Goal: Task Accomplishment & Management: Use online tool/utility

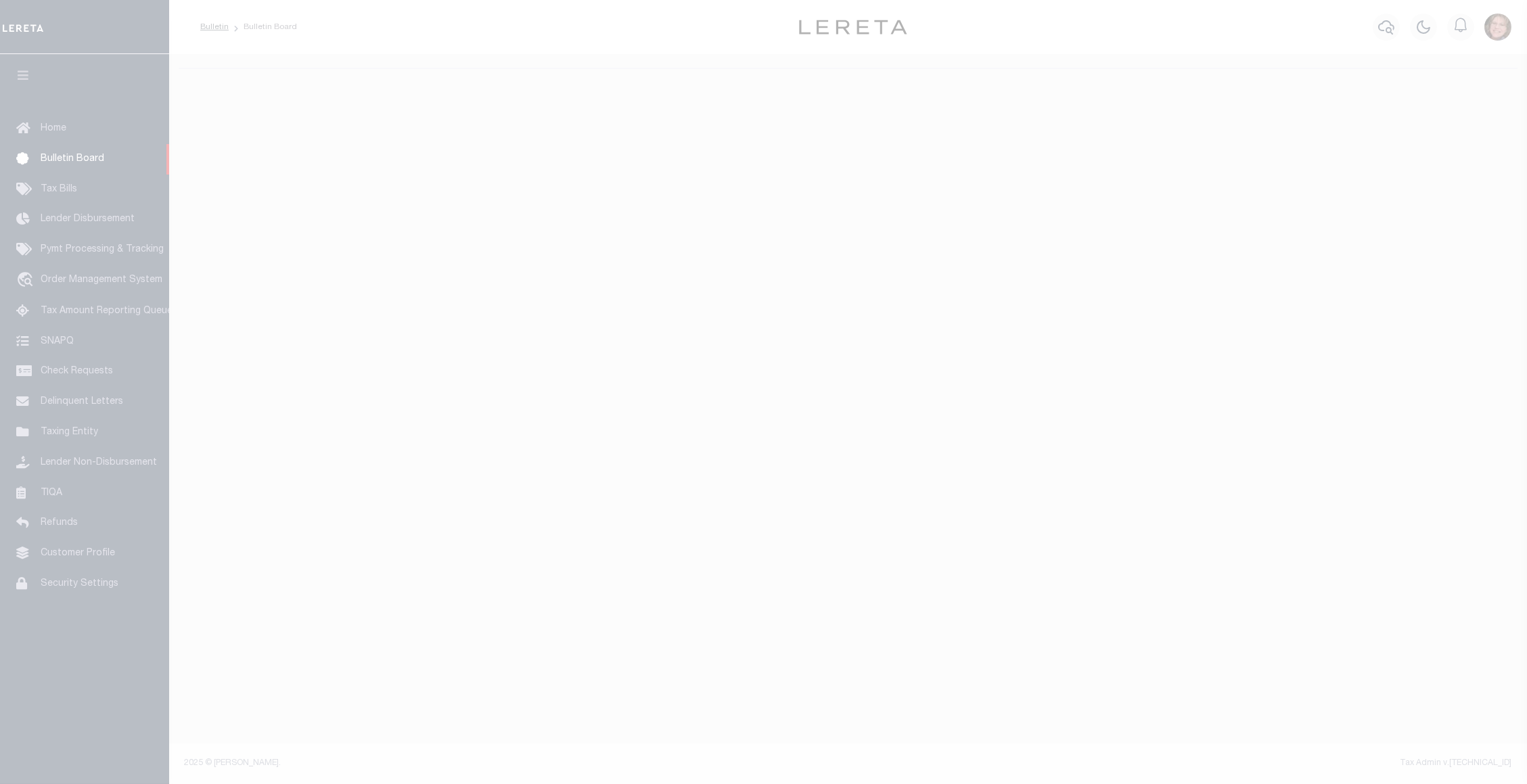
select select "50"
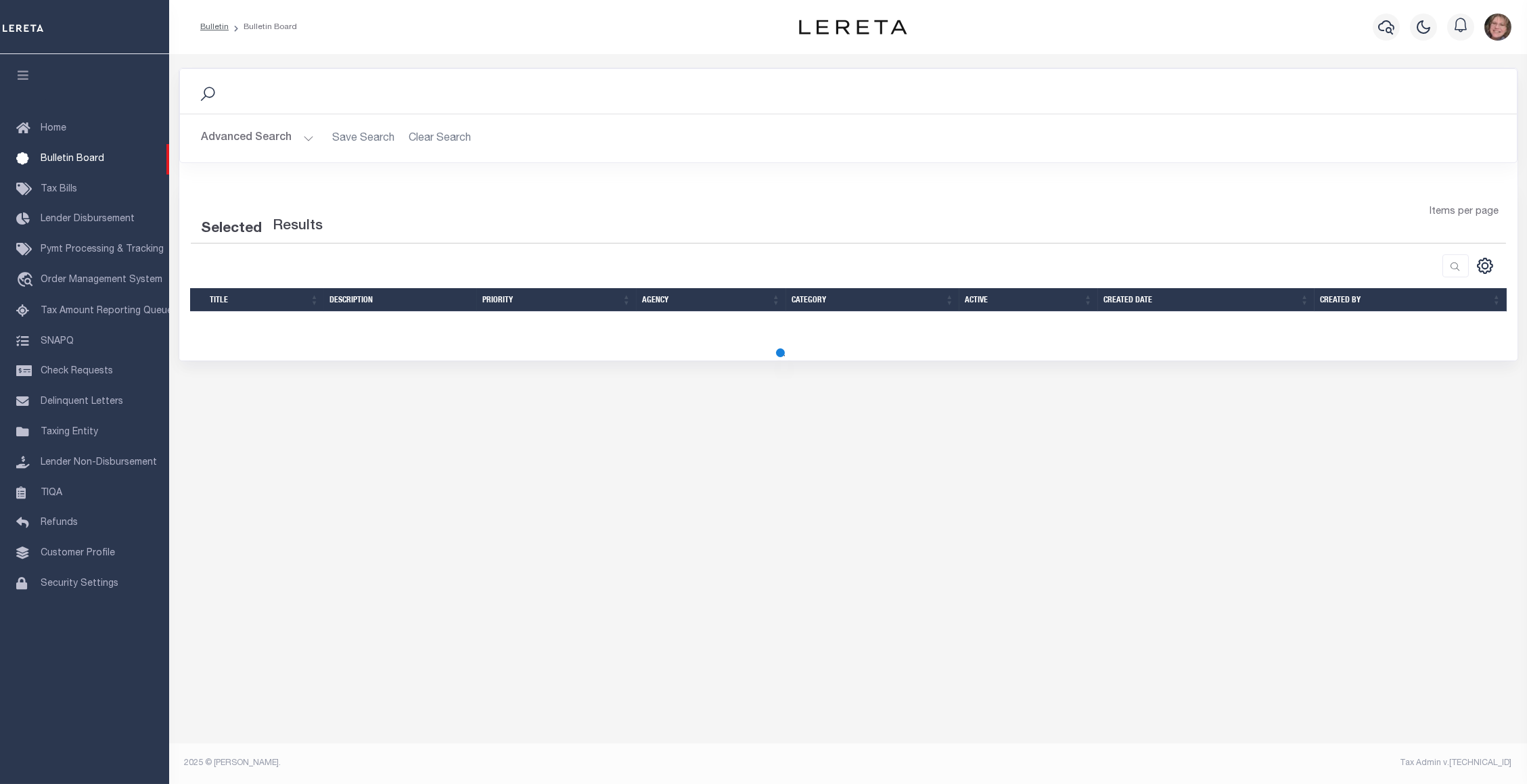
select select "50"
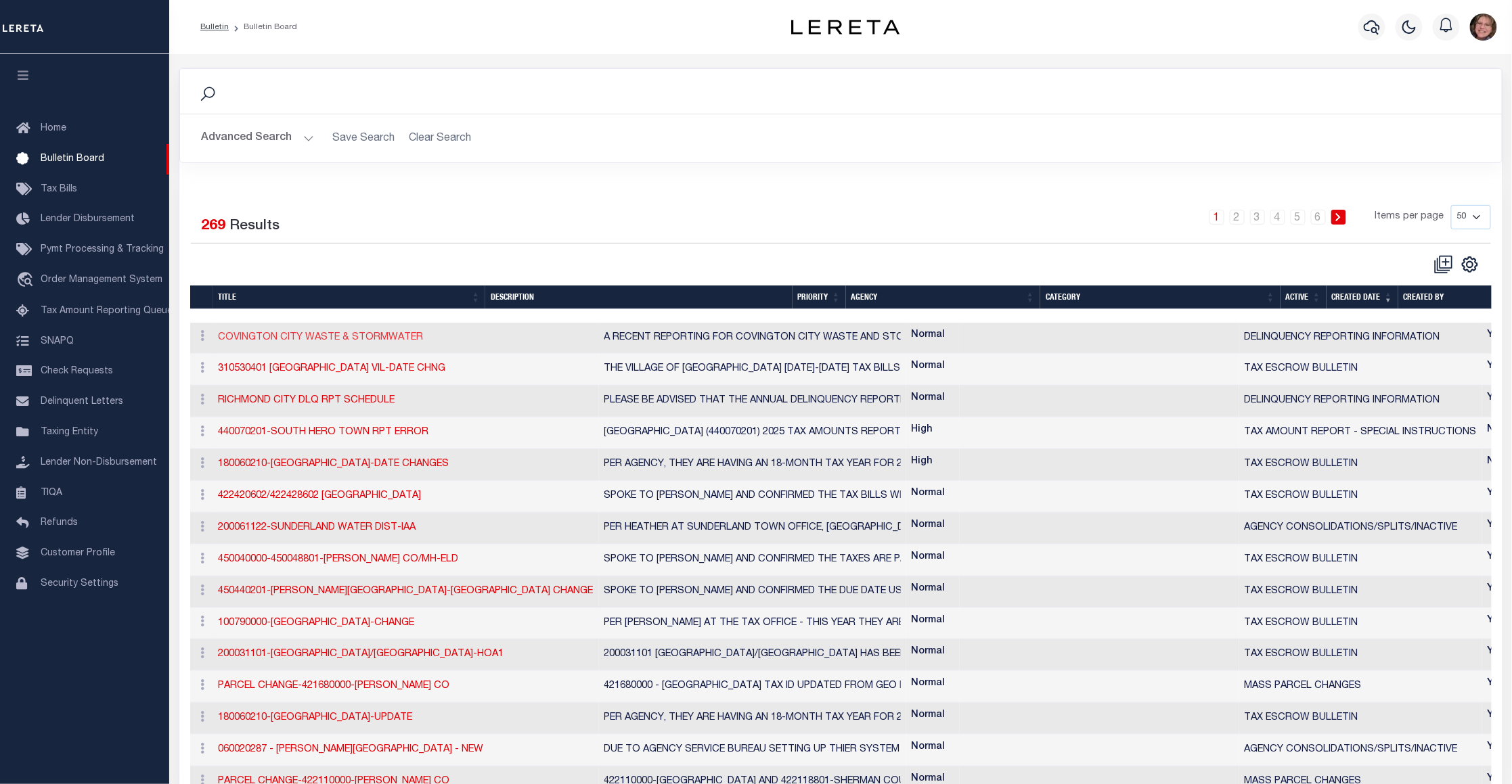
click at [338, 336] on link "COVINGTON CITY WASTE & STORMWATER" at bounding box center [322, 338] width 205 height 10
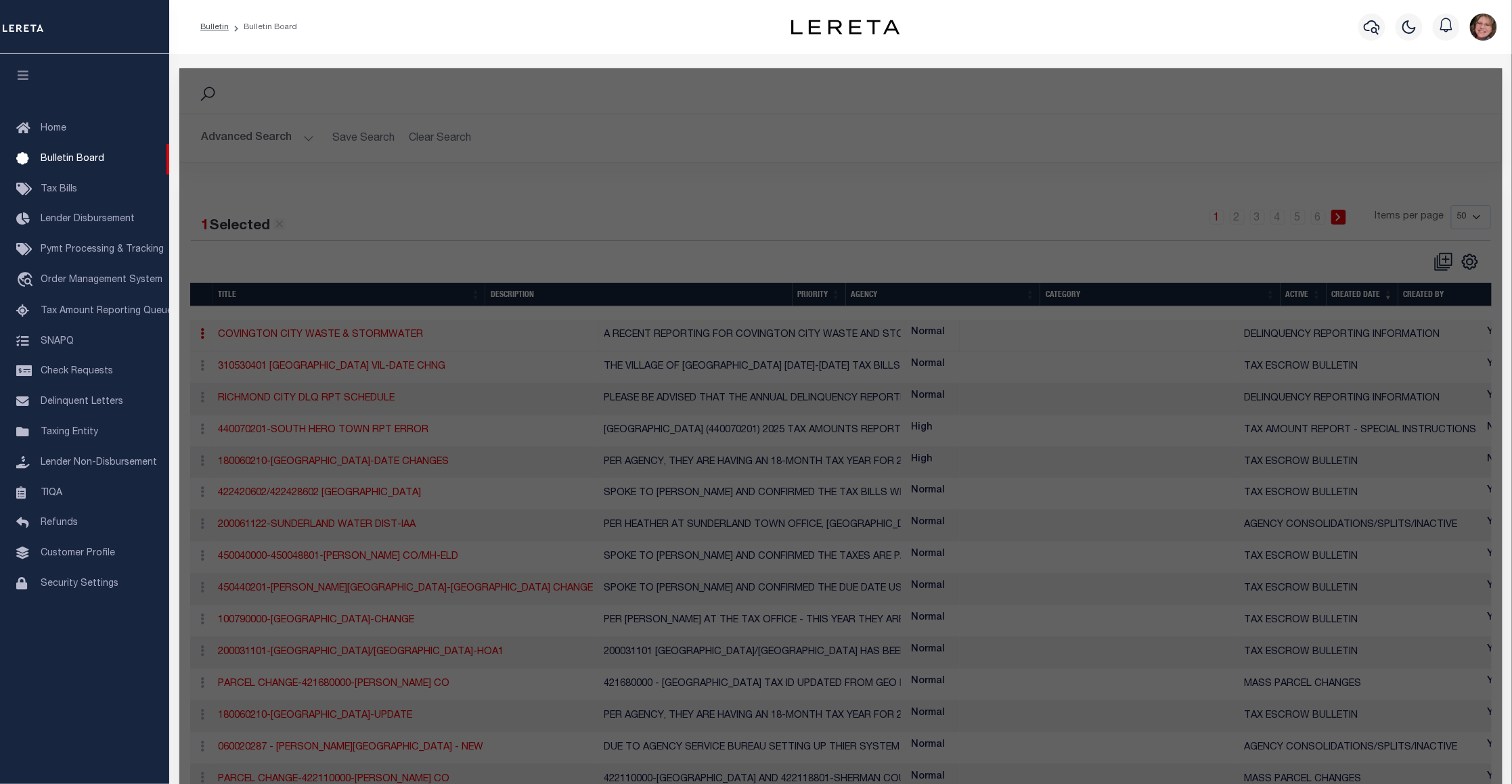
checkbox input "false"
checkbox input "true"
type input "COVINGTON CITY WASTE & STORMWATER"
select select "3"
type textarea "A RECENT REPORTING FOR COVINGTON CITY WASTE AND STORMWATER REPORTED ON 8/11/25 …"
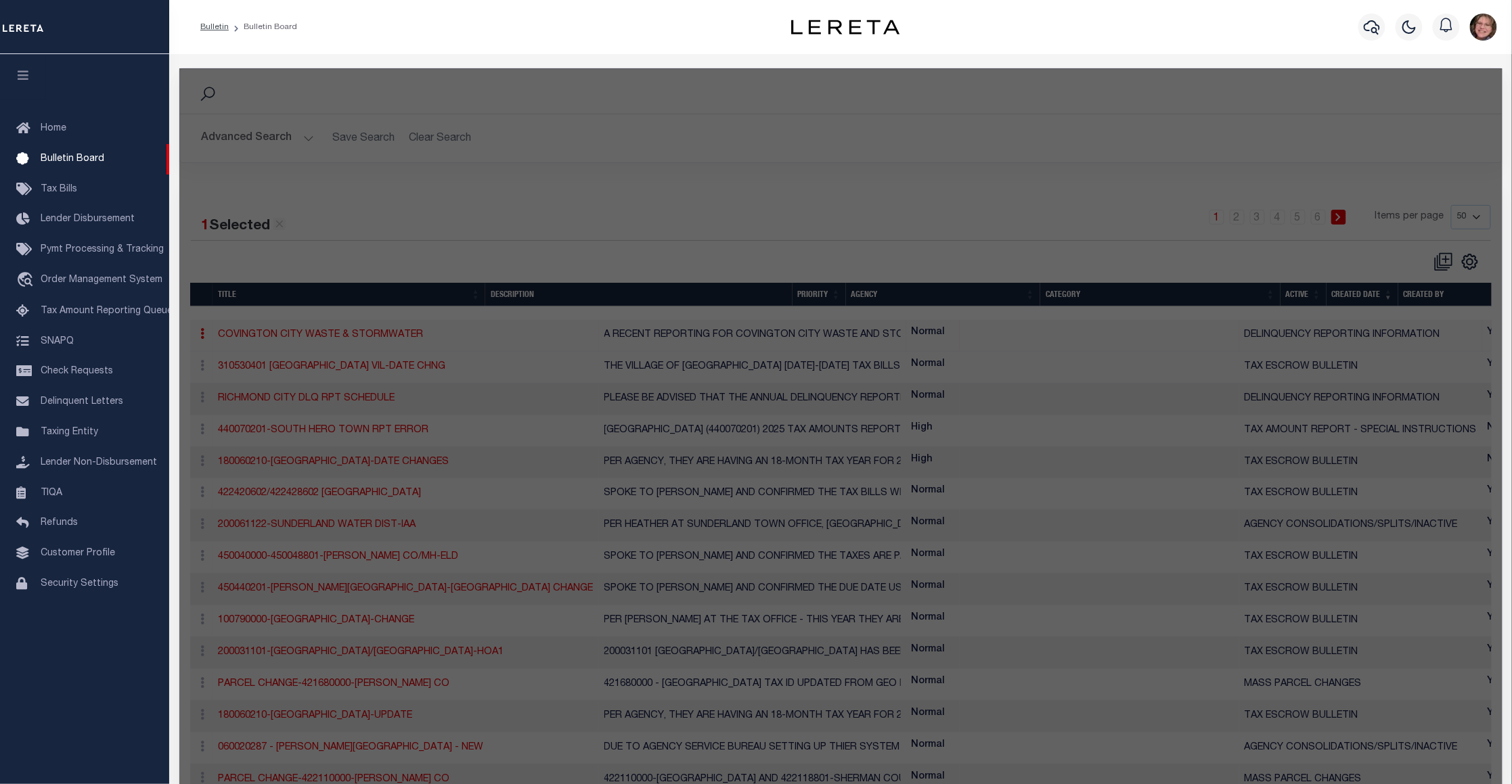
select select "KY"
select select
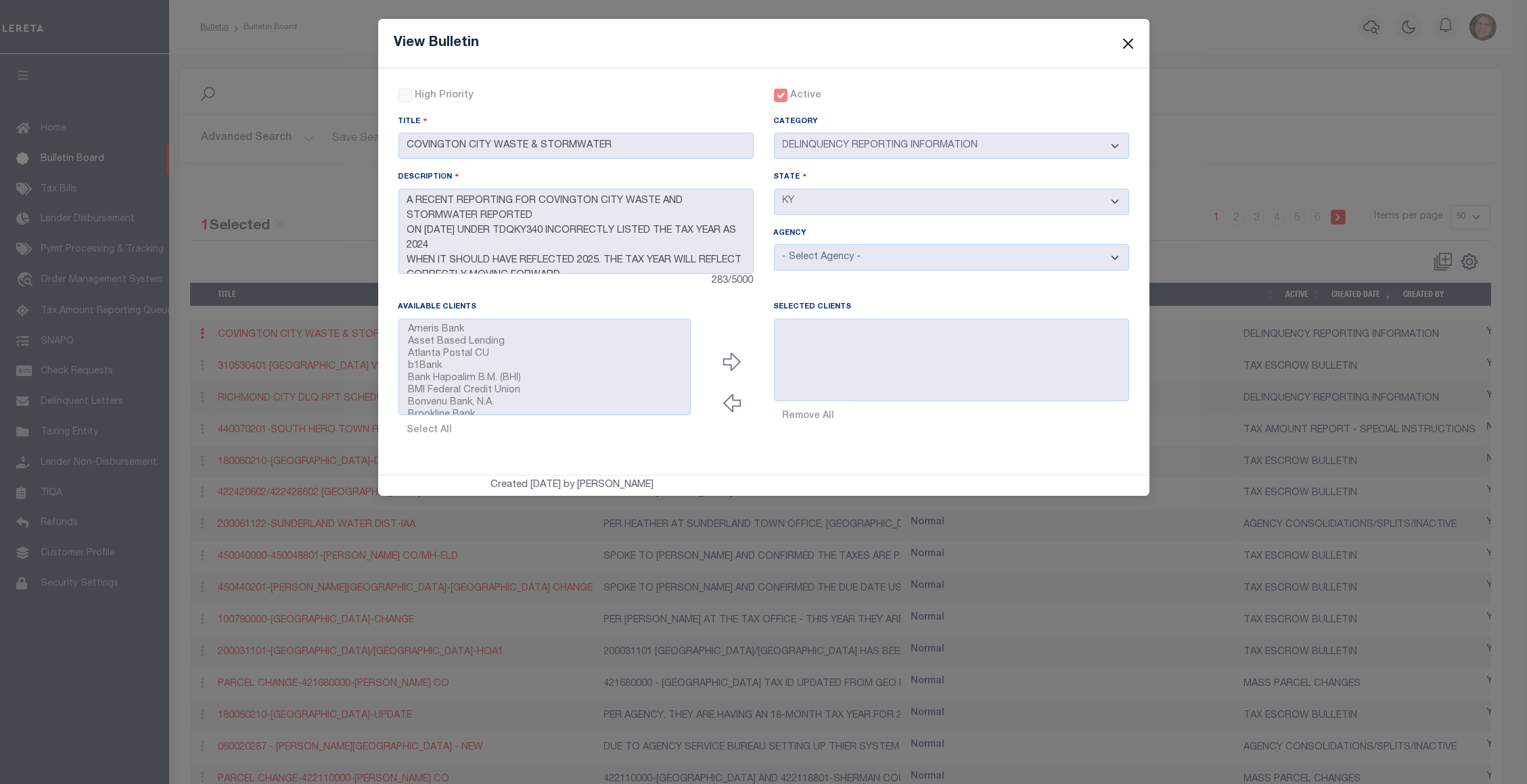
click at [1136, 37] on button "Close" at bounding box center [1128, 43] width 17 height 17
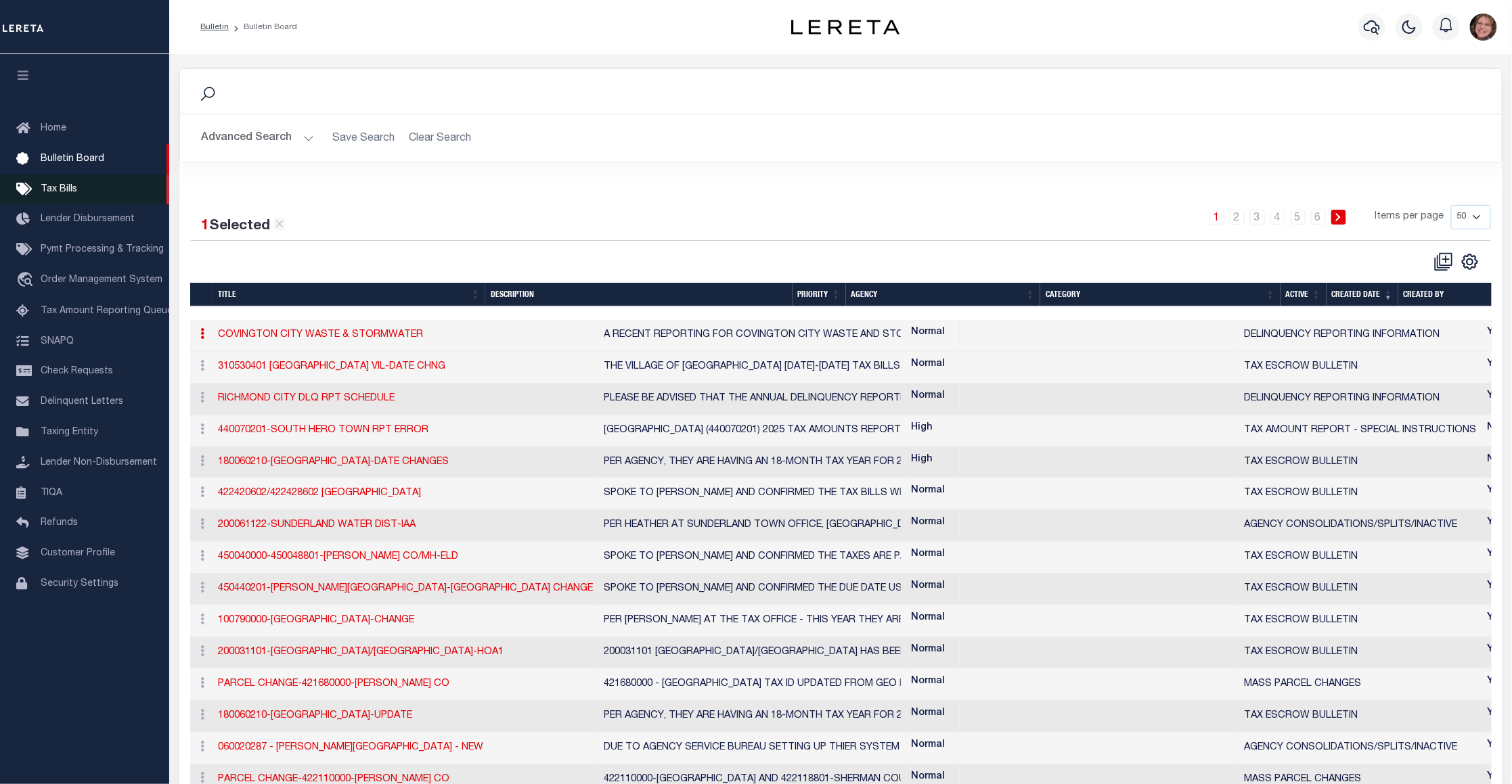
click at [59, 184] on span "Tax Bills" at bounding box center [59, 189] width 36 height 10
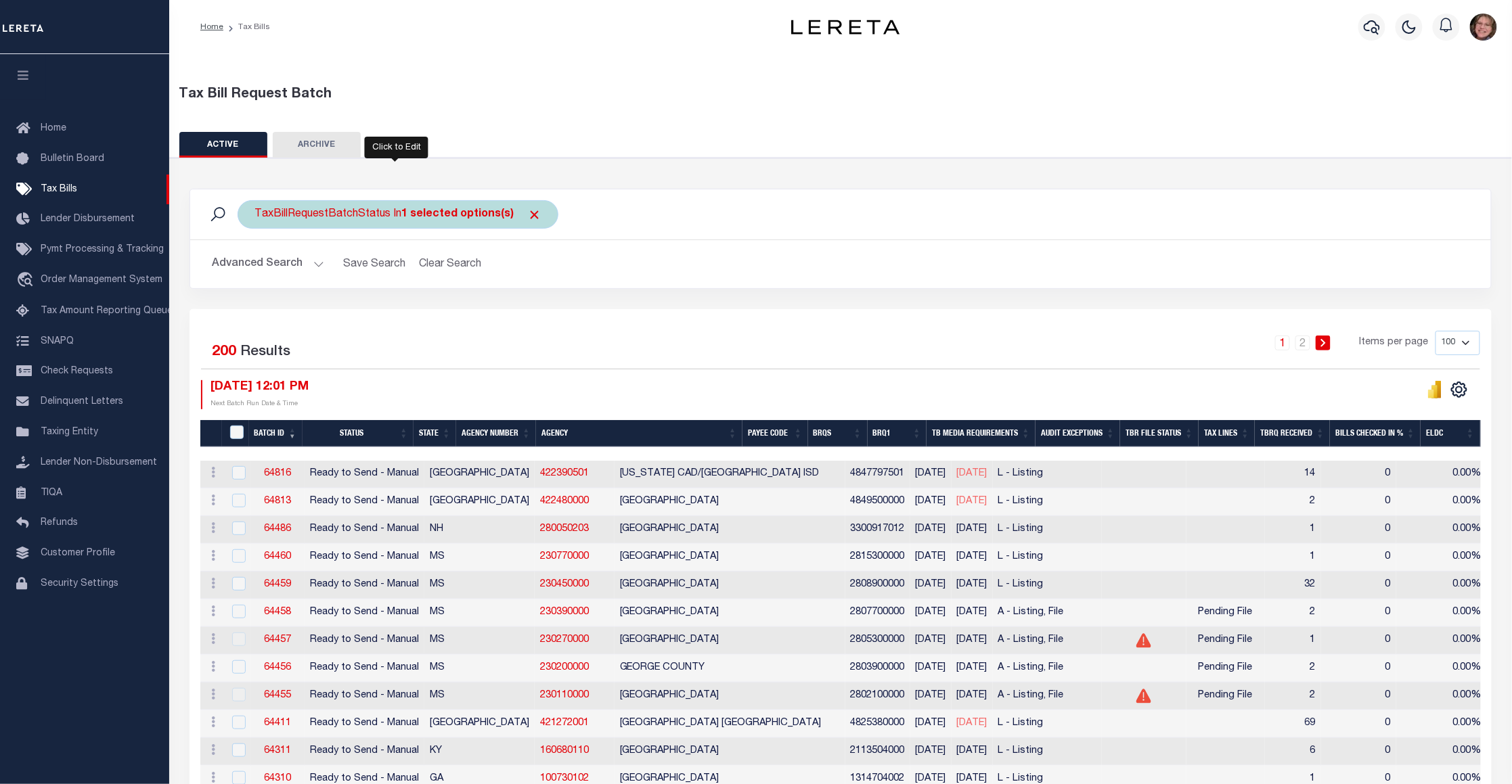
click at [476, 213] on b "1 selected options(s)" at bounding box center [457, 214] width 112 height 11
click at [504, 212] on b "1 selected options(s)" at bounding box center [457, 214] width 112 height 11
click at [379, 245] on ul "1 selected" at bounding box center [354, 241] width 198 height 17
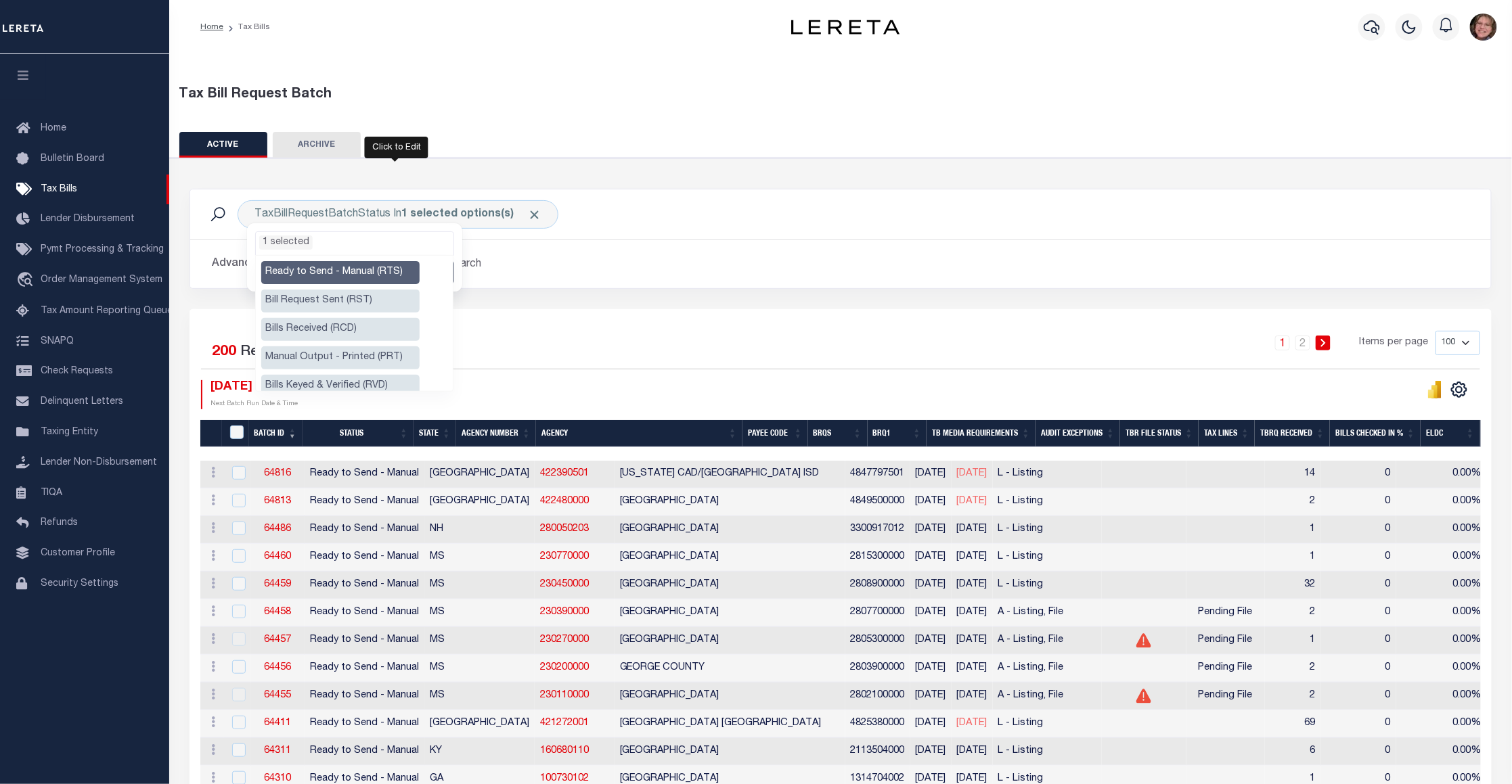
click at [379, 272] on li "Ready to Send - Manual (RTS)" at bounding box center [340, 273] width 158 height 23
select select
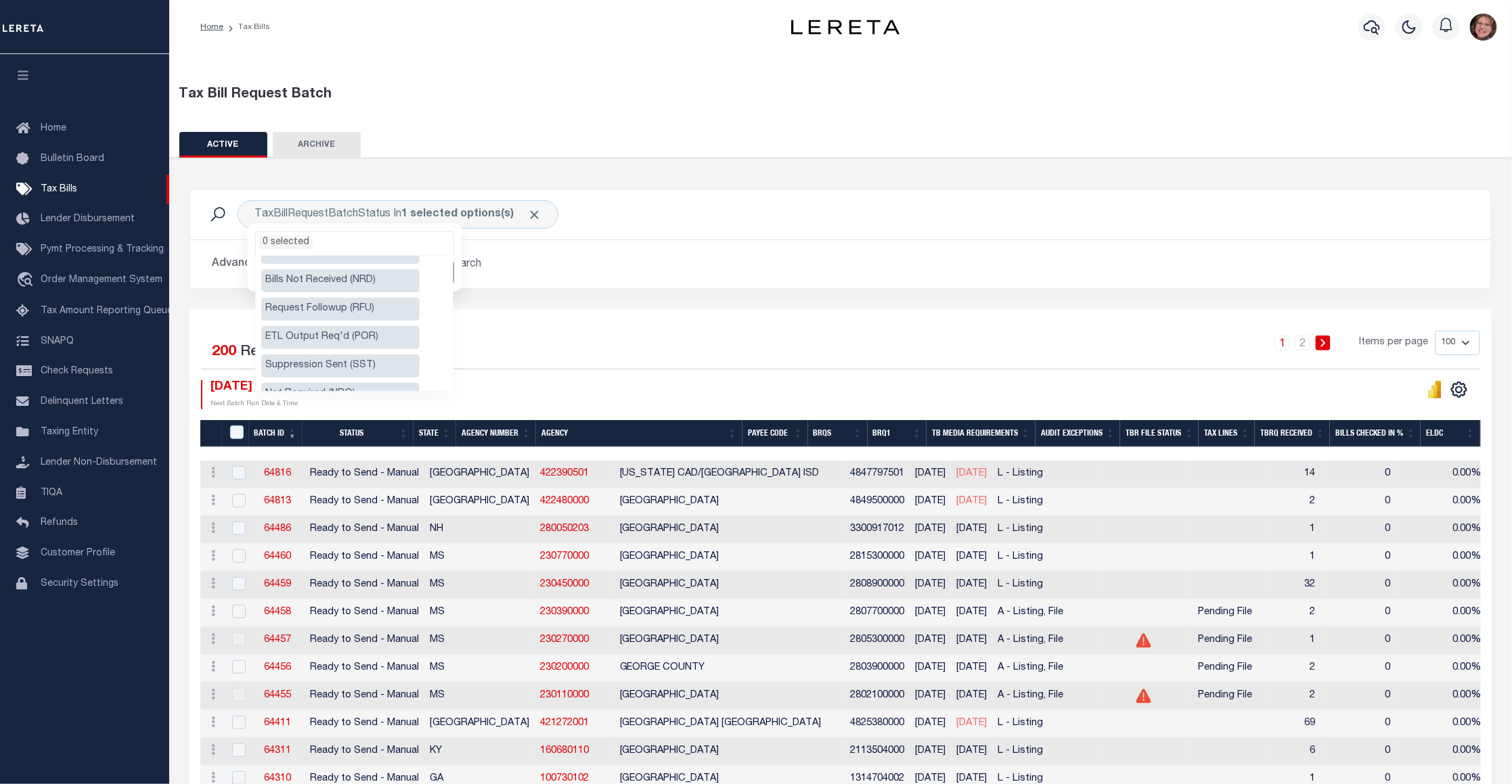
scroll to position [266, 0]
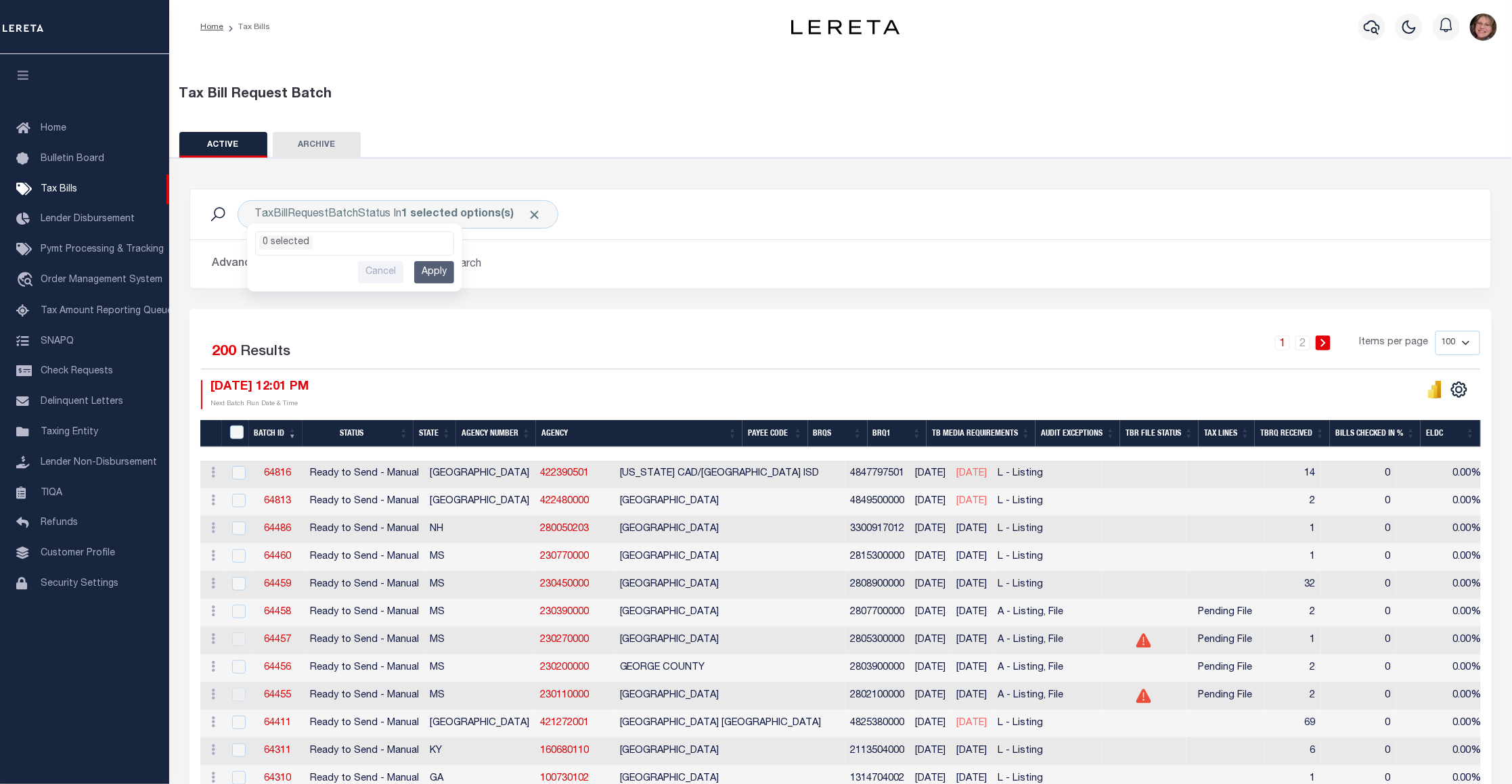
click at [672, 354] on div "1 2 Items per page 100 200 500 1000" at bounding box center [1003, 348] width 954 height 36
click at [328, 151] on button "ARCHIVE" at bounding box center [317, 144] width 88 height 26
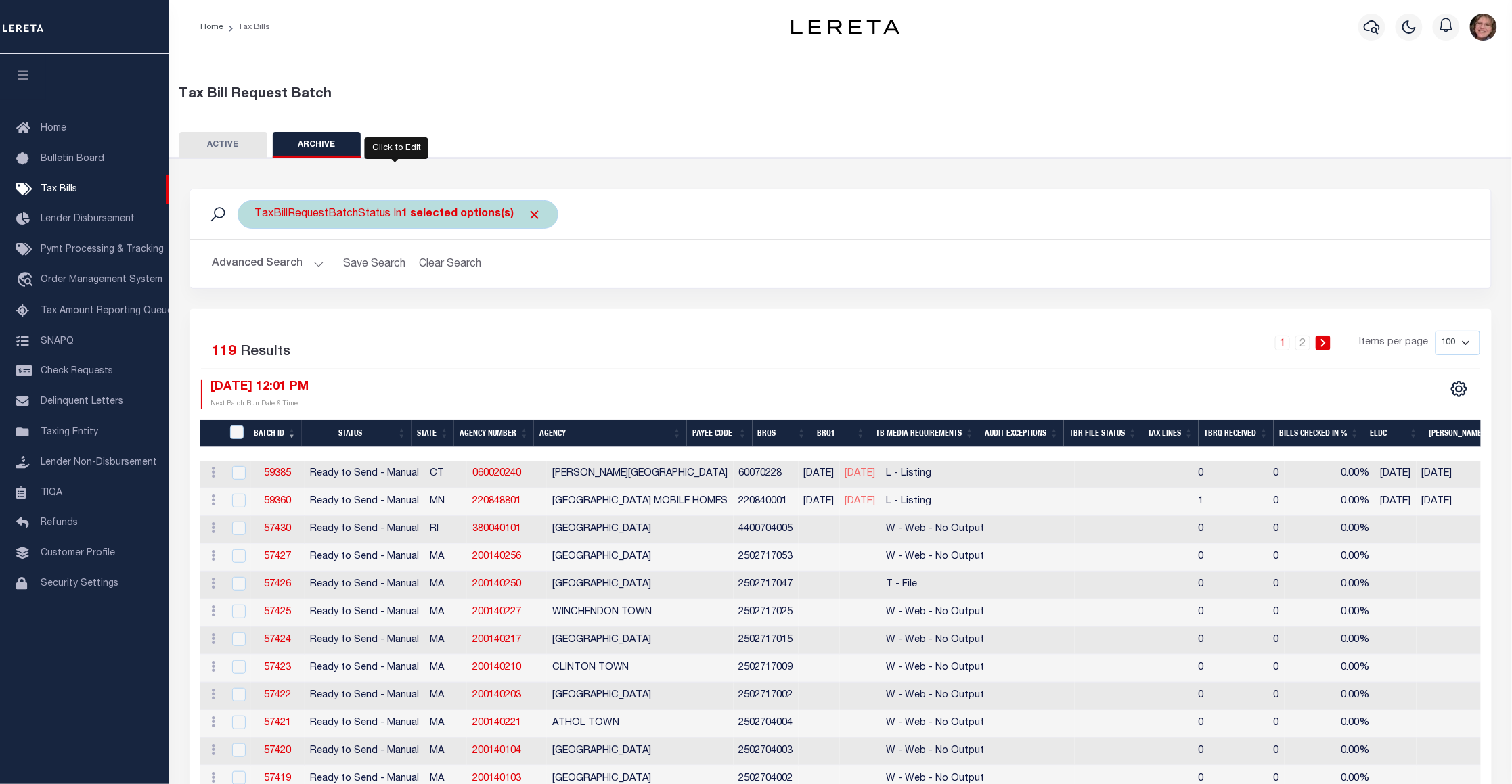
click at [473, 213] on b "1 selected options(s)" at bounding box center [457, 214] width 112 height 11
click at [410, 219] on b "1 selected options(s)" at bounding box center [457, 214] width 112 height 11
click at [407, 235] on ul "1 selected" at bounding box center [354, 241] width 198 height 17
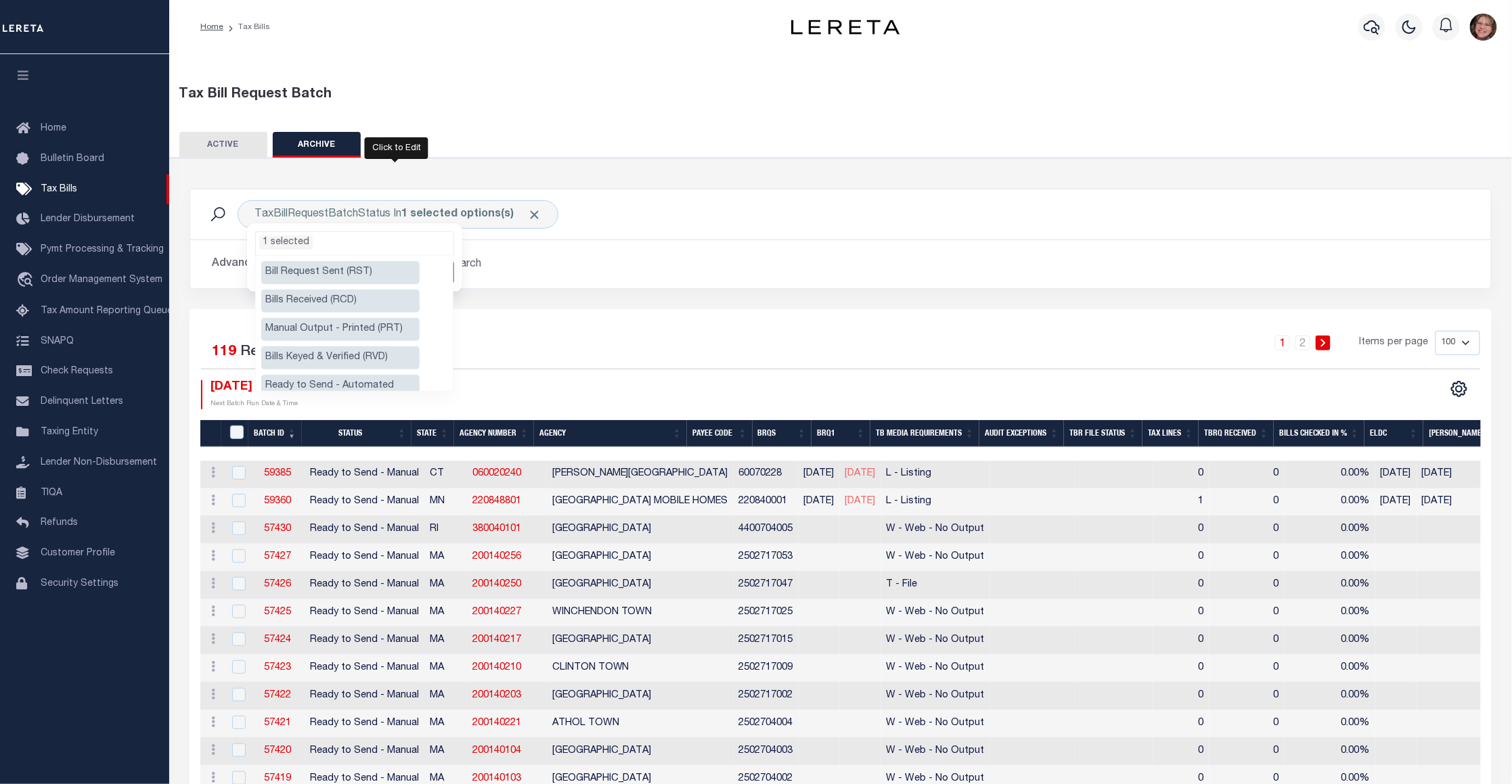
scroll to position [17, 0]
click at [360, 369] on li "Bills Keyed & Verified (RVD)" at bounding box center [340, 369] width 158 height 23
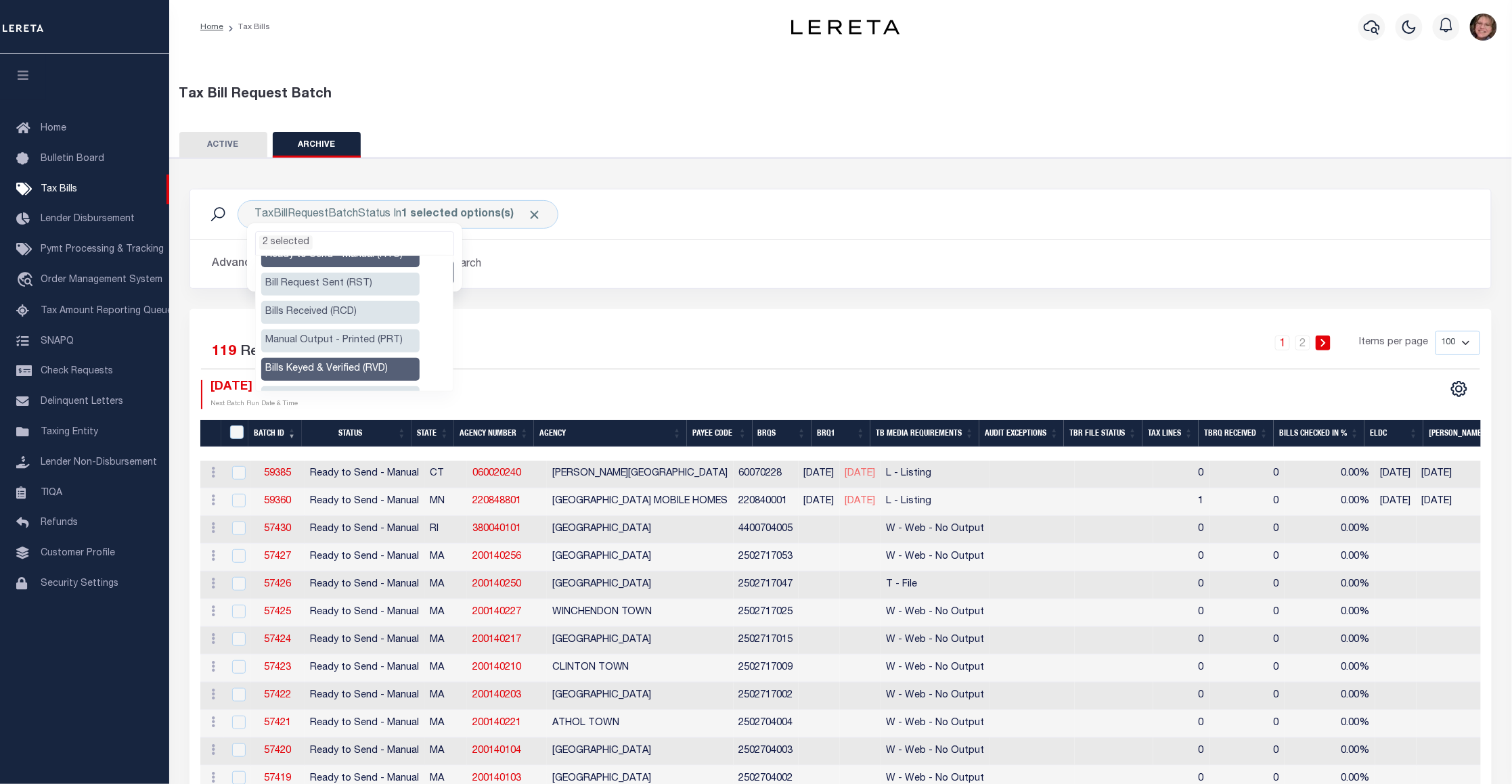
click at [396, 258] on li "Ready to Send - Manual (RTS)" at bounding box center [340, 255] width 158 height 23
select select "RVD"
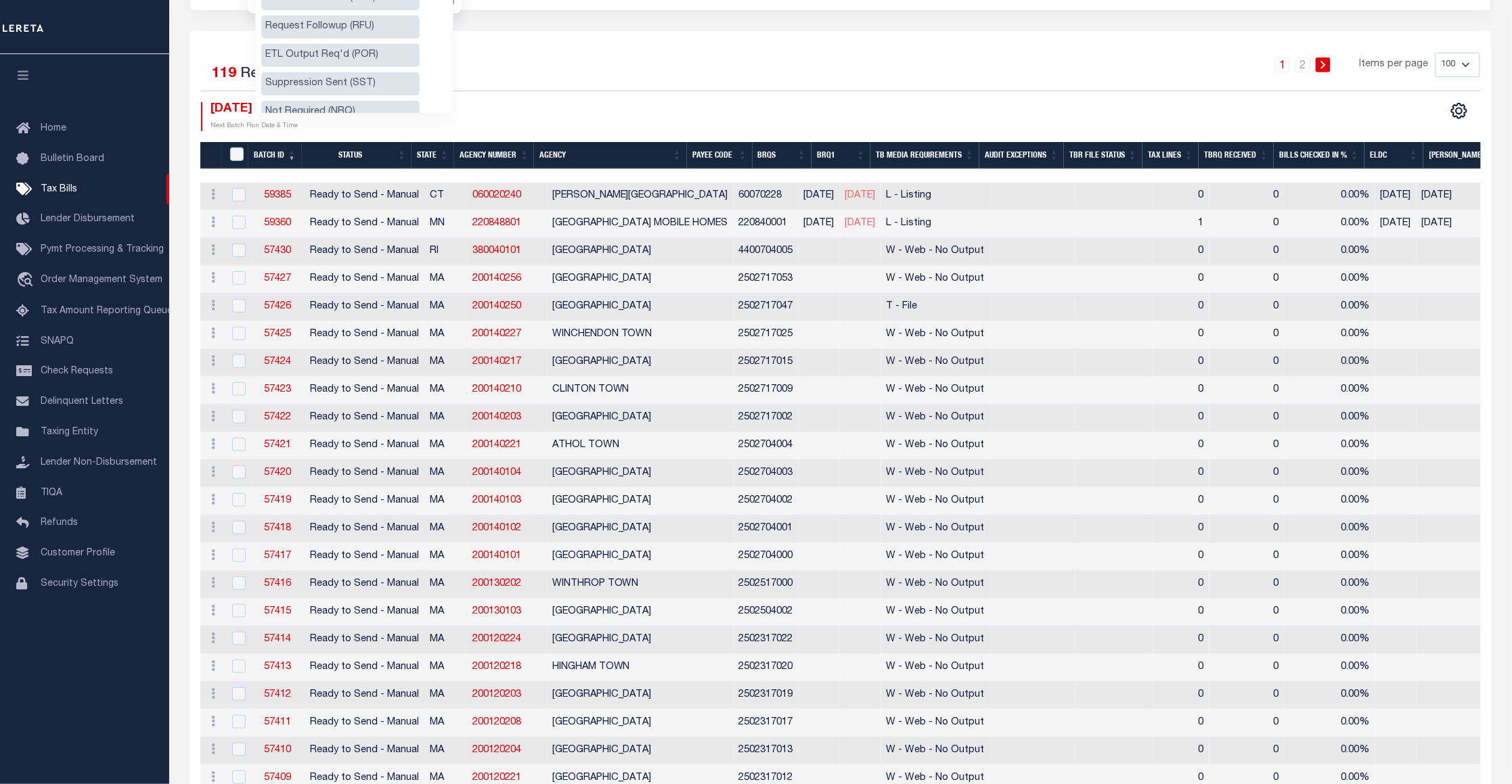
scroll to position [0, 0]
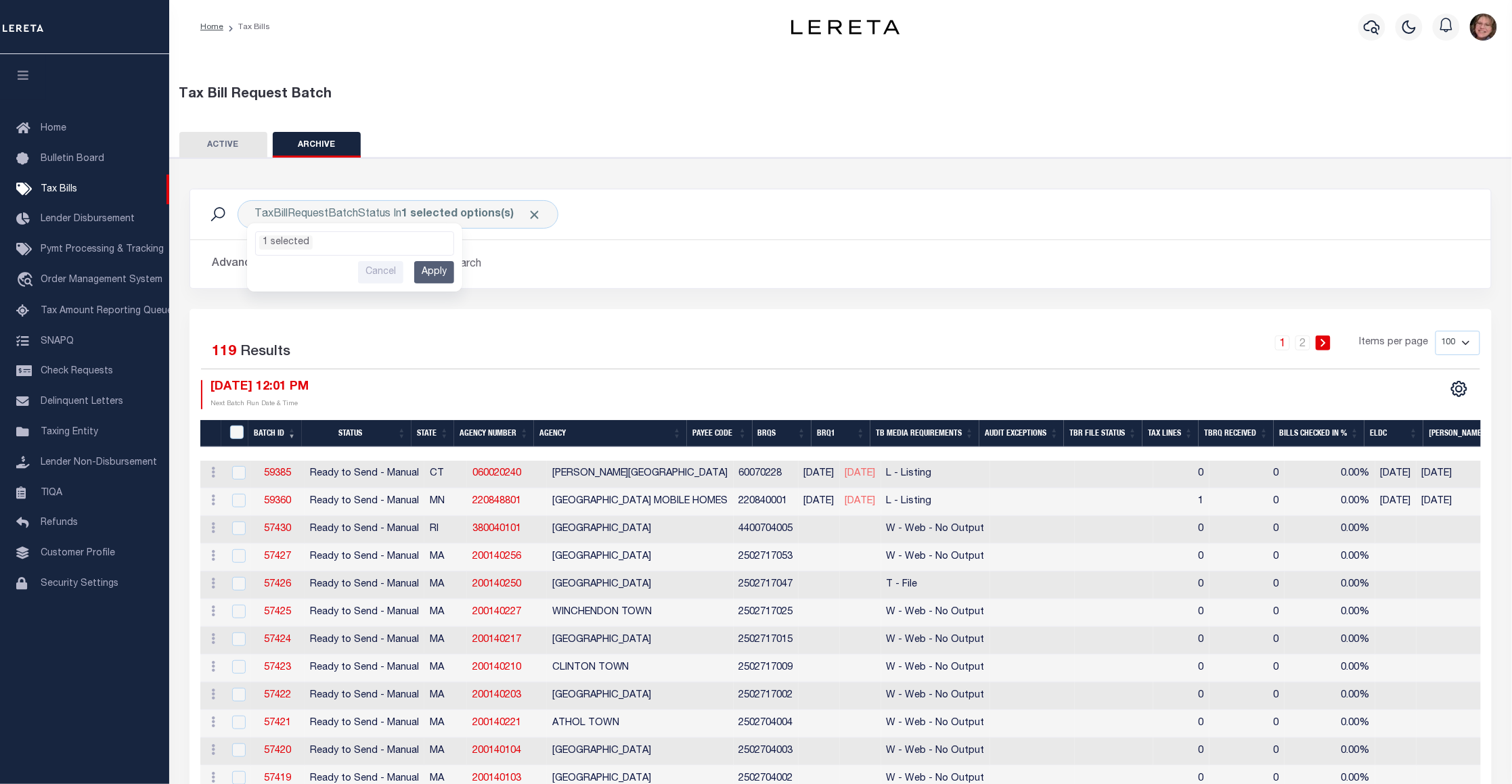
click at [515, 272] on h2 "Advanced Search Save Search Clear Search" at bounding box center [840, 264] width 1279 height 26
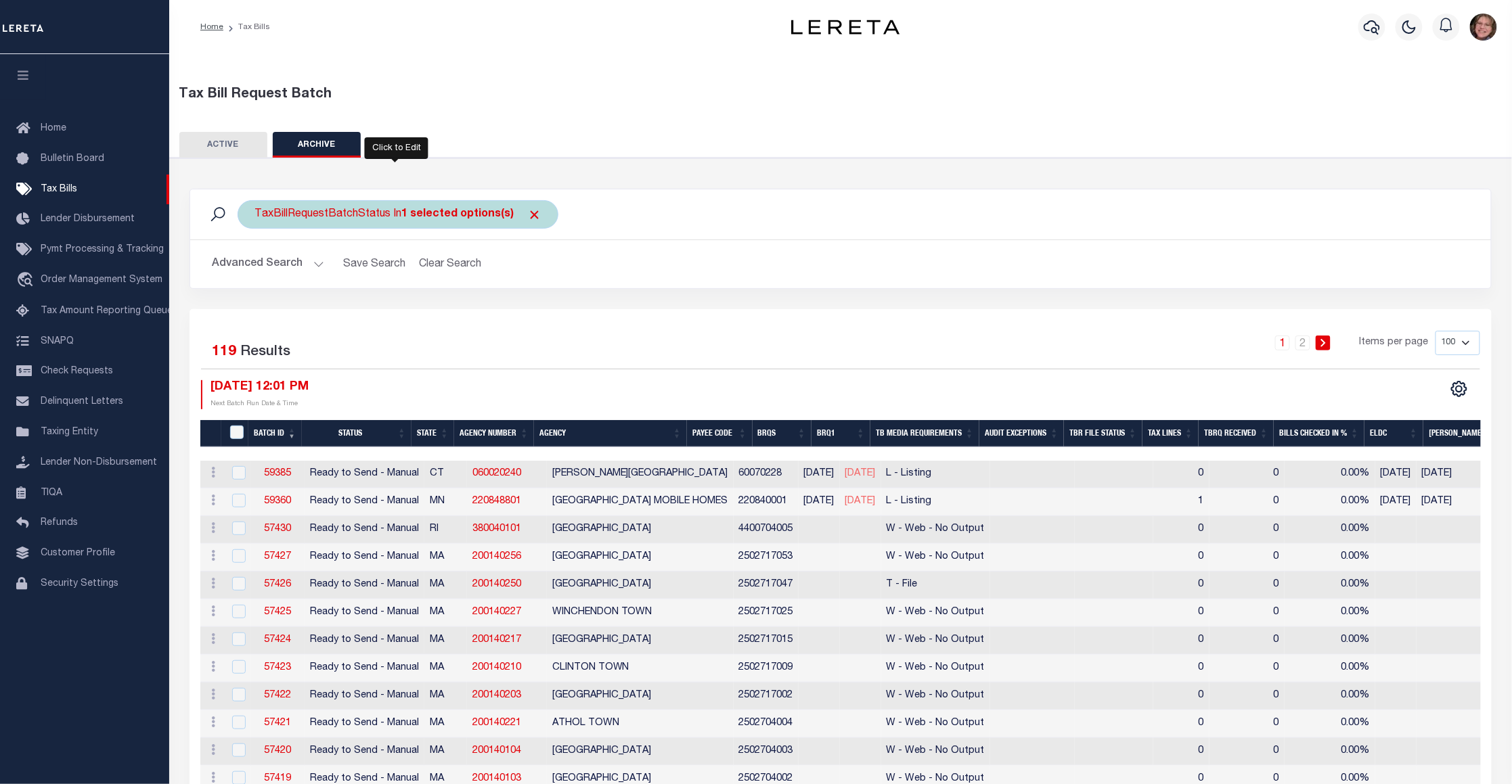
click at [430, 220] on b "1 selected options(s)" at bounding box center [457, 214] width 112 height 11
click at [412, 237] on ul "1 selected" at bounding box center [354, 241] width 198 height 17
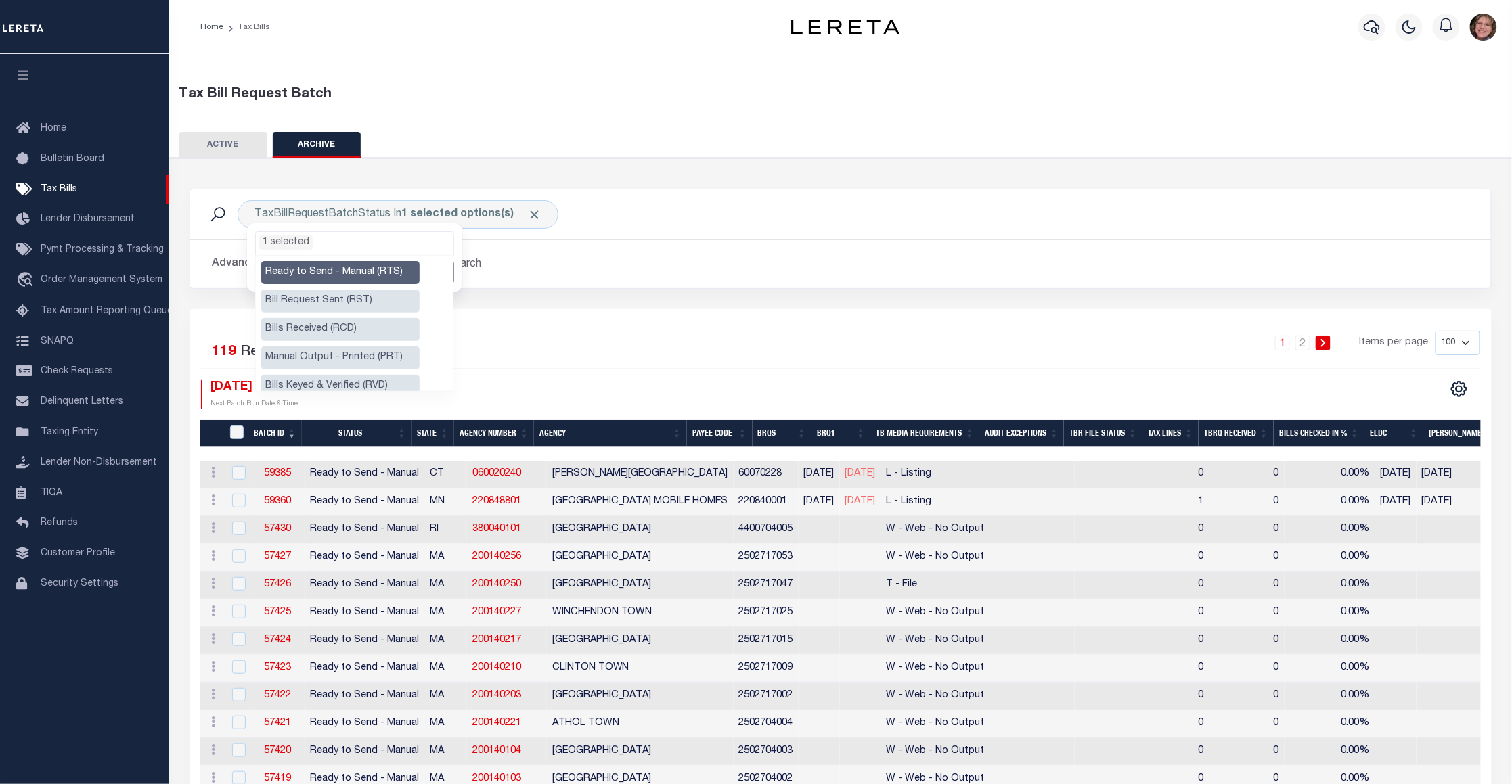
click at [382, 270] on li "Ready to Send - Manual (RTS)" at bounding box center [340, 273] width 158 height 23
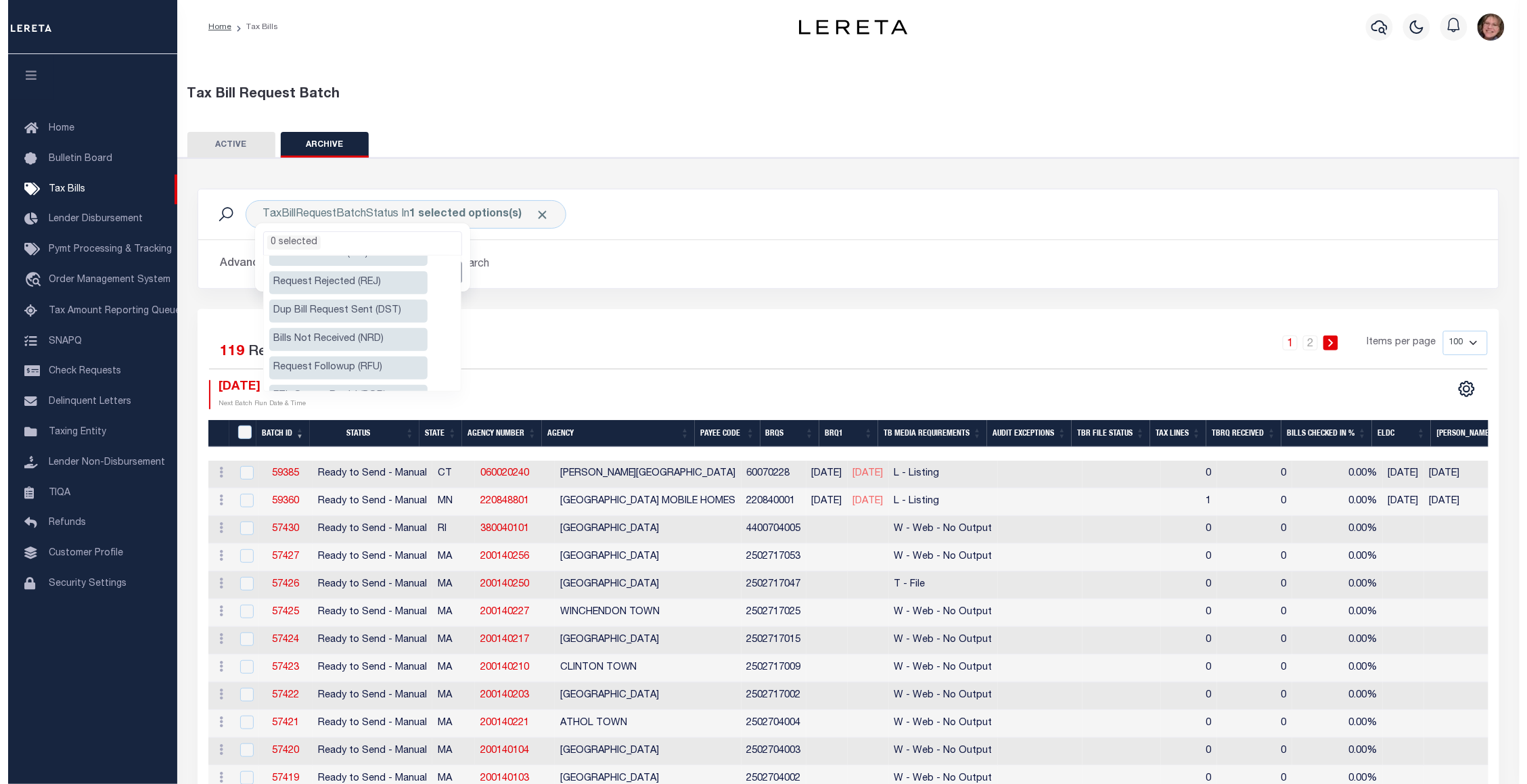
scroll to position [102, 0]
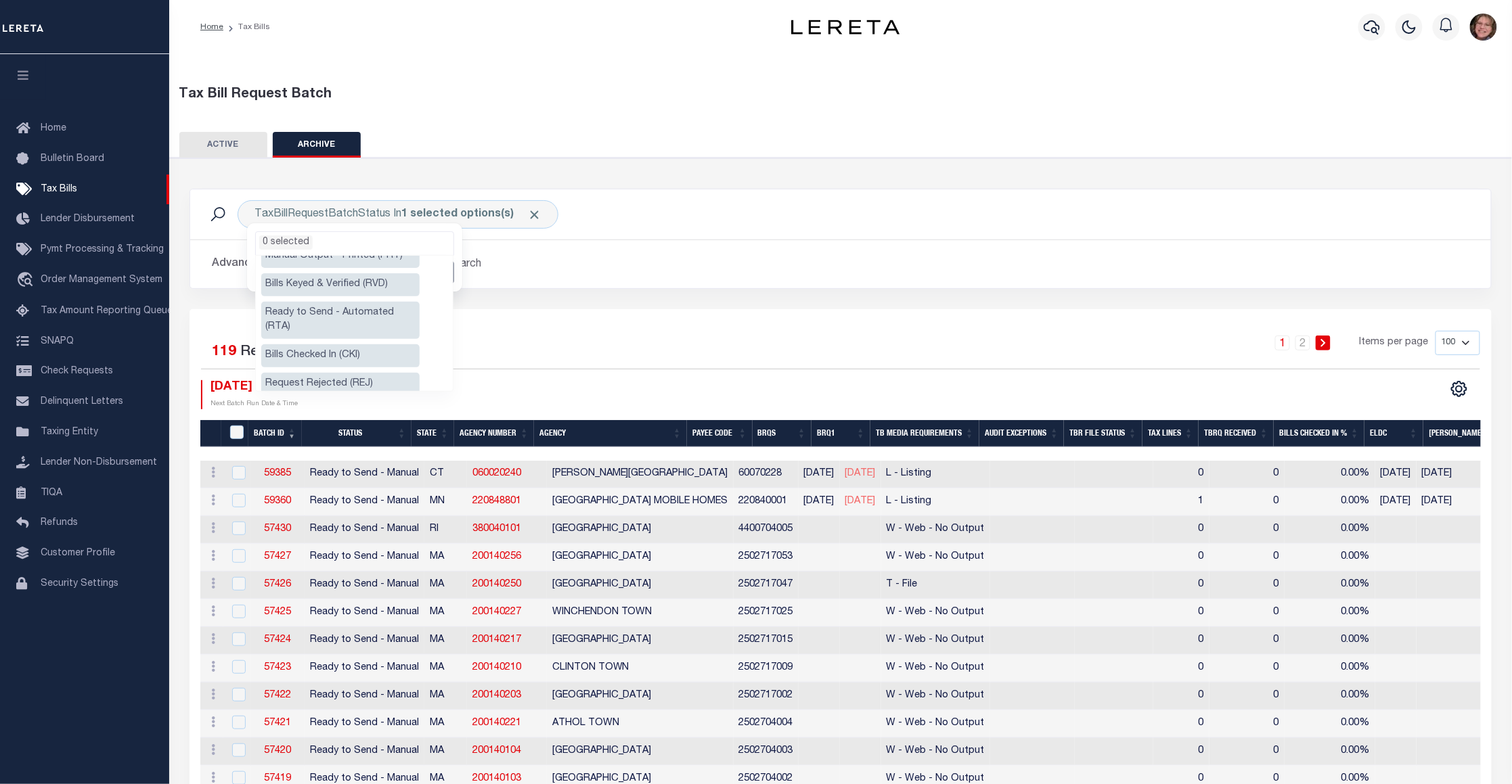
click at [357, 288] on li "Bills Keyed & Verified (RVD)" at bounding box center [340, 285] width 158 height 23
select select "RVD"
click at [375, 281] on li "Bills Keyed & Verified (RVD)" at bounding box center [340, 285] width 158 height 23
select select "RVD"
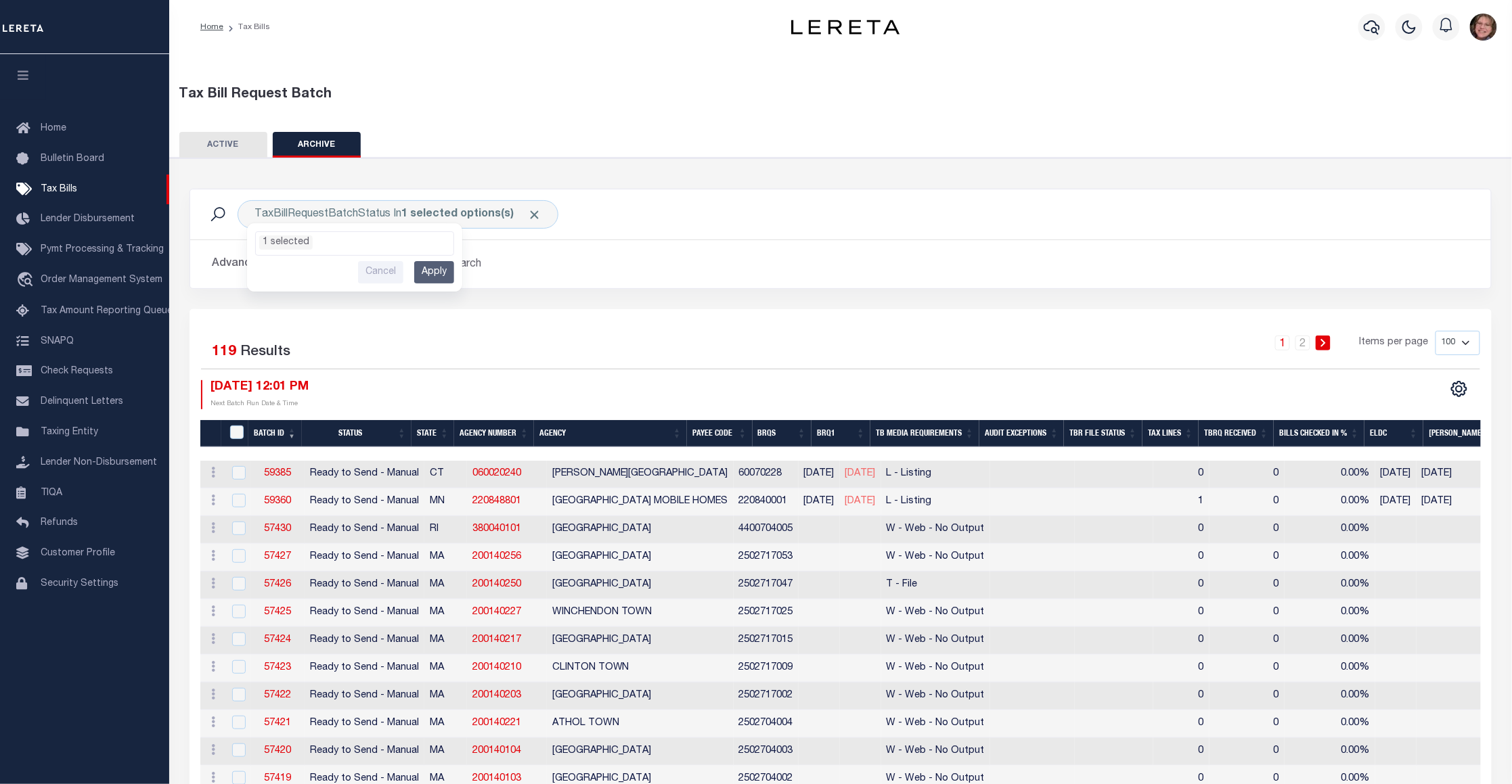
click at [506, 267] on h2 "Advanced Search Save Search Clear Search" at bounding box center [840, 264] width 1279 height 26
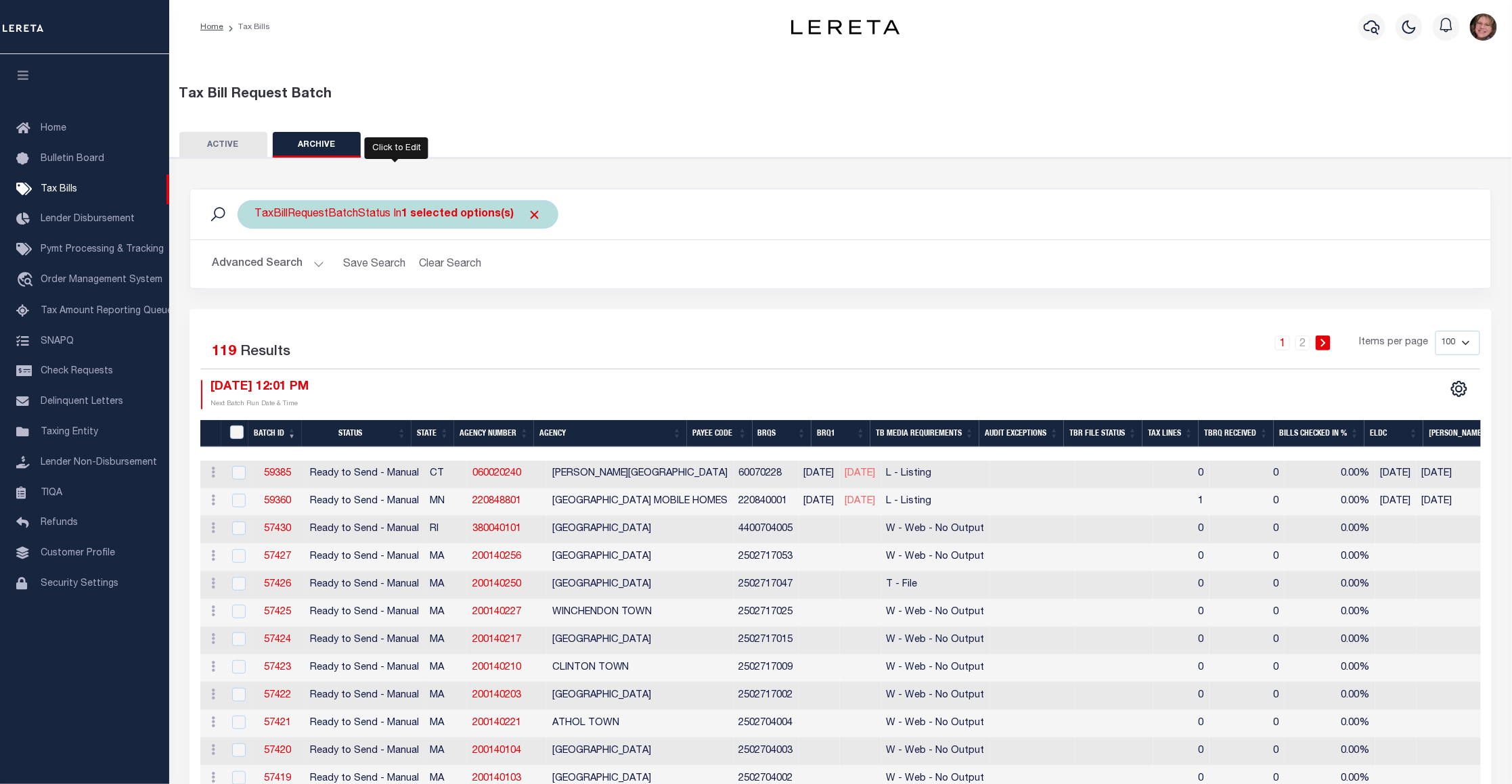
click at [439, 212] on b "1 selected options(s)" at bounding box center [457, 214] width 112 height 11
click at [402, 239] on ul "1 selected" at bounding box center [354, 241] width 198 height 17
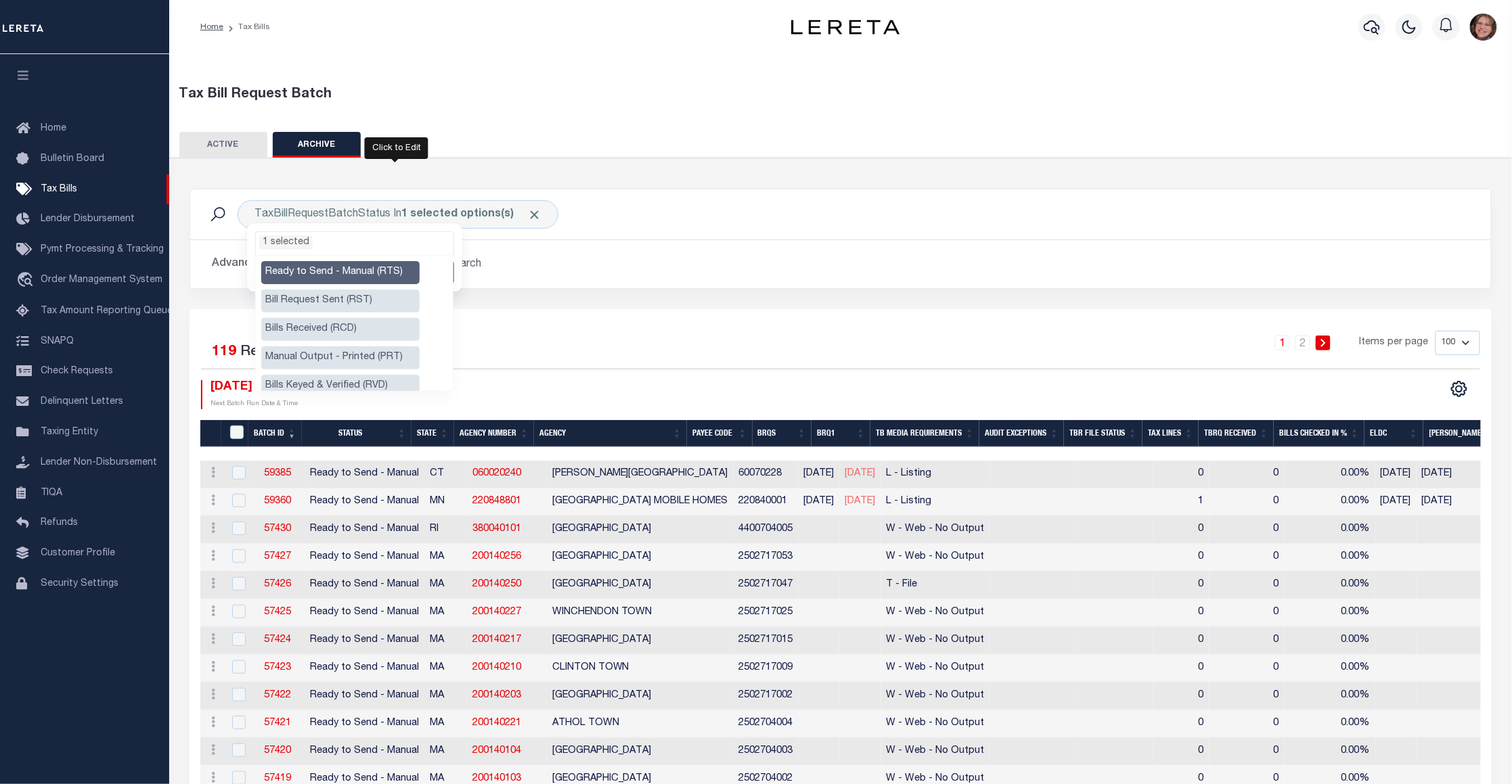
click at [363, 267] on li "Ready to Send - Manual (RTS)" at bounding box center [340, 273] width 158 height 23
click at [341, 384] on li "Bills Keyed & Verified (RVD)" at bounding box center [340, 387] width 158 height 23
select select "RVD"
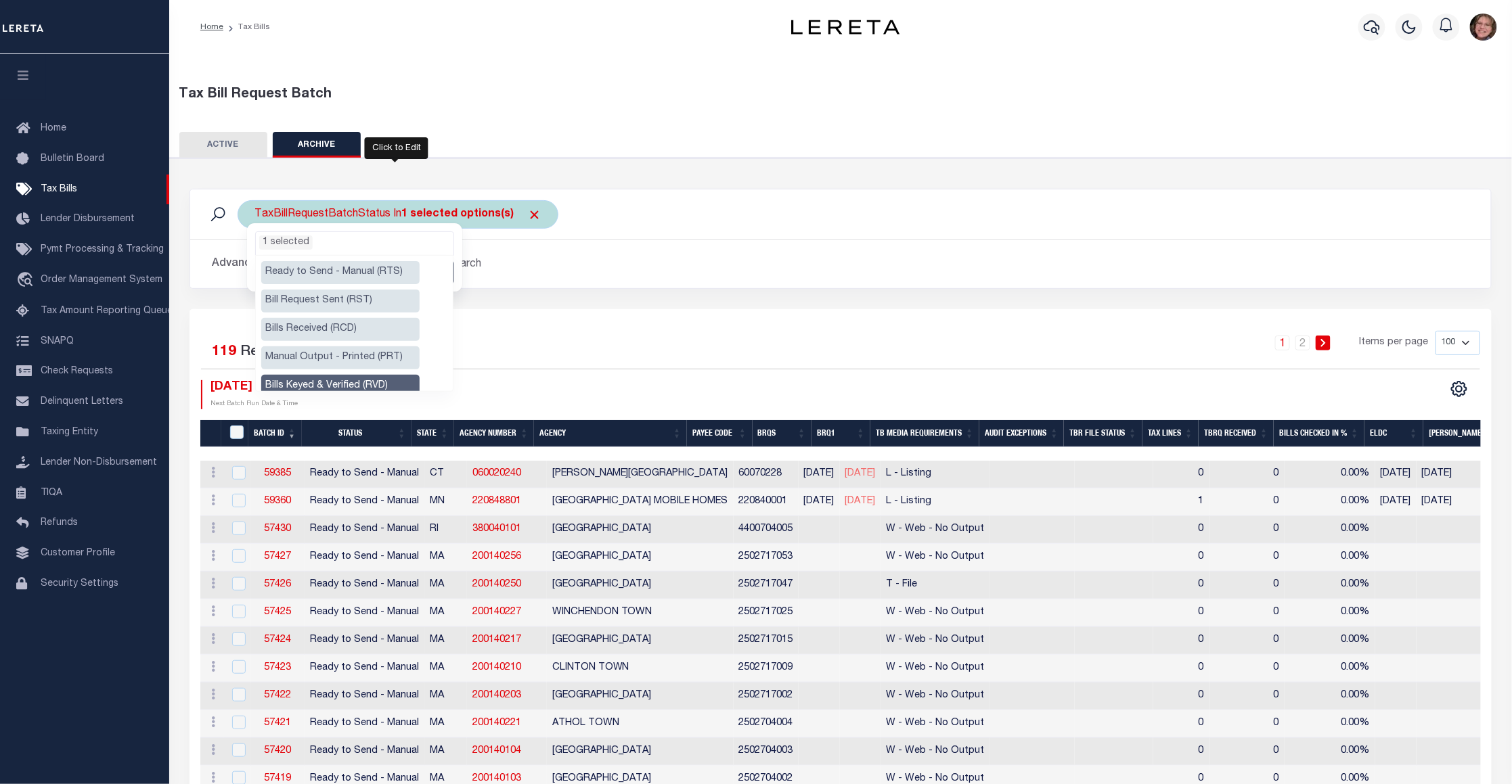
click at [313, 240] on ul "1 selected" at bounding box center [354, 241] width 198 height 17
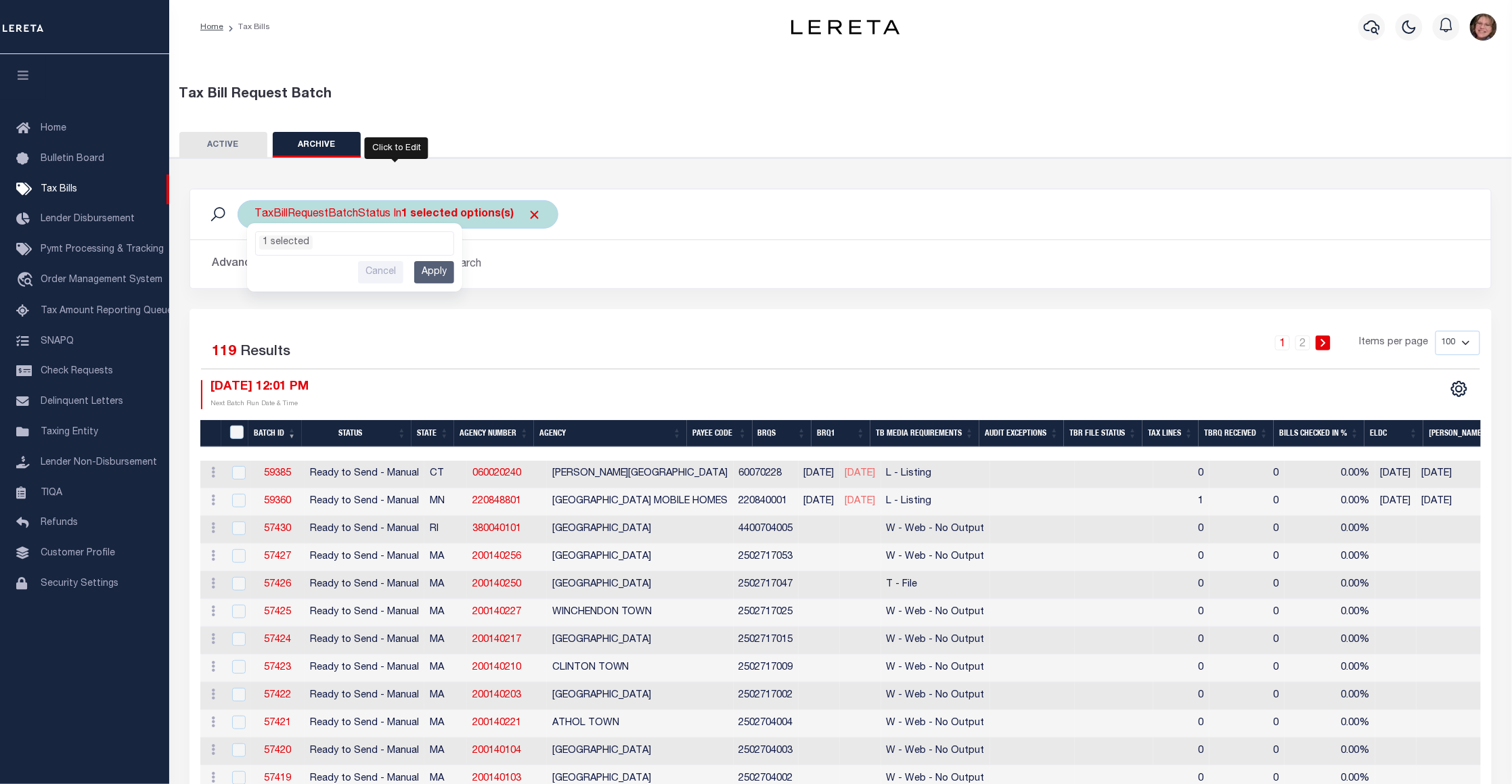
click at [441, 272] on input "Apply" at bounding box center [434, 272] width 40 height 22
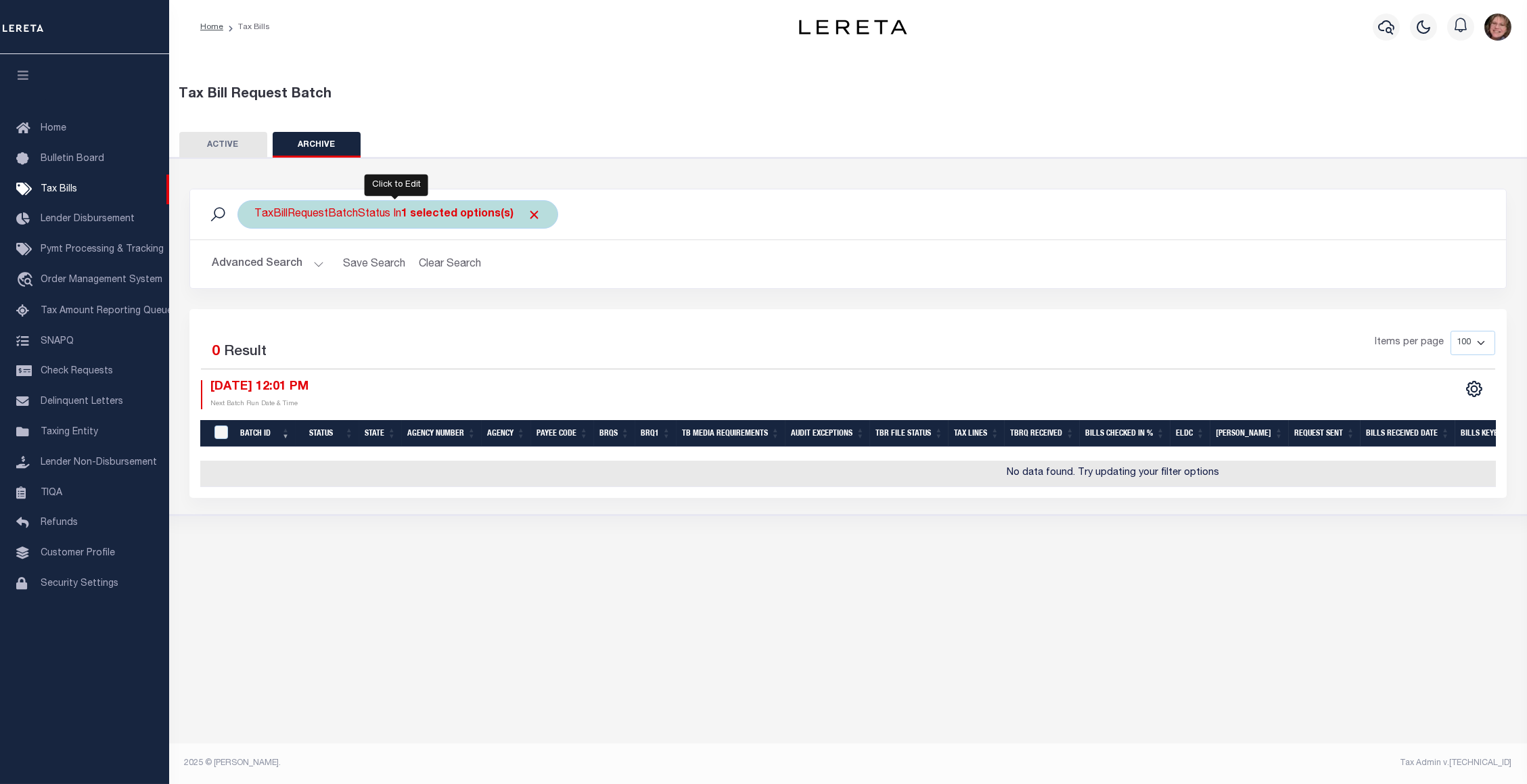
click at [370, 215] on div "TaxBillRequestBatchStatus In 1 selected options(s)" at bounding box center [397, 215] width 321 height 29
click at [381, 236] on ul "1 selected" at bounding box center [354, 241] width 198 height 17
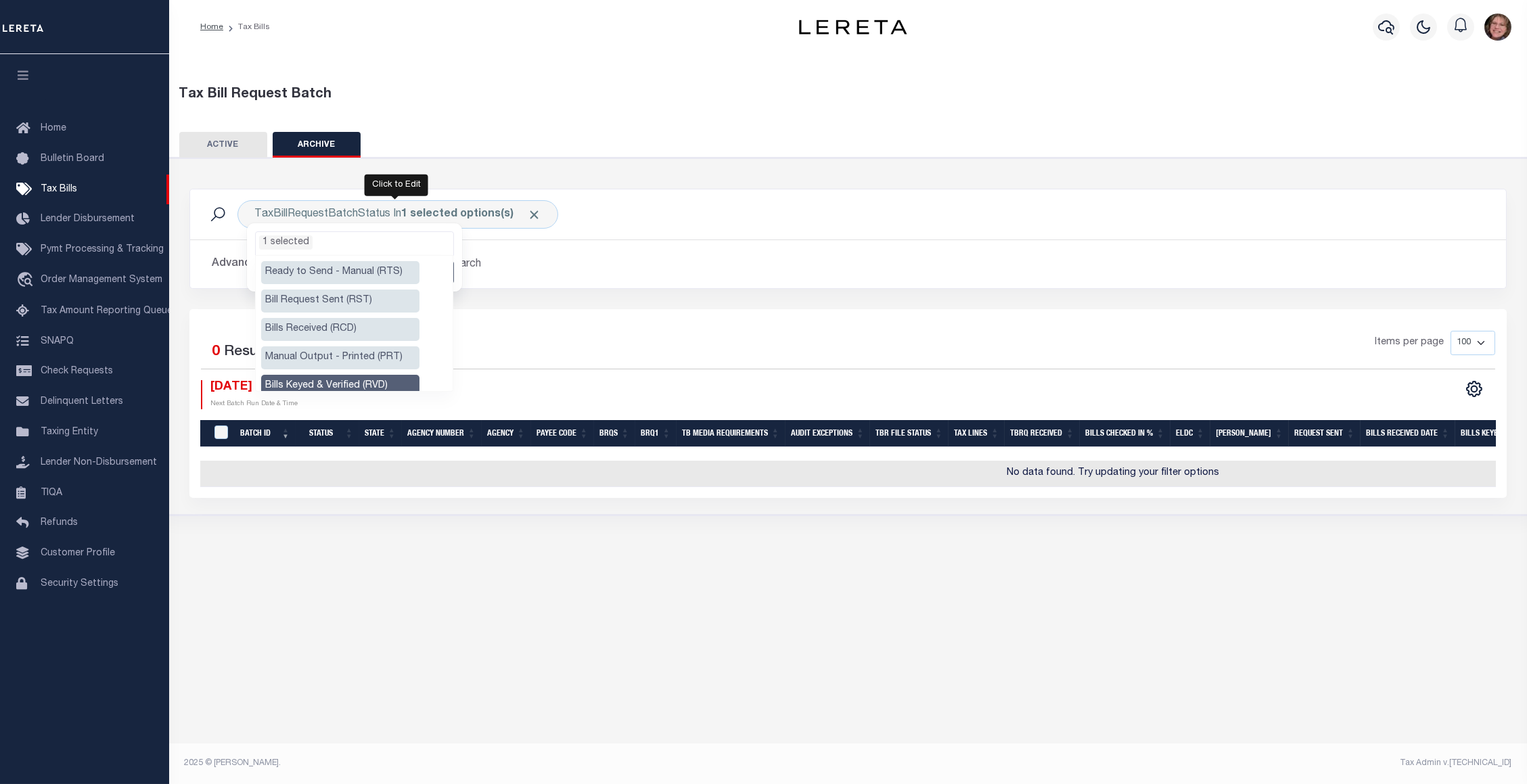
click at [334, 272] on li "Ready to Send - Manual (RTS)" at bounding box center [340, 273] width 158 height 23
select select "RTS"
click at [327, 296] on li "Bill Request Sent (RST)" at bounding box center [340, 301] width 158 height 23
click at [334, 324] on li "Bills Received (RCD)" at bounding box center [340, 329] width 158 height 23
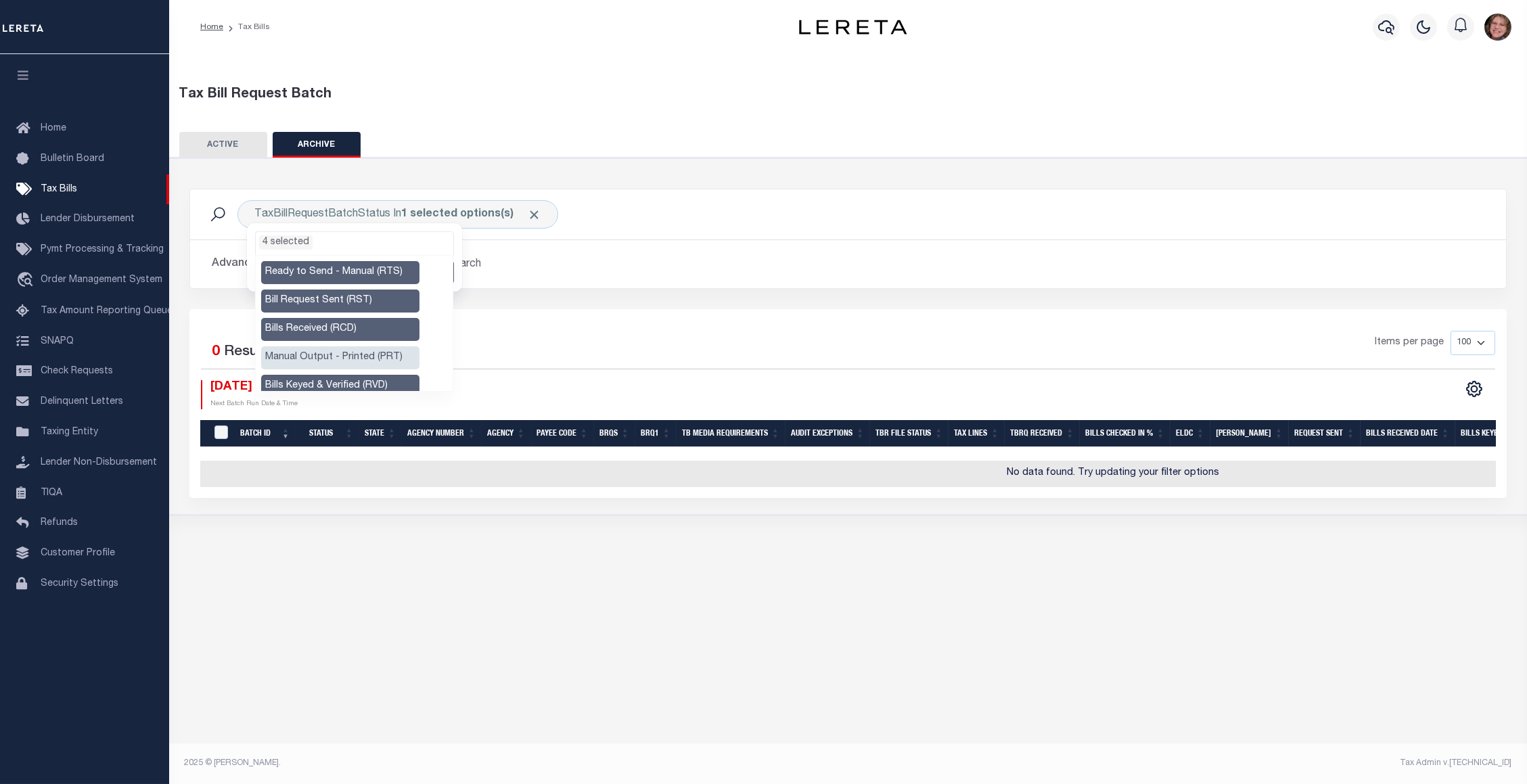
click at [370, 364] on li "Manual Output - Printed (PRT)" at bounding box center [340, 358] width 158 height 23
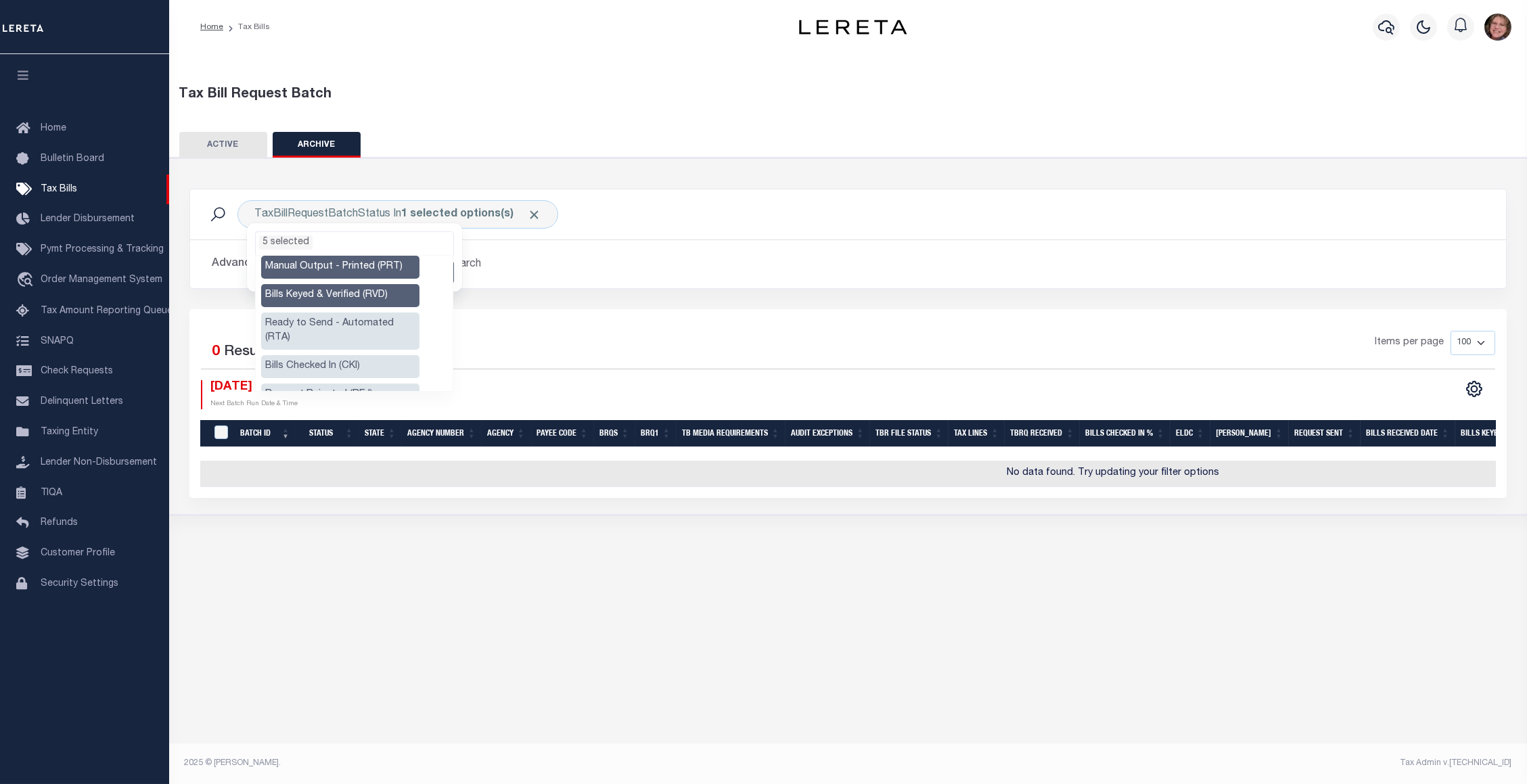
scroll to position [63, 0]
click at [349, 349] on li "Ready to Send - Automated (RTA)" at bounding box center [340, 359] width 158 height 37
click at [352, 383] on li "Bills Checked In (CKI)" at bounding box center [340, 394] width 158 height 23
click at [359, 310] on li "Request Rejected (REJ)" at bounding box center [340, 321] width 158 height 23
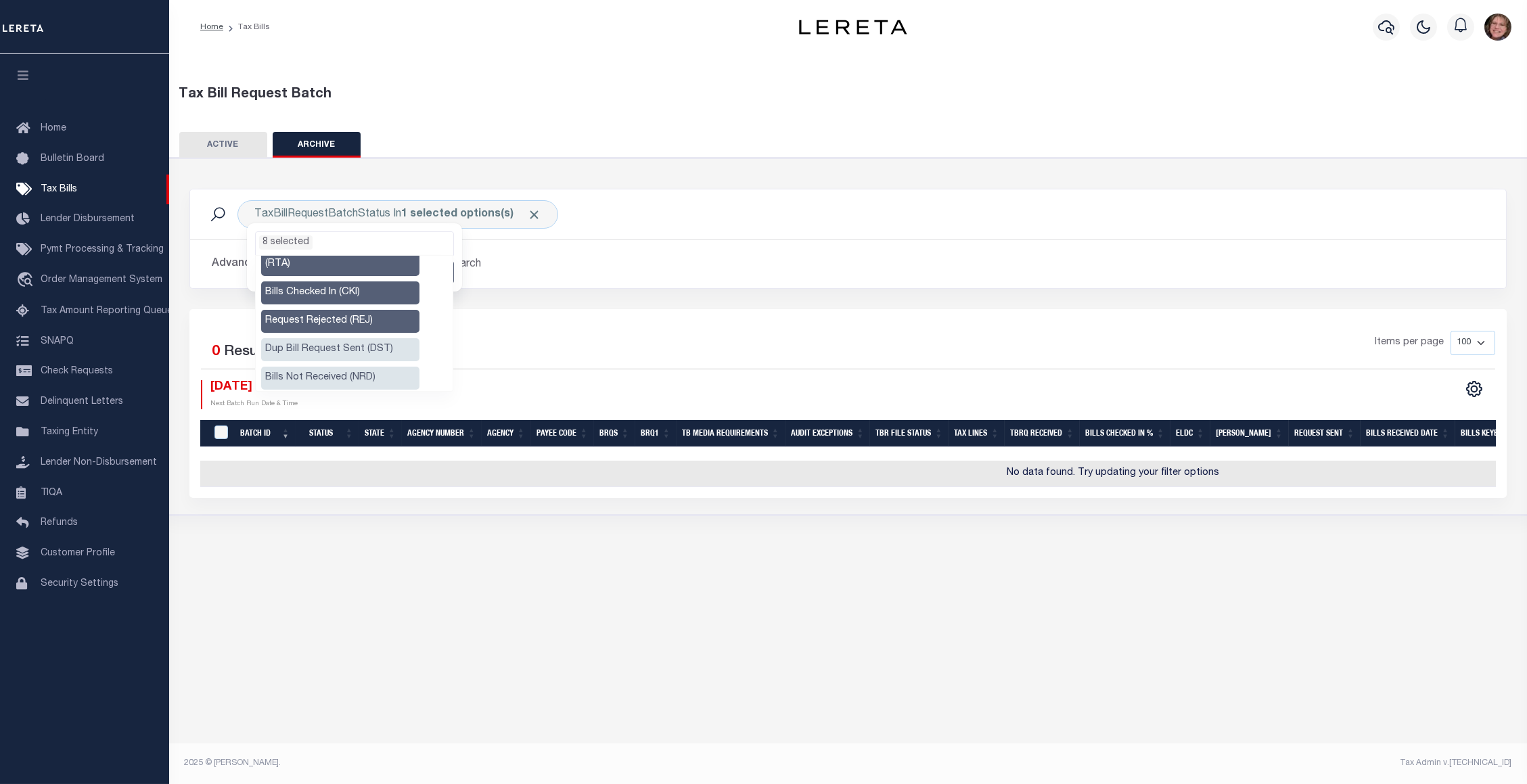
click at [356, 338] on li "Dup Bill Request Sent (DST)" at bounding box center [340, 349] width 158 height 23
drag, startPoint x: 354, startPoint y: 359, endPoint x: 354, endPoint y: 370, distance: 11.0
click at [354, 367] on li "Bills Not Received (NRD)" at bounding box center [340, 378] width 158 height 23
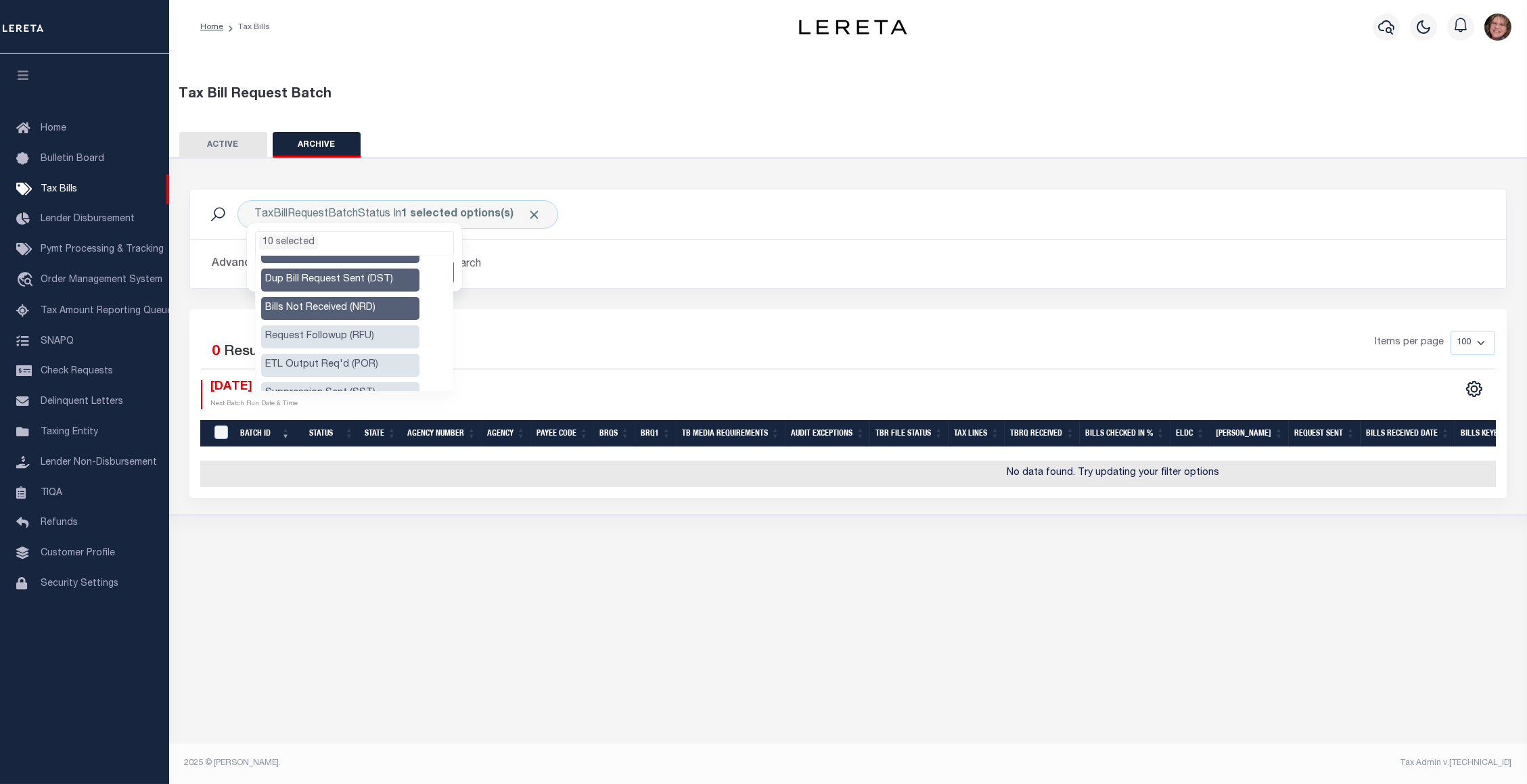
scroll to position [266, 0]
click at [359, 294] on li "Request Followup (RFU)" at bounding box center [340, 305] width 158 height 23
click at [357, 322] on li "ETL Output Req'd (POR)" at bounding box center [340, 334] width 158 height 23
click at [370, 353] on li "Suppression Sent (SST)" at bounding box center [340, 362] width 158 height 23
click at [367, 380] on li "Not Required (NRQ)" at bounding box center [340, 391] width 158 height 23
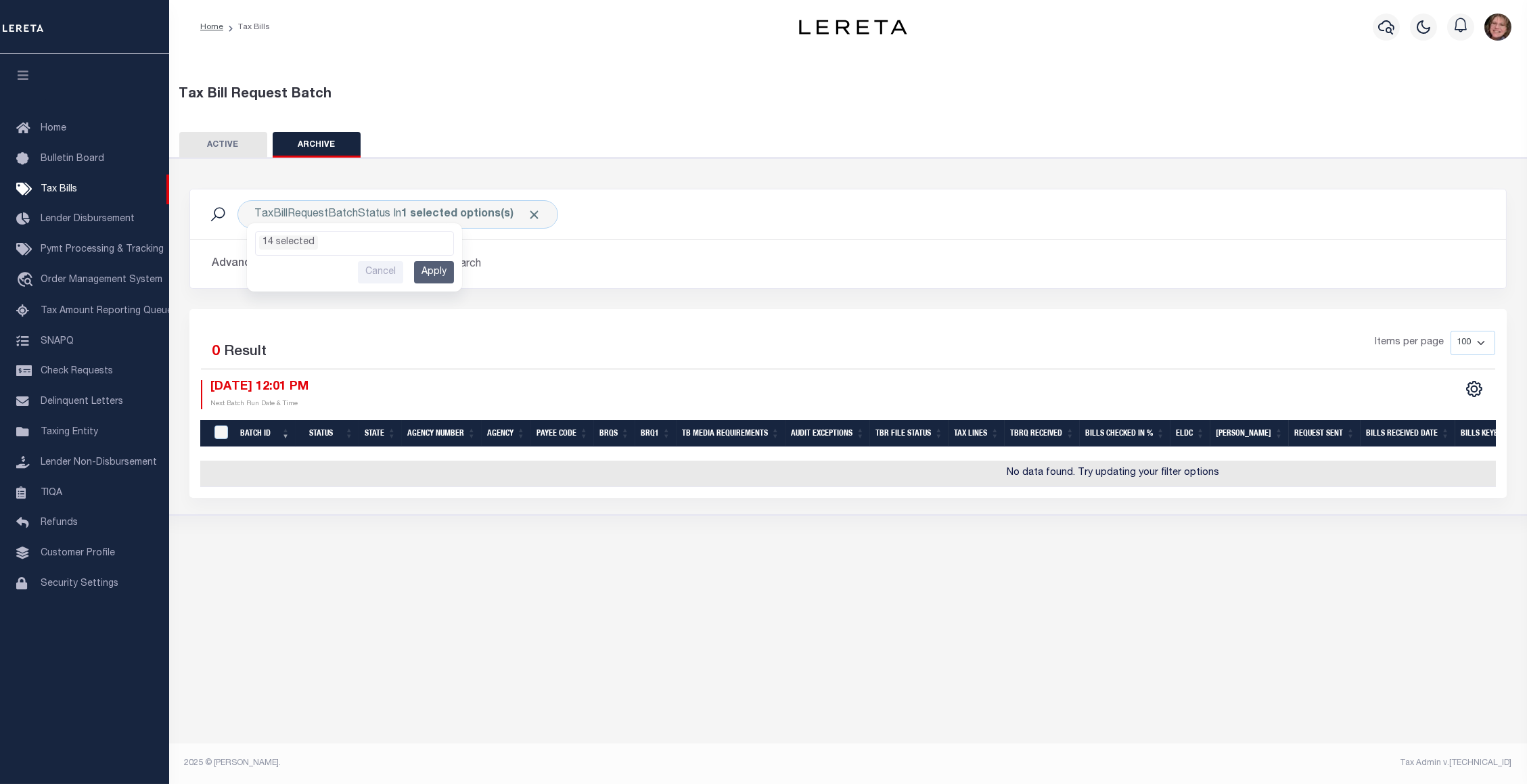
click at [494, 237] on div "TaxBillRequestBatchStatus In 1 selected options(s) Ready to Send - Manual (RTS)…" at bounding box center [847, 214] width 1316 height 50
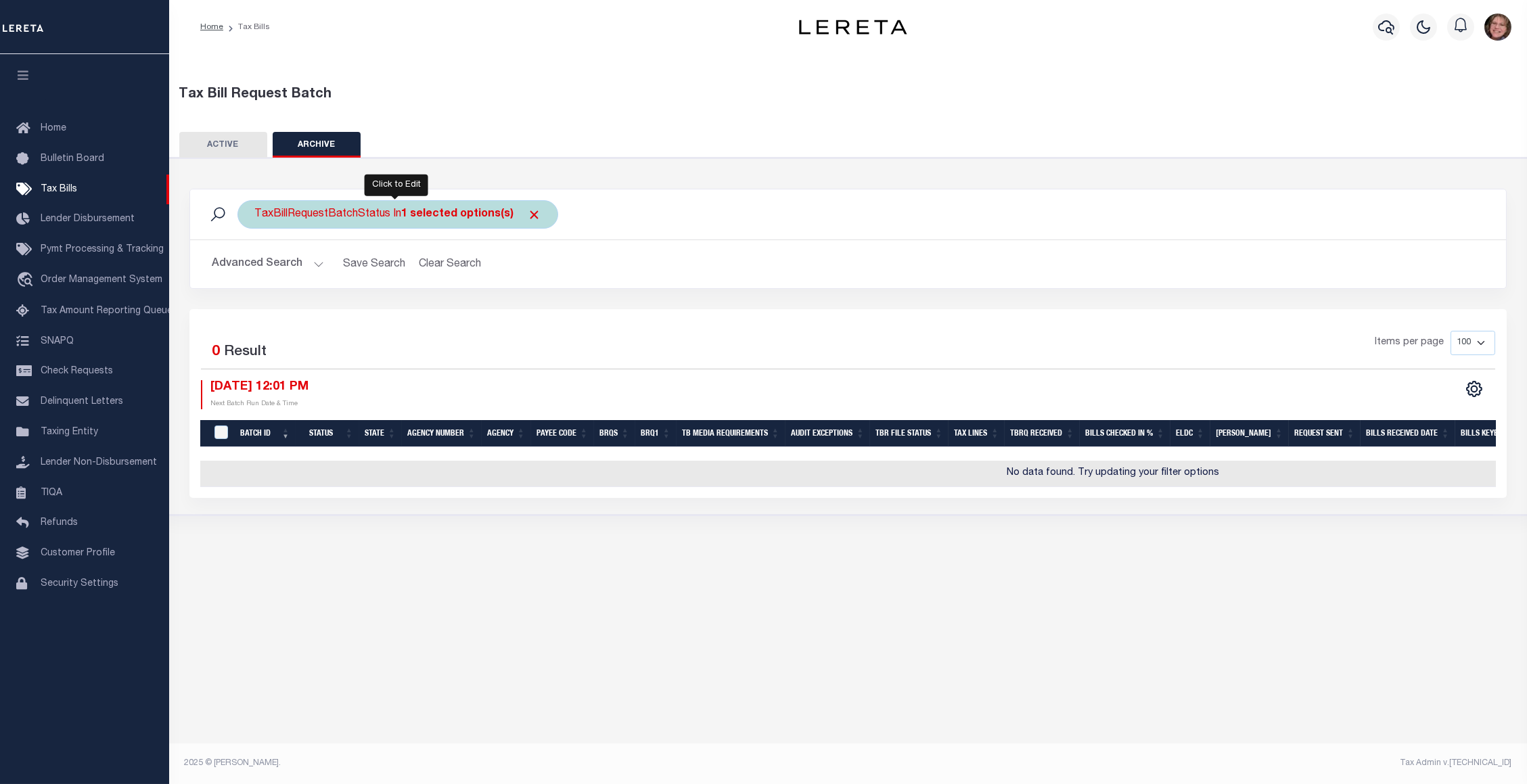
click at [388, 214] on div "TaxBillRequestBatchStatus In 1 selected options(s) Ready to Send - Manual (RTS)…" at bounding box center [397, 215] width 321 height 29
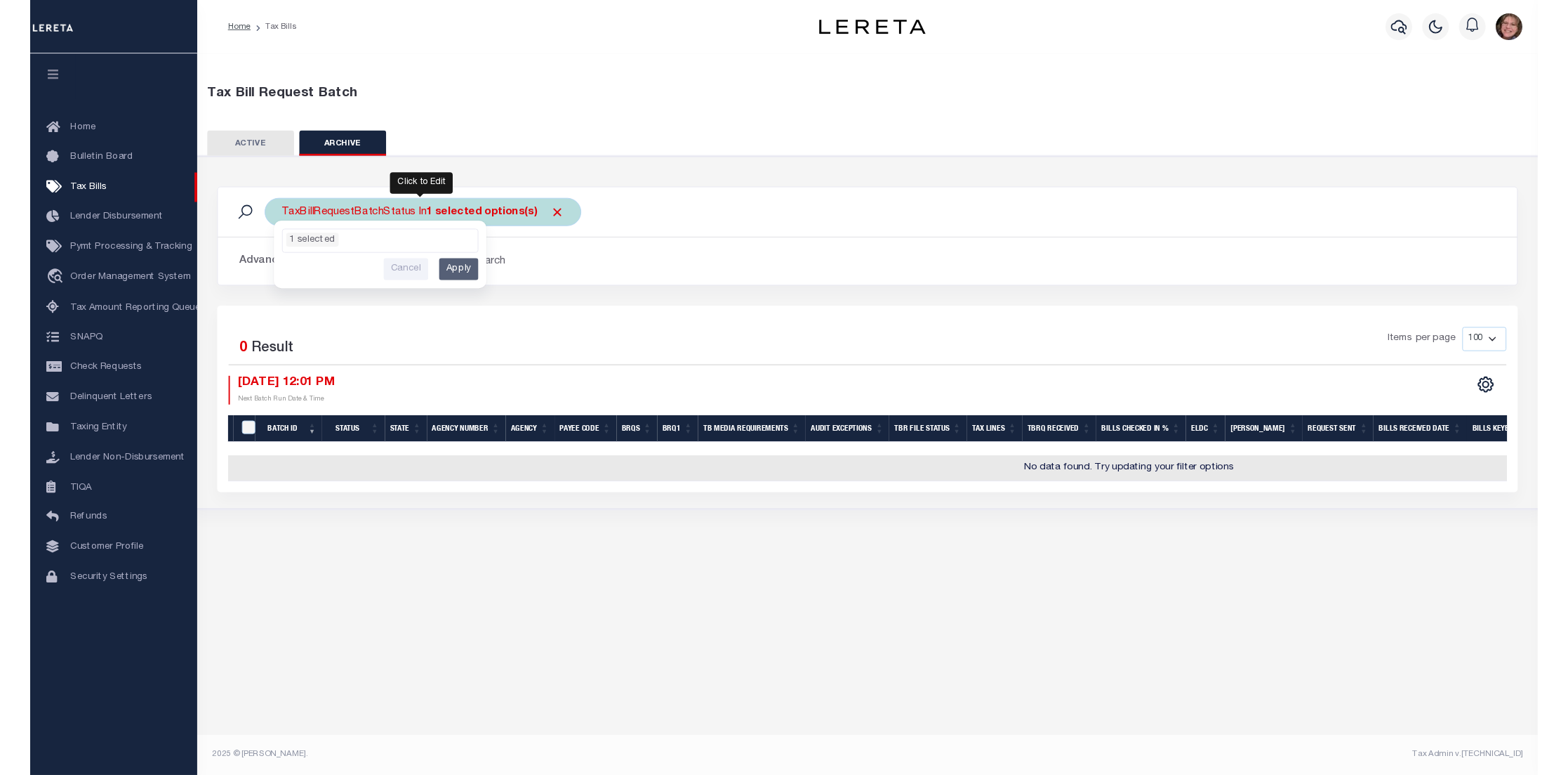
scroll to position [49, 0]
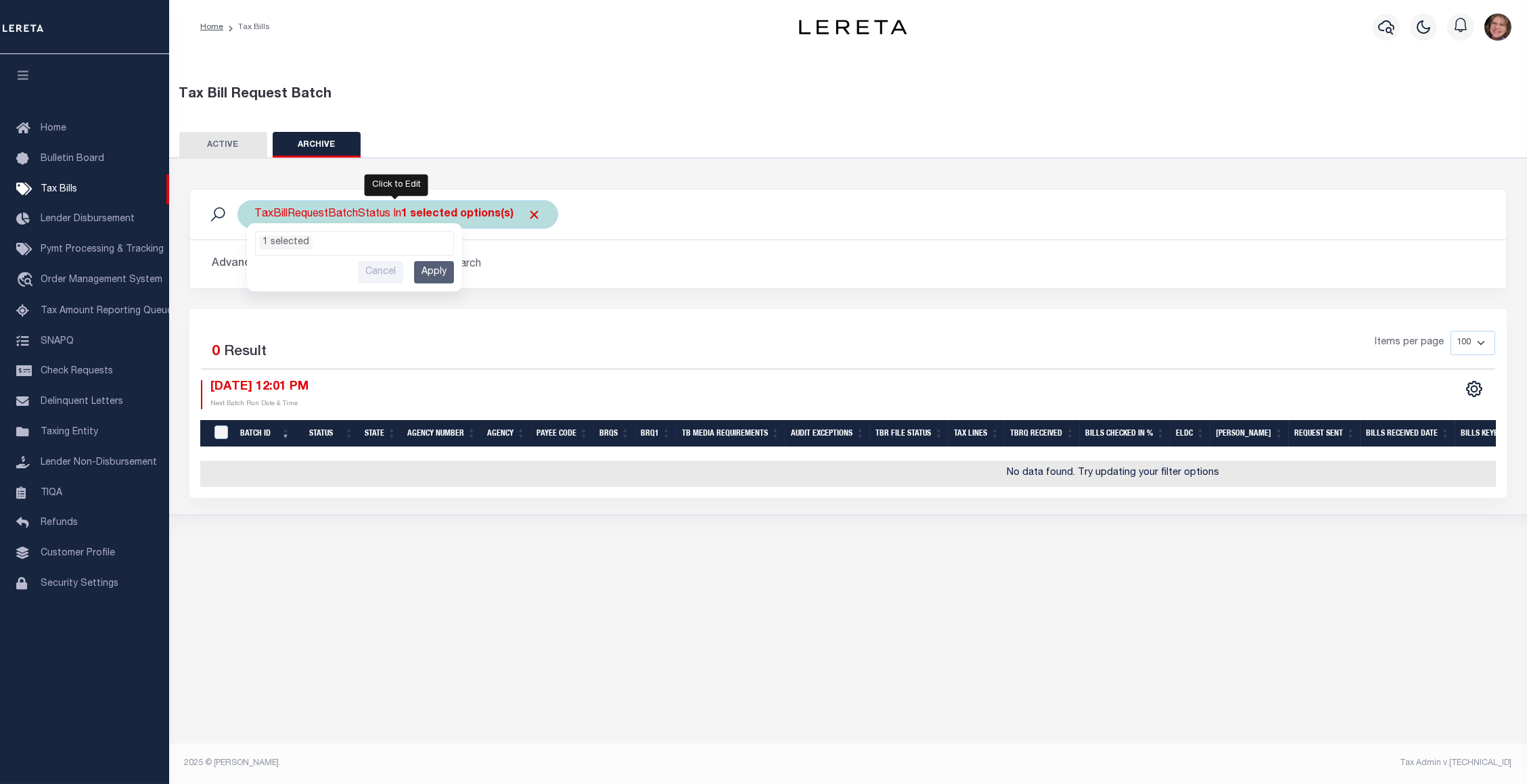
click at [385, 236] on ul "1 selected" at bounding box center [354, 241] width 198 height 17
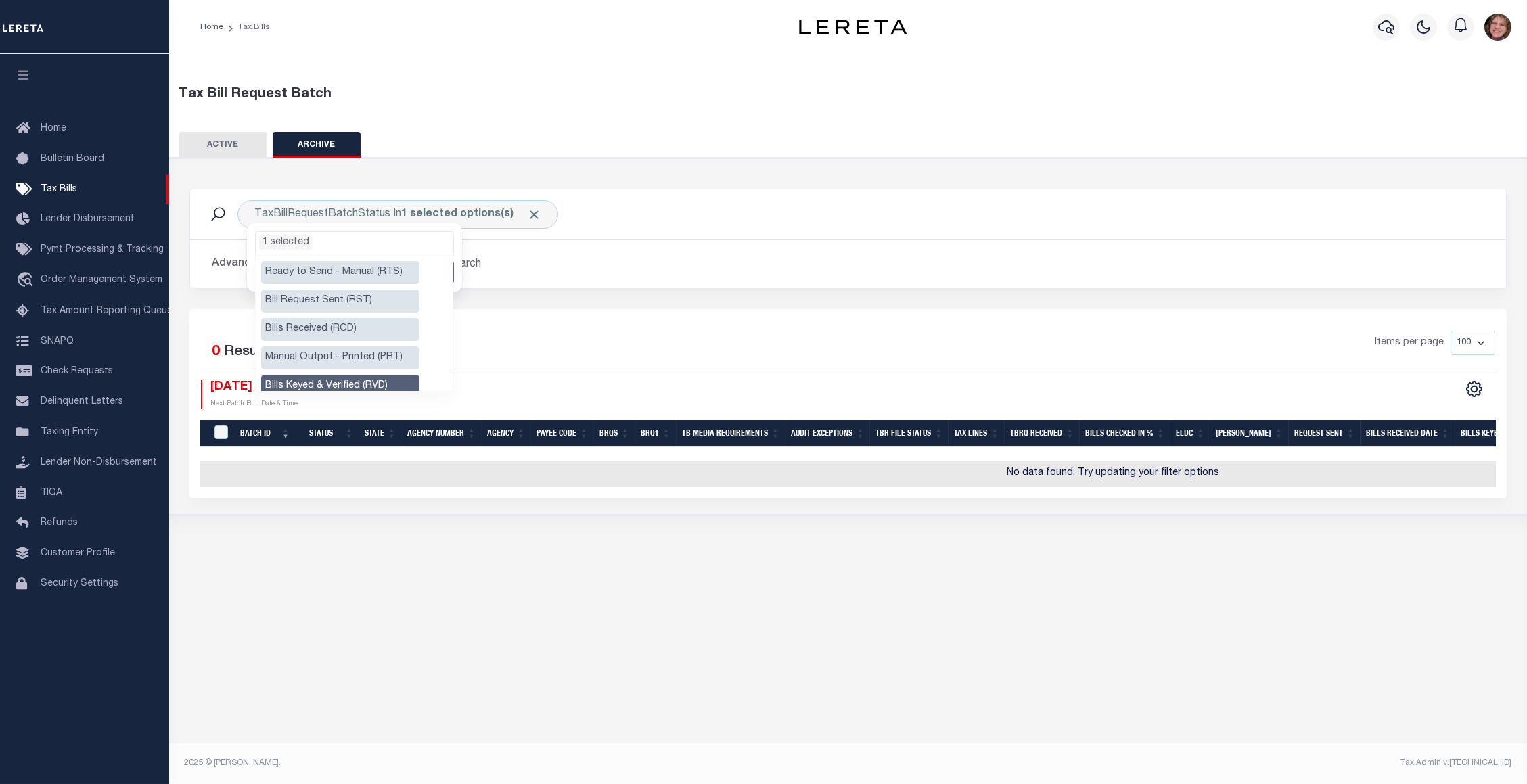
click at [359, 273] on li "Ready to Send - Manual (RTS)" at bounding box center [340, 273] width 158 height 23
select select "RTS"
drag, startPoint x: 361, startPoint y: 292, endPoint x: 367, endPoint y: 306, distance: 15.2
click at [361, 294] on li "Bill Request Sent (RST)" at bounding box center [340, 301] width 158 height 23
click at [368, 329] on li "Bills Received (RCD)" at bounding box center [340, 329] width 158 height 23
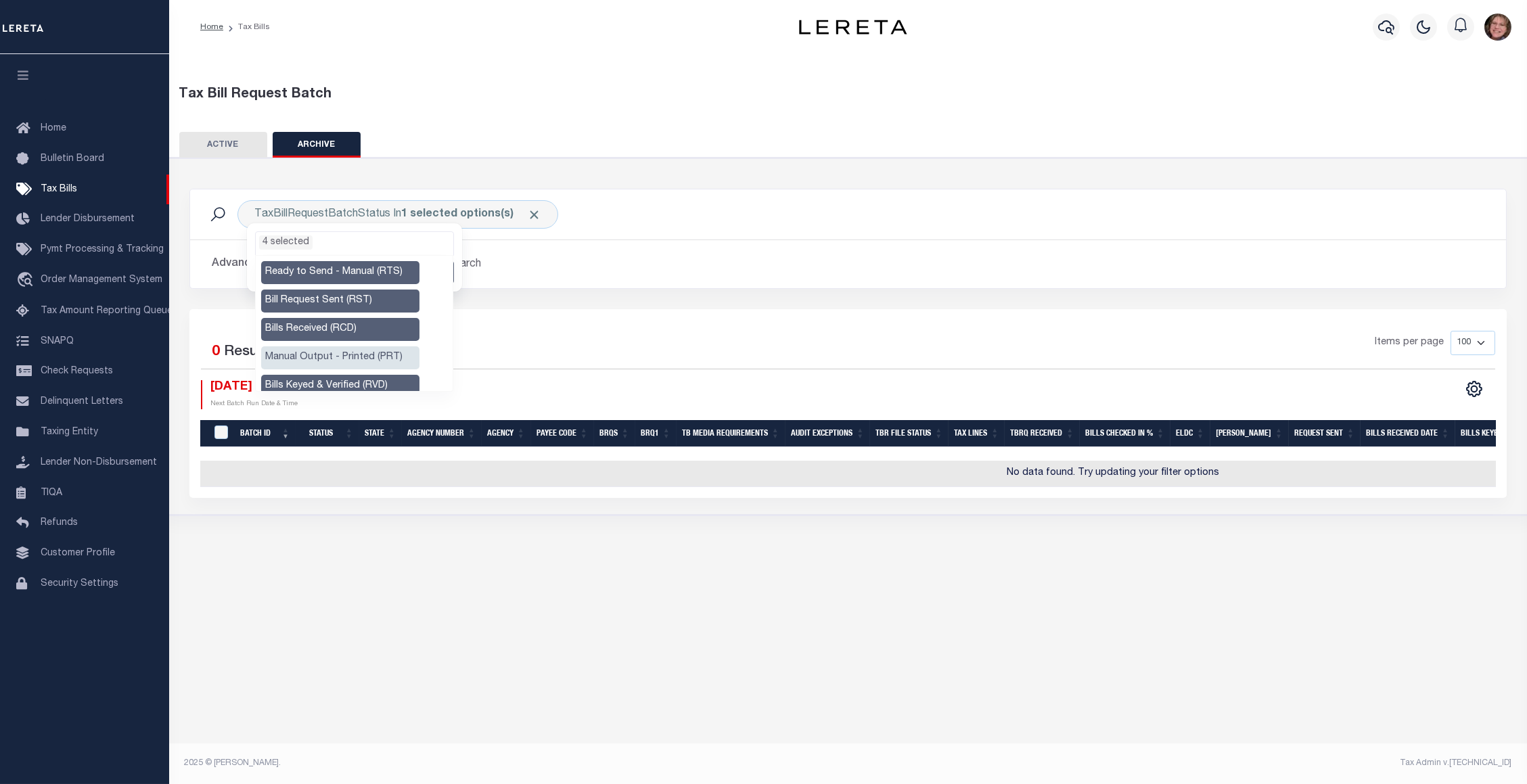
drag, startPoint x: 386, startPoint y: 353, endPoint x: 392, endPoint y: 297, distance: 56.3
click at [386, 351] on li "Manual Output - Printed (PRT)" at bounding box center [340, 358] width 158 height 23
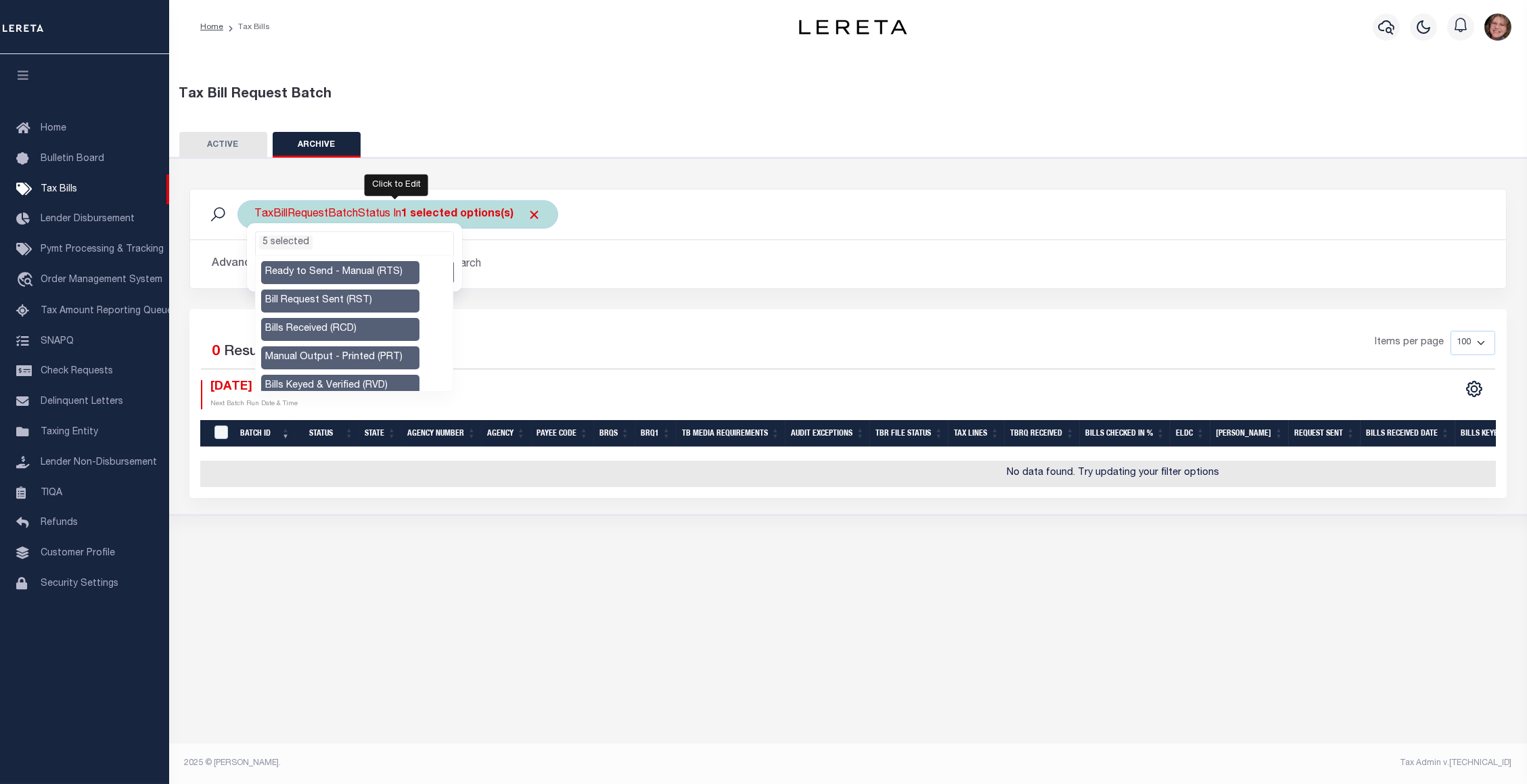
click at [372, 237] on ul "5 selected" at bounding box center [354, 241] width 198 height 17
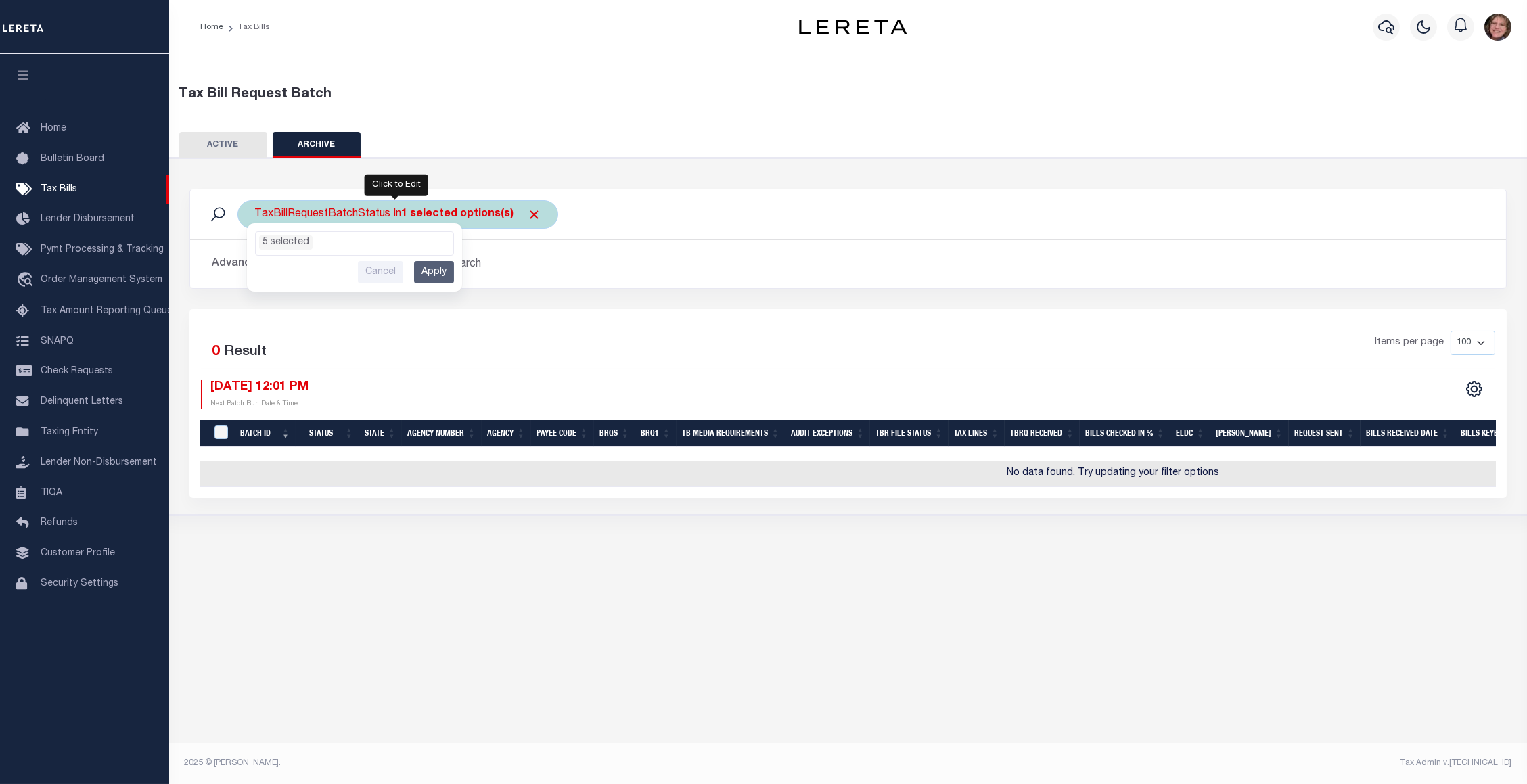
click at [449, 270] on input "Apply" at bounding box center [434, 272] width 40 height 22
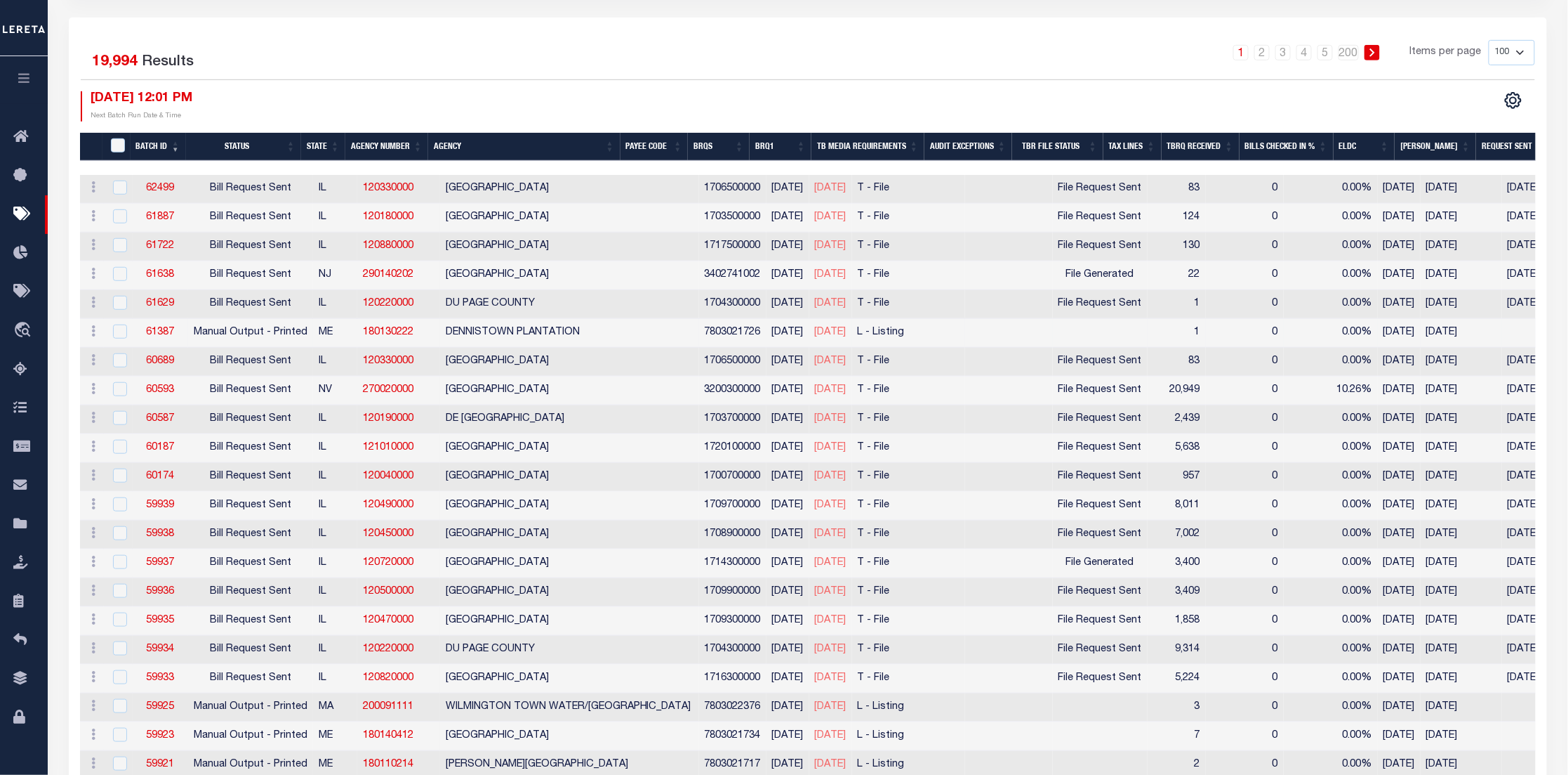
scroll to position [316, 0]
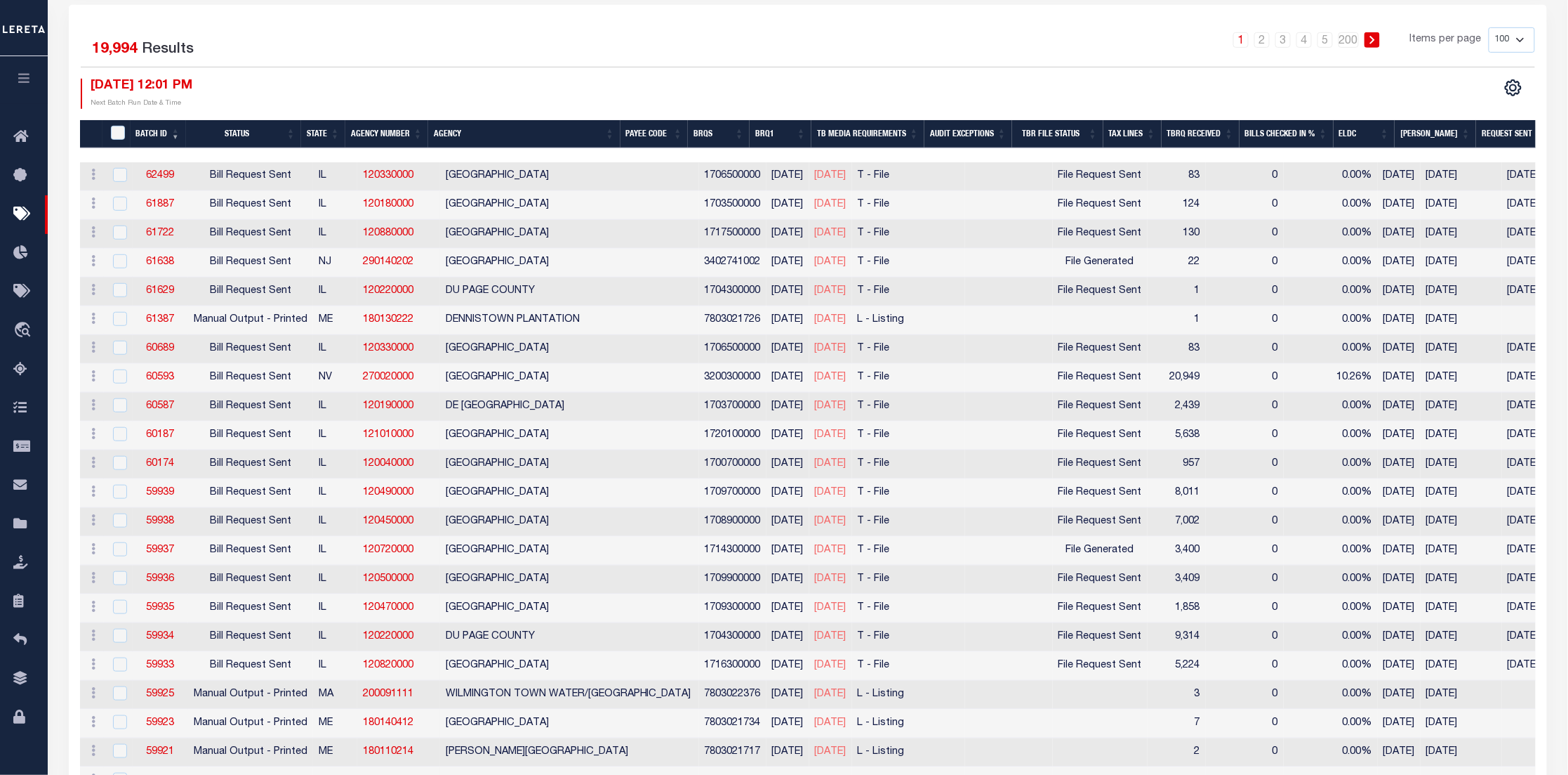
drag, startPoint x: 963, startPoint y: 152, endPoint x: 1054, endPoint y: 151, distance: 91.0
click at [1054, 151] on div at bounding box center [1165, 155] width 2170 height 14
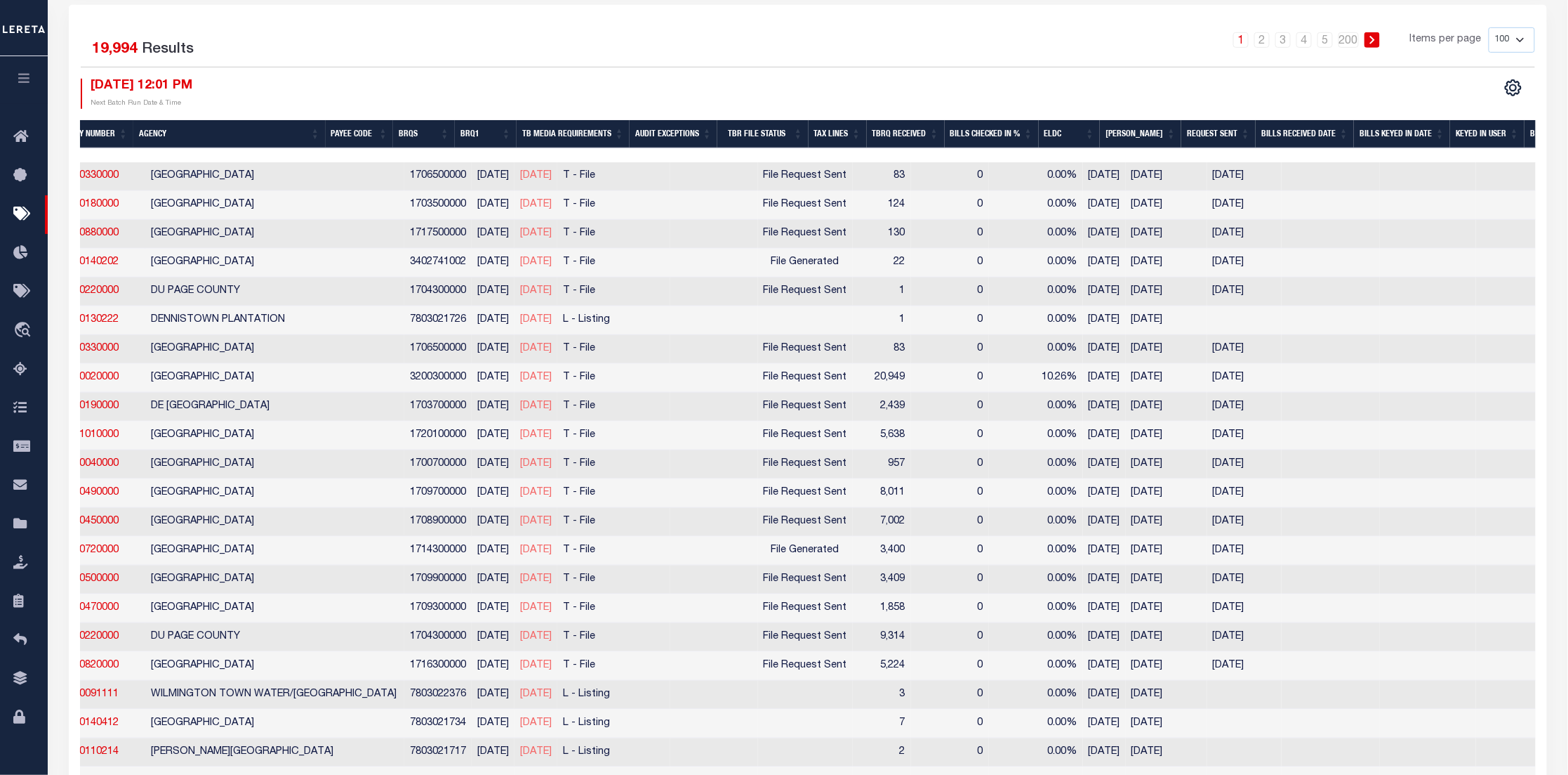
scroll to position [0, 331]
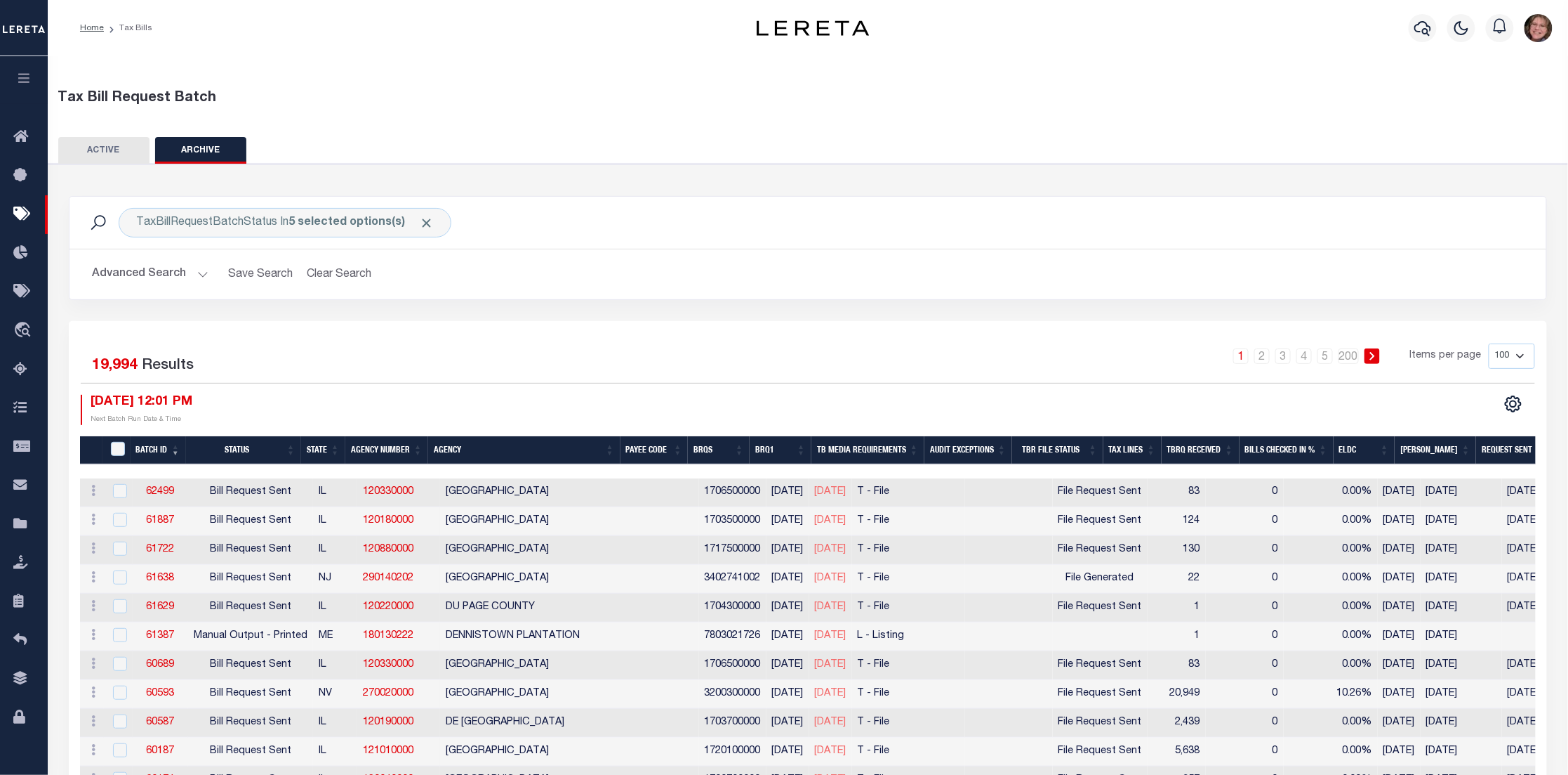
click at [199, 276] on button "Advanced Search" at bounding box center [149, 274] width 116 height 27
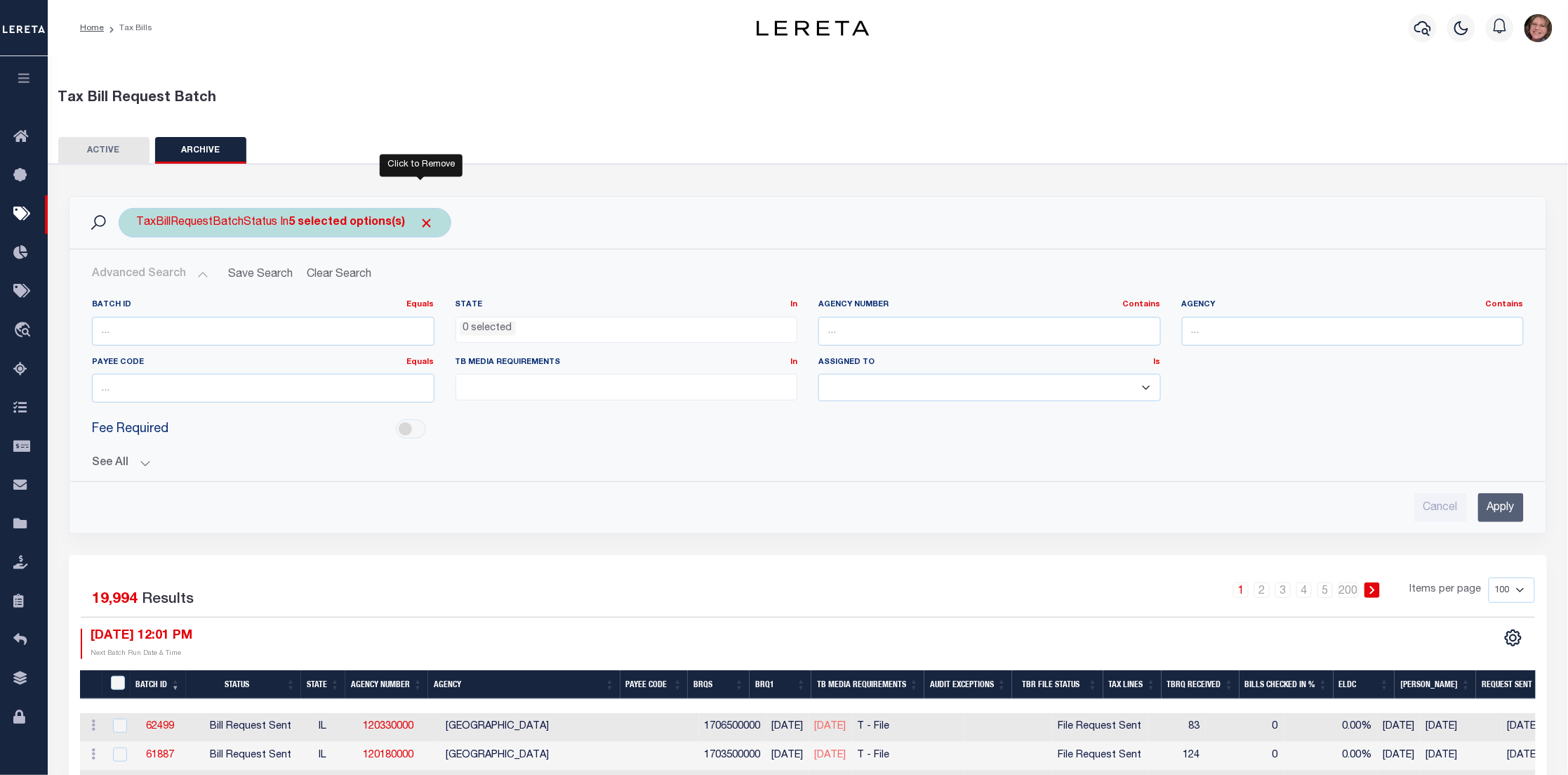
click at [427, 220] on span "Click to Remove" at bounding box center [426, 222] width 15 height 15
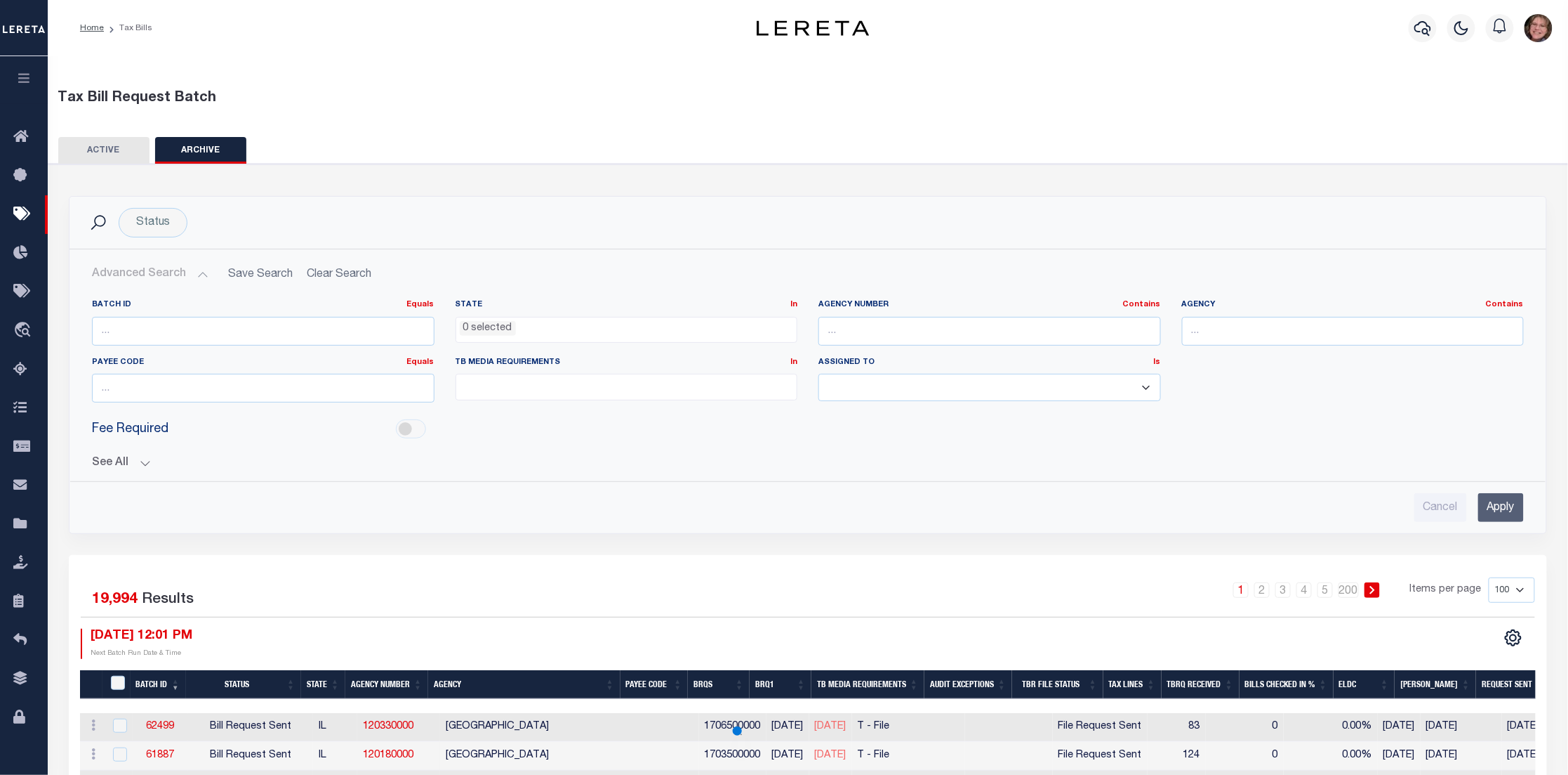
click at [515, 328] on ul "0 selected" at bounding box center [626, 327] width 341 height 19
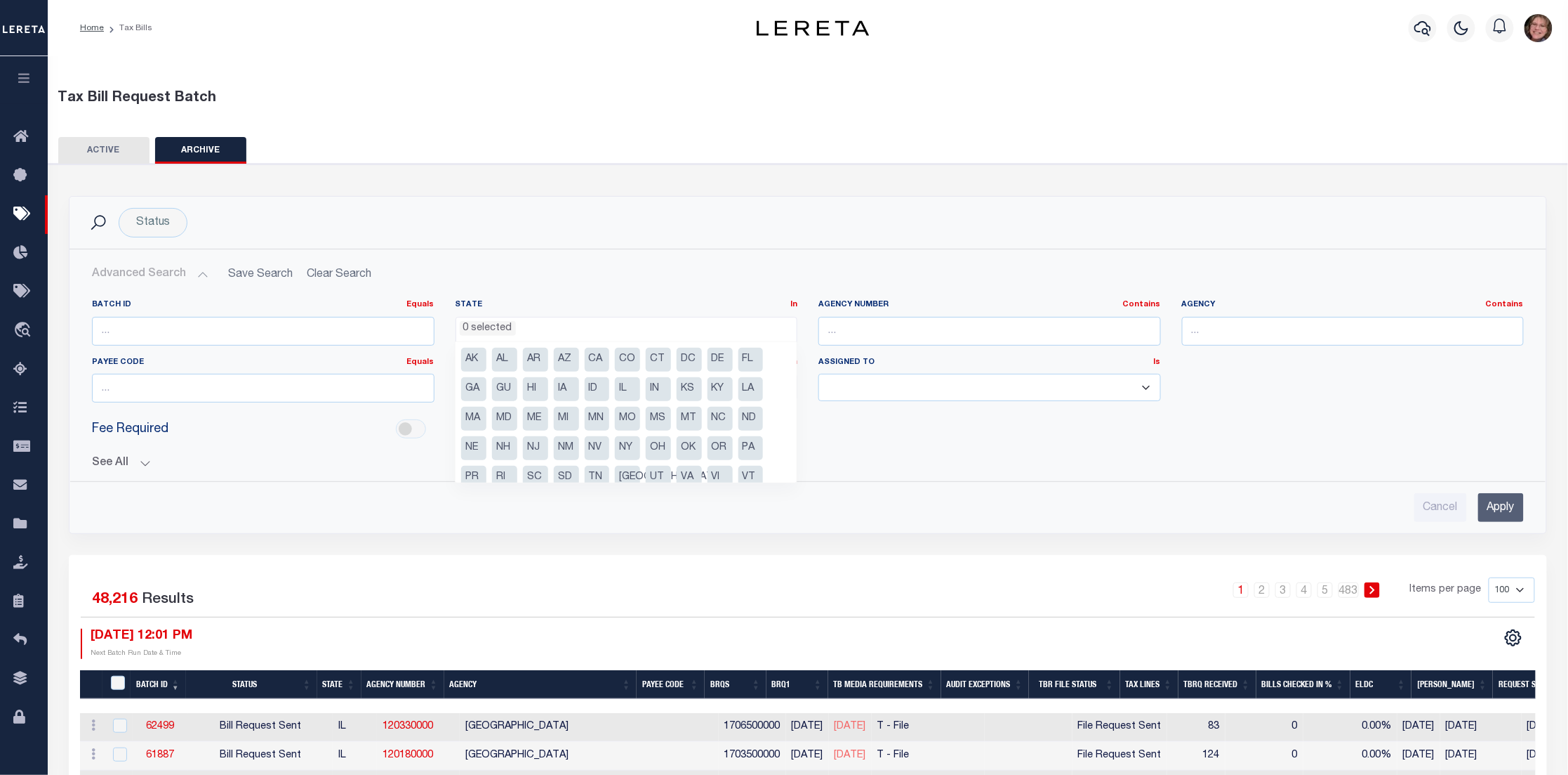
click at [144, 460] on button "See All" at bounding box center [807, 462] width 1432 height 13
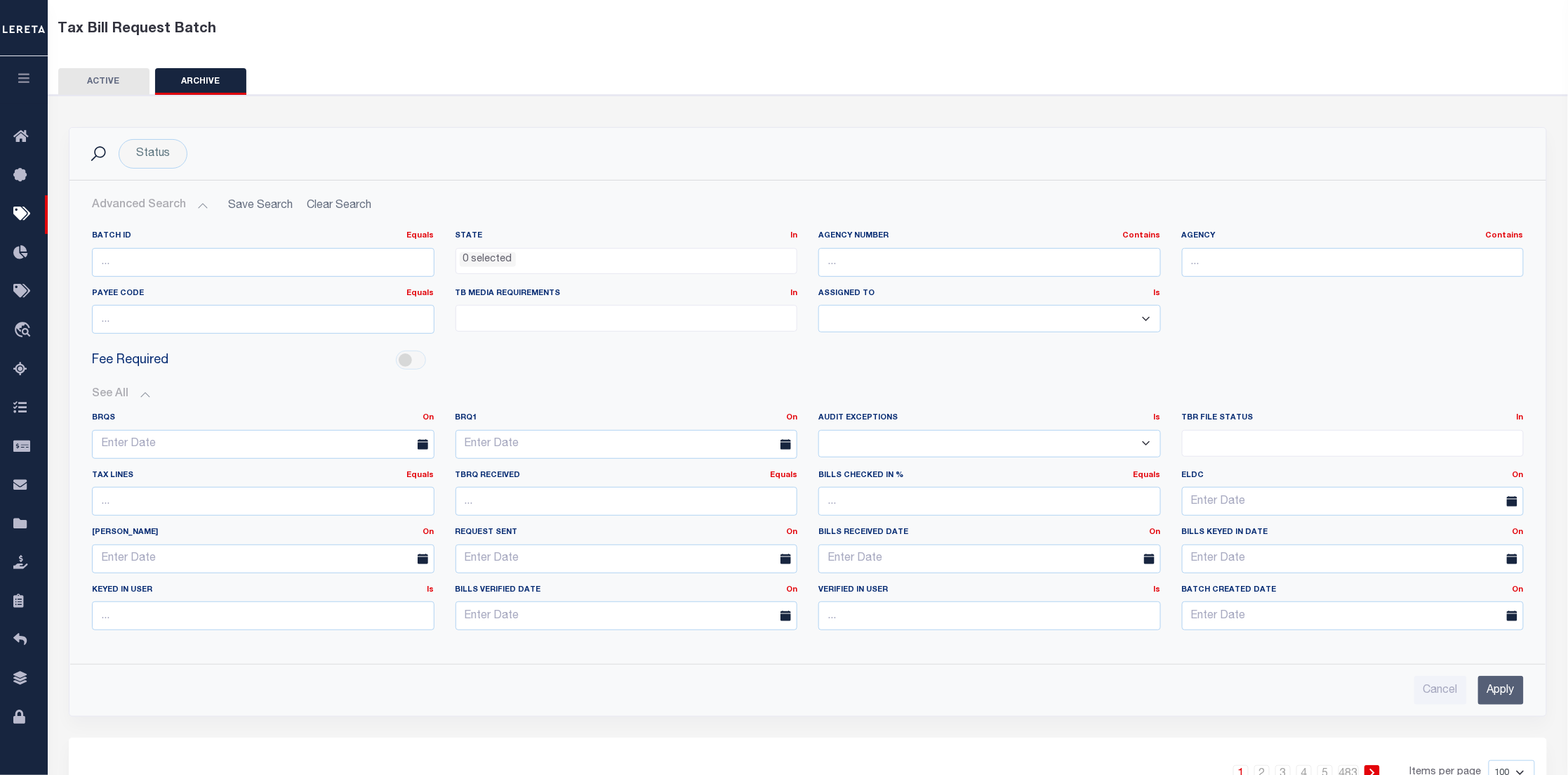
scroll to position [106, 0]
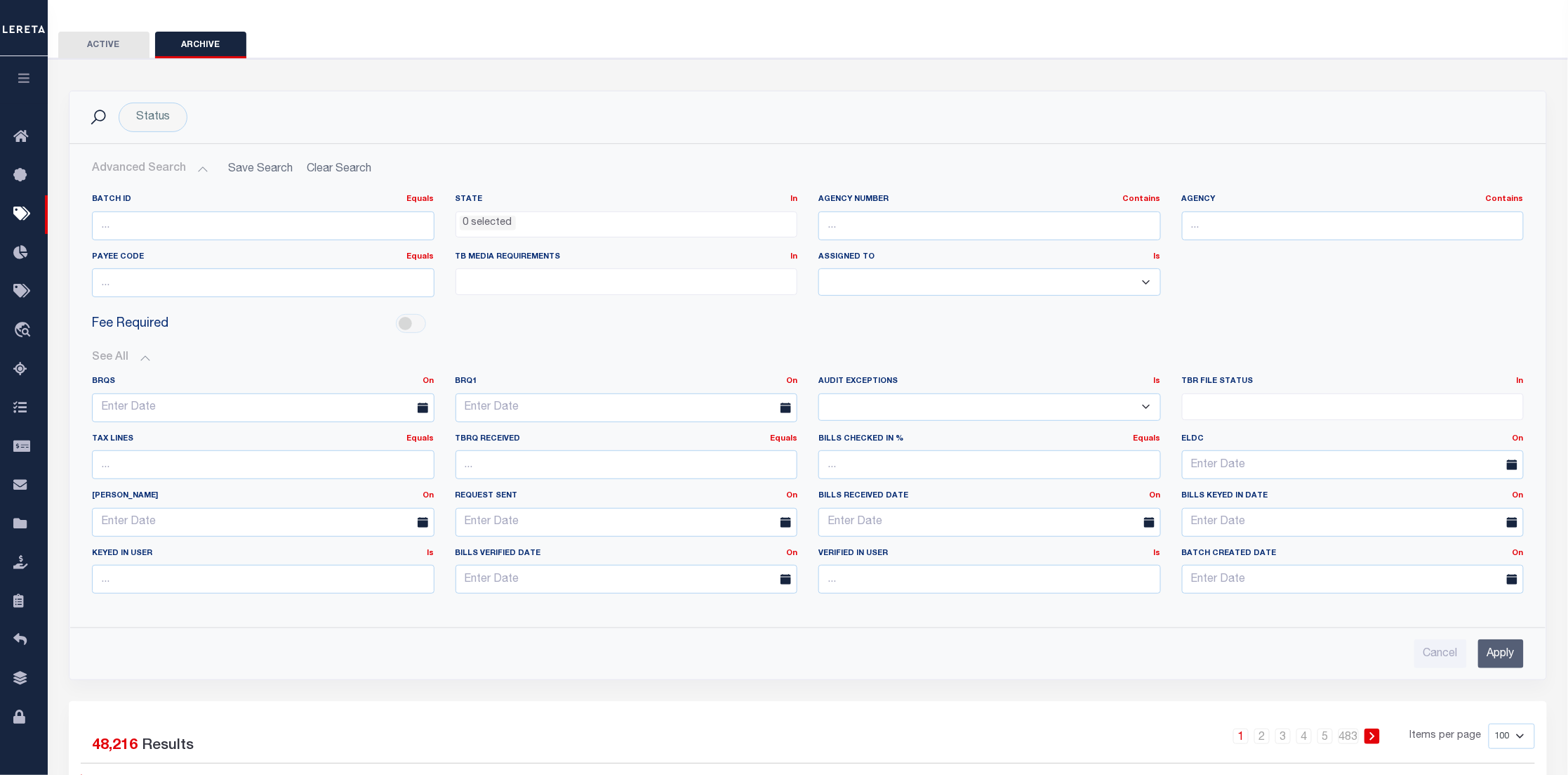
click at [1150, 520] on icon at bounding box center [1149, 522] width 11 height 11
click at [1087, 520] on input "text" at bounding box center [990, 522] width 342 height 29
drag, startPoint x: 896, startPoint y: 598, endPoint x: 1009, endPoint y: 587, distance: 113.5
click at [896, 597] on span "2" at bounding box center [895, 601] width 27 height 27
type input "09-02-2025"
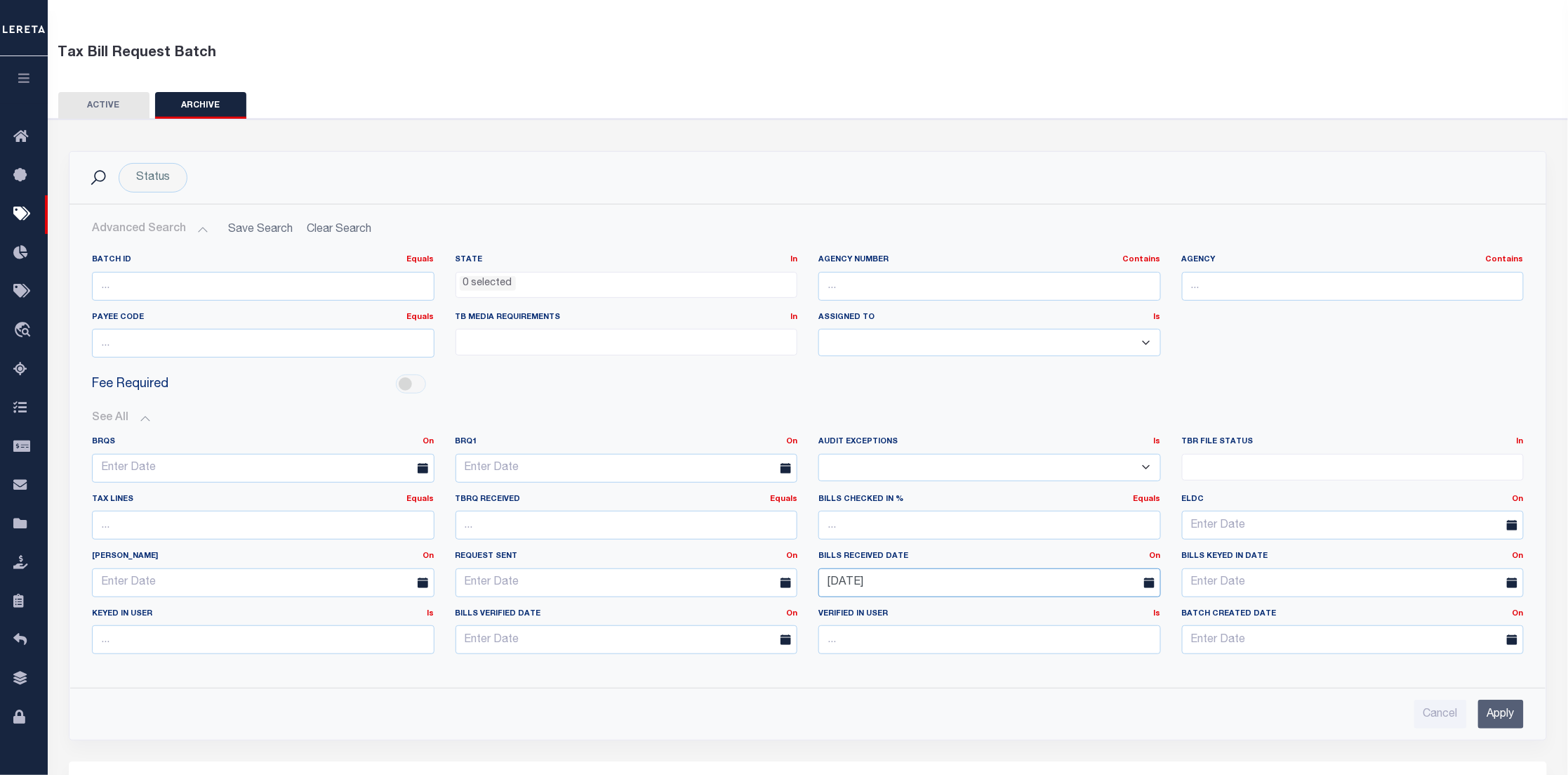
scroll to position [0, 0]
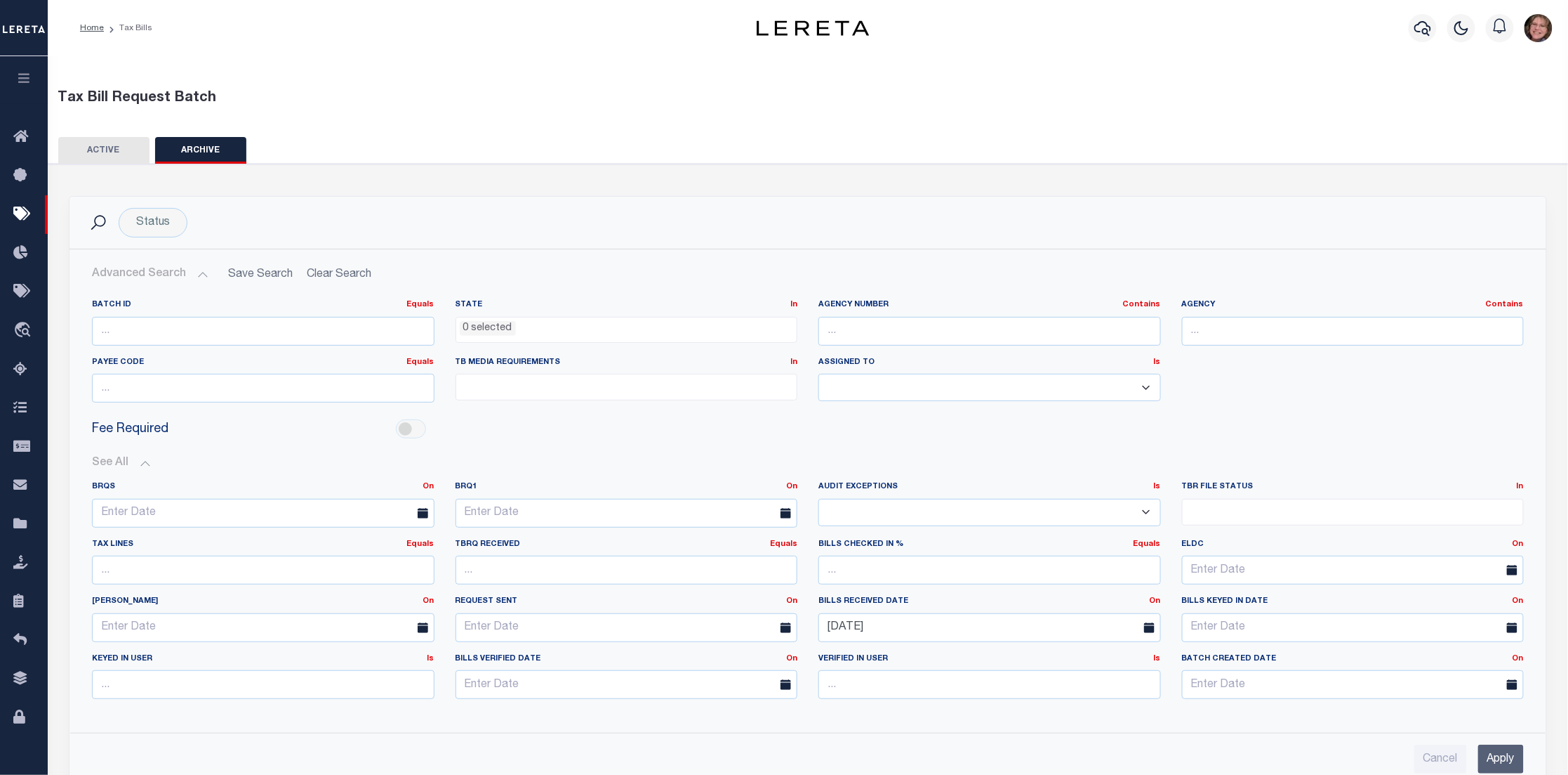
click at [1514, 758] on input "Apply" at bounding box center [1501, 758] width 46 height 29
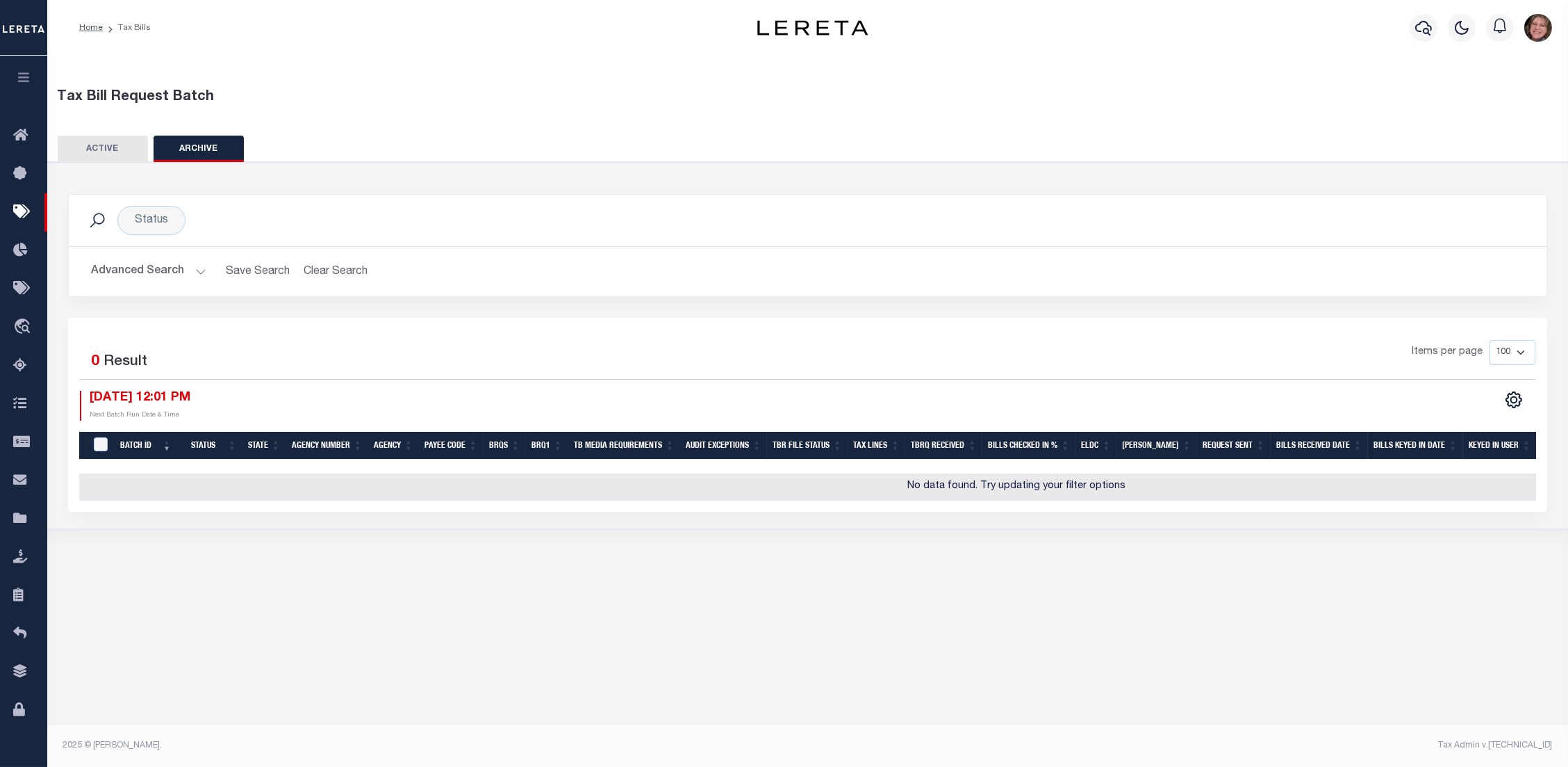
click at [191, 271] on button "Advanced Search" at bounding box center [148, 271] width 115 height 27
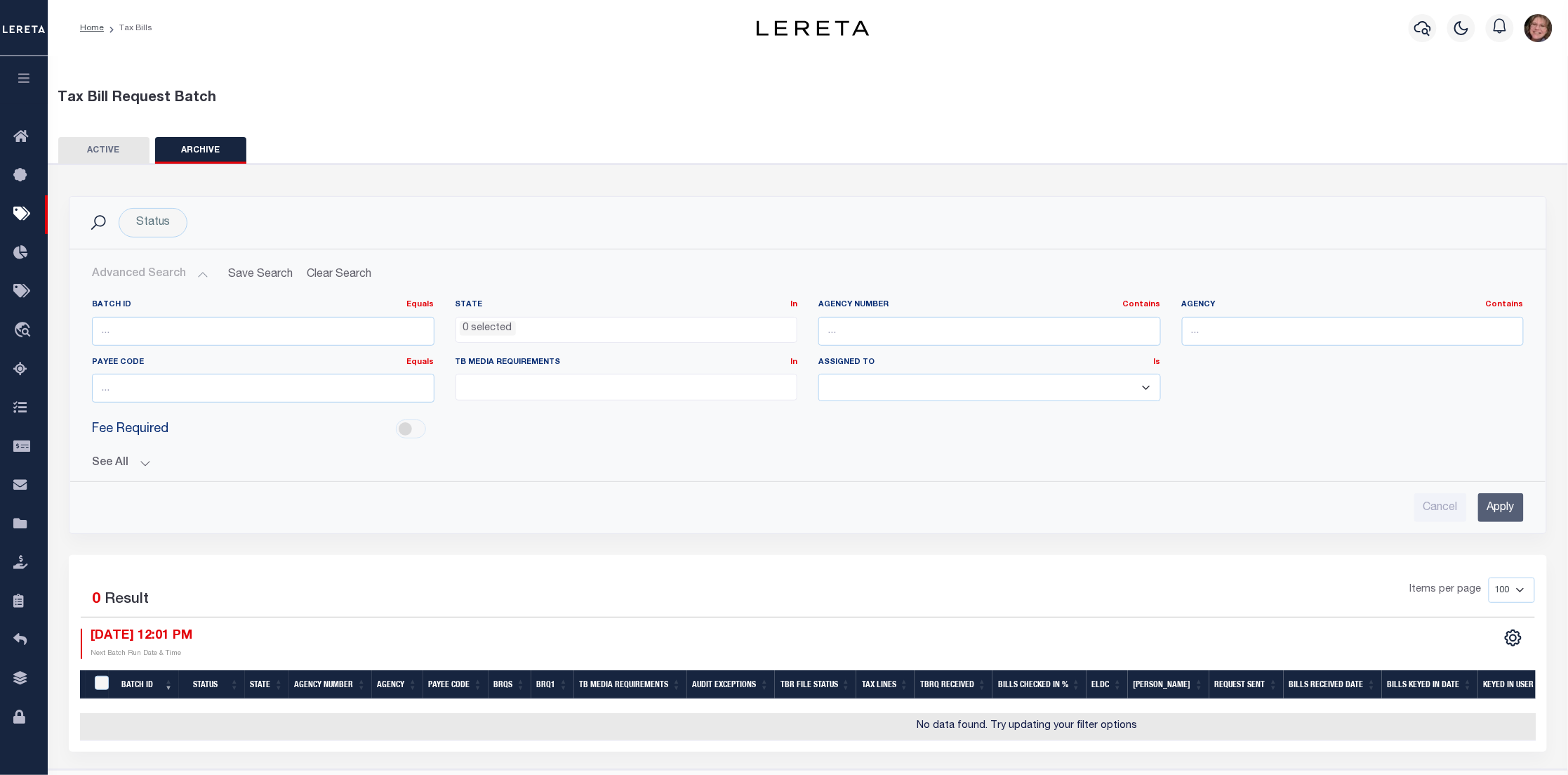
click at [145, 460] on button "See All" at bounding box center [807, 462] width 1432 height 13
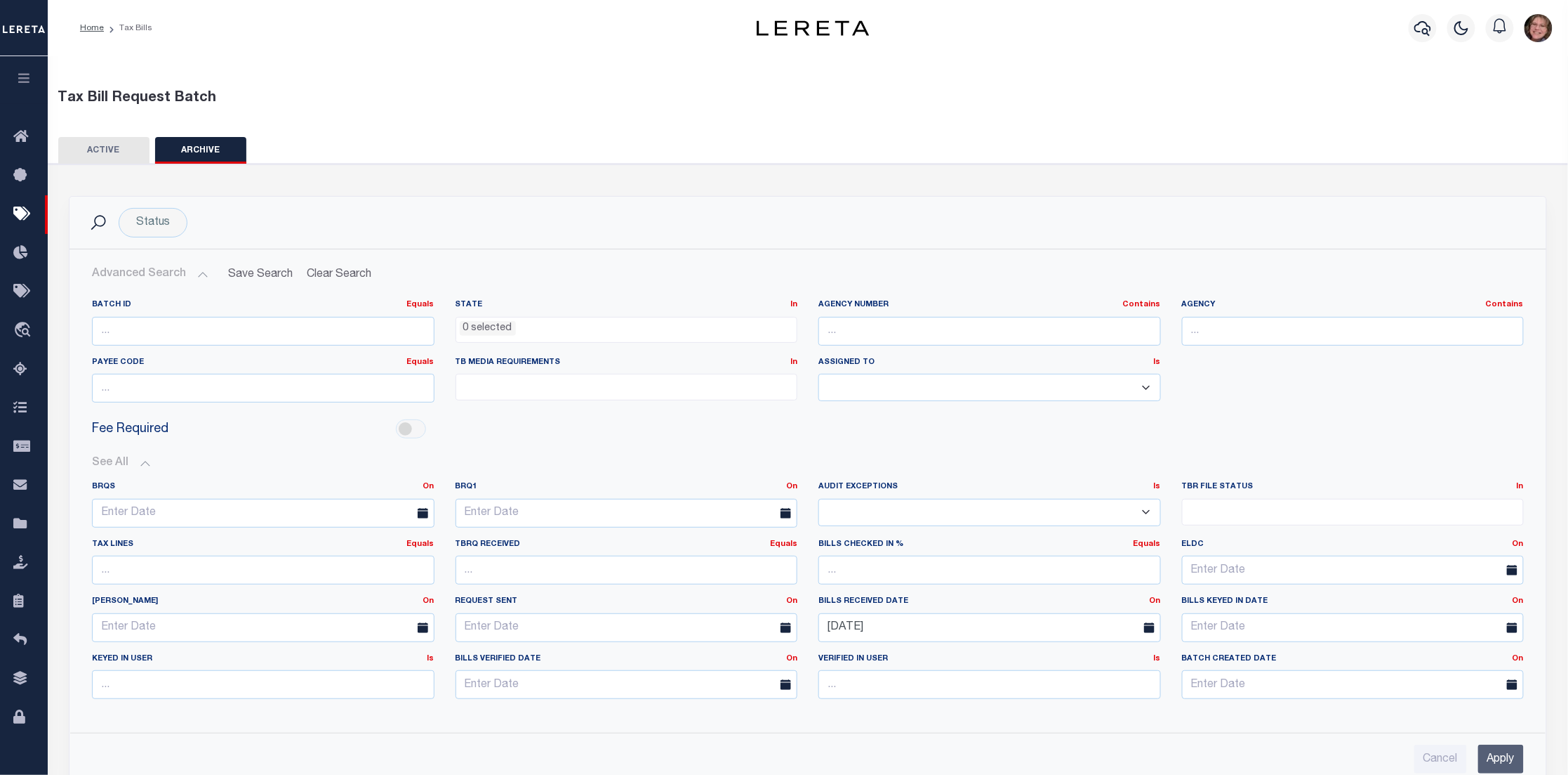
click at [156, 429] on span "Fee Required" at bounding box center [129, 429] width 77 height 19
click at [1143, 634] on span at bounding box center [1154, 627] width 36 height 29
click at [1144, 624] on icon at bounding box center [1149, 628] width 11 height 11
click at [1049, 631] on input "09-02-2025" at bounding box center [990, 627] width 342 height 29
click at [900, 456] on span "2" at bounding box center [895, 461] width 27 height 27
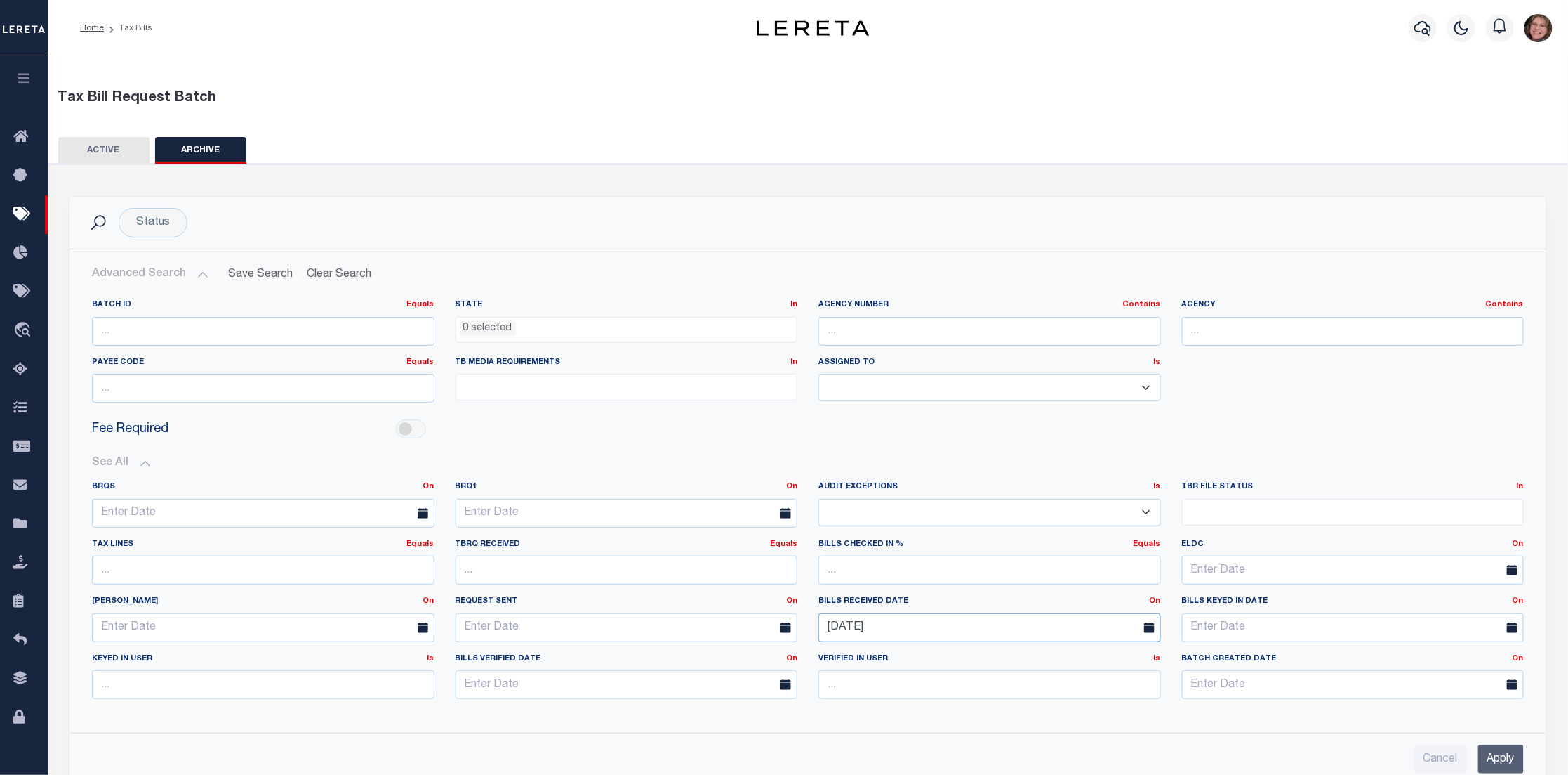
drag, startPoint x: 907, startPoint y: 619, endPoint x: 782, endPoint y: 611, distance: 125.3
click at [776, 612] on div "BRQS On On After Before Between BRQ1 On On After Before Between Is Is Contains …" at bounding box center [807, 596] width 1453 height 229
click at [1103, 625] on input "09-02-2025" at bounding box center [990, 627] width 342 height 29
click at [836, 413] on span at bounding box center [830, 410] width 24 height 24
select select "7"
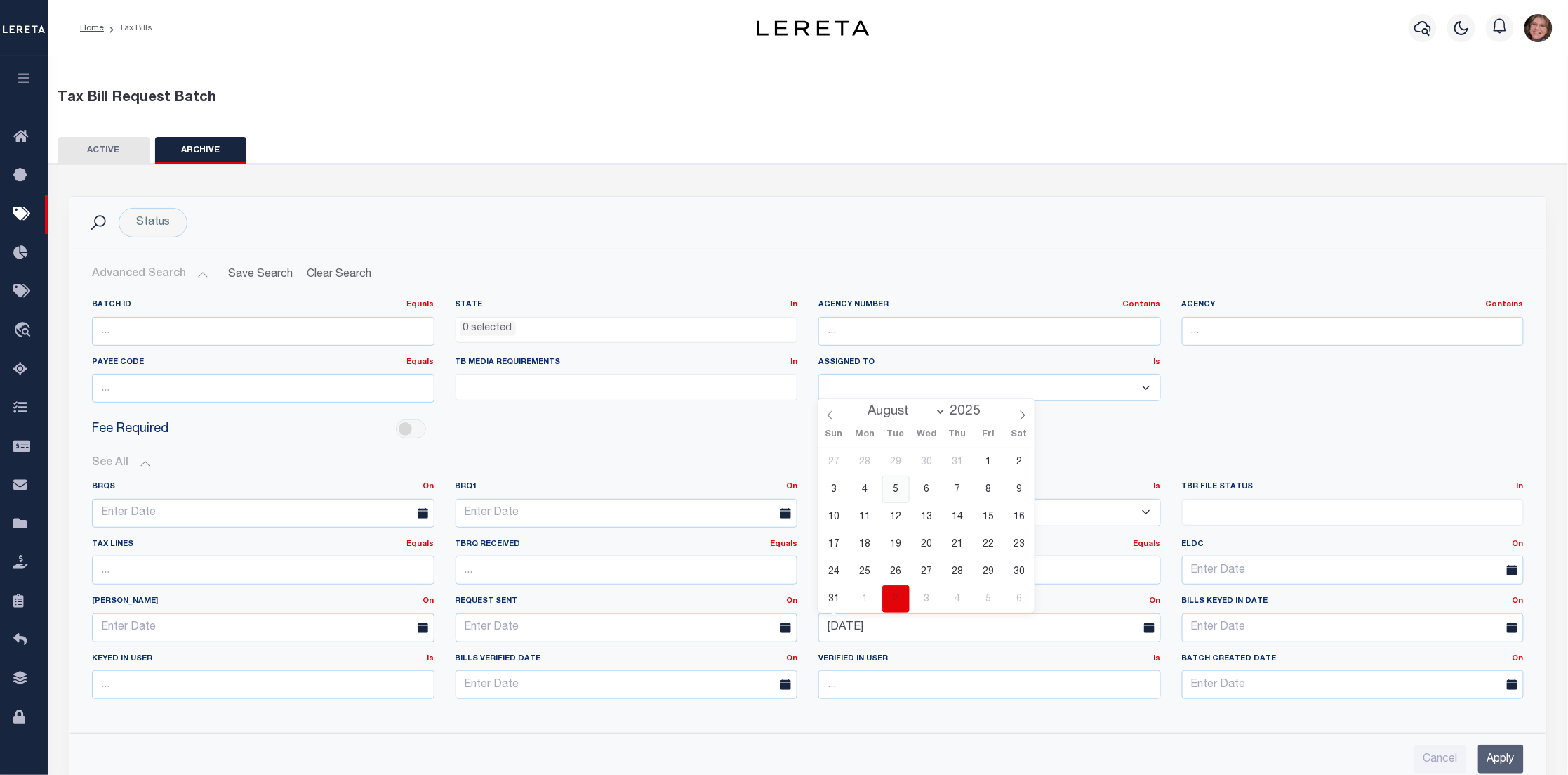
click at [885, 491] on span "5" at bounding box center [895, 488] width 27 height 27
type input "08-05-2025"
click at [1508, 762] on input "Apply" at bounding box center [1501, 758] width 46 height 29
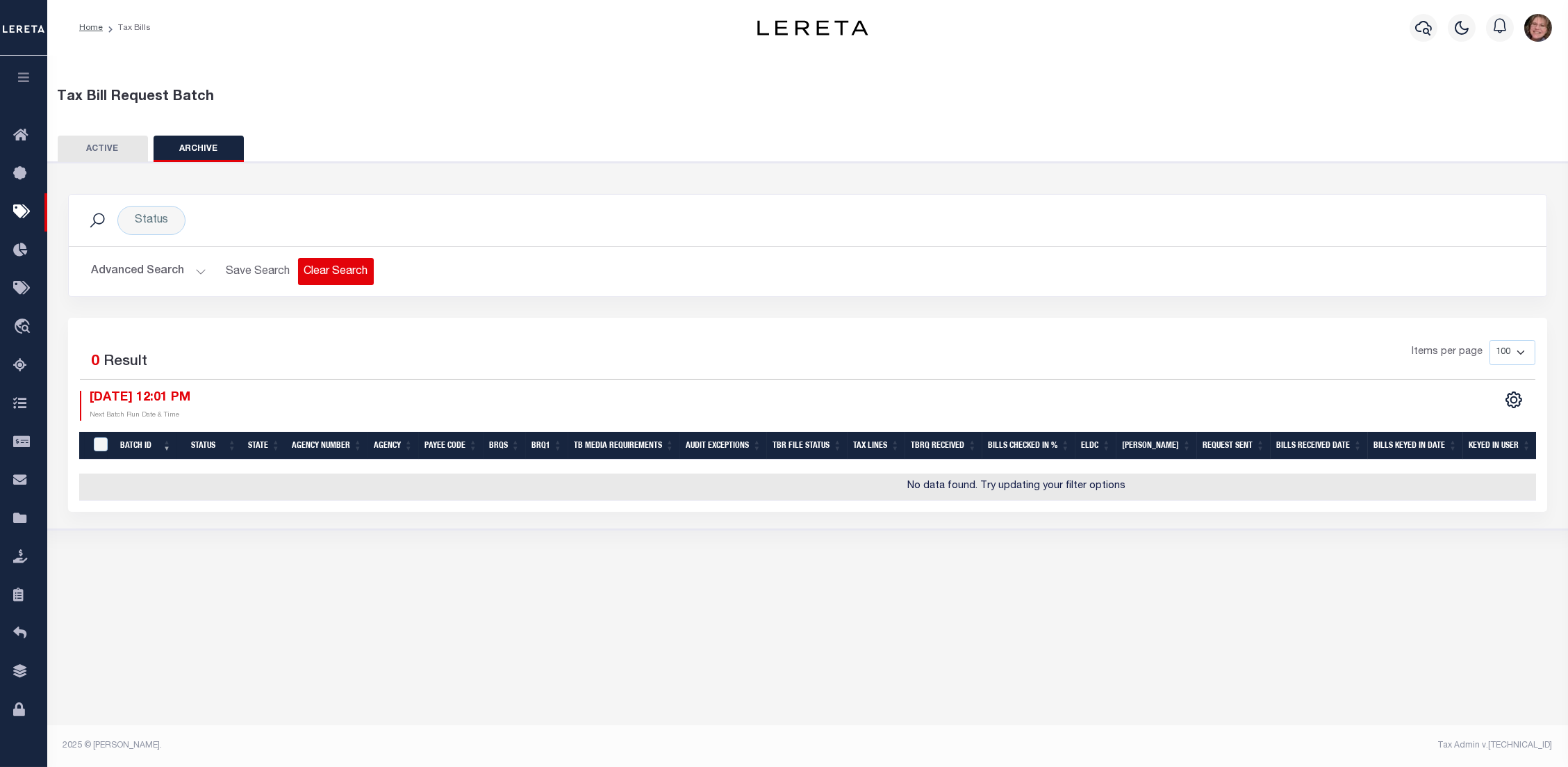
click at [318, 271] on button "Clear Search" at bounding box center [335, 271] width 76 height 27
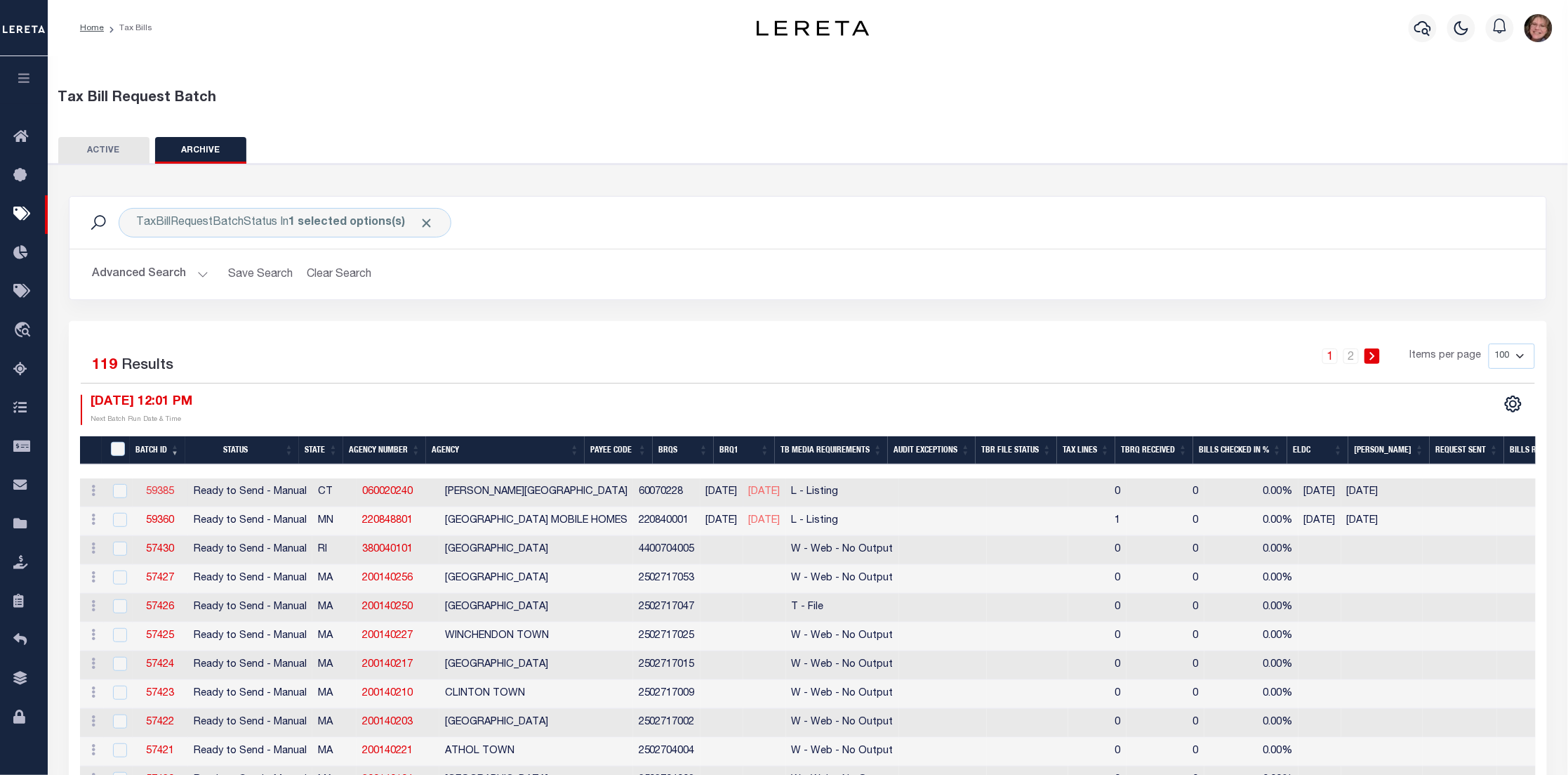
click at [148, 493] on link "59385" at bounding box center [160, 492] width 28 height 10
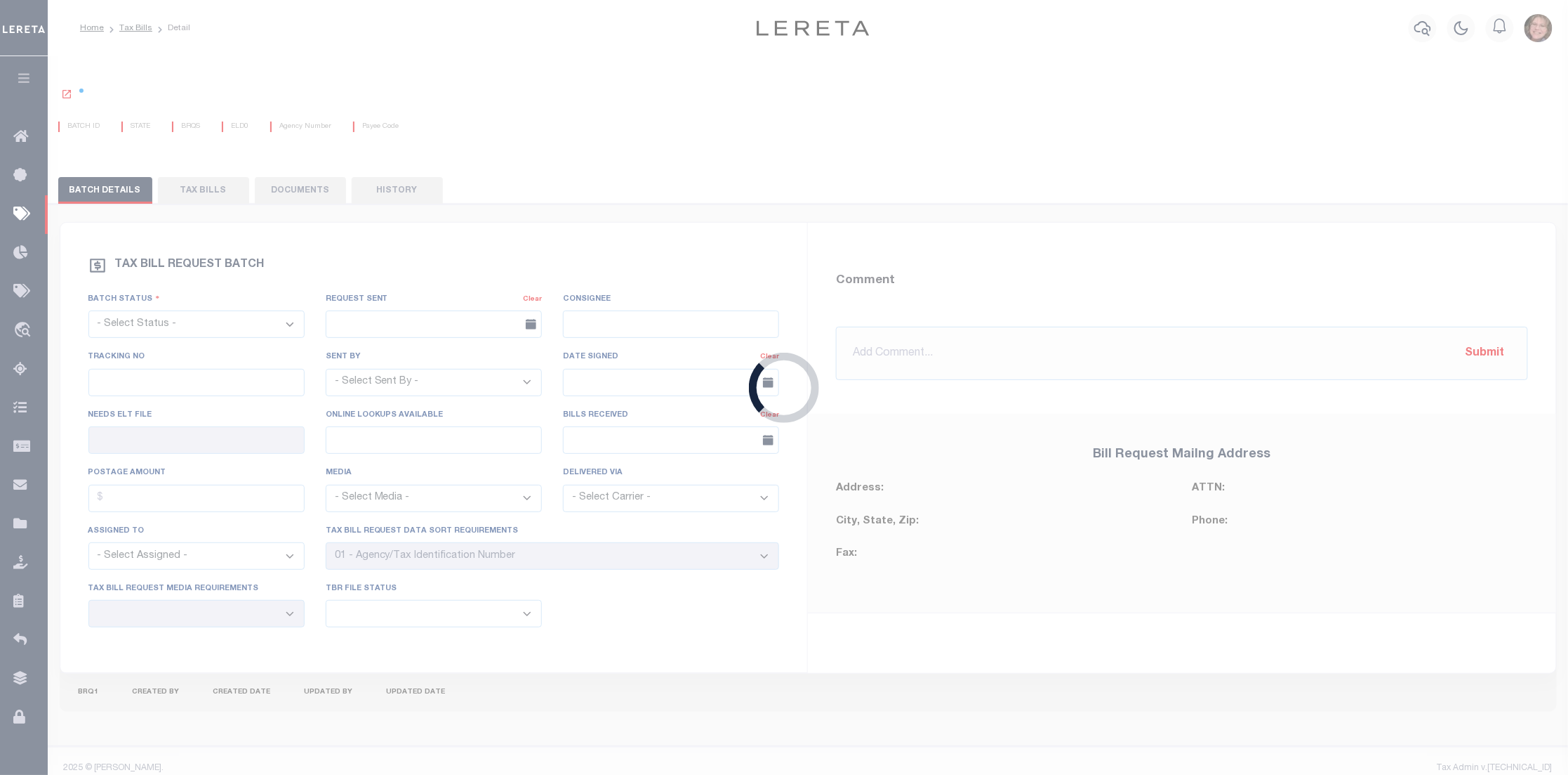
select select "RTS"
type input "No"
type input "Yes"
select select "30"
select select "20"
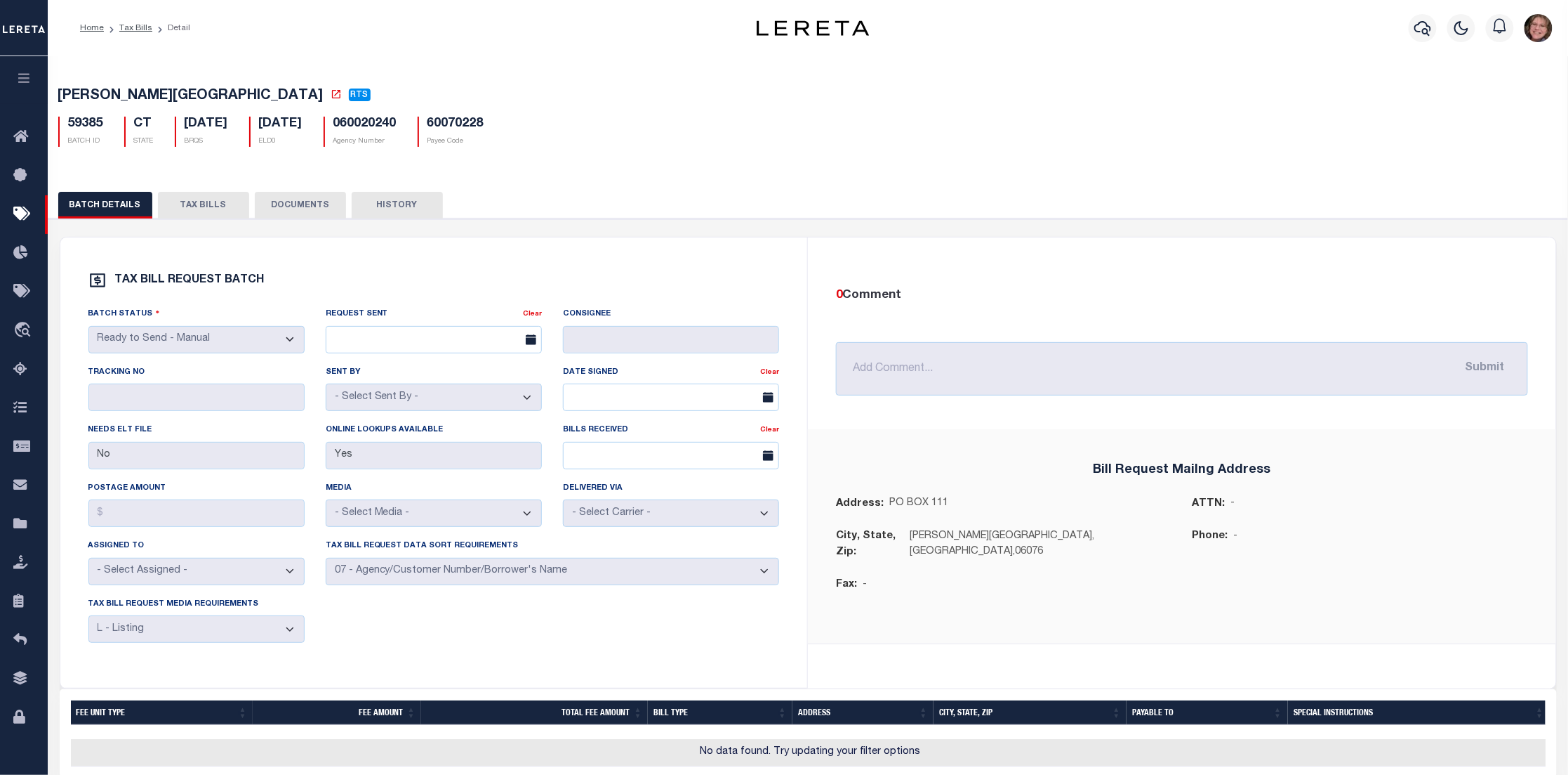
drag, startPoint x: 204, startPoint y: 215, endPoint x: 213, endPoint y: 215, distance: 9.0
click at [204, 213] on button "TAX BILLS" at bounding box center [204, 204] width 92 height 27
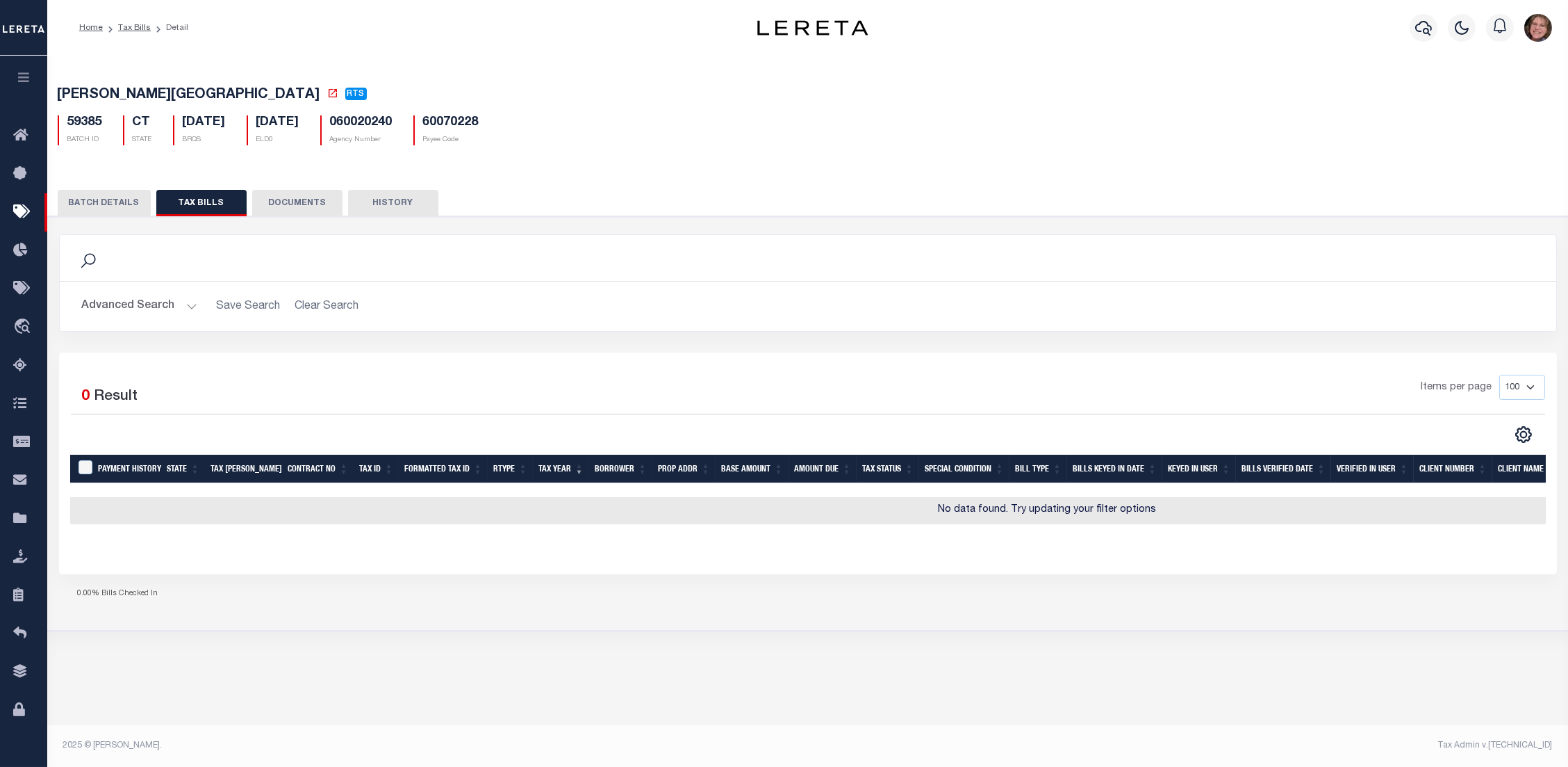
click at [314, 201] on button "DOCUMENTS" at bounding box center [298, 202] width 91 height 27
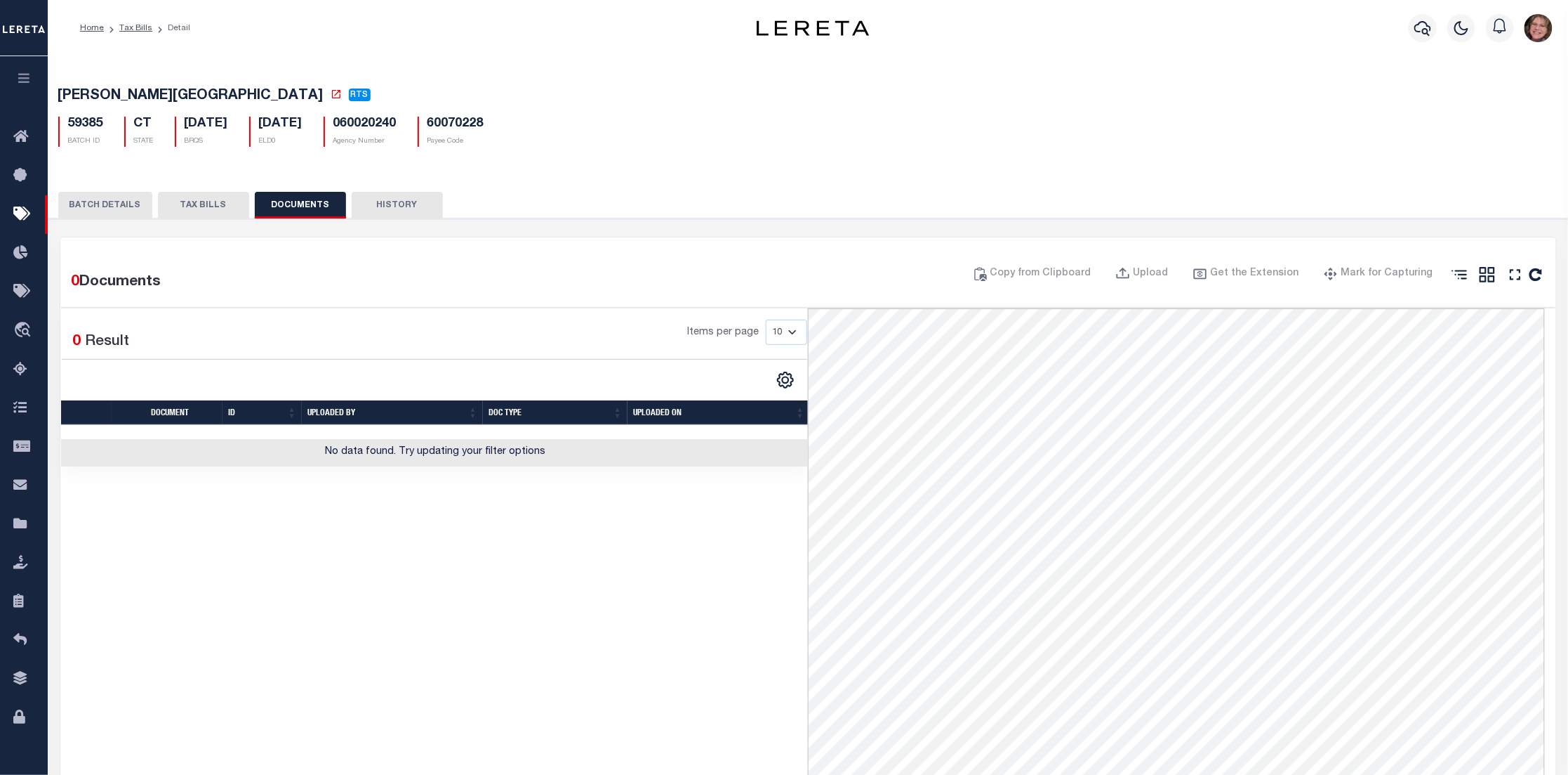
click at [402, 216] on button "HISTORY" at bounding box center [397, 204] width 92 height 27
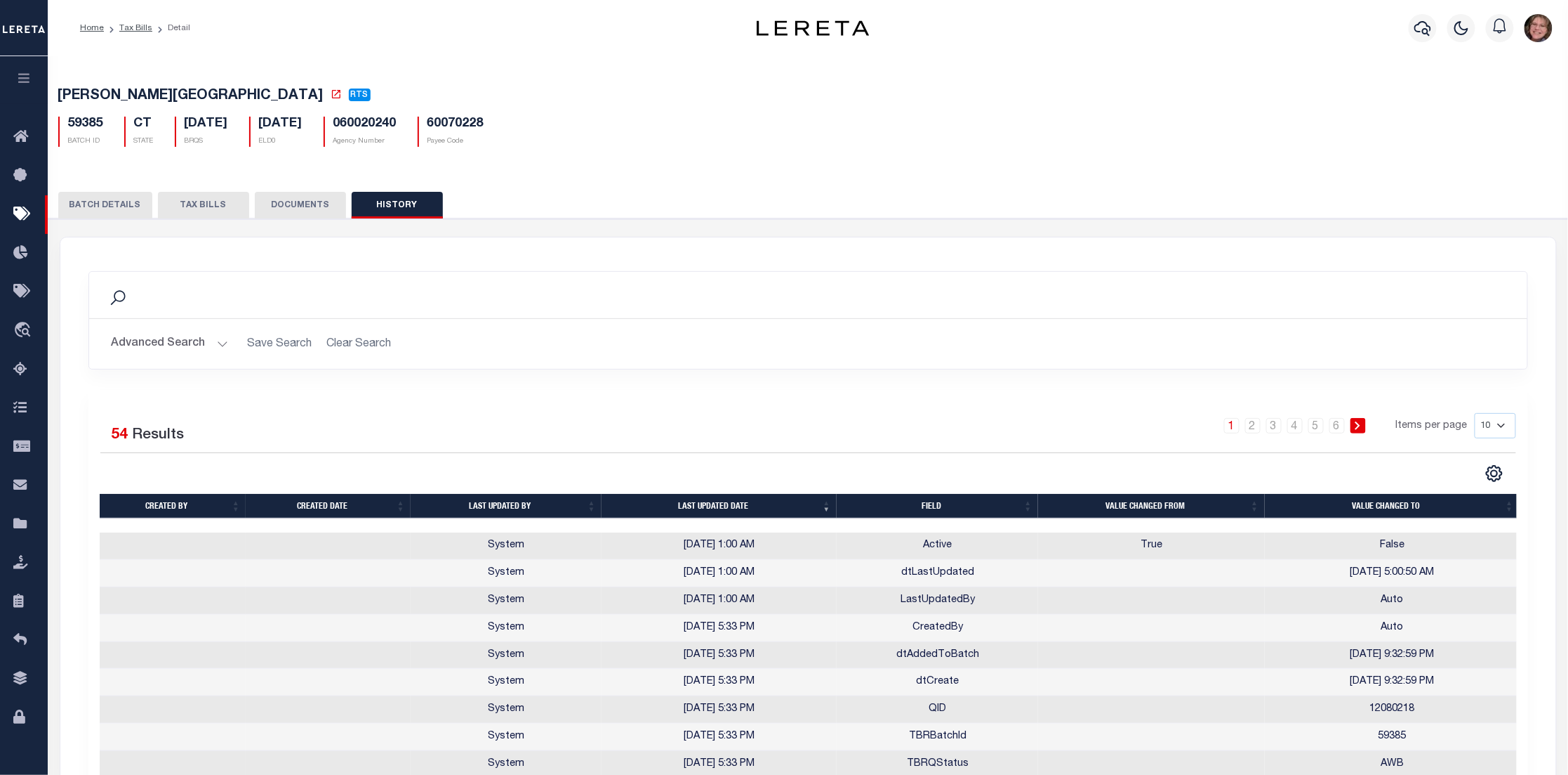
click at [109, 210] on button "BATCH DETAILS" at bounding box center [106, 204] width 94 height 27
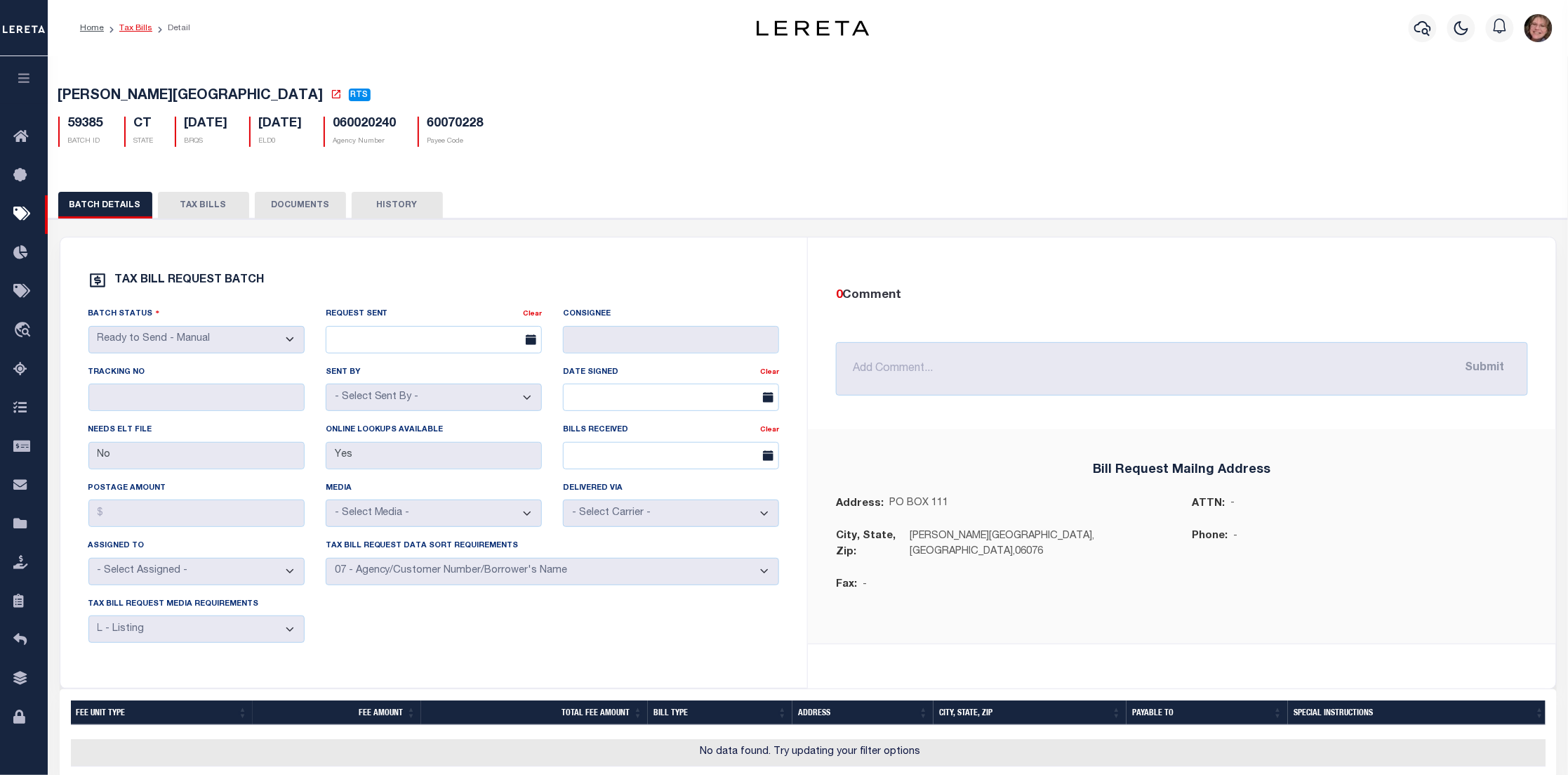
click at [129, 27] on link "Tax Bills" at bounding box center [135, 28] width 33 height 8
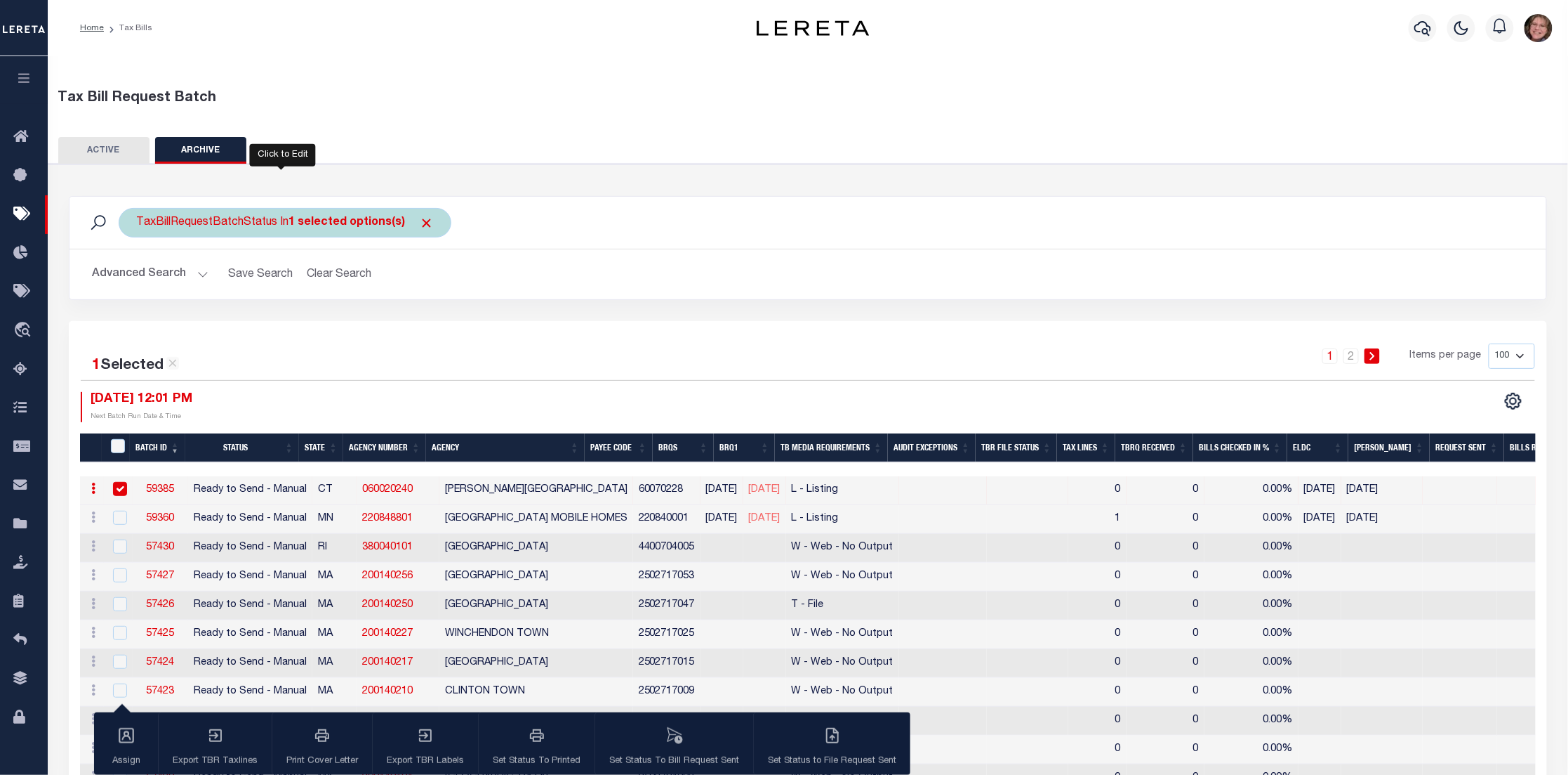
click at [272, 225] on div "TaxBillRequestBatchStatus In 1 selected options(s)" at bounding box center [285, 223] width 333 height 30
click at [242, 256] on ul "1 selected" at bounding box center [240, 250] width 205 height 18
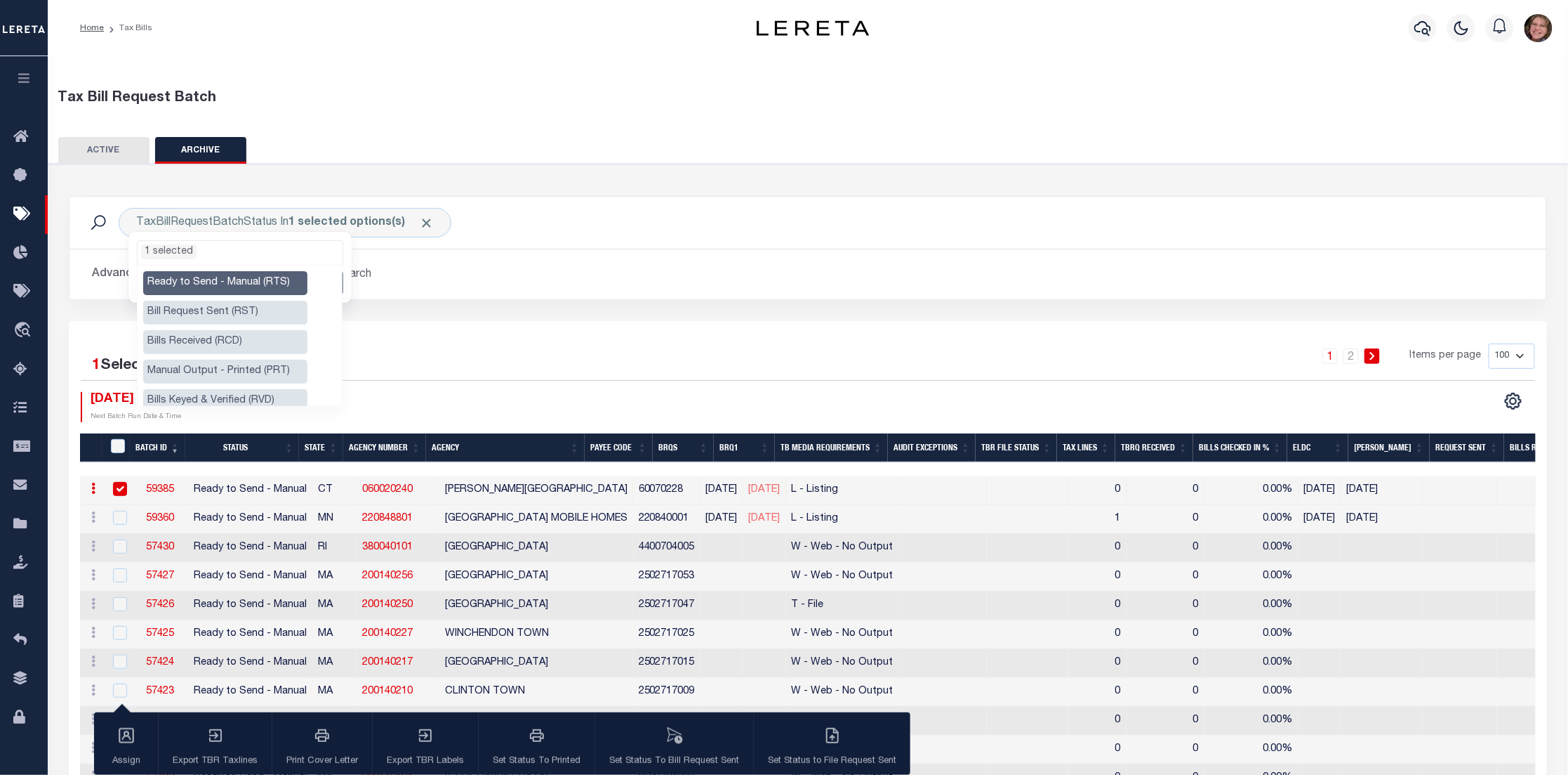
click at [194, 281] on li "Ready to Send - Manual (RTS)" at bounding box center [225, 283] width 164 height 24
select select
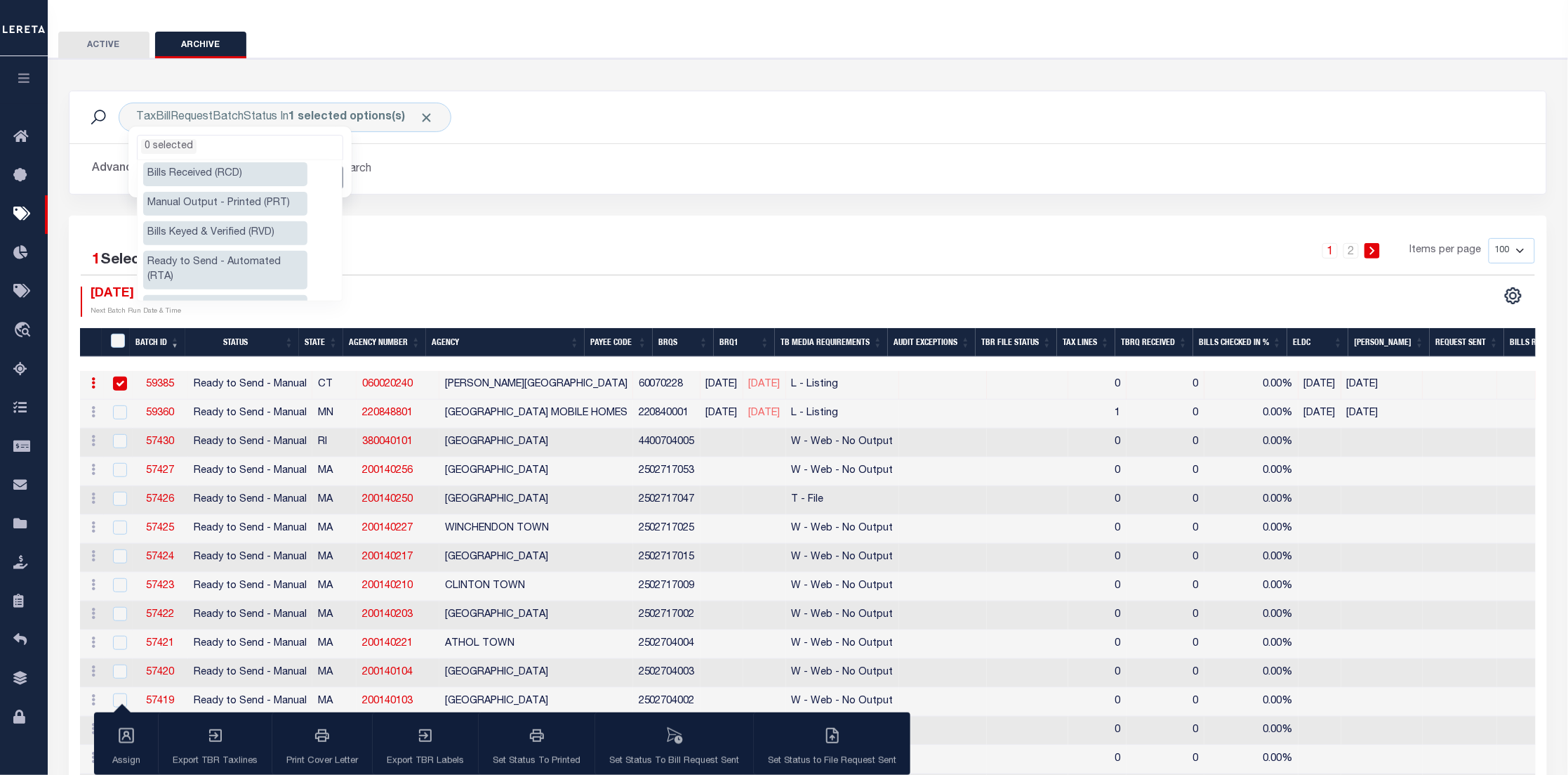
scroll to position [56, 0]
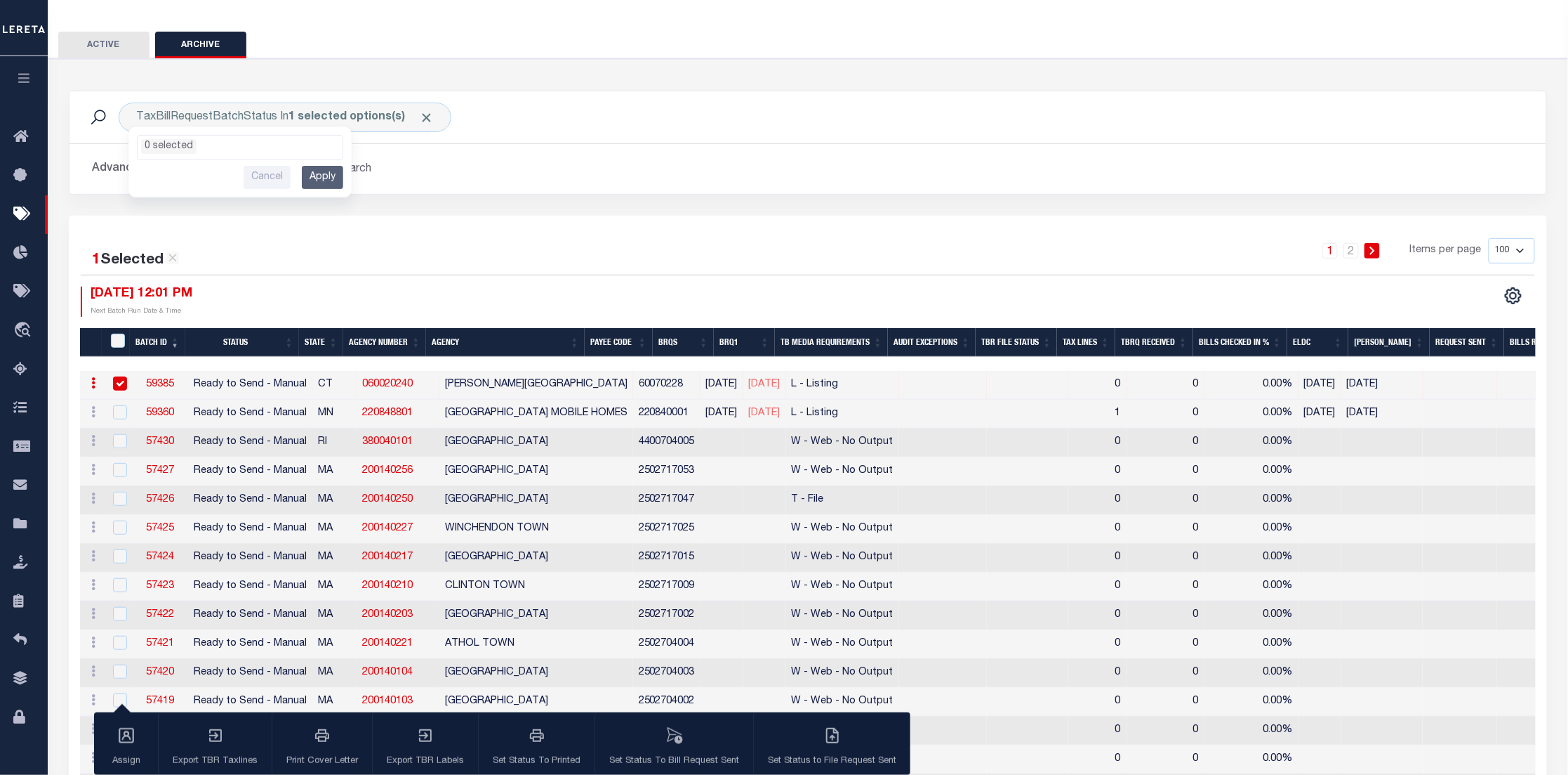
drag, startPoint x: 96, startPoint y: 45, endPoint x: 134, endPoint y: 70, distance: 45.5
click at [97, 44] on button "ACTIVE" at bounding box center [105, 45] width 92 height 27
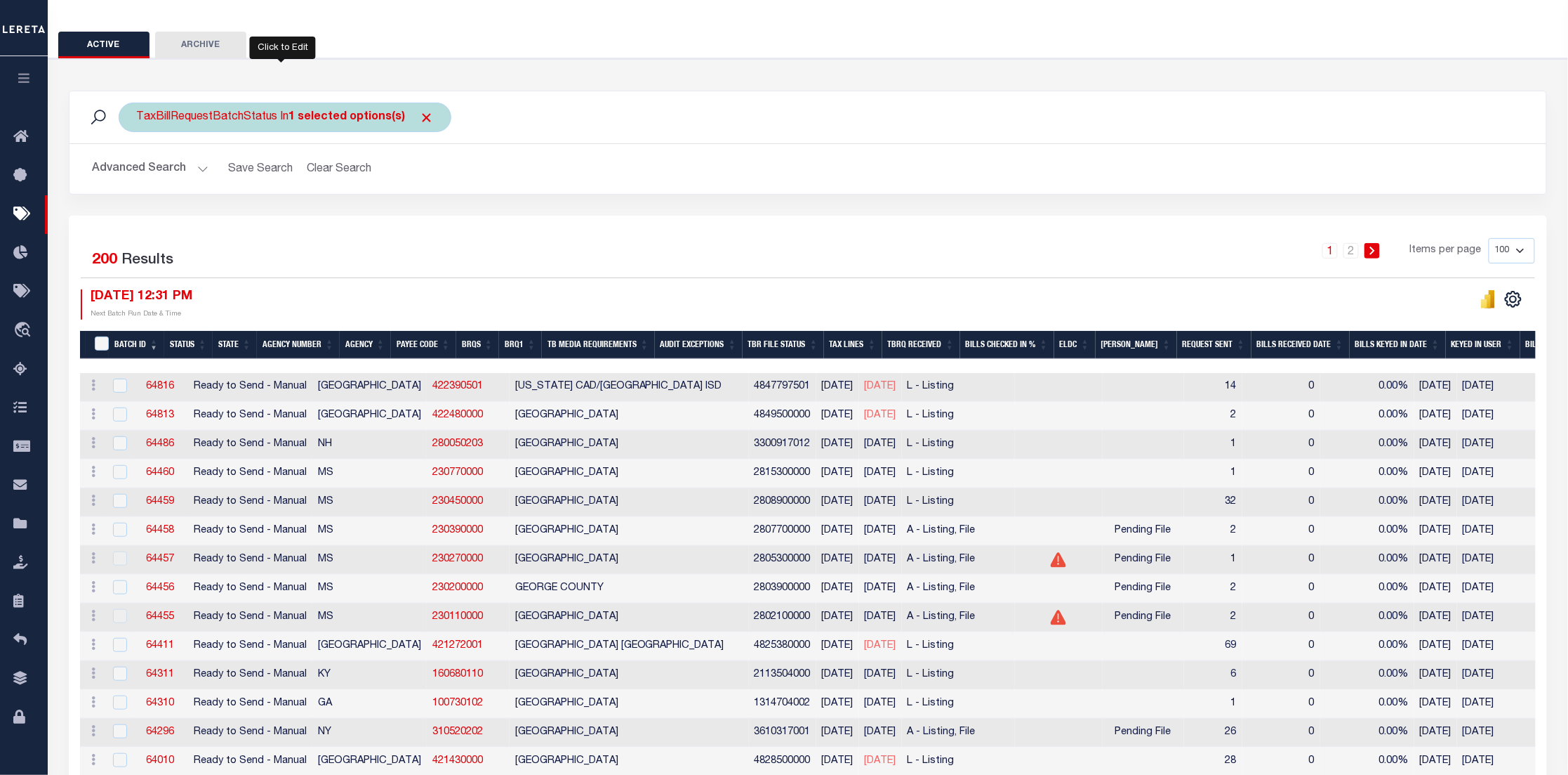
click at [244, 106] on div "TaxBillRequestBatchStatus In 1 selected options(s)" at bounding box center [285, 118] width 333 height 30
click at [264, 139] on ul "1 selected" at bounding box center [240, 144] width 205 height 18
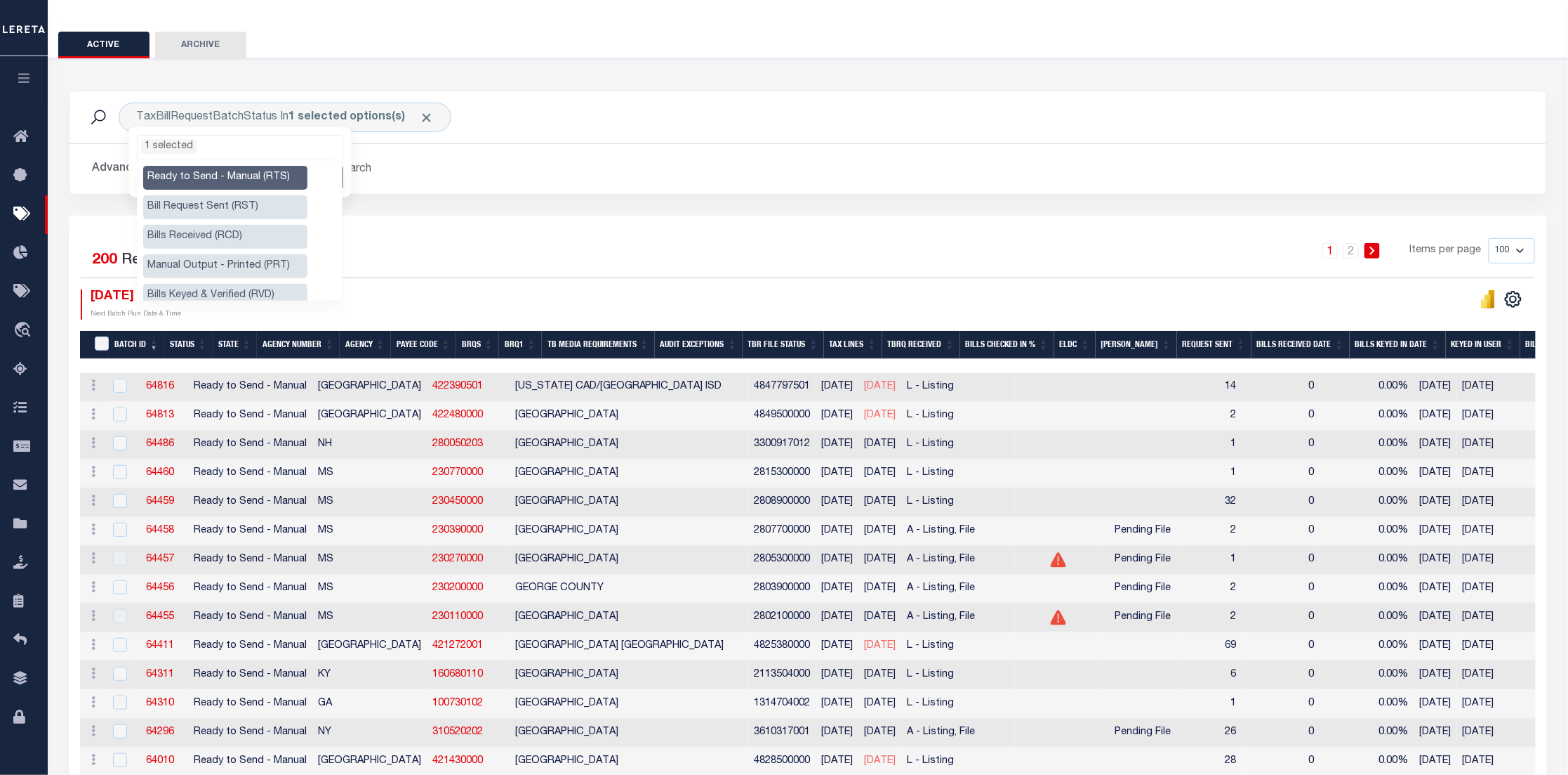
click at [260, 177] on li "Ready to Send - Manual (RTS)" at bounding box center [225, 177] width 164 height 24
click at [237, 296] on li "Bills Keyed & Verified (RVD)" at bounding box center [225, 296] width 164 height 24
select select "RVD"
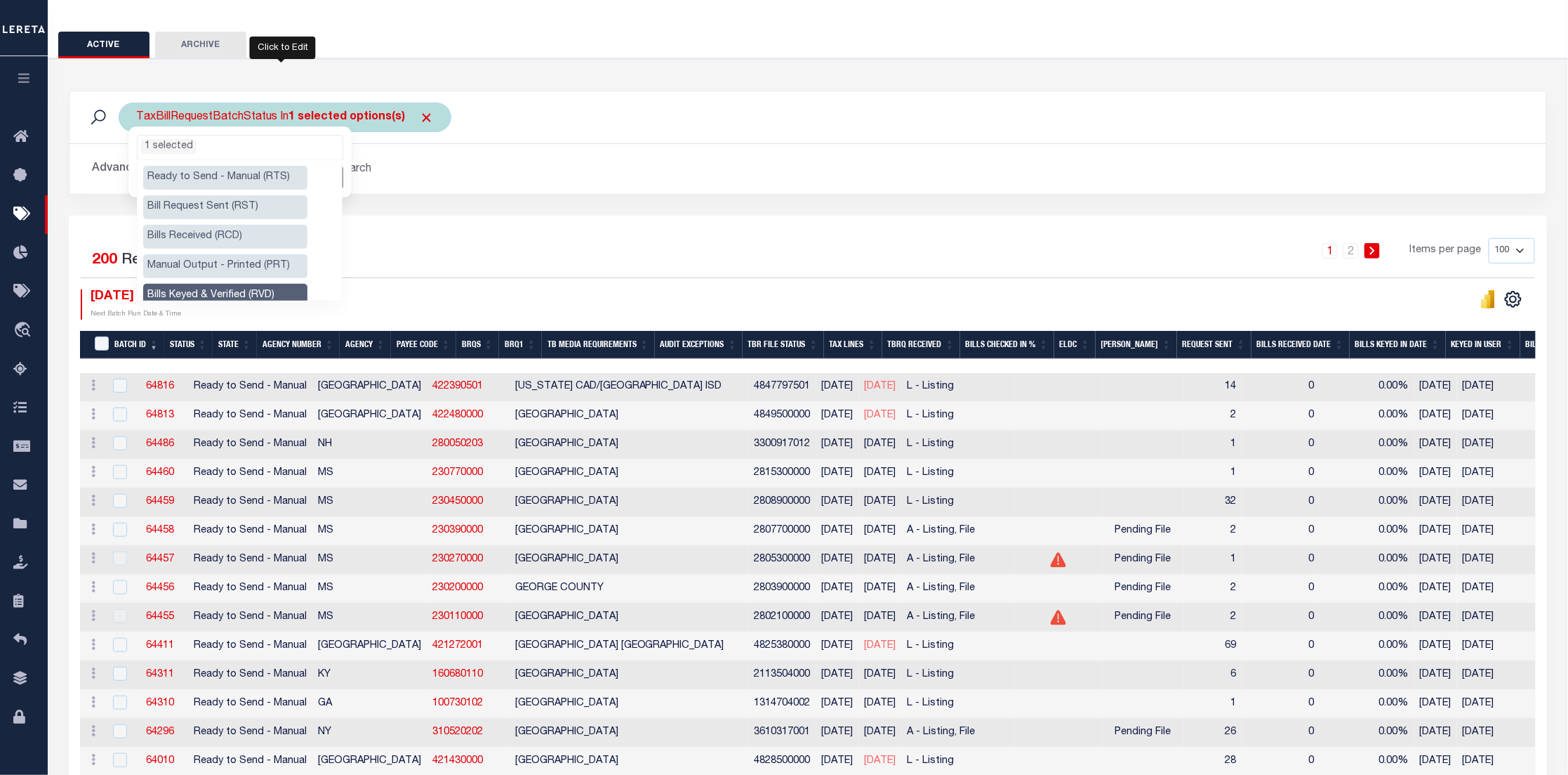
click at [232, 142] on ul "1 selected" at bounding box center [240, 144] width 205 height 18
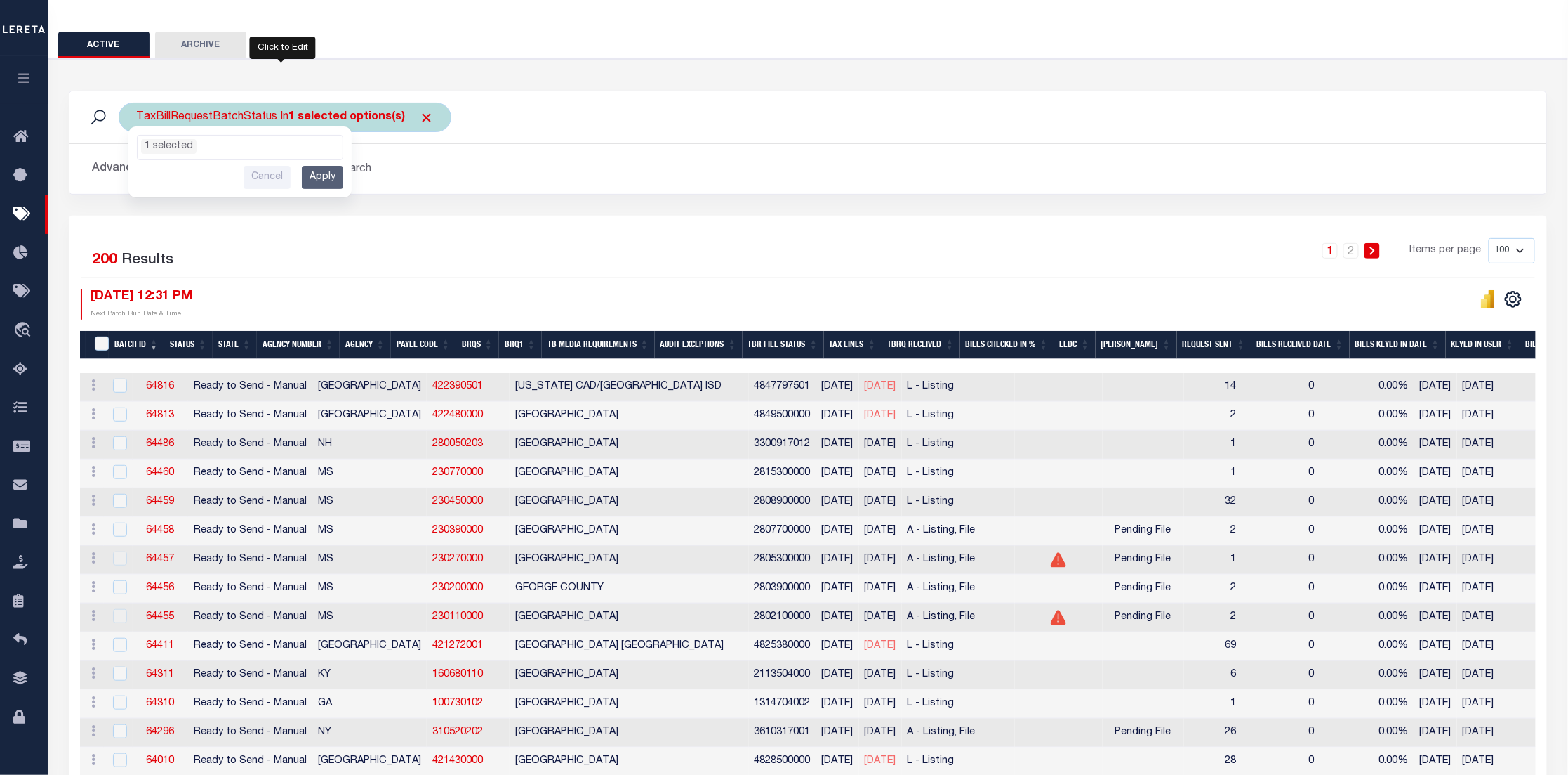
click at [315, 172] on input "Apply" at bounding box center [323, 176] width 42 height 23
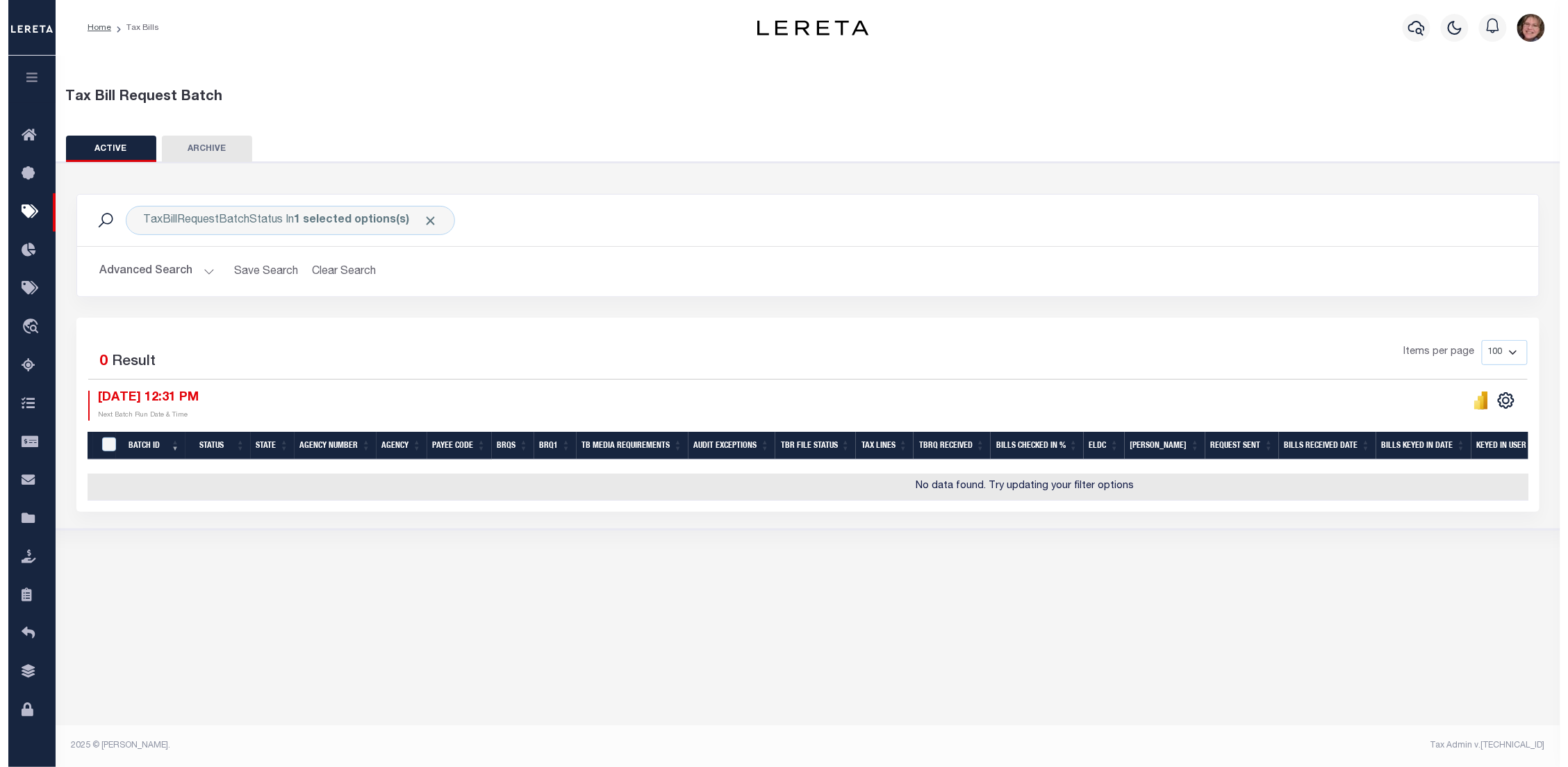
scroll to position [0, 0]
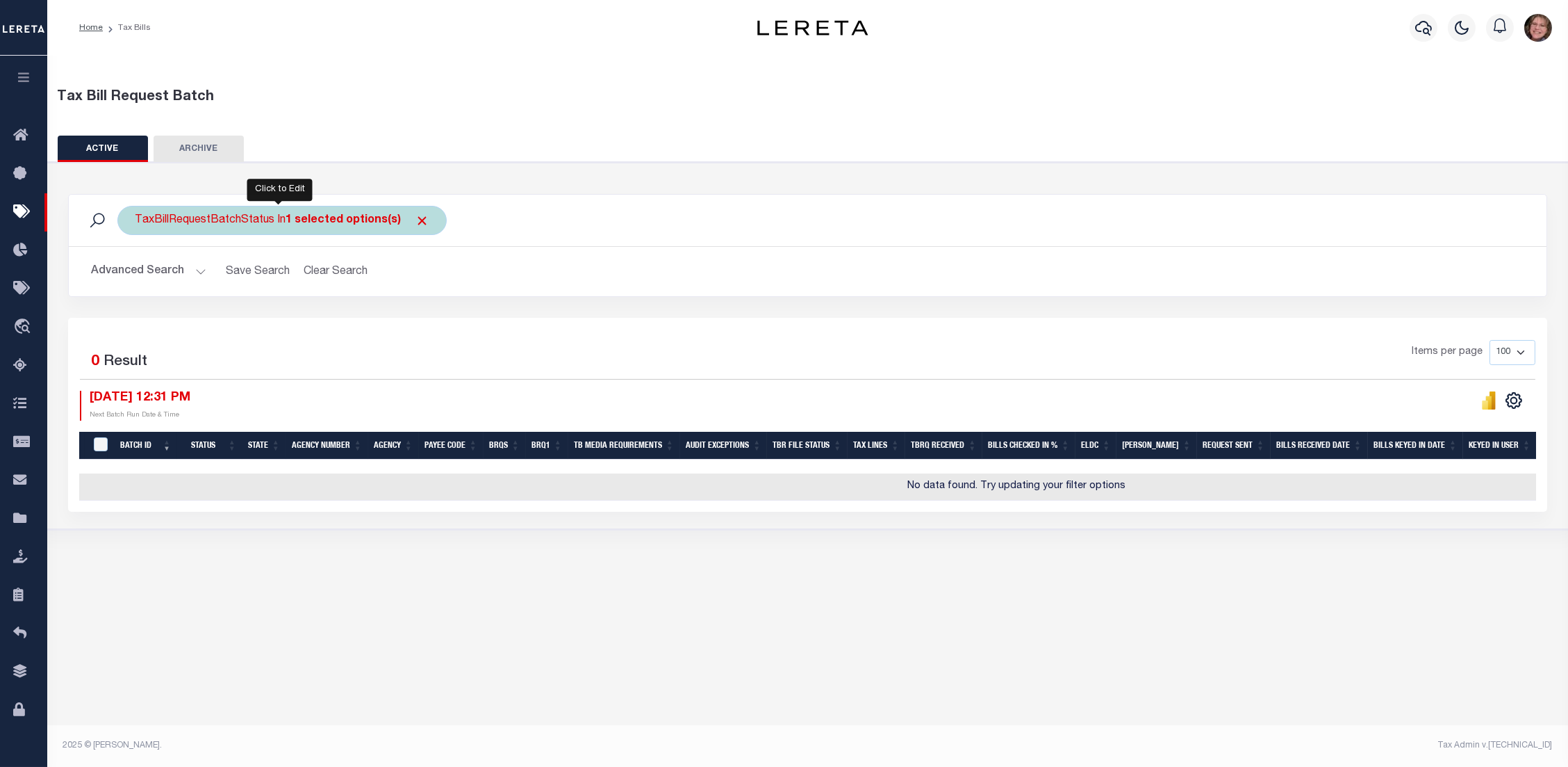
click at [246, 227] on div "TaxBillRequestBatchStatus In 1 selected options(s)" at bounding box center [282, 221] width 329 height 30
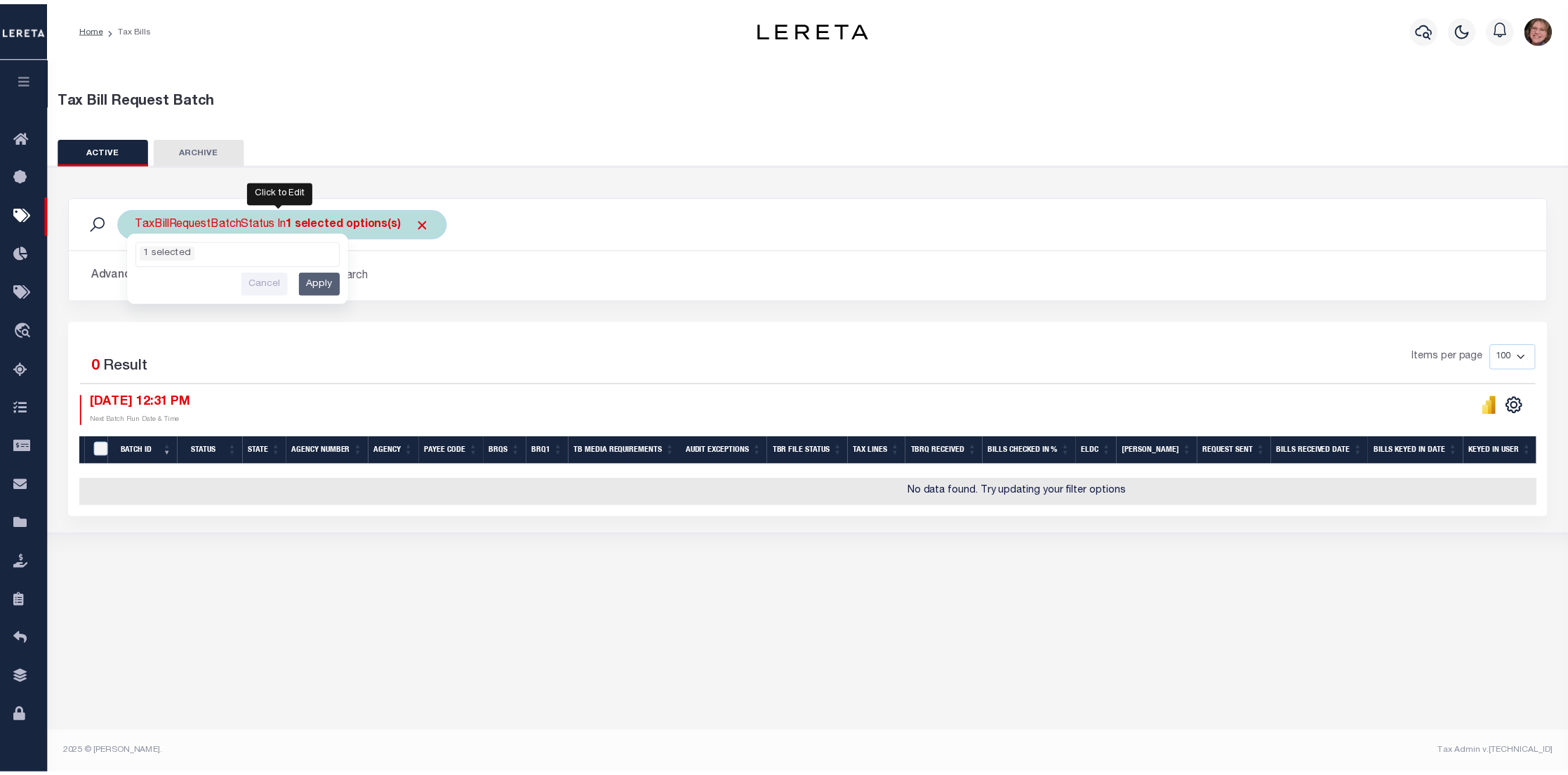
scroll to position [49, 0]
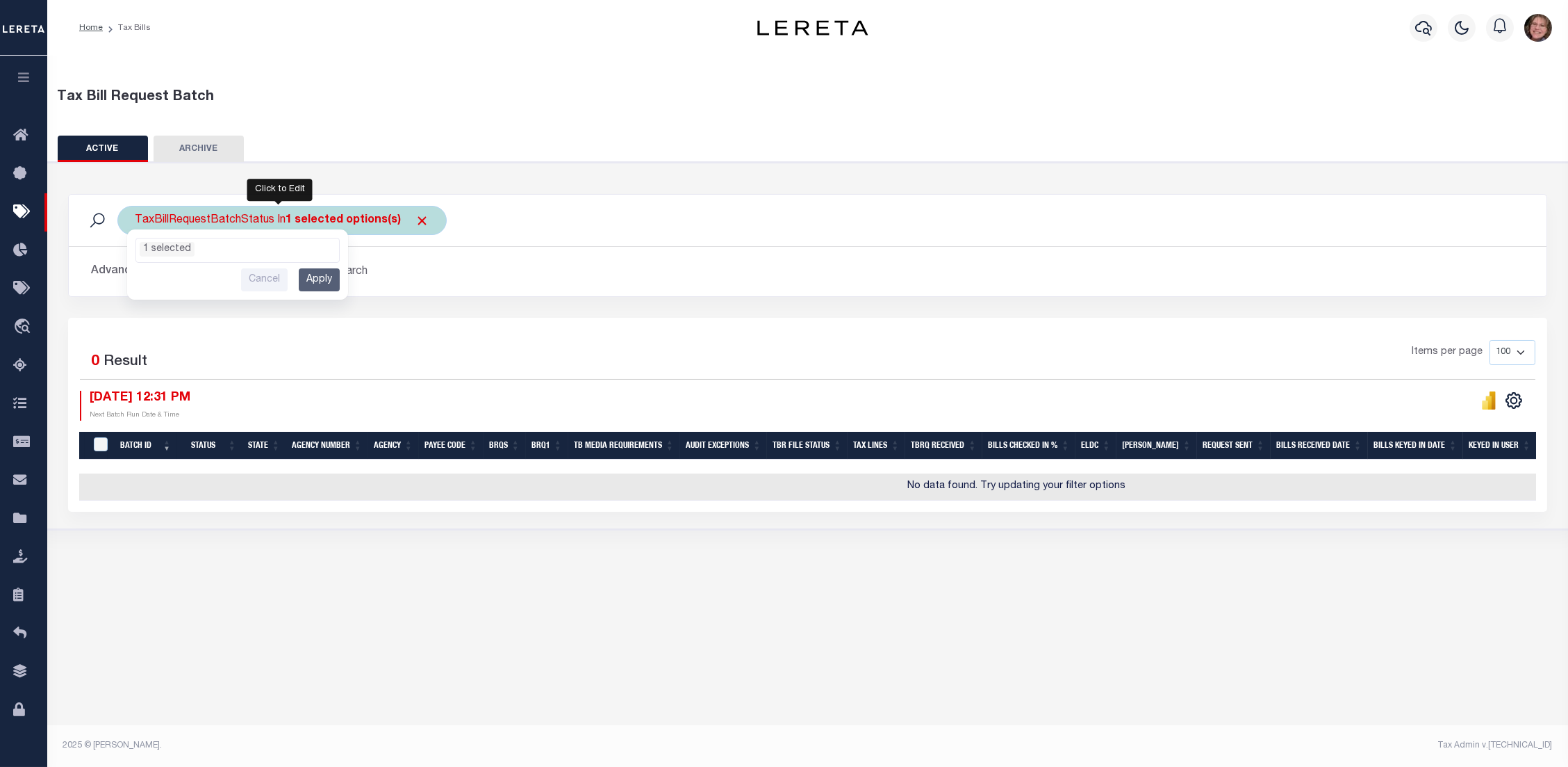
click at [282, 239] on ul "1 selected" at bounding box center [238, 247] width 203 height 18
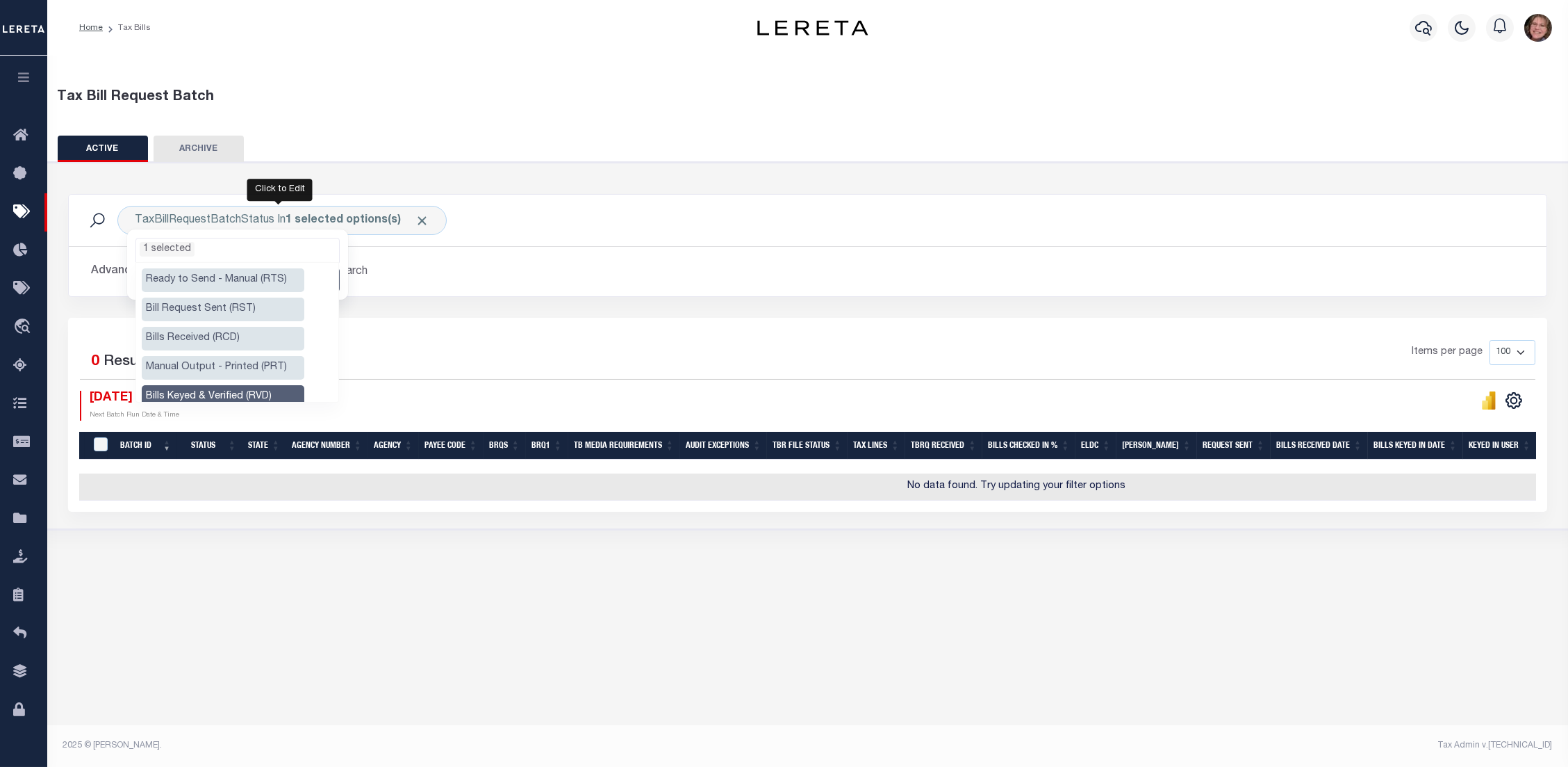
click at [260, 314] on li "Bill Request Sent (RST)" at bounding box center [223, 310] width 163 height 24
select select "RST"
click at [241, 391] on li "Bills Keyed & Verified (RVD)" at bounding box center [223, 397] width 163 height 24
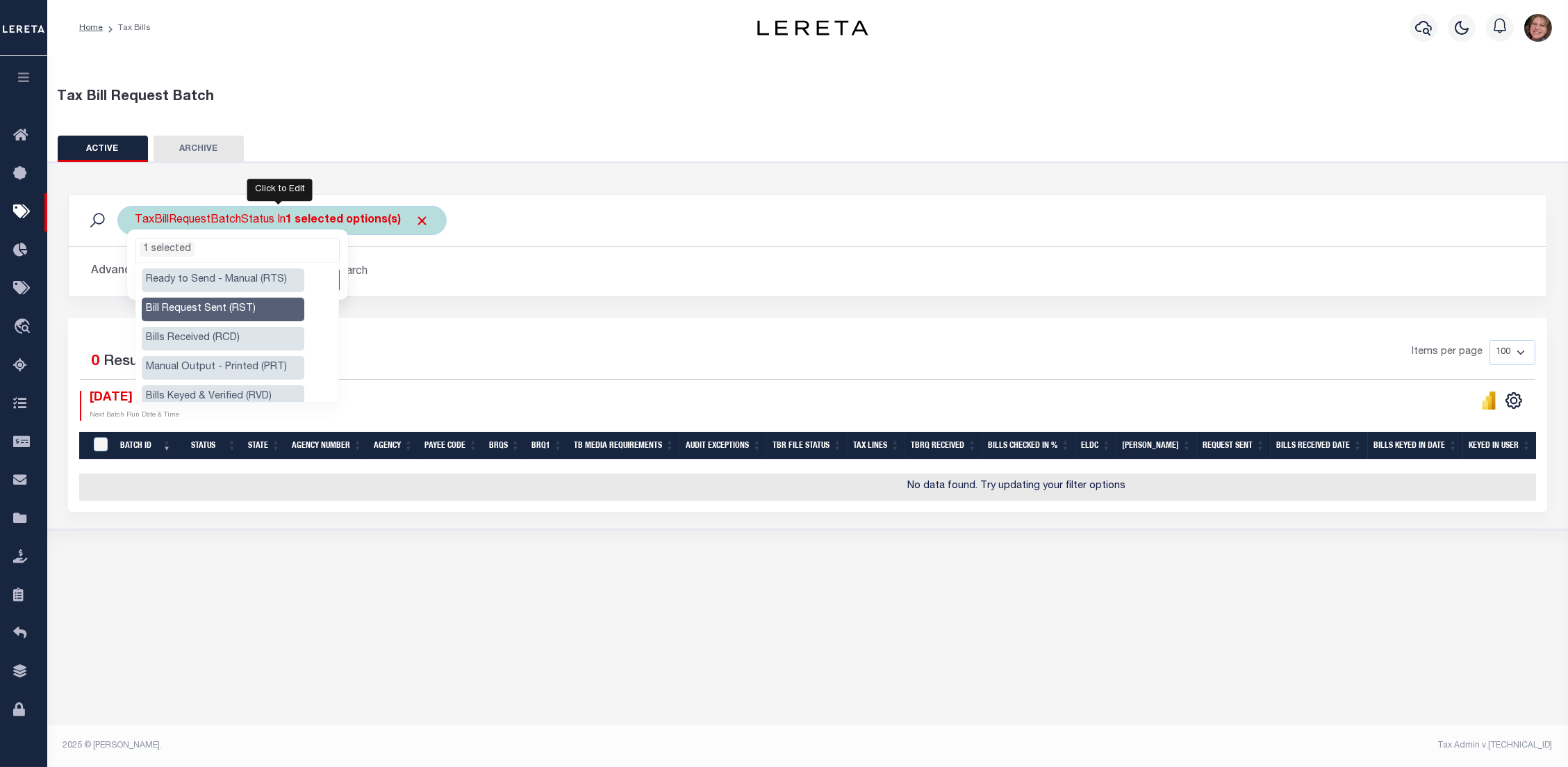
click at [201, 253] on ul "1 selected" at bounding box center [238, 247] width 203 height 18
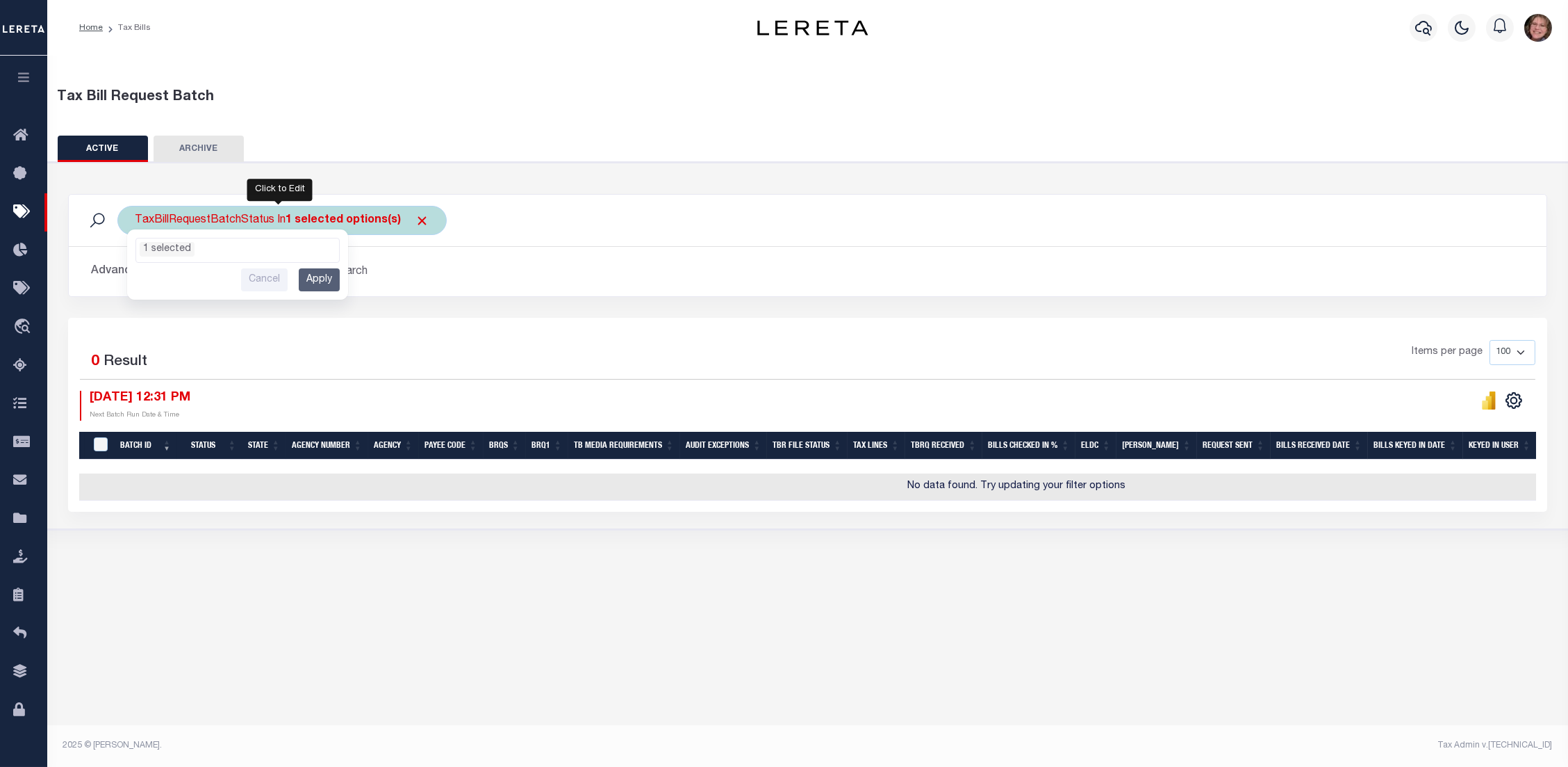
click at [319, 282] on input "Apply" at bounding box center [319, 279] width 41 height 23
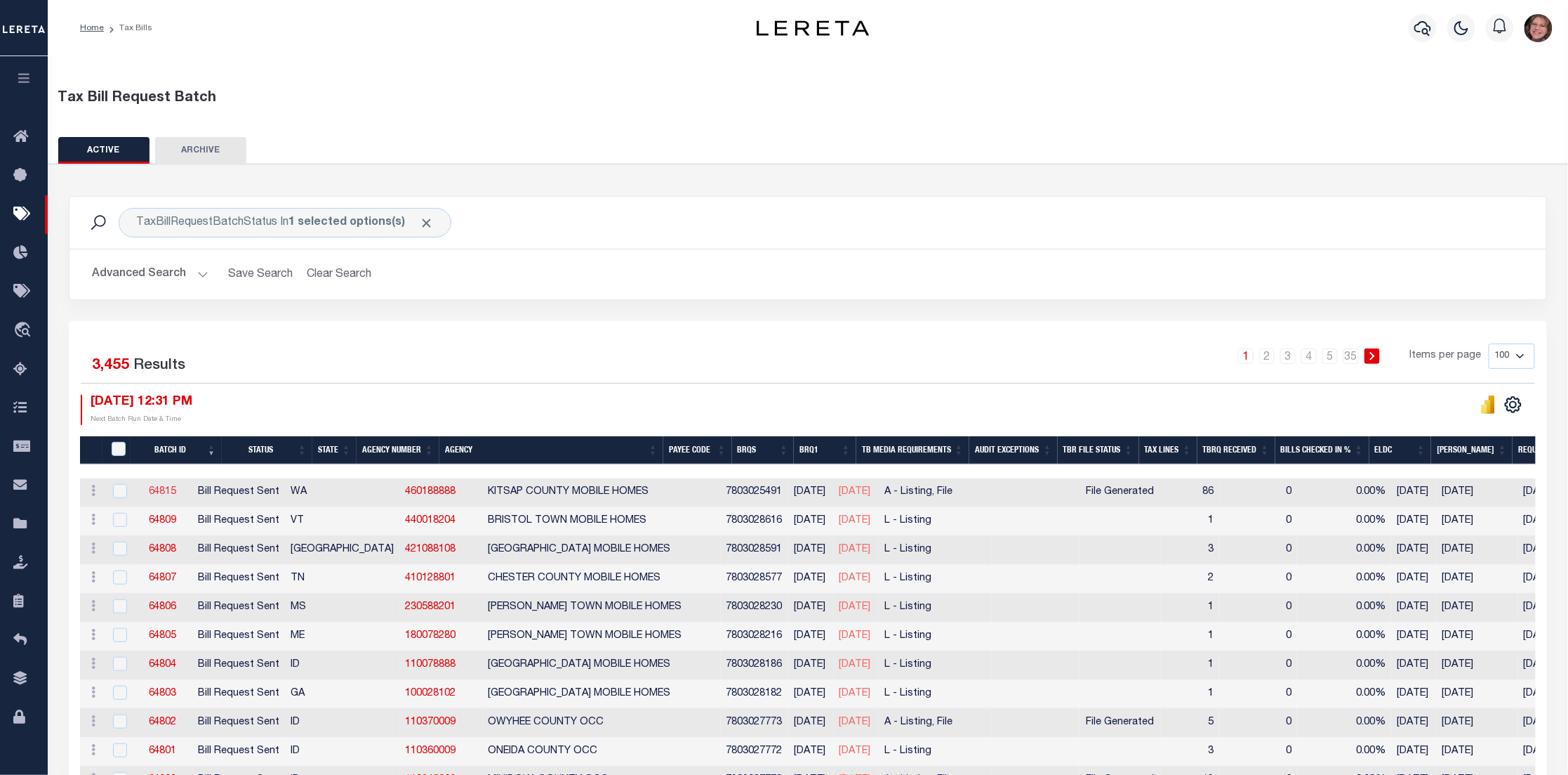
click at [177, 488] on link "64815" at bounding box center [162, 492] width 28 height 10
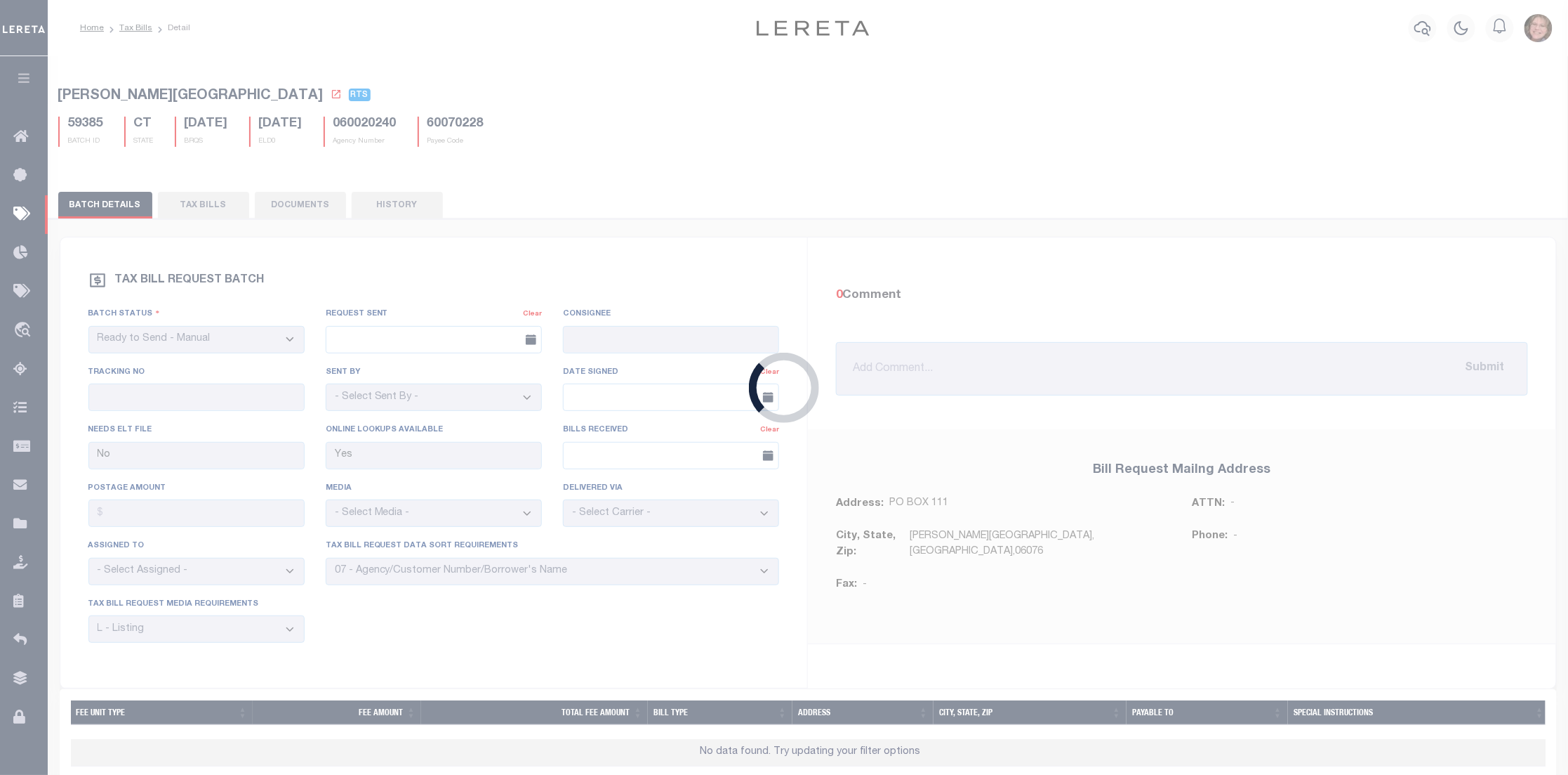
select select "RST"
type input "09/09/2025"
select select
type input "No"
select select "28"
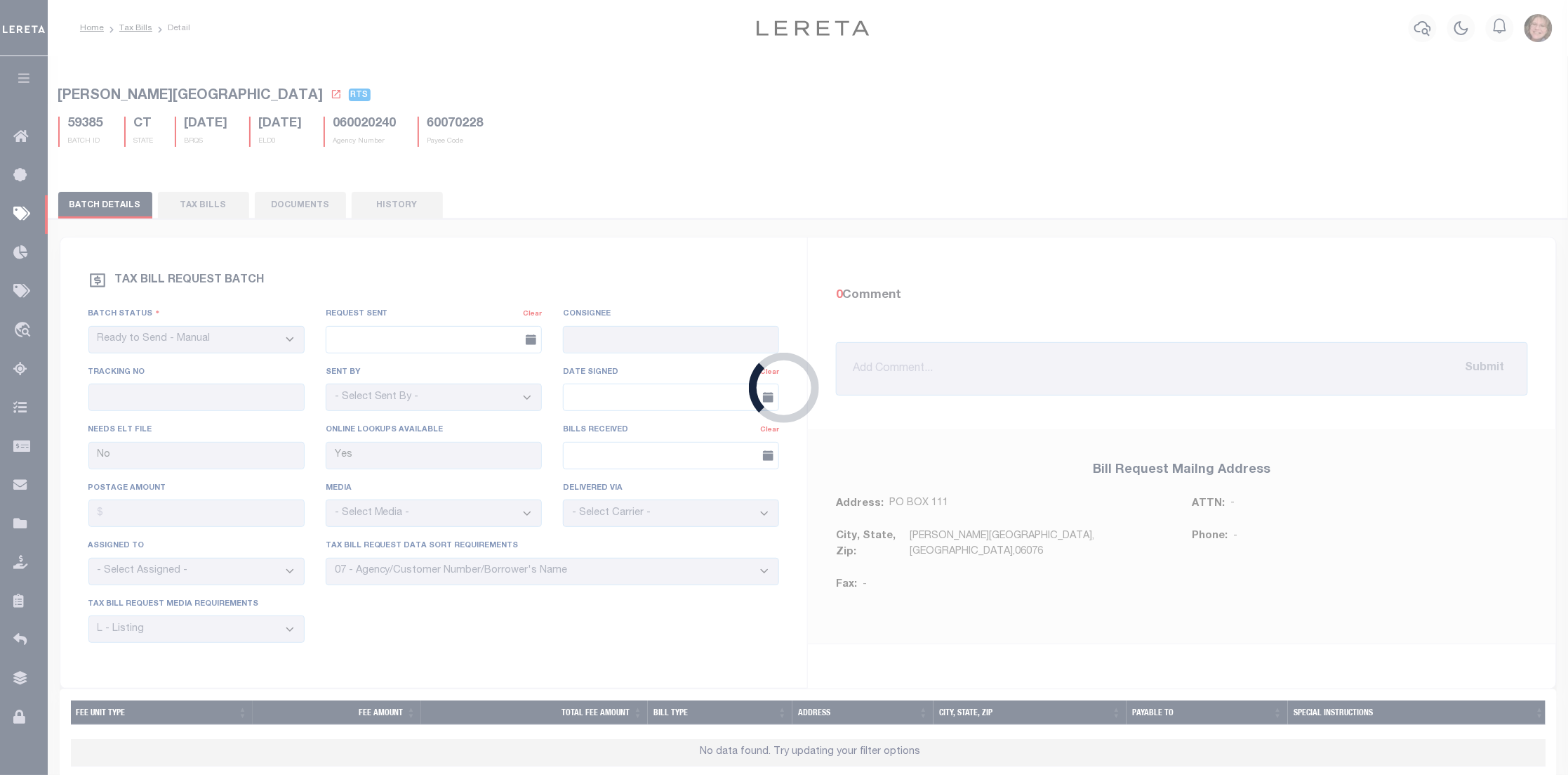
select select "16"
select select "2"
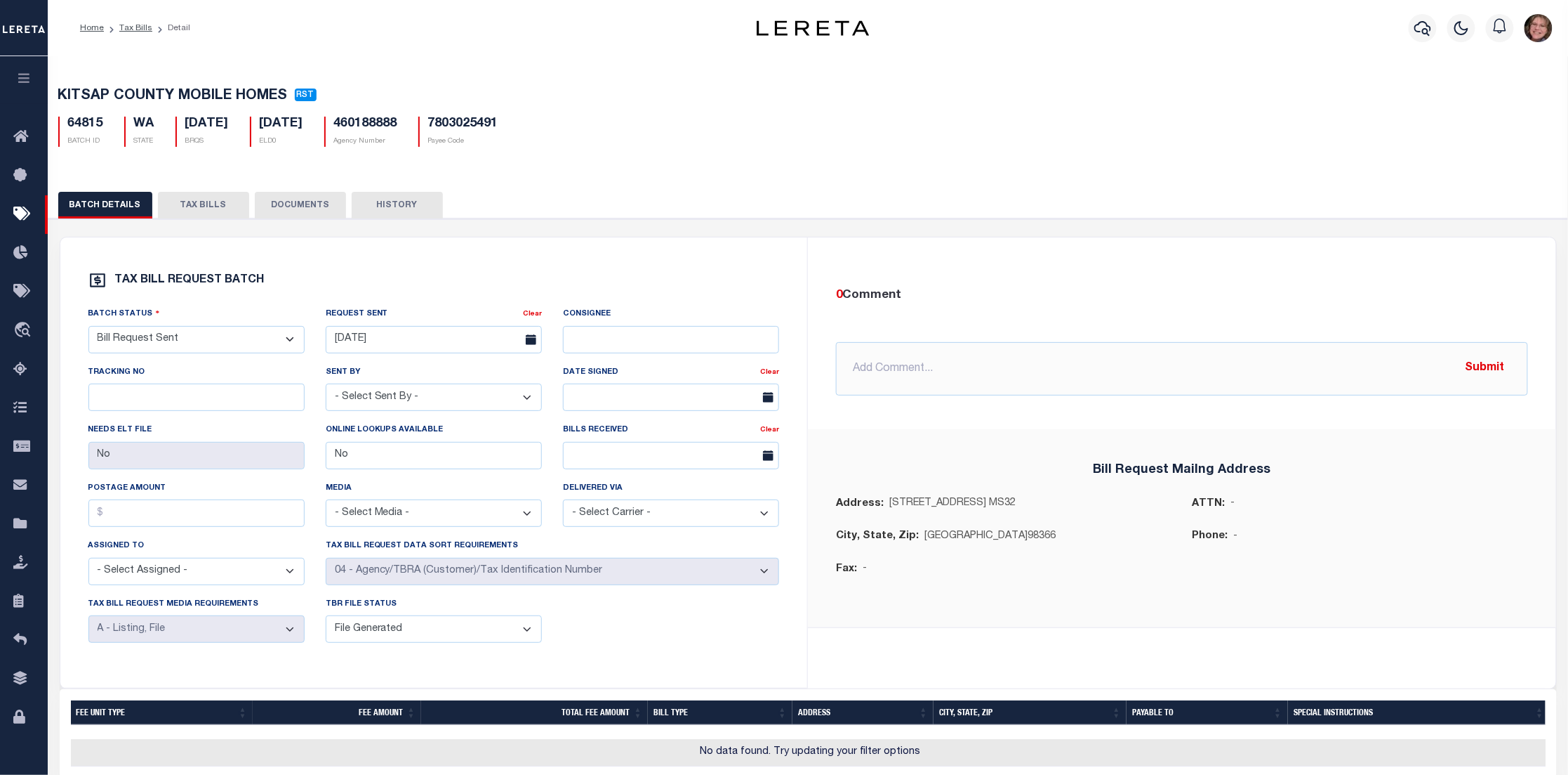
click at [193, 205] on button "TAX BILLS" at bounding box center [204, 204] width 92 height 27
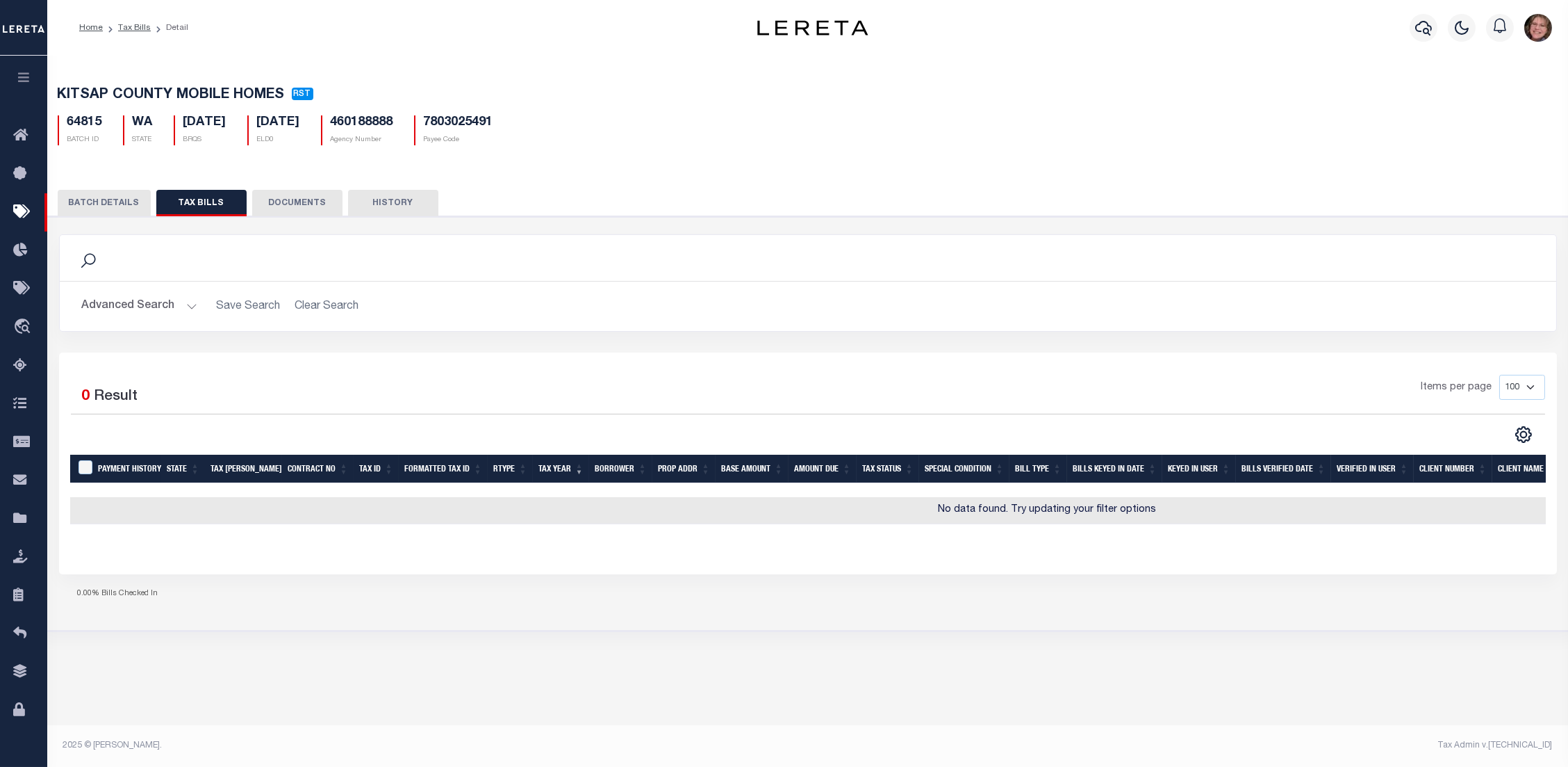
click at [289, 203] on button "DOCUMENTS" at bounding box center [298, 202] width 91 height 27
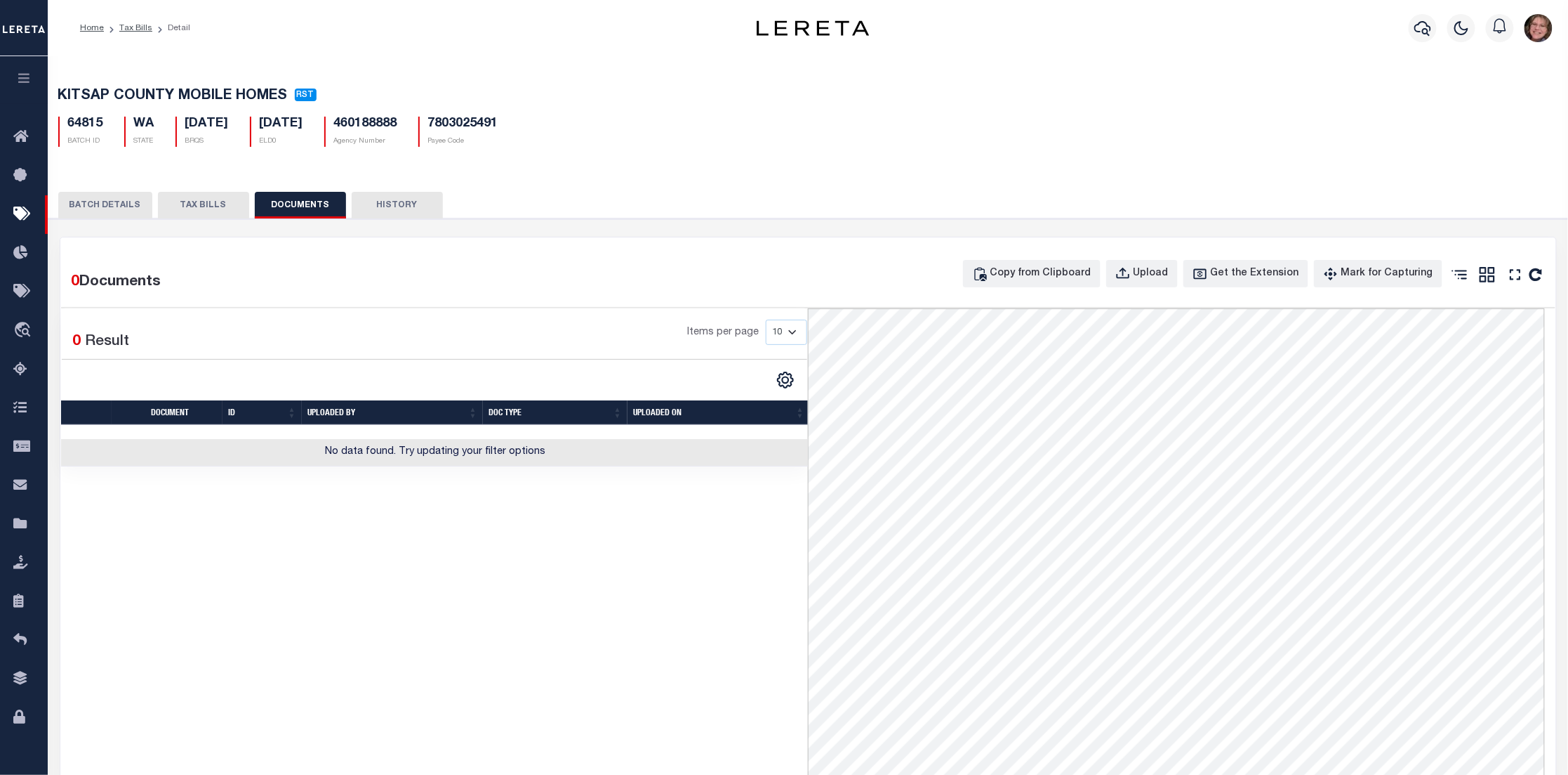
click at [395, 203] on button "HISTORY" at bounding box center [397, 204] width 92 height 27
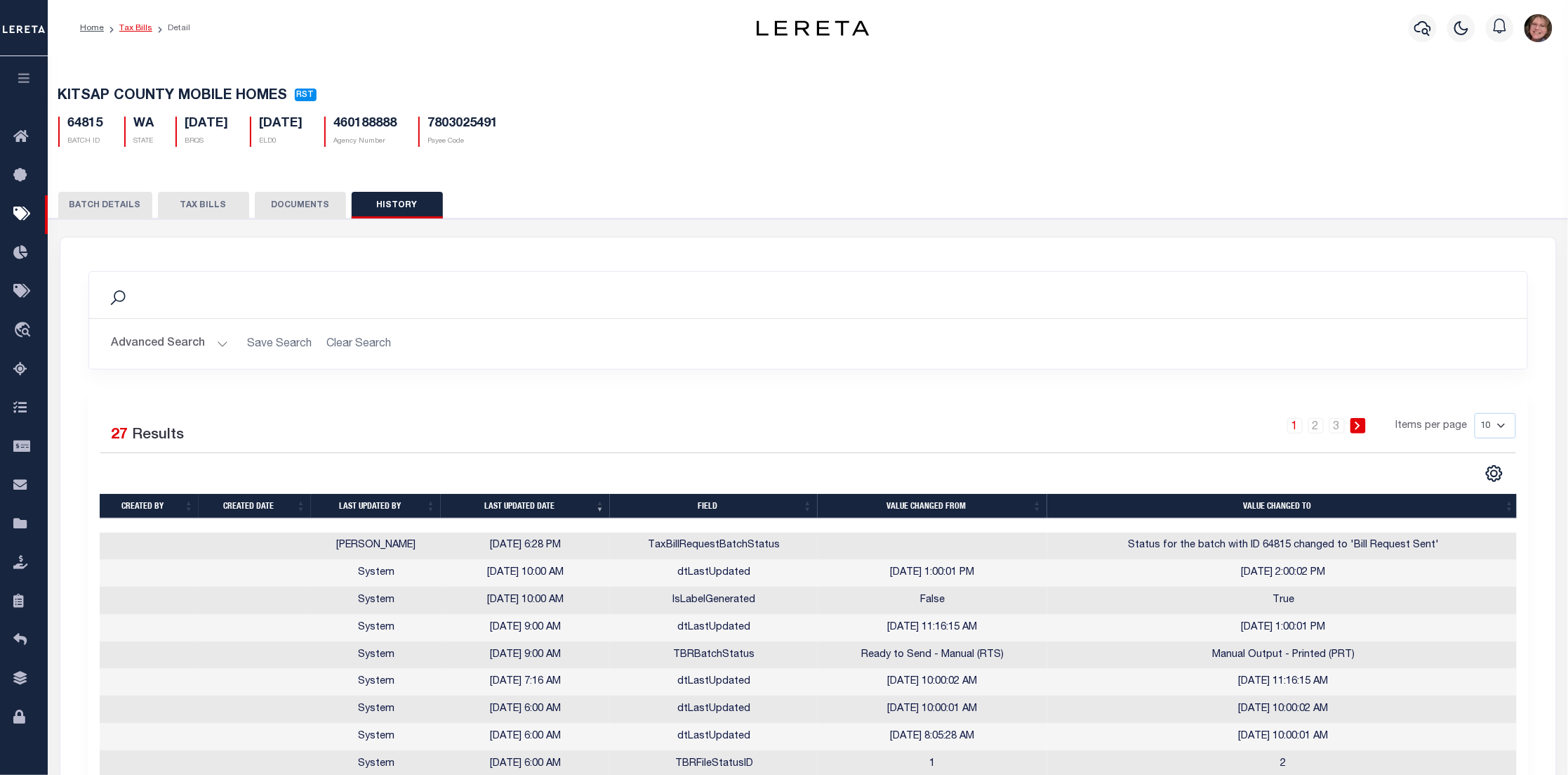
click at [136, 30] on link "Tax Bills" at bounding box center [135, 28] width 33 height 8
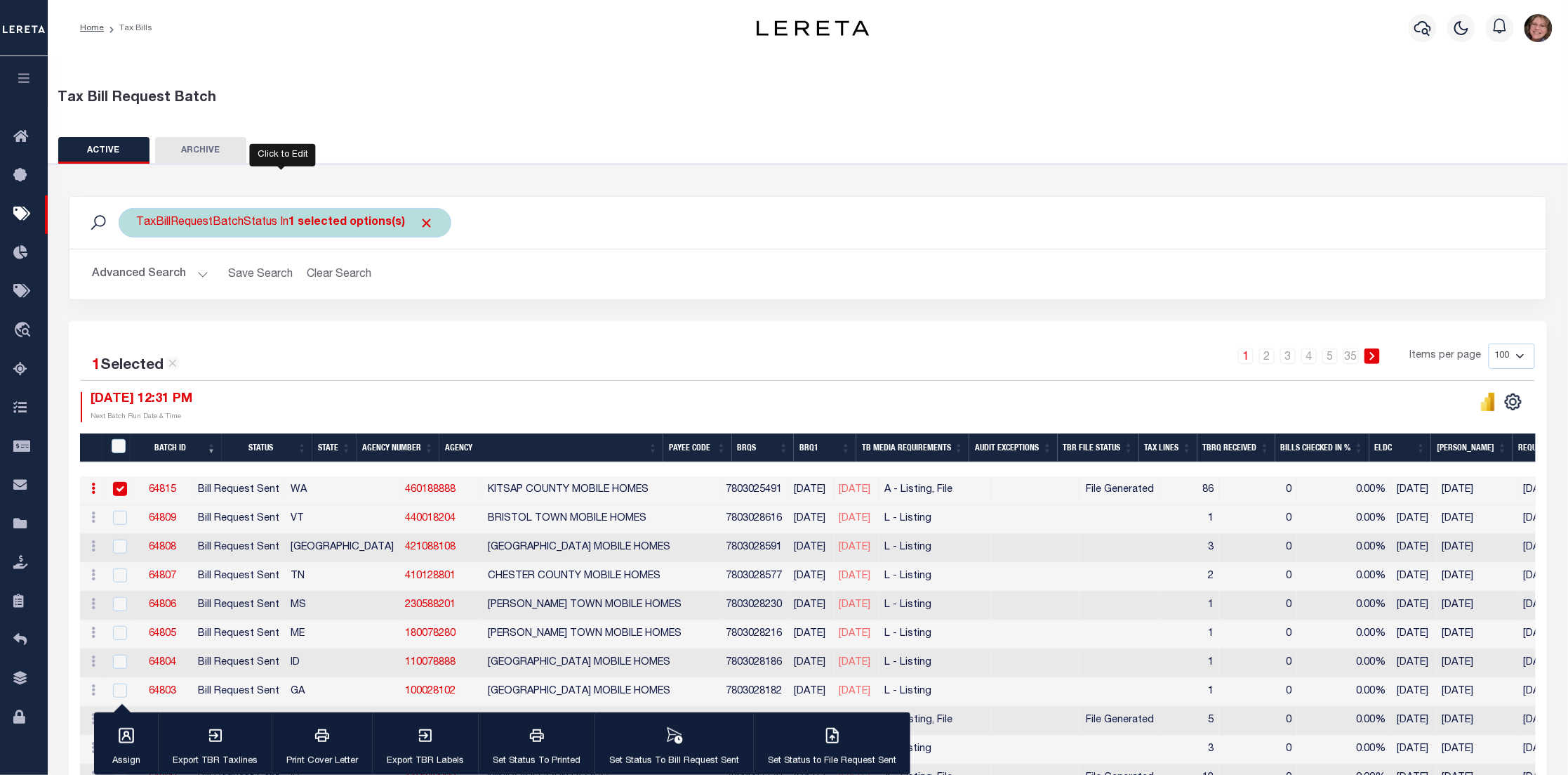
click at [270, 222] on div "TaxBillRequestBatchStatus In 1 selected options(s)" at bounding box center [285, 223] width 333 height 30
select select "RST"
click at [236, 258] on ul "1 selected" at bounding box center [240, 250] width 205 height 18
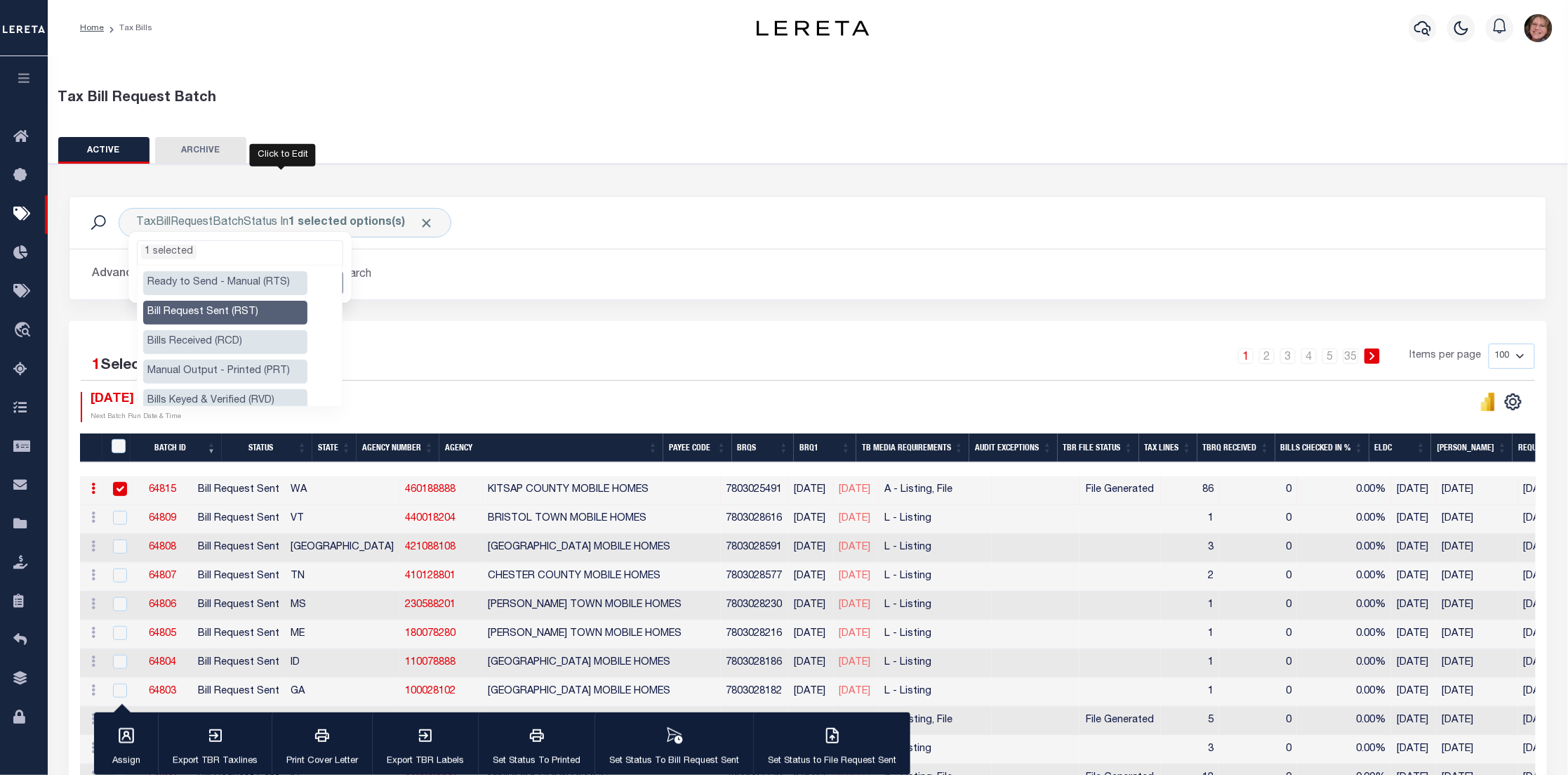
click at [265, 311] on li "Bill Request Sent (RST)" at bounding box center [225, 313] width 164 height 24
click at [263, 340] on li "Bills Received (RCD)" at bounding box center [225, 342] width 164 height 24
select select "RCD"
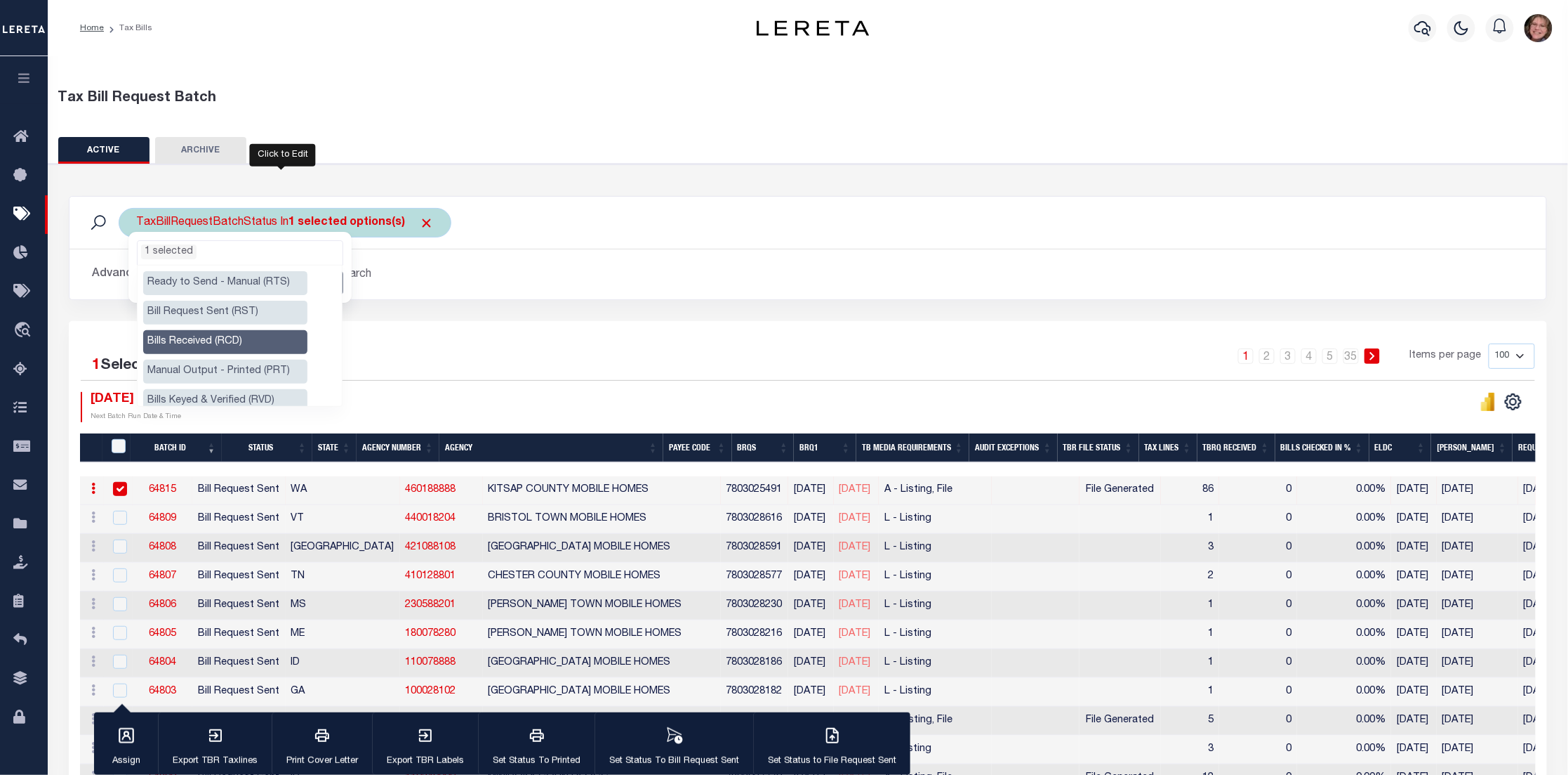
click at [224, 246] on ul "1 selected" at bounding box center [240, 250] width 205 height 18
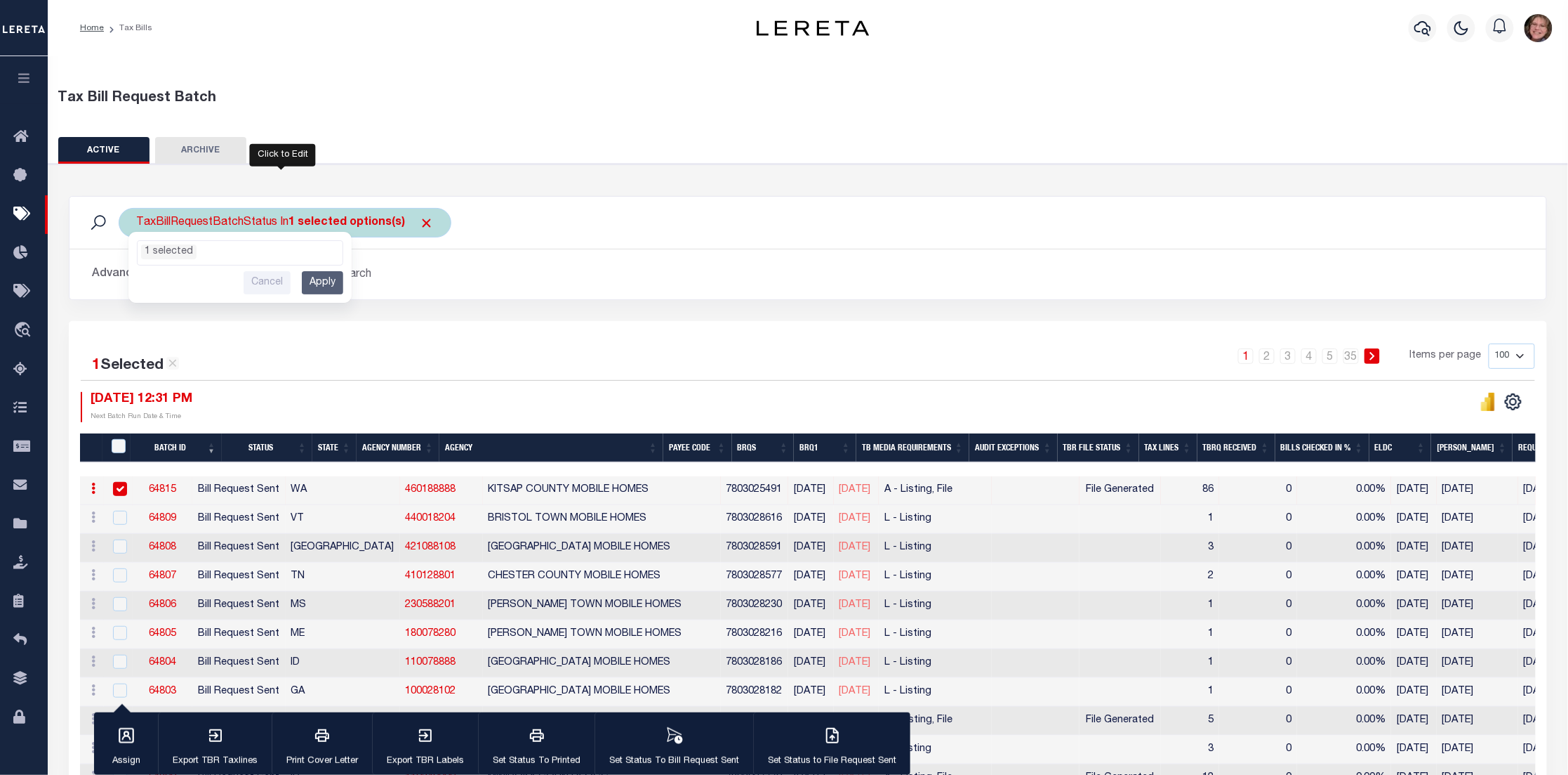
click at [320, 280] on input "Apply" at bounding box center [323, 282] width 42 height 23
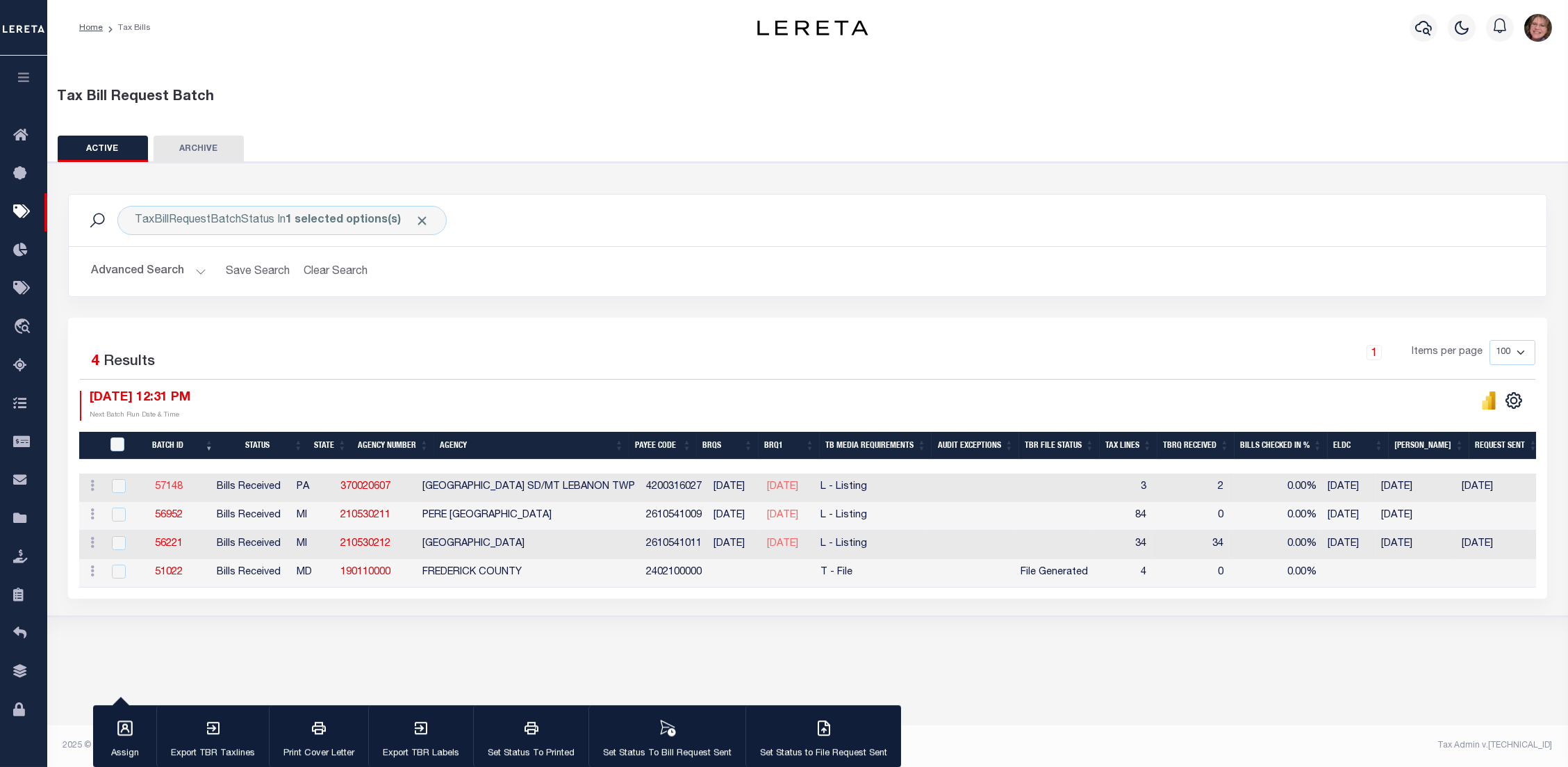
click at [182, 485] on link "57148" at bounding box center [169, 487] width 28 height 10
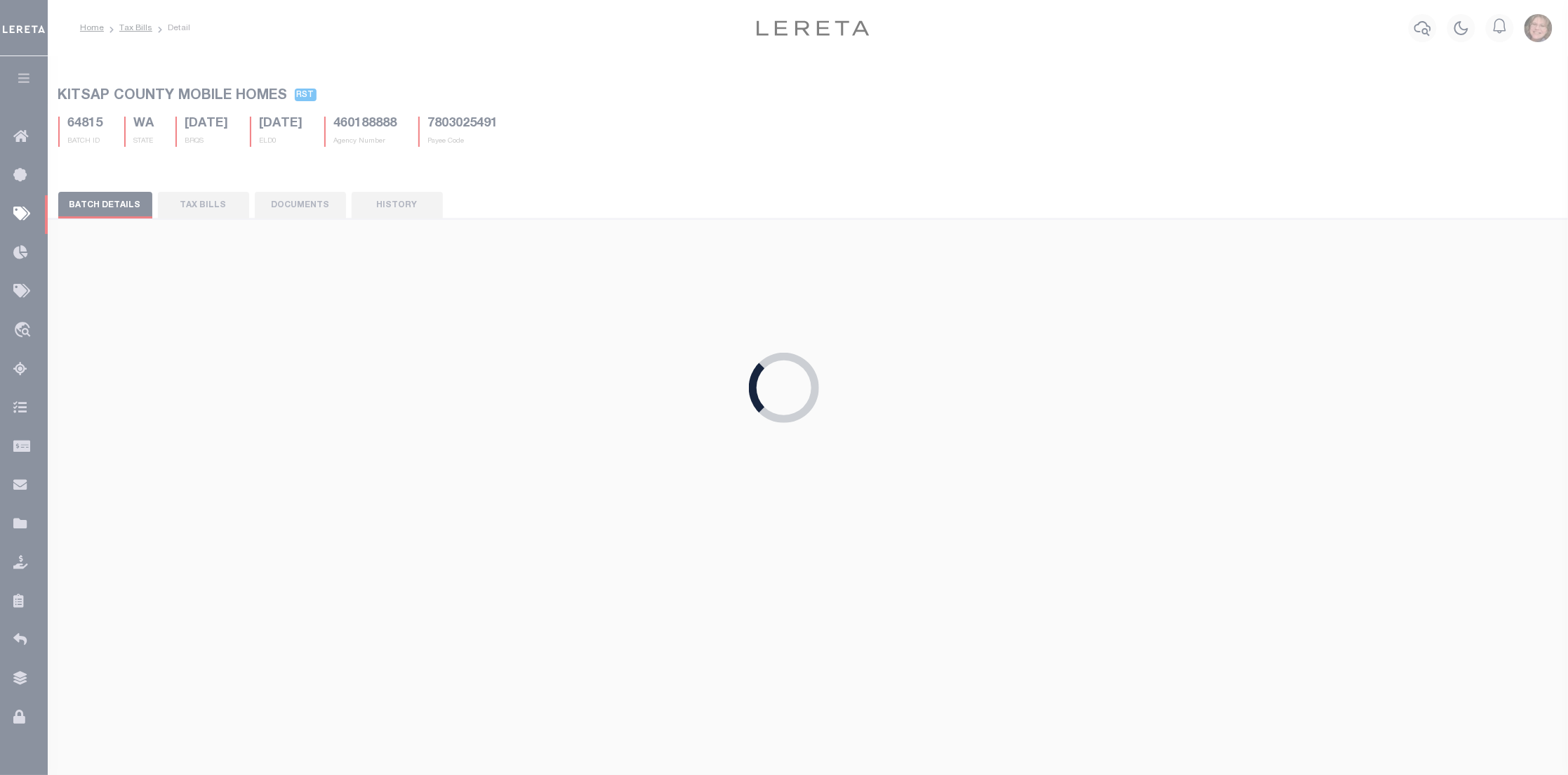
select select "RCD"
type input "05/23/2025"
select select "Harris, Cynthia"
select select "29"
select select "20"
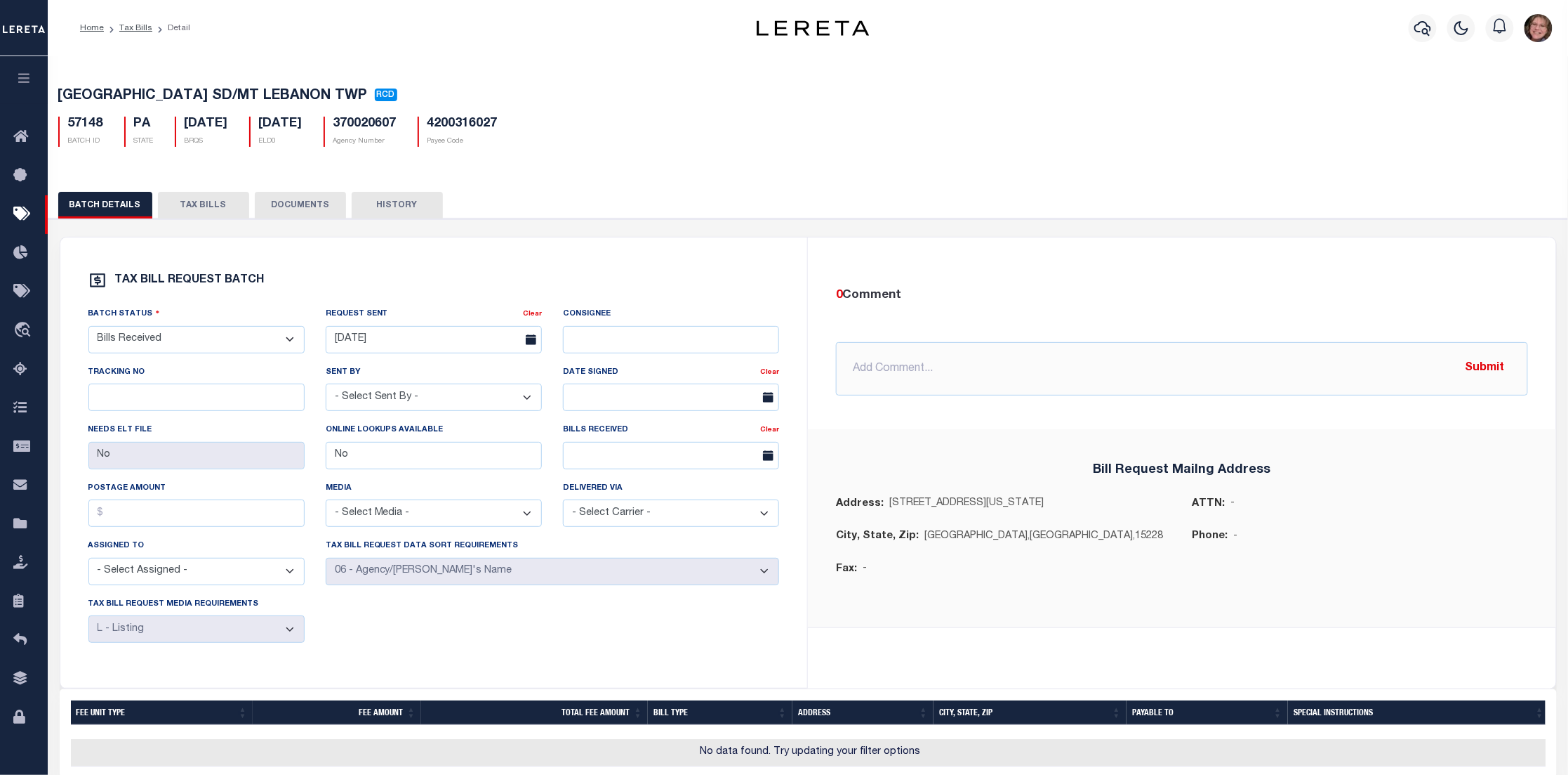
click at [184, 206] on button "TAX BILLS" at bounding box center [204, 204] width 92 height 27
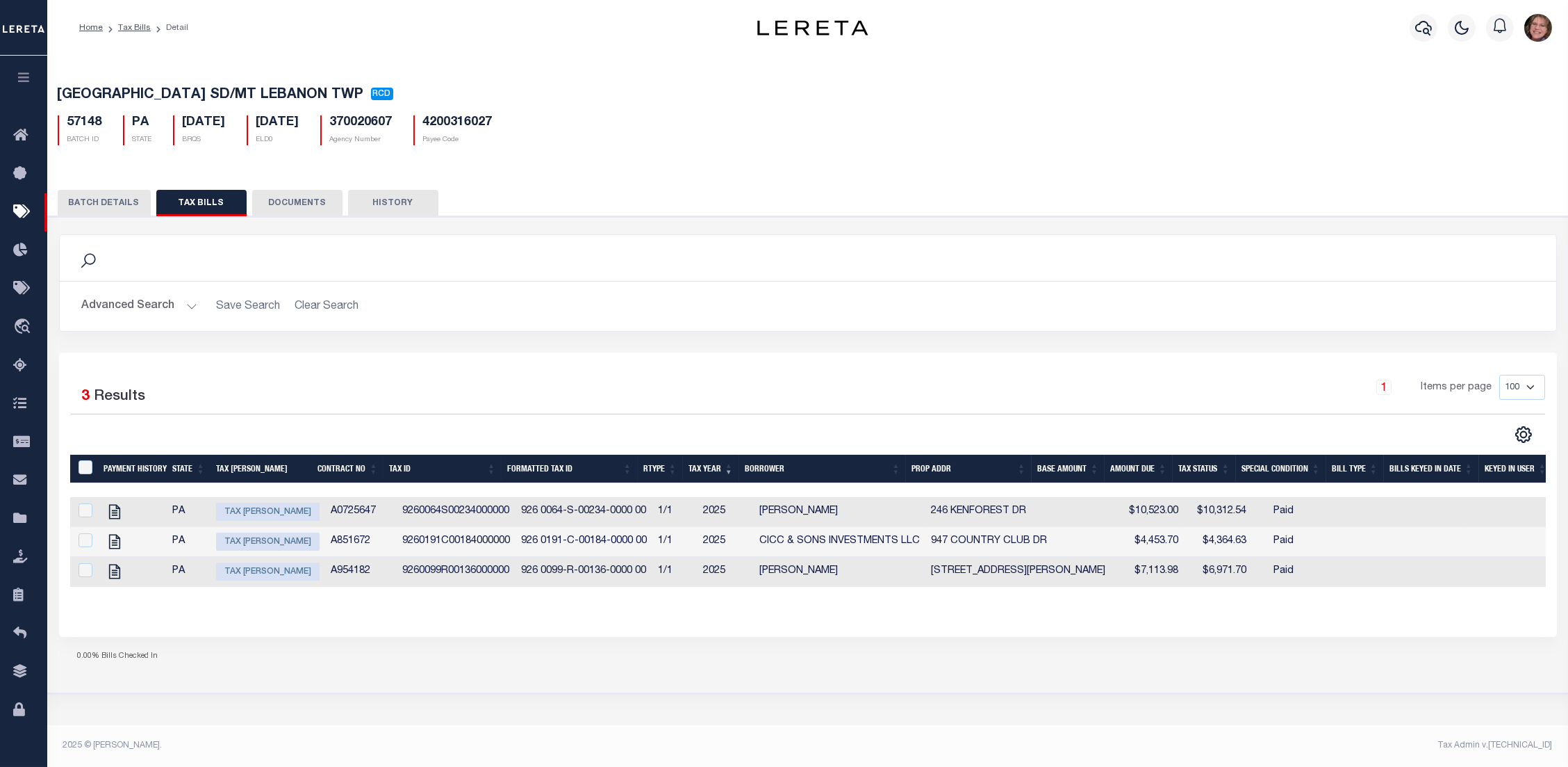
click at [310, 199] on button "DOCUMENTS" at bounding box center [298, 202] width 91 height 27
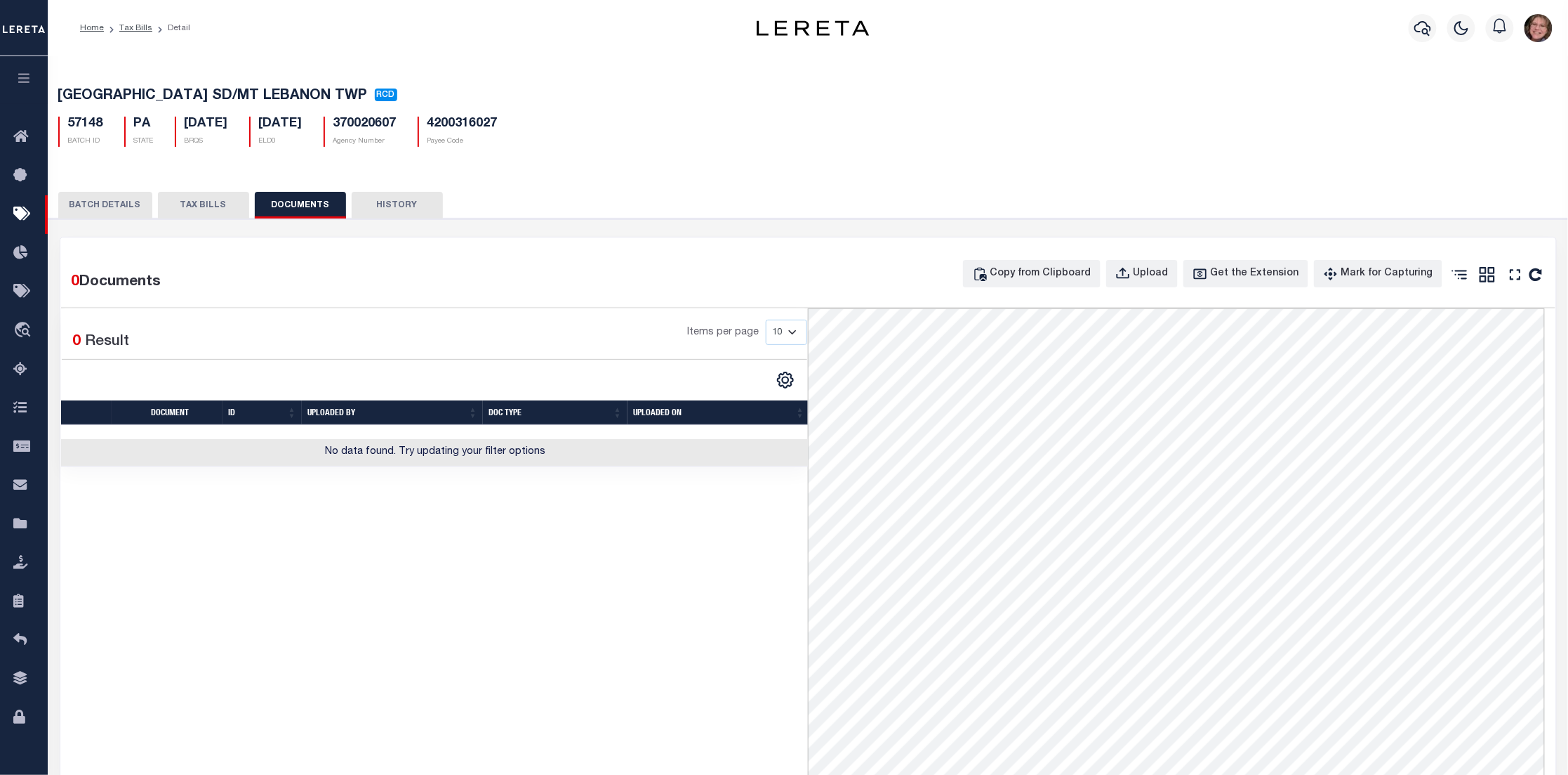
click at [396, 207] on button "HISTORY" at bounding box center [397, 204] width 92 height 27
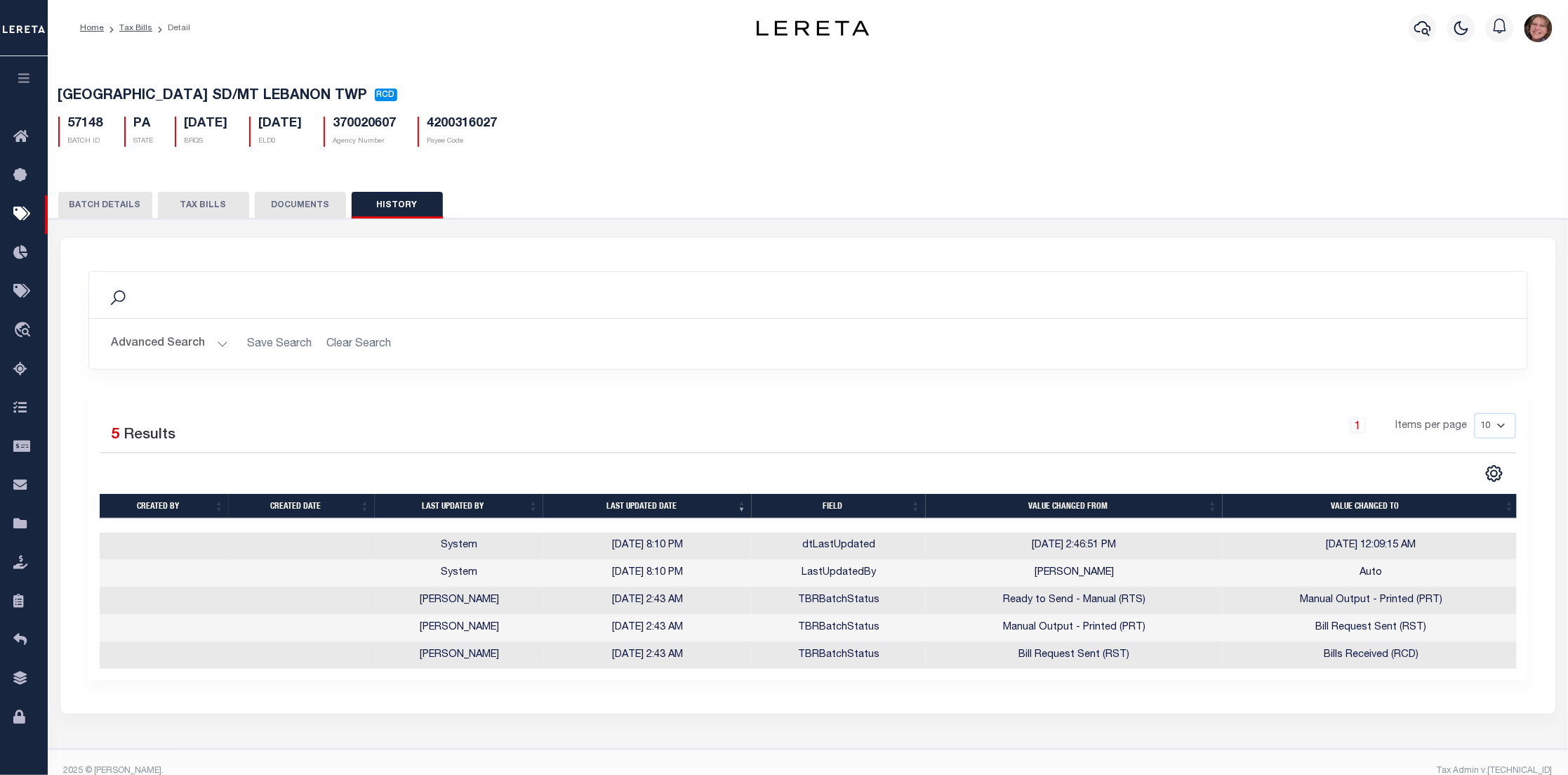
click at [213, 204] on button "TAX BILLS" at bounding box center [204, 204] width 92 height 27
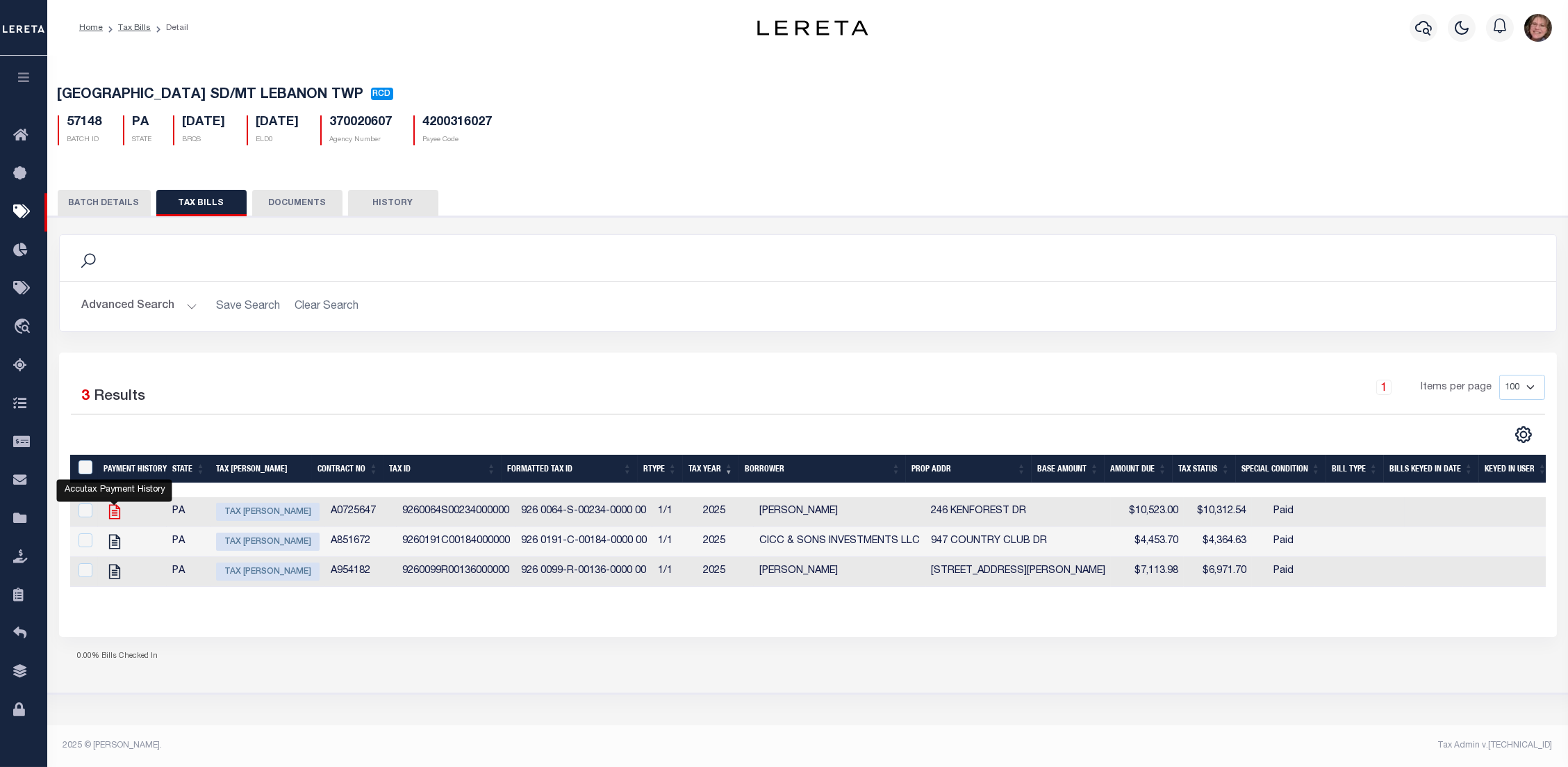
click at [117, 517] on icon "" at bounding box center [114, 512] width 18 height 18
checkbox input "true"
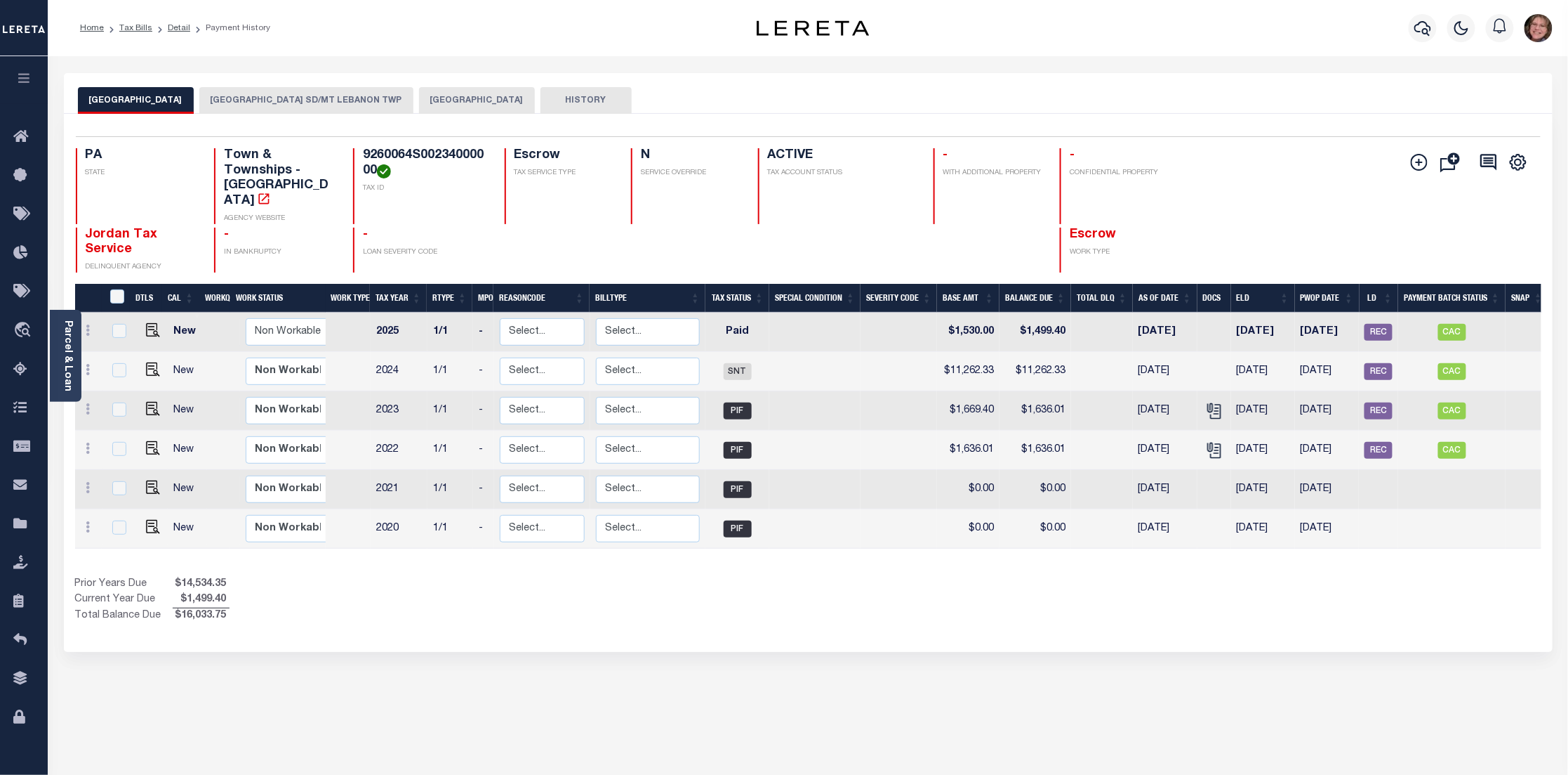
click at [323, 97] on button "[GEOGRAPHIC_DATA] SD/MT LEBANON TWP" at bounding box center [306, 100] width 214 height 27
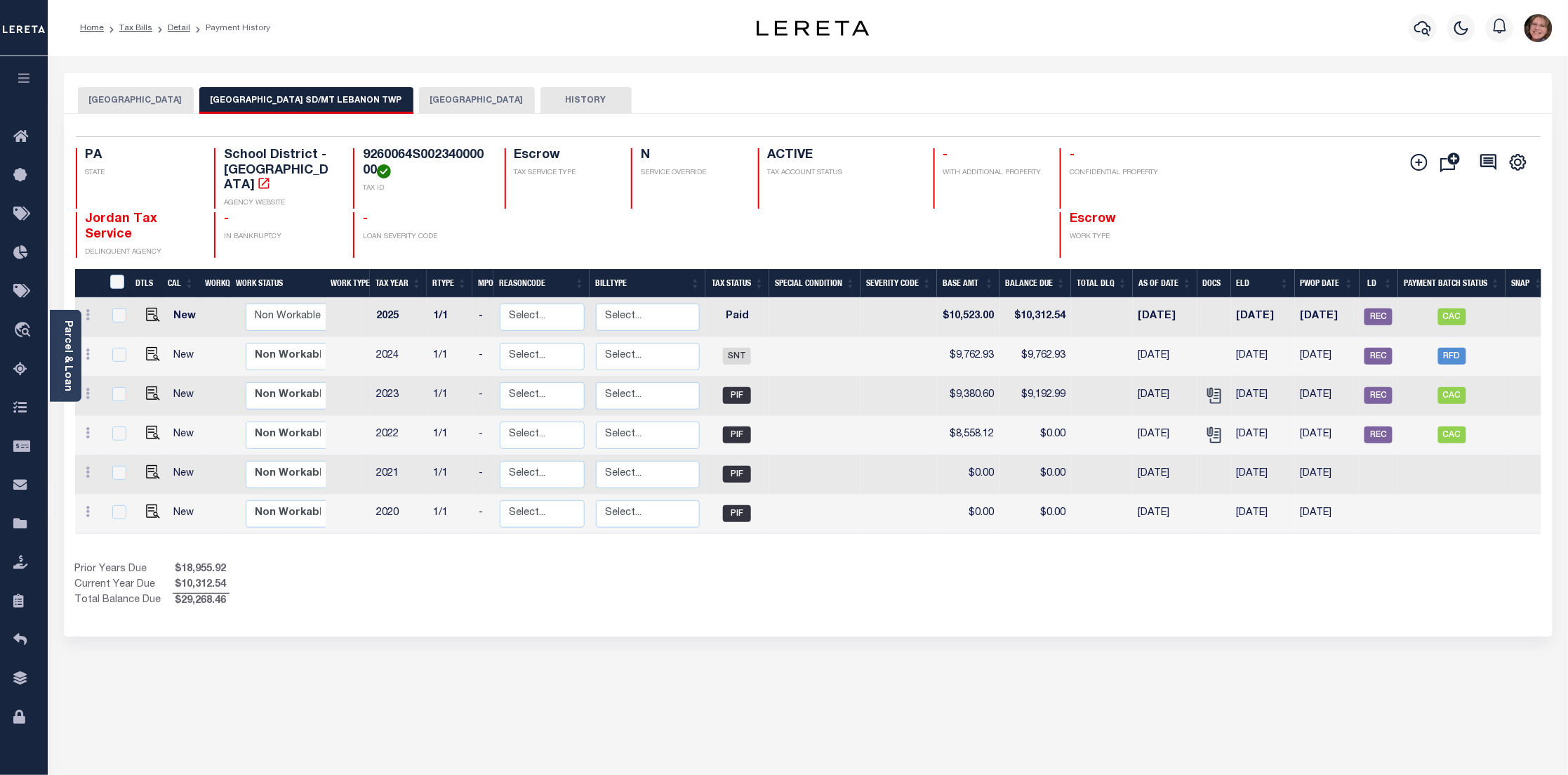
click at [466, 104] on button "[GEOGRAPHIC_DATA]" at bounding box center [477, 100] width 115 height 27
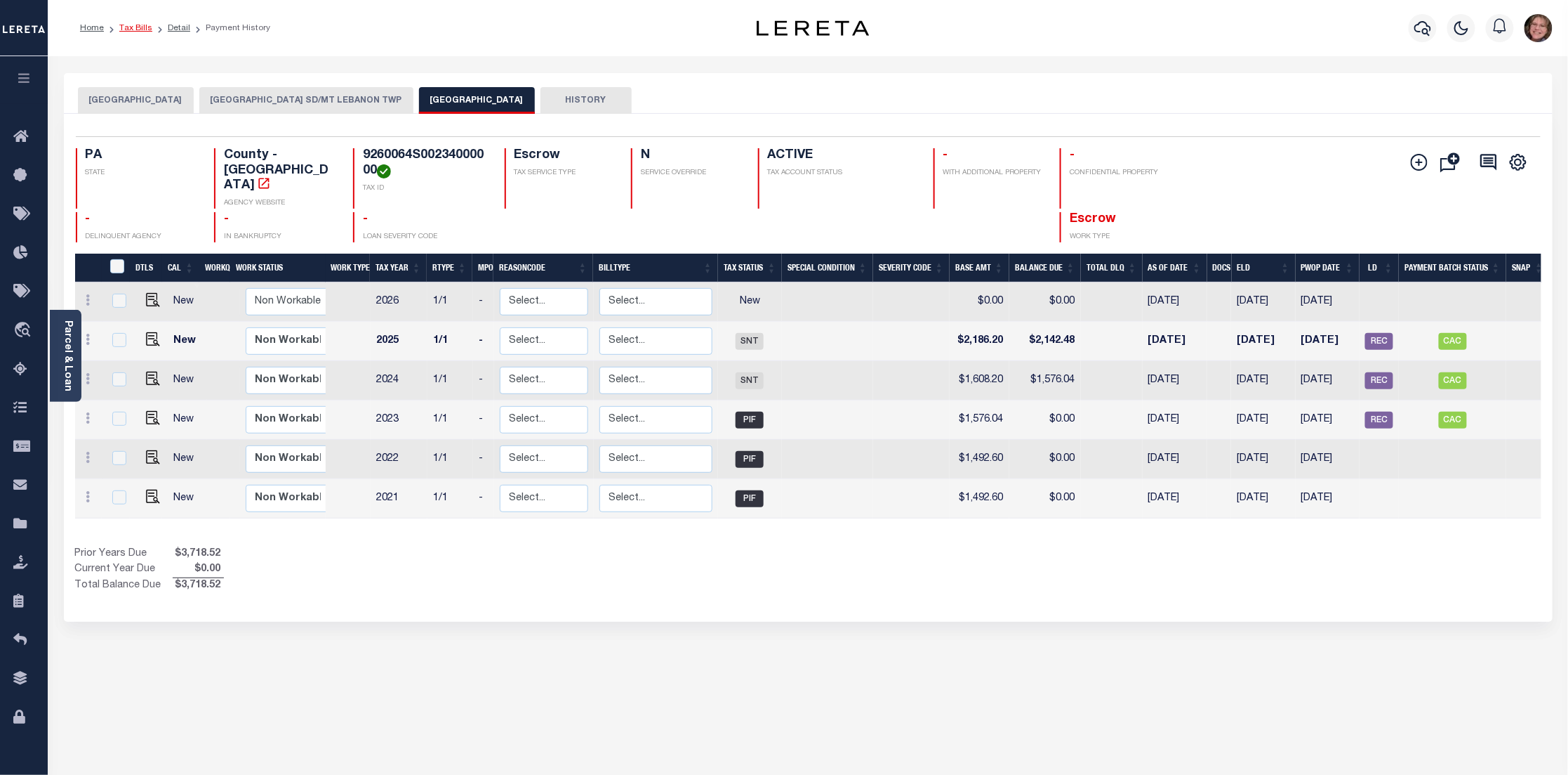
click at [132, 30] on link "Tax Bills" at bounding box center [135, 28] width 33 height 8
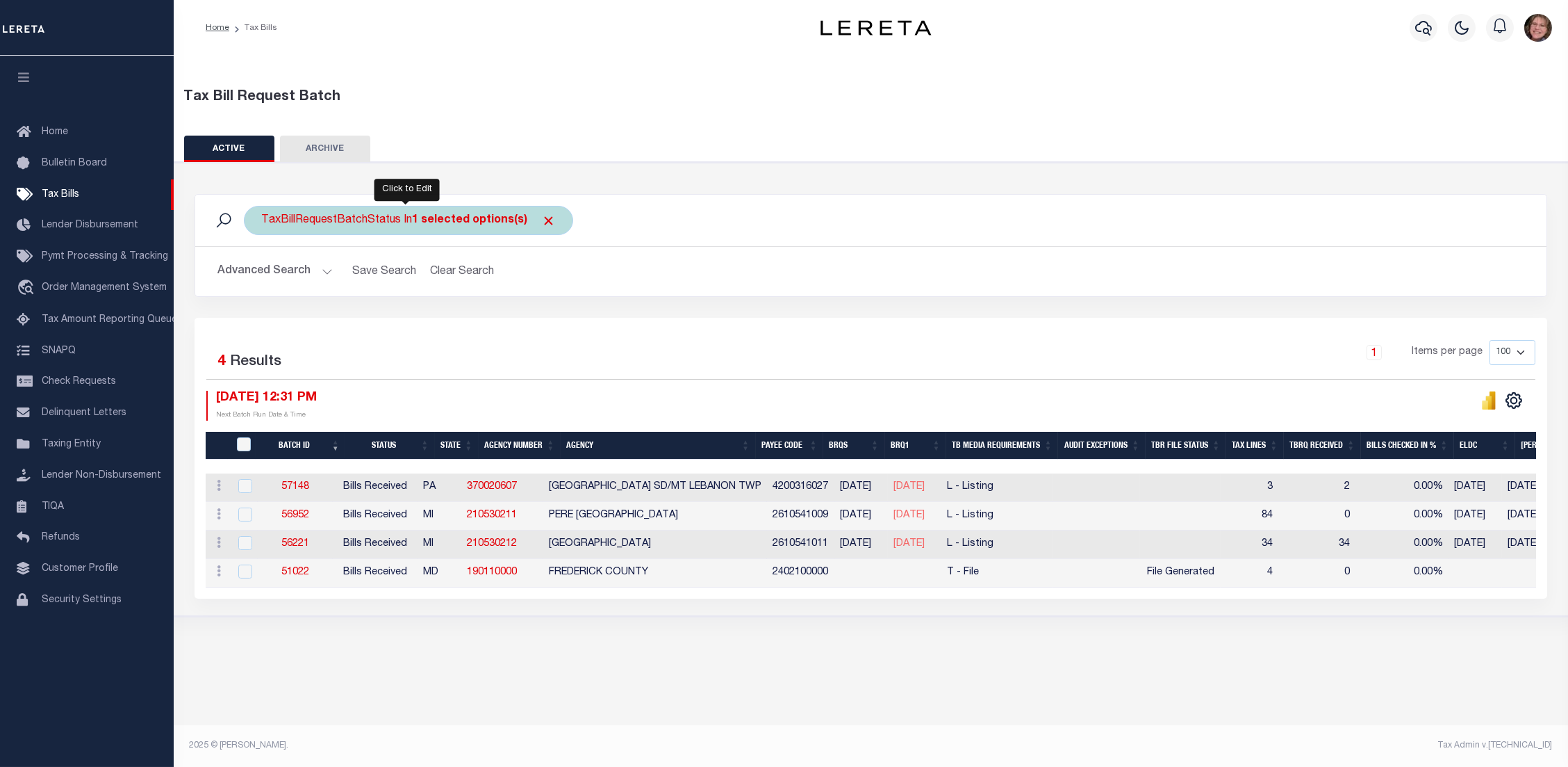
click at [428, 221] on b "1 selected options(s)" at bounding box center [469, 220] width 115 height 11
select select "RCD"
click at [328, 252] on ul "1 selected" at bounding box center [364, 247] width 203 height 18
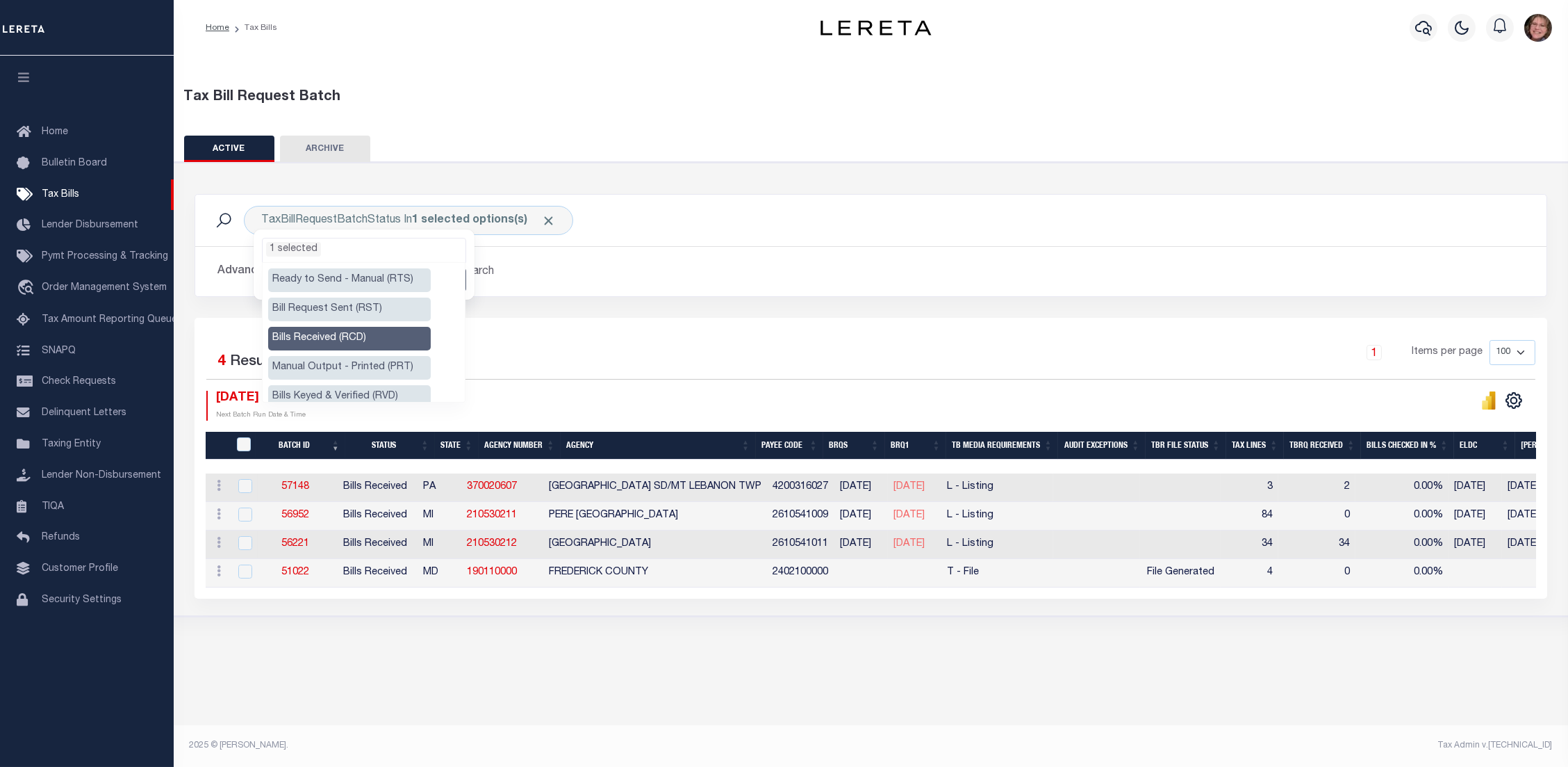
click at [340, 343] on li "Bills Received (RCD)" at bounding box center [349, 338] width 163 height 24
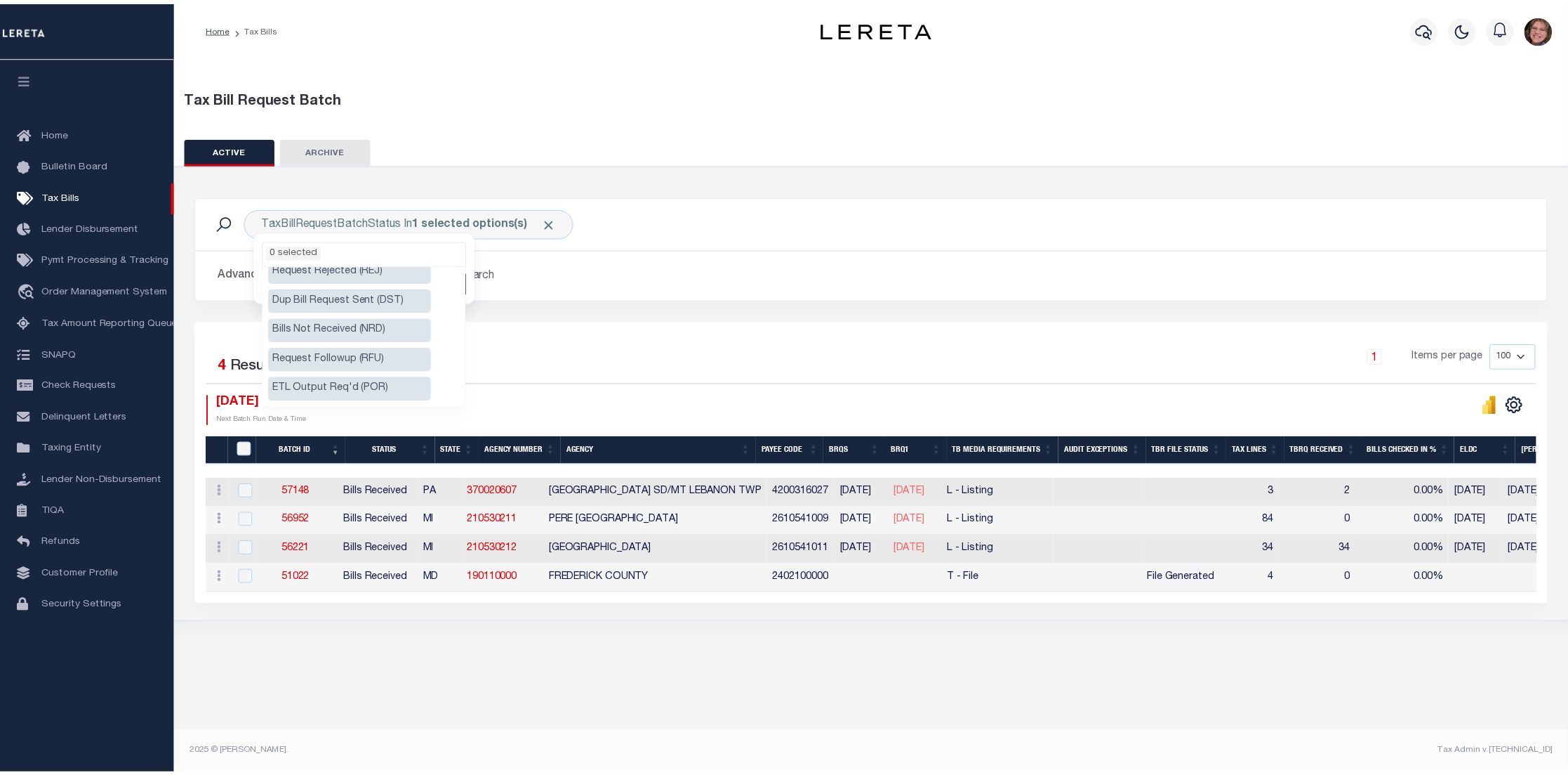
scroll to position [219, 0]
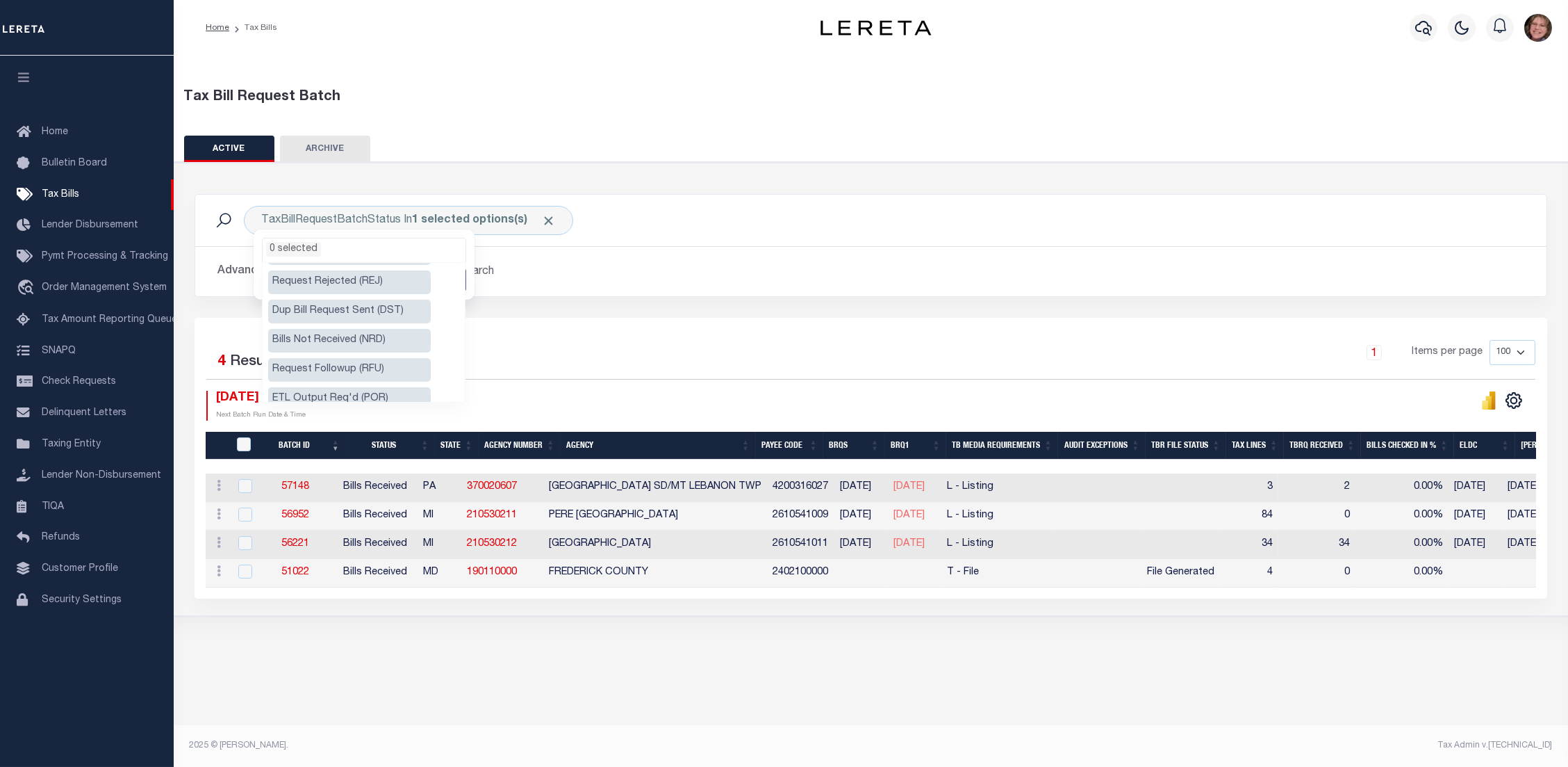
click at [344, 300] on li "Dup Bill Request Sent (DST)" at bounding box center [349, 312] width 163 height 24
select select "DST"
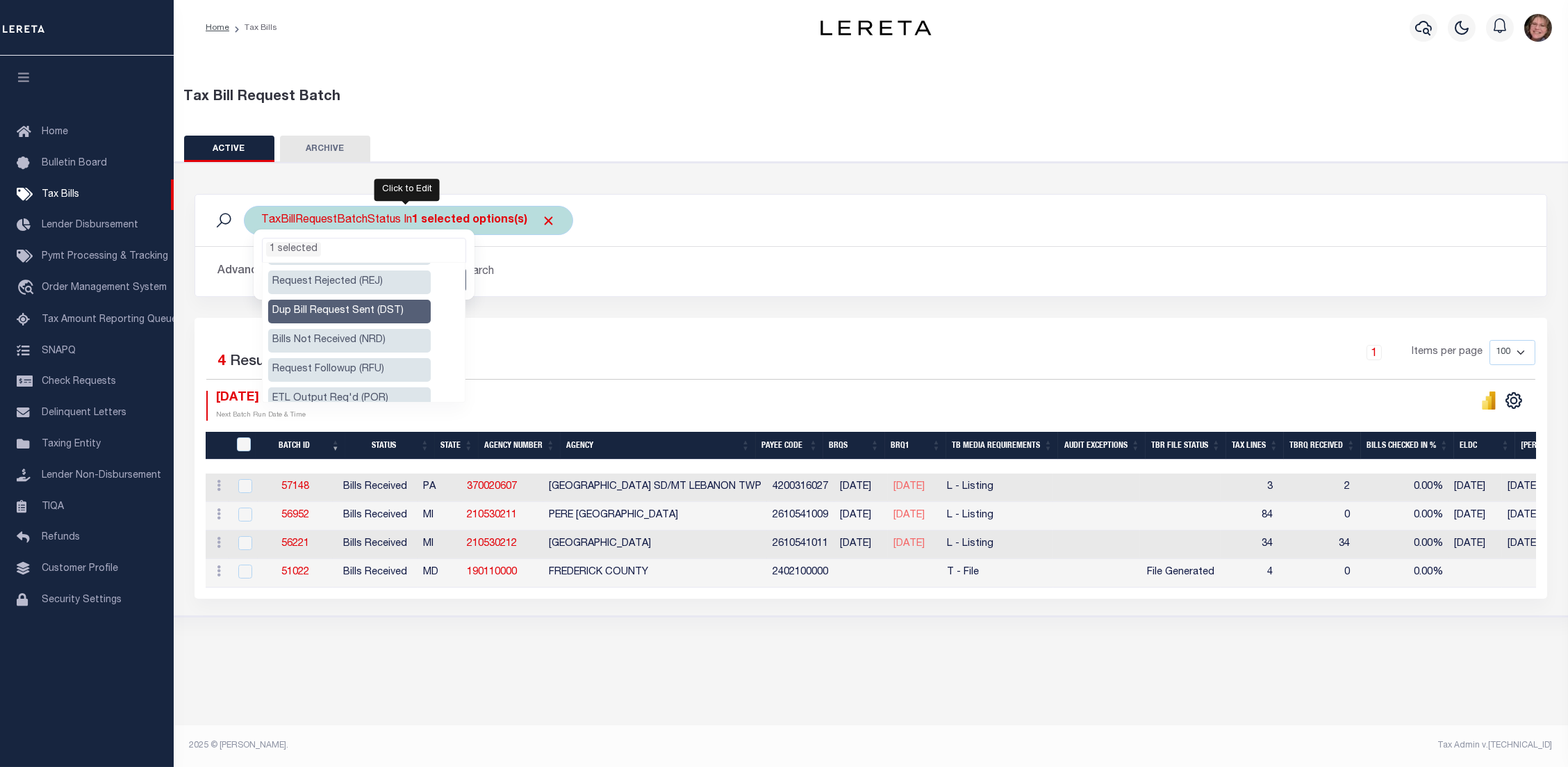
drag, startPoint x: 323, startPoint y: 246, endPoint x: 336, endPoint y: 255, distance: 15.8
click at [328, 250] on ul "1 selected" at bounding box center [364, 247] width 203 height 18
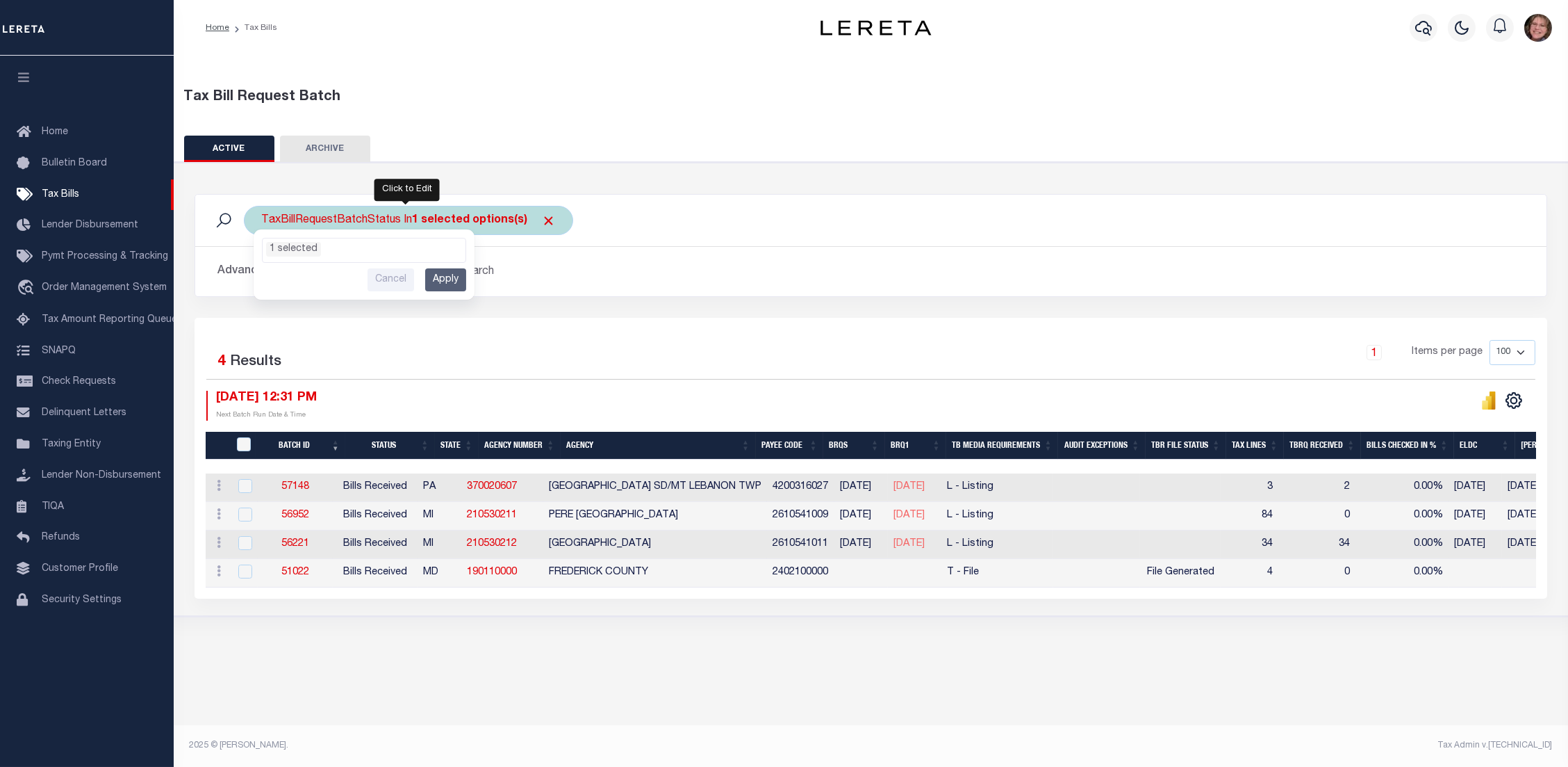
click at [450, 278] on input "Apply" at bounding box center [445, 279] width 41 height 23
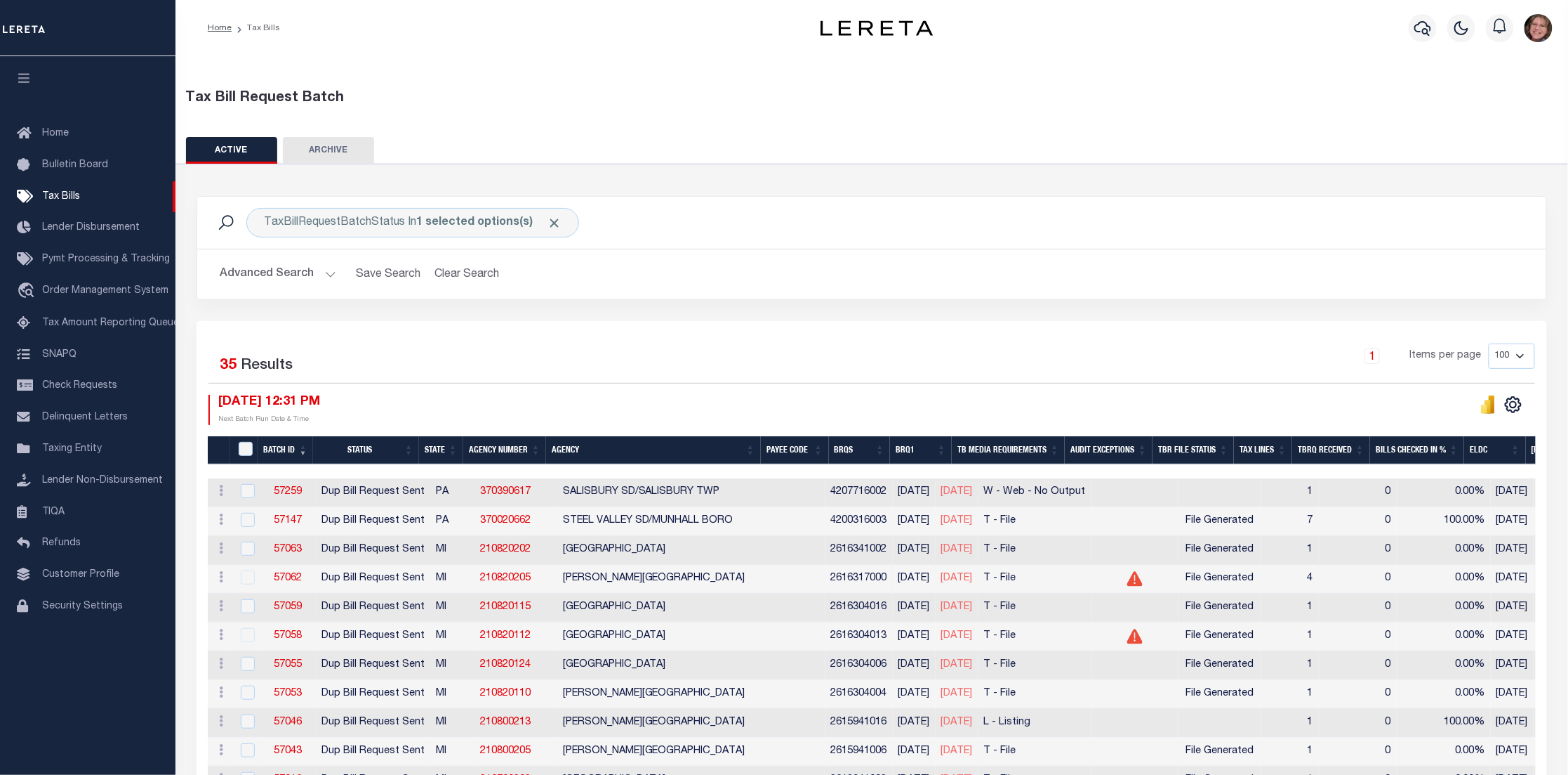
click at [1132, 581] on icon at bounding box center [1135, 579] width 16 height 15
click at [295, 583] on link "57062" at bounding box center [288, 578] width 28 height 10
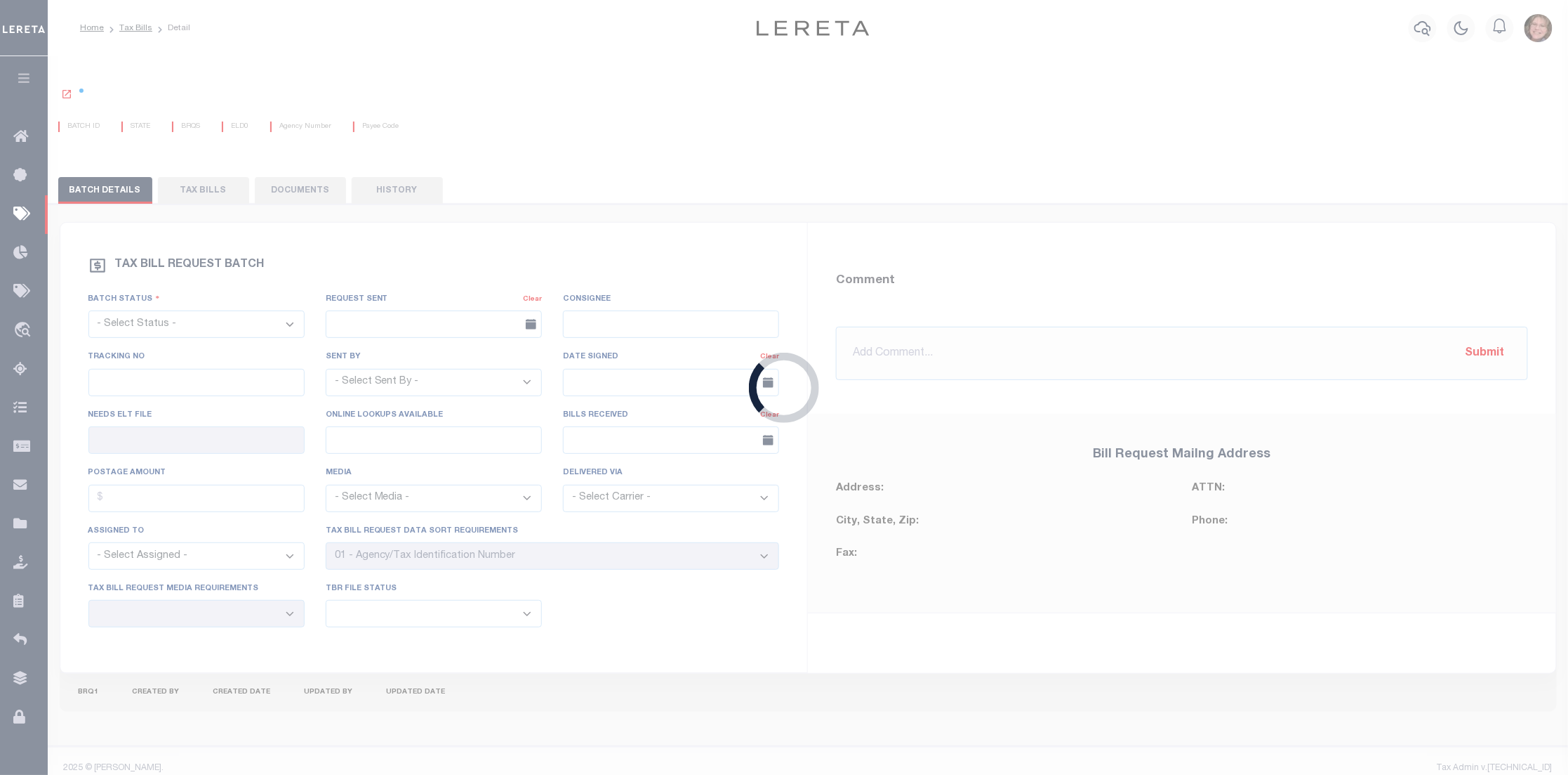
select select "DST"
type input "No"
type input "Yes"
select select "27"
select select "22"
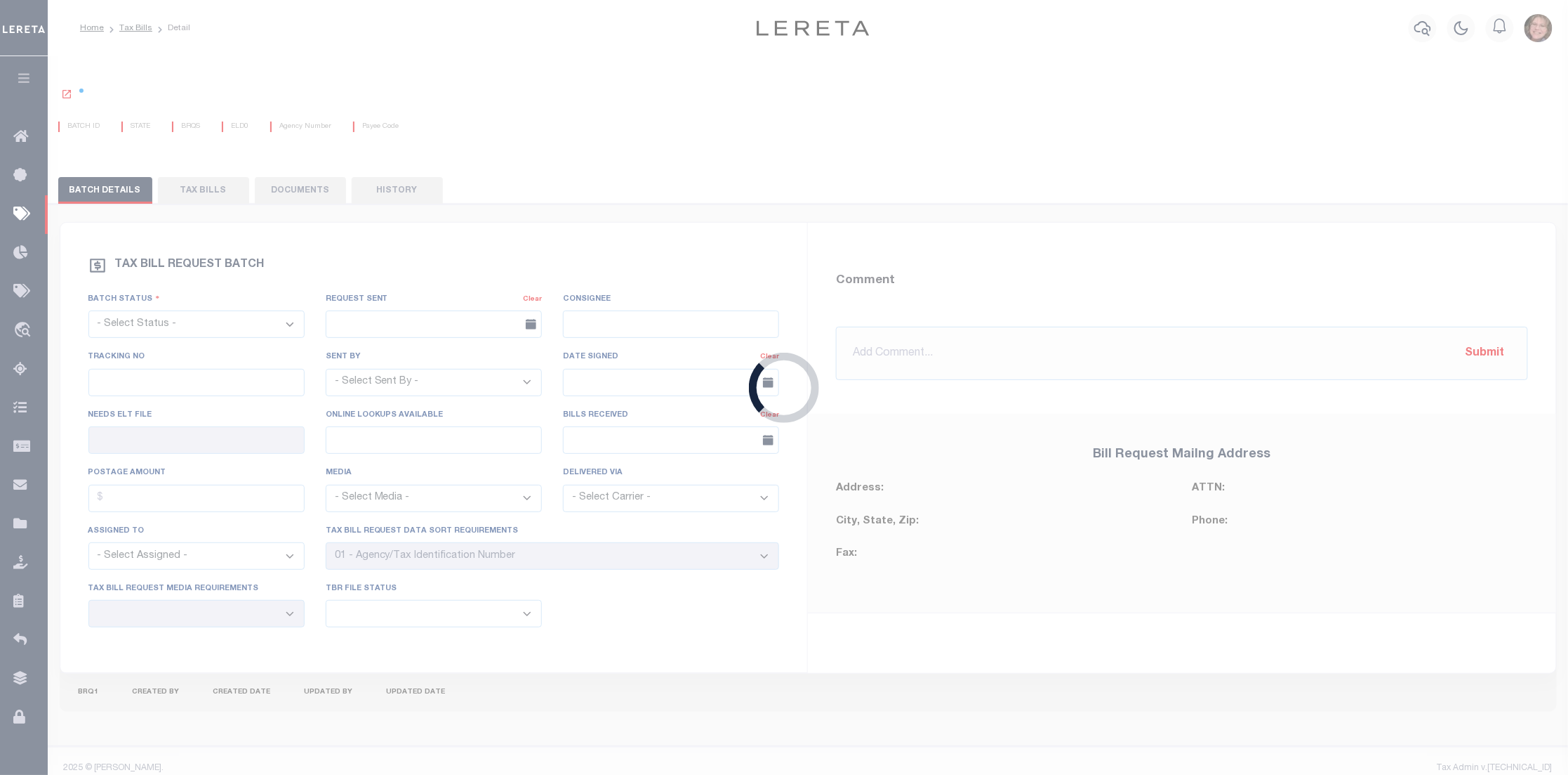
select select "2"
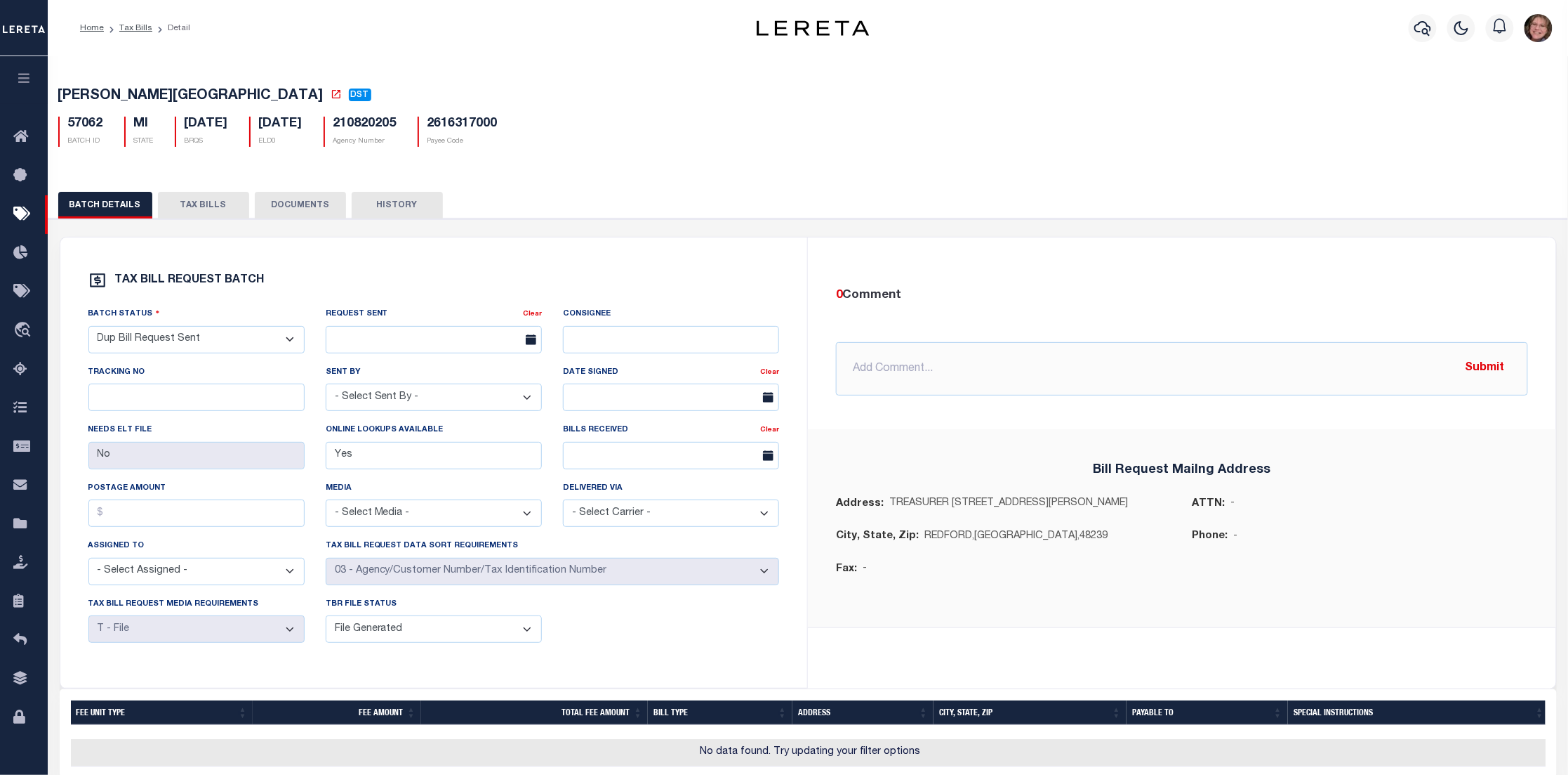
click at [199, 208] on button "TAX BILLS" at bounding box center [204, 204] width 92 height 27
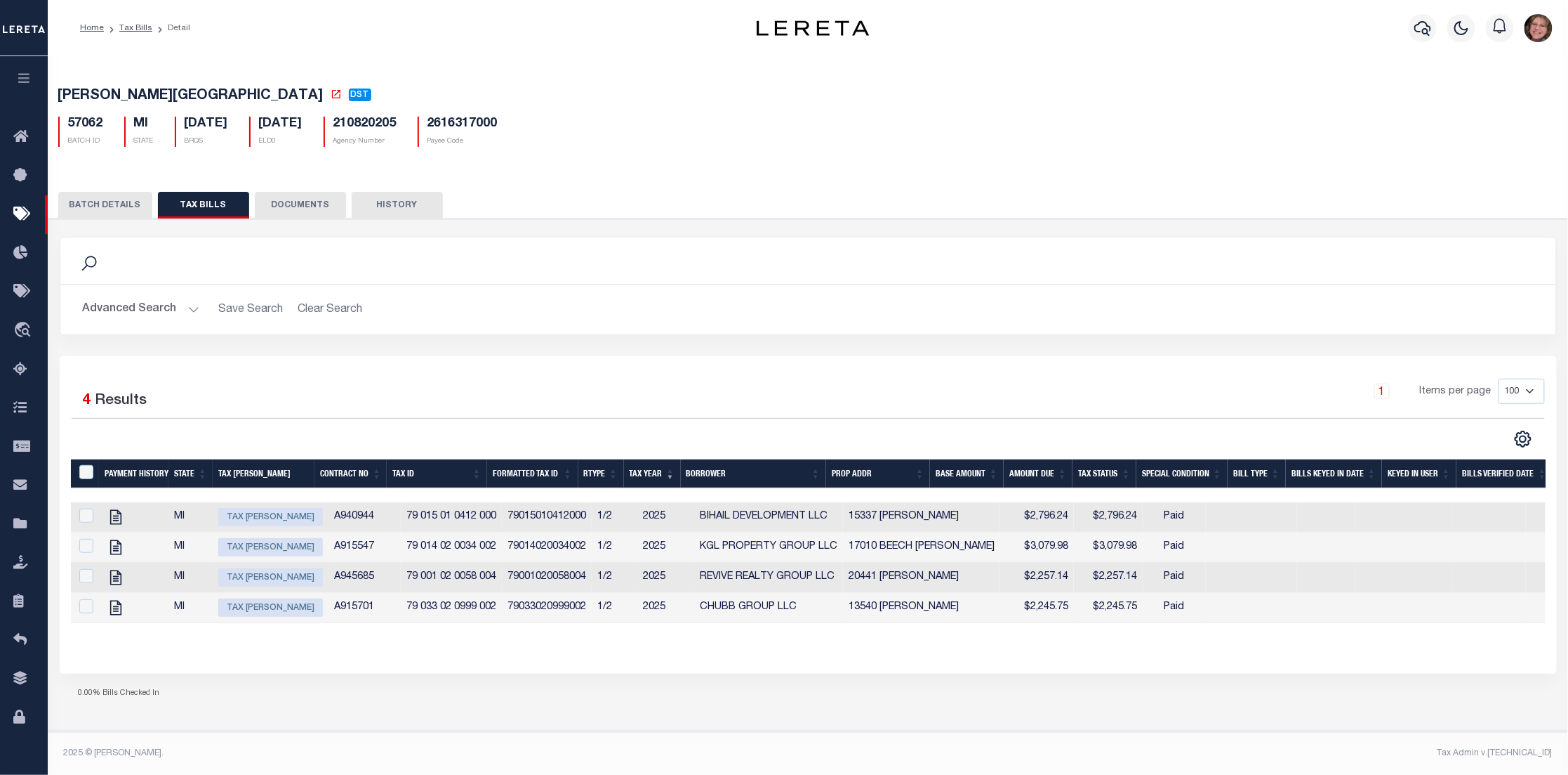
click at [286, 204] on button "DOCUMENTS" at bounding box center [301, 204] width 92 height 27
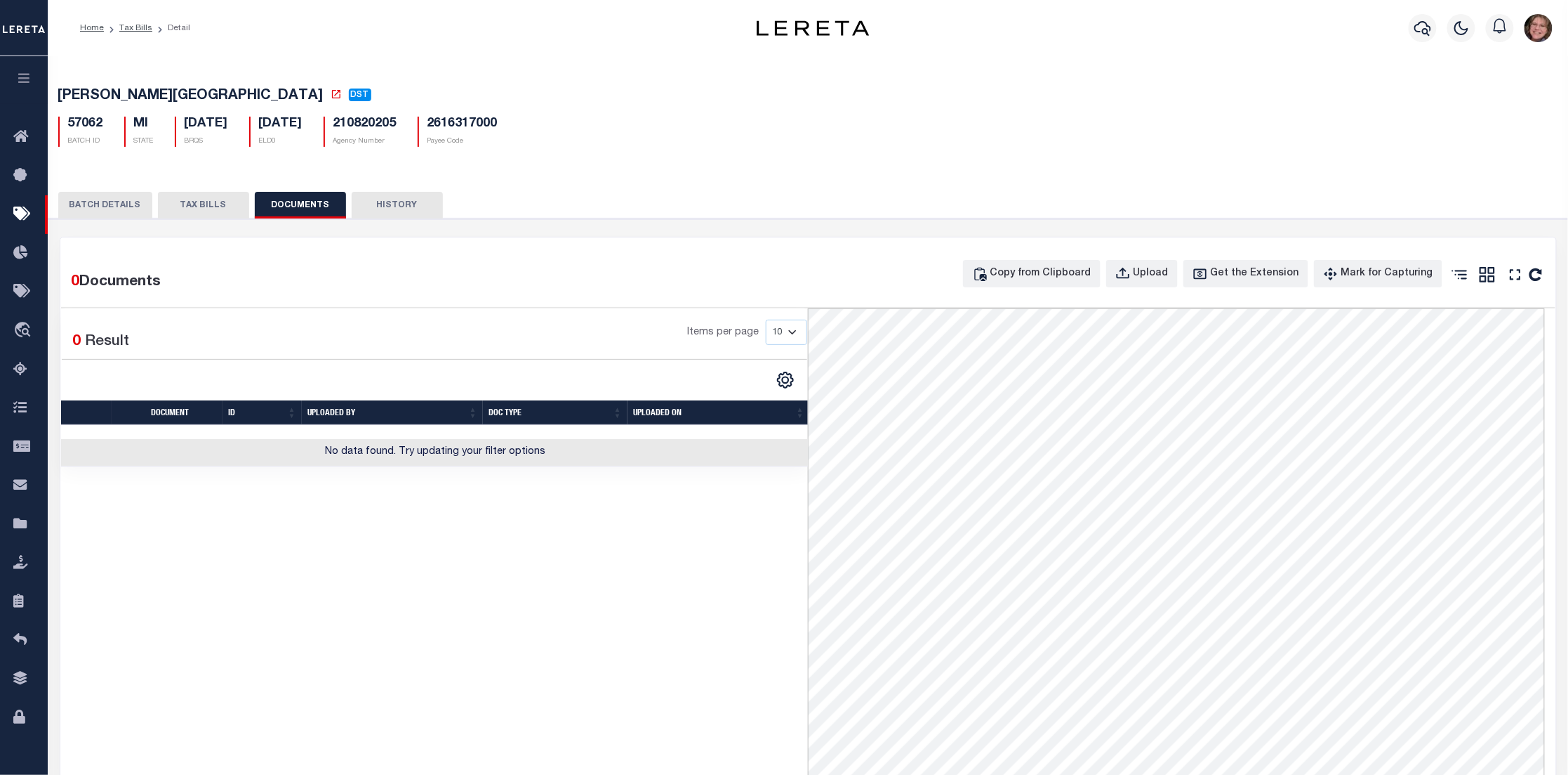
click at [367, 213] on button "HISTORY" at bounding box center [397, 204] width 92 height 27
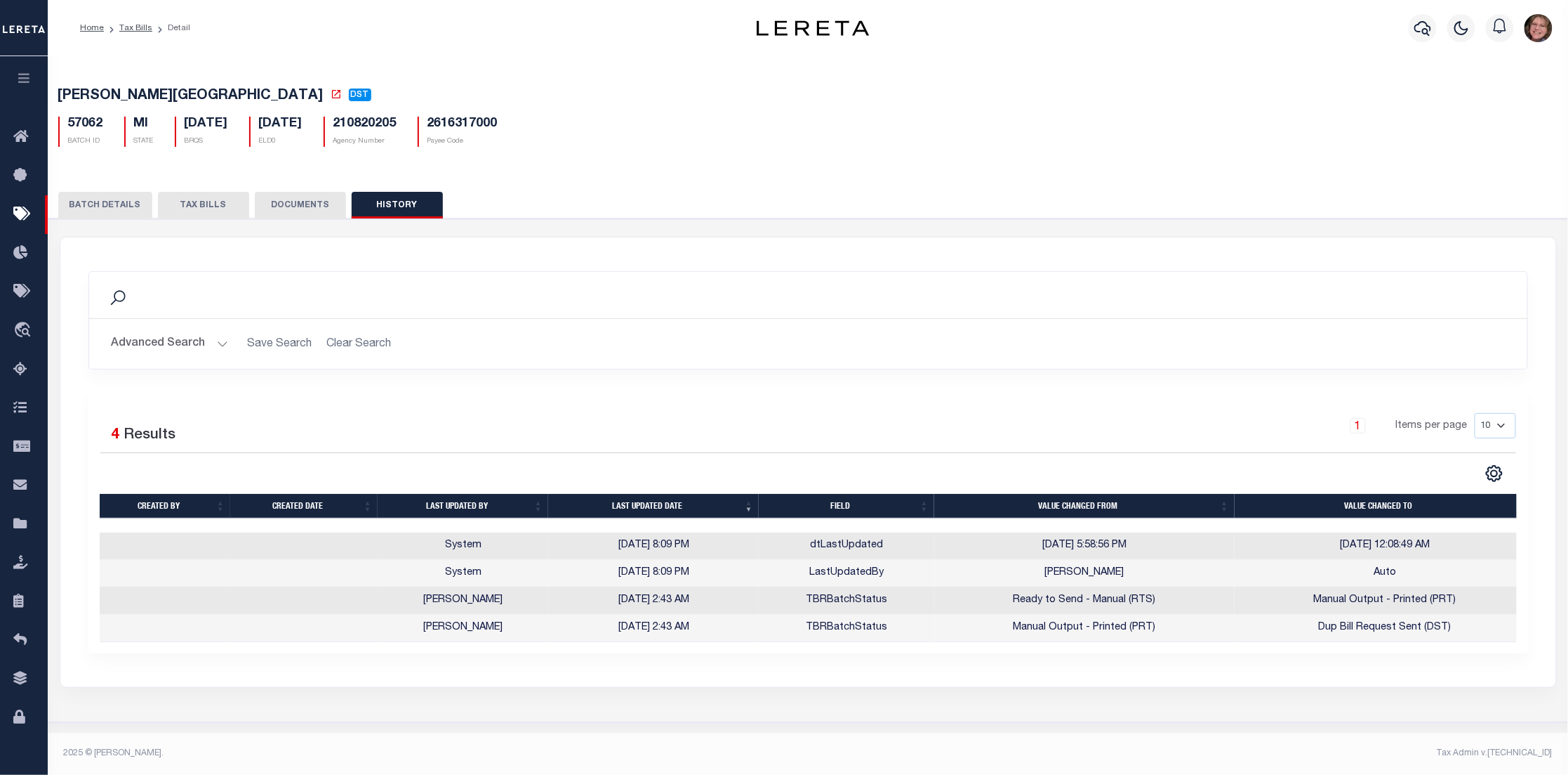
click at [125, 217] on button "BATCH DETAILS" at bounding box center [106, 204] width 94 height 27
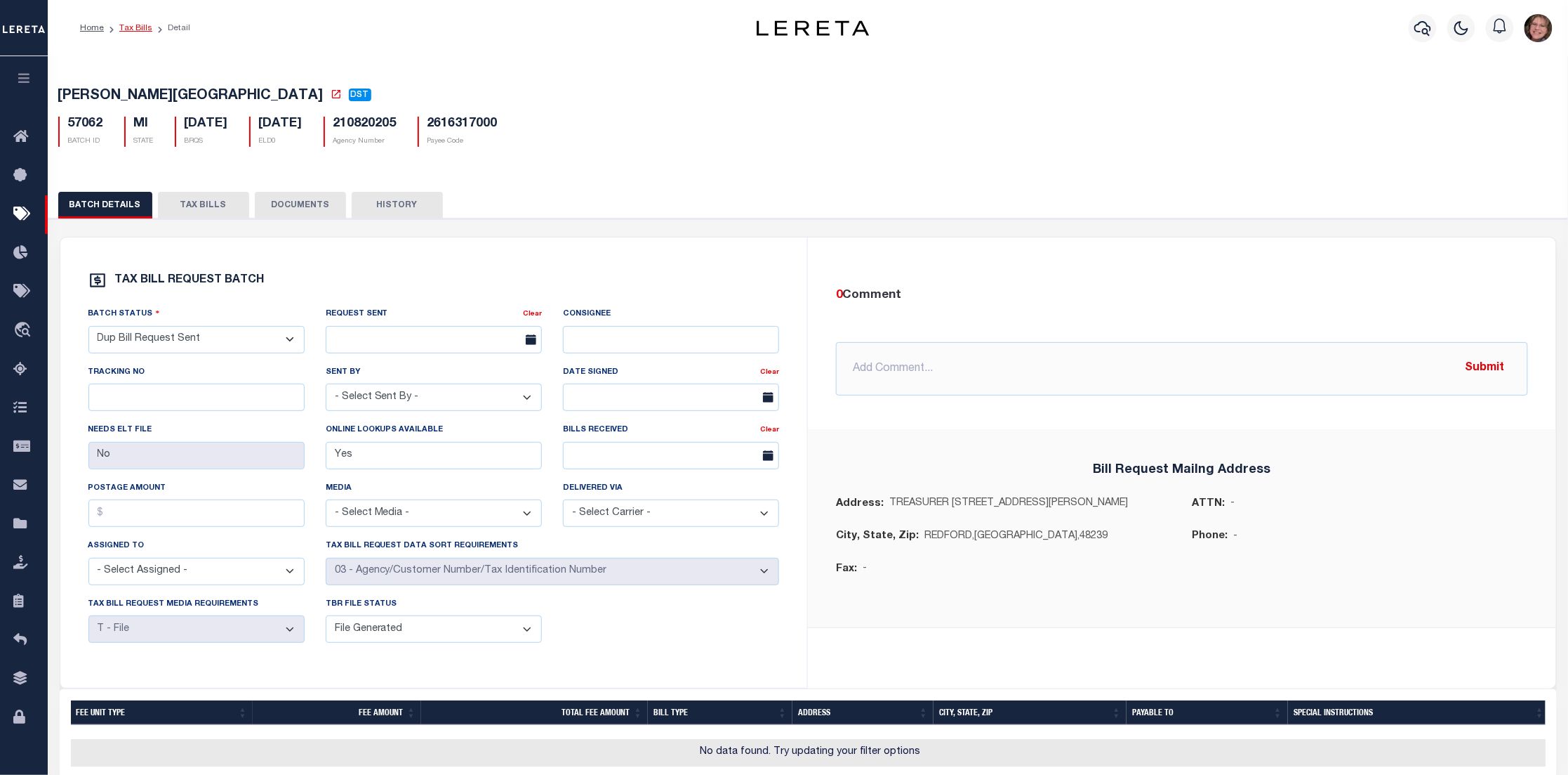
click at [129, 27] on link "Tax Bills" at bounding box center [135, 28] width 33 height 8
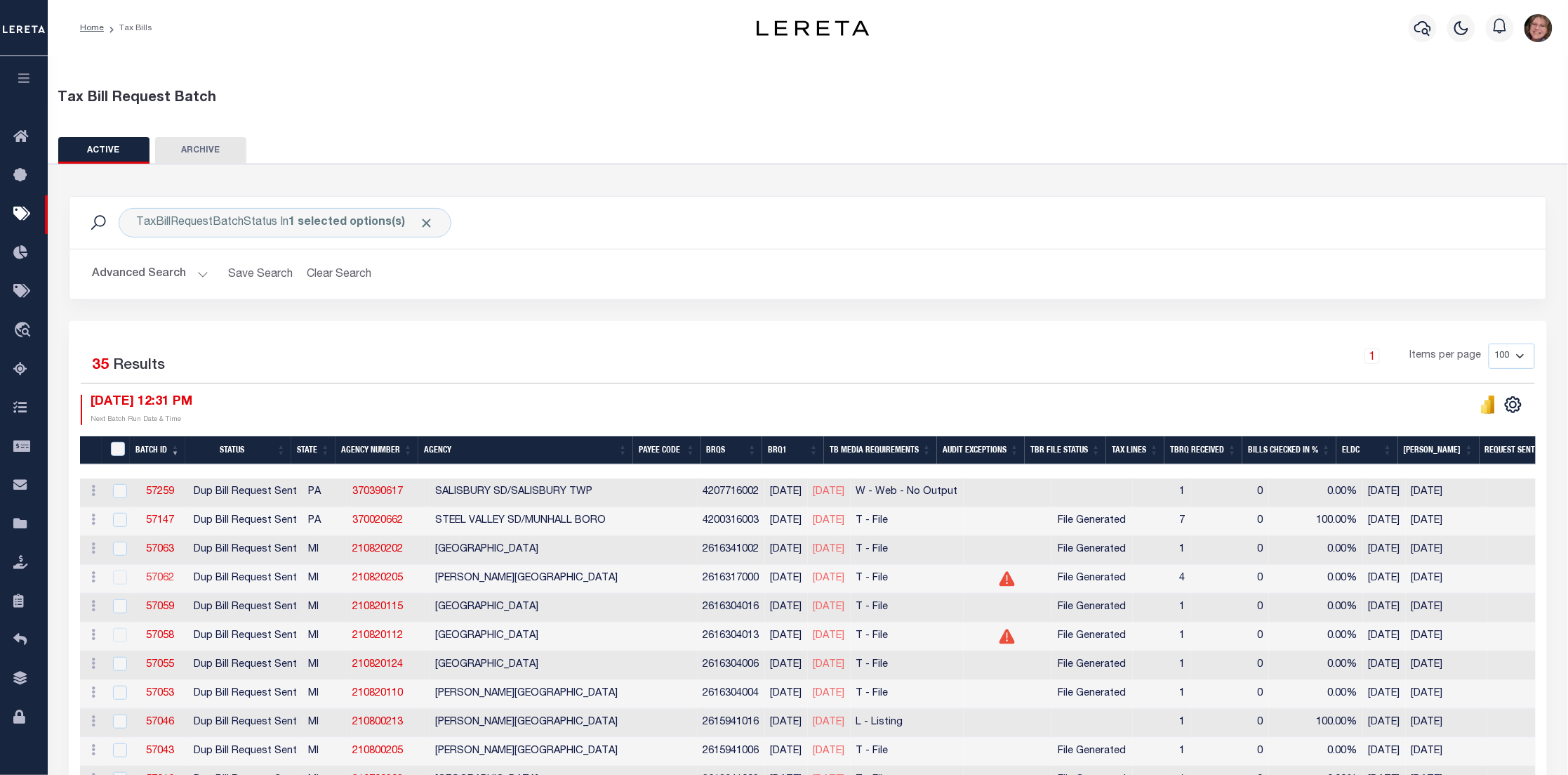
click at [170, 581] on link "57062" at bounding box center [160, 578] width 28 height 10
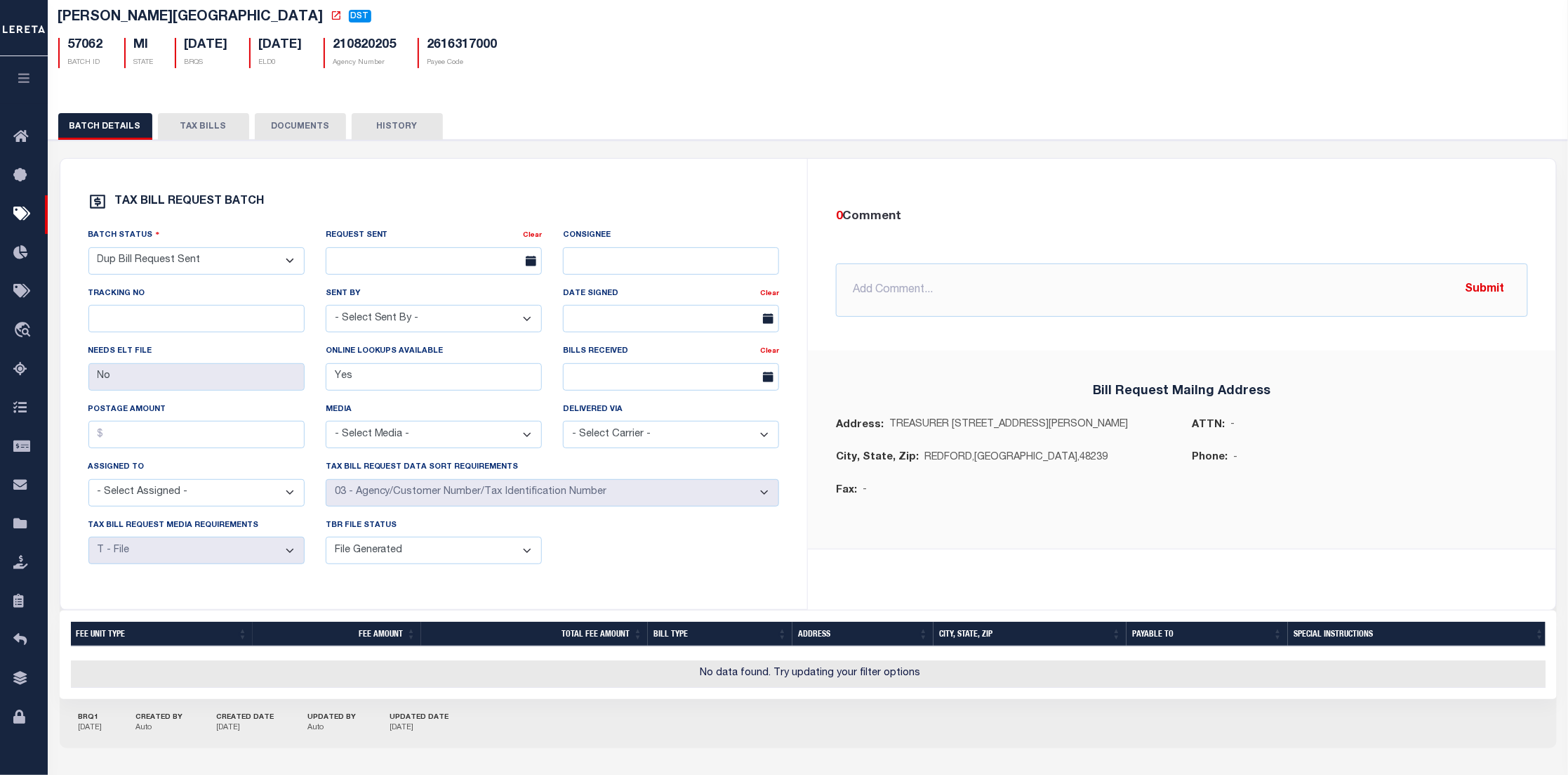
scroll to position [144, 0]
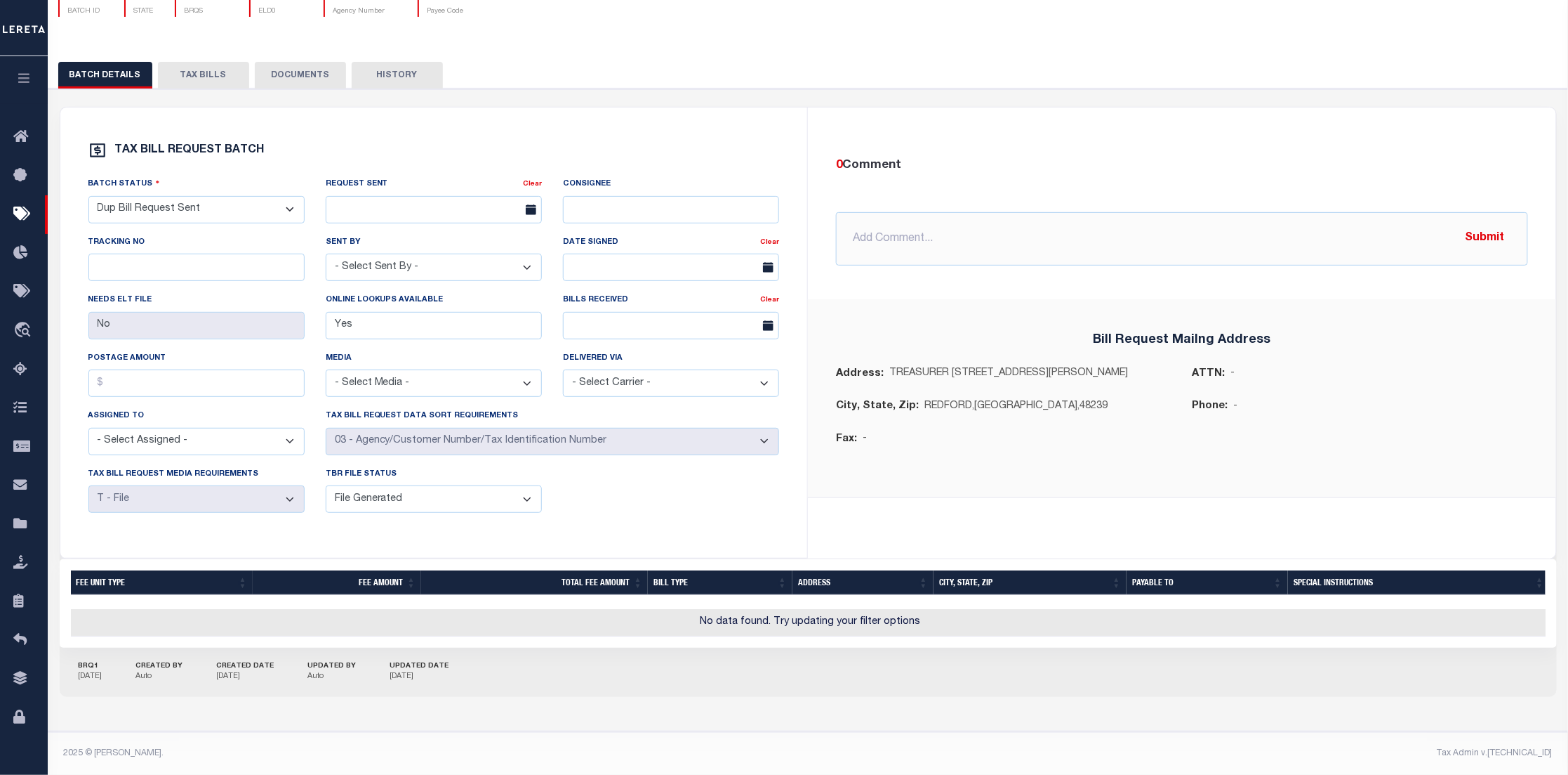
click at [187, 62] on button "TAX BILLS" at bounding box center [204, 75] width 92 height 27
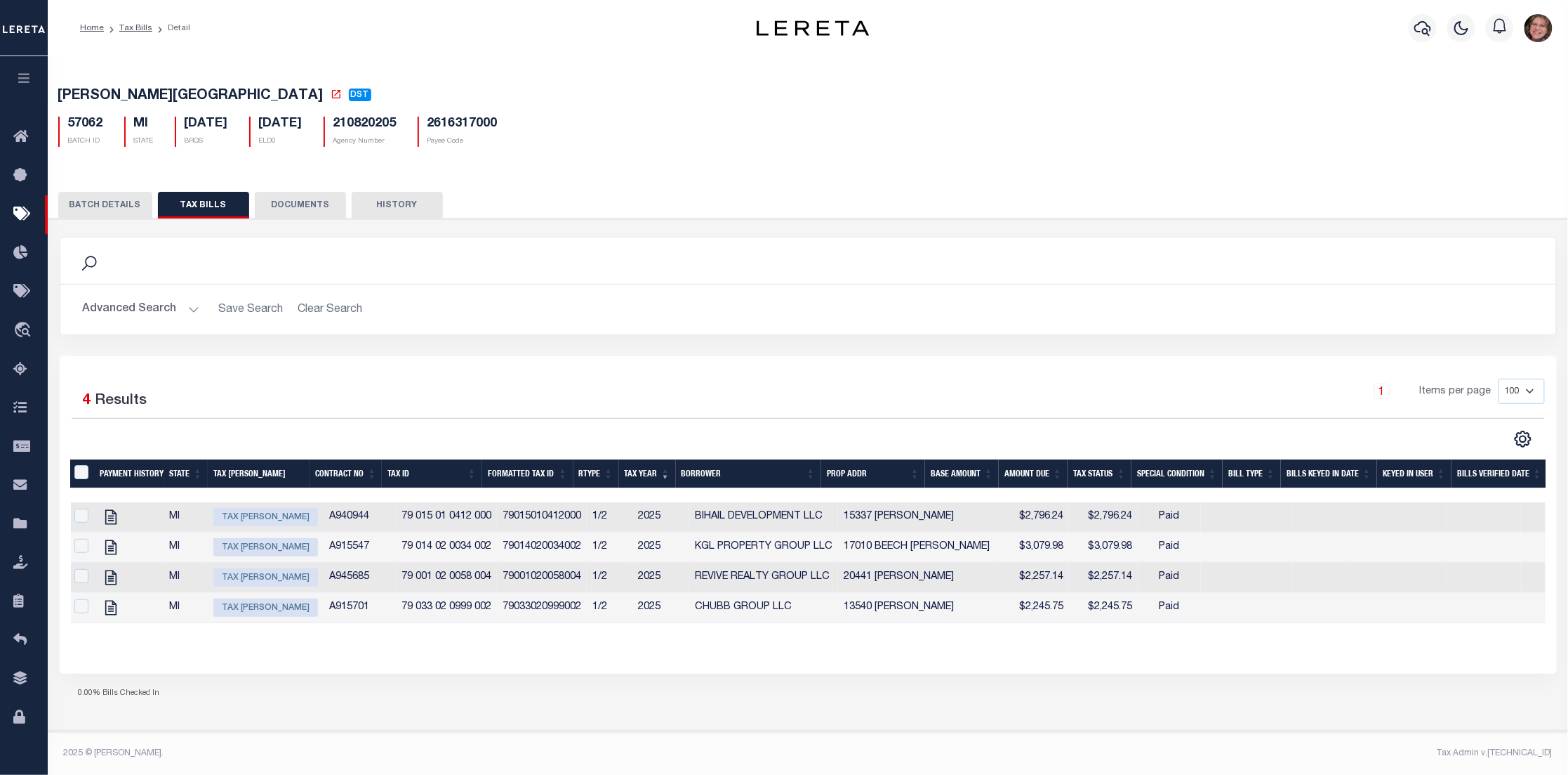
scroll to position [0, 0]
click at [297, 191] on button "DOCUMENTS" at bounding box center [301, 204] width 92 height 27
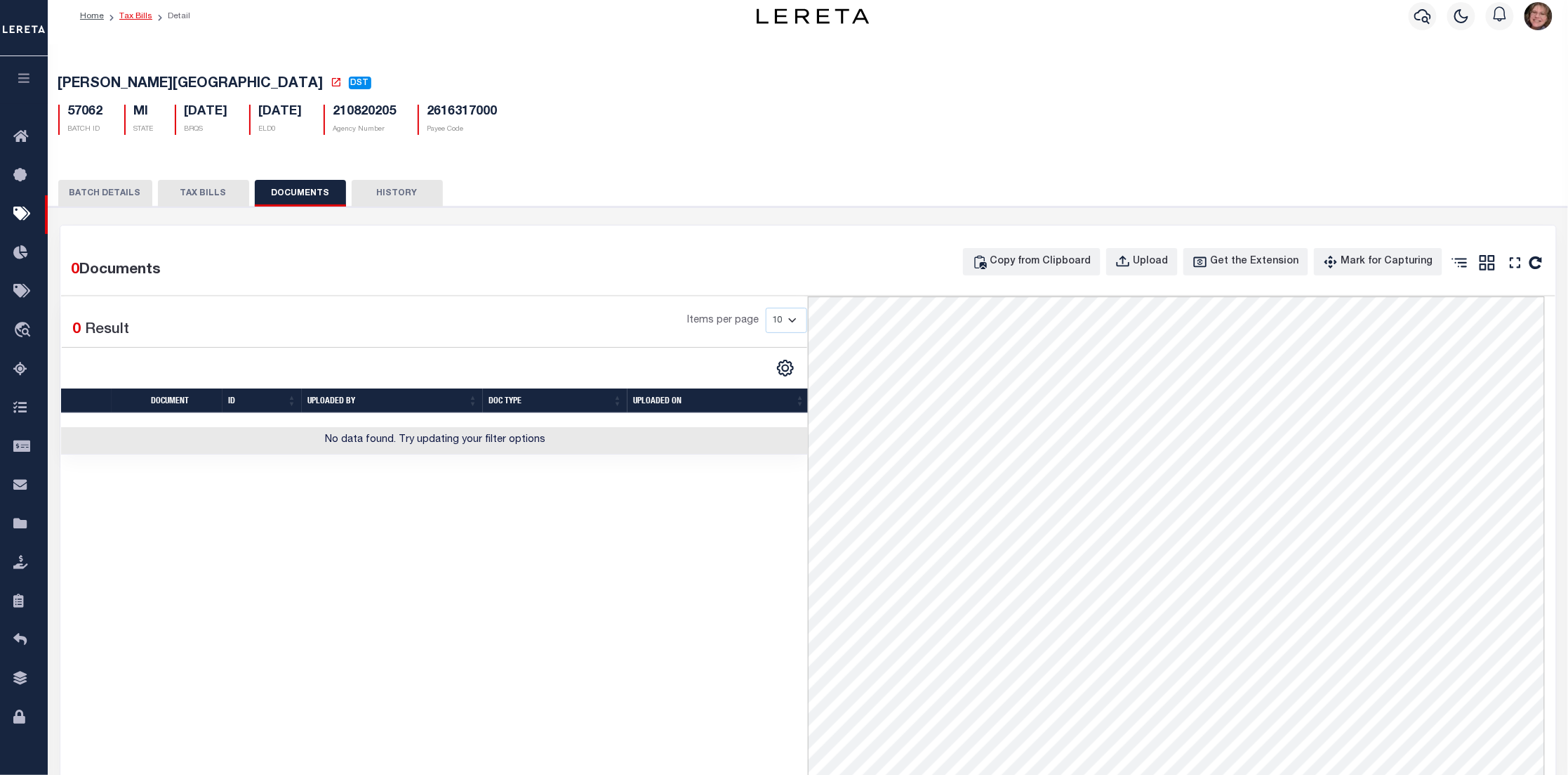
click at [139, 15] on link "Tax Bills" at bounding box center [135, 16] width 33 height 8
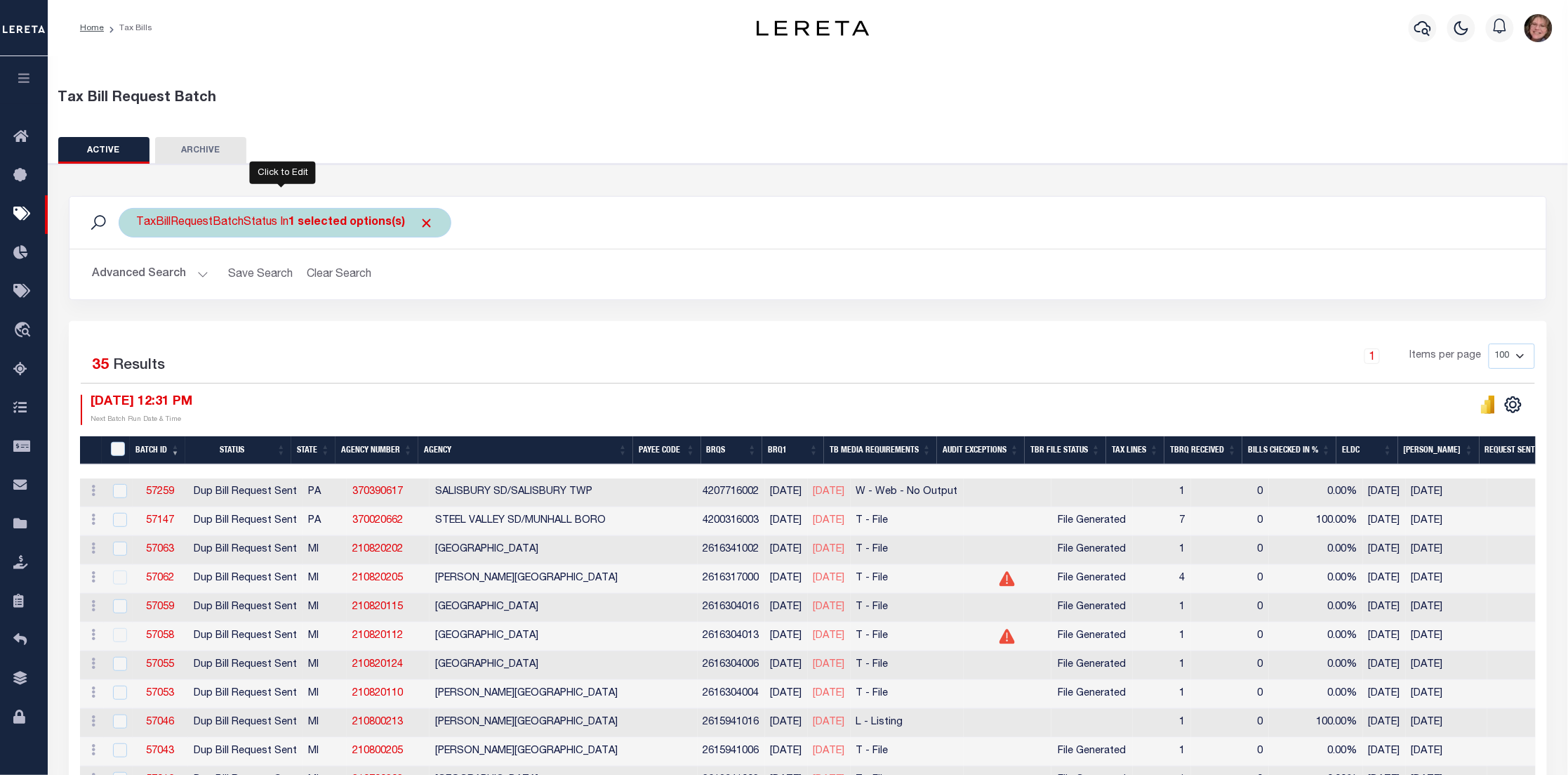
click at [343, 217] on b "1 selected options(s)" at bounding box center [346, 222] width 116 height 11
select select "DST"
click at [231, 248] on ul "1 selected" at bounding box center [240, 250] width 205 height 18
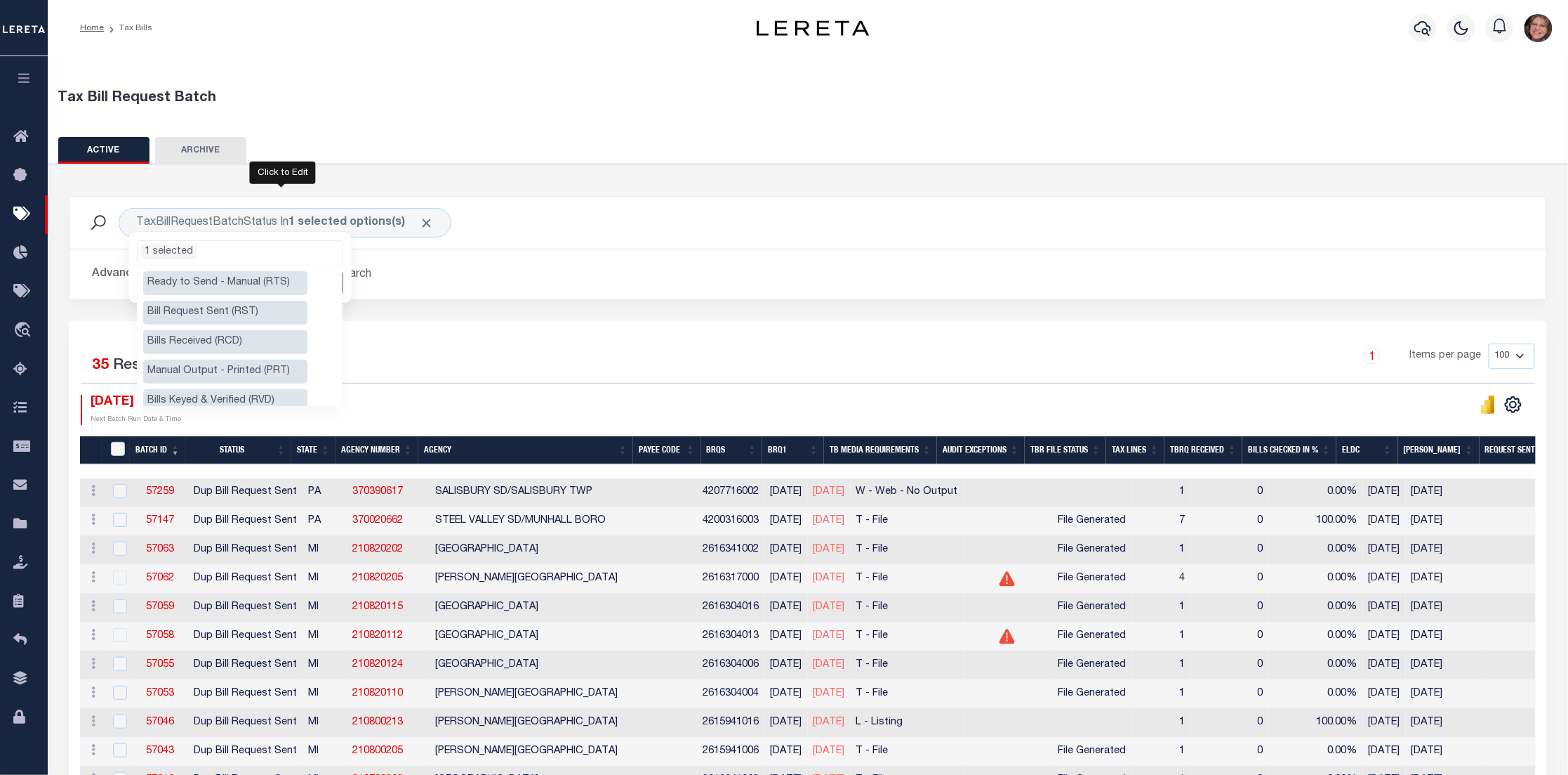
scroll to position [193, 0]
click at [270, 329] on li "Dup Bill Request Sent (DST)" at bounding box center [225, 341] width 164 height 24
click at [224, 355] on li "Bills Checked In (CKI)" at bounding box center [225, 367] width 164 height 24
select select "CKI"
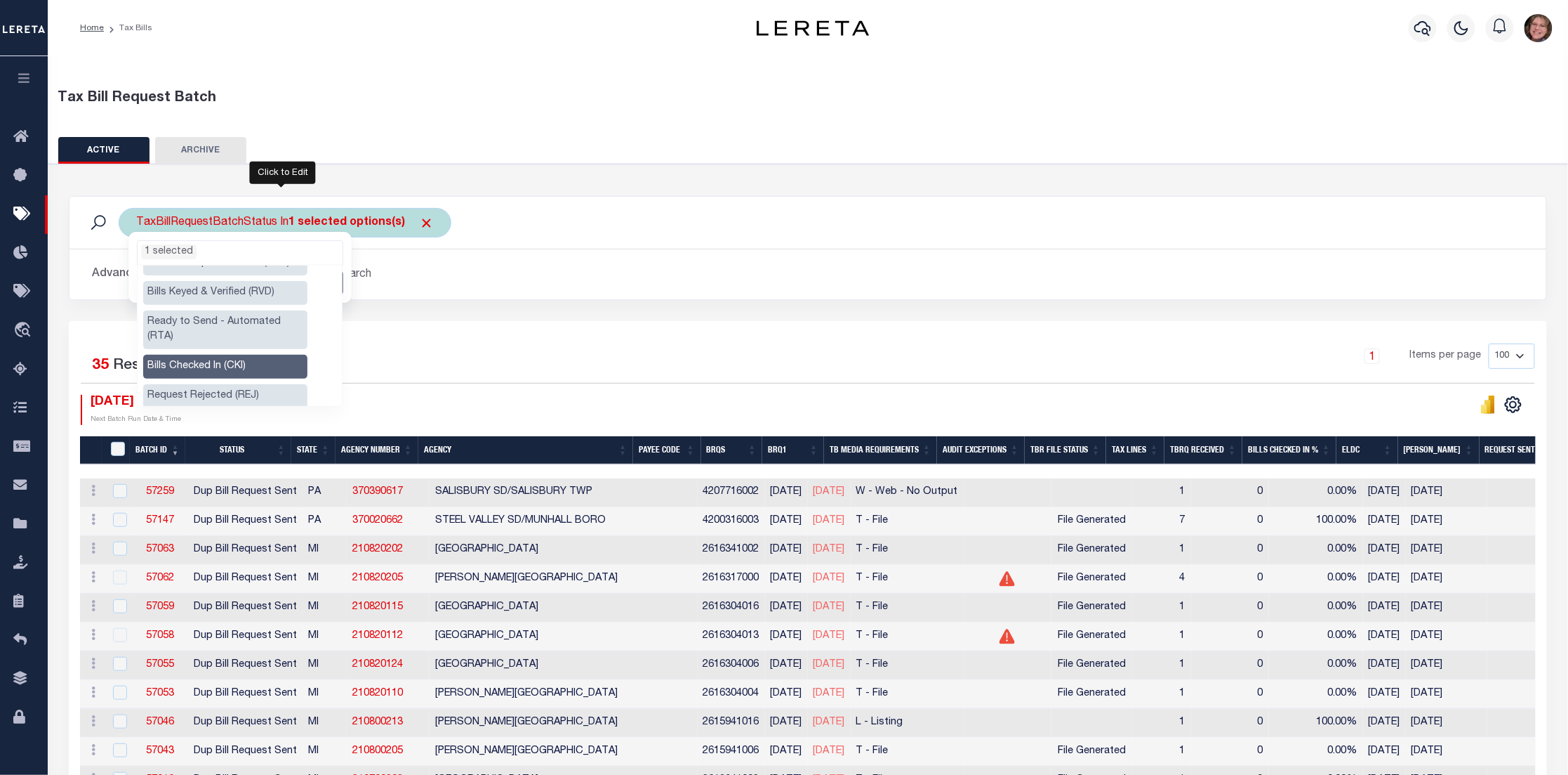
drag, startPoint x: 193, startPoint y: 246, endPoint x: 300, endPoint y: 286, distance: 114.2
click at [194, 246] on ul "1 selected" at bounding box center [240, 250] width 205 height 18
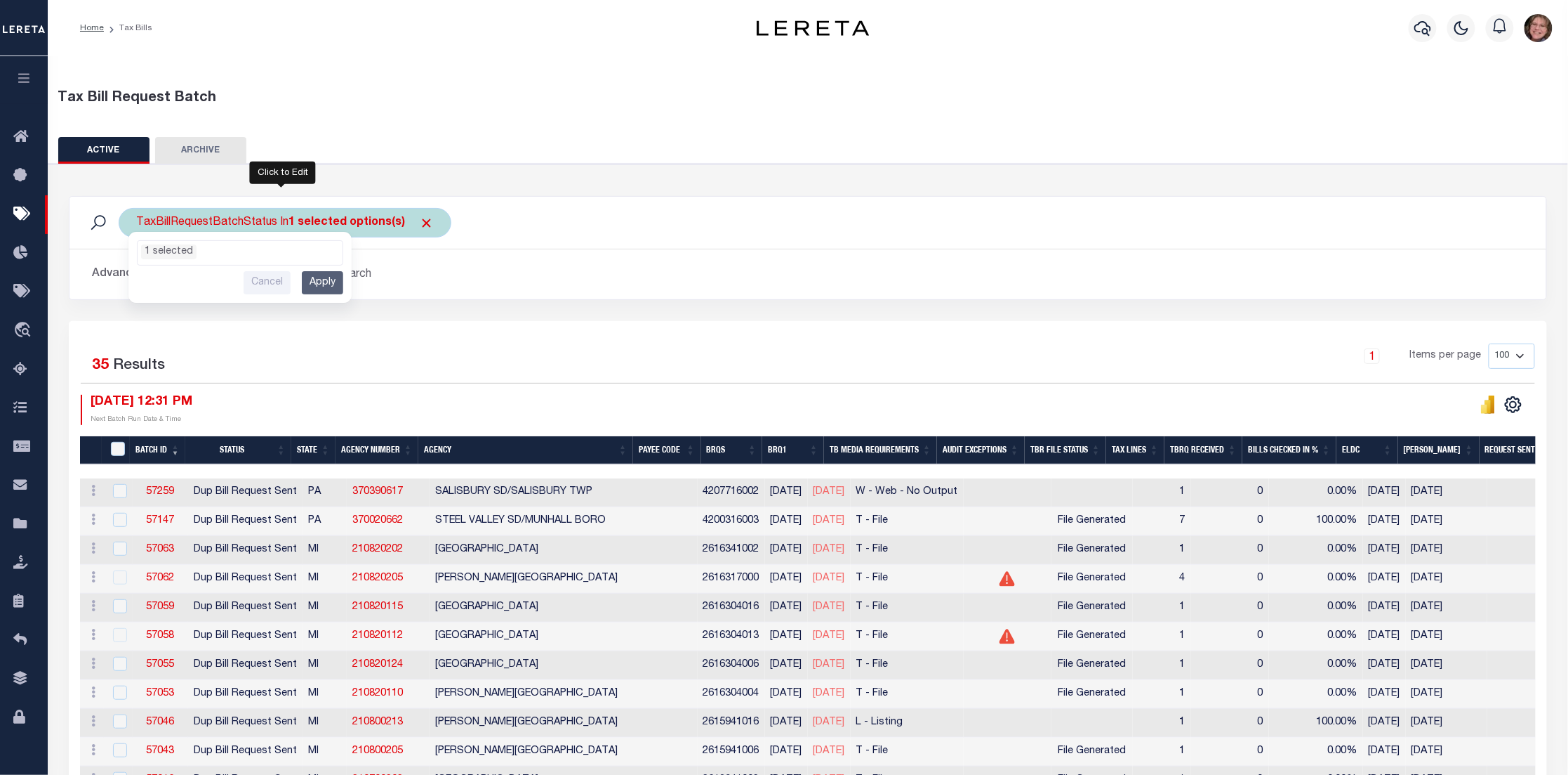
click at [328, 273] on input "Apply" at bounding box center [323, 282] width 42 height 23
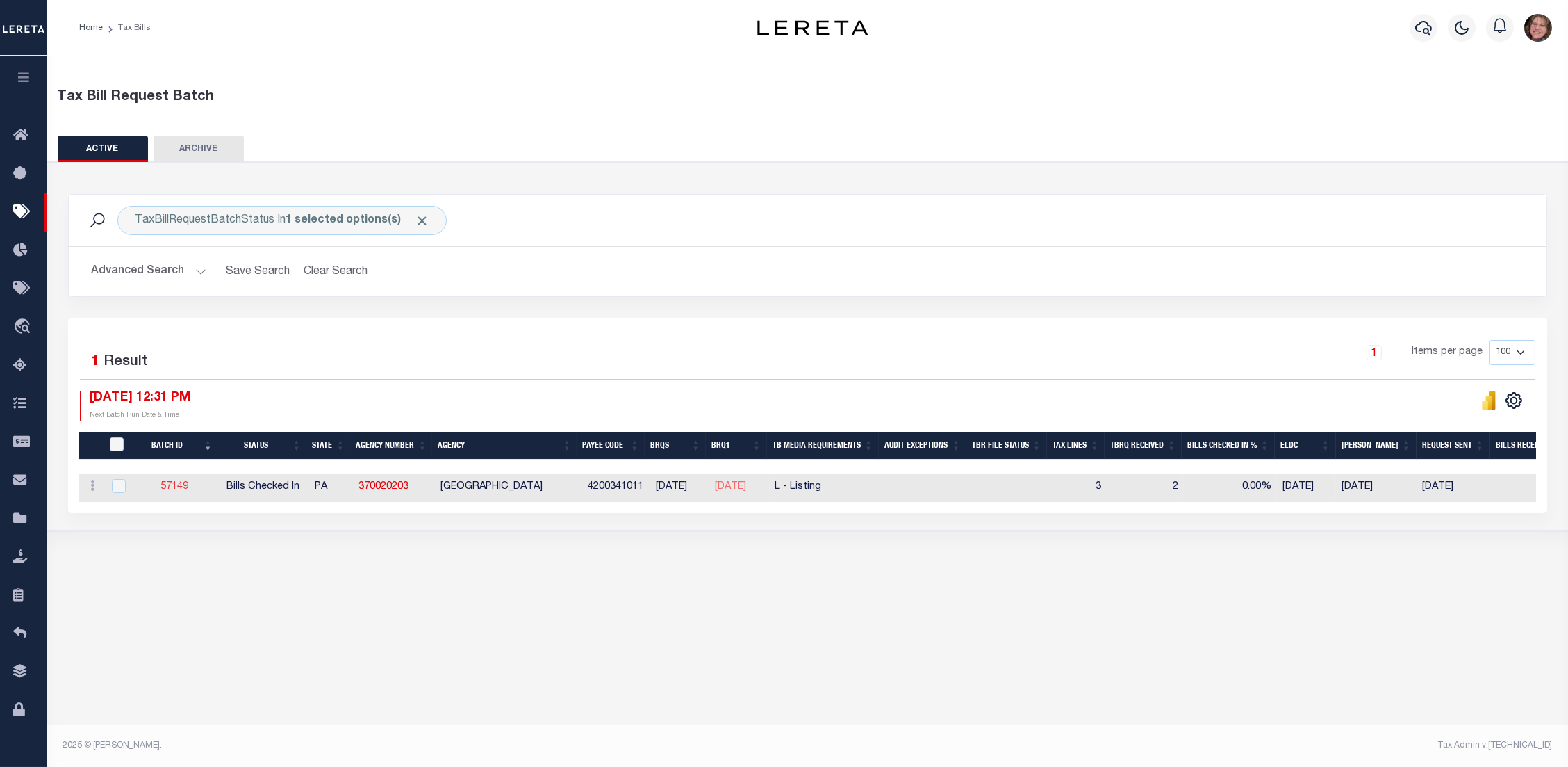
click at [177, 489] on link "57149" at bounding box center [174, 487] width 28 height 10
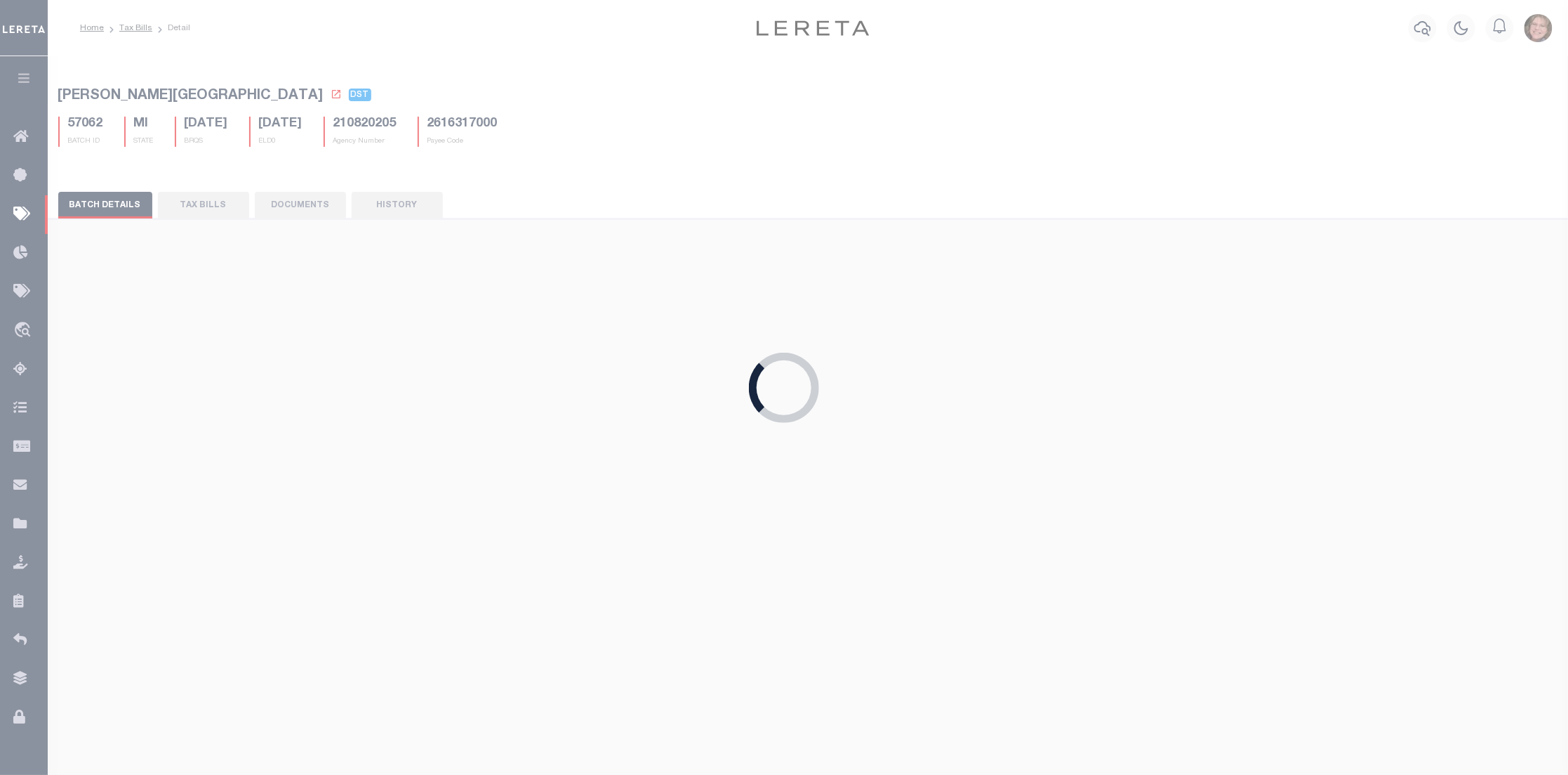
select select "CKI"
type input "05/23/2025"
select select "[PERSON_NAME]"
type input "No"
select select "29"
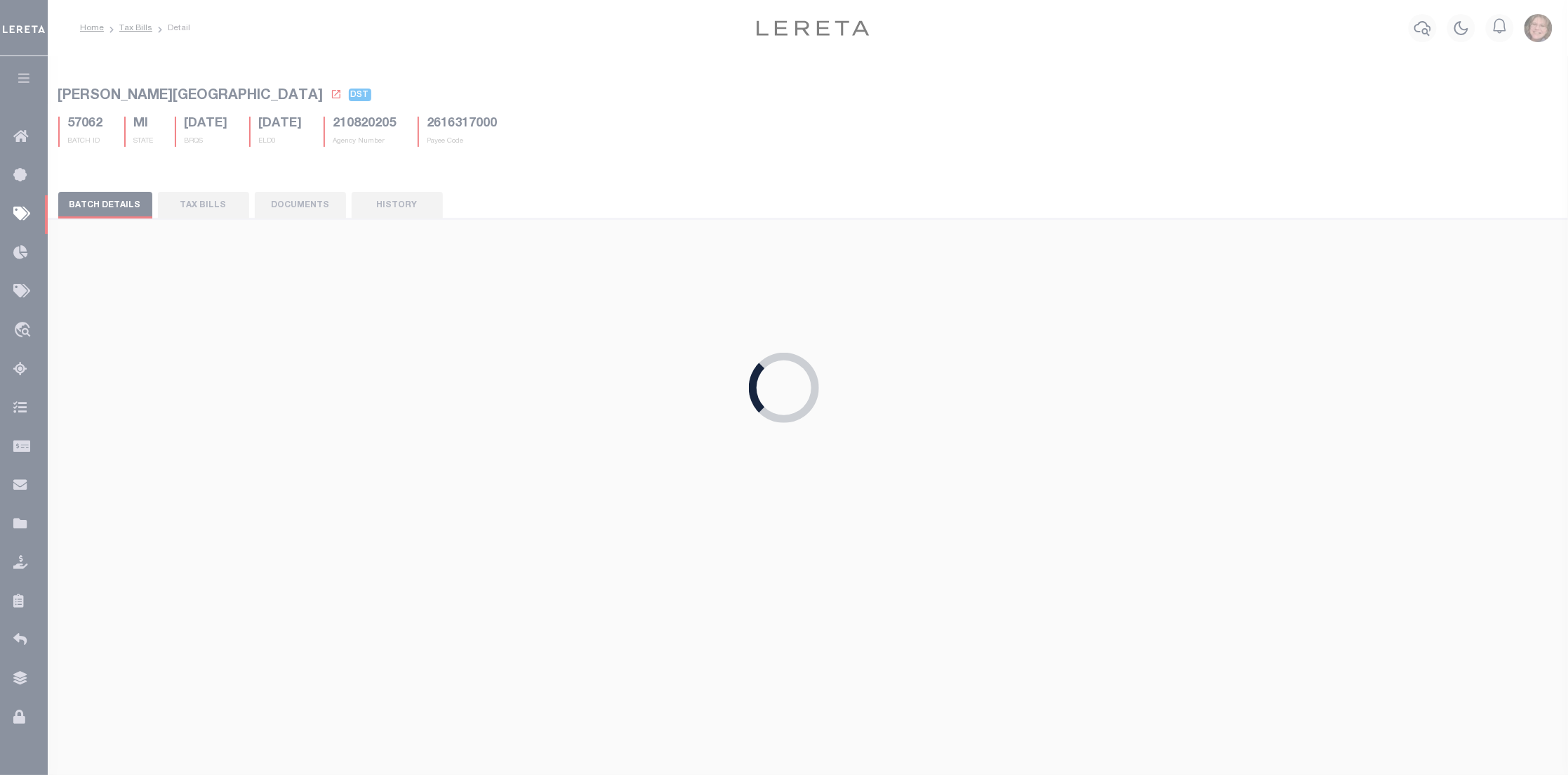
select select "20"
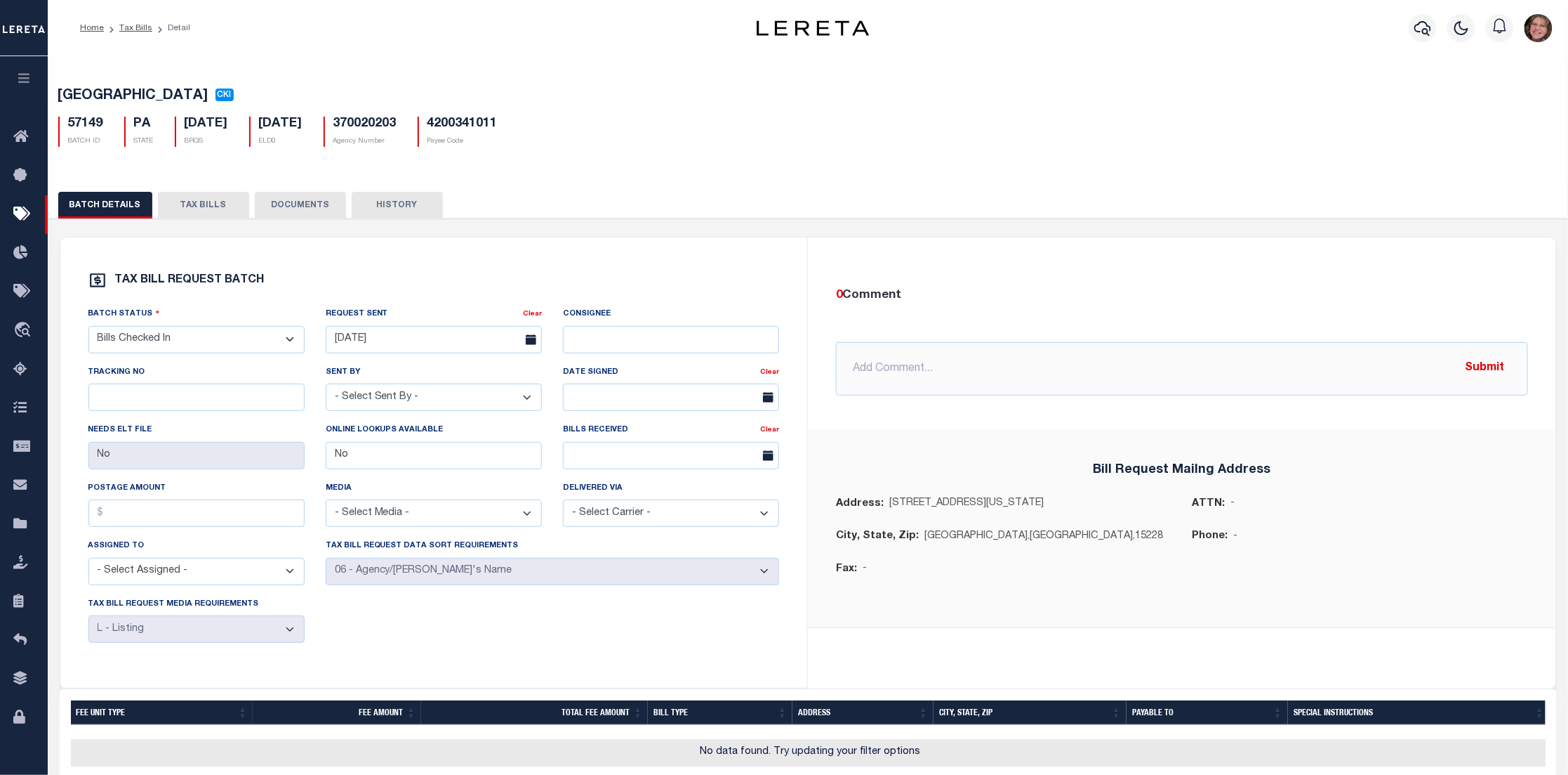
click at [195, 205] on button "TAX BILLS" at bounding box center [204, 204] width 92 height 27
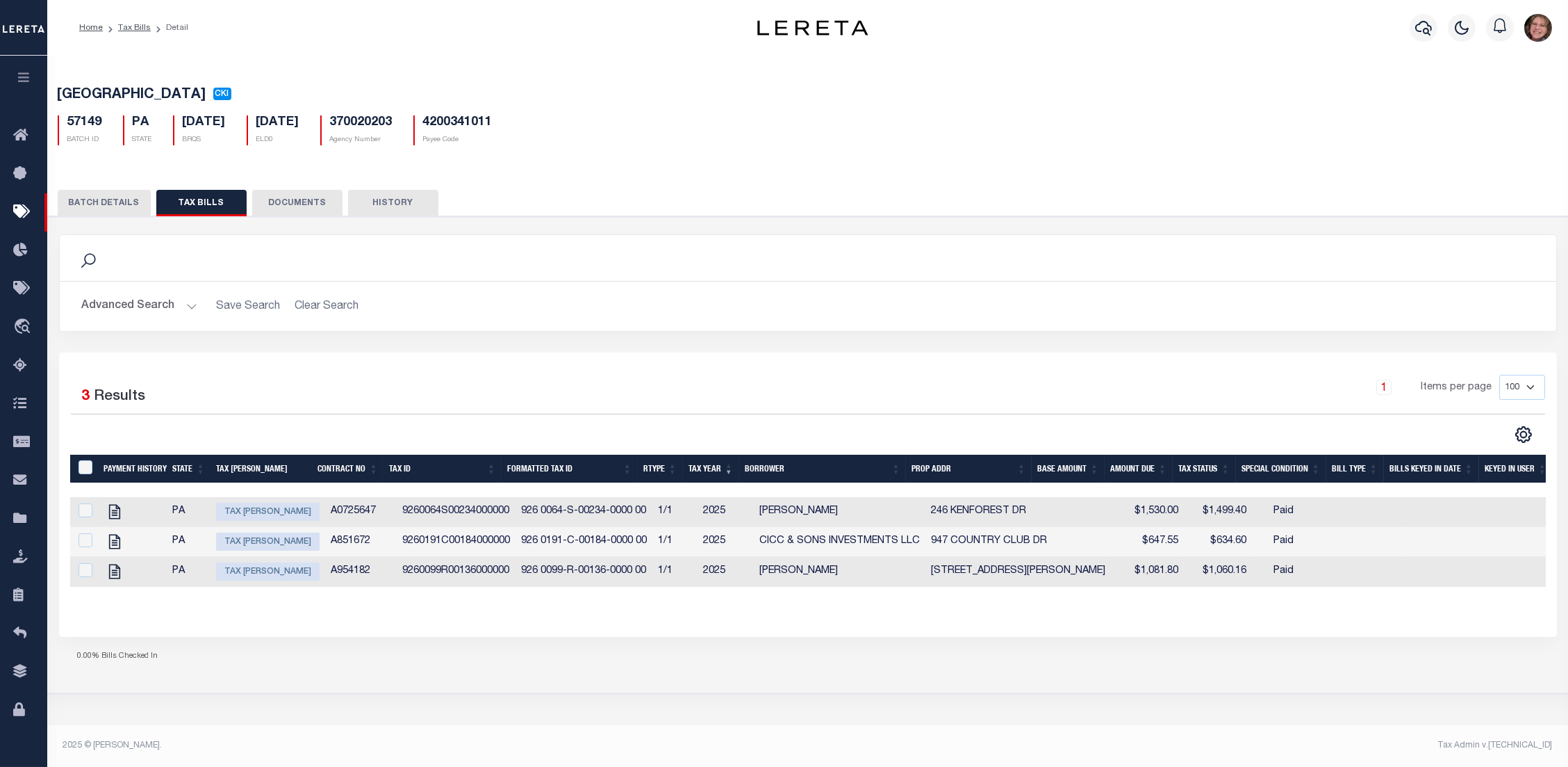
scroll to position [0, 253]
click at [296, 197] on button "DOCUMENTS" at bounding box center [298, 202] width 91 height 27
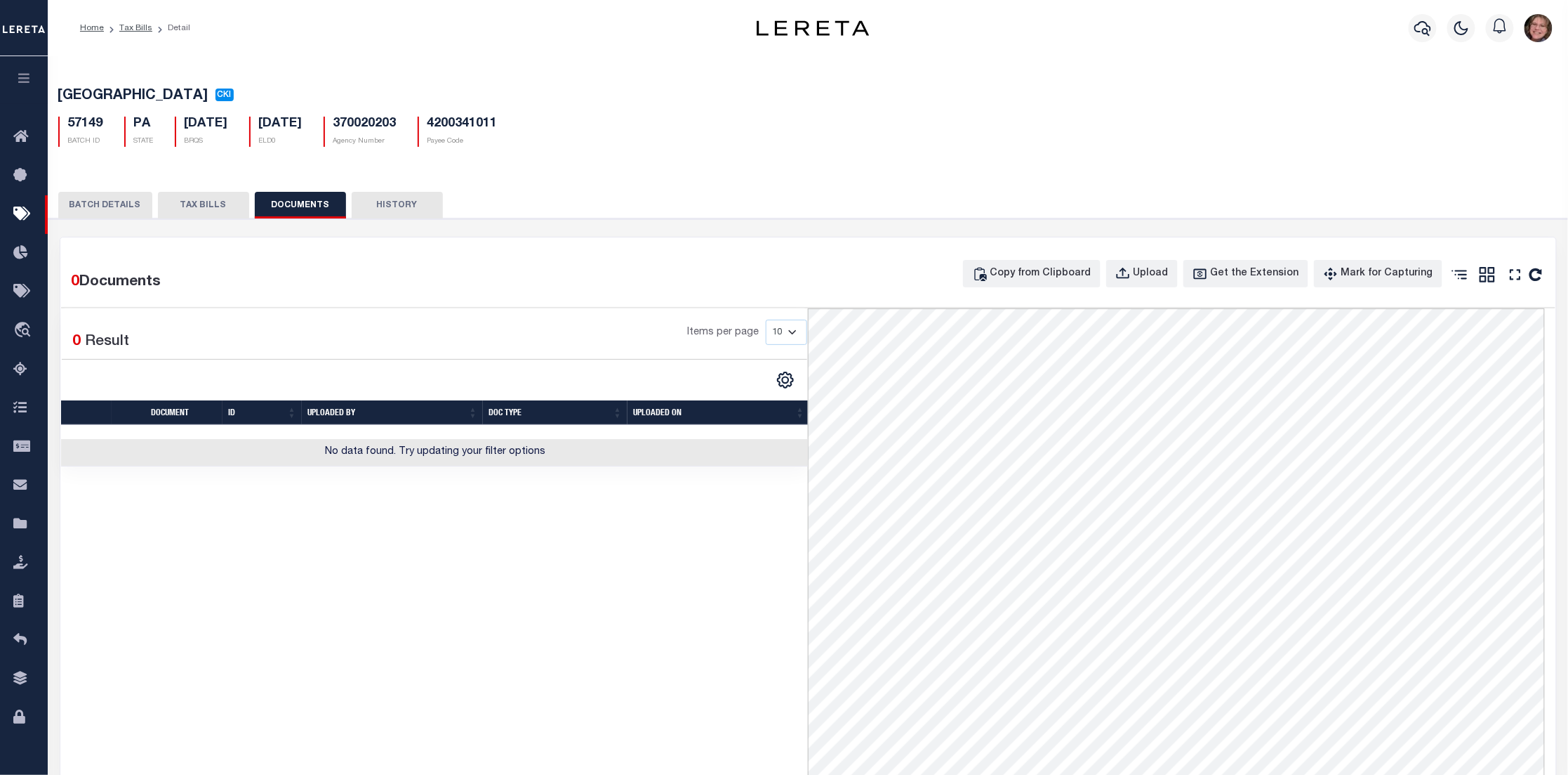
click at [365, 208] on button "HISTORY" at bounding box center [397, 204] width 92 height 27
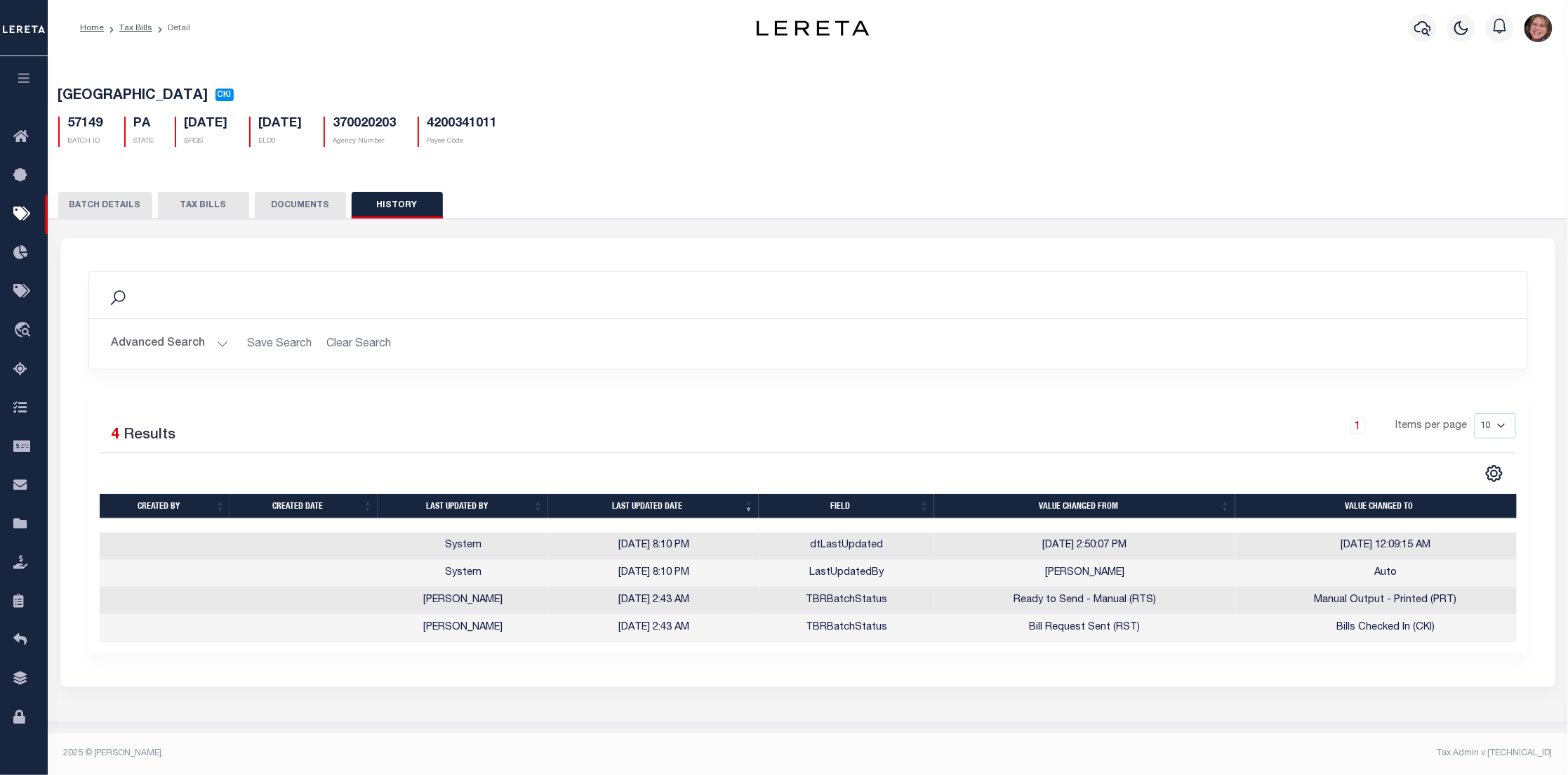
click at [106, 204] on button "BATCH DETAILS" at bounding box center [106, 204] width 94 height 27
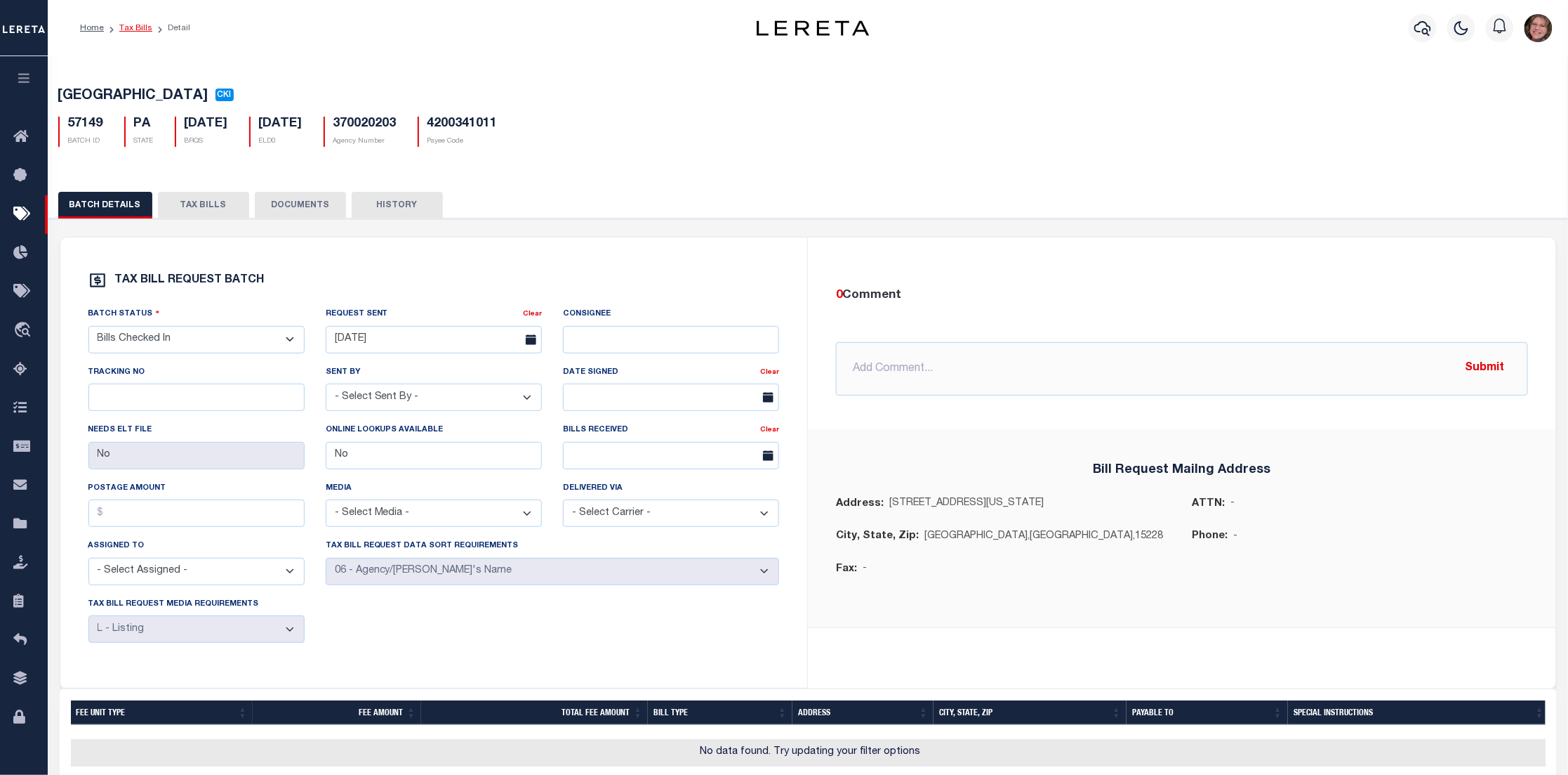
click at [141, 24] on link "Tax Bills" at bounding box center [135, 28] width 33 height 8
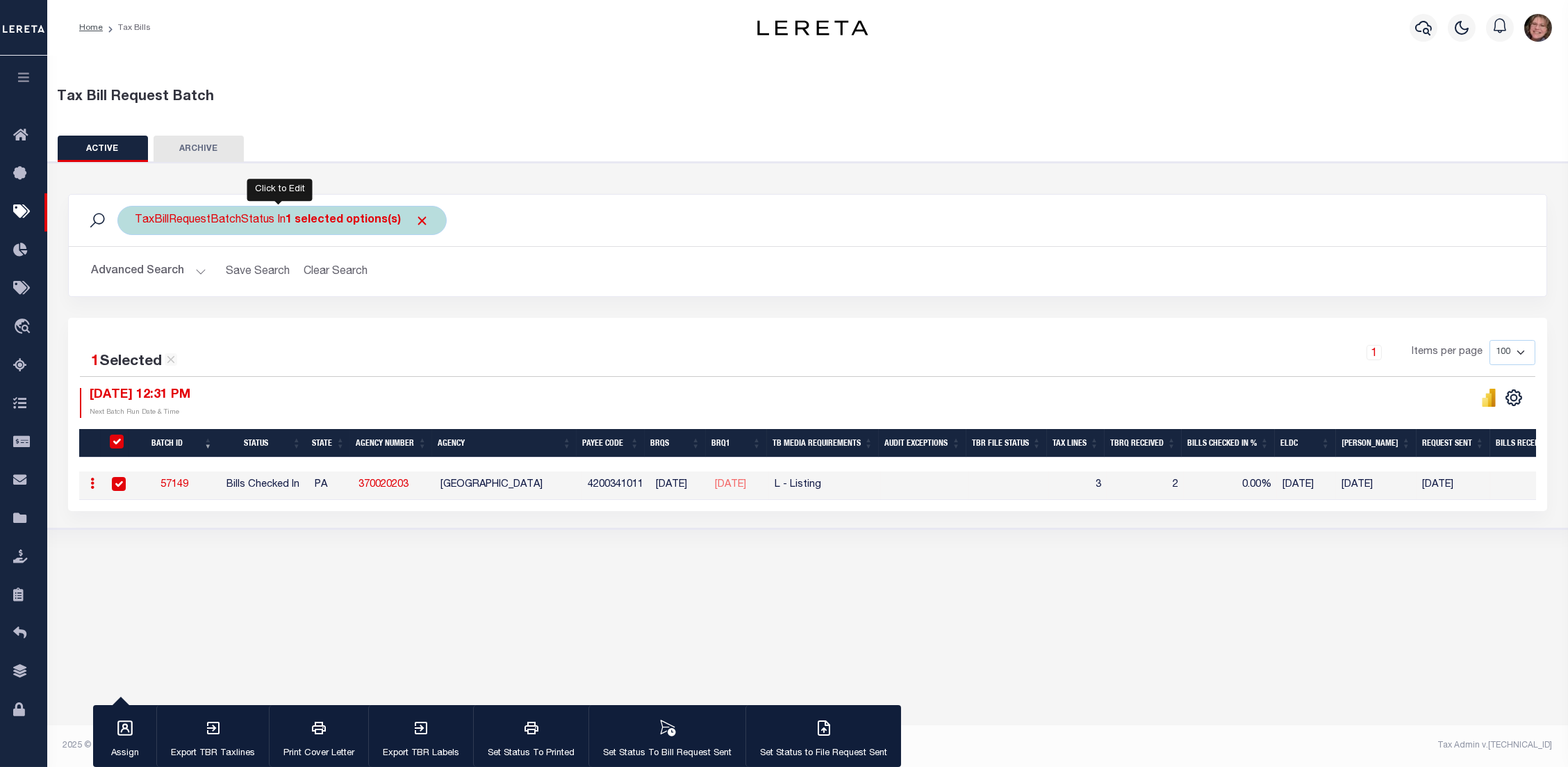
click at [230, 225] on div "TaxBillRequestBatchStatus In 1 selected options(s)" at bounding box center [282, 221] width 329 height 30
select select "CKI"
click at [224, 243] on ul "1 selected" at bounding box center [238, 247] width 203 height 18
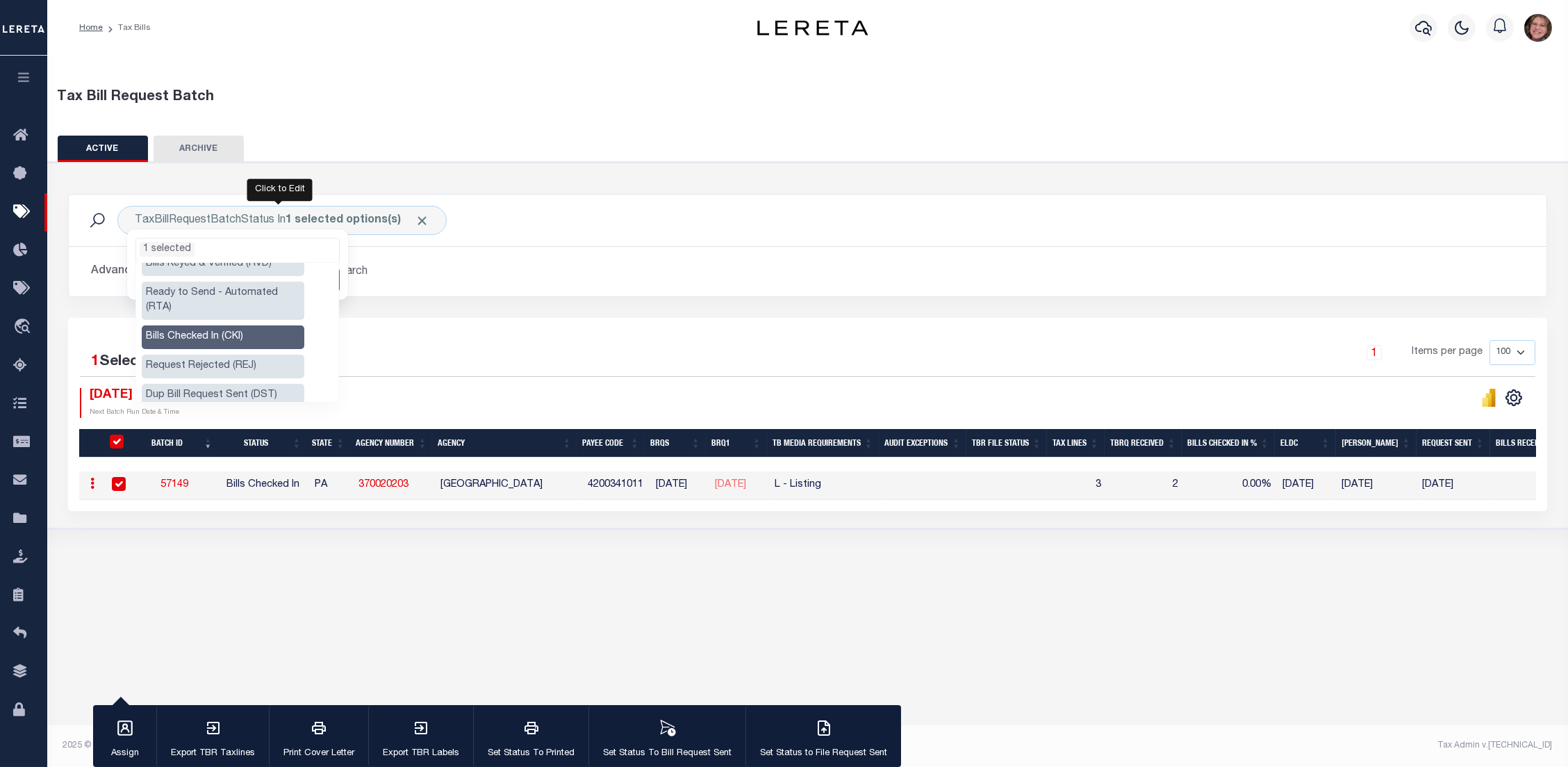
click at [260, 325] on li "Bills Checked In (CKI)" at bounding box center [223, 337] width 163 height 24
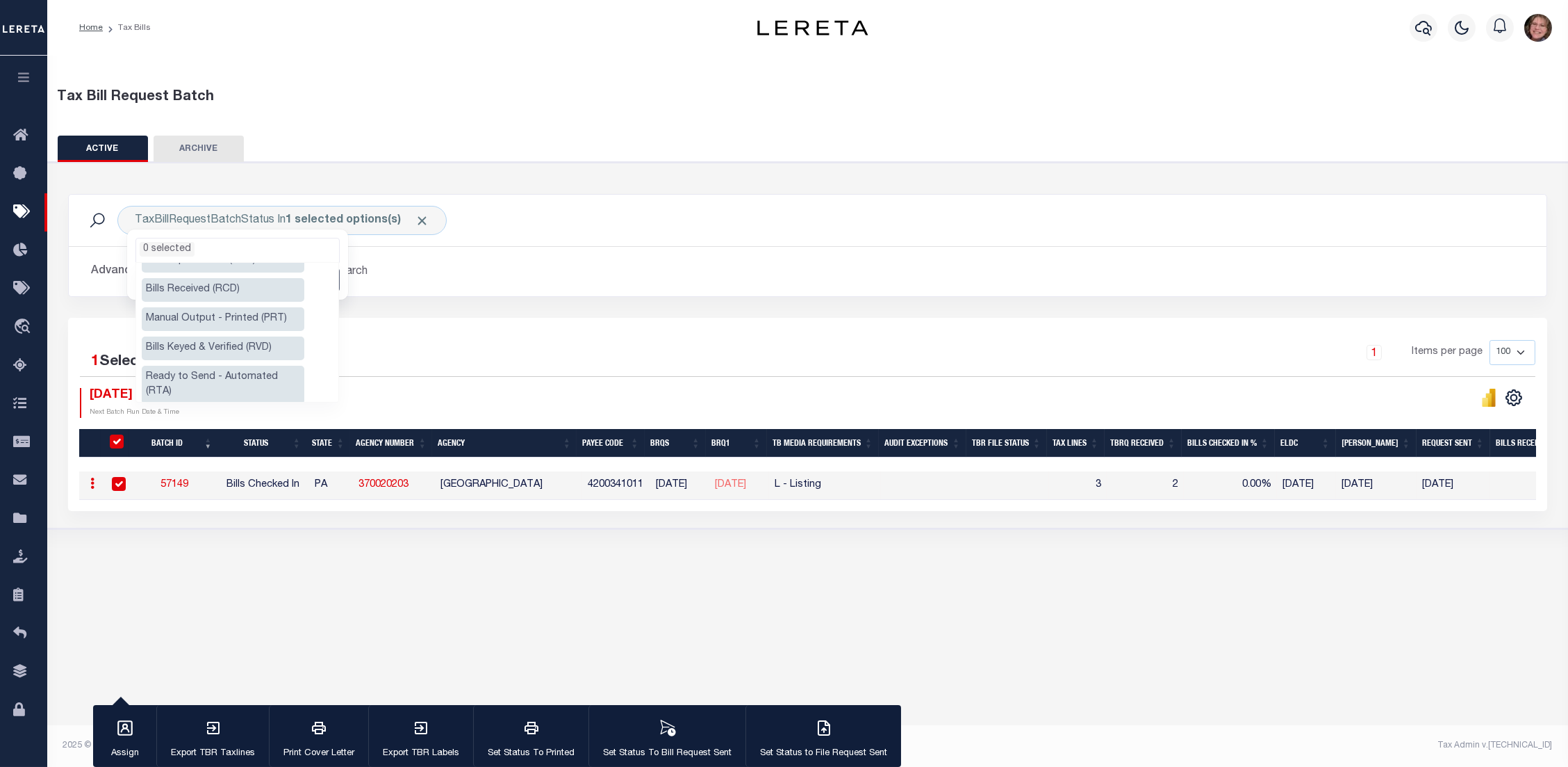
click at [225, 347] on li "Bills Keyed & Verified (RVD)" at bounding box center [223, 348] width 163 height 24
select select "RVD"
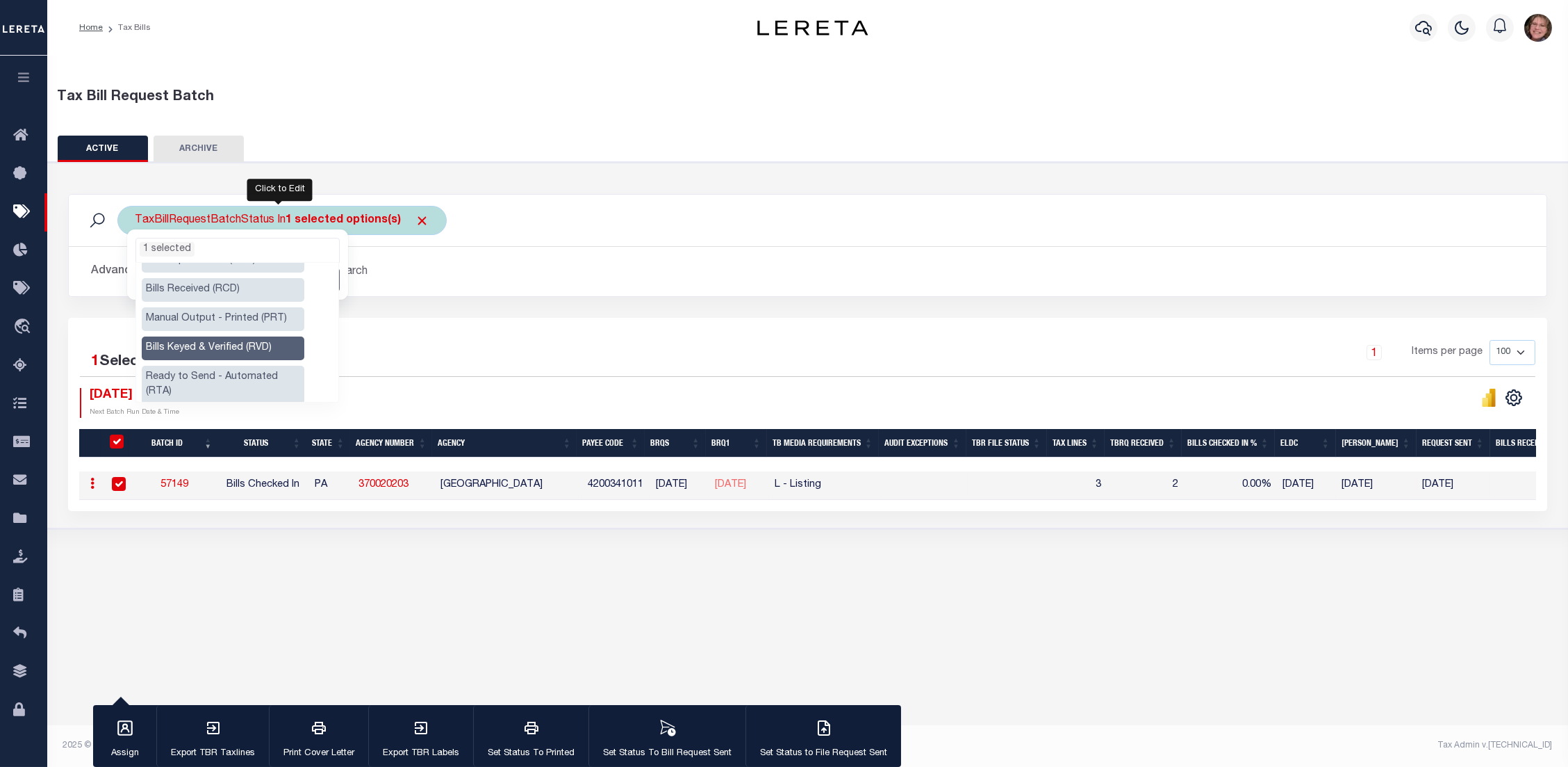
click at [275, 247] on ul "1 selected" at bounding box center [238, 247] width 203 height 18
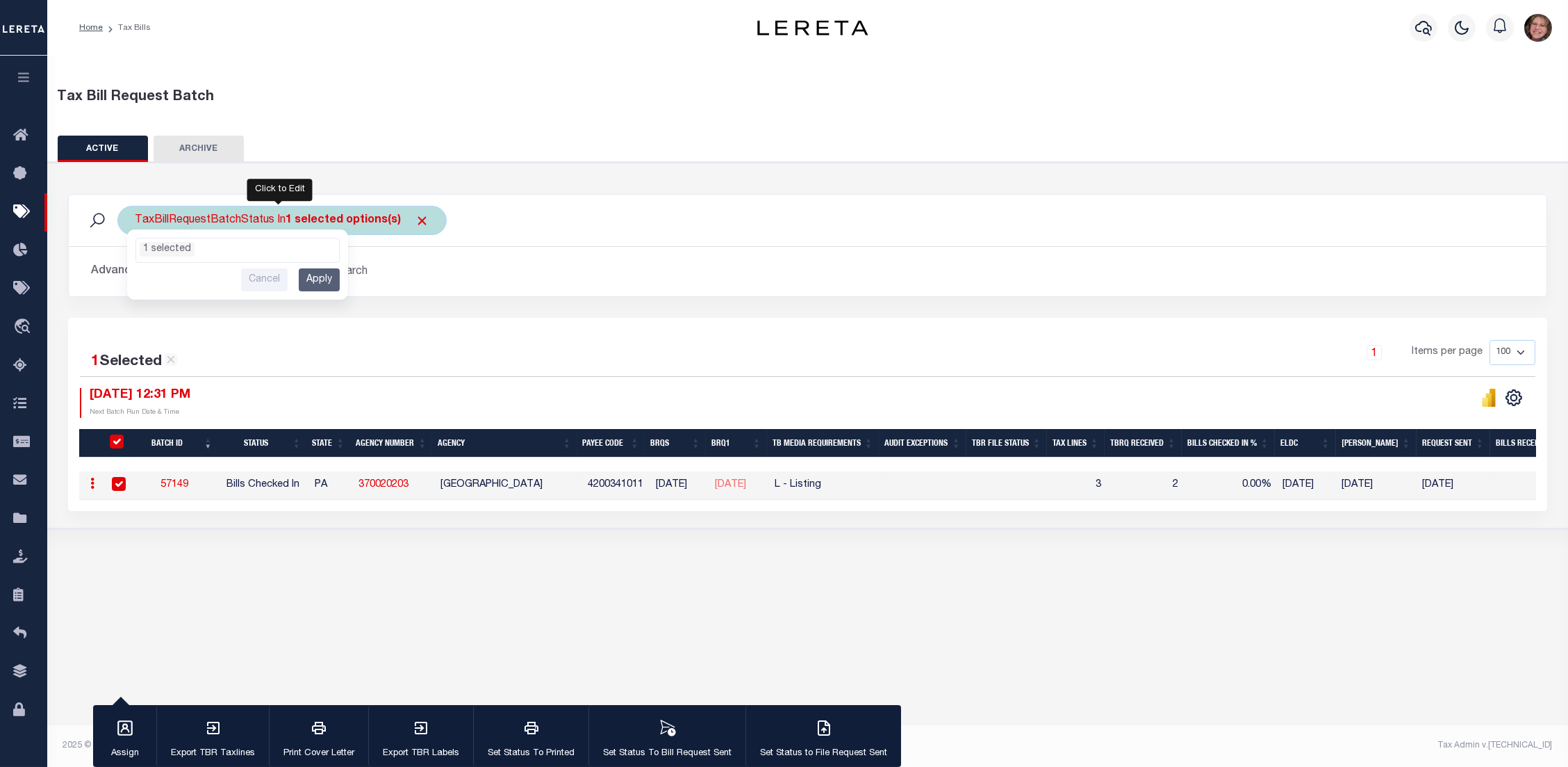
click at [322, 275] on input "Apply" at bounding box center [319, 279] width 41 height 23
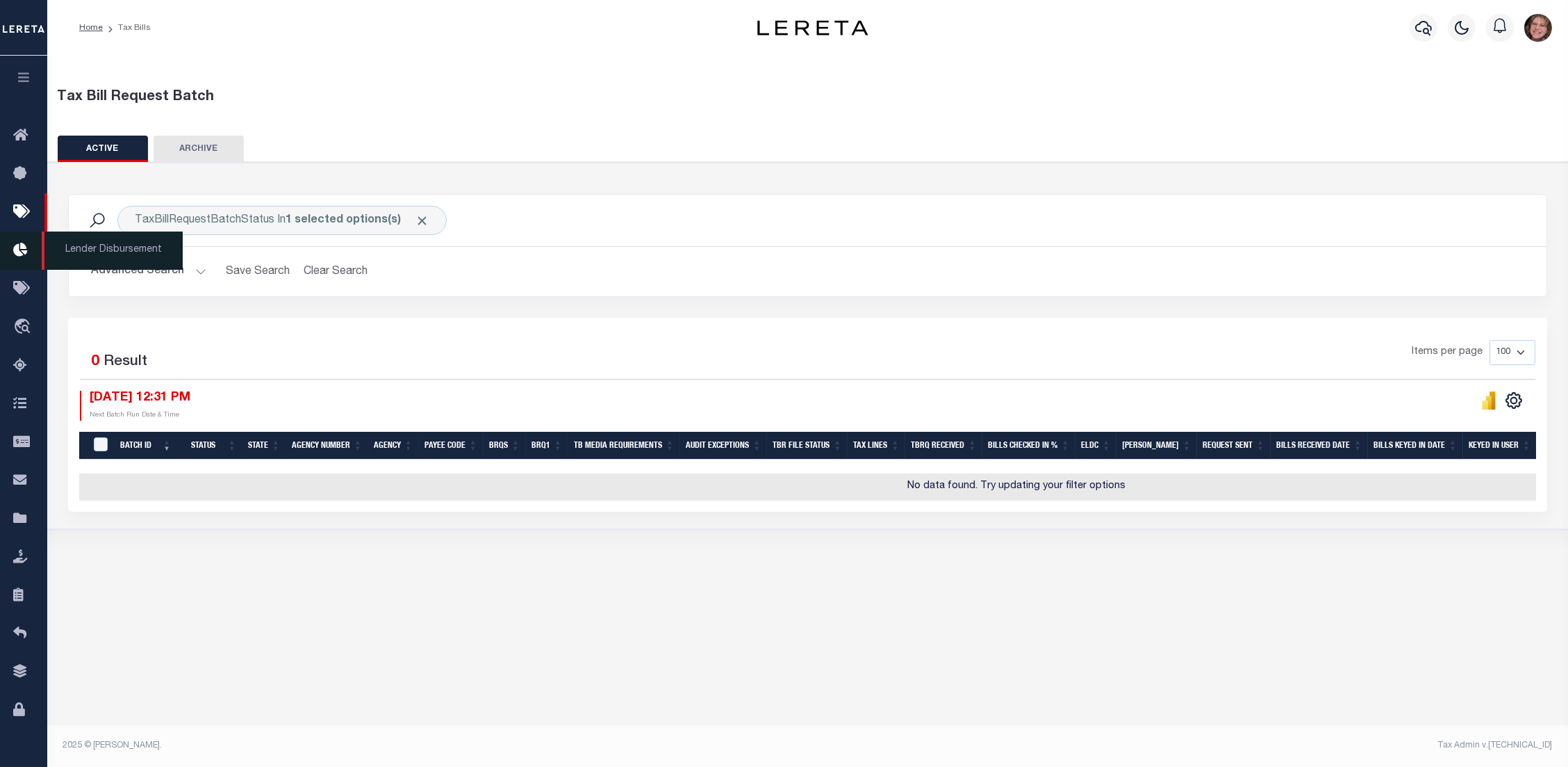
click at [32, 246] on icon at bounding box center [24, 250] width 23 height 18
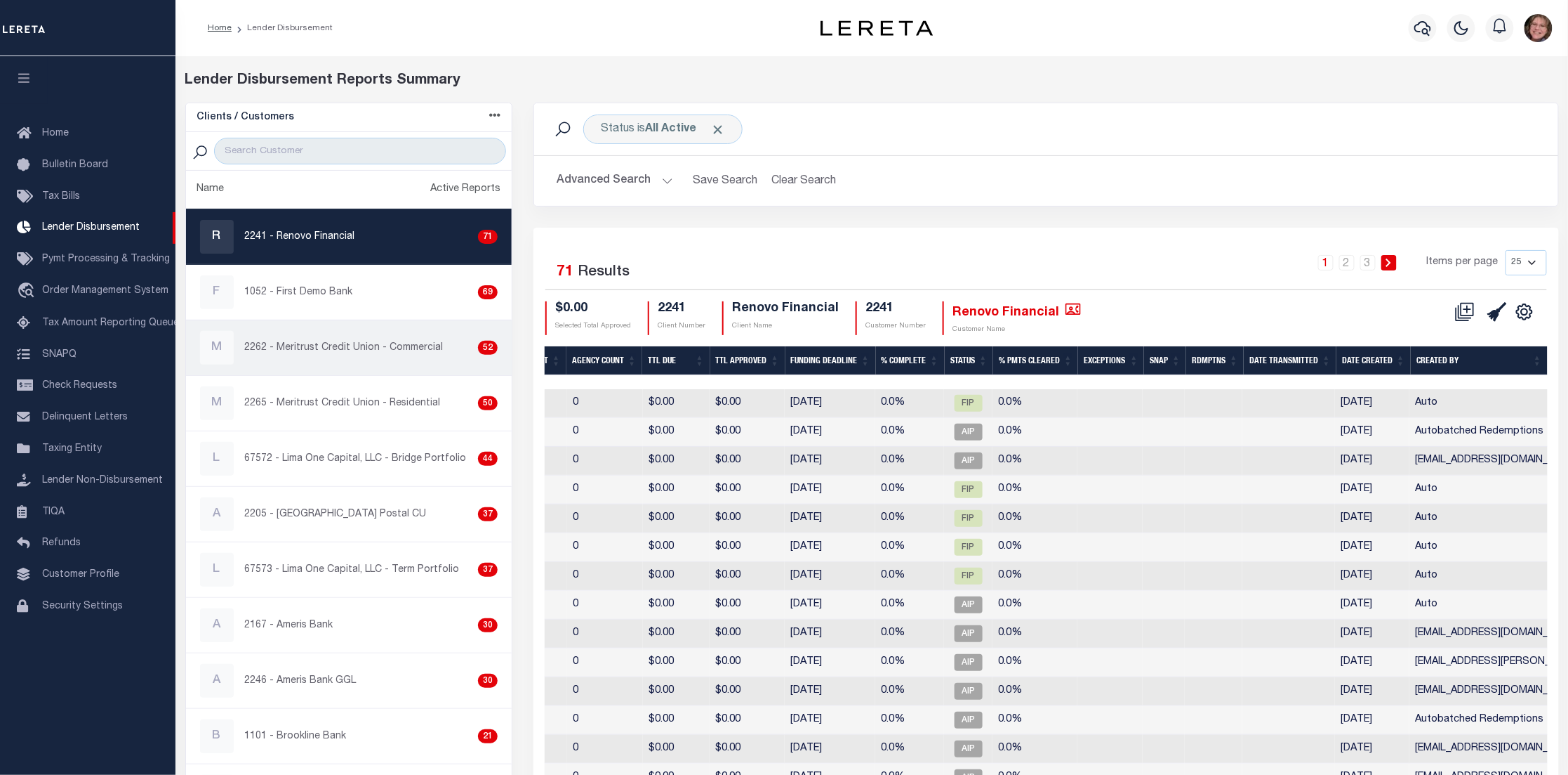
click at [343, 356] on div "M 2262 - Meritrust Credit Union - Commercial 52" at bounding box center [349, 348] width 299 height 34
checkbox input "true"
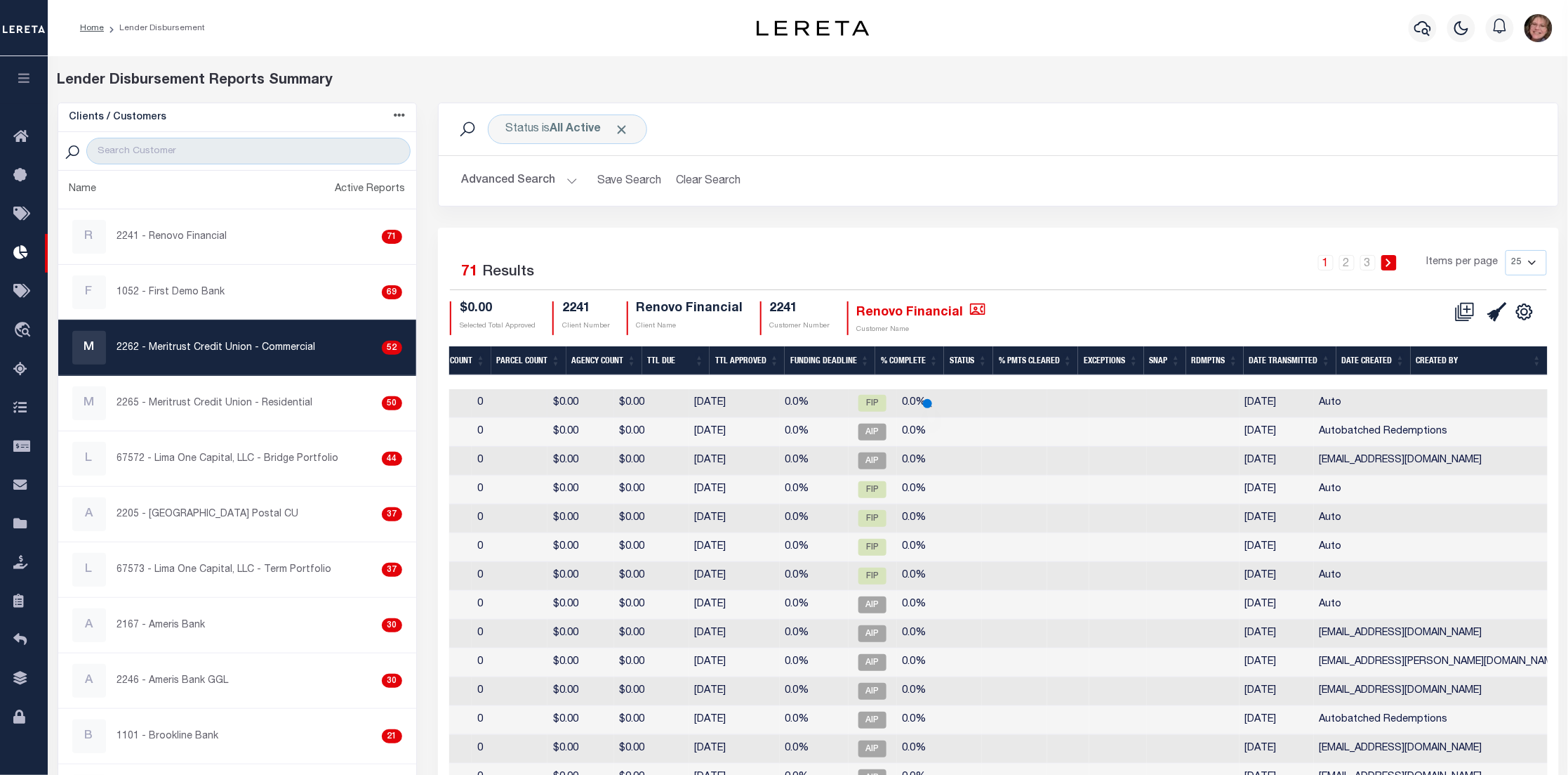
scroll to position [0, 401]
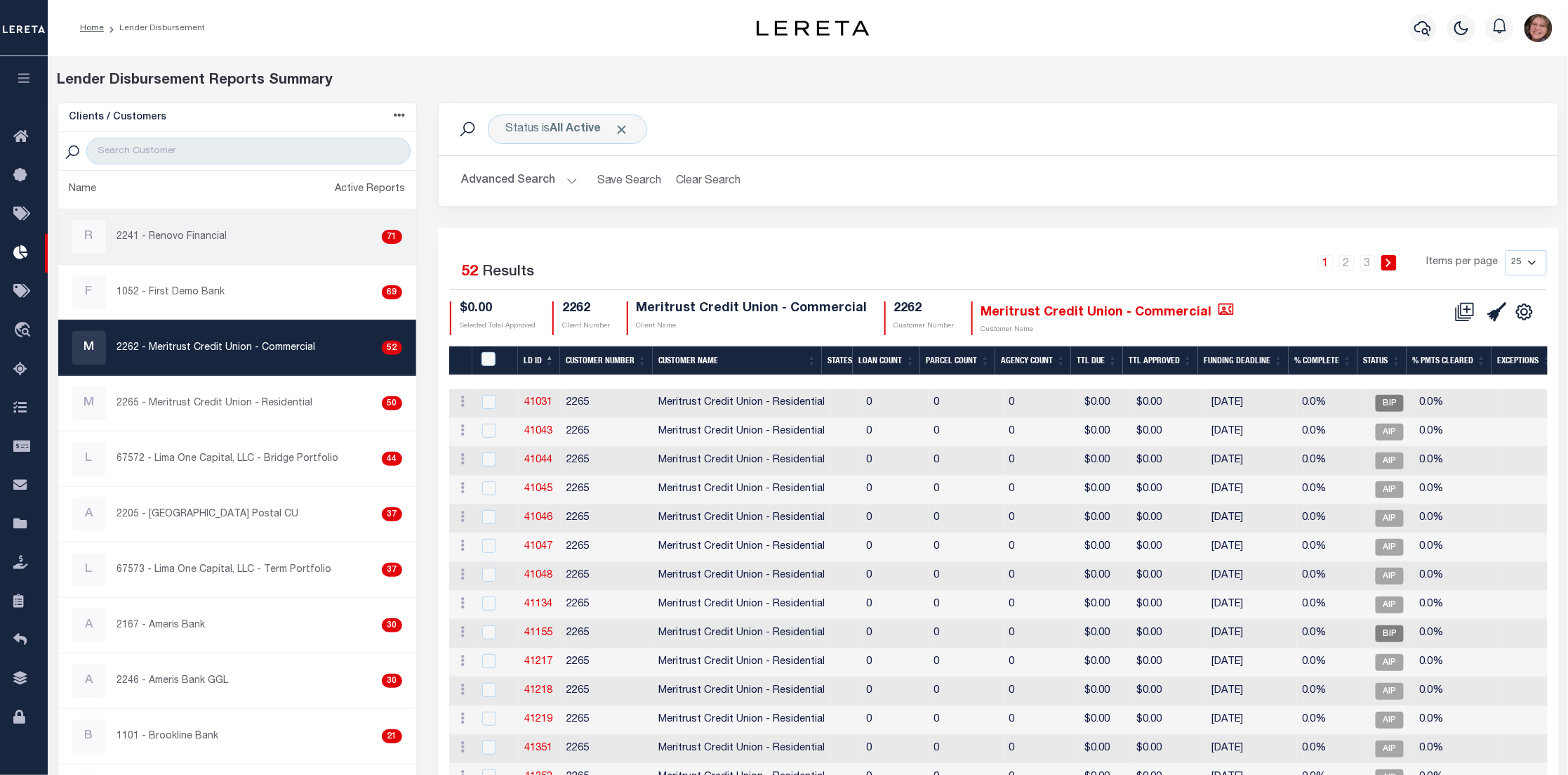
click at [210, 232] on p "2241 - Renovo Financial" at bounding box center [172, 237] width 111 height 15
checkbox input "true"
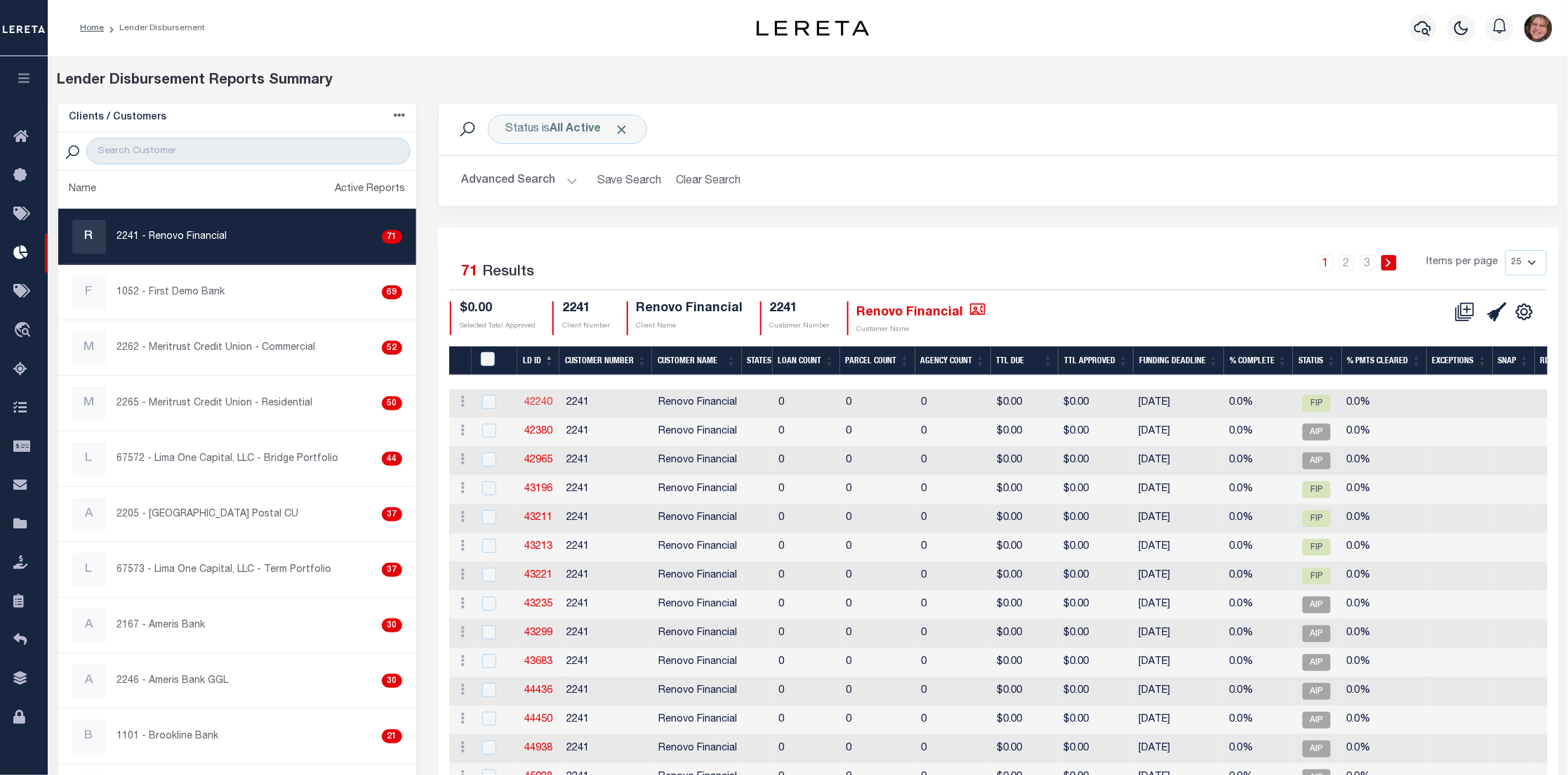
click at [531, 399] on link "42240" at bounding box center [539, 402] width 28 height 10
checkbox input "true"
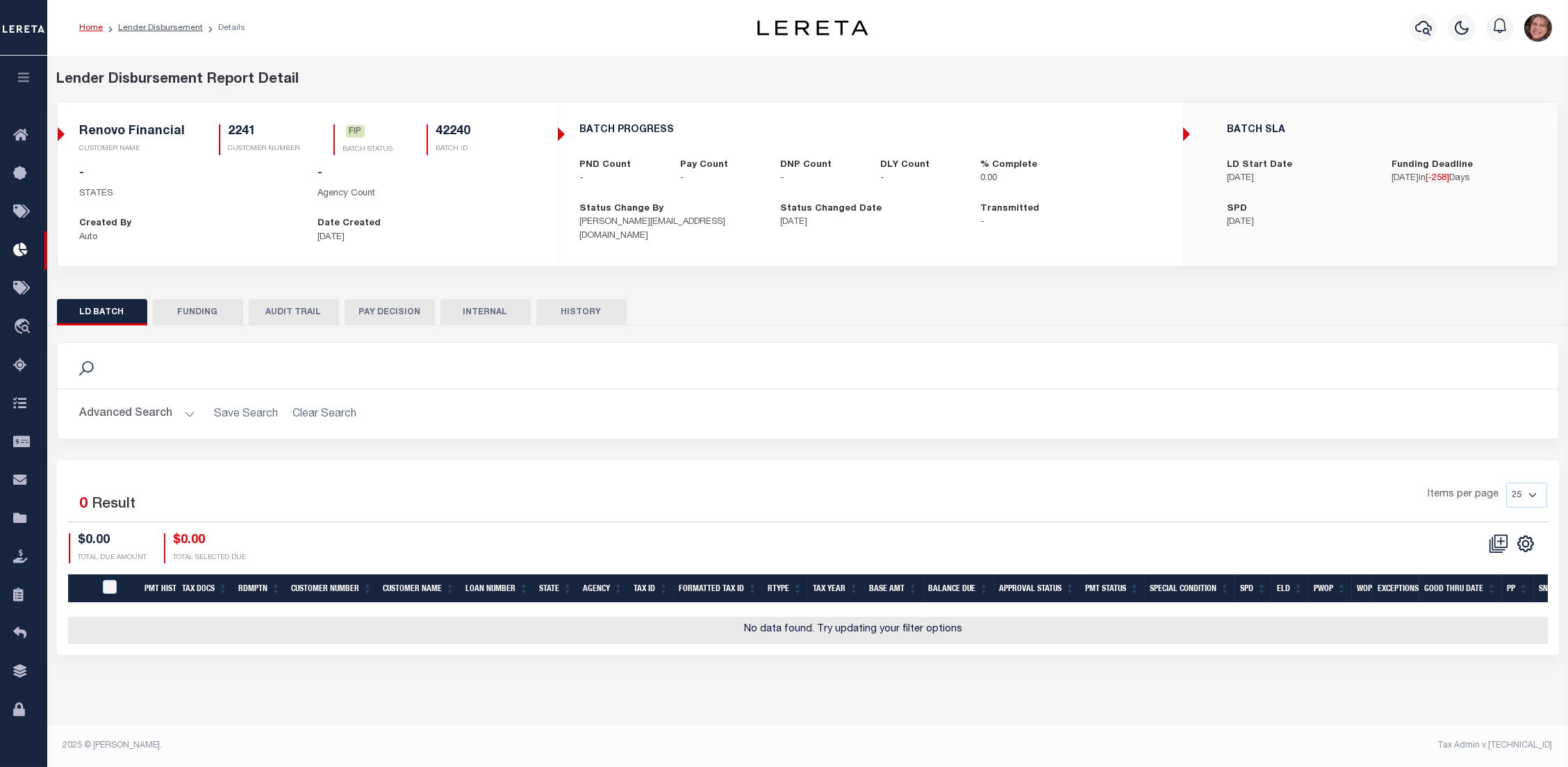
click at [188, 317] on button "FUNDING" at bounding box center [198, 312] width 91 height 27
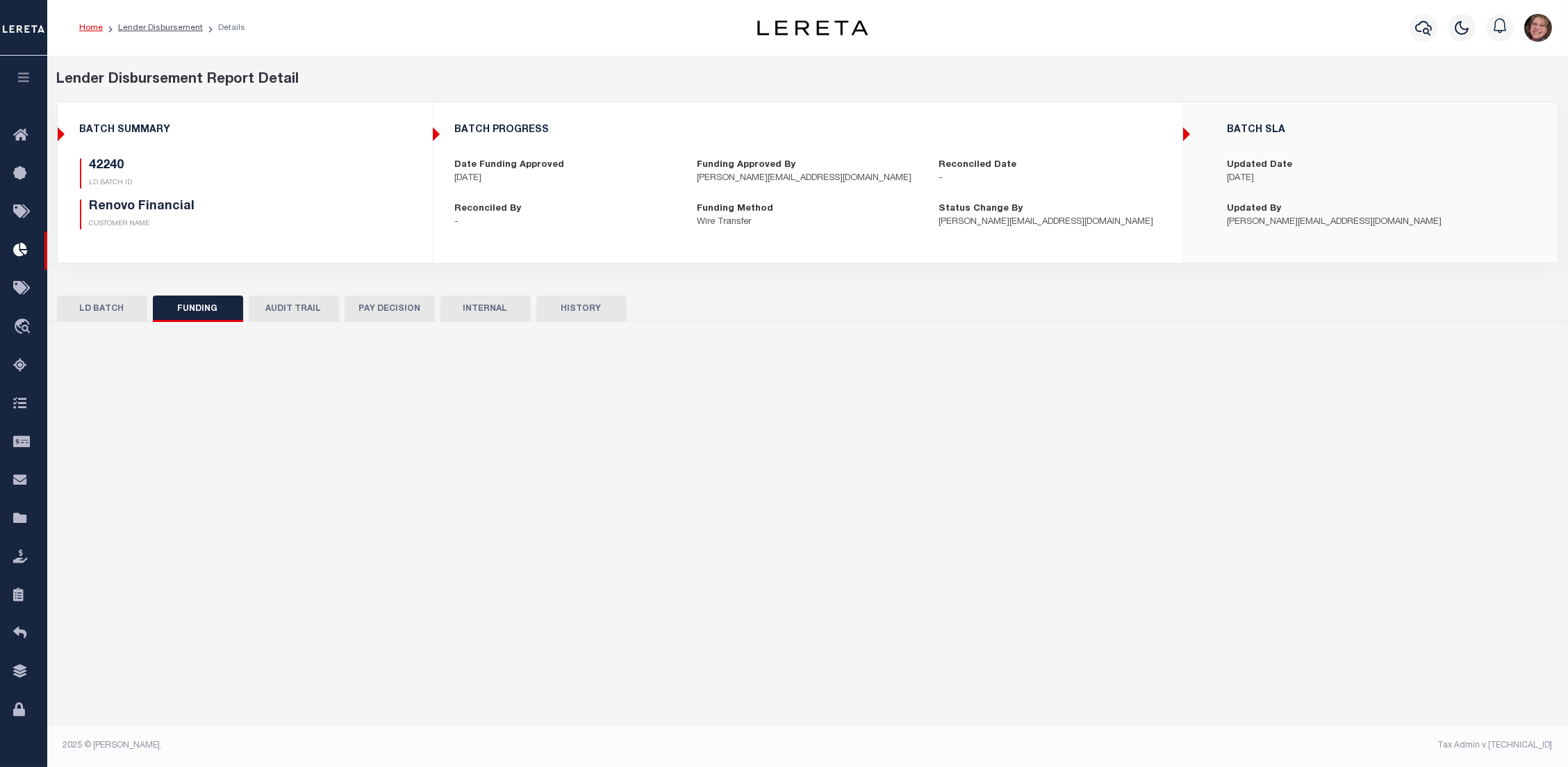
type input "Delay Payment 12.26.2024"
type input "$0"
type input "12/26/2024"
select select "100"
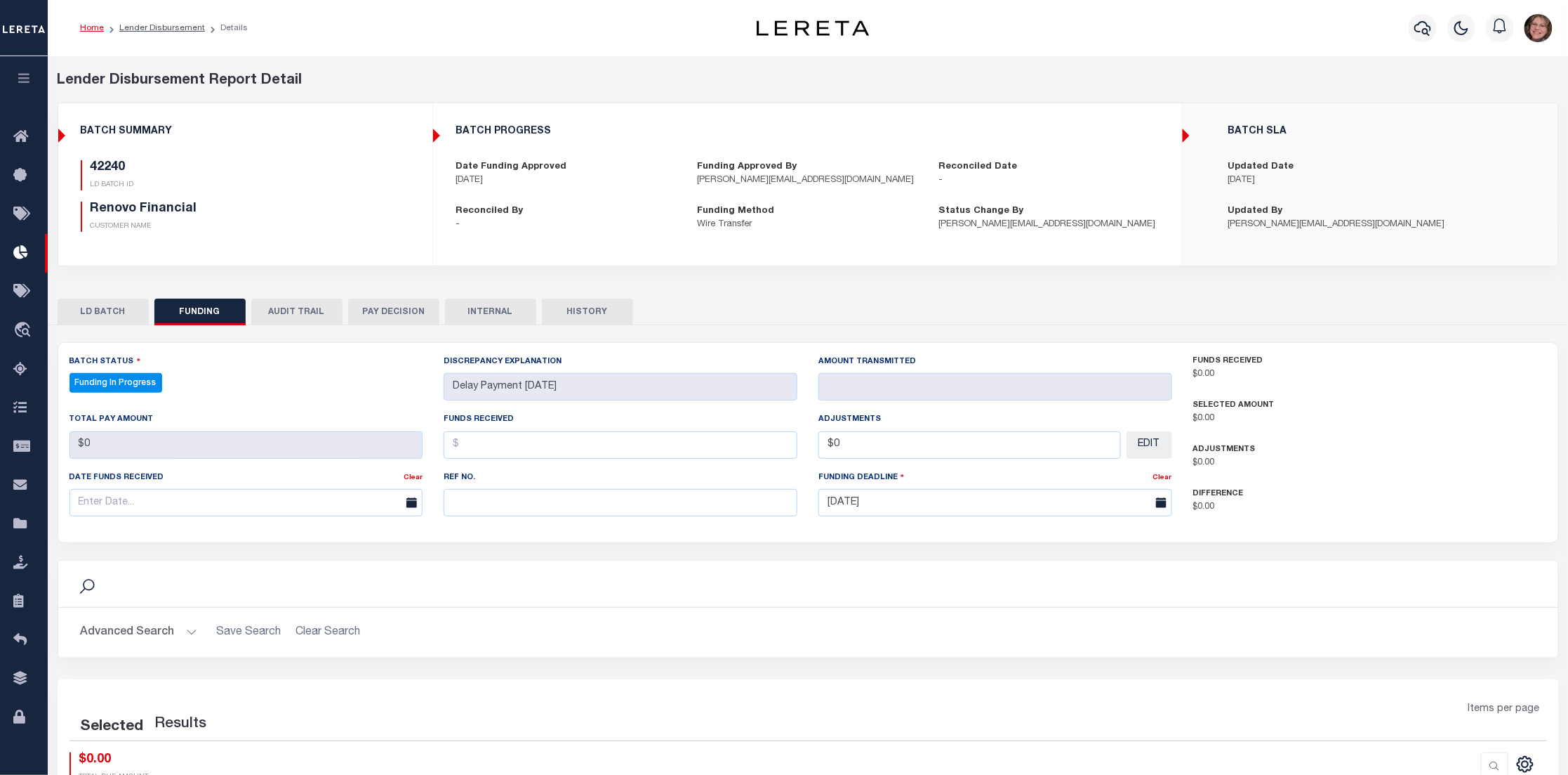
select select "100"
click at [156, 27] on link "Lender Disbursement" at bounding box center [162, 28] width 86 height 8
checkbox input "true"
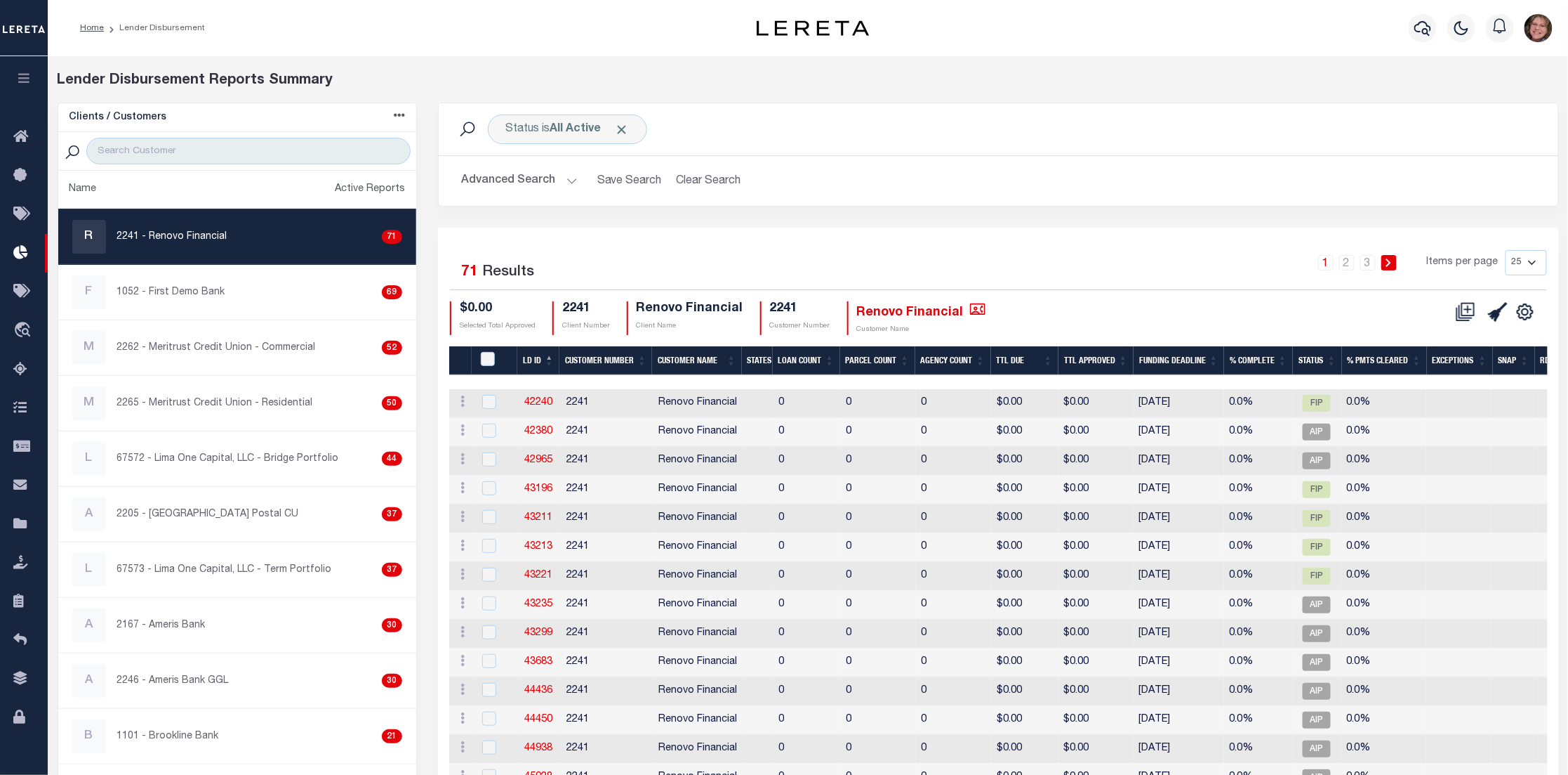
click at [1176, 358] on th "Funding Deadline" at bounding box center [1179, 361] width 91 height 29
click at [1196, 354] on th "Funding Deadline" at bounding box center [1179, 361] width 91 height 29
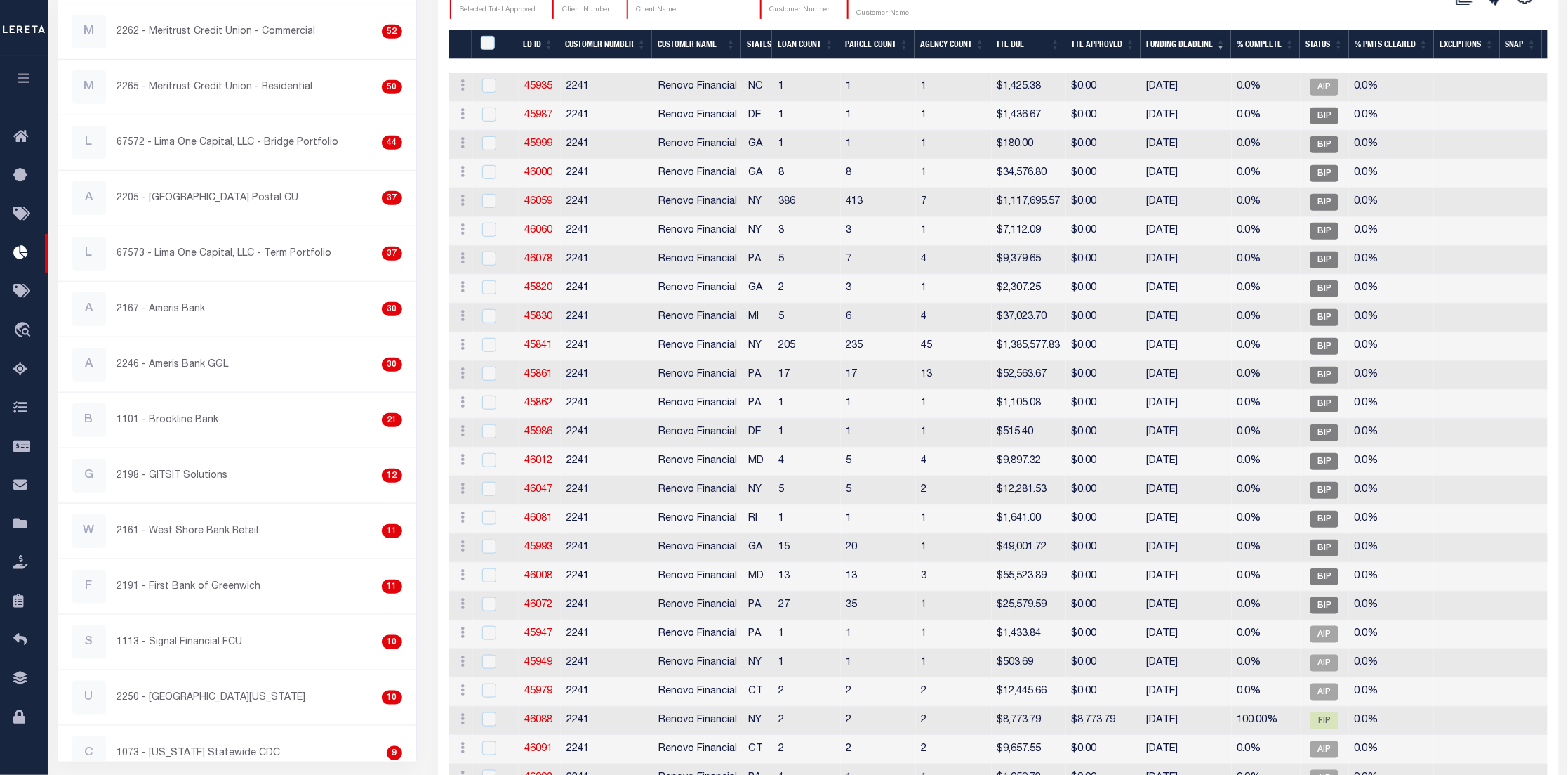
scroll to position [404, 0]
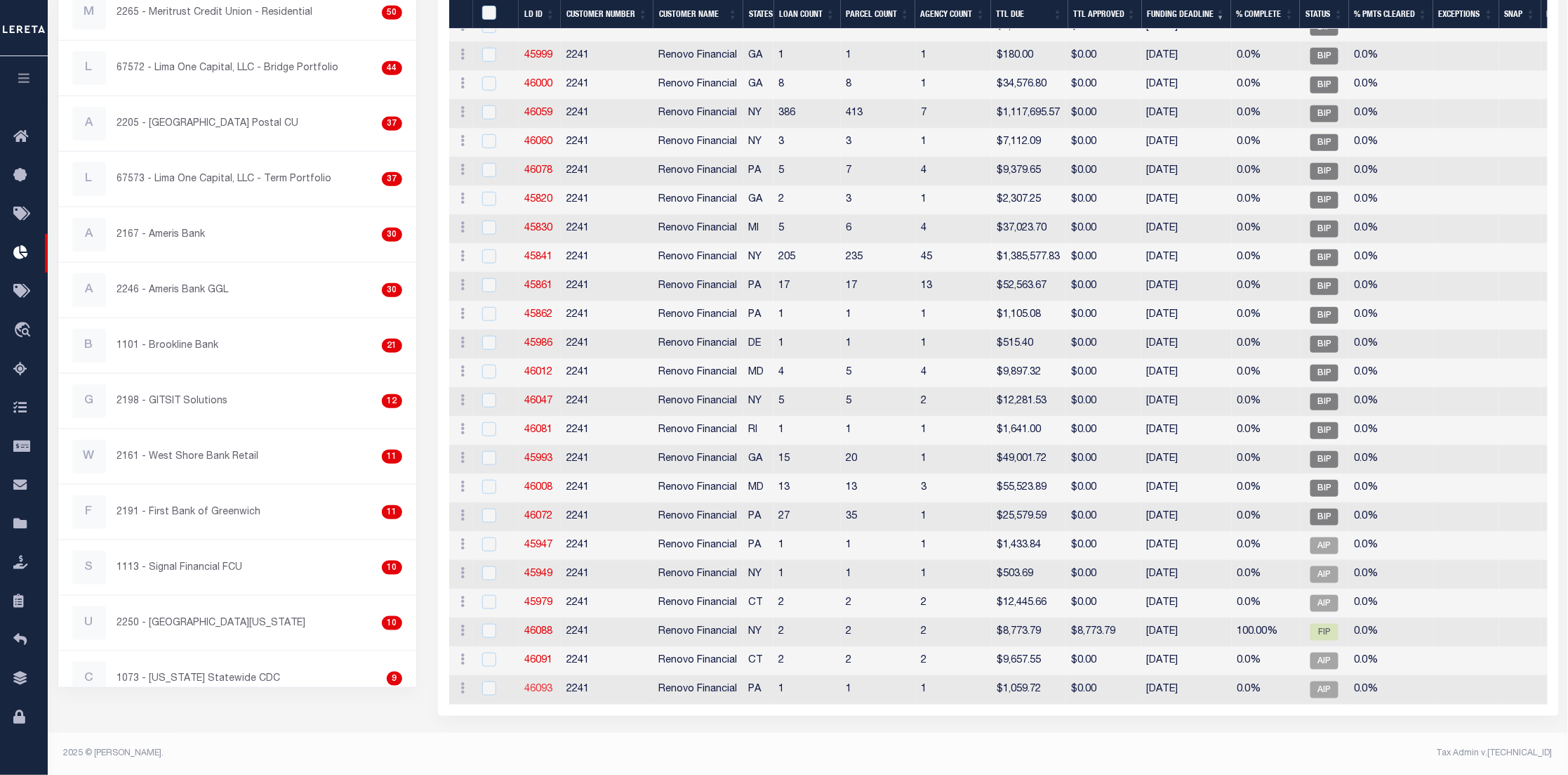
click at [546, 684] on link "46093" at bounding box center [539, 689] width 28 height 10
checkbox input "true"
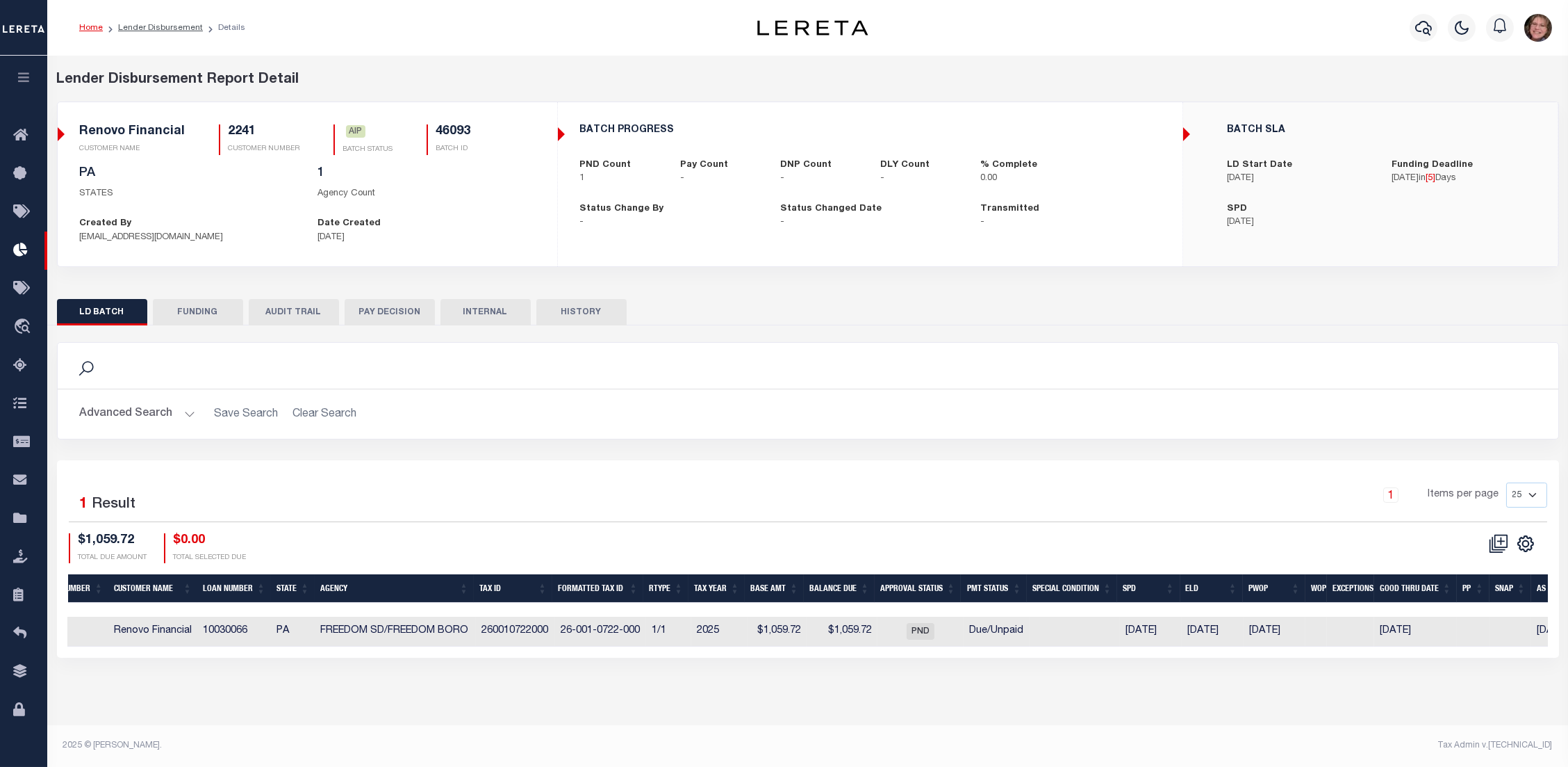
scroll to position [0, 315]
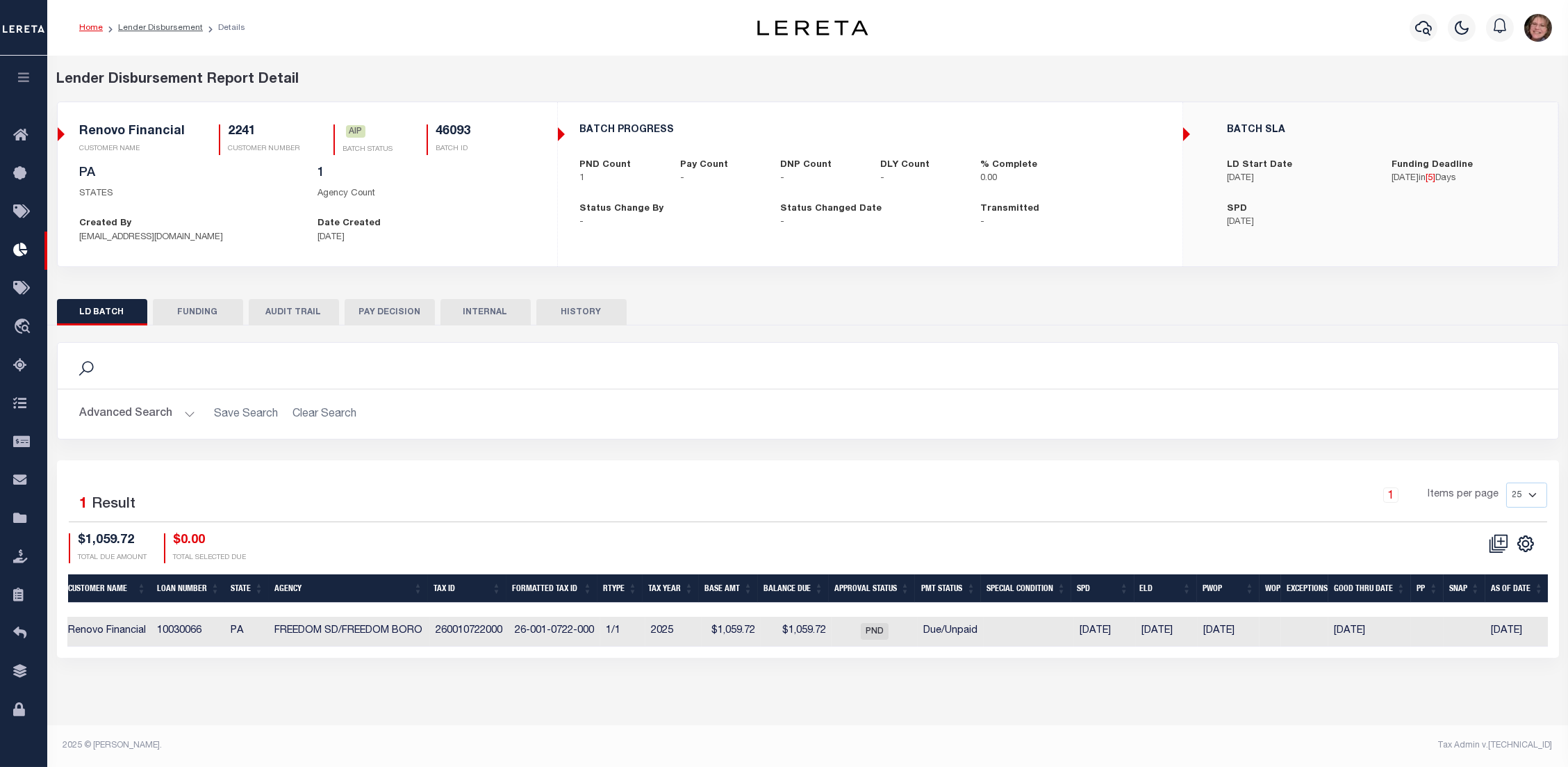
drag, startPoint x: 1194, startPoint y: 662, endPoint x: 519, endPoint y: 663, distance: 675.0
click at [531, 672] on div "Lender Disbursement Report Detail 2241 CLIENT NUMBER Renovo Financial CLIENT NA…" at bounding box center [807, 377] width 1521 height 644
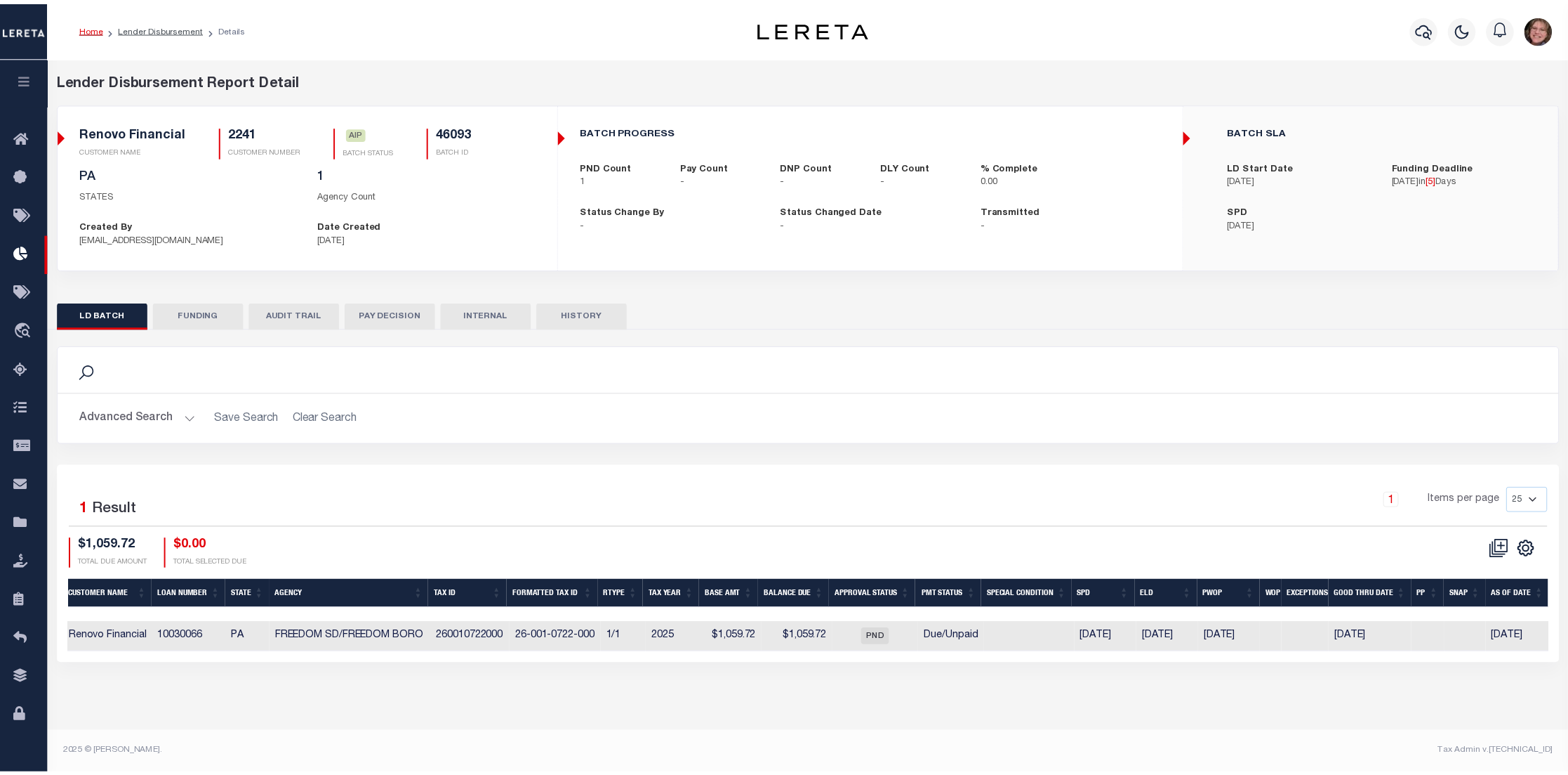
scroll to position [0, 0]
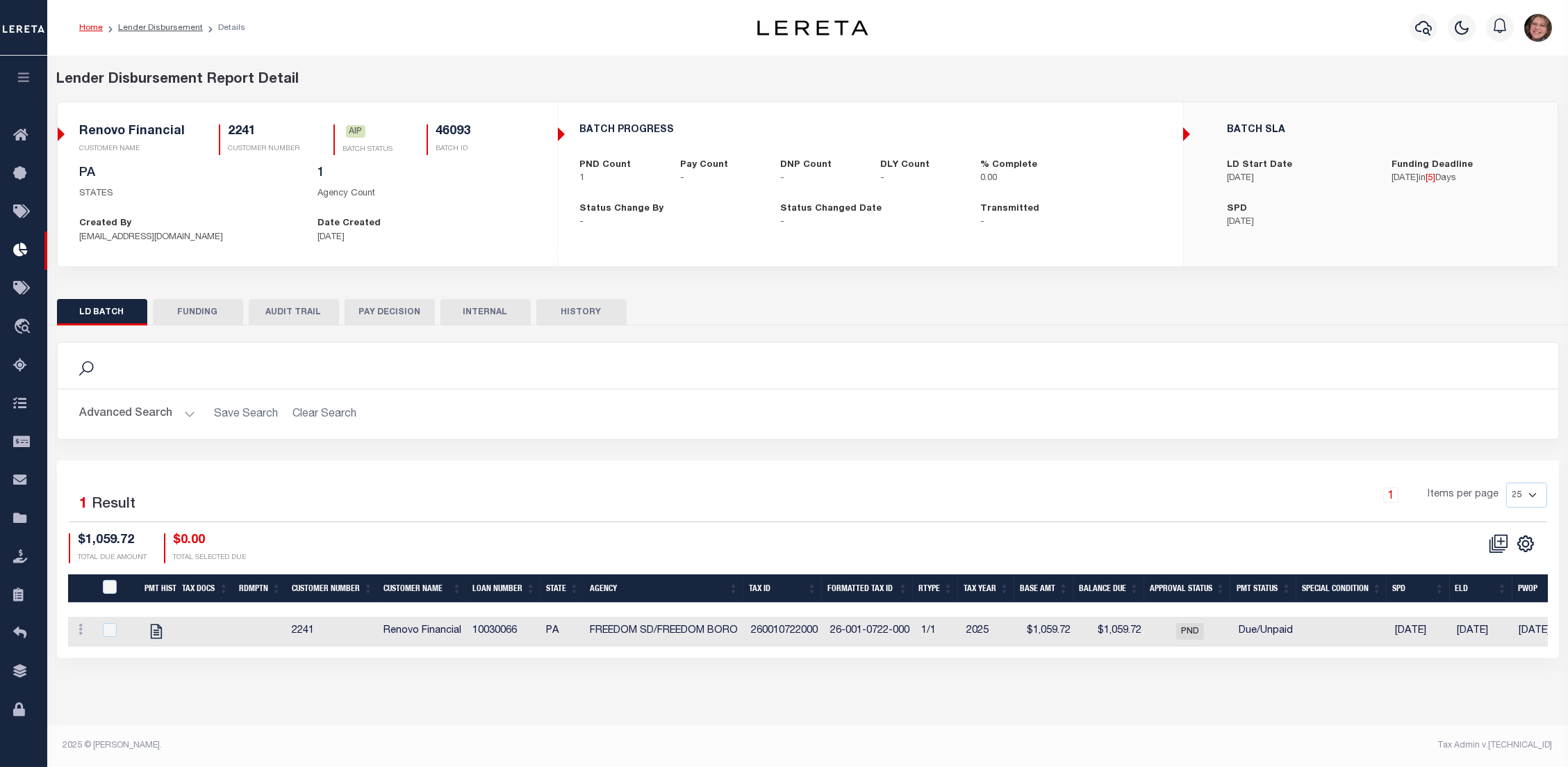
drag, startPoint x: 504, startPoint y: 477, endPoint x: 520, endPoint y: 477, distance: 16.0
click at [514, 477] on div "Selected 1 Result 1 Items per page 25 50 100 200 $1,059.72 $0.00" at bounding box center [808, 559] width 1502 height 197
click at [210, 314] on button "FUNDING" at bounding box center [198, 312] width 91 height 27
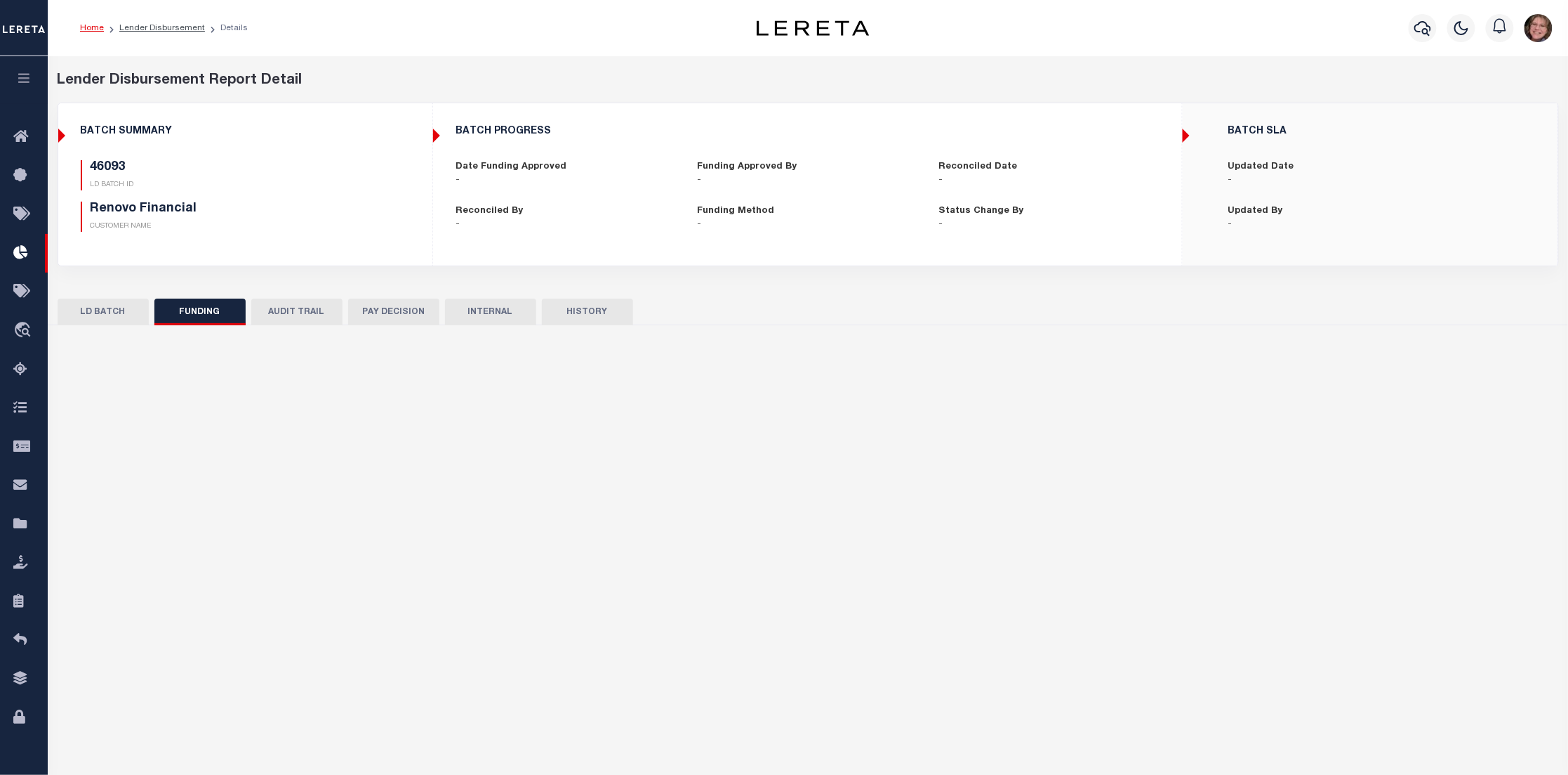
type input "$0"
type input "[DATE]"
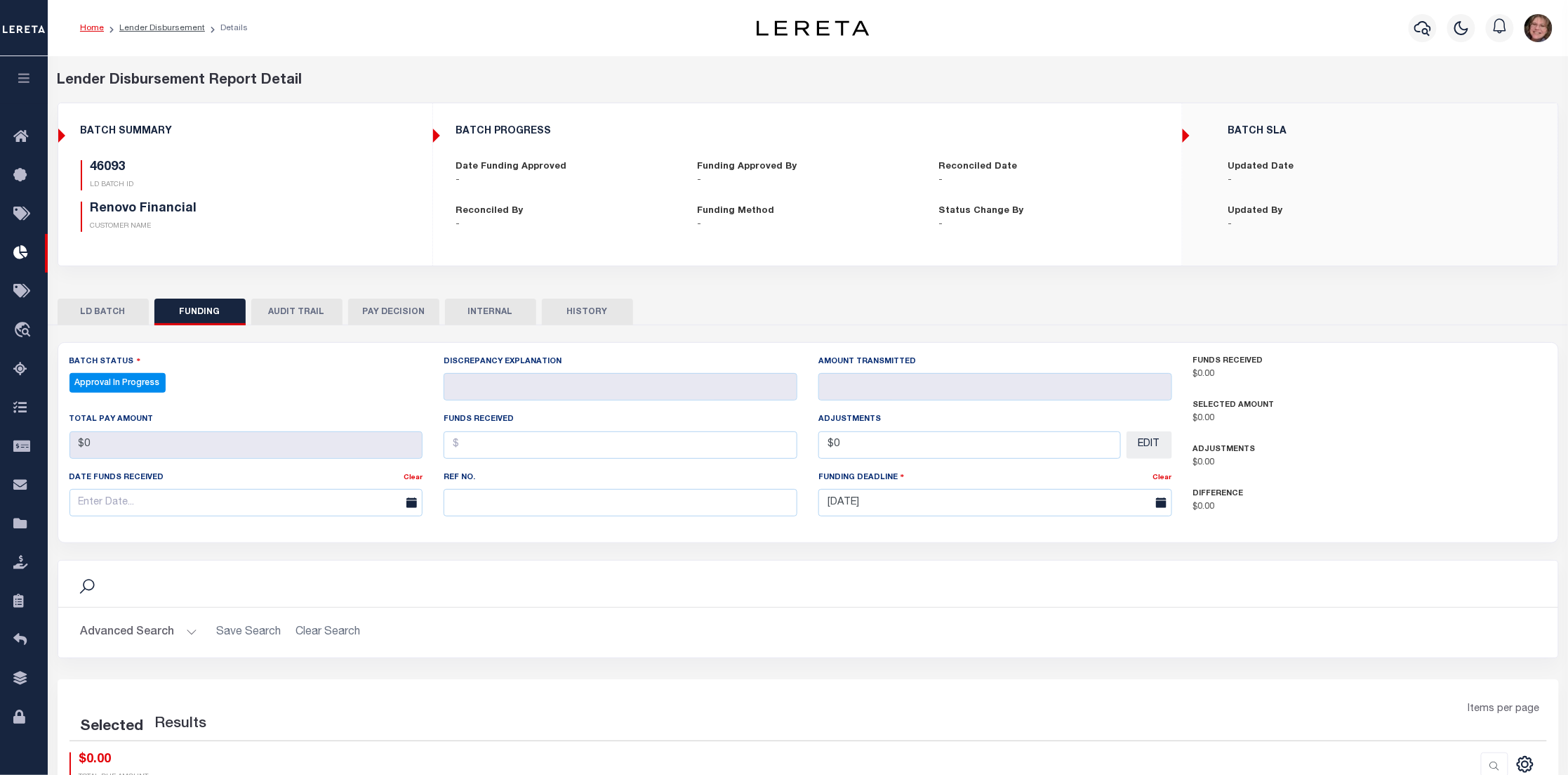
select select "100"
click at [285, 313] on button "AUDIT TRAIL" at bounding box center [297, 312] width 92 height 27
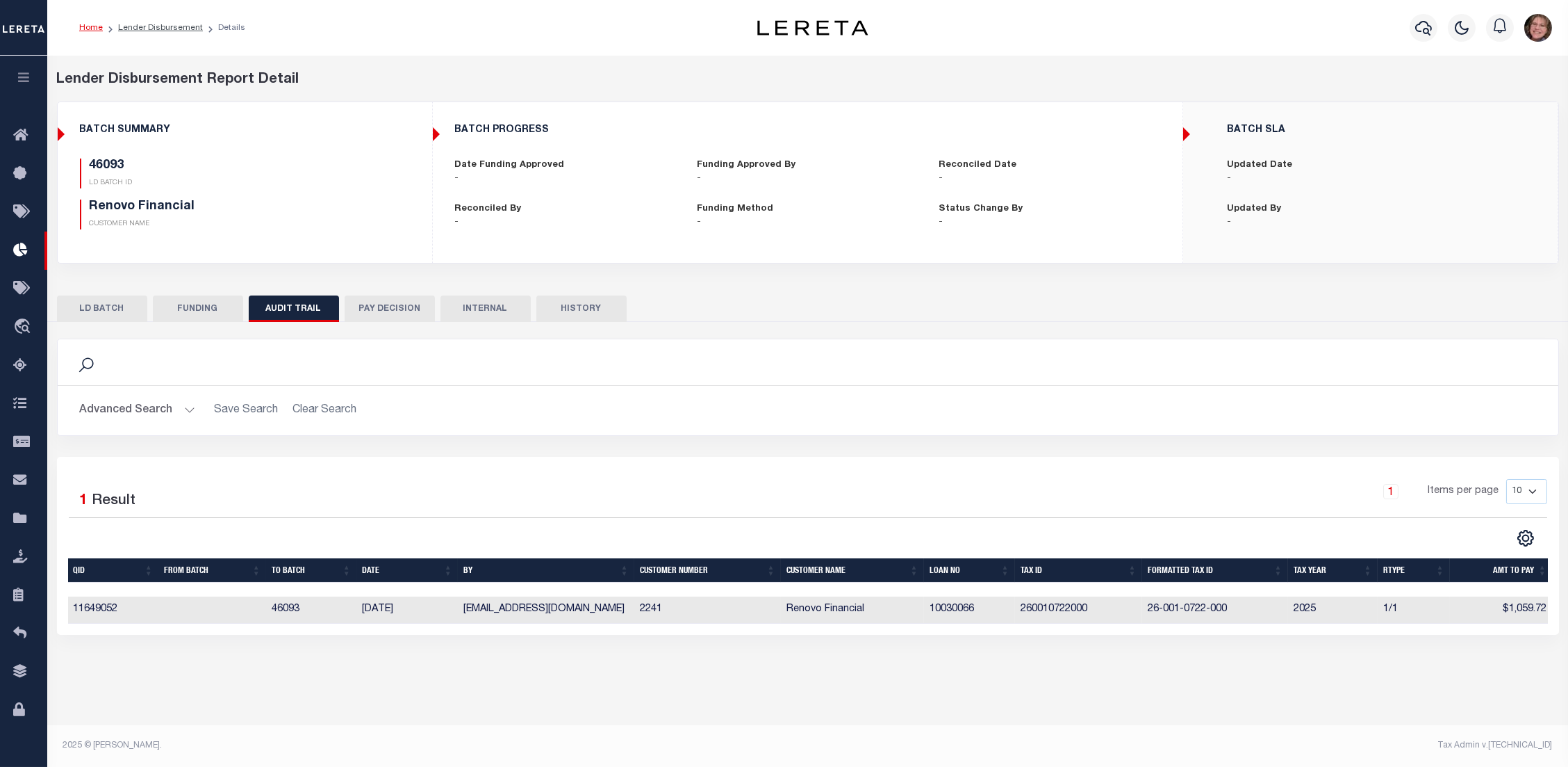
click at [396, 317] on button "PAY DECISION" at bounding box center [390, 309] width 91 height 27
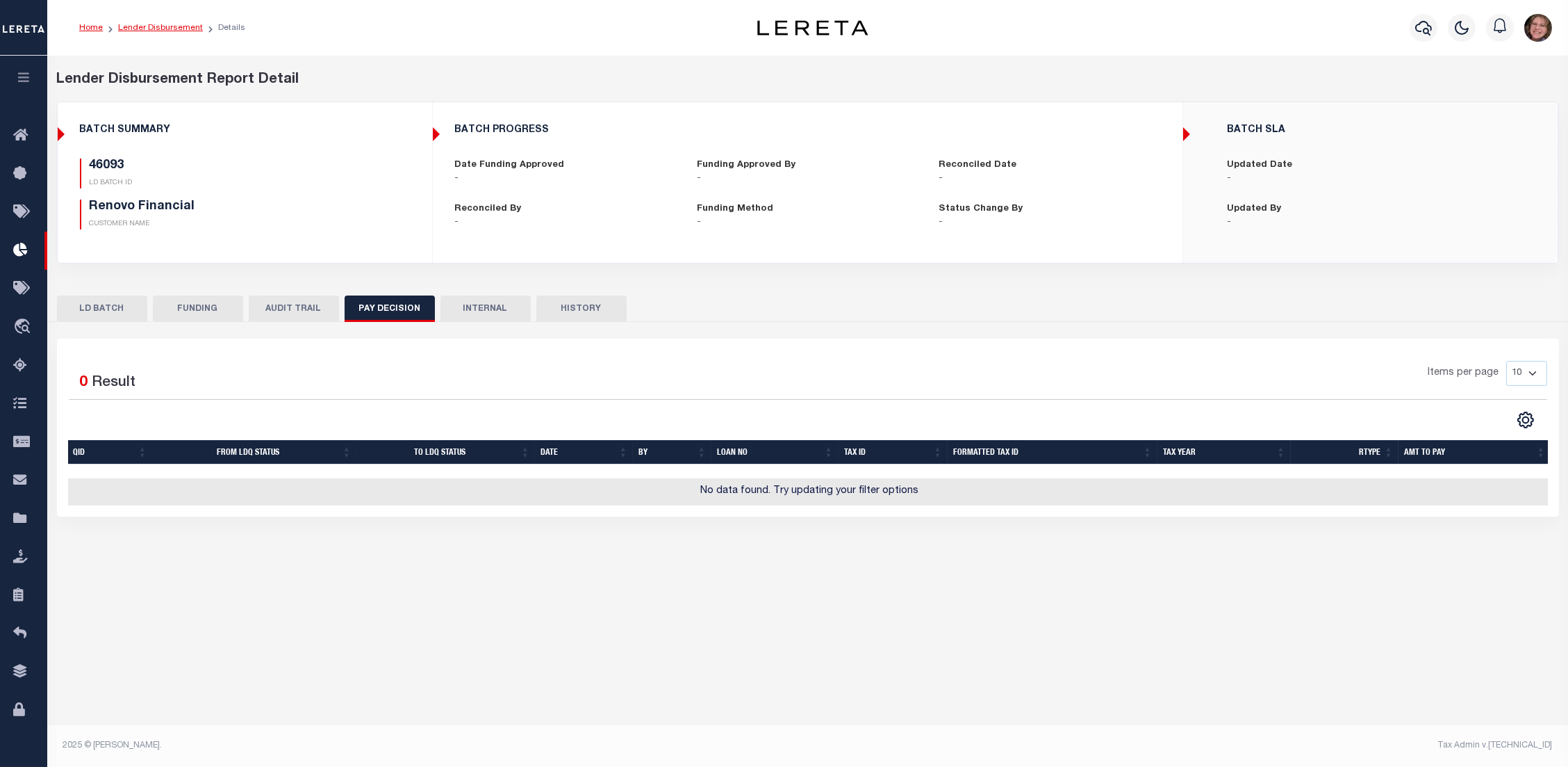
click at [143, 30] on link "Lender Disbursement" at bounding box center [161, 28] width 85 height 8
checkbox input "true"
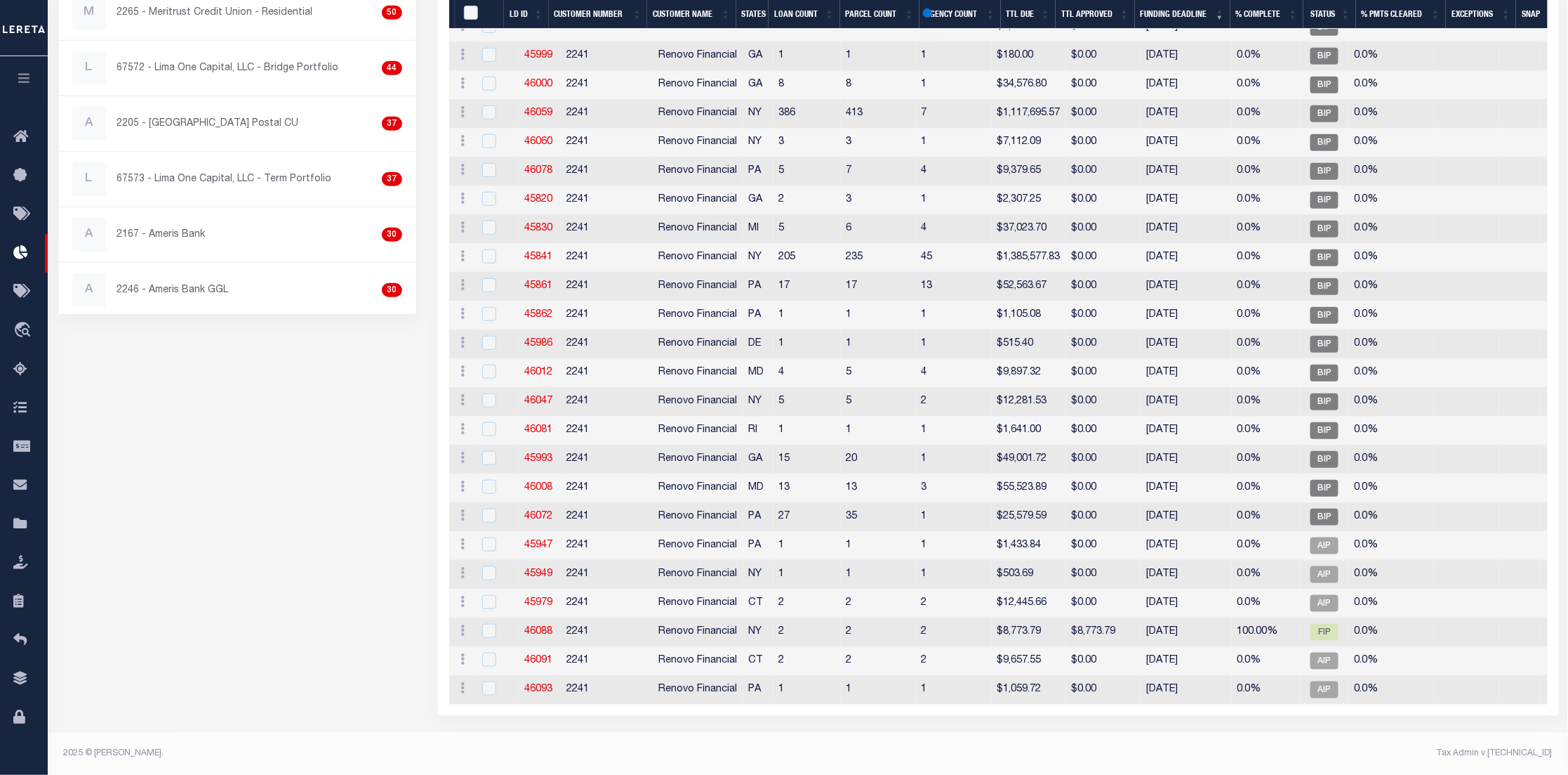
scroll to position [404, 0]
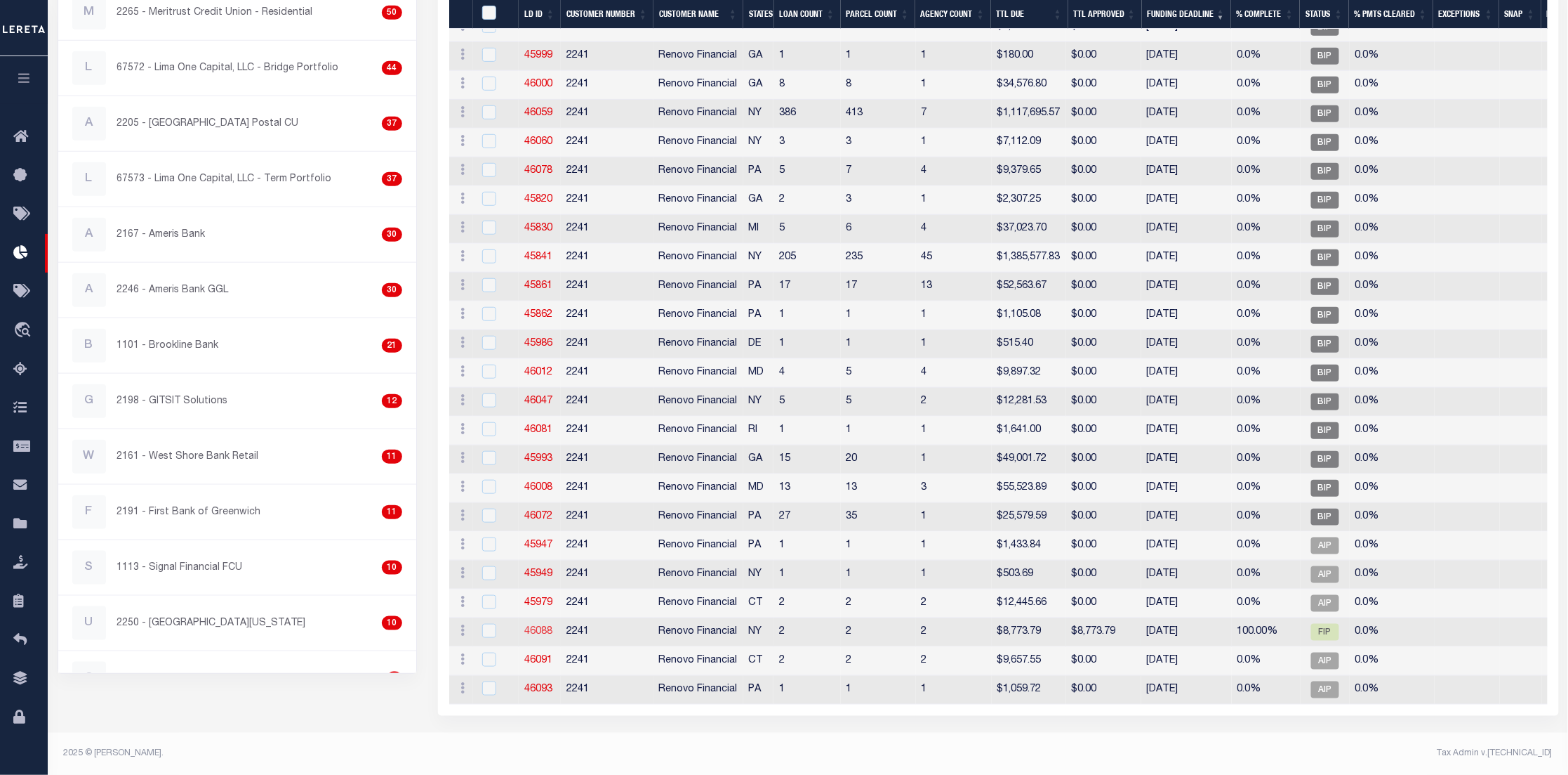
click at [542, 627] on link "46088" at bounding box center [539, 632] width 28 height 10
checkbox input "true"
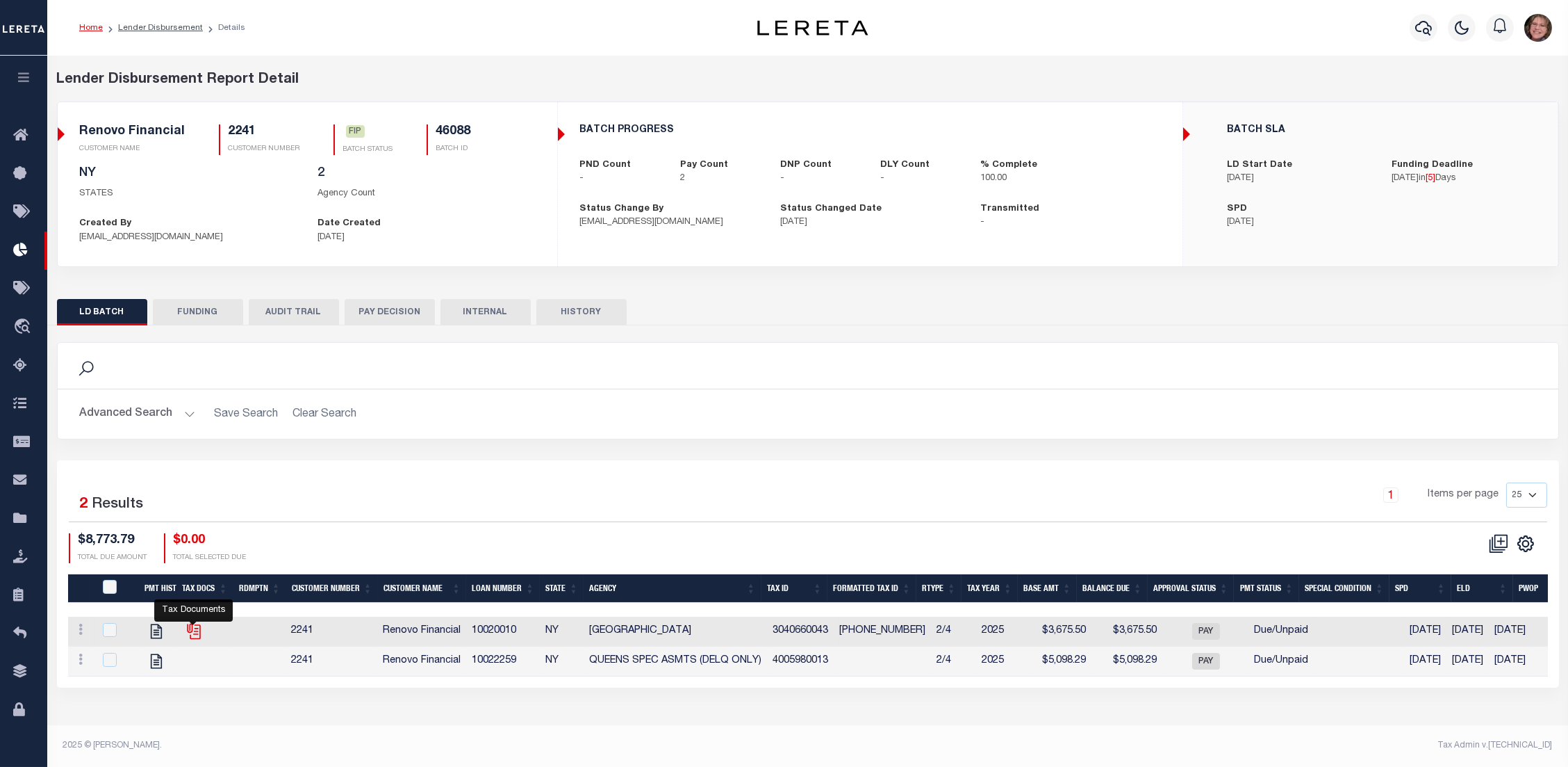
click at [191, 627] on icon "" at bounding box center [192, 628] width 11 height 11
checkbox input "true"
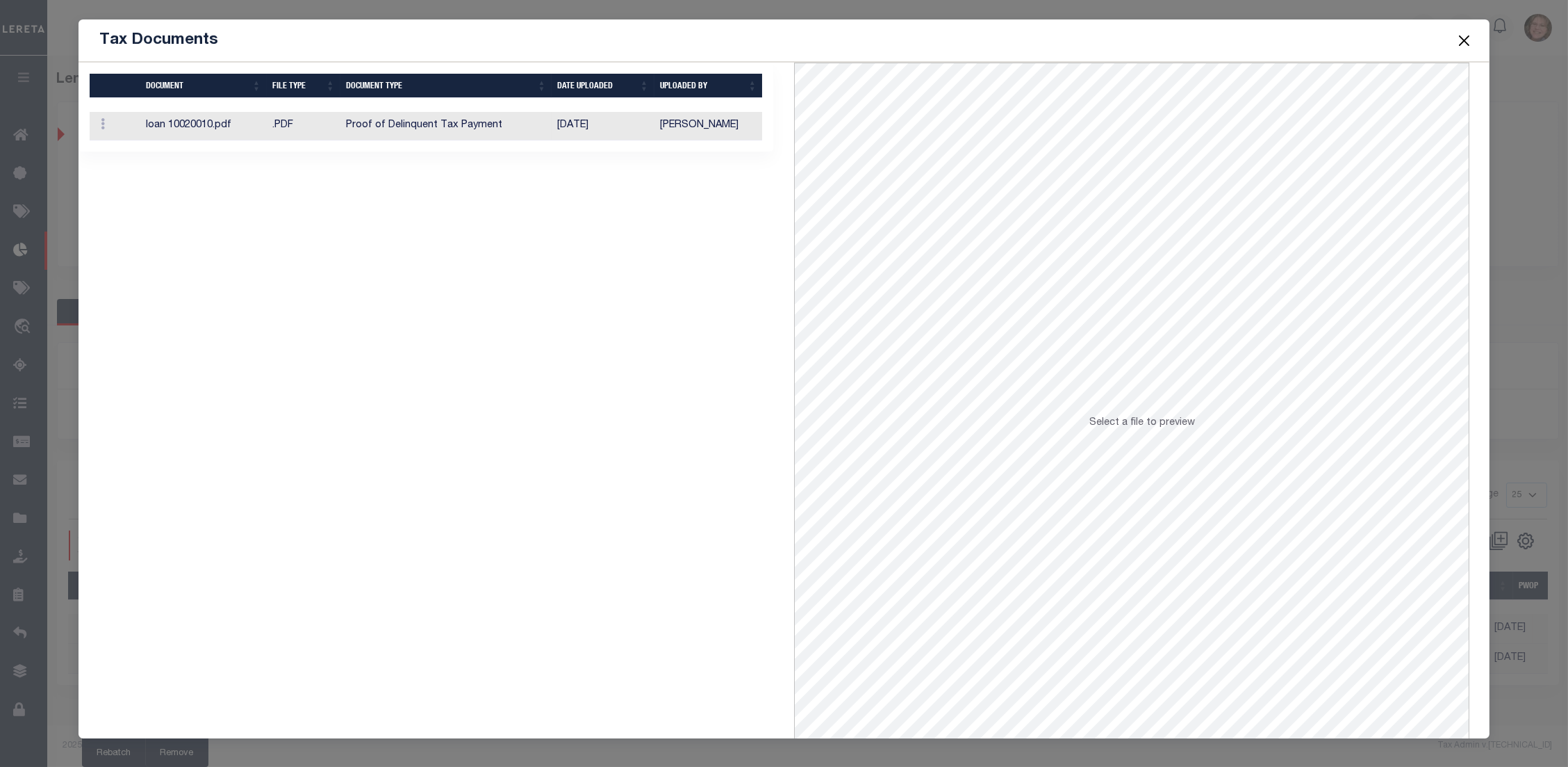
click at [635, 121] on td "[DATE]" at bounding box center [603, 125] width 102 height 29
click at [1466, 35] on button "Close" at bounding box center [1464, 40] width 18 height 18
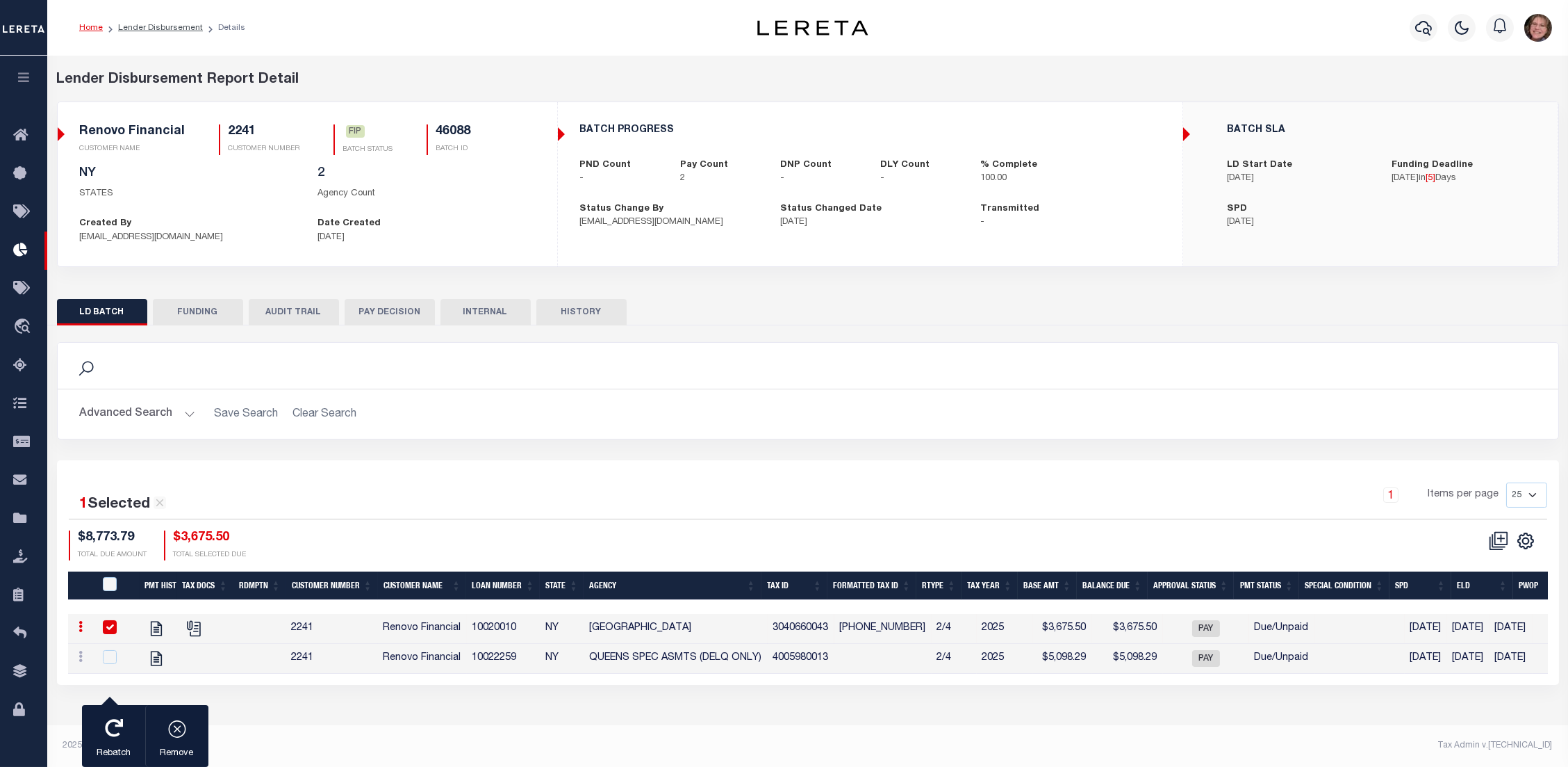
click at [211, 312] on button "FUNDING" at bounding box center [198, 312] width 91 height 27
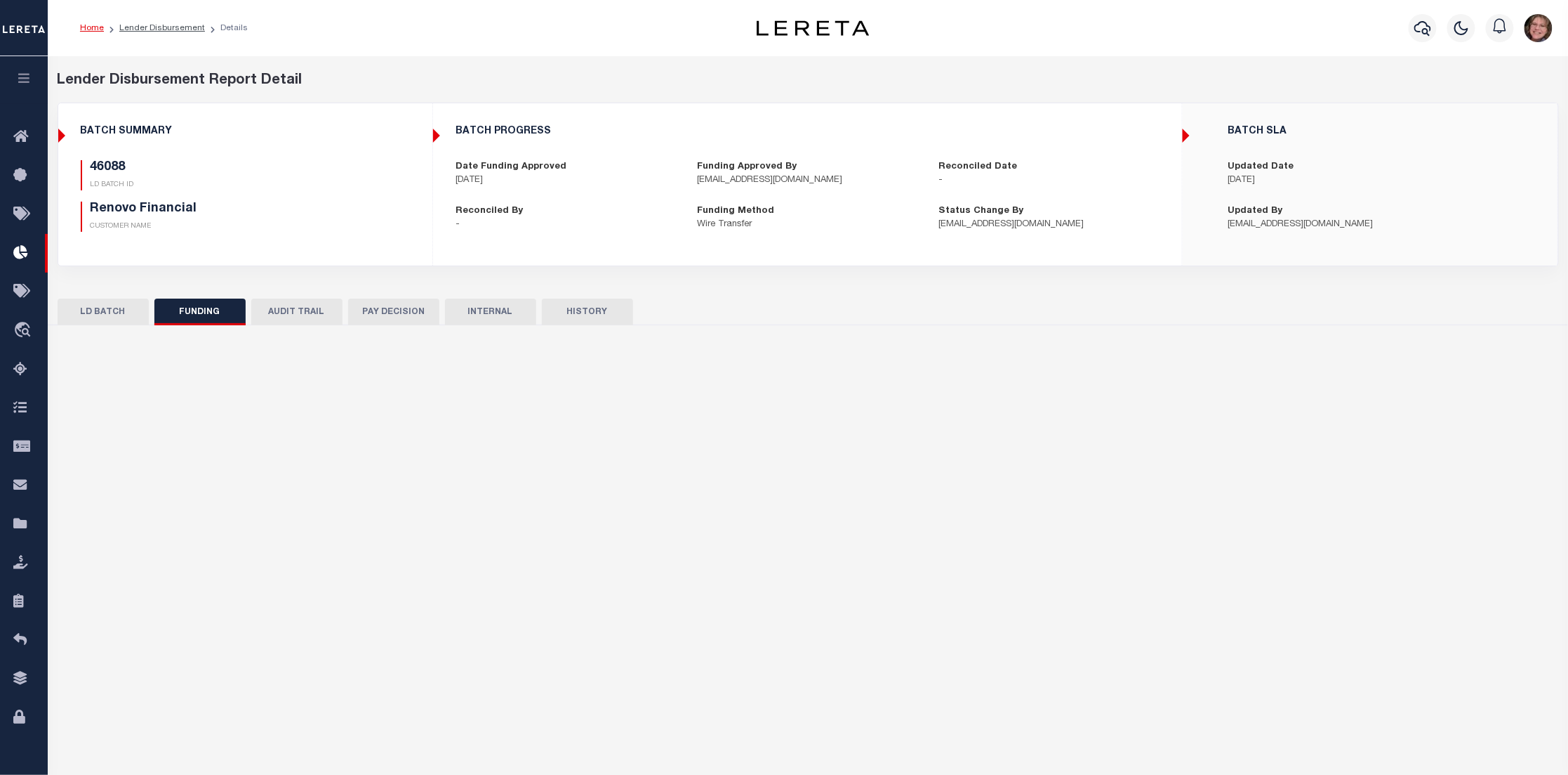
type input "$8,773.79"
type input "$0"
select select "100"
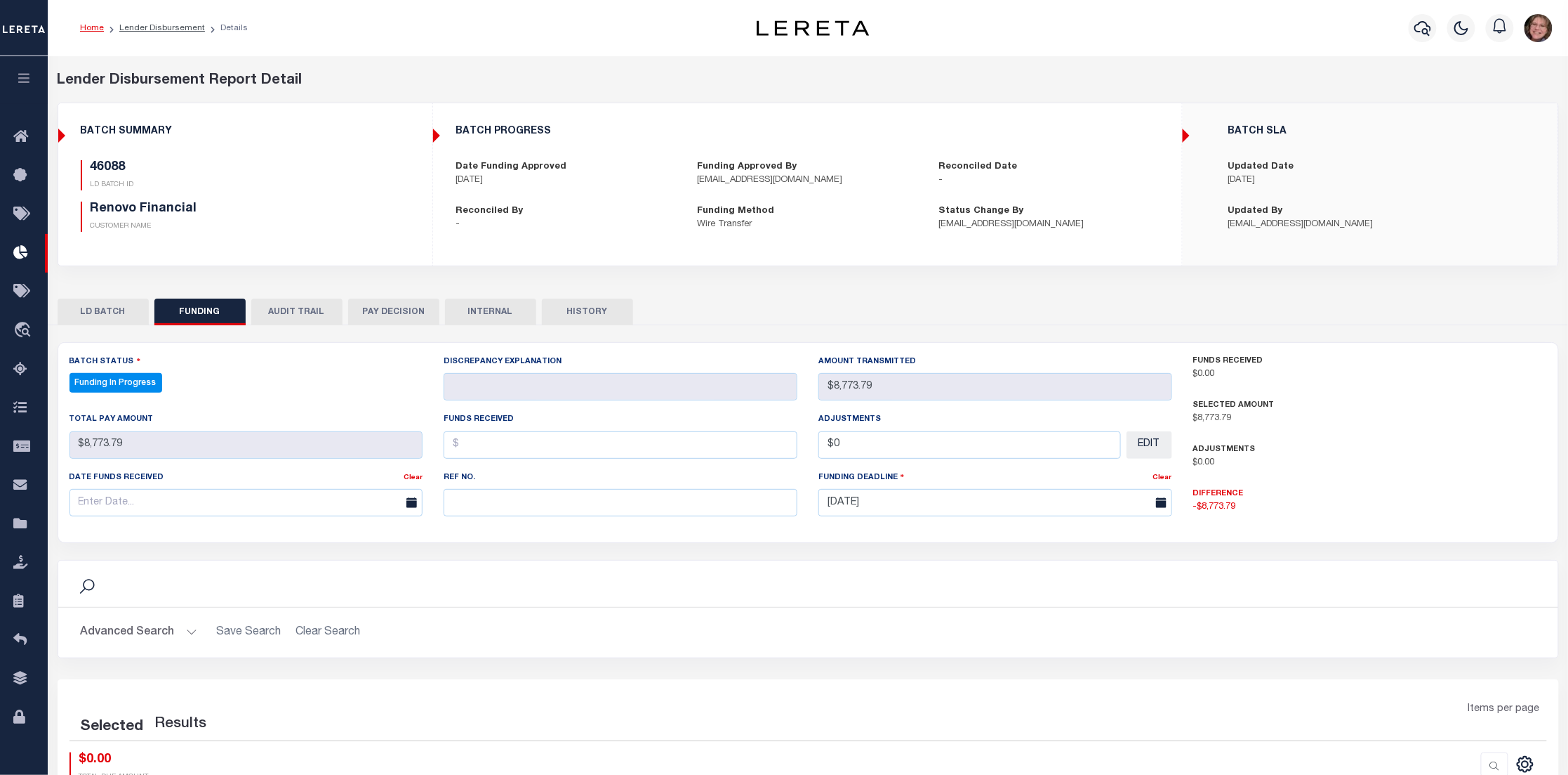
select select "100"
click at [320, 308] on button "AUDIT TRAIL" at bounding box center [297, 312] width 92 height 27
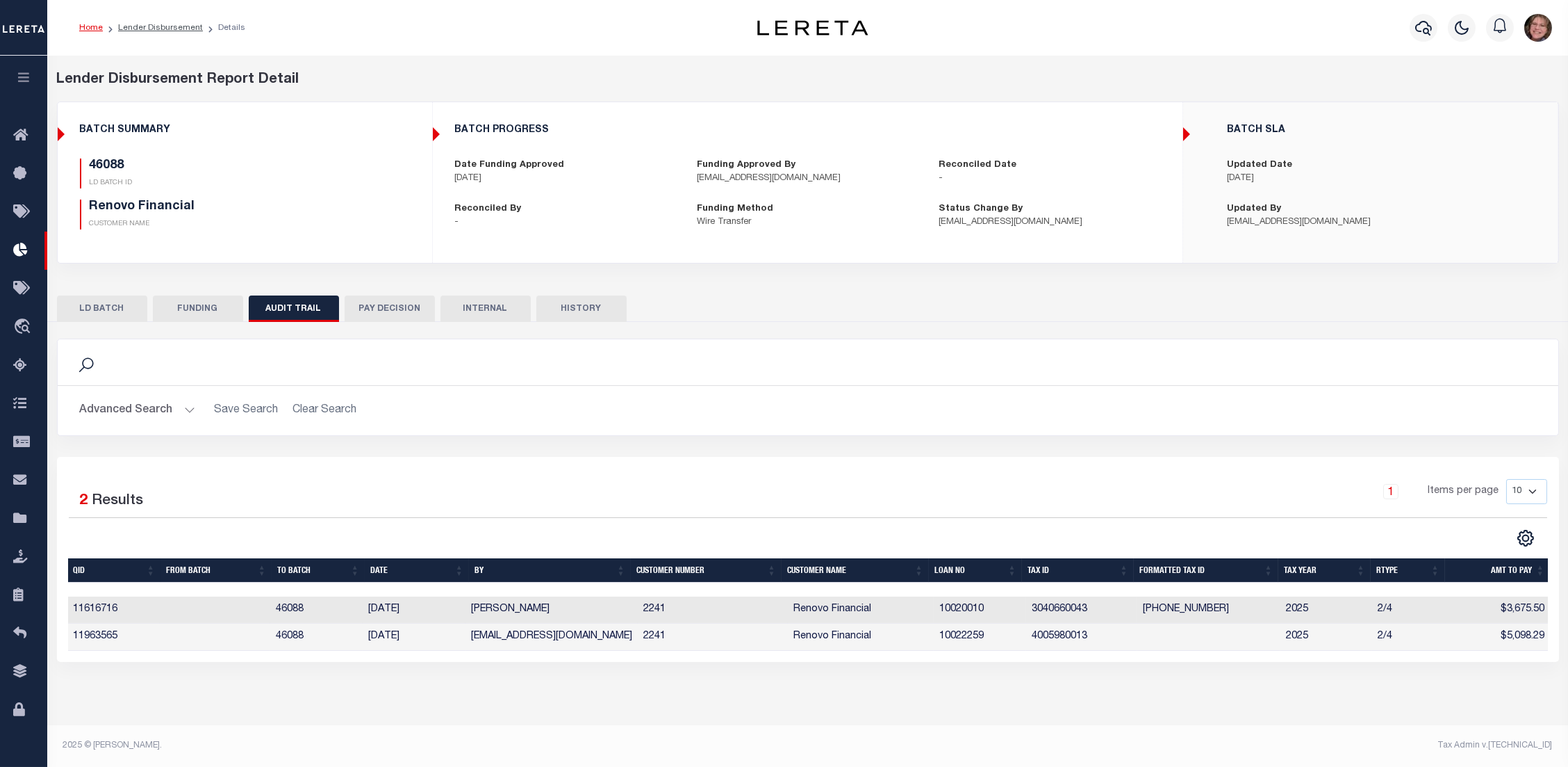
drag, startPoint x: 992, startPoint y: 663, endPoint x: 1180, endPoint y: 663, distance: 188.0
click at [1180, 662] on div "Selected 2 Results 1 Items per page 10 25 50 100" at bounding box center [808, 559] width 1502 height 205
click at [374, 310] on button "PAY DECISION" at bounding box center [390, 309] width 91 height 27
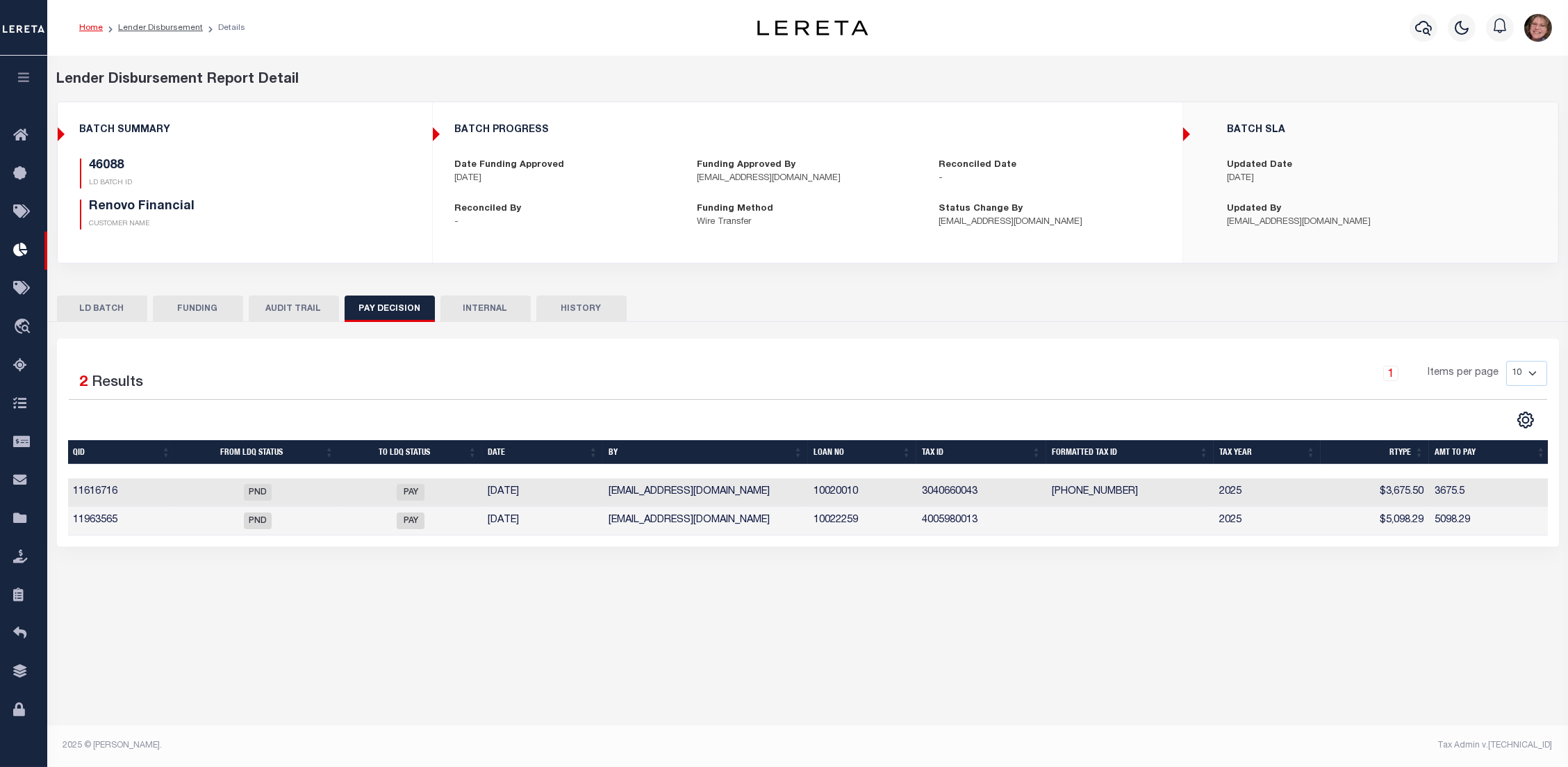
click at [504, 310] on button "INTERNAL" at bounding box center [486, 309] width 91 height 27
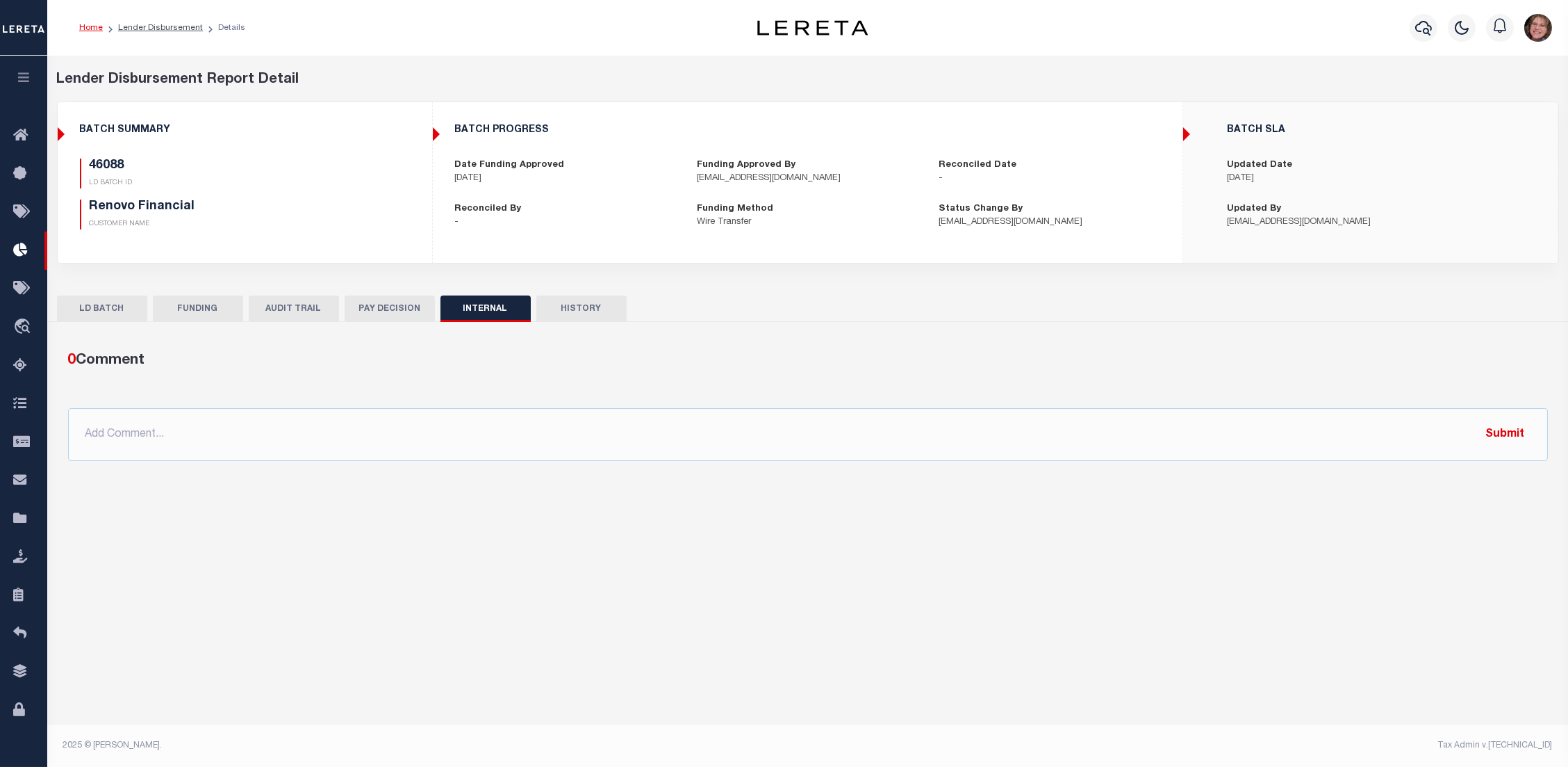
click at [564, 305] on button "HISTORY" at bounding box center [581, 309] width 91 height 27
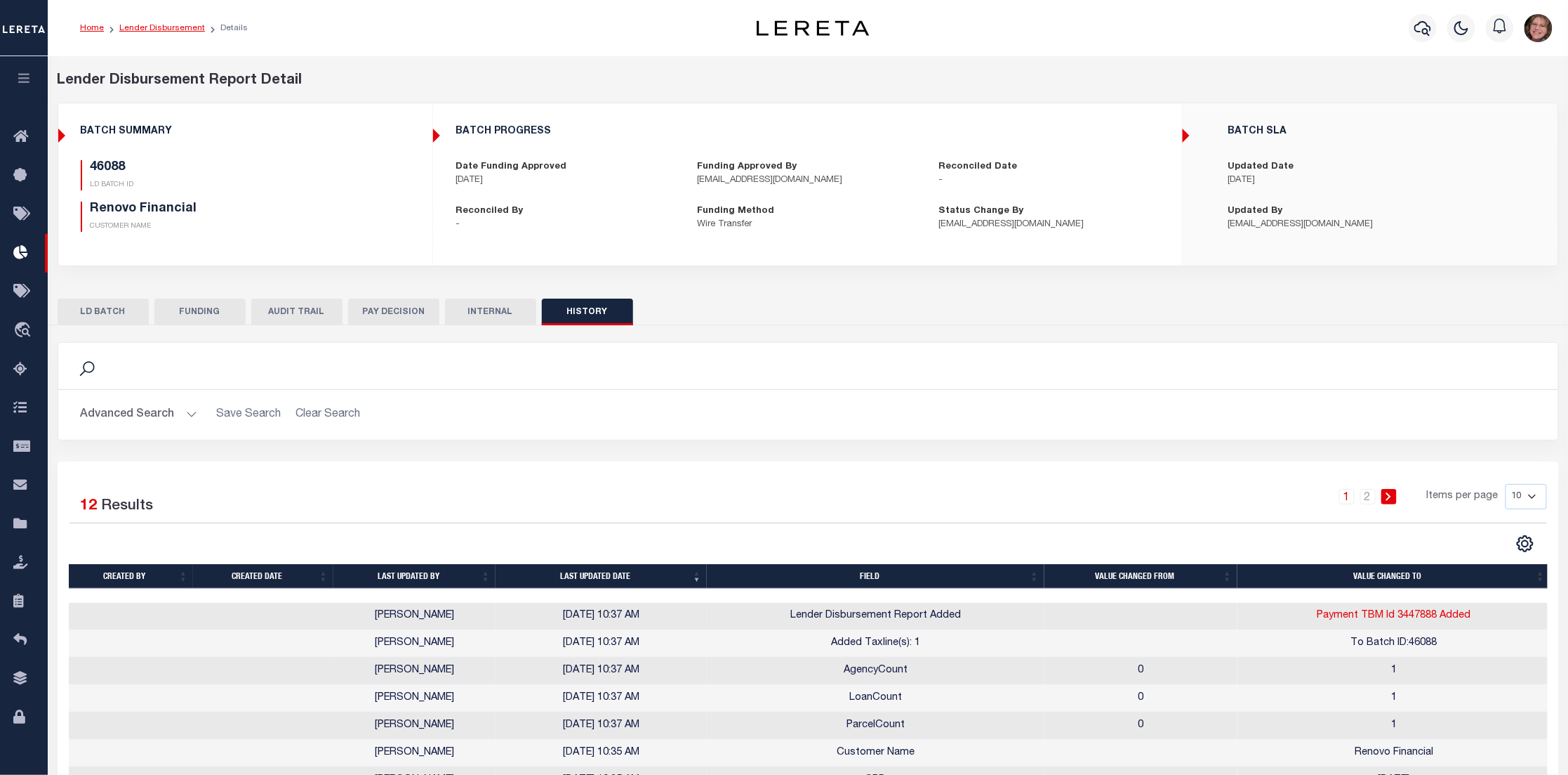
click at [152, 30] on link "Lender Disbursement" at bounding box center [162, 28] width 86 height 8
checkbox input "true"
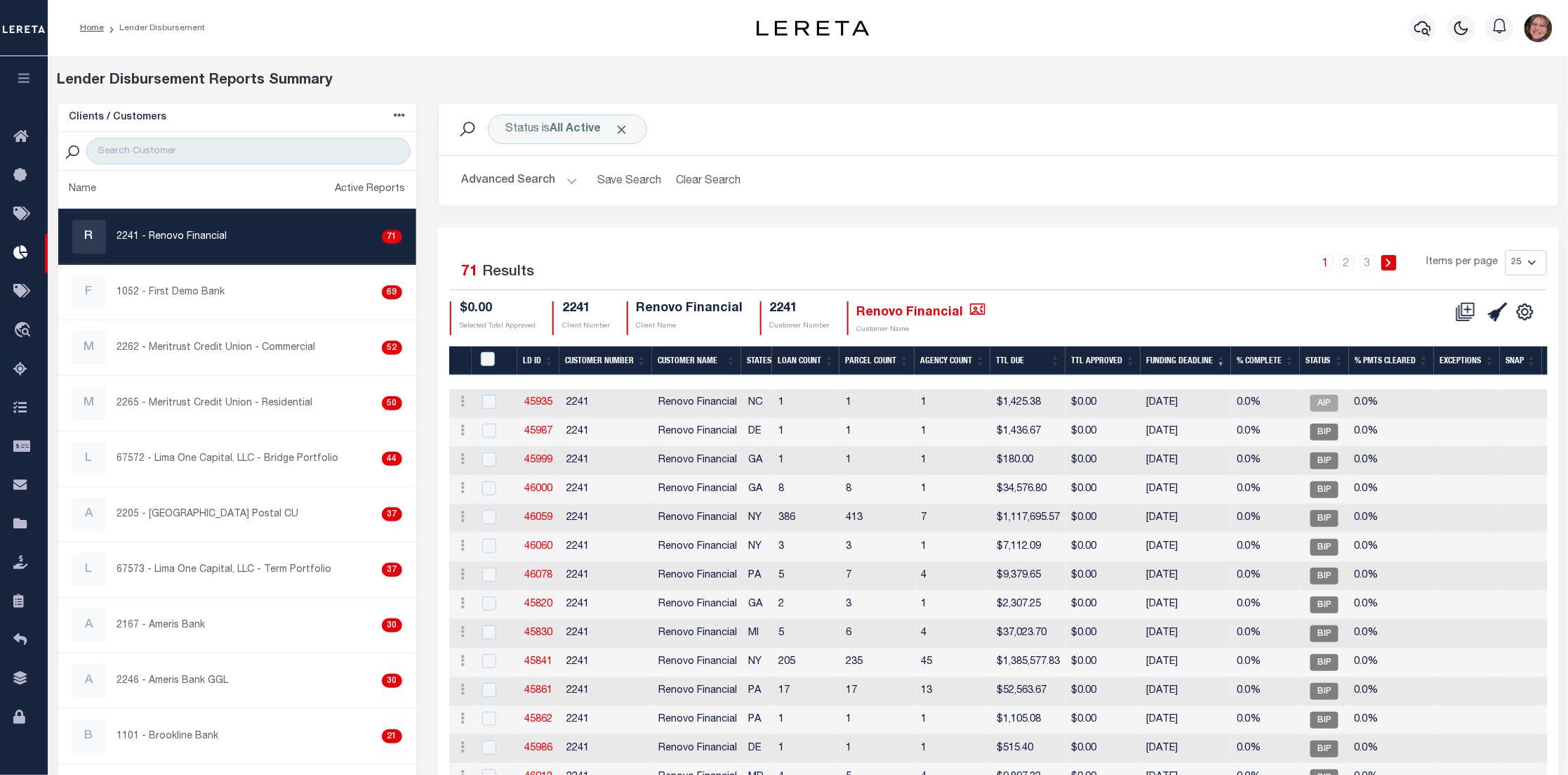
click at [562, 181] on button "Advanced Search" at bounding box center [519, 180] width 116 height 27
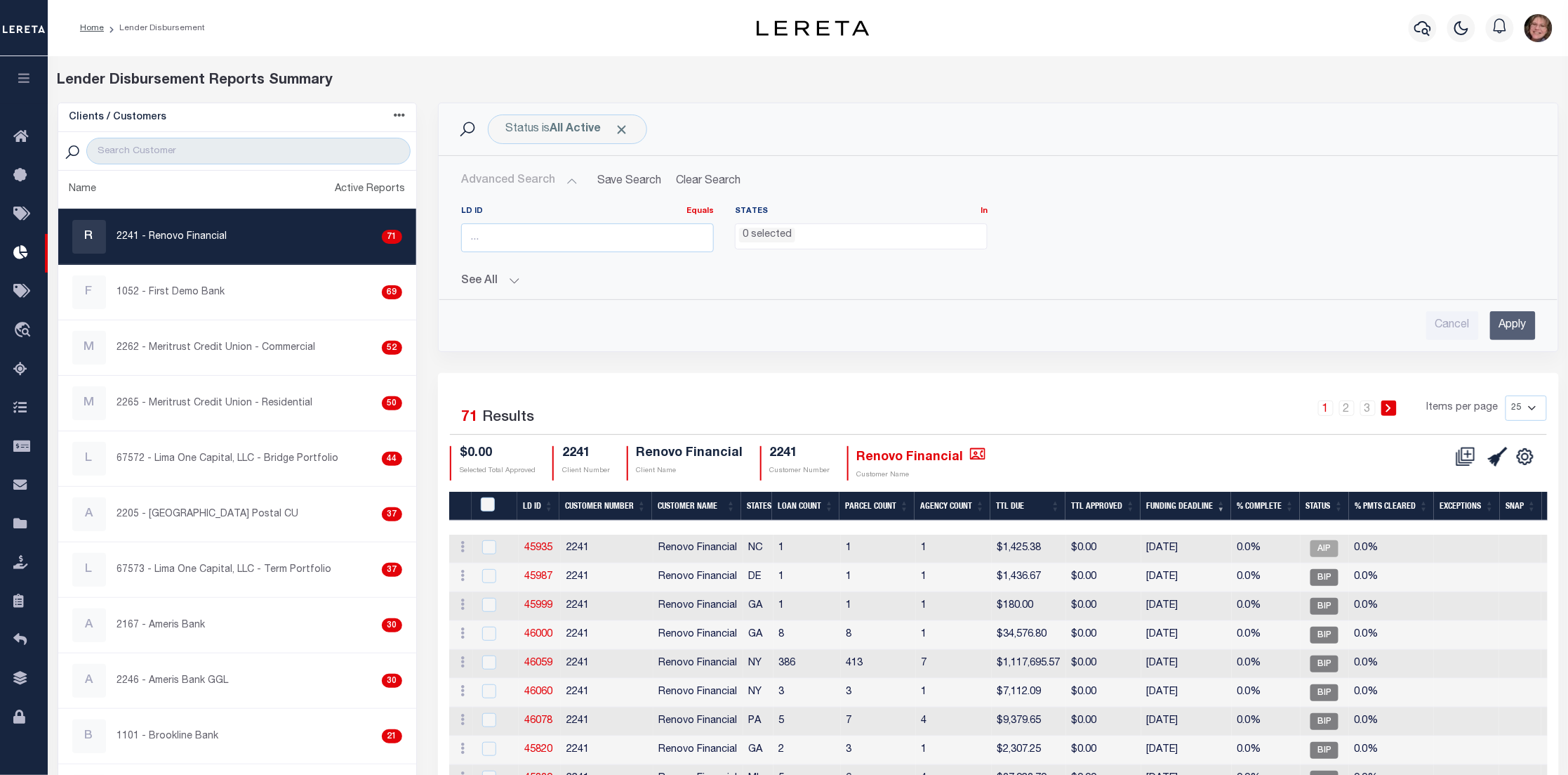
click at [518, 276] on button "See All" at bounding box center [998, 281] width 1074 height 13
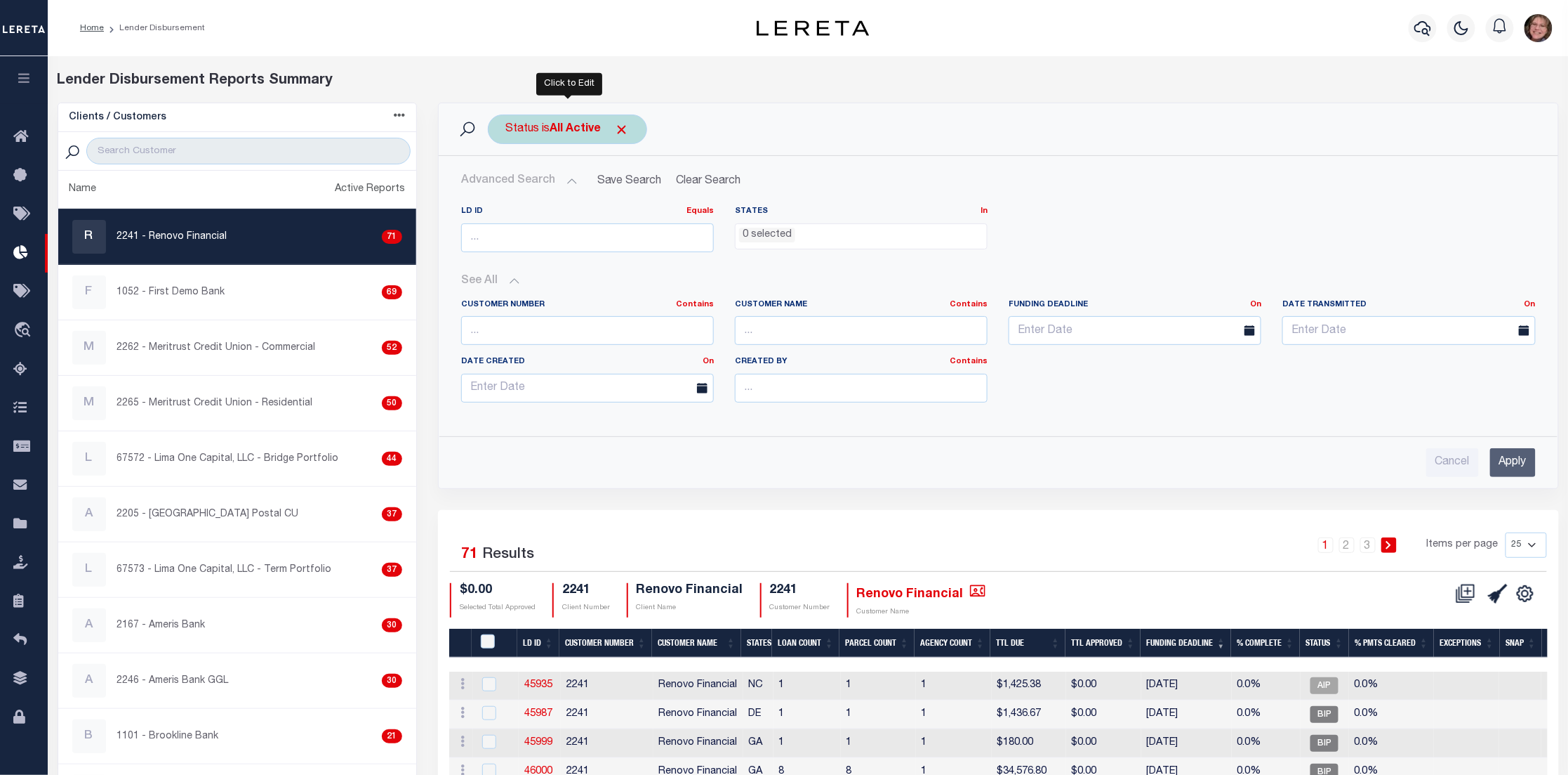
click at [574, 129] on b "All Active" at bounding box center [574, 129] width 51 height 11
click at [609, 208] on select "All Active Approval In Progress Batching In Progress Complete Do Not Pay Escrow…" at bounding box center [608, 197] width 206 height 27
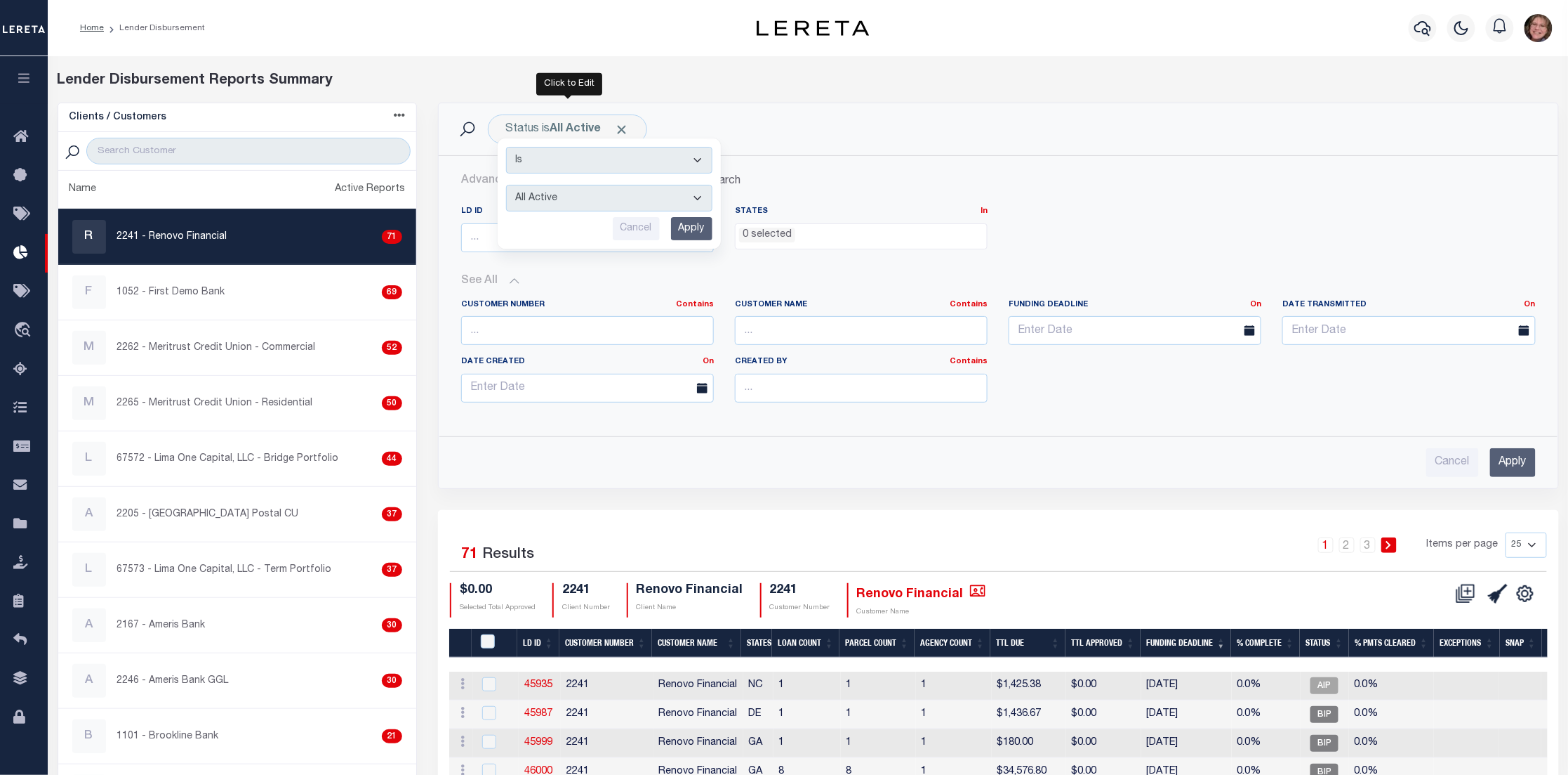
click at [667, 497] on div "Status is All Active Is Contains All Active Approval In Progress Batching In Pr…" at bounding box center [998, 306] width 1142 height 407
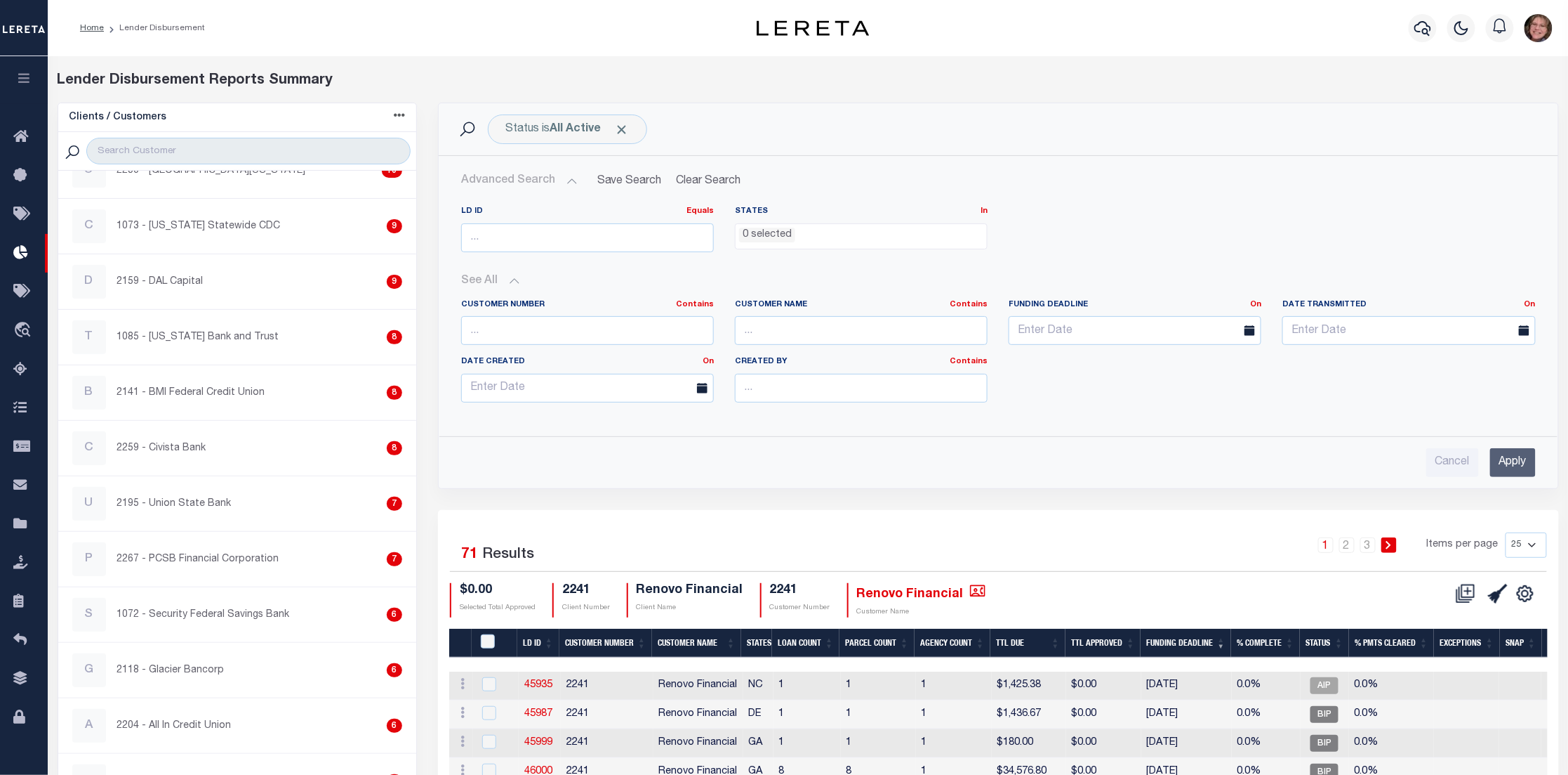
scroll to position [1053, 0]
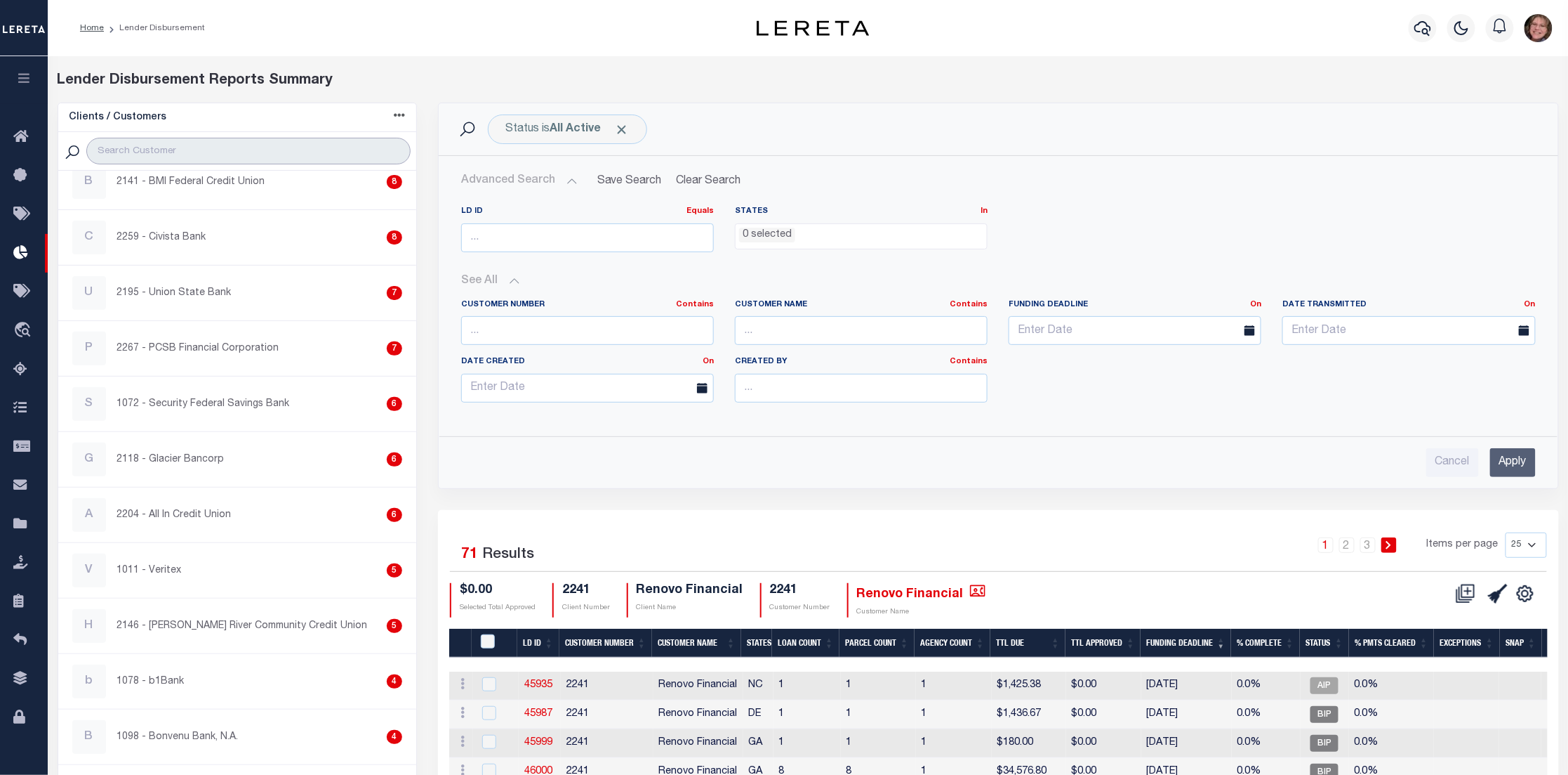
click at [176, 146] on input "search" at bounding box center [249, 150] width 325 height 27
type input "h"
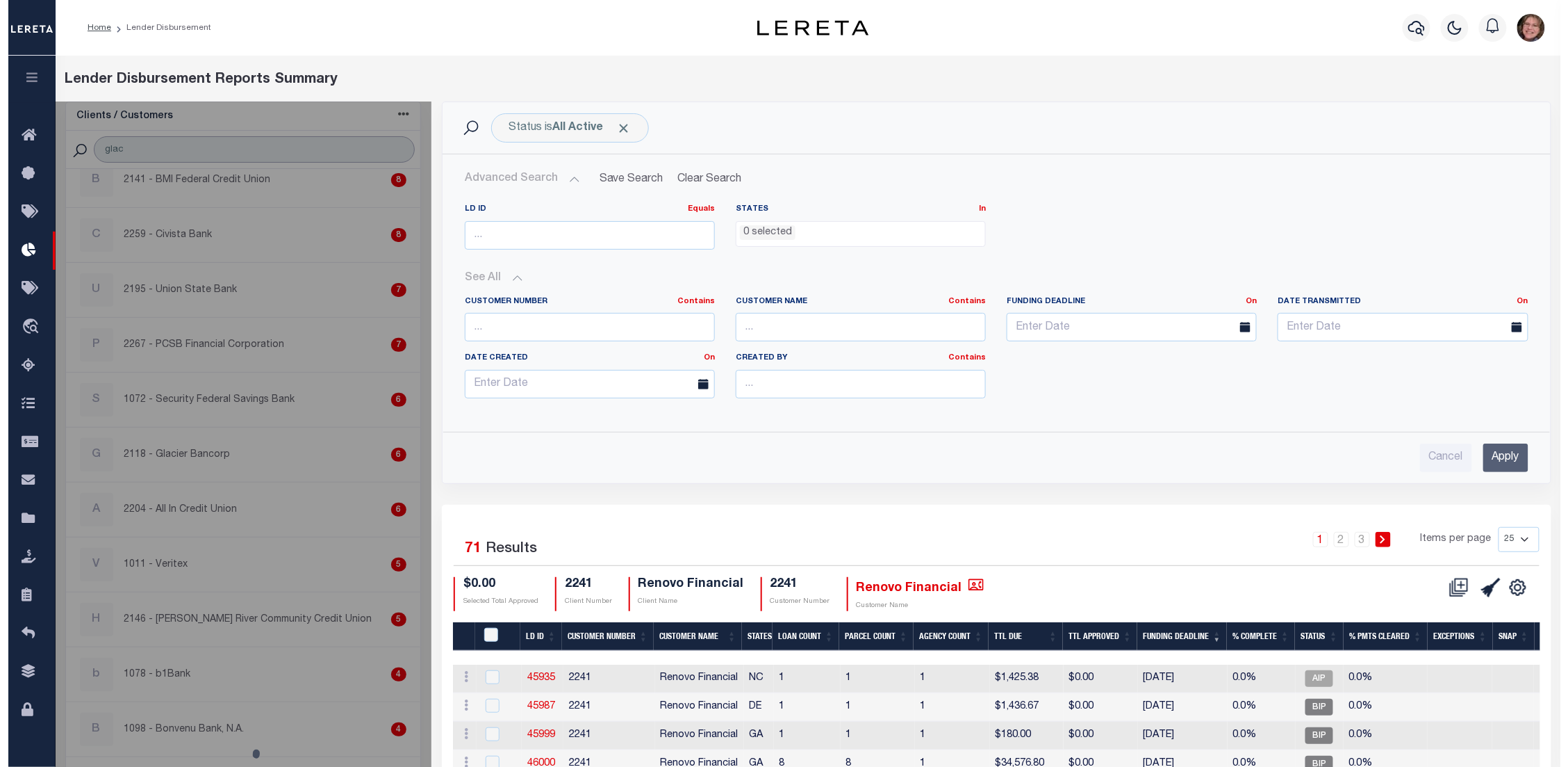
scroll to position [0, 0]
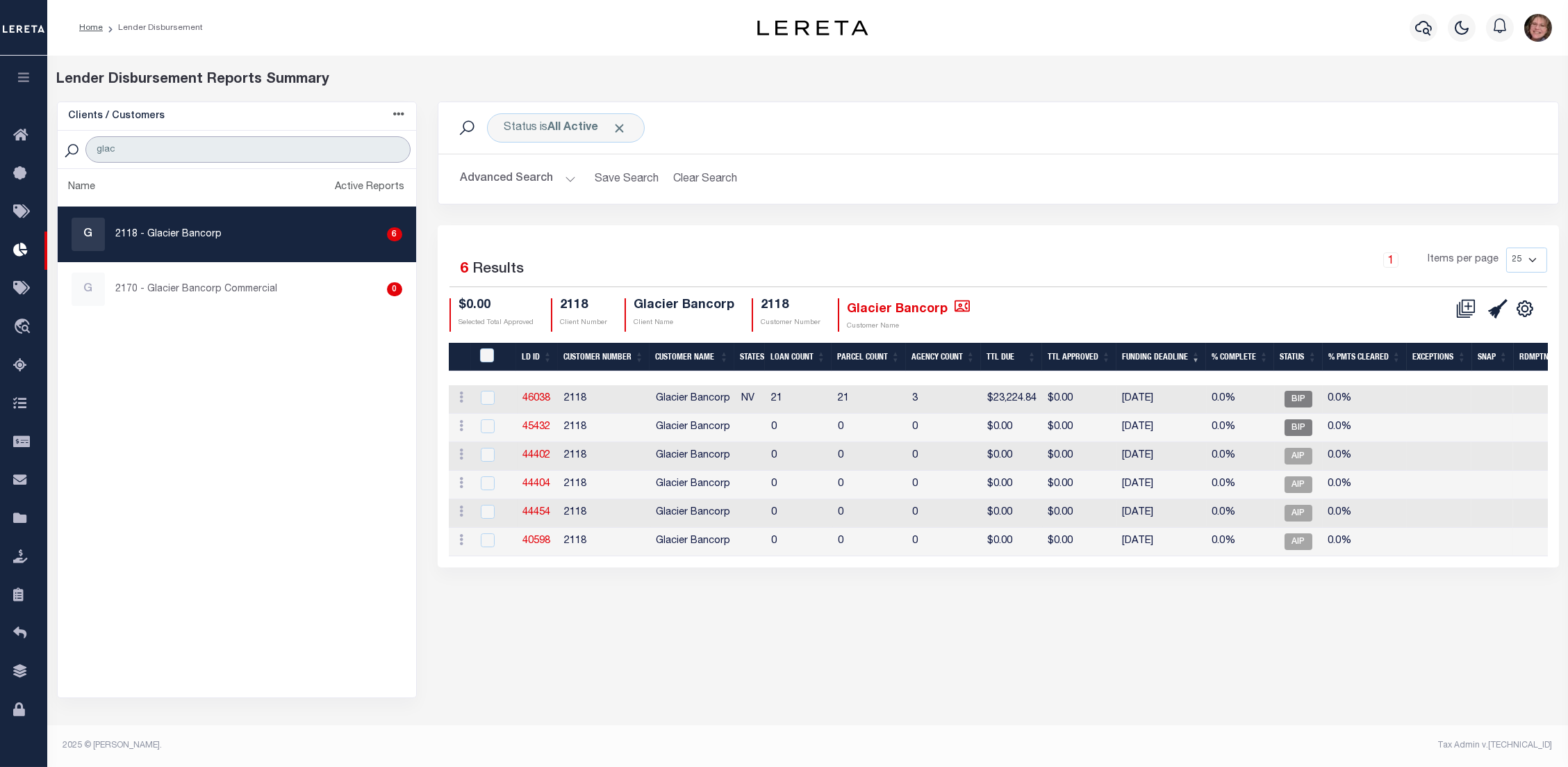
type input "glac"
click at [213, 244] on div "G 2118 - Glacier Bancorp 6" at bounding box center [238, 235] width 331 height 34
checkbox input "true"
click at [218, 288] on p "2170 - Glacier Bancorp Commercial" at bounding box center [197, 289] width 162 height 15
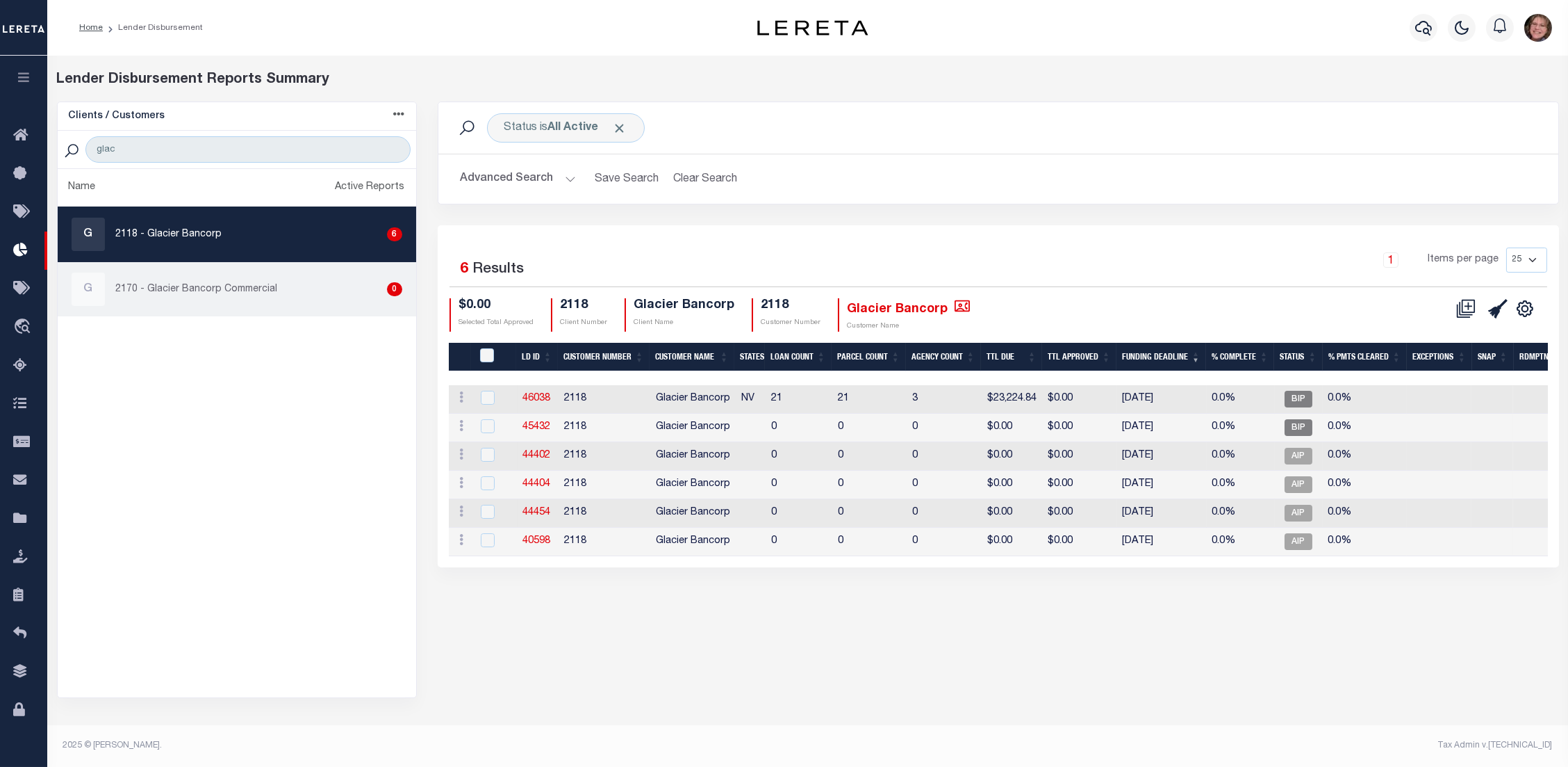
checkbox input "true"
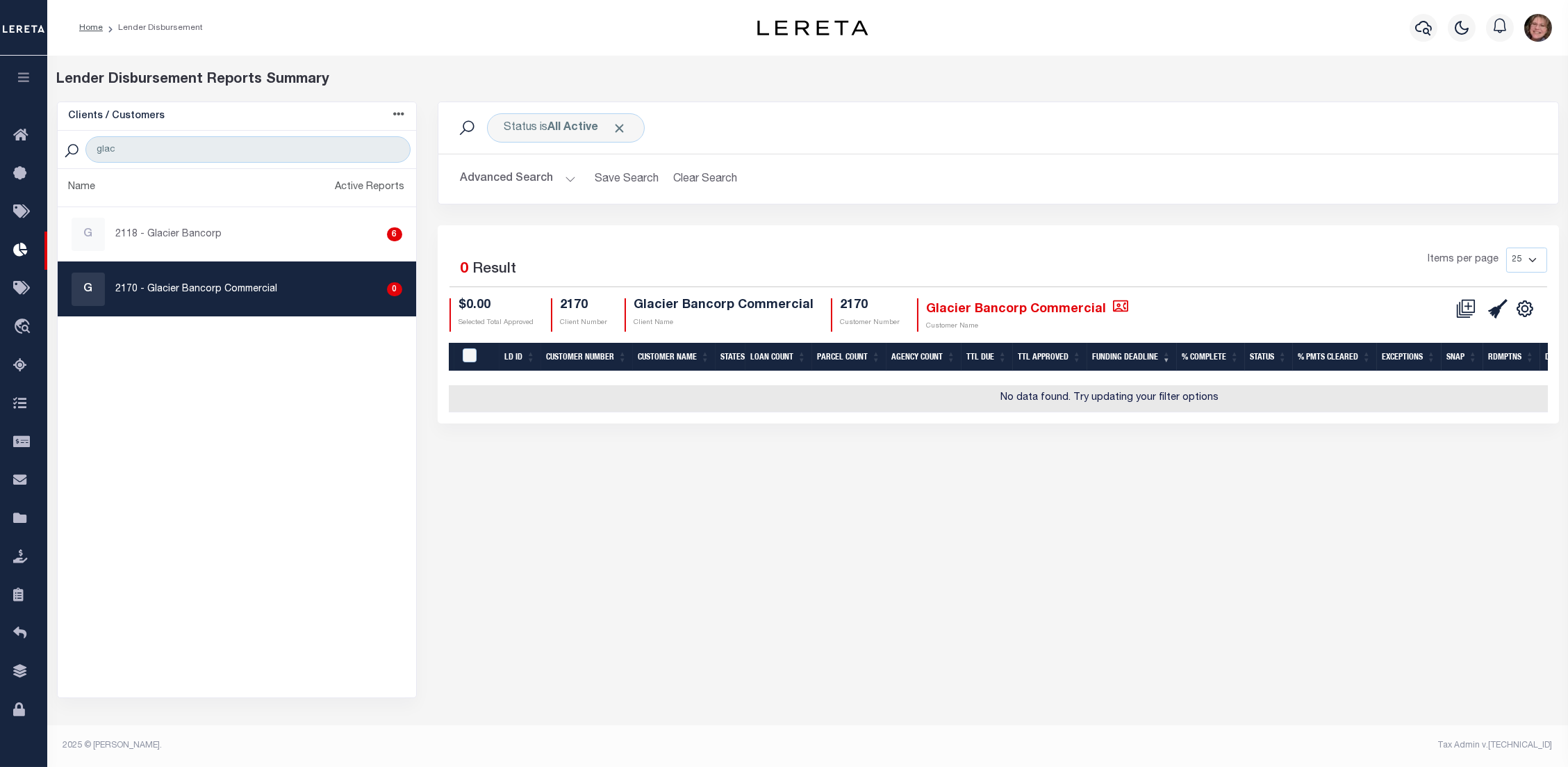
click at [221, 239] on div "G 2118 - Glacier Bancorp 6" at bounding box center [238, 235] width 331 height 34
checkbox input "true"
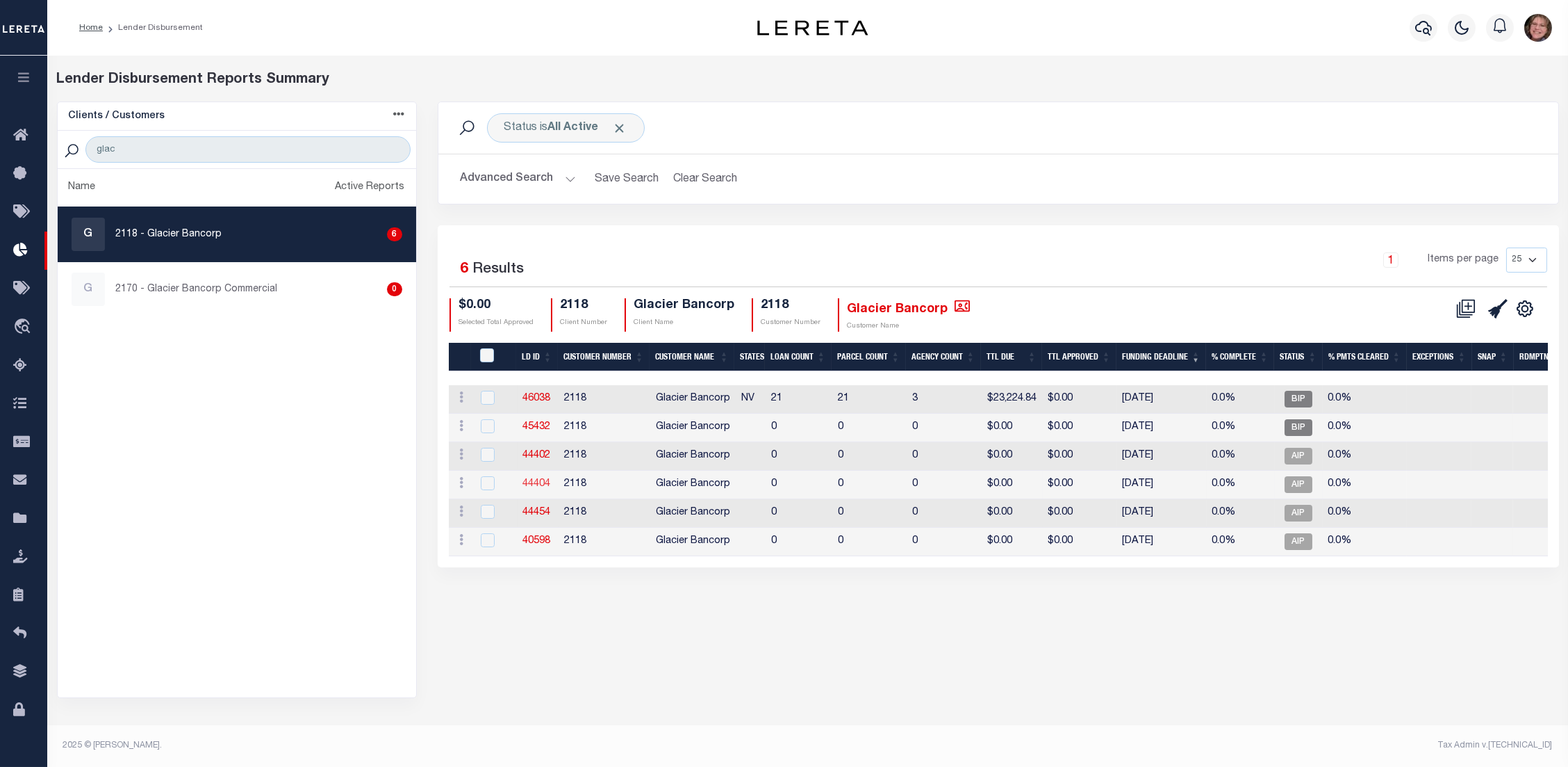
click at [538, 479] on link "44404" at bounding box center [537, 484] width 28 height 10
checkbox input "true"
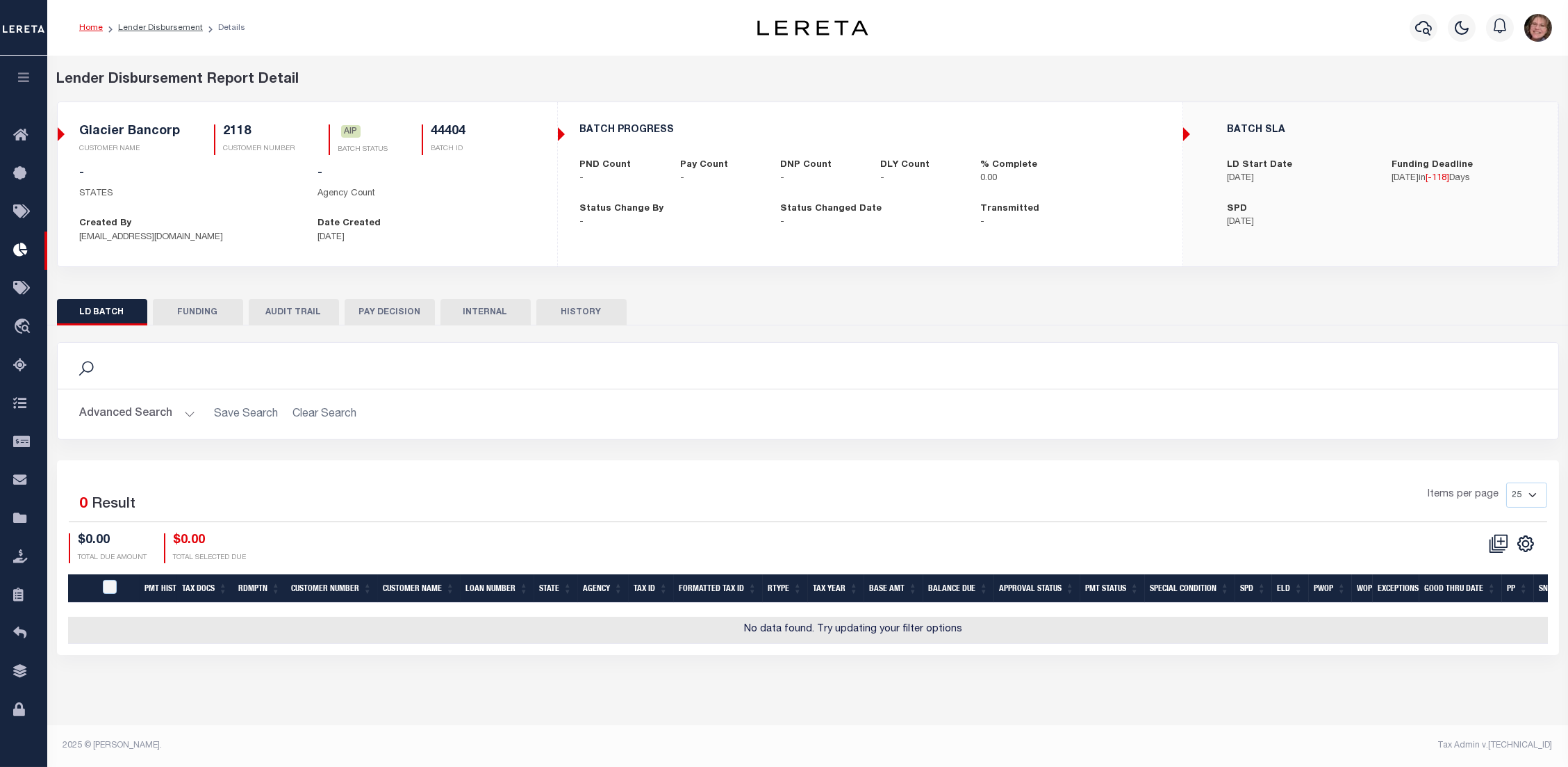
click at [92, 31] on link "Home" at bounding box center [91, 28] width 24 height 8
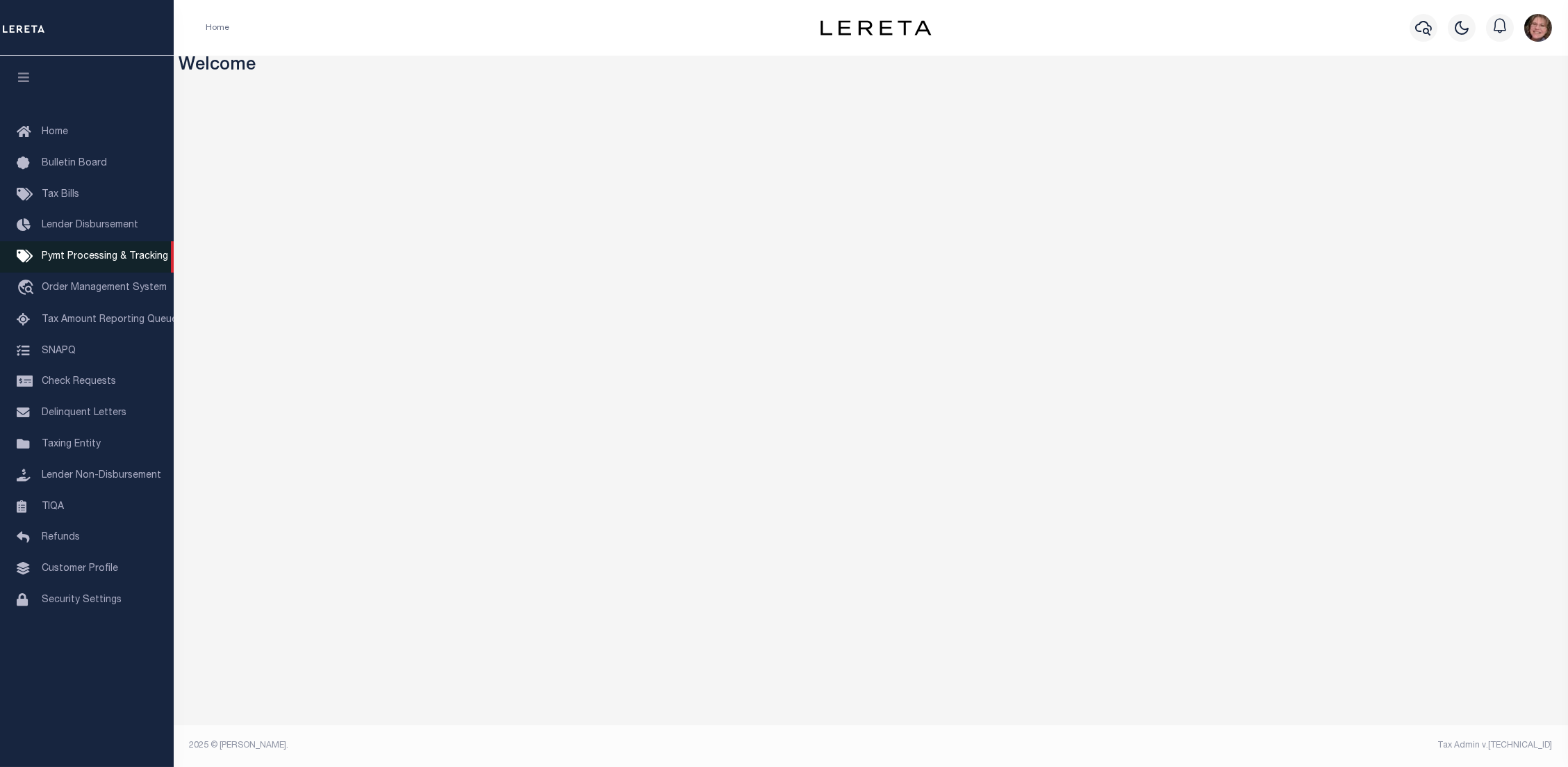
click at [89, 248] on link "Pymt Processing & Tracking" at bounding box center [87, 257] width 173 height 32
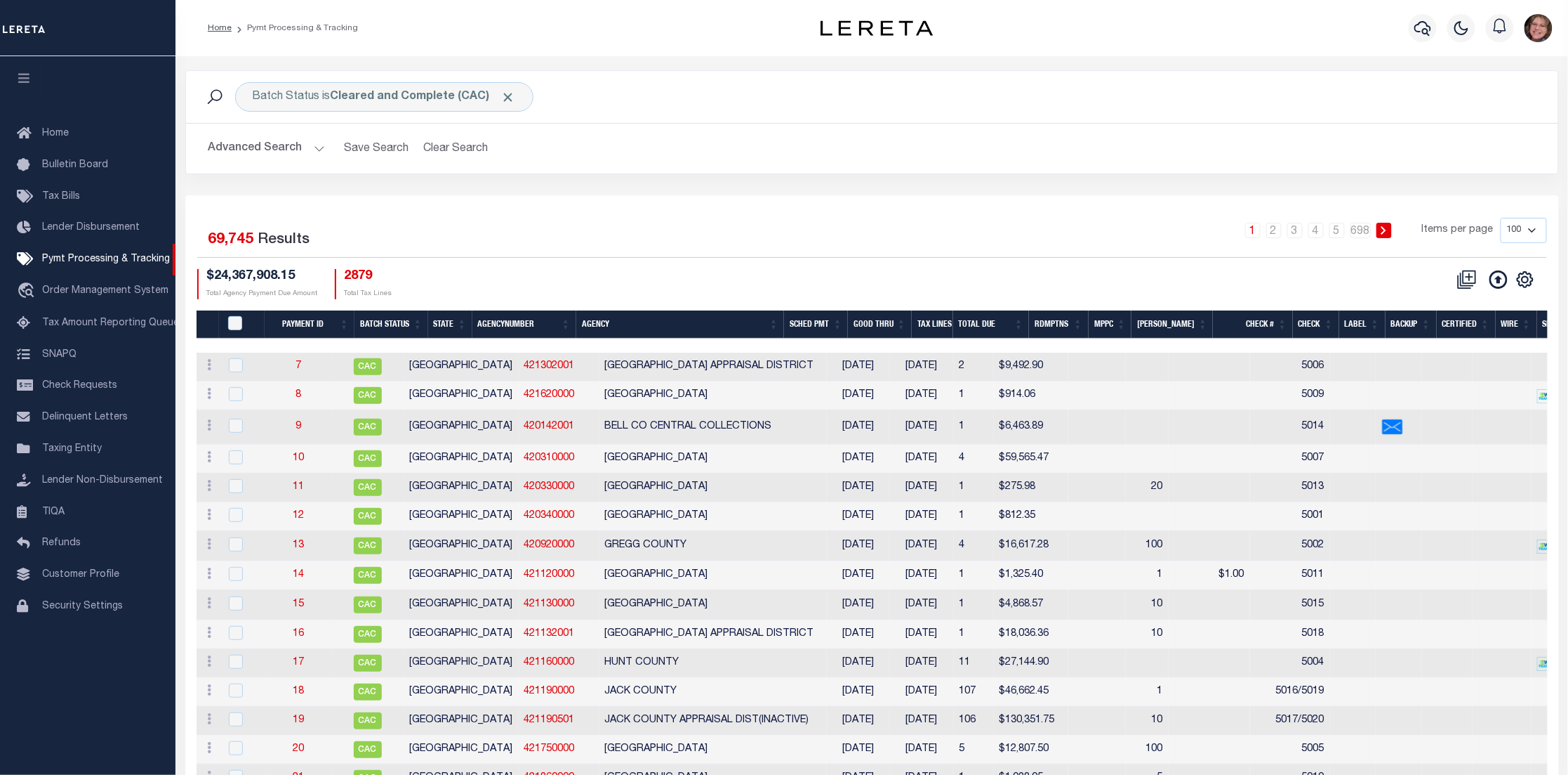
click at [848, 328] on th "SCHED PMT" at bounding box center [815, 325] width 64 height 29
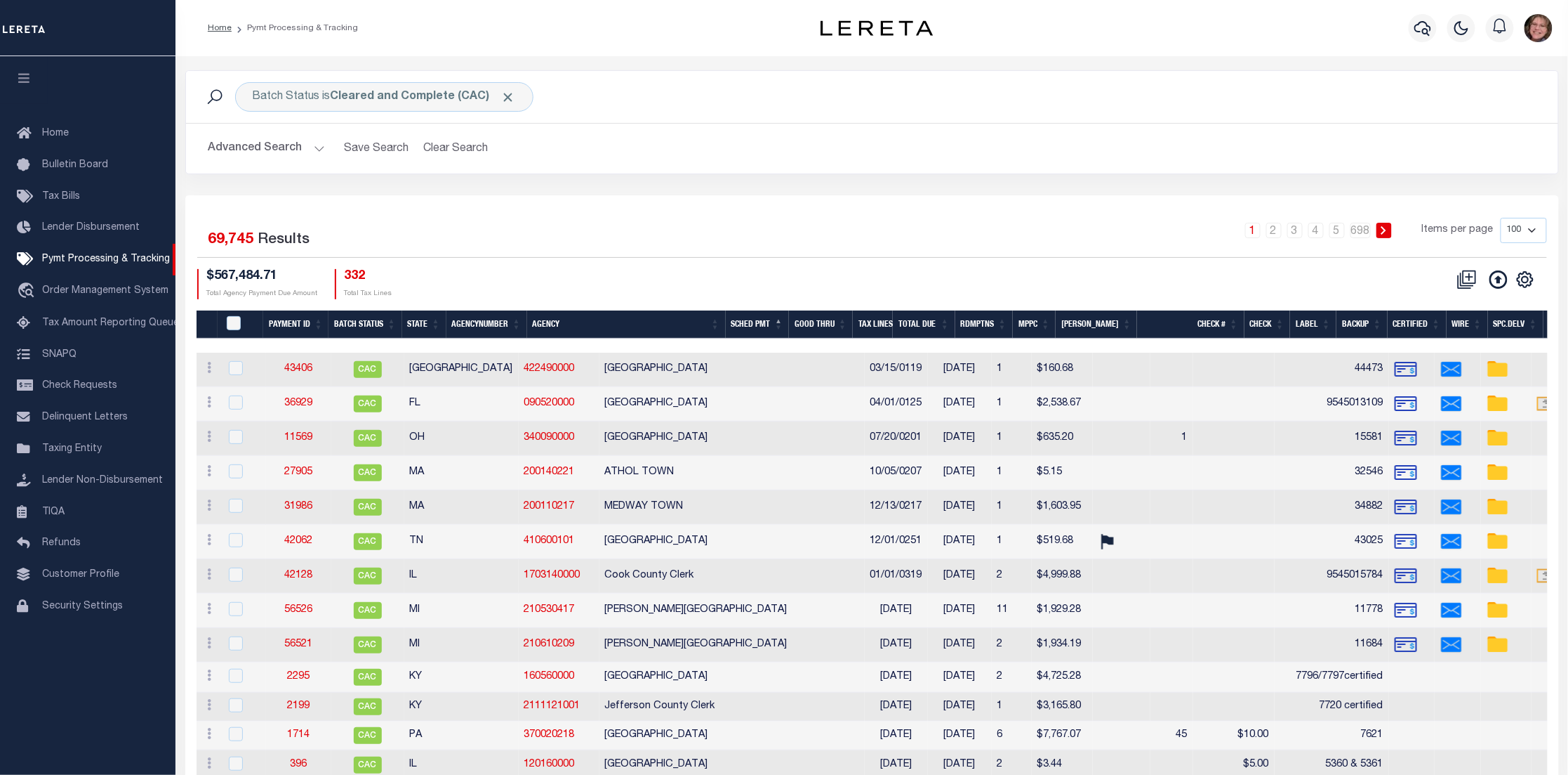
click at [789, 324] on th "SCHED PMT" at bounding box center [758, 325] width 64 height 29
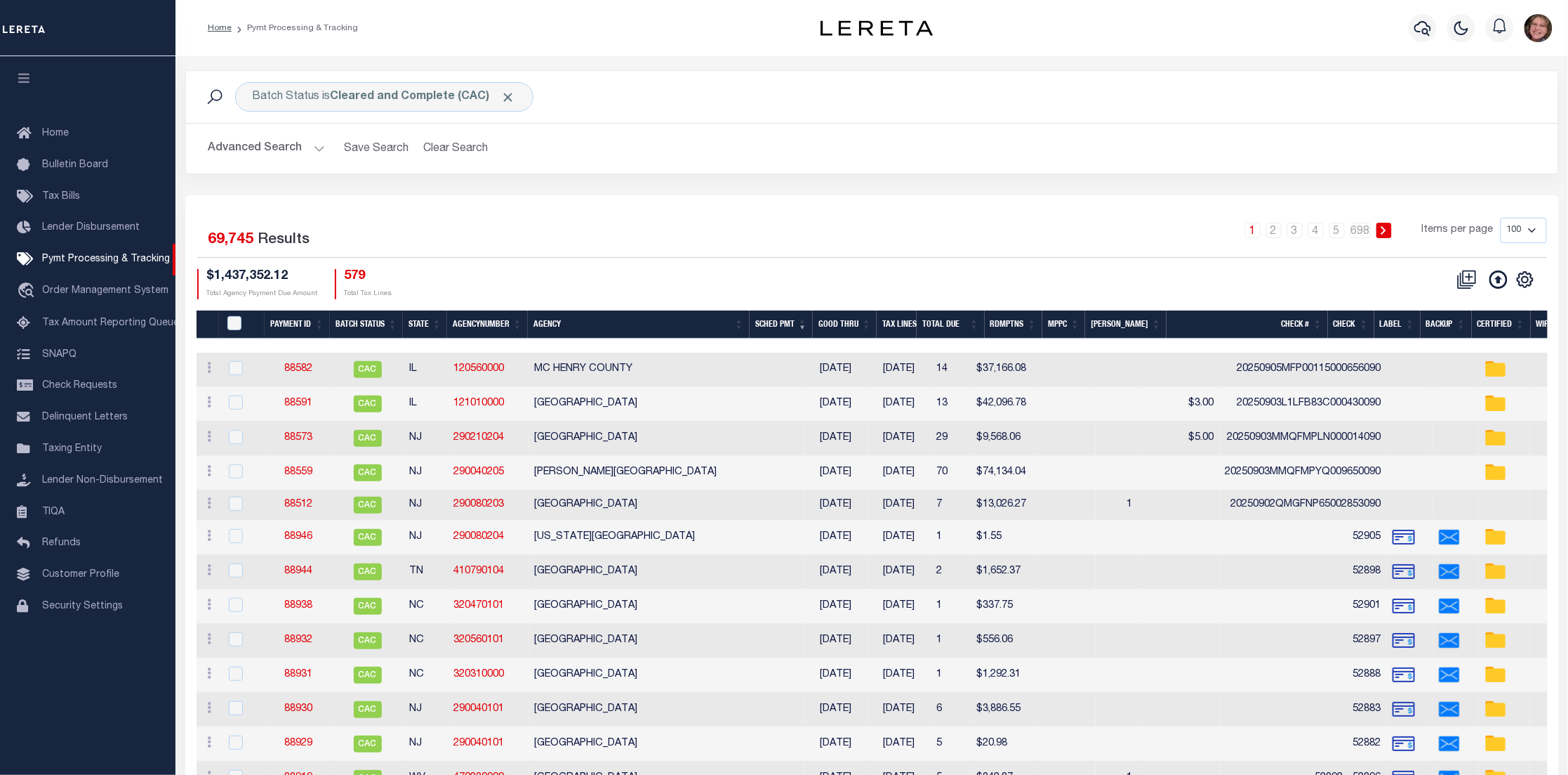
drag, startPoint x: 1175, startPoint y: 370, endPoint x: 1321, endPoint y: 372, distance: 146.0
click at [1236, 371] on td "20250905MFP00115000656090" at bounding box center [1303, 370] width 167 height 35
checkbox input "true"
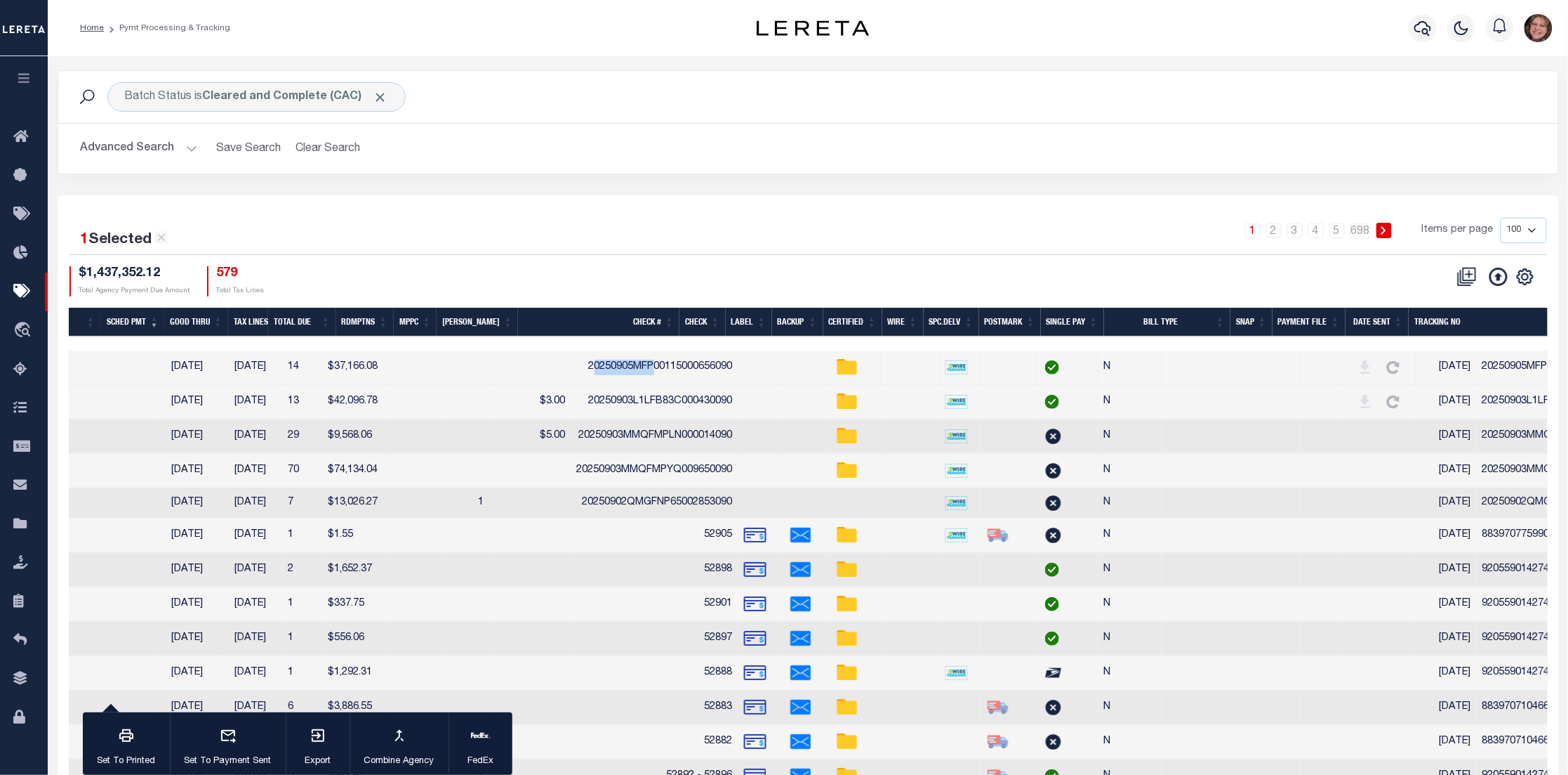
scroll to position [0, 539]
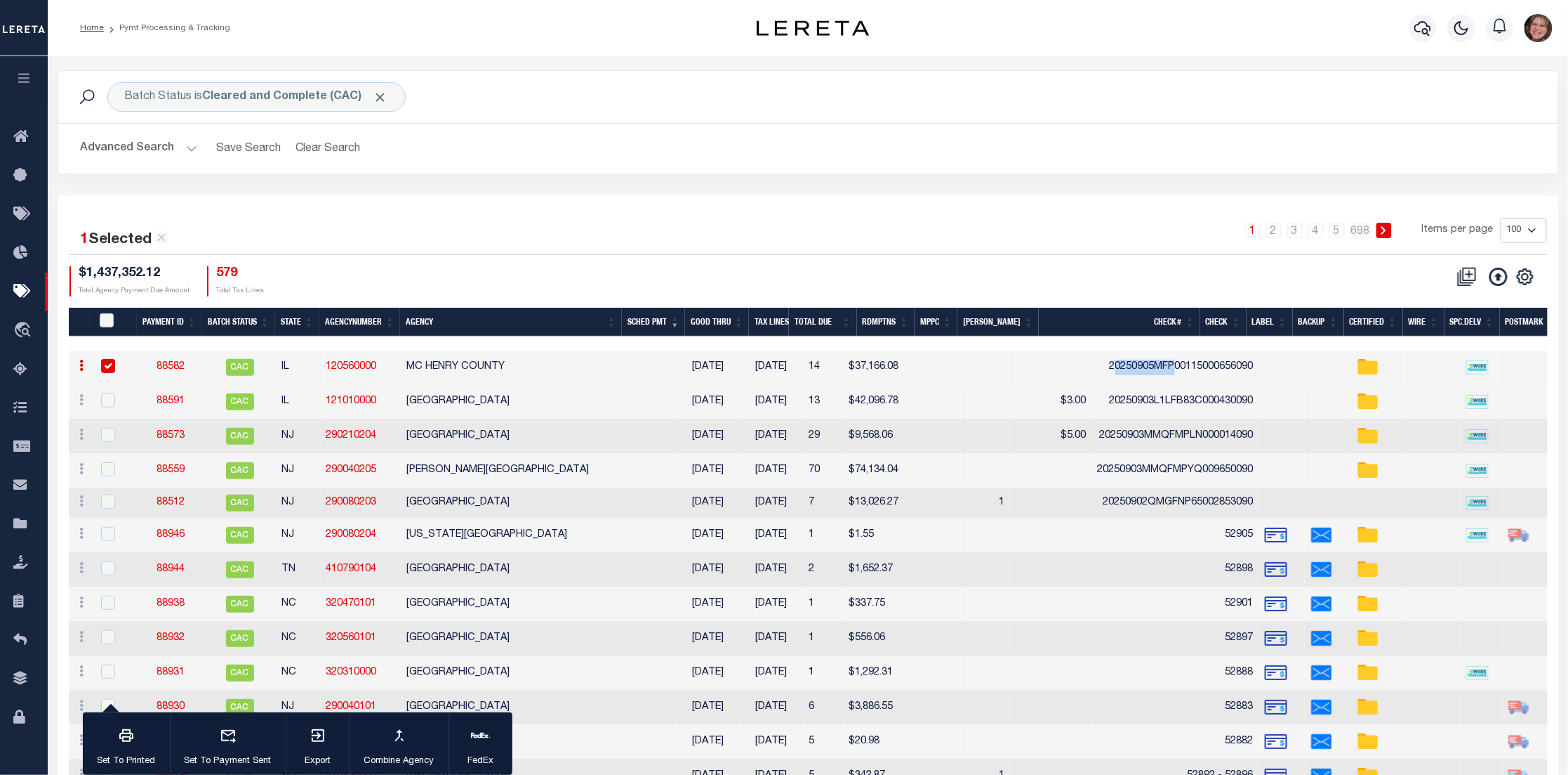
click at [172, 363] on link "88582" at bounding box center [170, 367] width 28 height 10
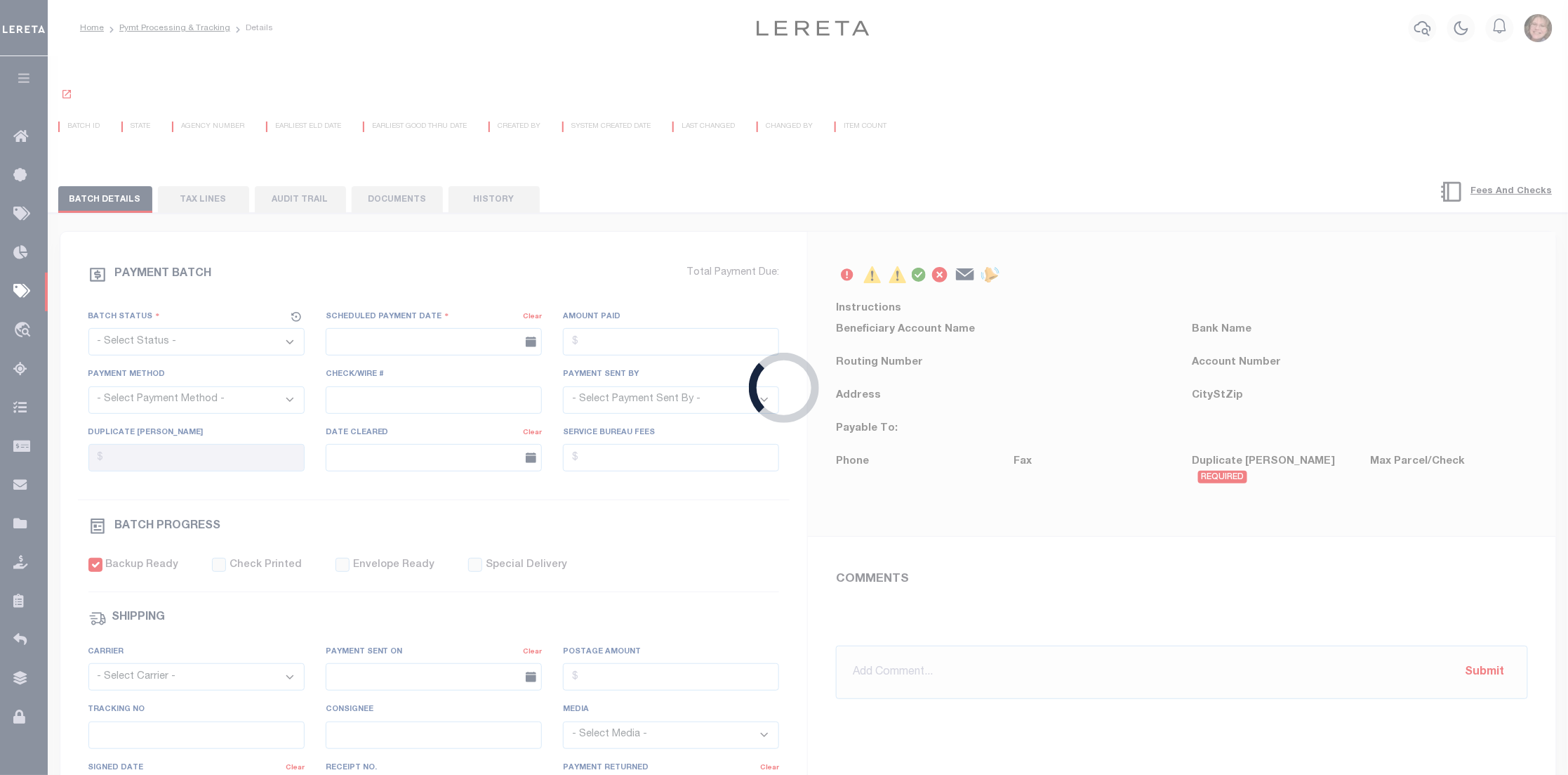
select select "CAC"
type input "[DATE]"
type input "$37,166.08"
select select "TRA"
type input "20250905MFP00115000656090"
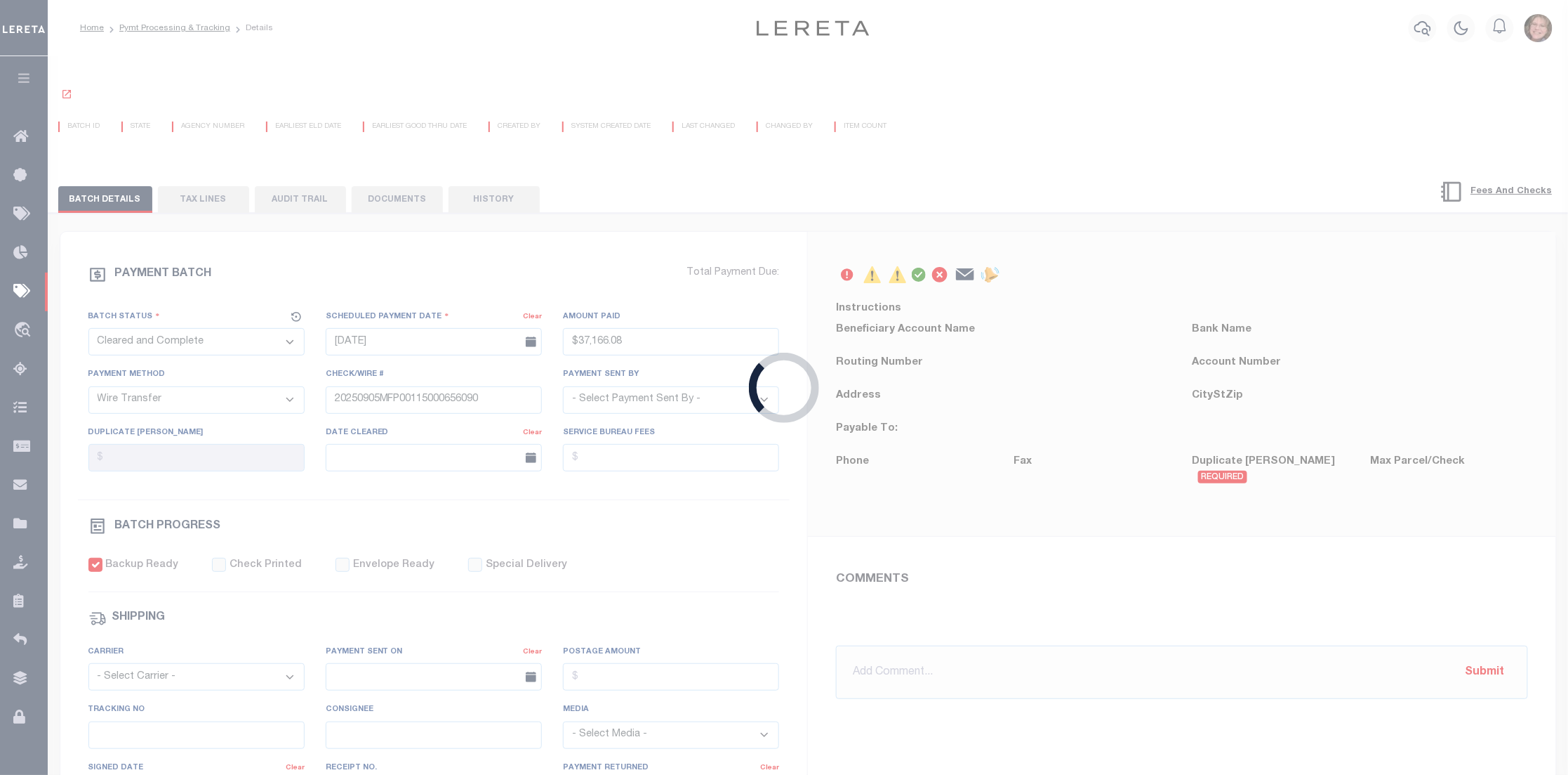
select select "[PERSON_NAME]"
checkbox input "true"
select select "OTH"
type input "[DATE]"
type input "20250905MFP0011500065609051526"
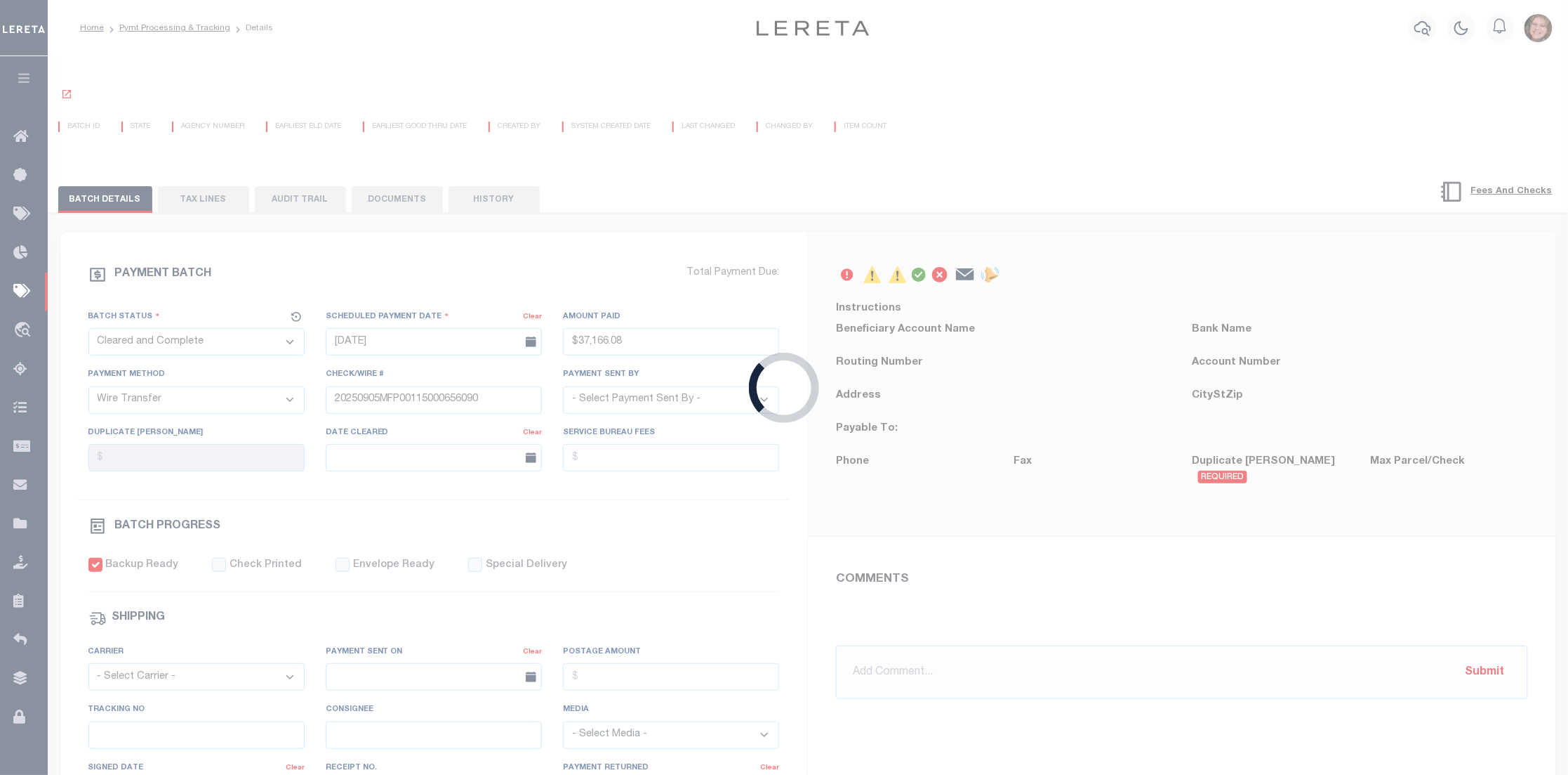
type input "N"
radio input "true"
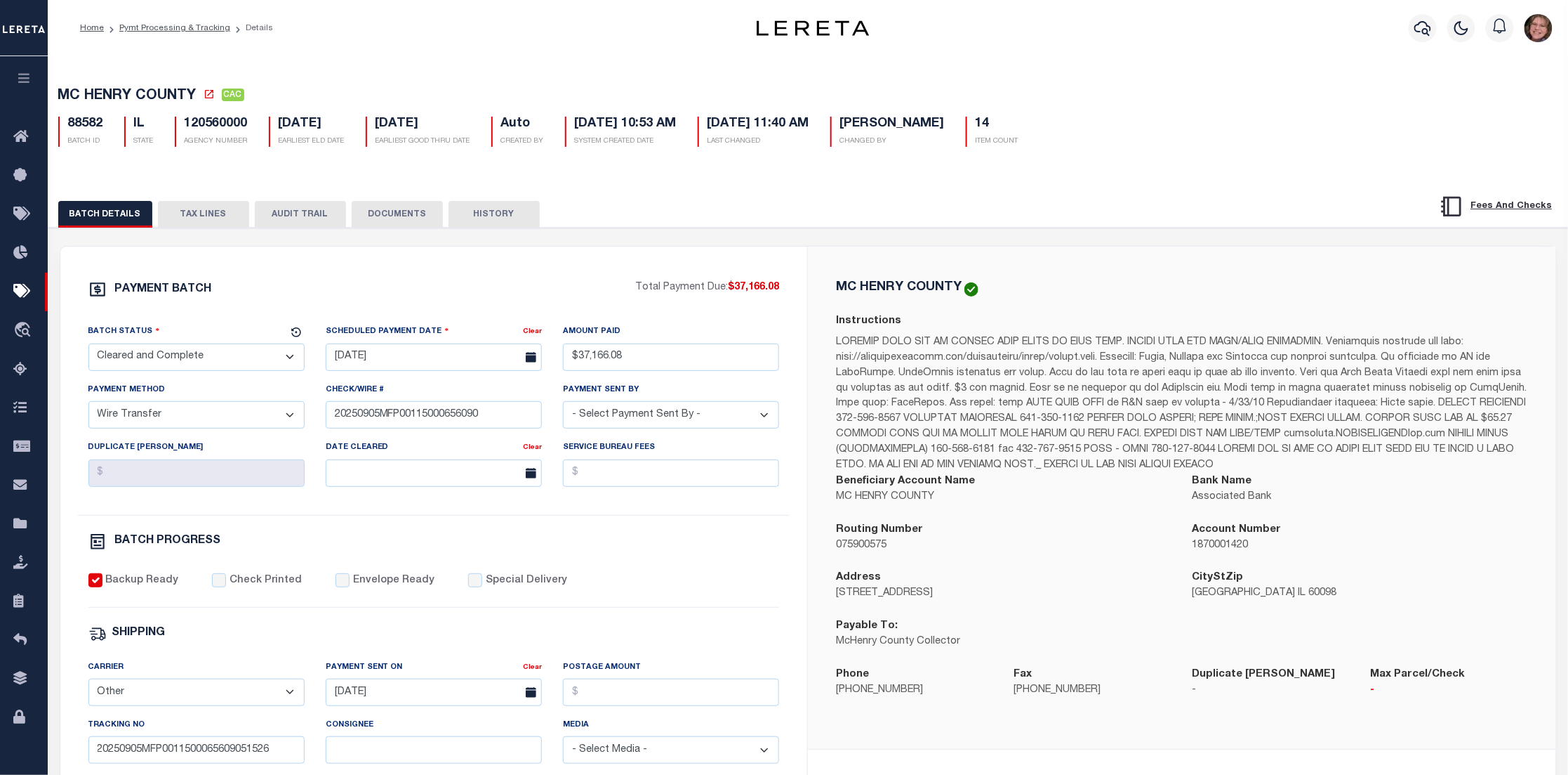
click at [211, 226] on button "TAX LINES" at bounding box center [204, 214] width 92 height 27
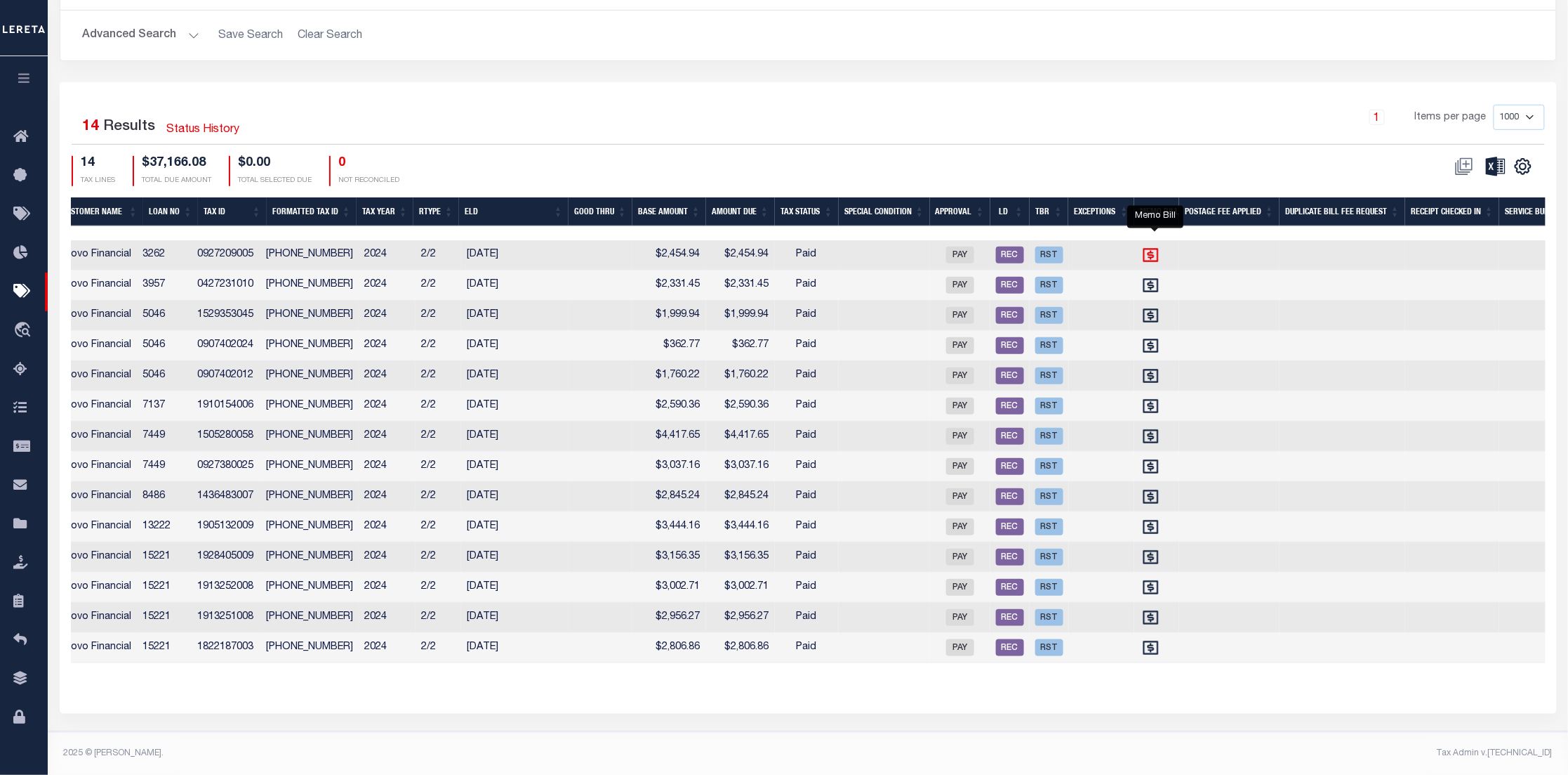
click at [1150, 246] on icon "" at bounding box center [1151, 255] width 18 height 18
checkbox input "true"
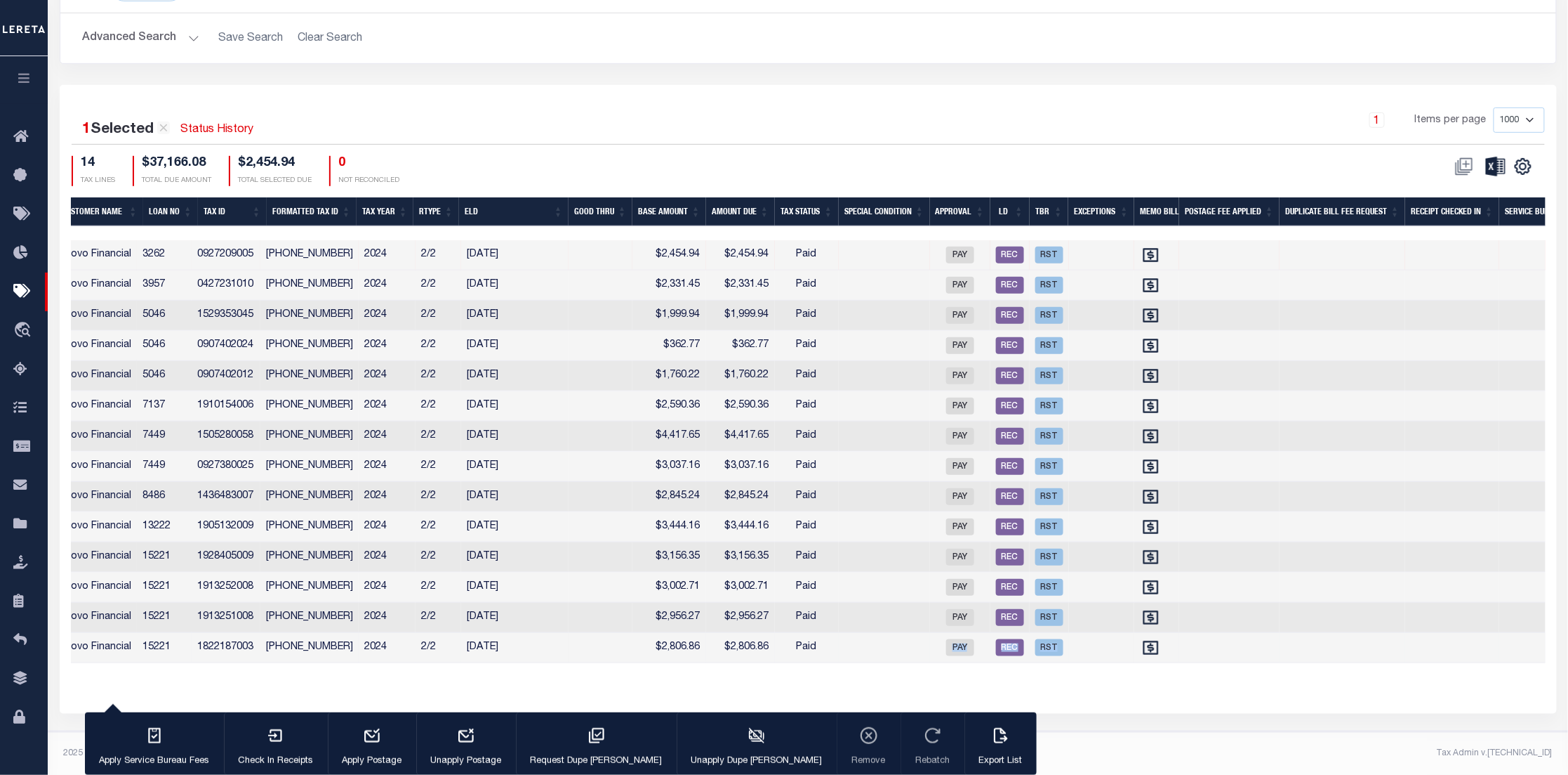
drag, startPoint x: 1370, startPoint y: 653, endPoint x: 741, endPoint y: 644, distance: 629.1
click at [745, 644] on tr "11665630 2241 Renovo Financial 2241 Renovo Financial 15221 1822187003 18-22-187…" at bounding box center [469, 647] width 2315 height 30
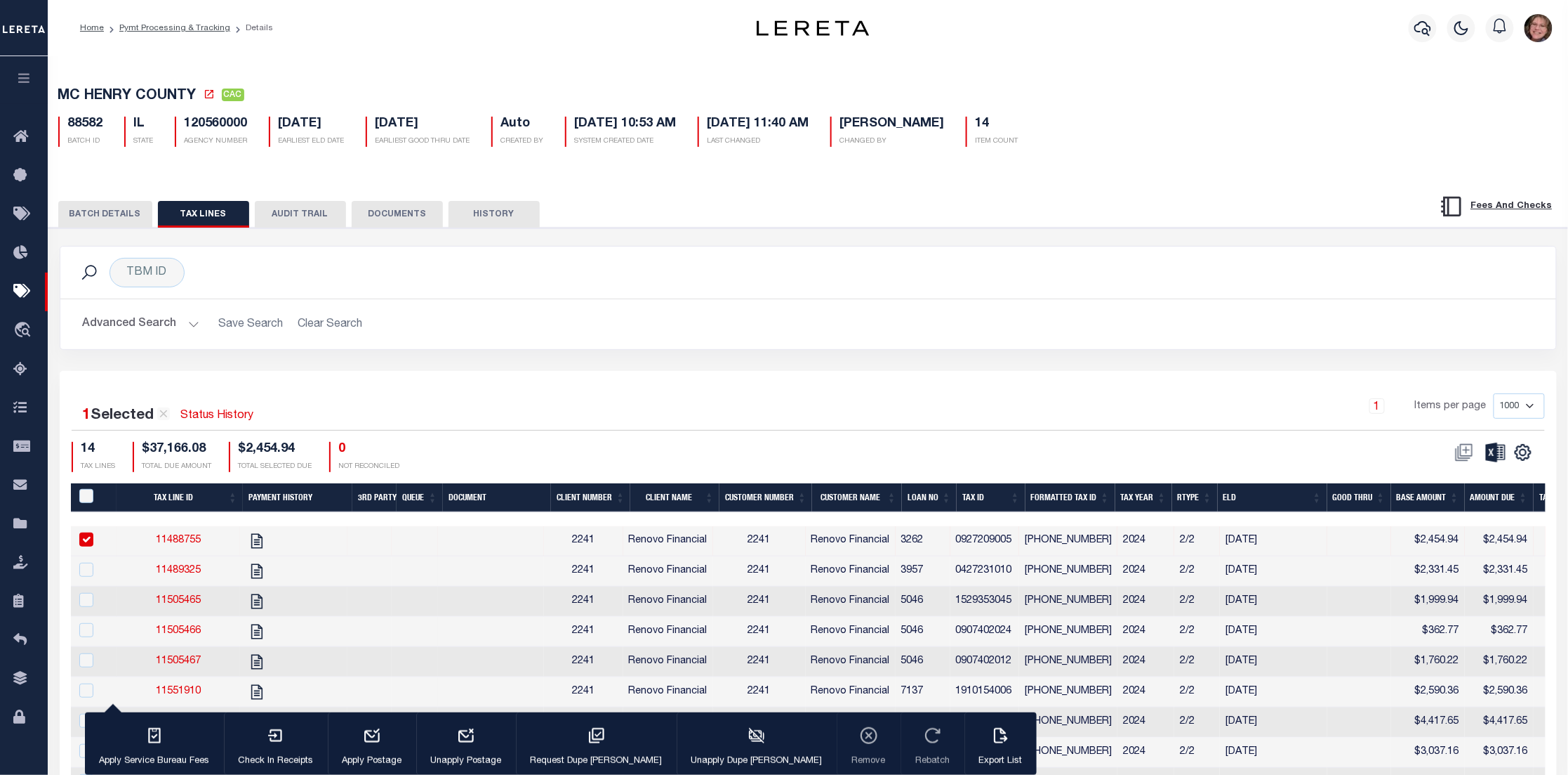
click at [292, 217] on button "AUDIT TRAIL" at bounding box center [301, 214] width 92 height 27
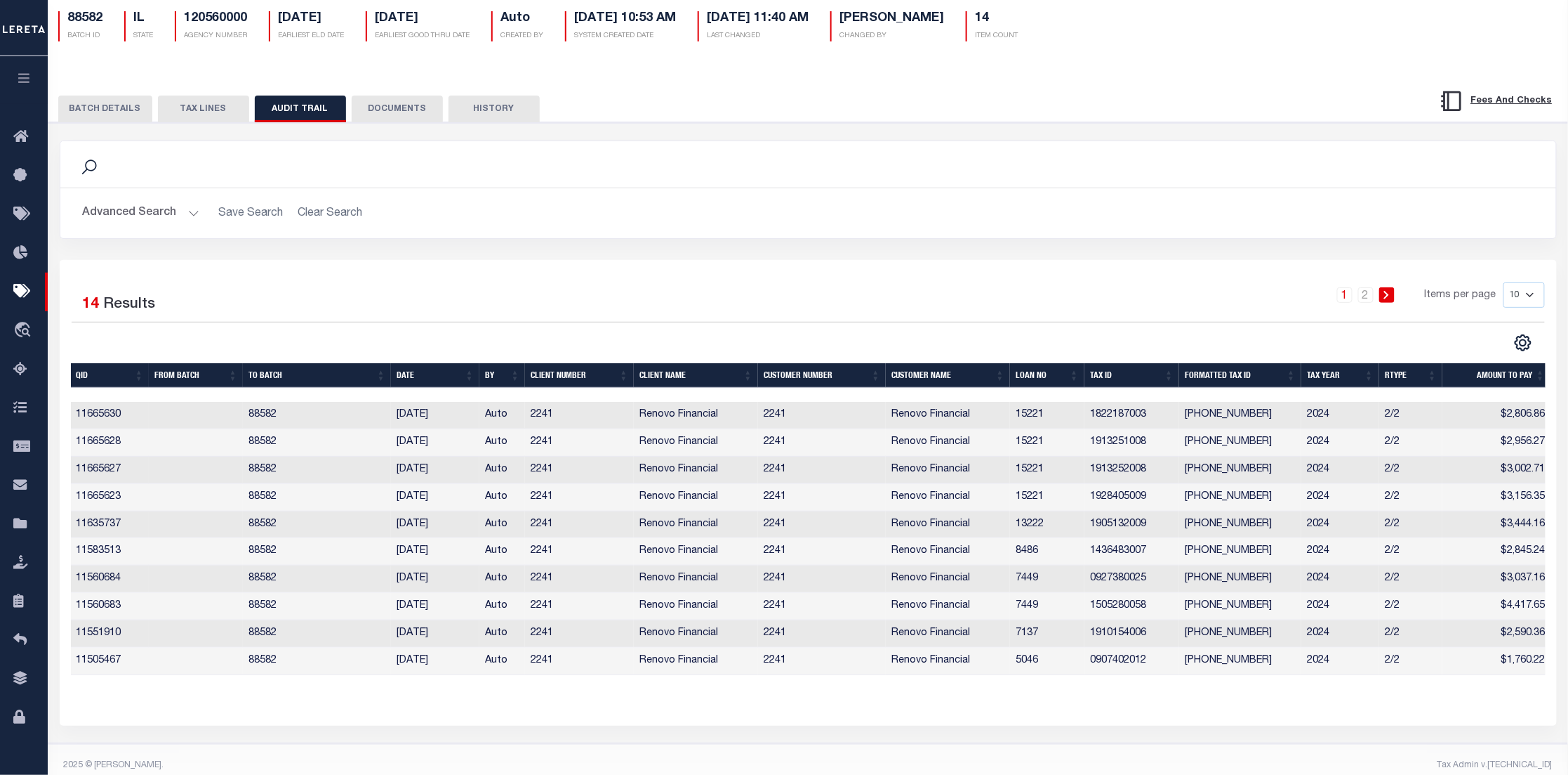
click at [409, 98] on button "DOCUMENTS" at bounding box center [397, 109] width 92 height 27
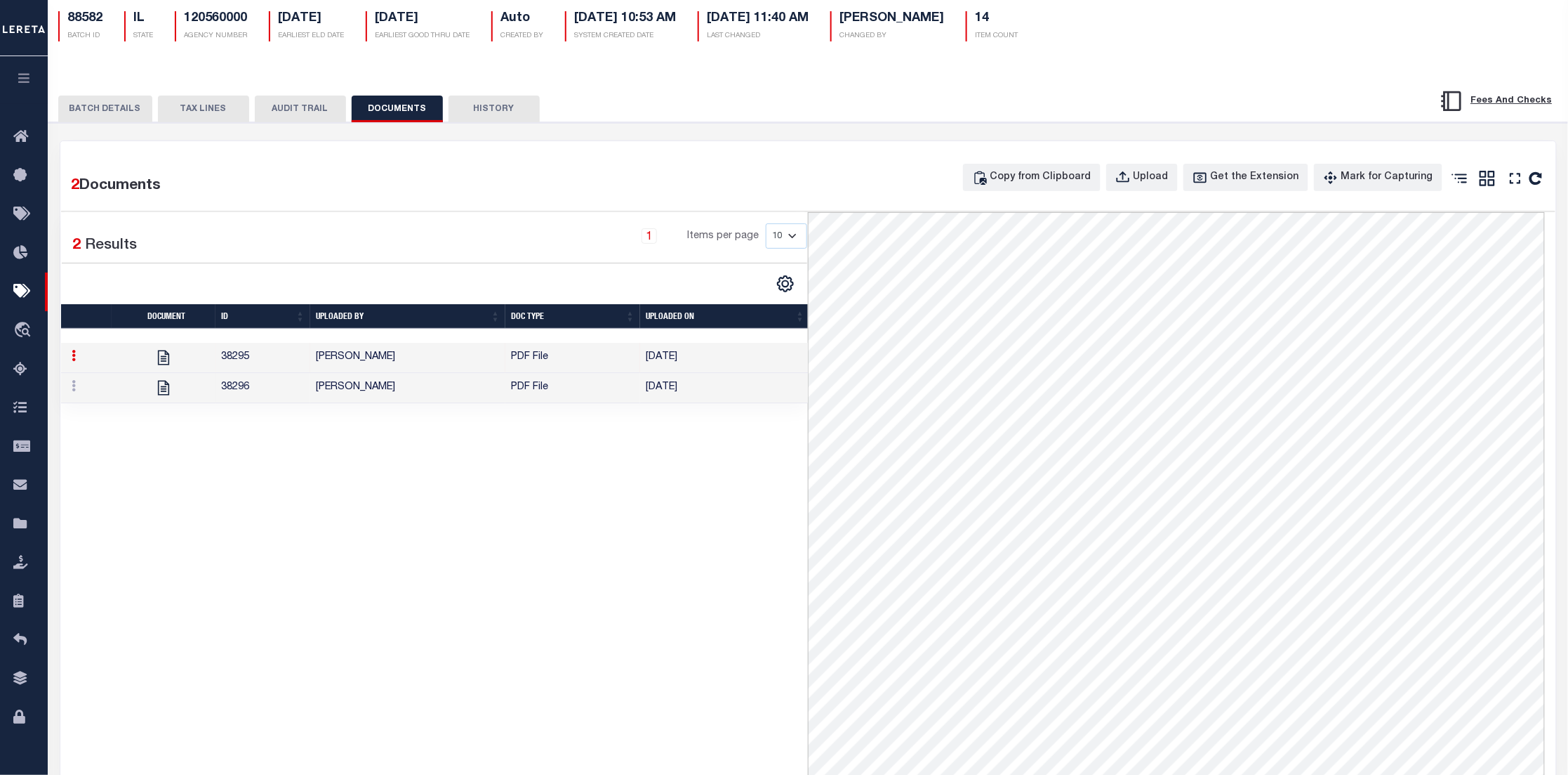
click at [533, 359] on td "PDF File" at bounding box center [572, 358] width 134 height 30
click at [584, 394] on td "PDF File" at bounding box center [572, 388] width 134 height 30
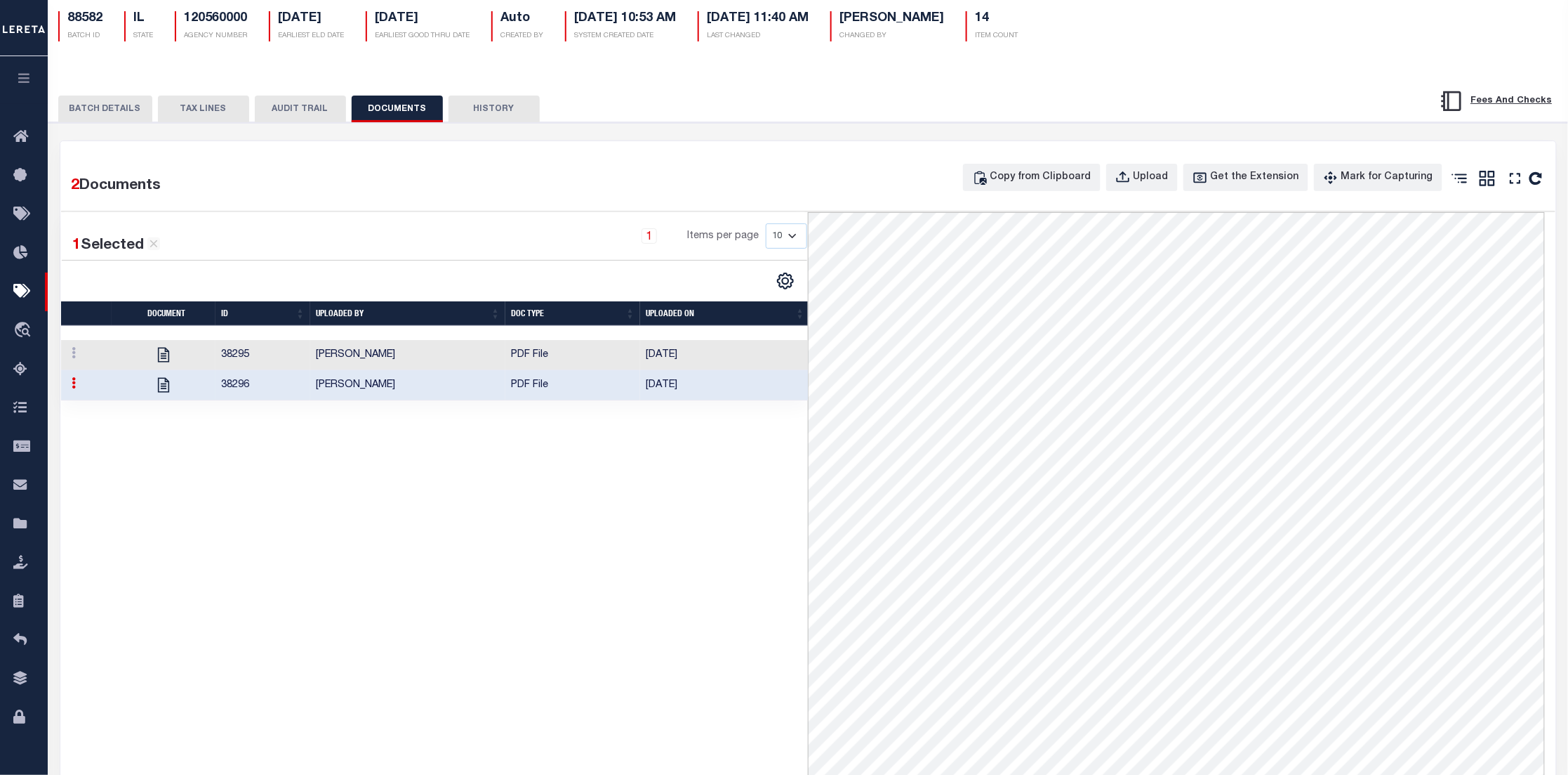
click at [499, 103] on button "HISTORY" at bounding box center [494, 109] width 92 height 27
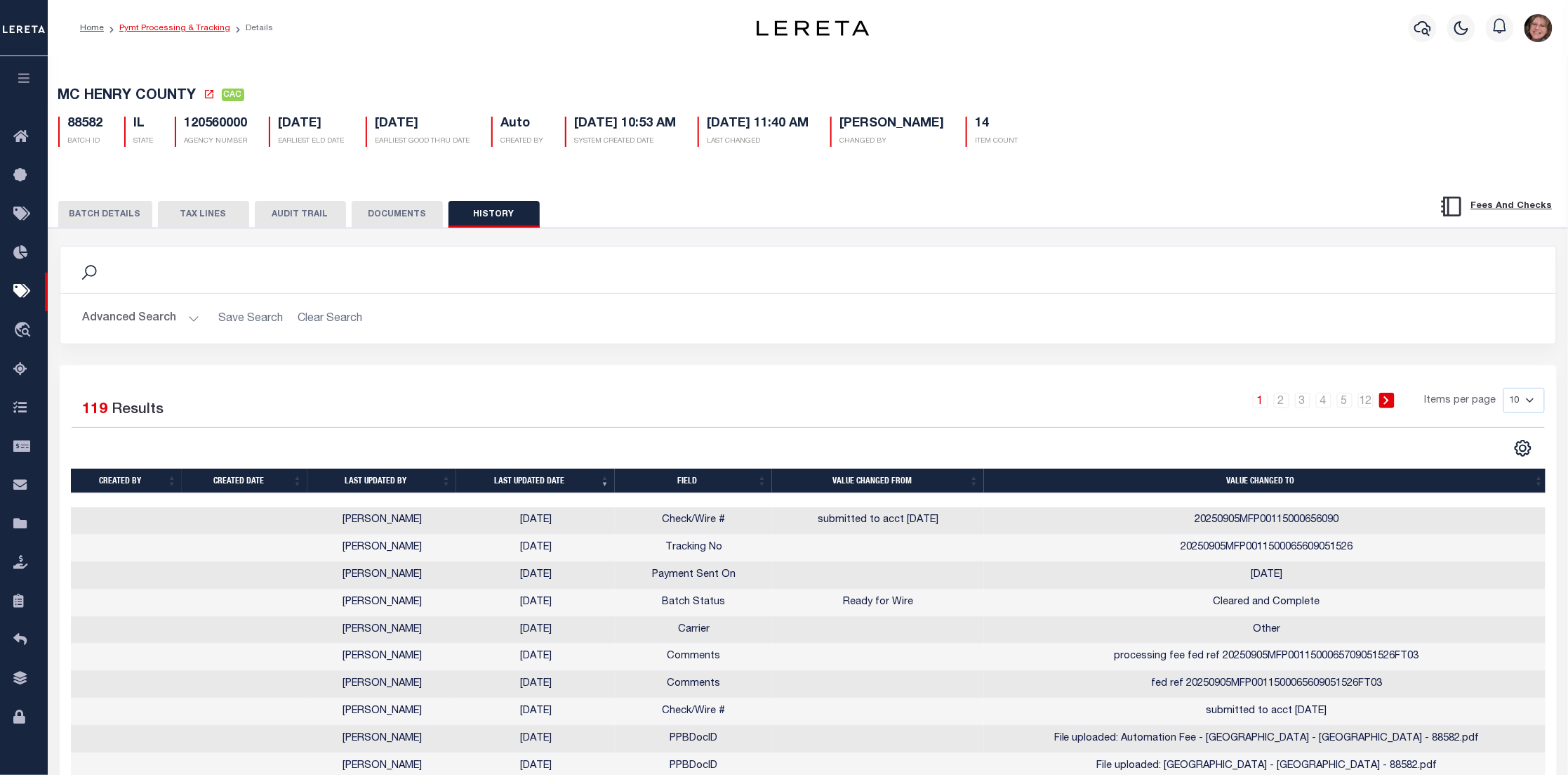
click at [168, 25] on link "Pymt Processing & Tracking" at bounding box center [174, 28] width 111 height 8
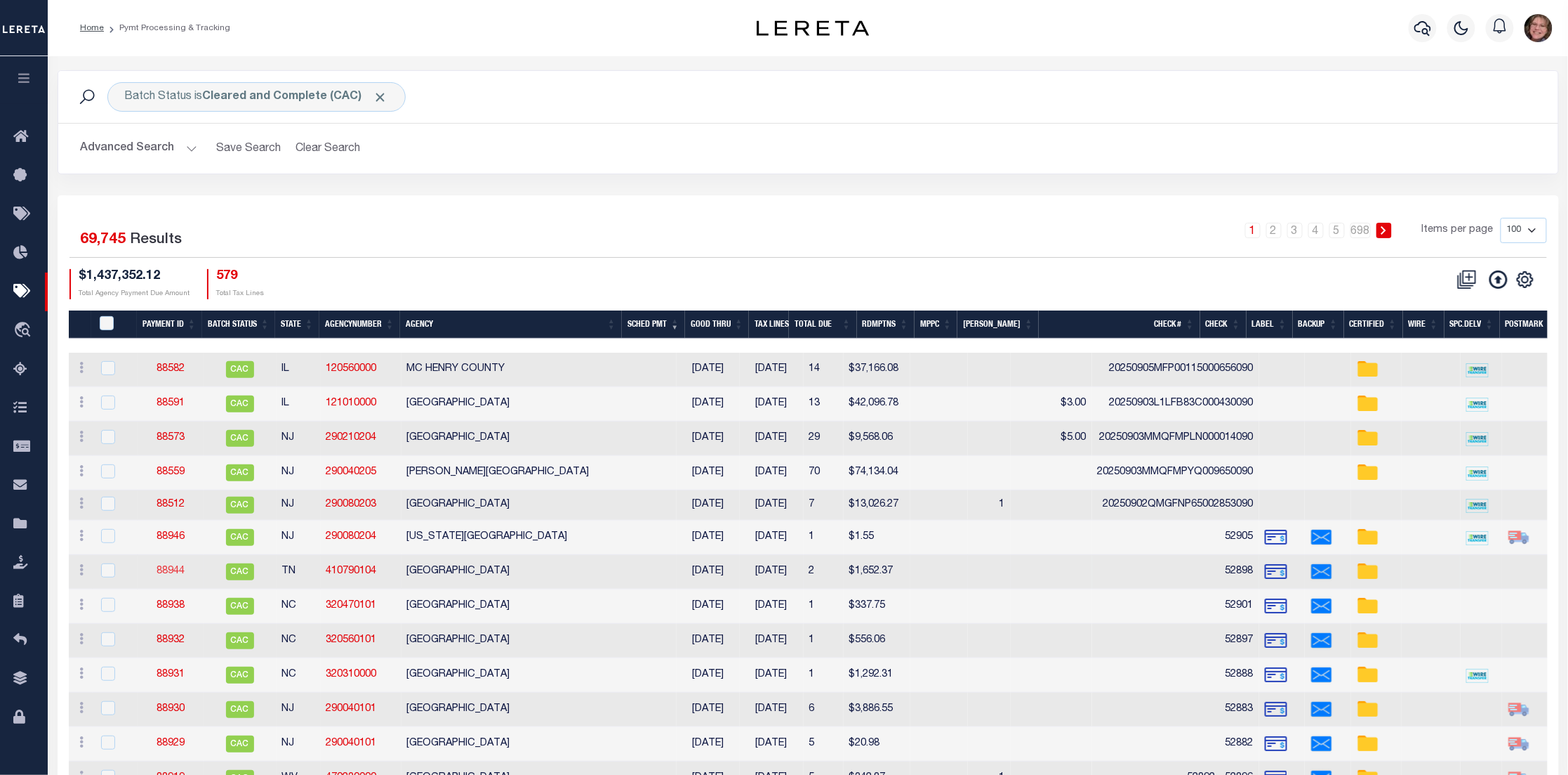
click at [173, 576] on link "88944" at bounding box center [170, 571] width 28 height 10
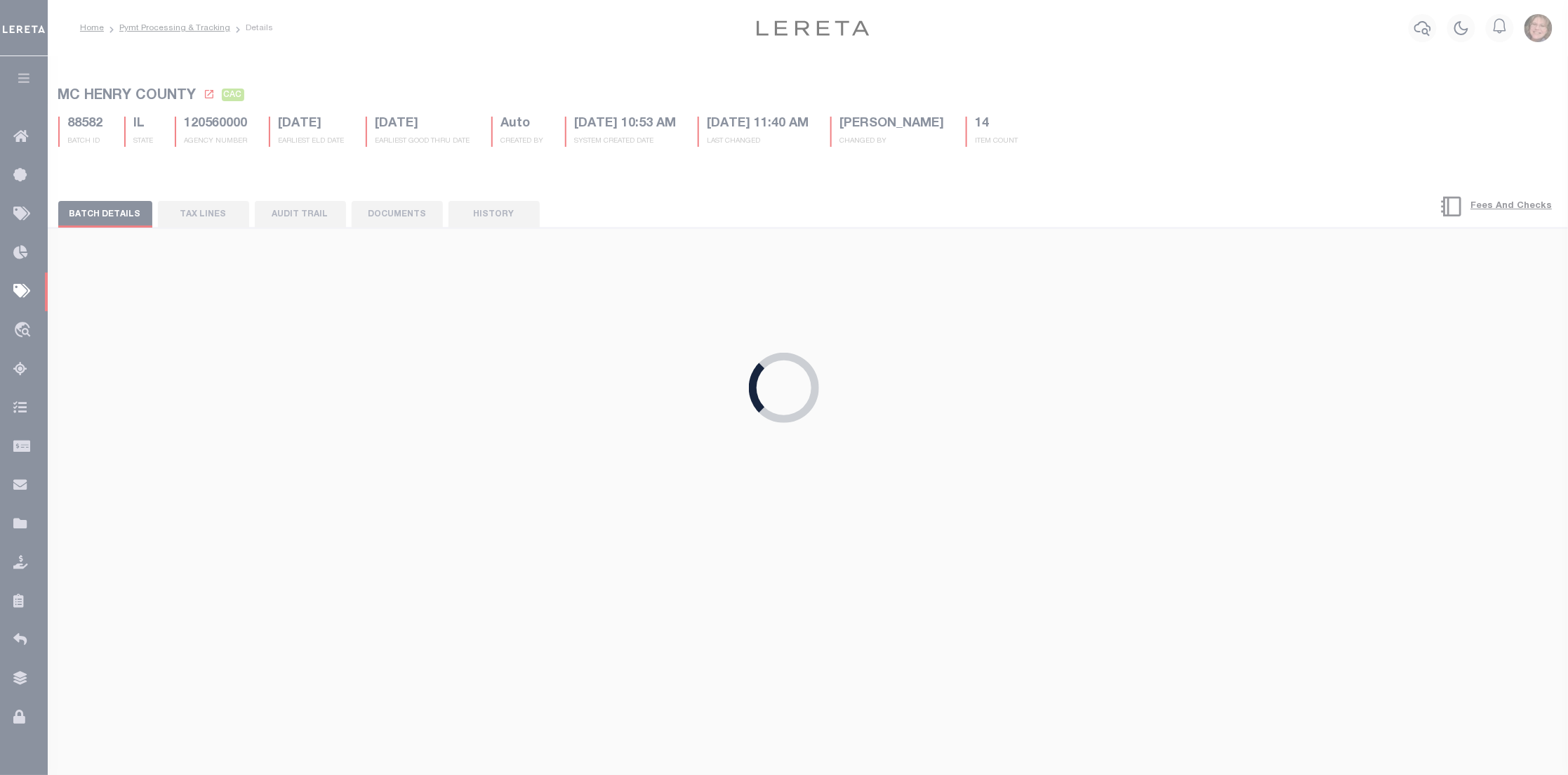
type input "08/29/2025"
type input "$1,652.37"
select select "CHK"
type input "52898"
select select "Villatoro-Benitez, Andres"
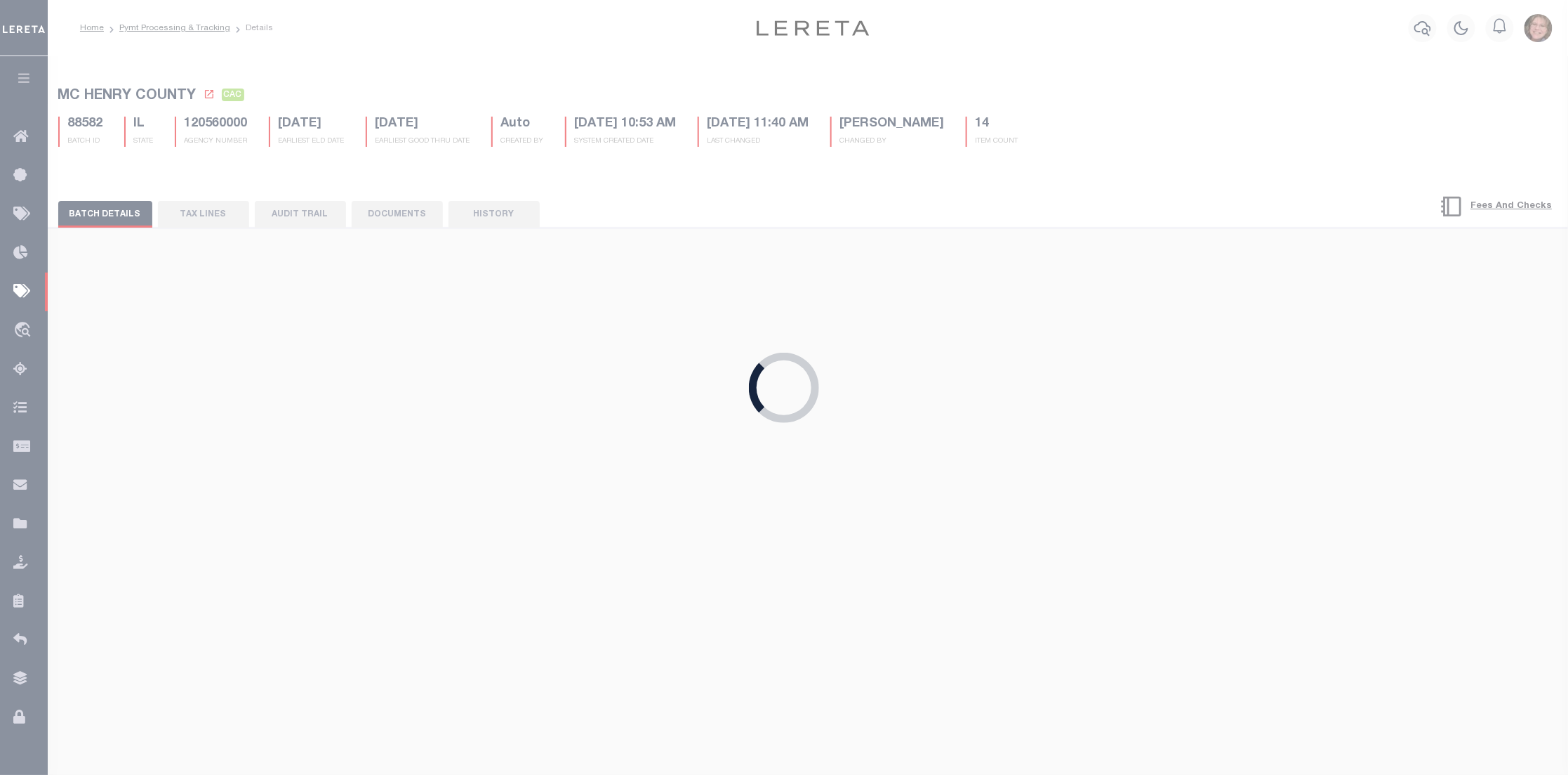
type input "09/09/2025"
checkbox input "true"
select select "USS"
type input "08/29/2025"
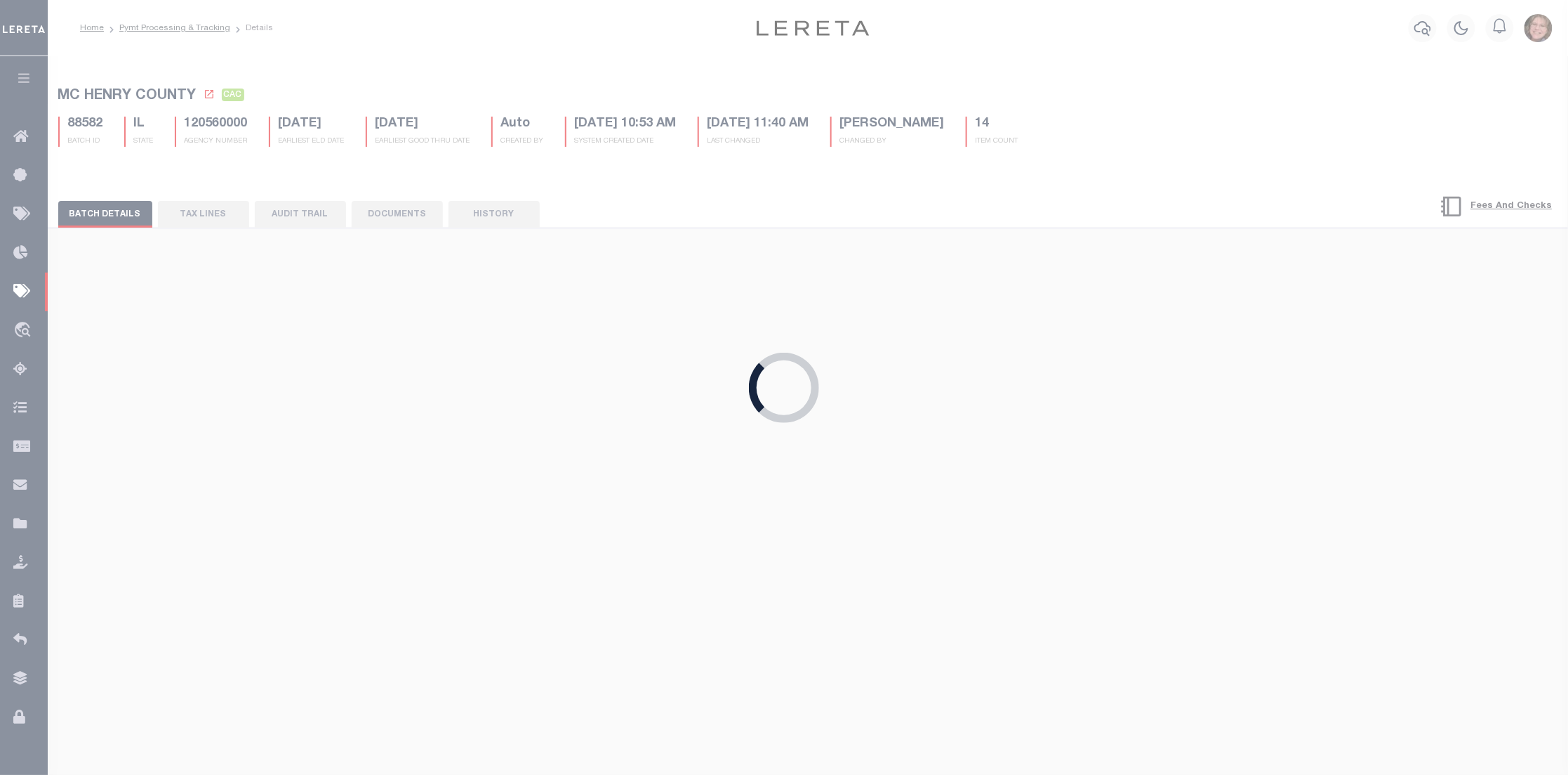
type input "$9.85"
type input "9205590142749901764433"
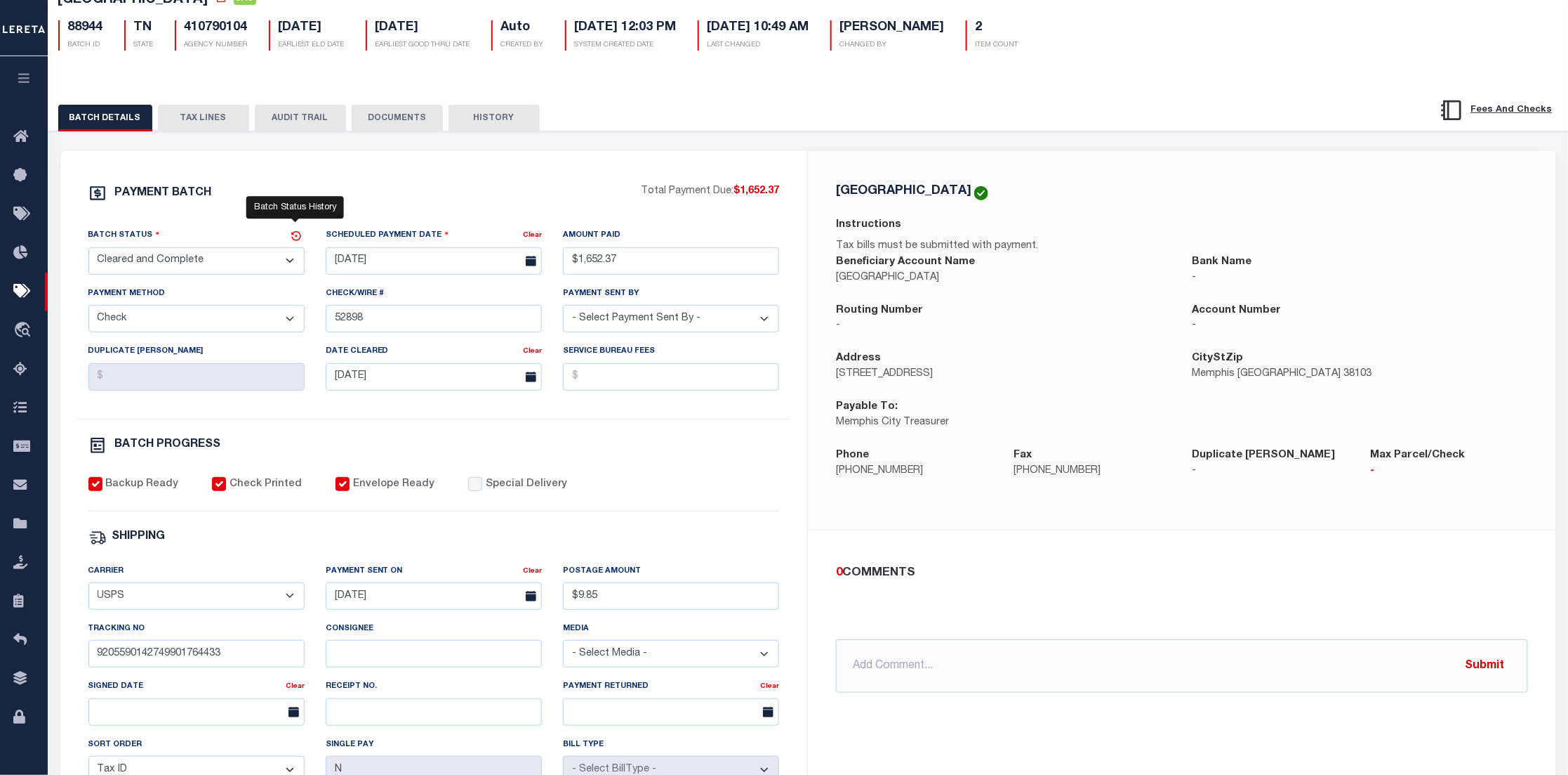
click at [294, 237] on icon at bounding box center [296, 236] width 13 height 13
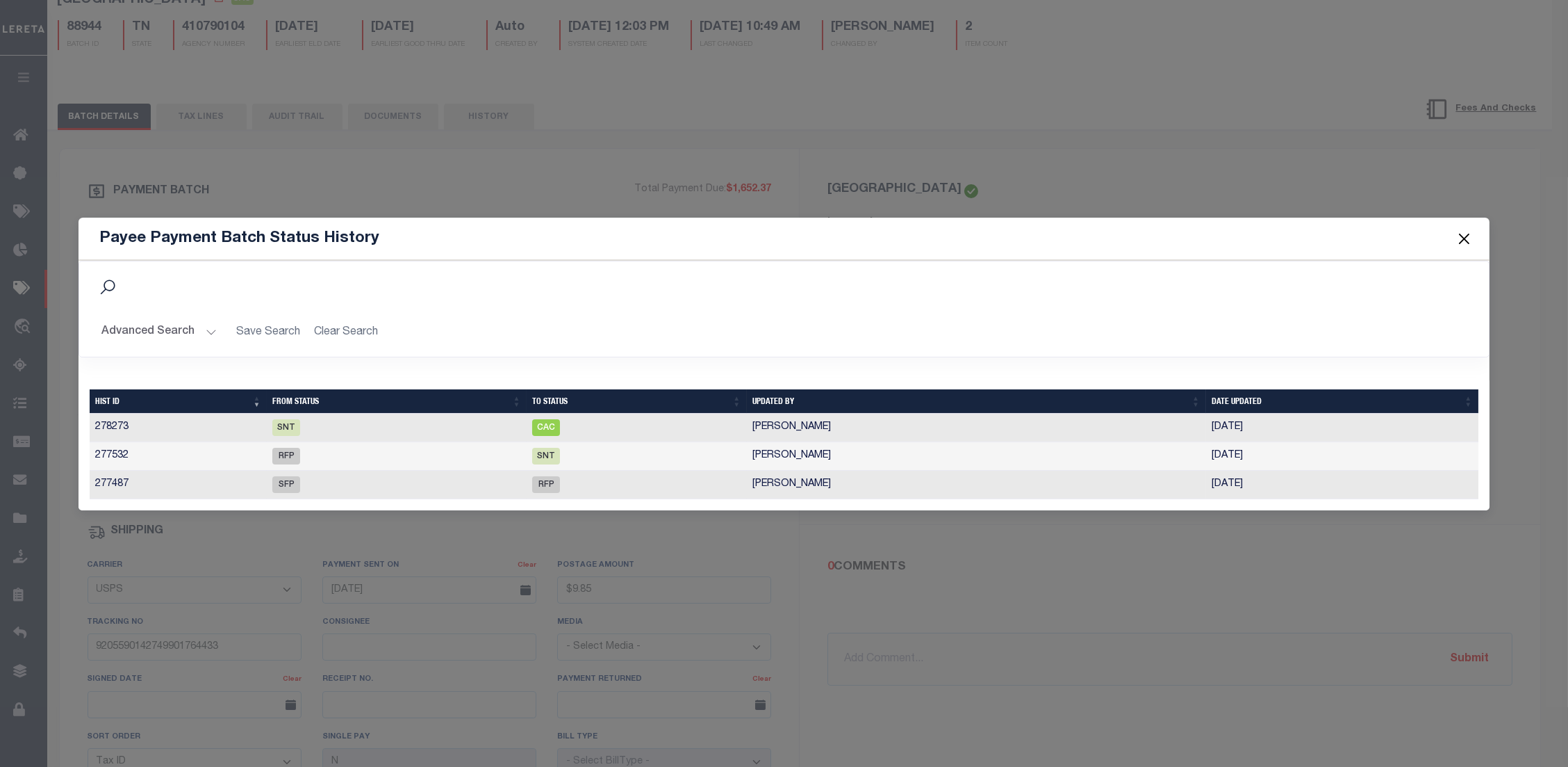
click at [1461, 233] on button "Close" at bounding box center [1464, 239] width 18 height 18
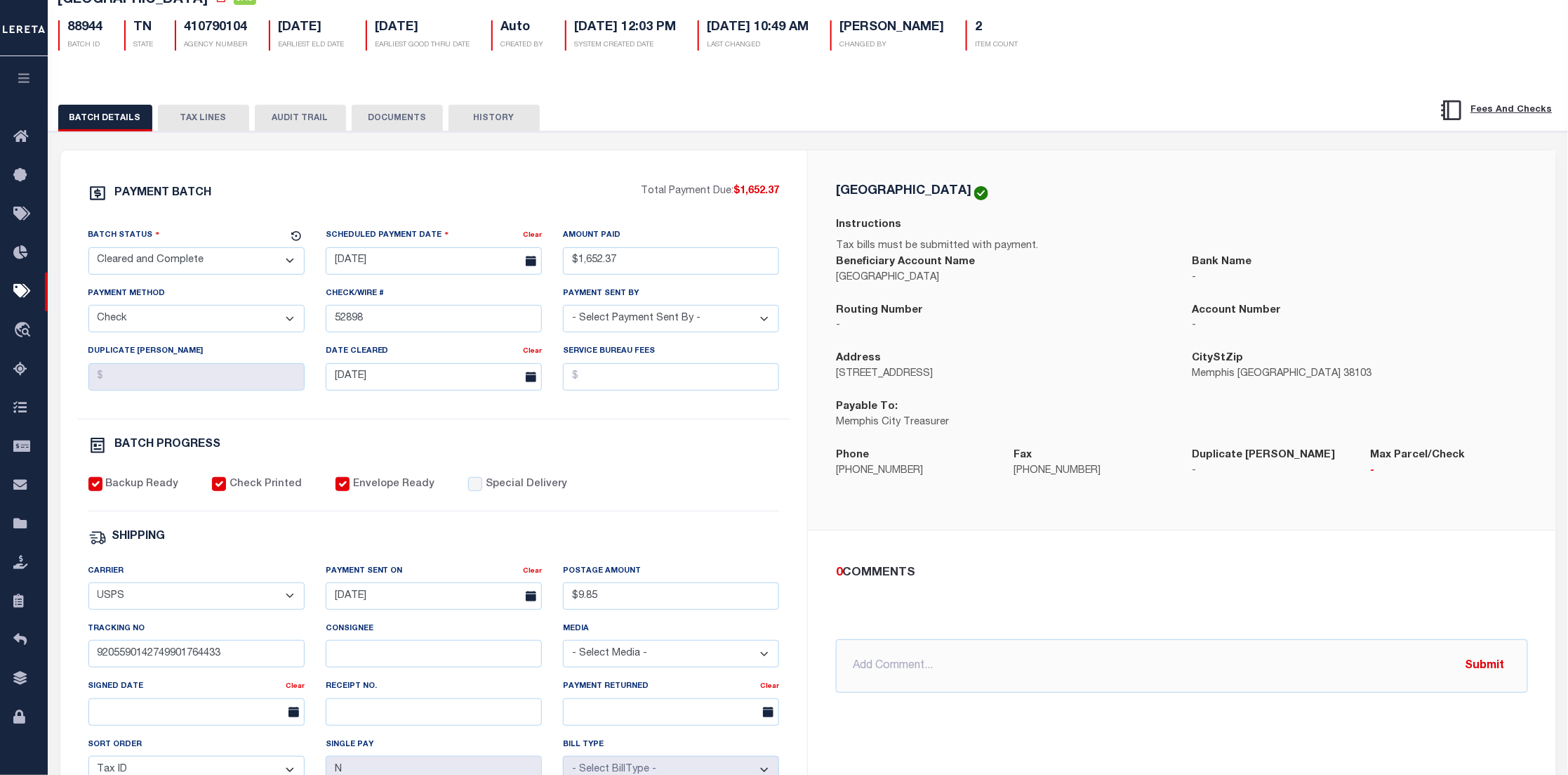
click at [230, 118] on button "TAX LINES" at bounding box center [204, 118] width 92 height 27
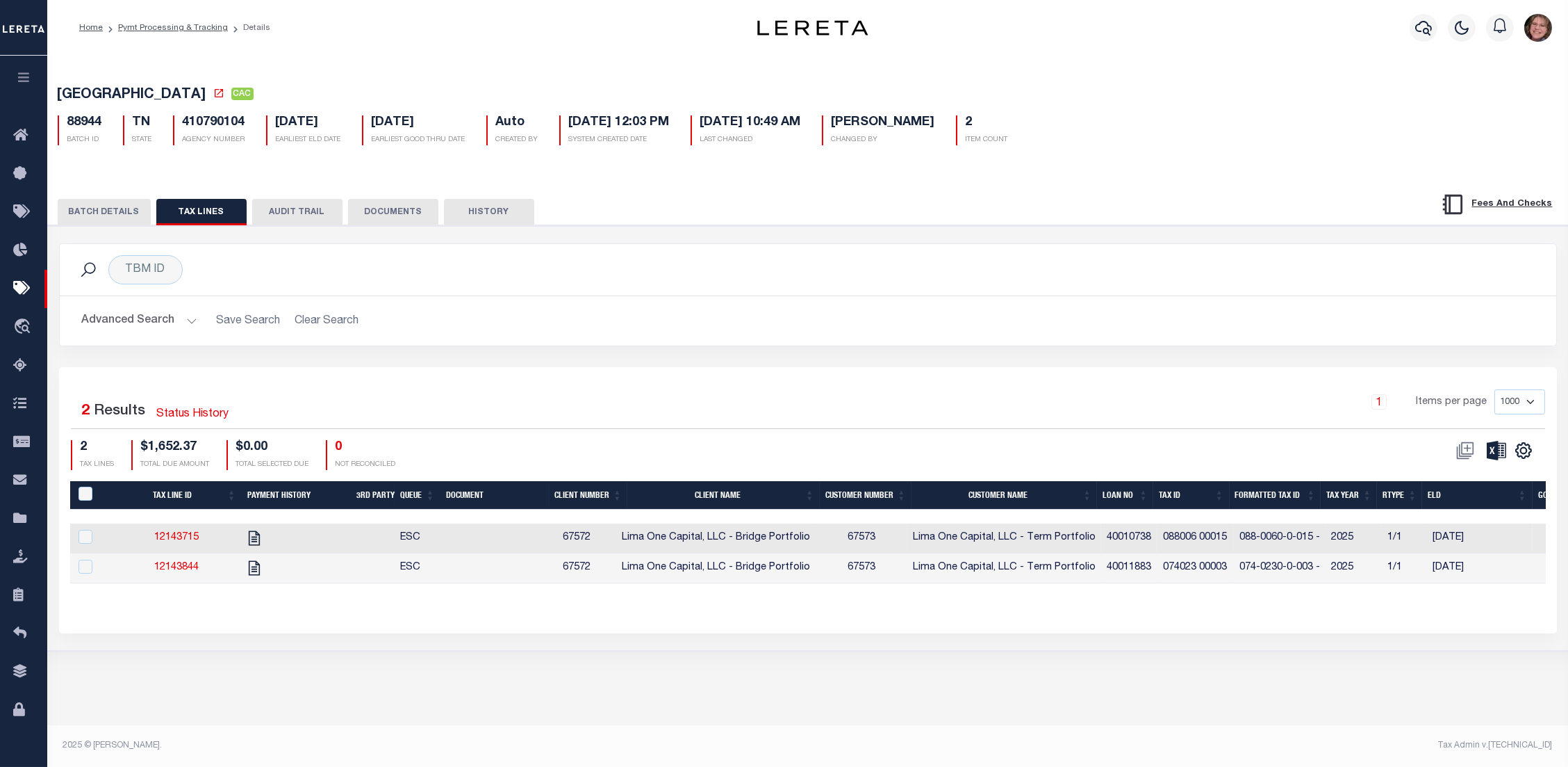
click at [298, 220] on button "AUDIT TRAIL" at bounding box center [298, 212] width 91 height 27
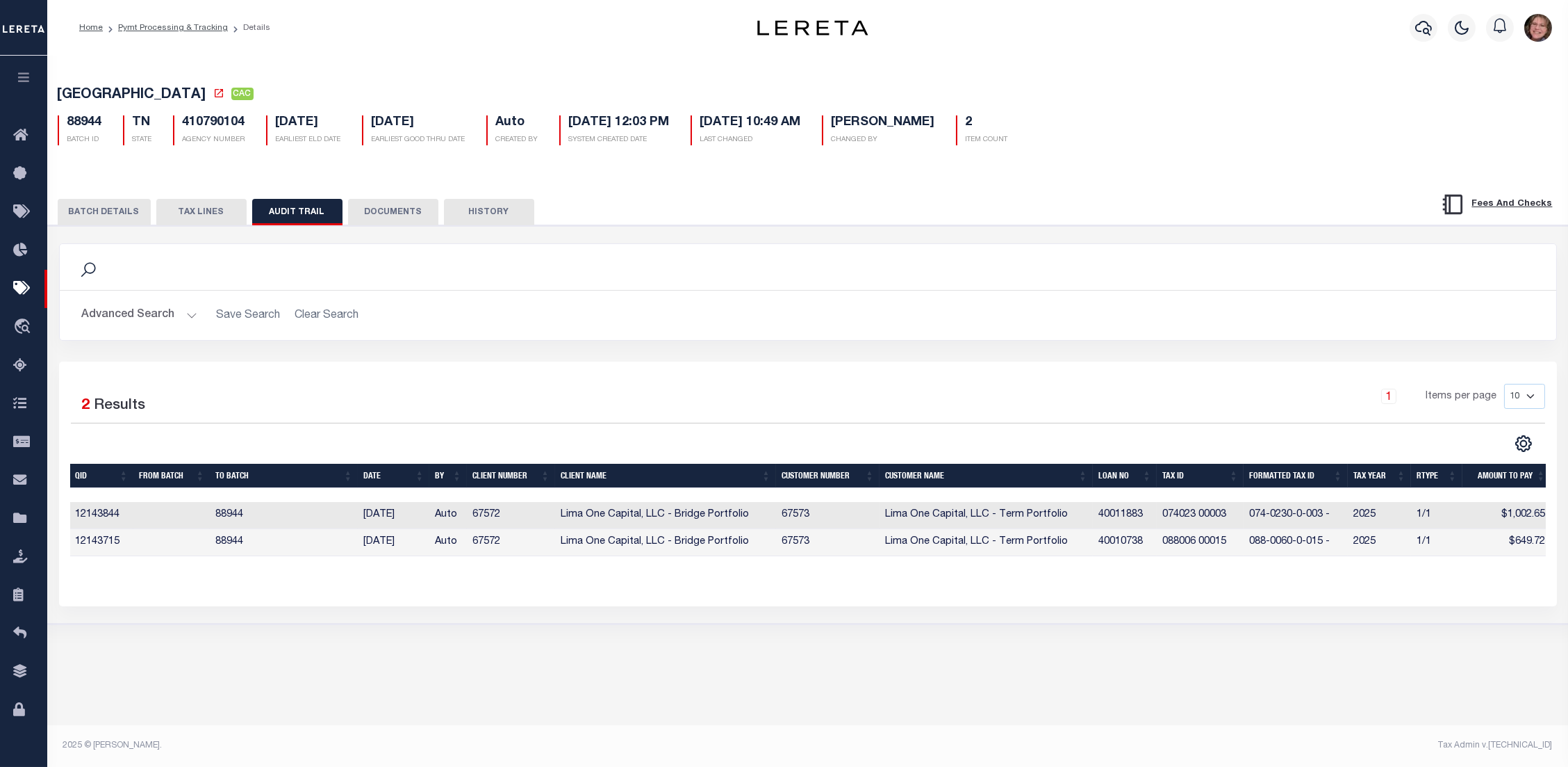
click at [397, 214] on button "DOCUMENTS" at bounding box center [393, 212] width 91 height 27
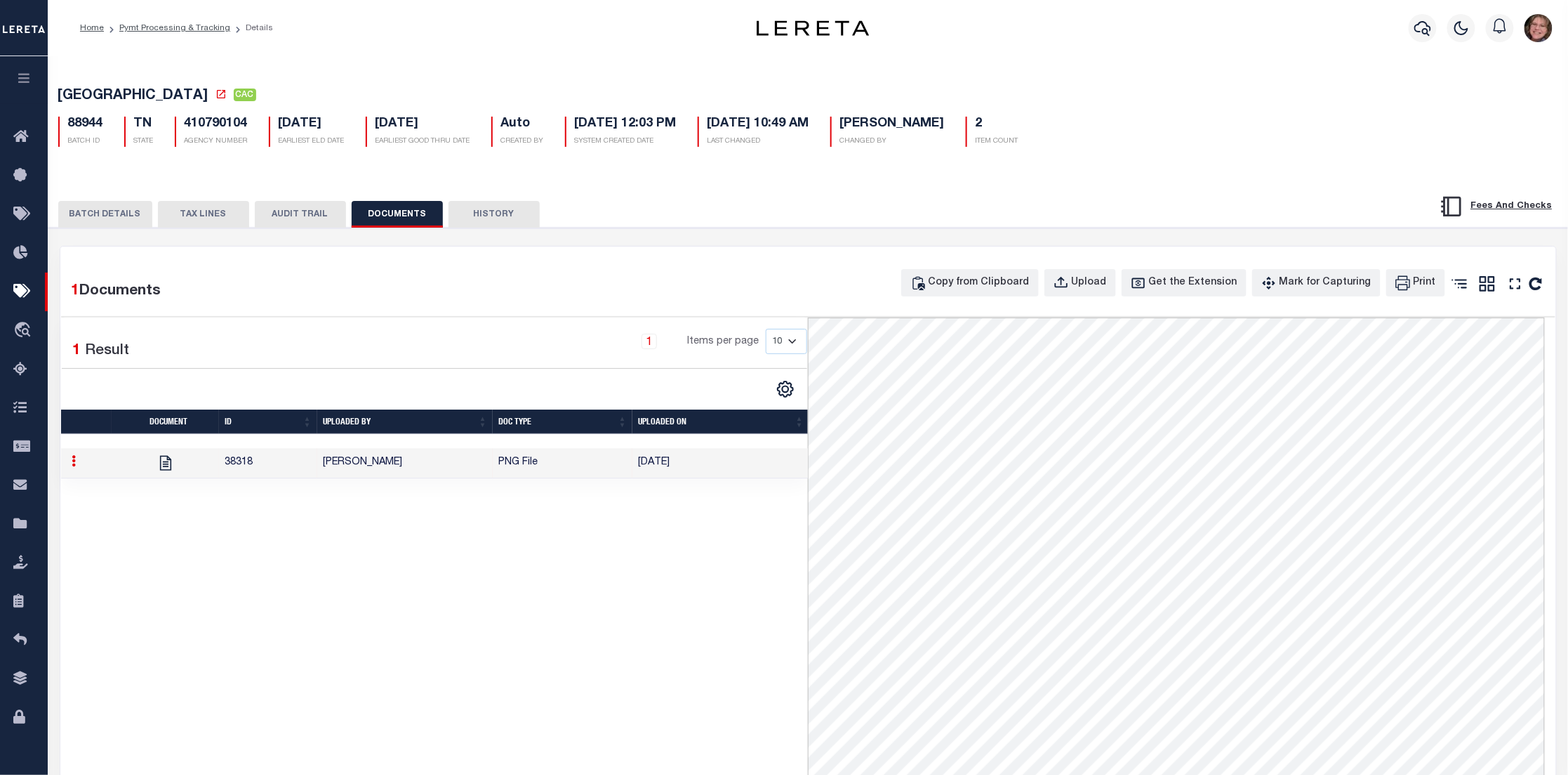
scroll to position [316, 0]
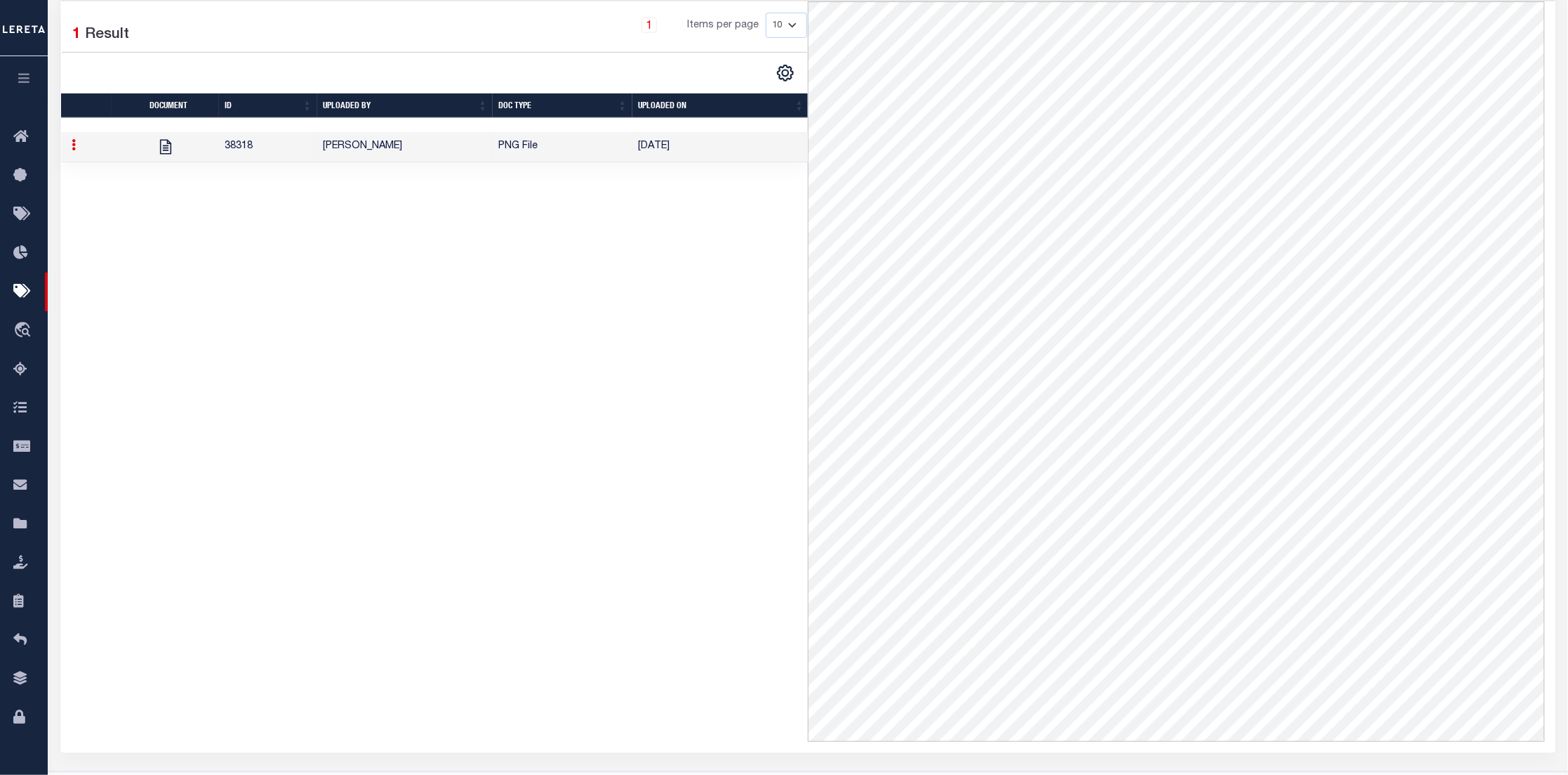
click at [534, 139] on td "PNG File" at bounding box center [562, 147] width 139 height 30
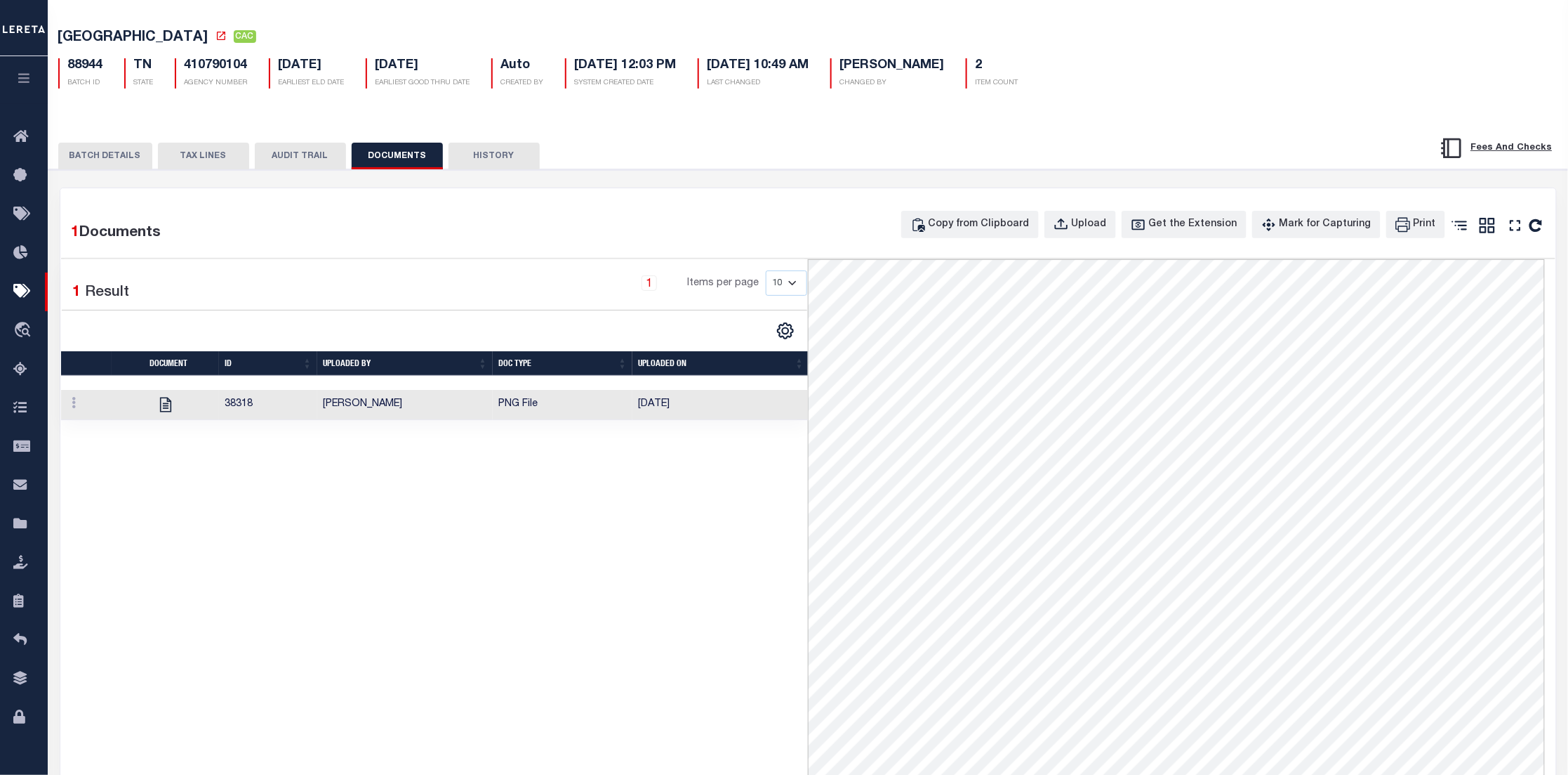
scroll to position [106, 0]
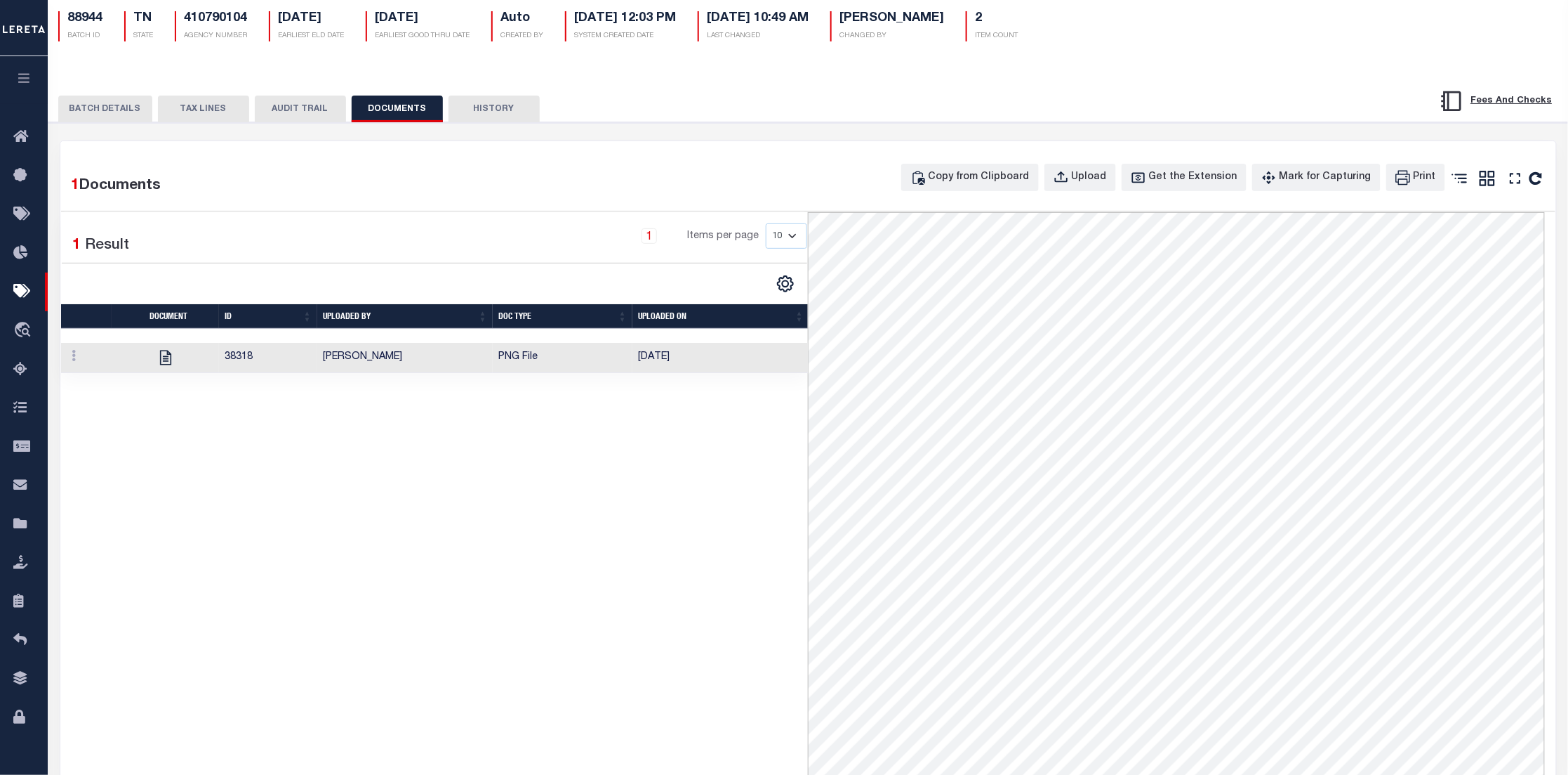
click at [477, 107] on button "HISTORY" at bounding box center [494, 109] width 92 height 27
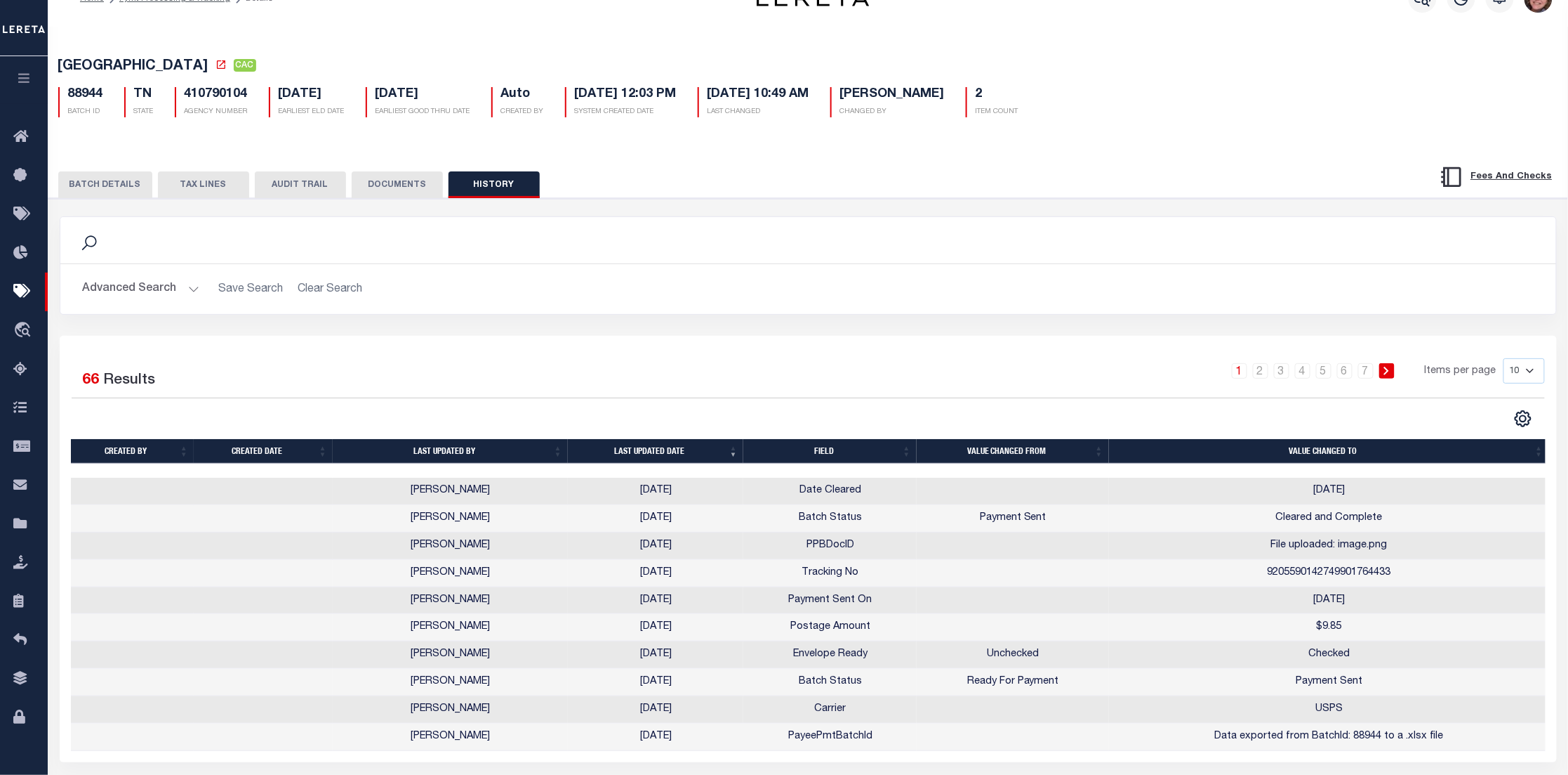
scroll to position [0, 0]
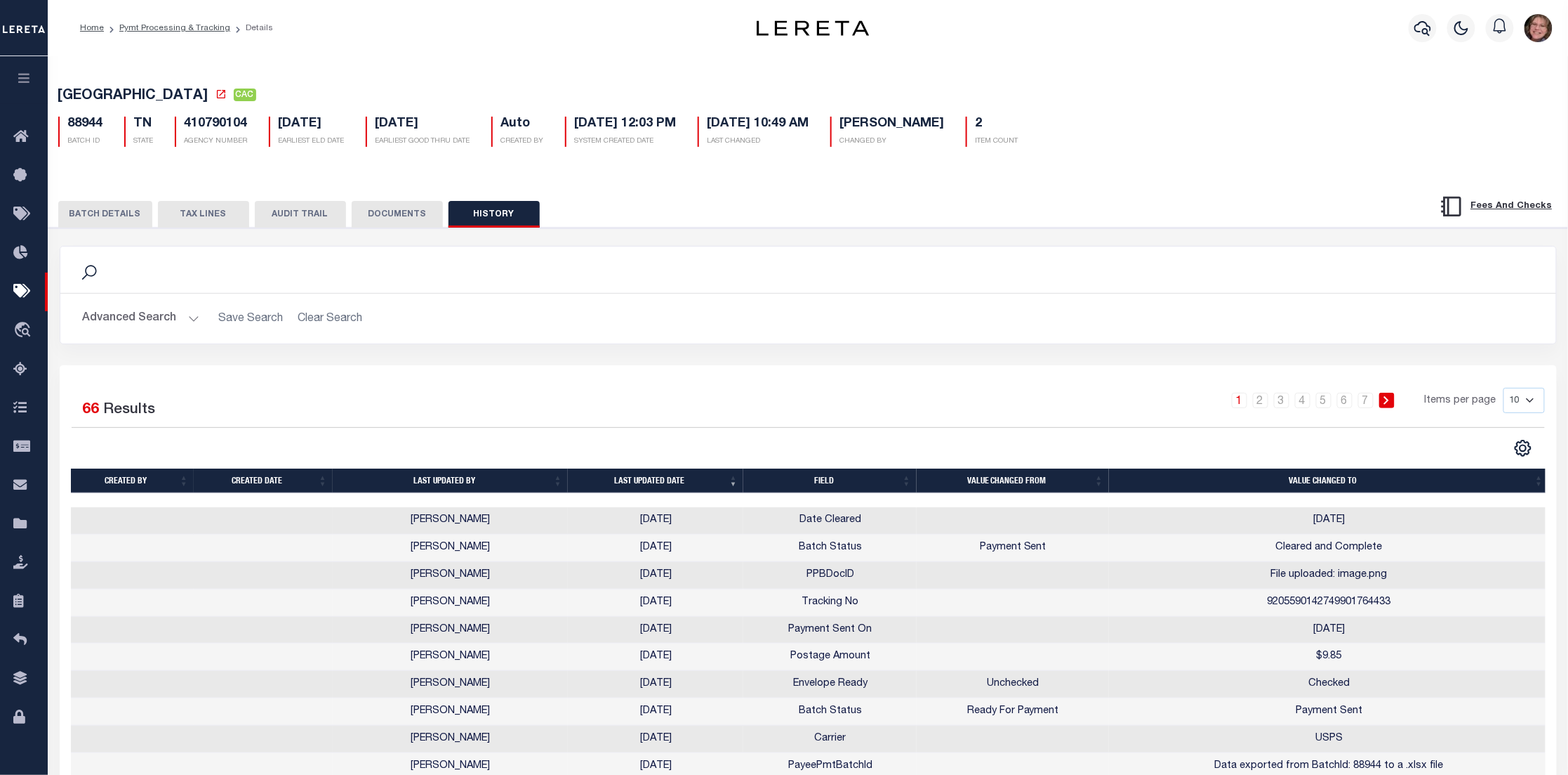
click at [145, 33] on li "Pymt Processing & Tracking" at bounding box center [166, 28] width 126 height 13
click at [87, 26] on link "Home" at bounding box center [92, 28] width 24 height 8
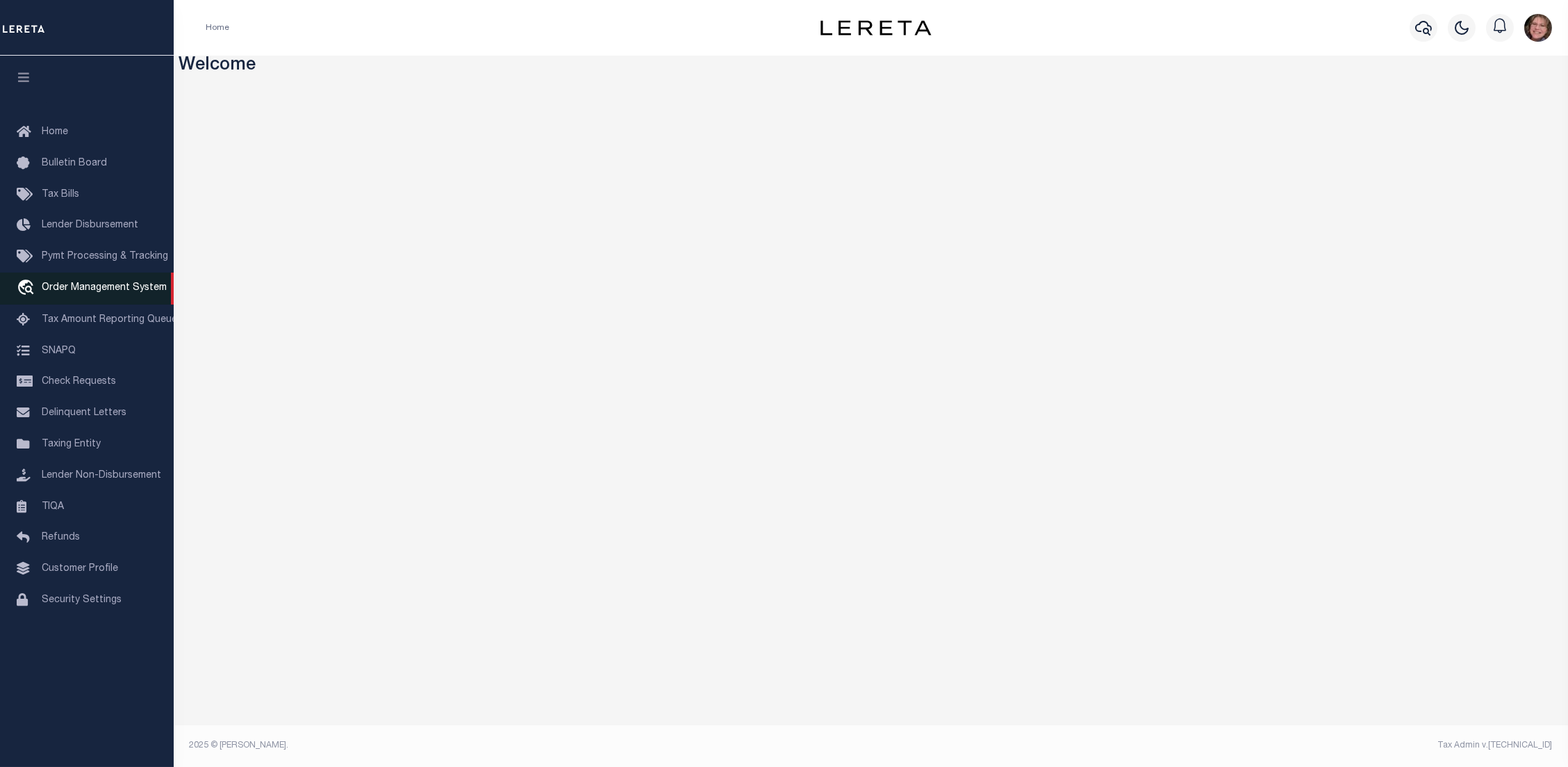
click at [62, 286] on span "Order Management System" at bounding box center [103, 288] width 125 height 10
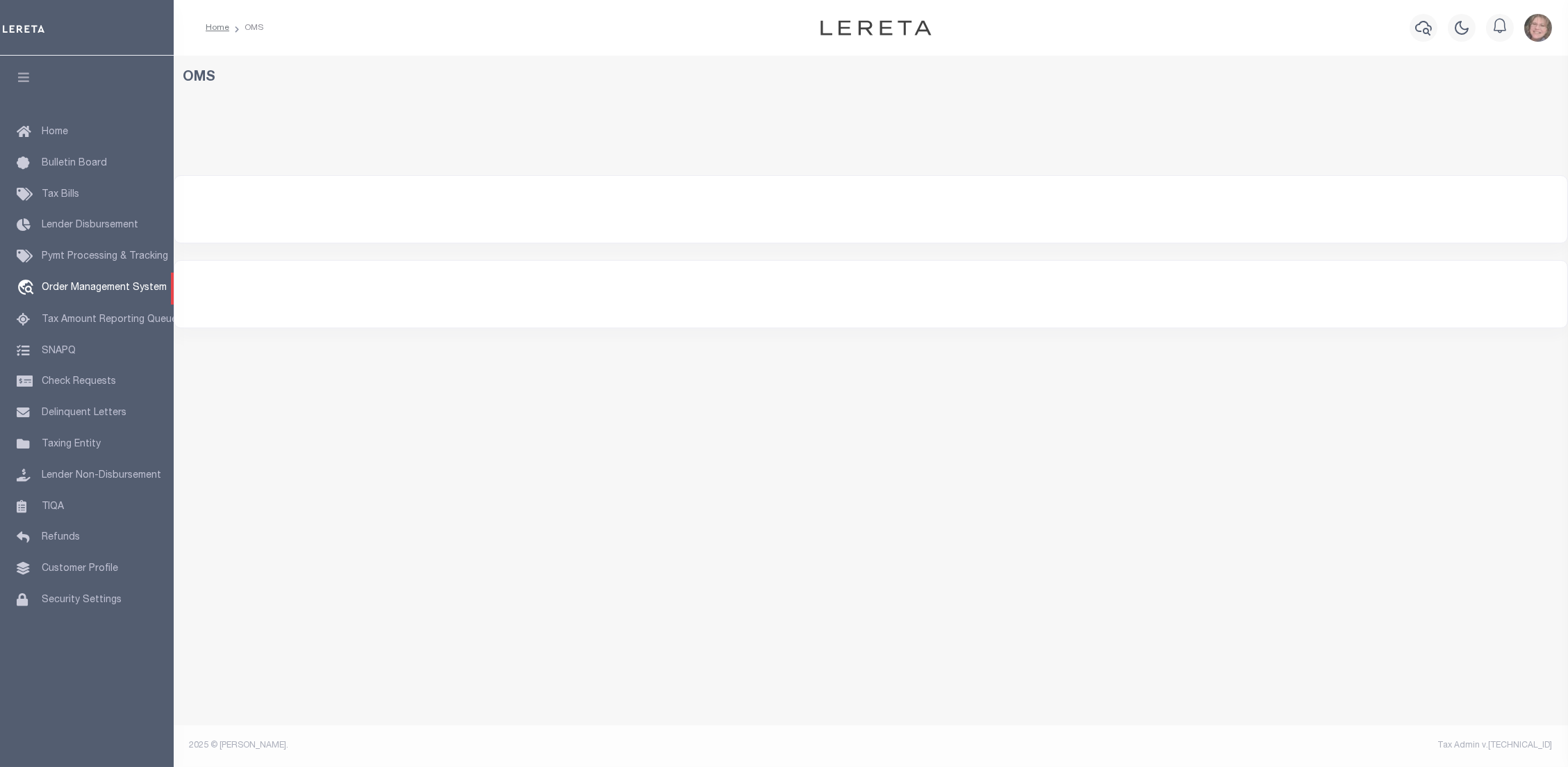
select select "200"
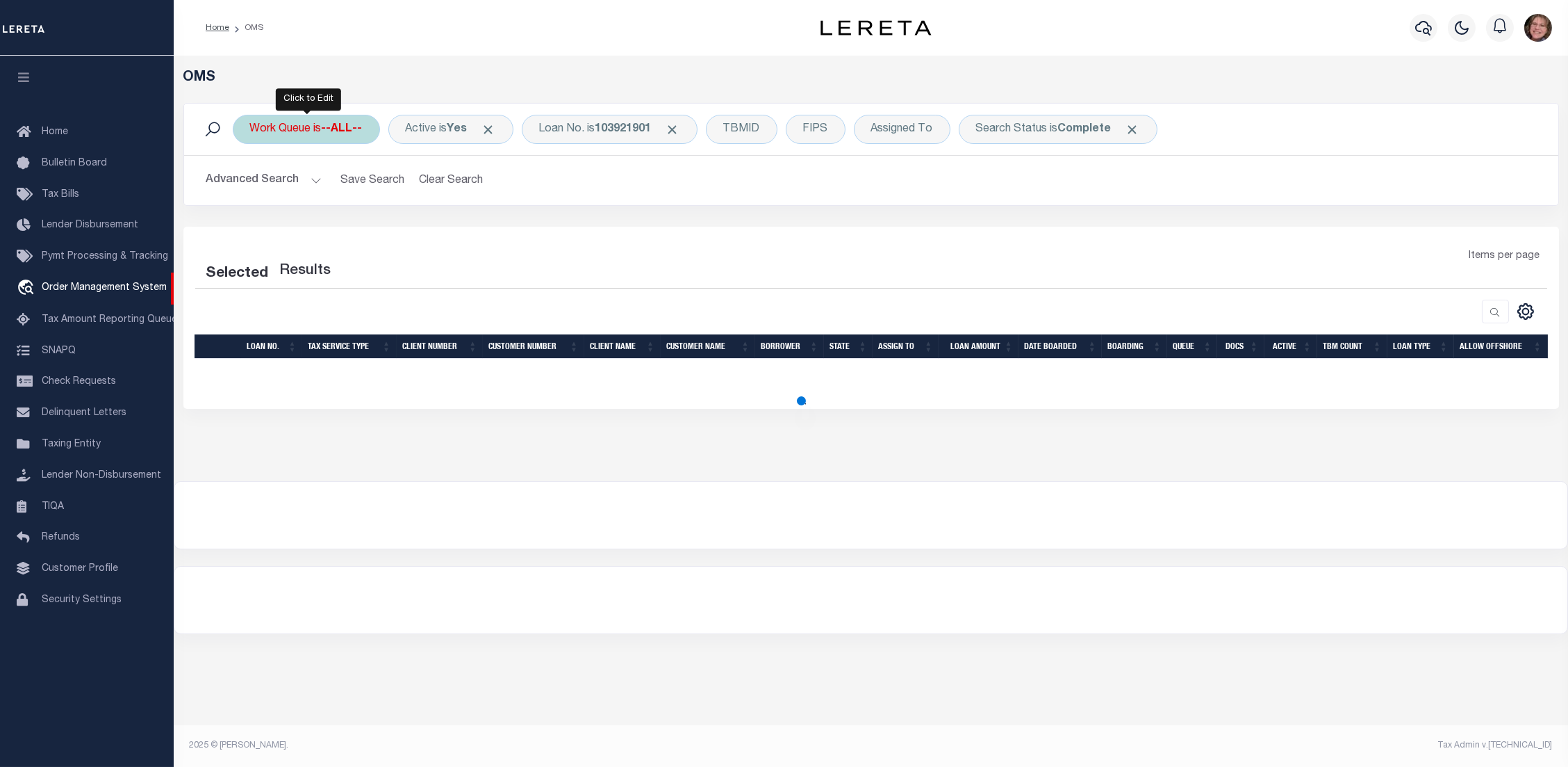
select select "200"
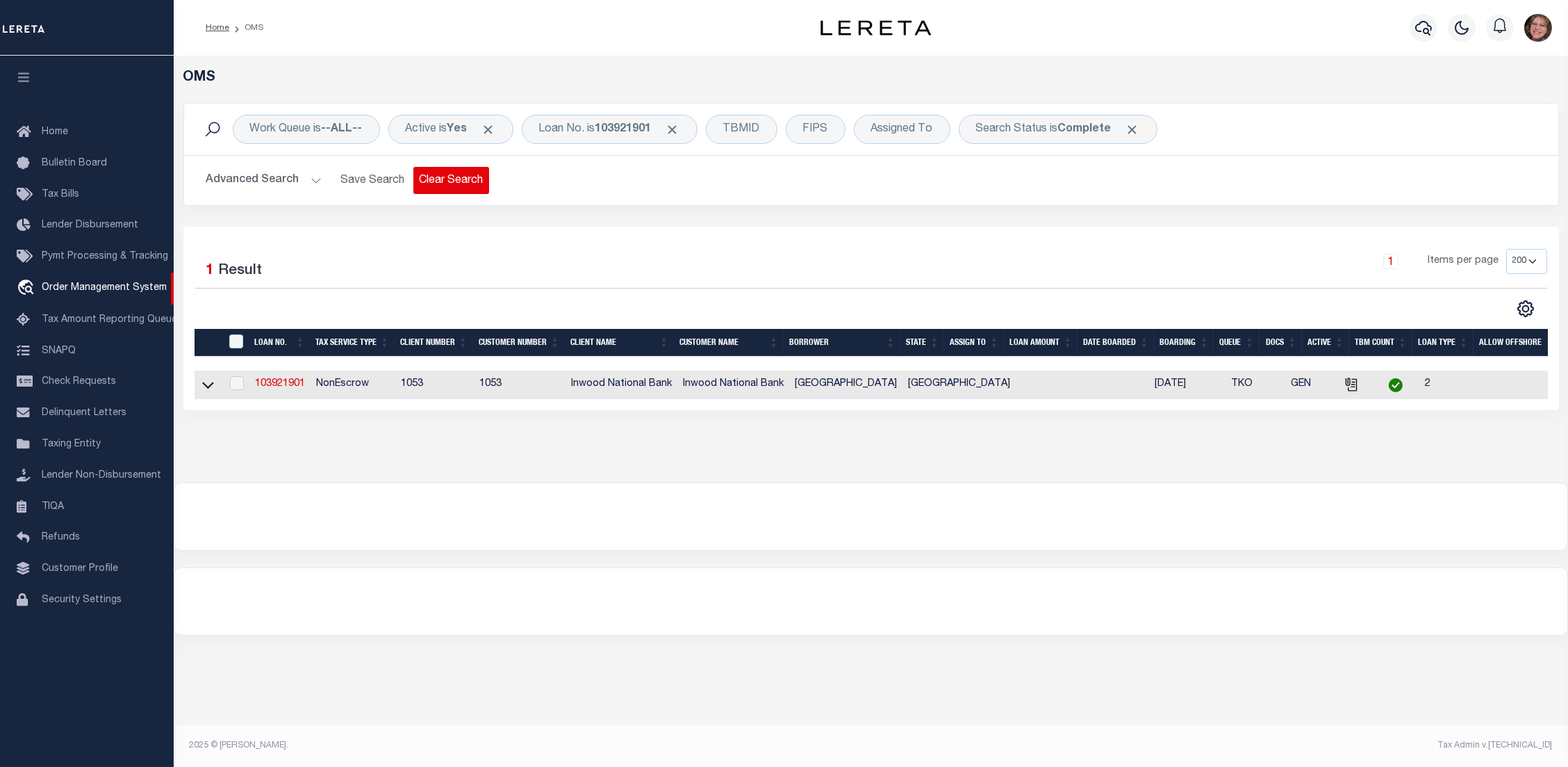
click at [438, 184] on button "Clear Search" at bounding box center [450, 179] width 76 height 27
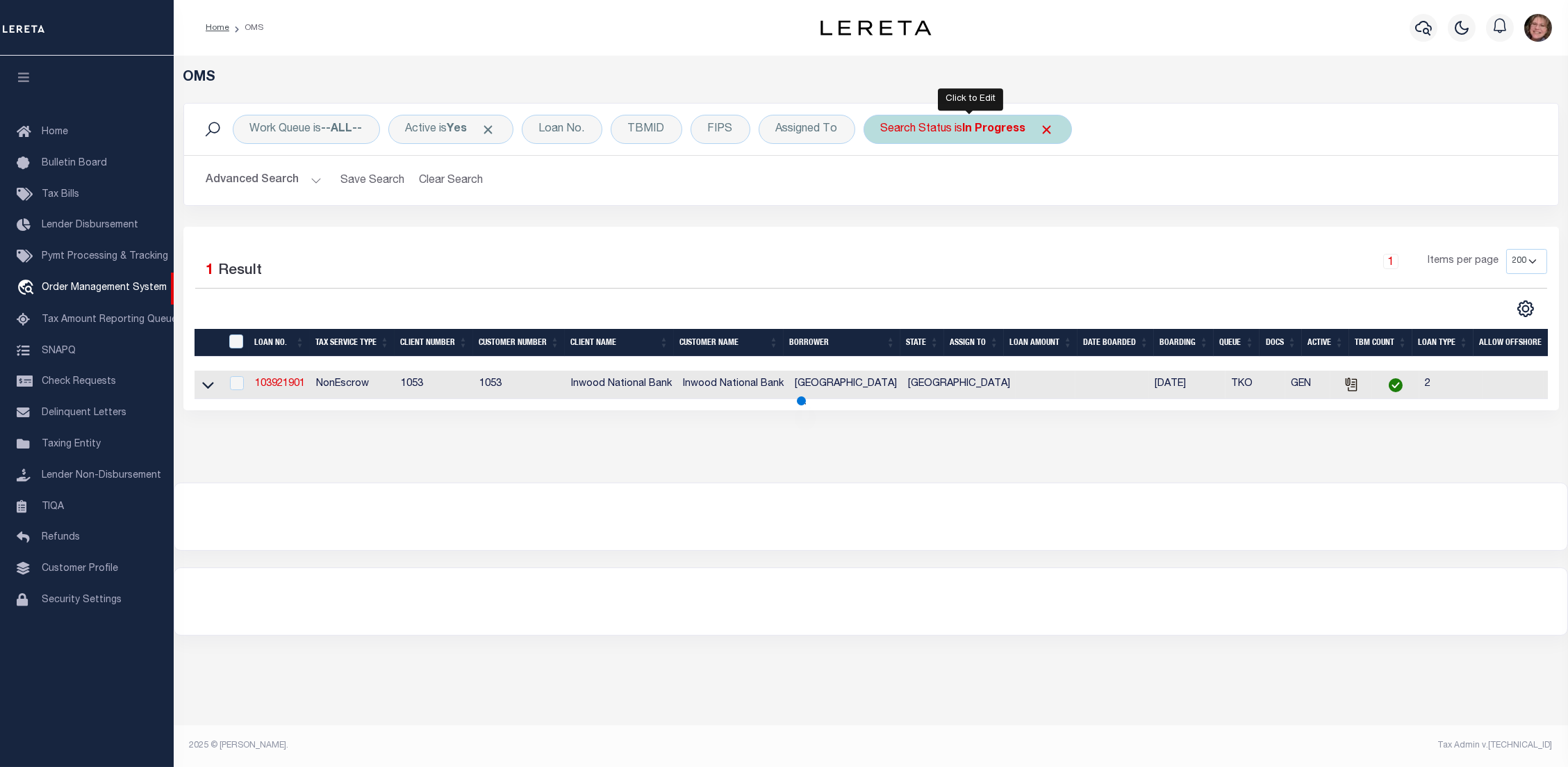
click at [987, 124] on b "In Progress" at bounding box center [994, 128] width 63 height 11
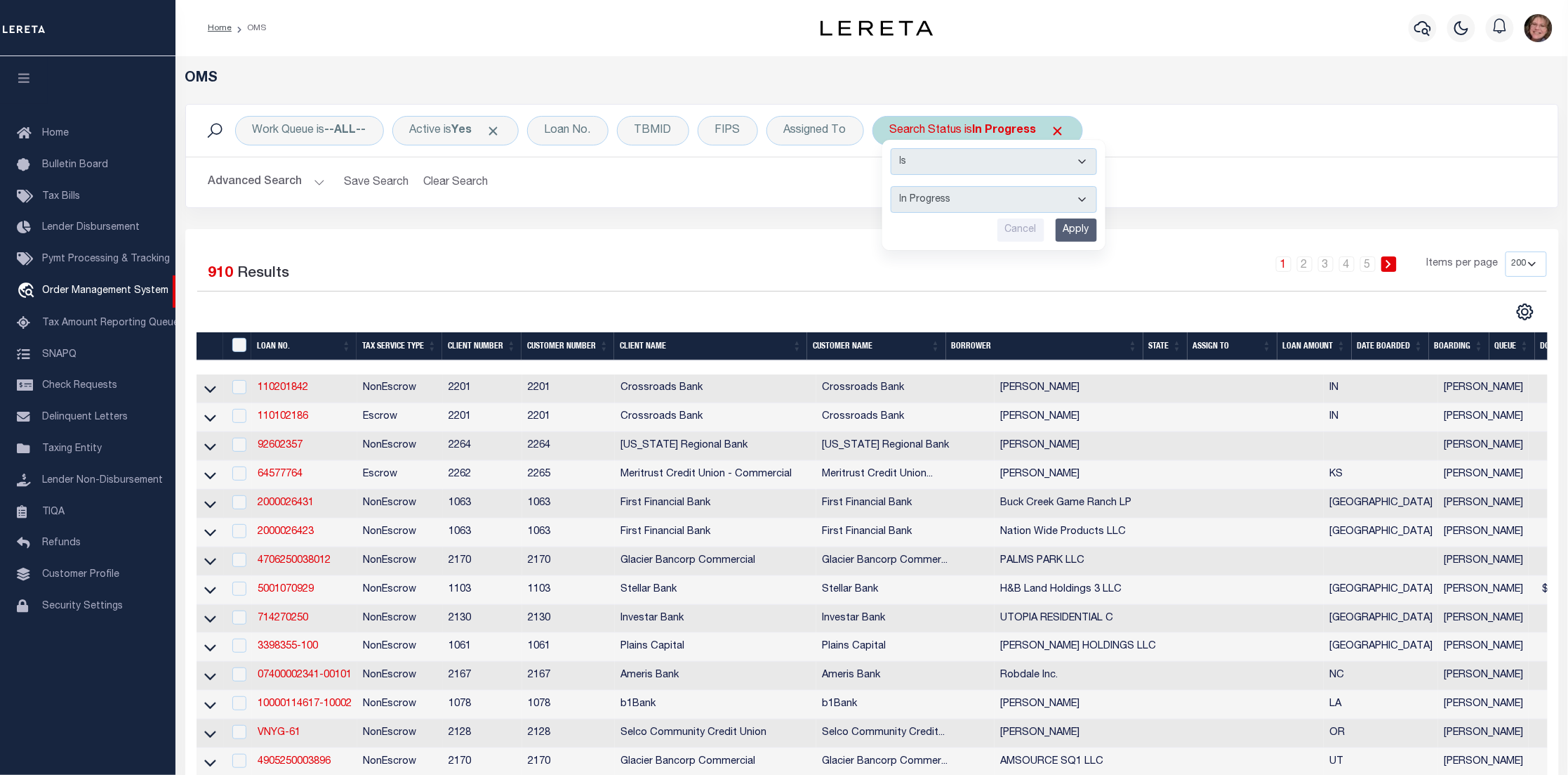
click at [1084, 199] on select "Automated Search Bad Parcel Complete Duplicate Parcel High Dollar Reporting In …" at bounding box center [994, 199] width 206 height 27
select select "CP"
click at [893, 186] on select "Automated Search Bad Parcel Complete Duplicate Parcel High Dollar Reporting In …" at bounding box center [994, 199] width 206 height 27
click at [1083, 229] on input "Apply" at bounding box center [1076, 229] width 42 height 23
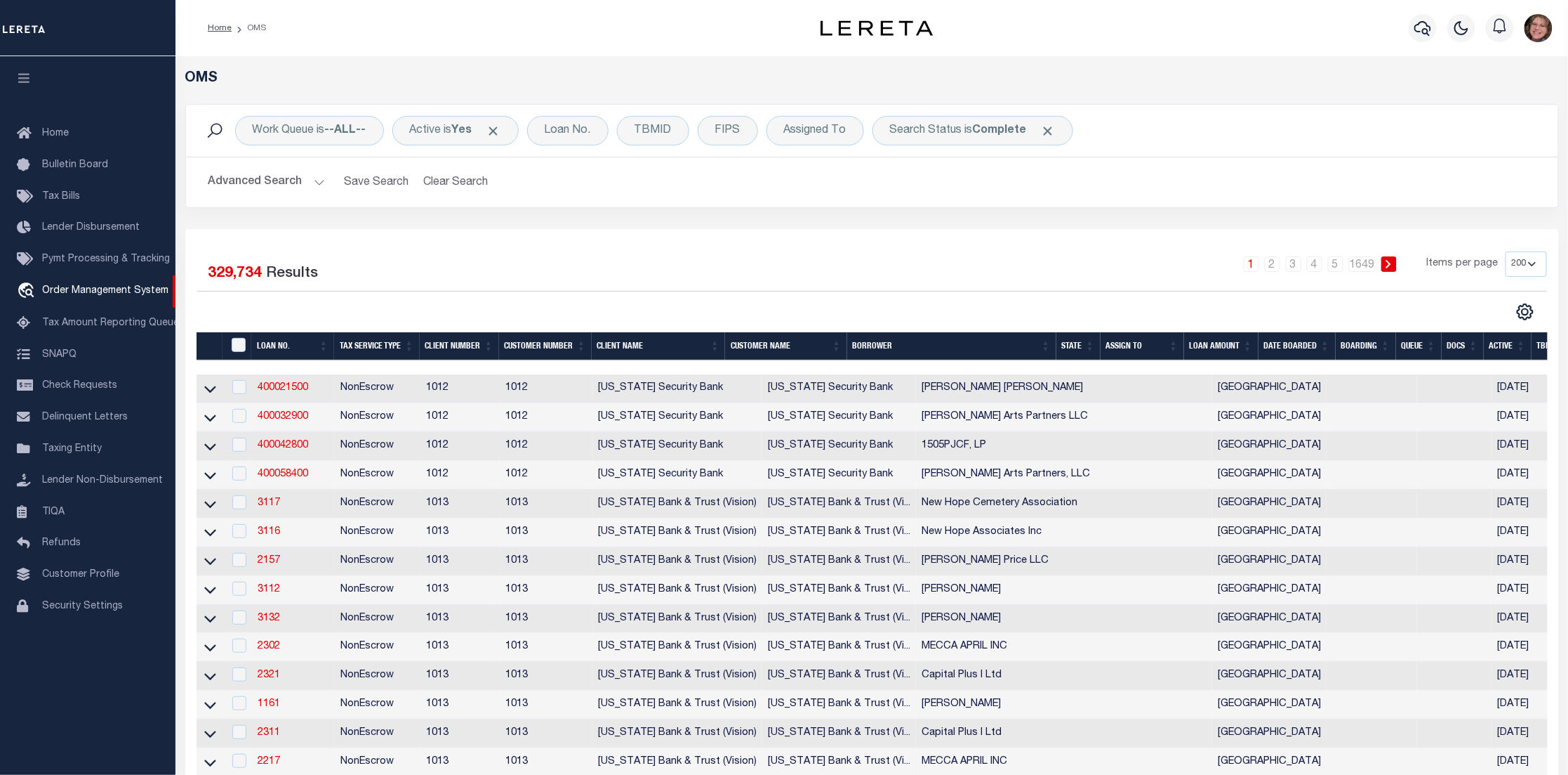
click at [1316, 344] on th "DATE BOARDED" at bounding box center [1297, 346] width 78 height 29
click at [323, 176] on button "Advanced Search" at bounding box center [266, 181] width 116 height 27
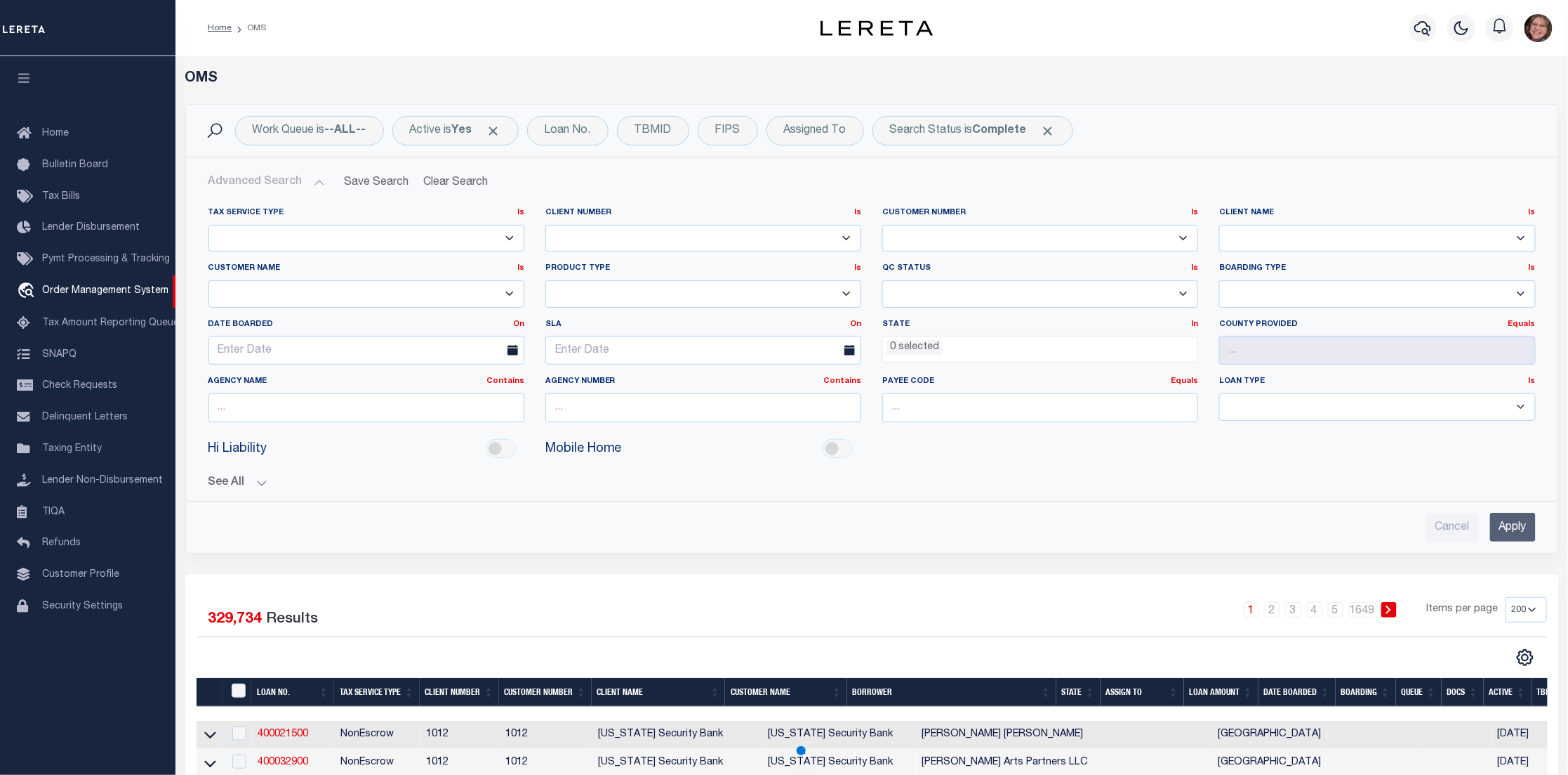
click at [301, 482] on button "See All" at bounding box center [871, 482] width 1327 height 13
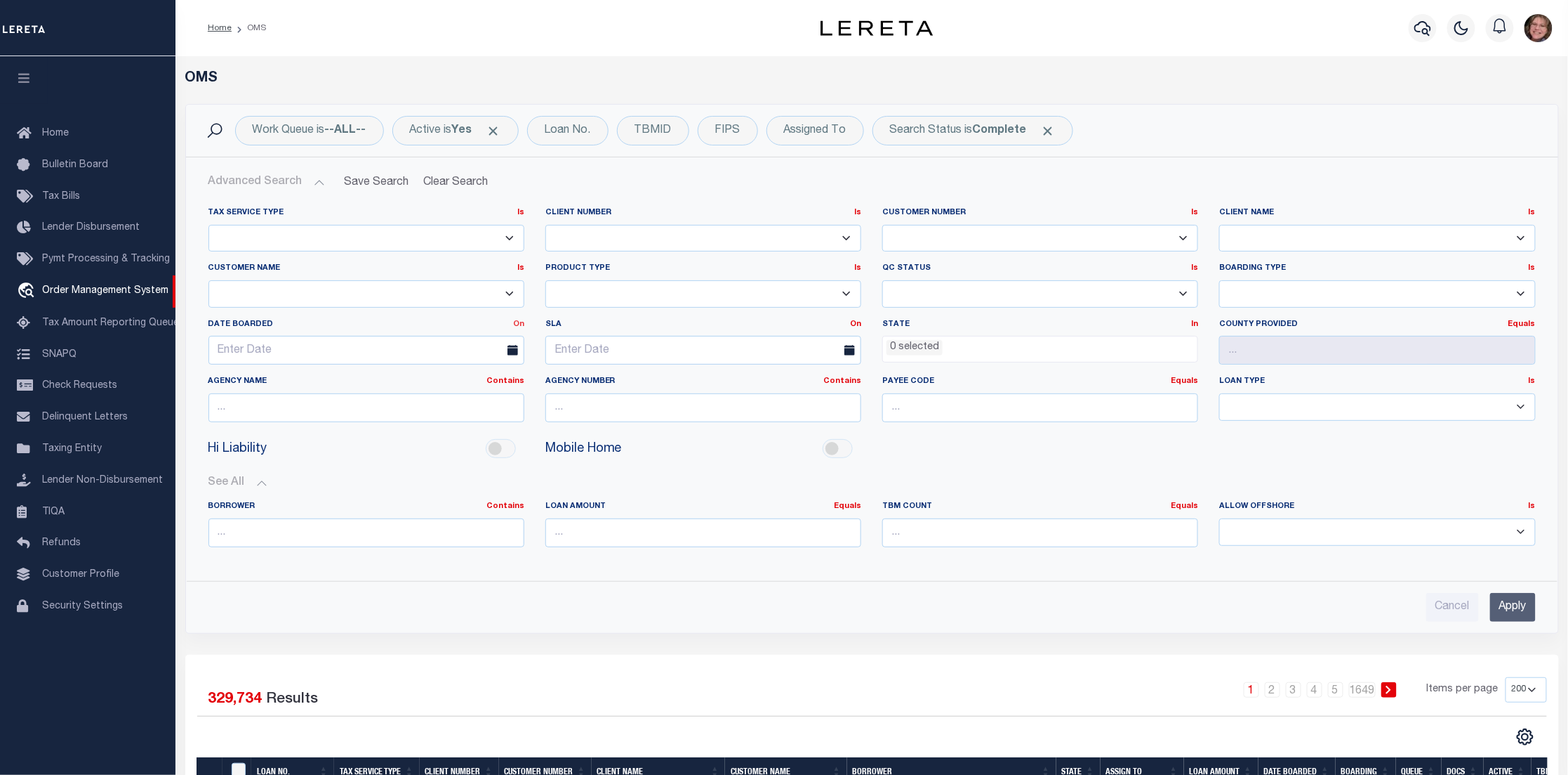
click at [523, 322] on link "On" at bounding box center [518, 324] width 11 height 8
click at [479, 356] on link "After" at bounding box center [468, 361] width 111 height 20
click at [332, 354] on input "text" at bounding box center [365, 350] width 316 height 29
click at [215, 387] on icon at bounding box center [220, 384] width 10 height 10
select select "7"
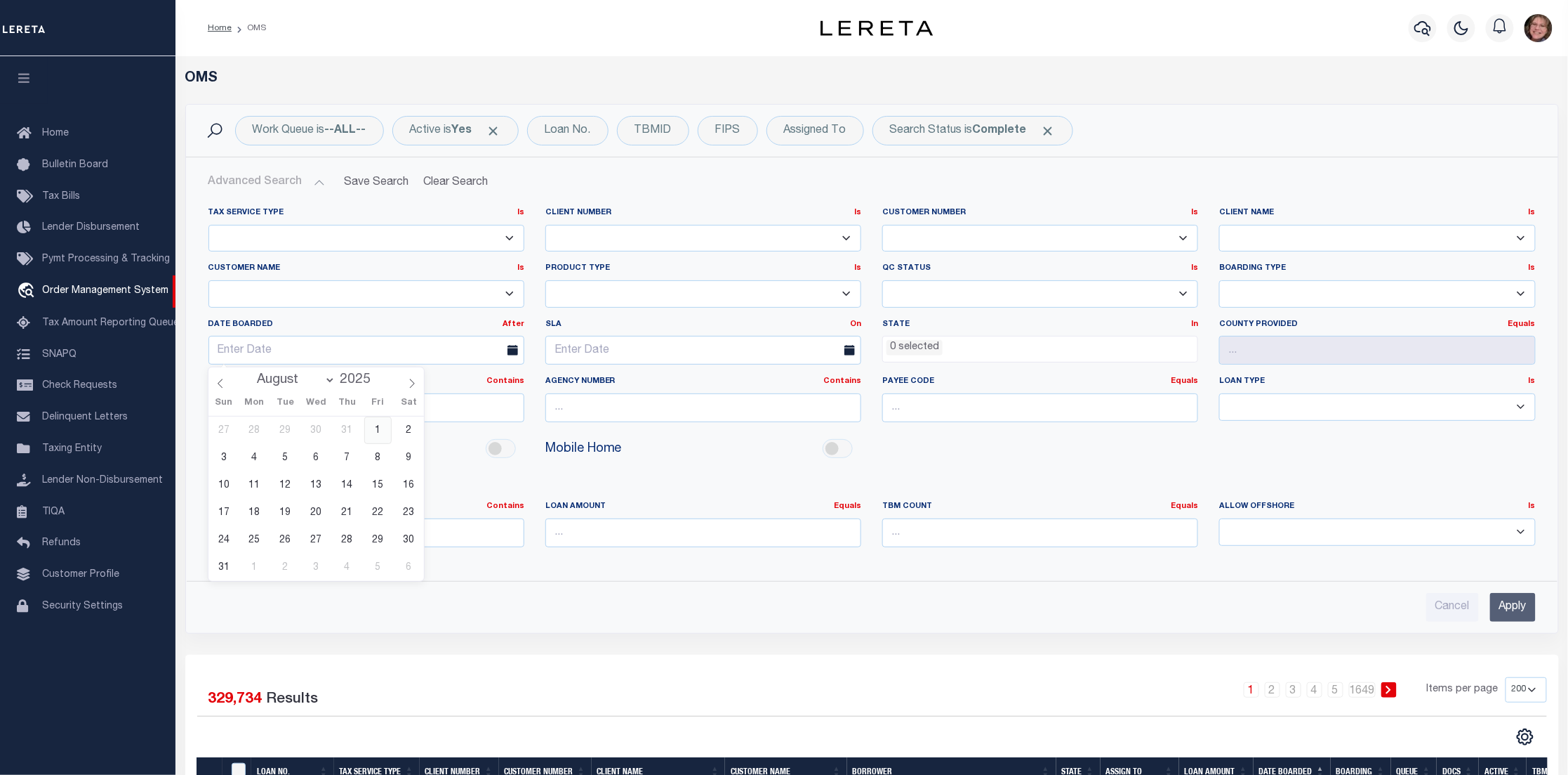
click at [381, 424] on span "1" at bounding box center [377, 429] width 27 height 27
type input "08-01-2025"
click at [1503, 605] on input "Apply" at bounding box center [1513, 607] width 46 height 29
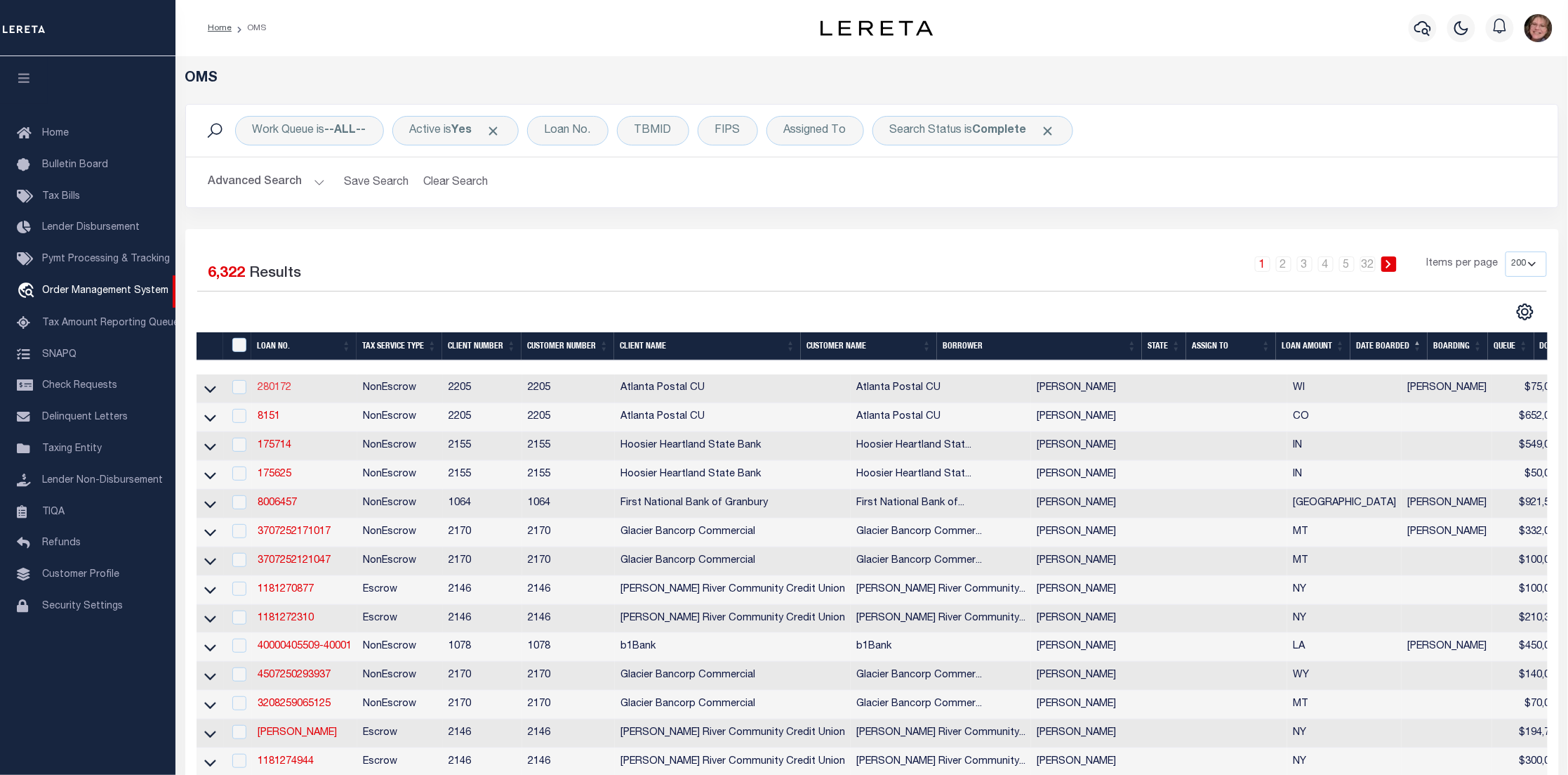
click at [282, 388] on link "280172" at bounding box center [275, 388] width 34 height 10
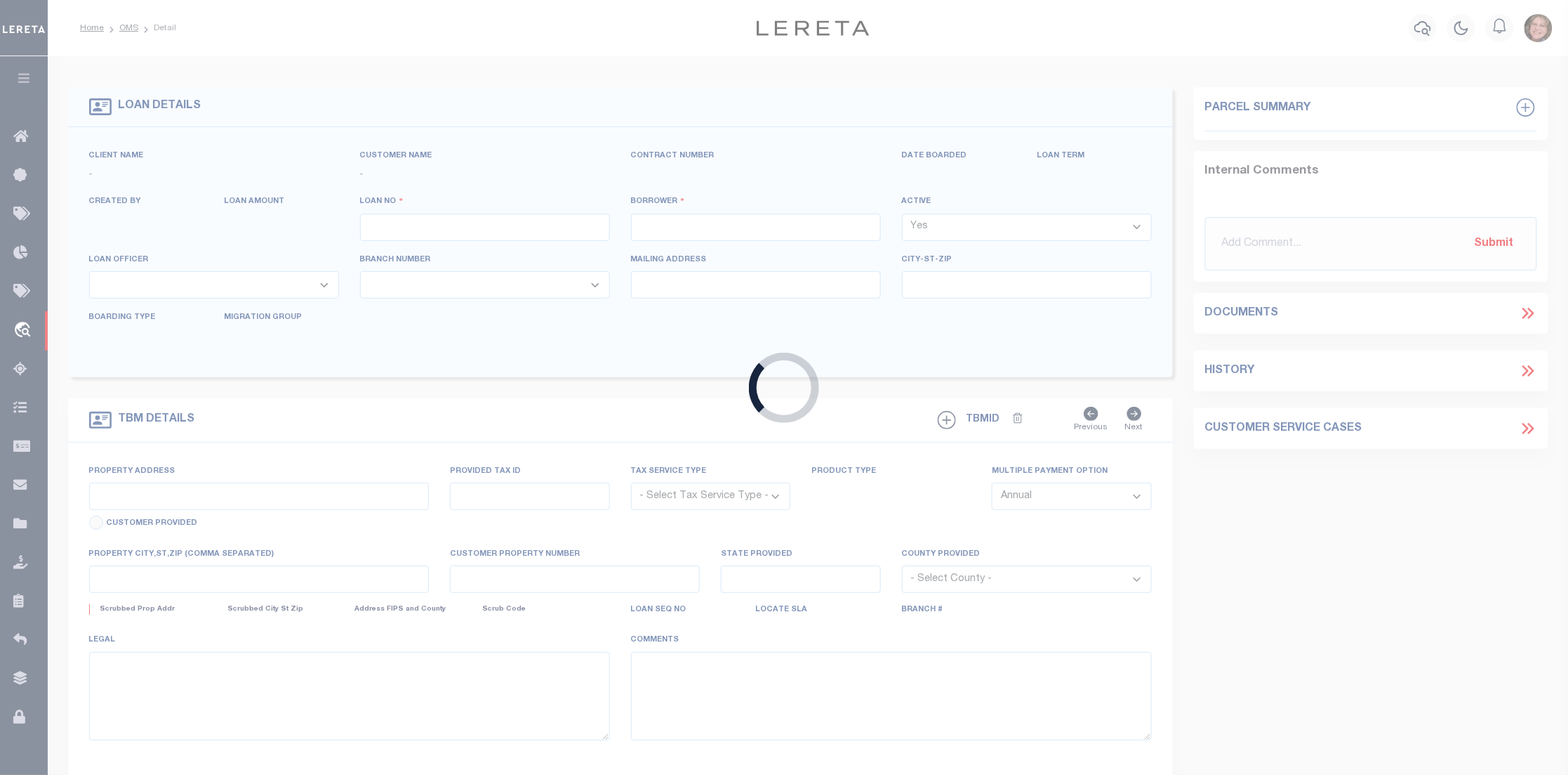
type input "280172"
type input "Todd Hollenkamp"
select select
type input "07/28/2025"
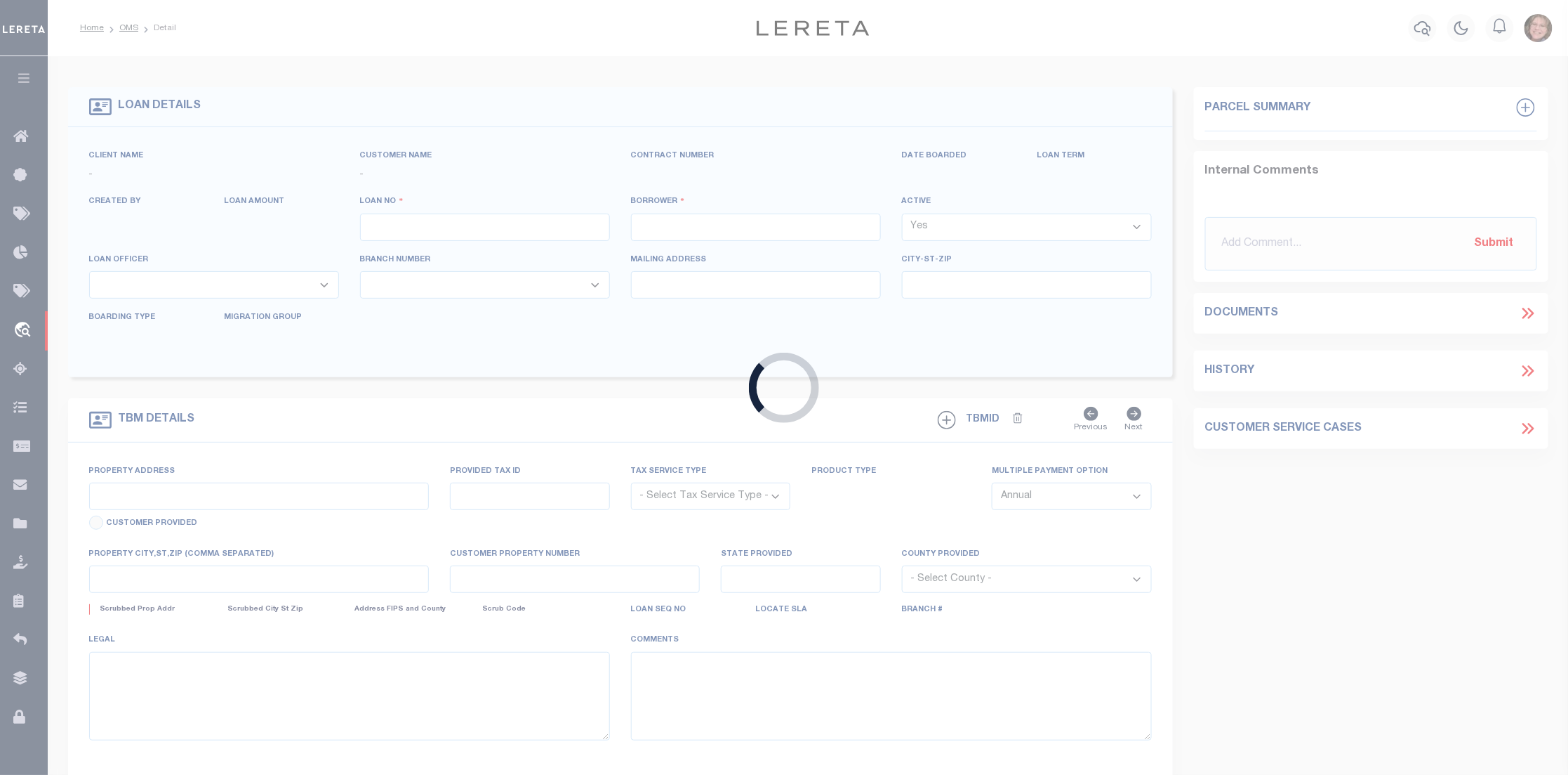
select select "10"
select select "NonEscrow"
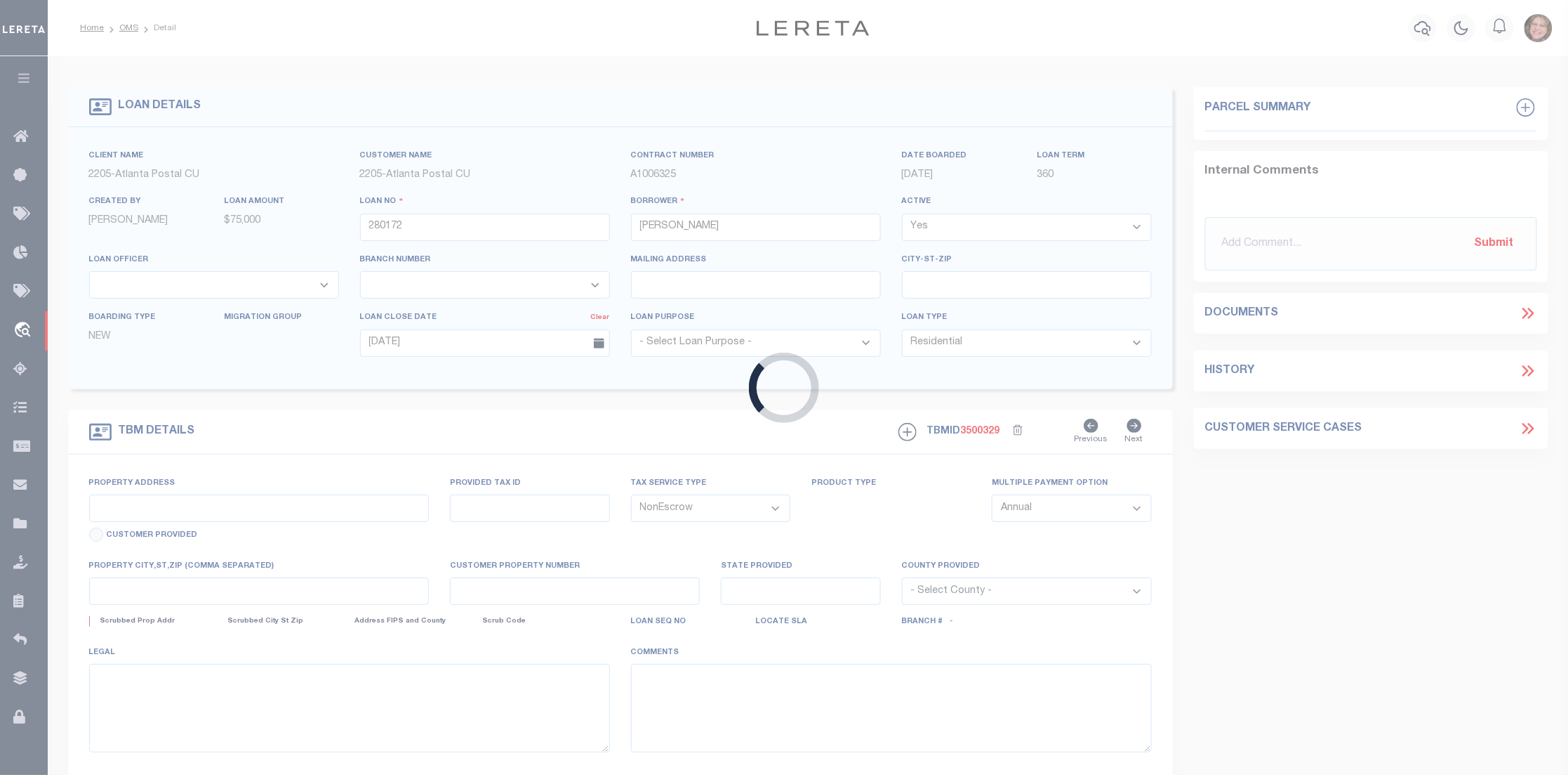
type input "6649 HIDEAWAY RD"
type input "07-030-2-38-16-03-5-05-010-018200"
select select
type input "SIREN WI 54872-9264"
type input "WI"
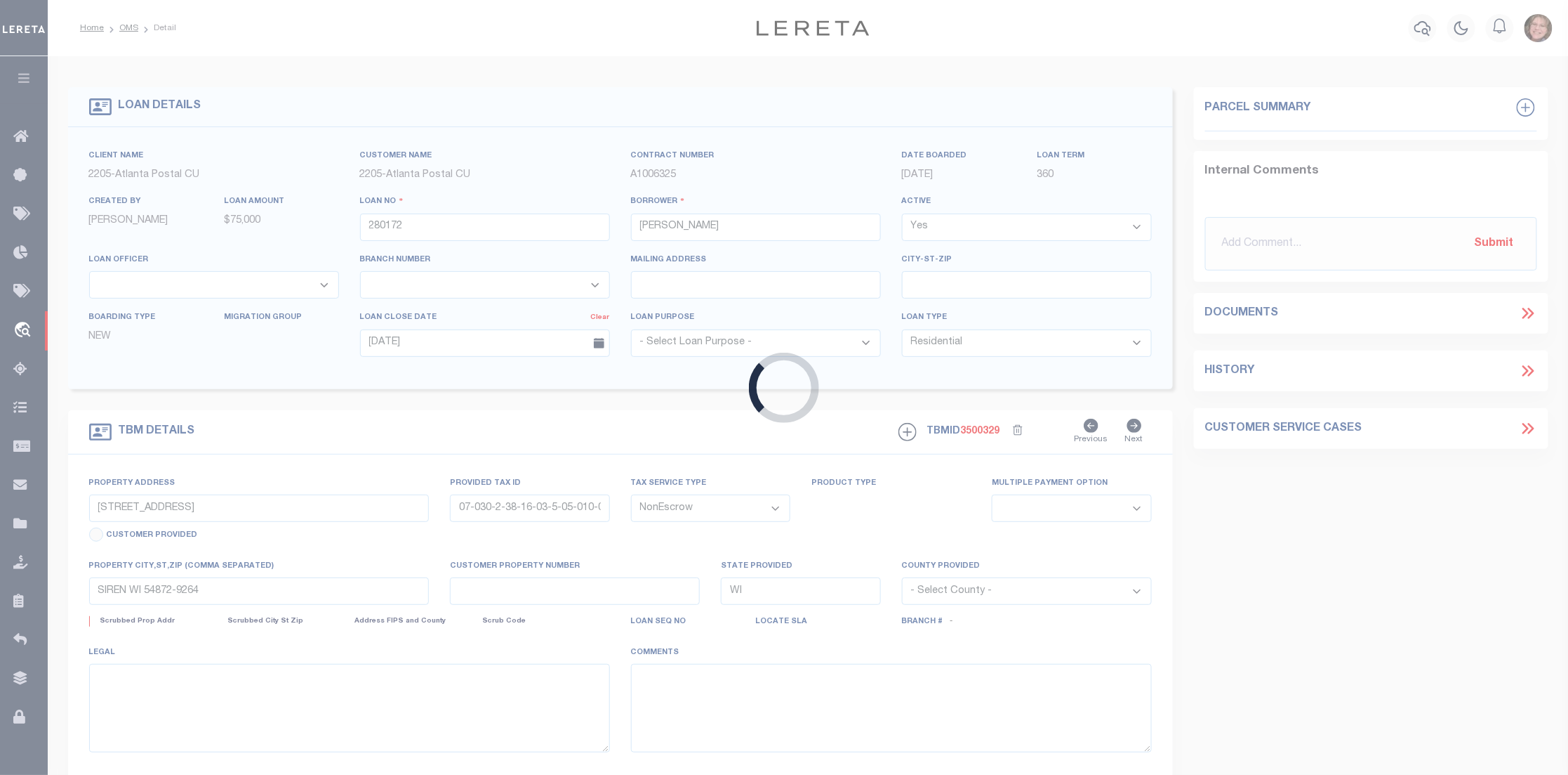
select select
type textarea "See Attached"
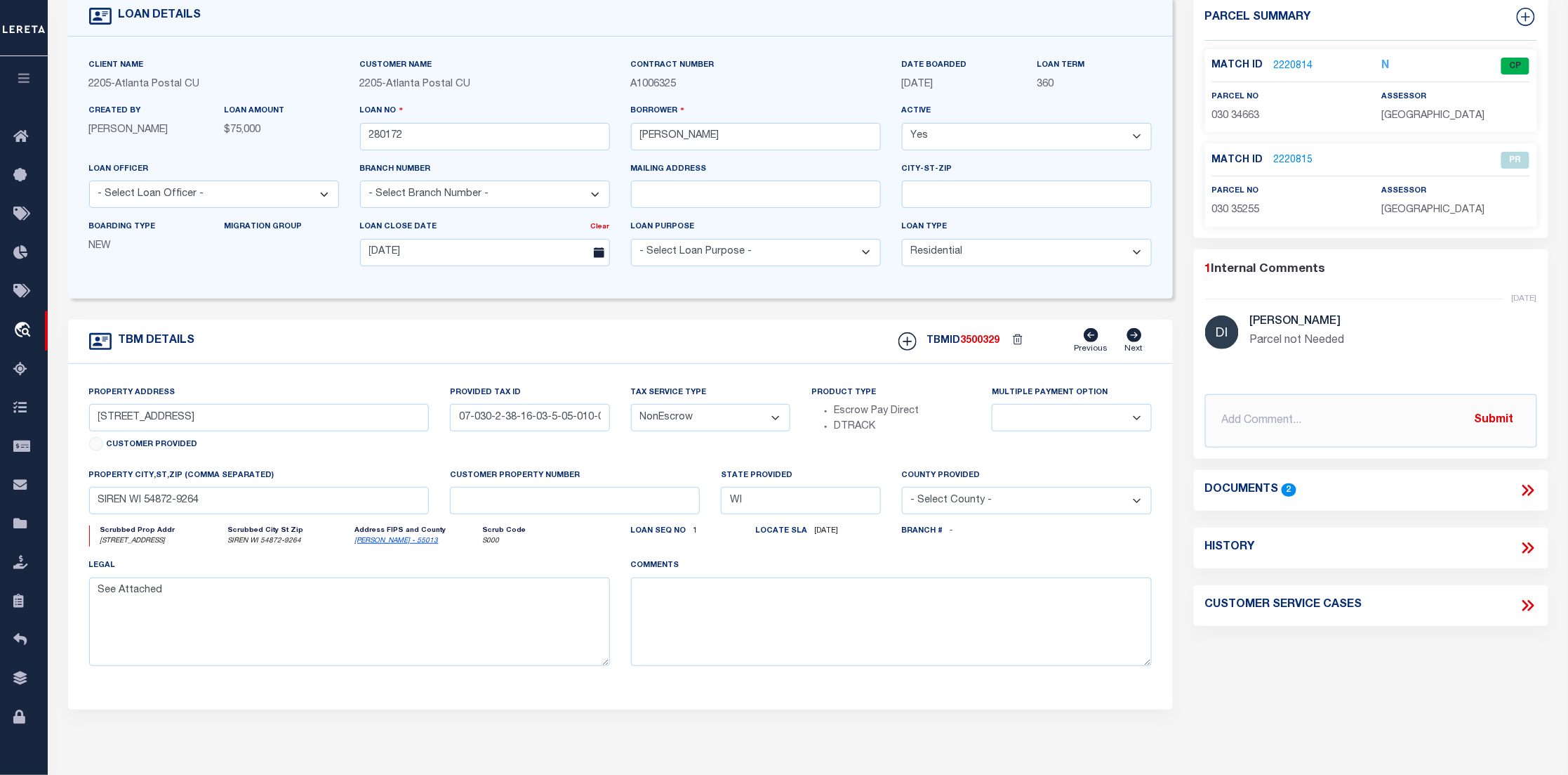
scroll to position [210, 0]
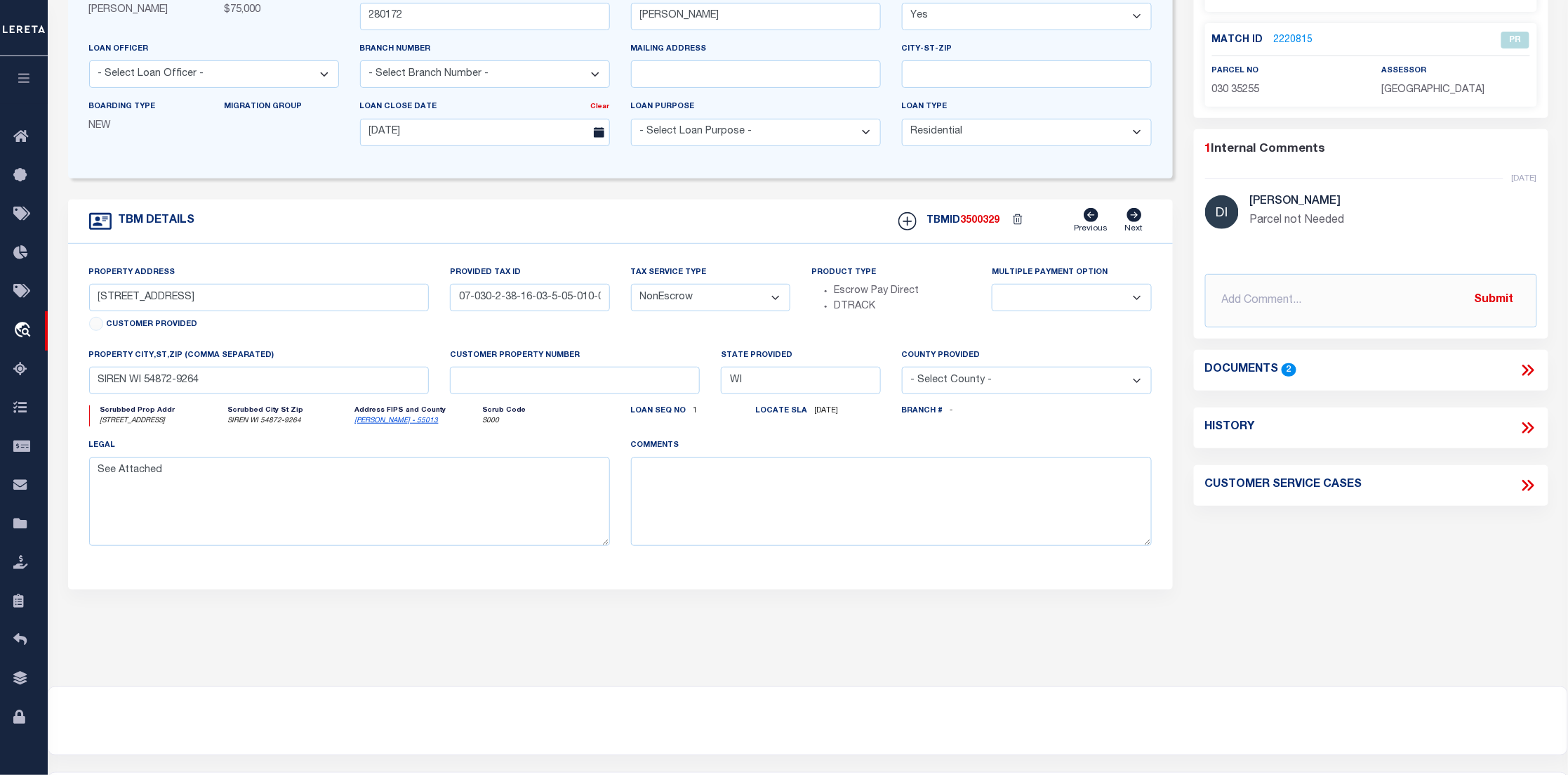
click at [1523, 368] on icon at bounding box center [1528, 370] width 18 height 18
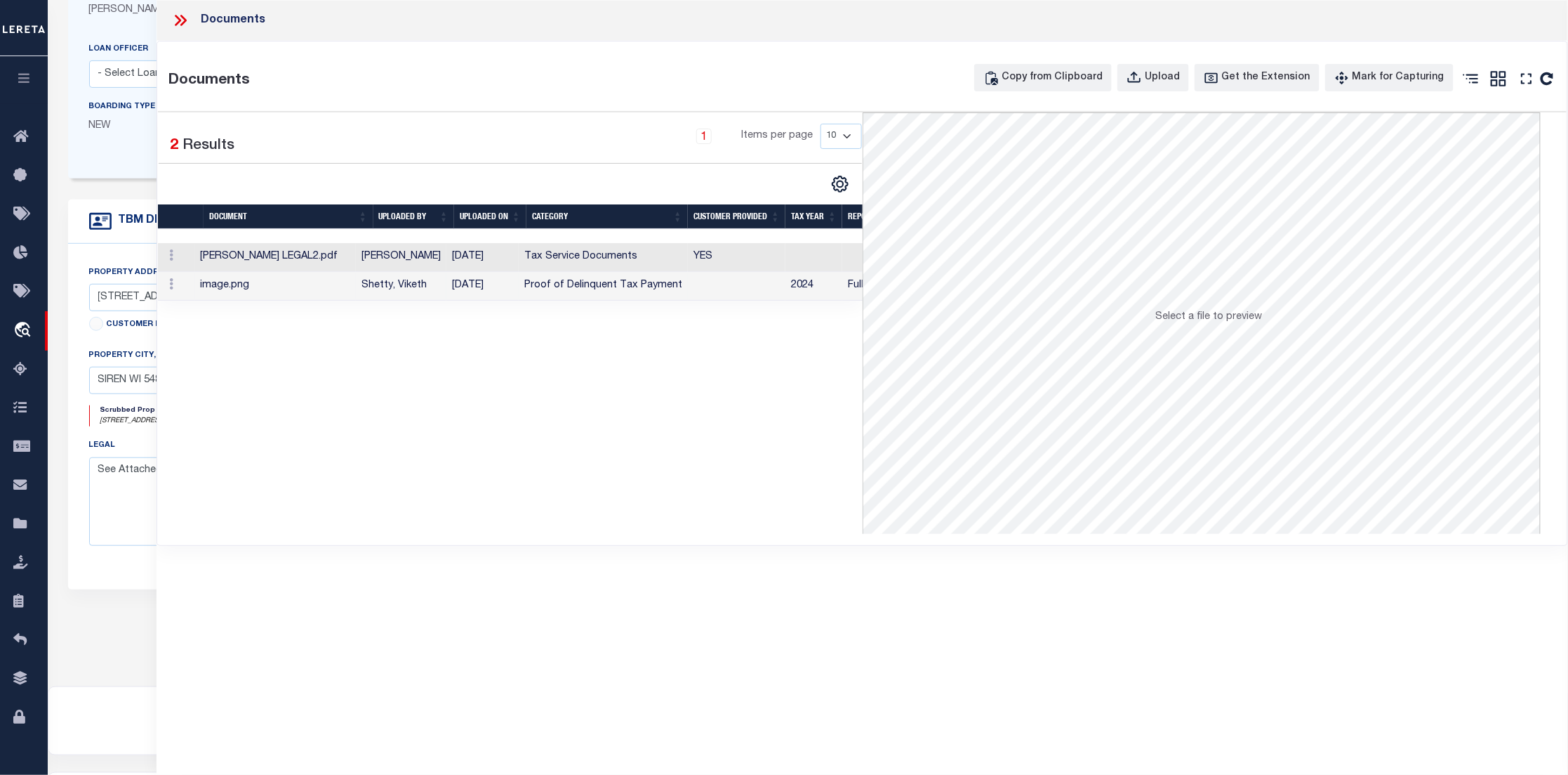
click at [530, 292] on td "Proof of Delinquent Tax Payment" at bounding box center [603, 286] width 169 height 29
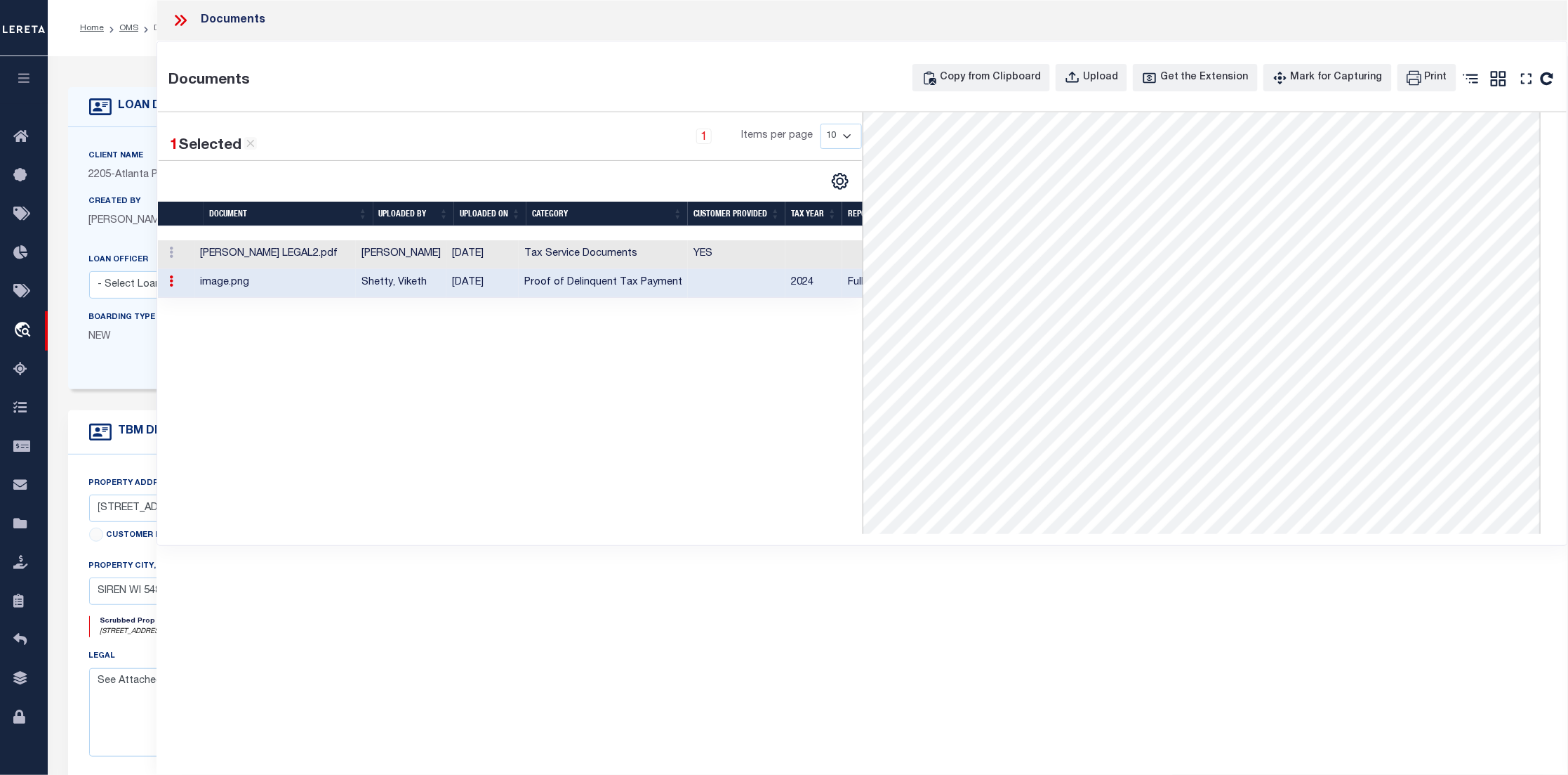
scroll to position [0, 0]
click at [743, 257] on td "YES" at bounding box center [737, 254] width 98 height 29
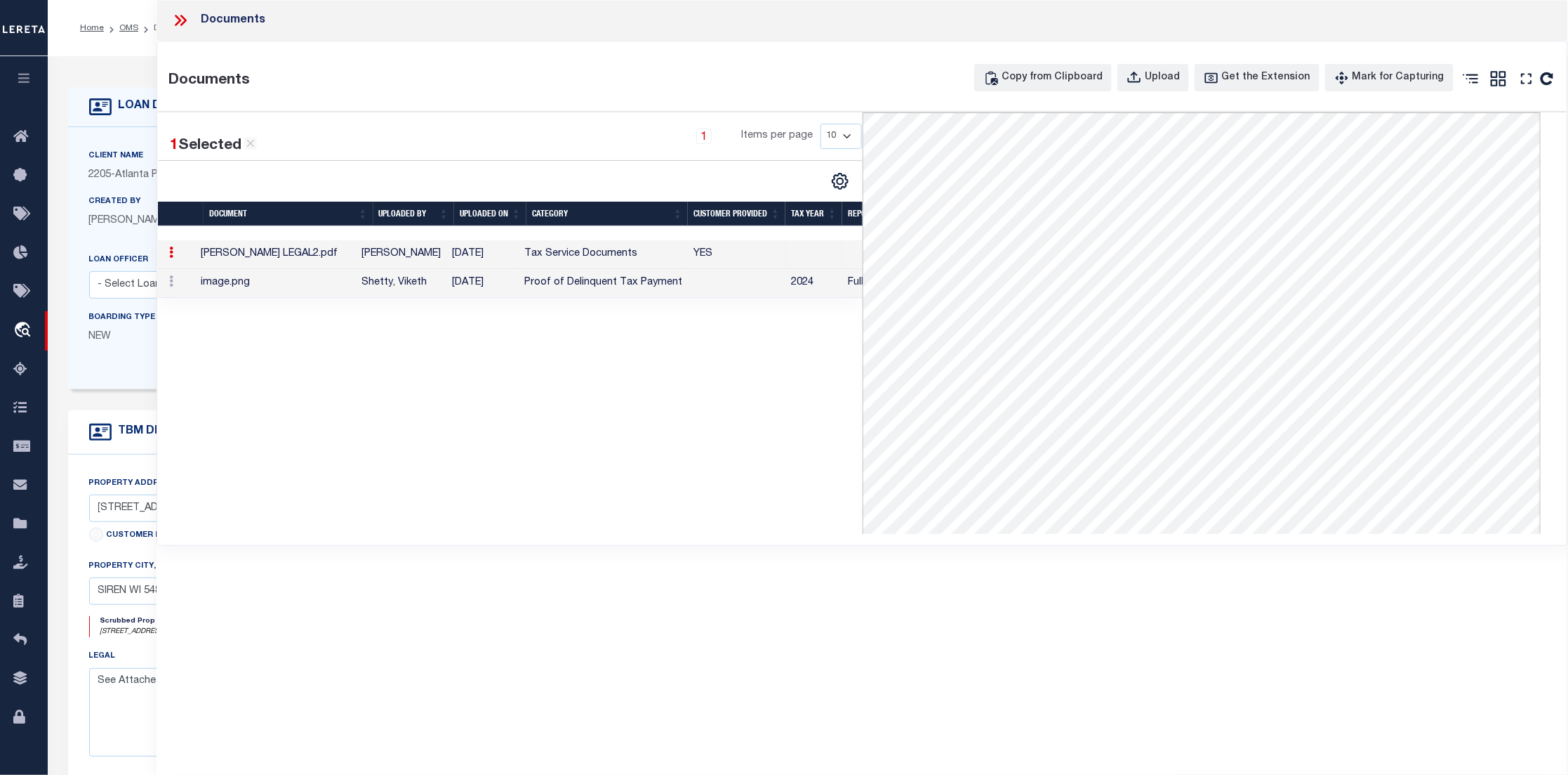
click at [656, 335] on div "1 Selected 2 Results 1 Items per page 10 25 50 100" at bounding box center [510, 323] width 704 height 421
click at [184, 19] on icon at bounding box center [183, 20] width 6 height 11
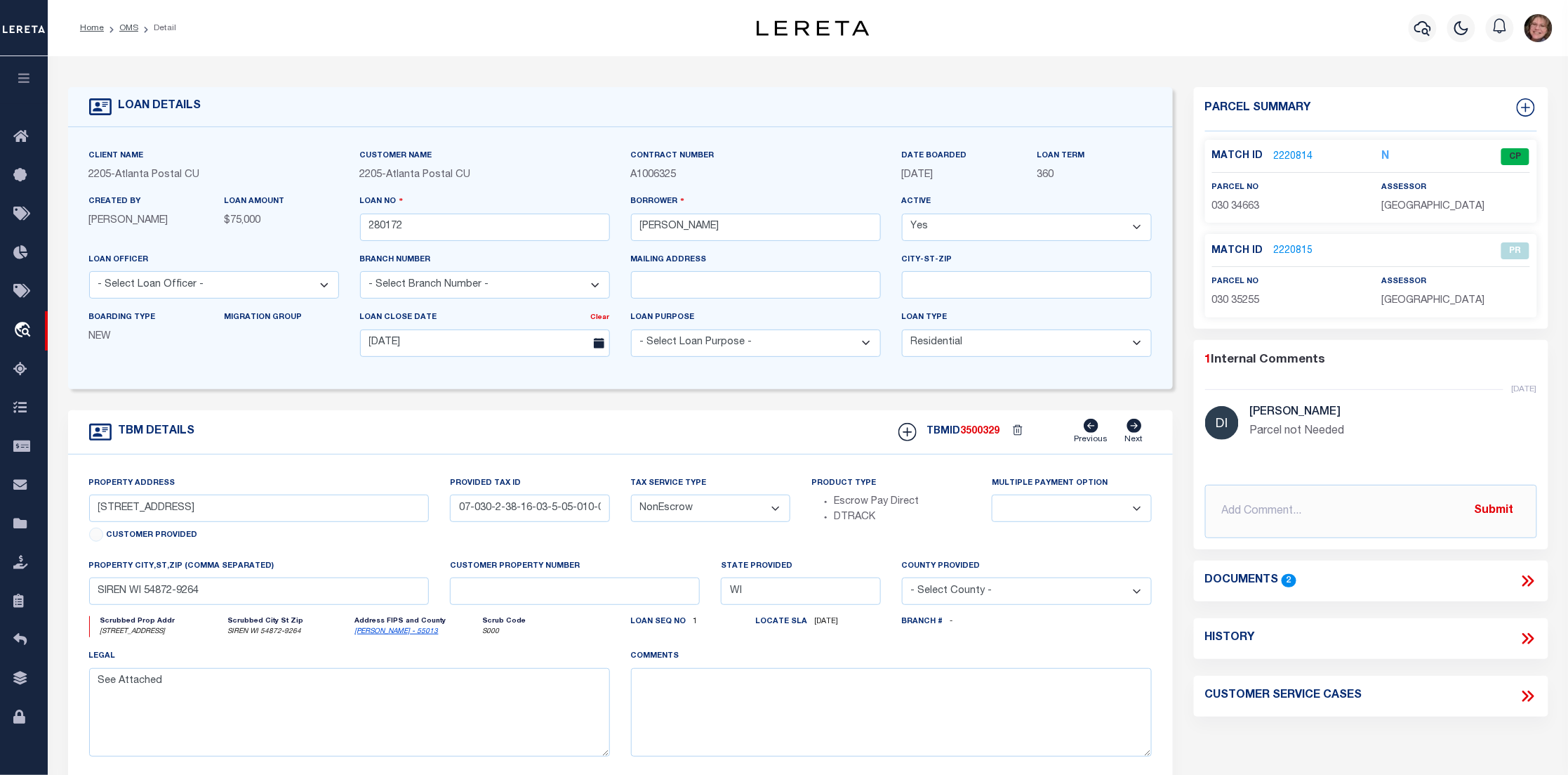
click at [661, 171] on span "A1006325" at bounding box center [654, 175] width 46 height 10
copy span "A1006325"
click at [1531, 640] on icon at bounding box center [1530, 638] width 6 height 11
select select "100"
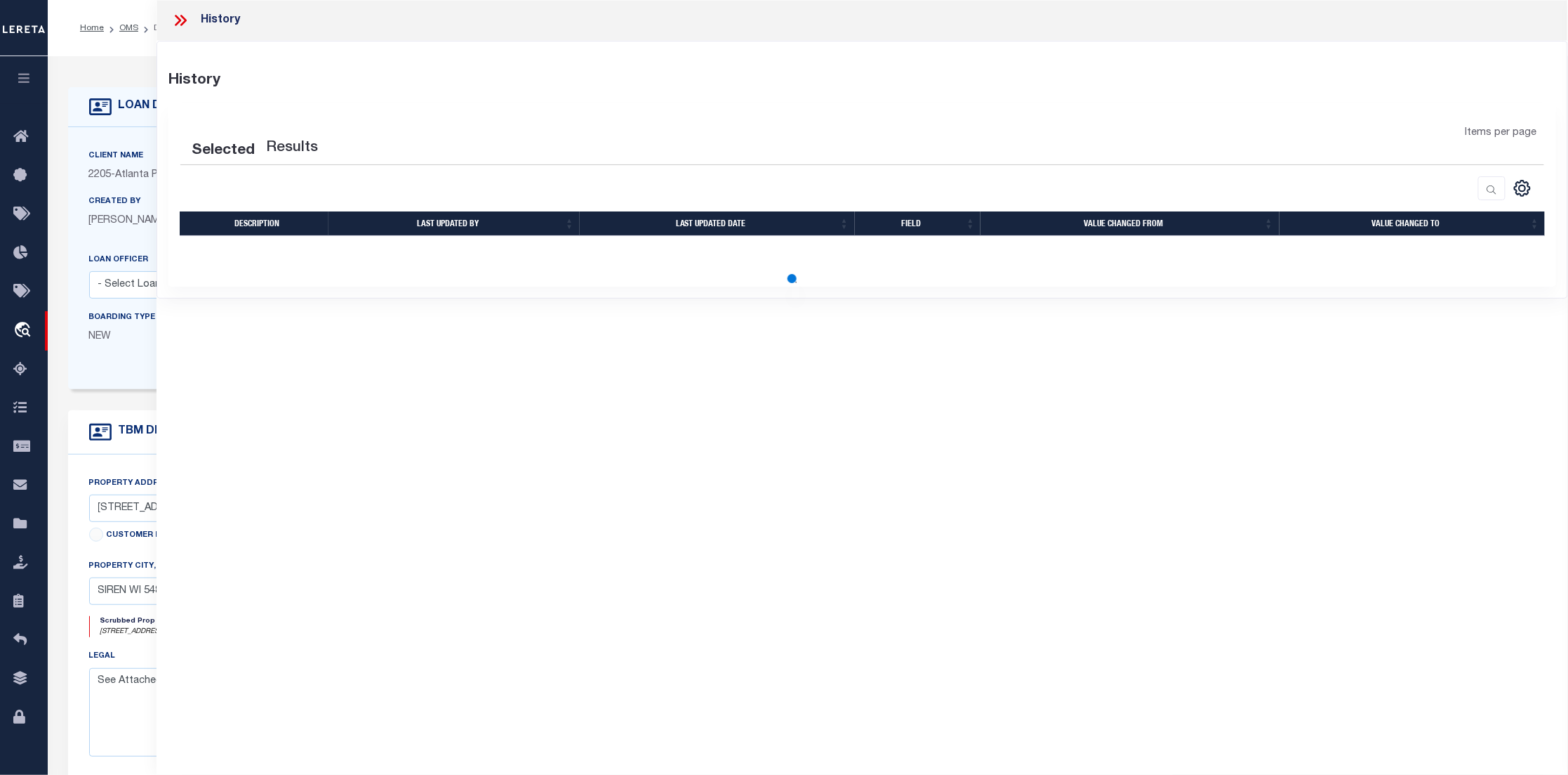
select select "100"
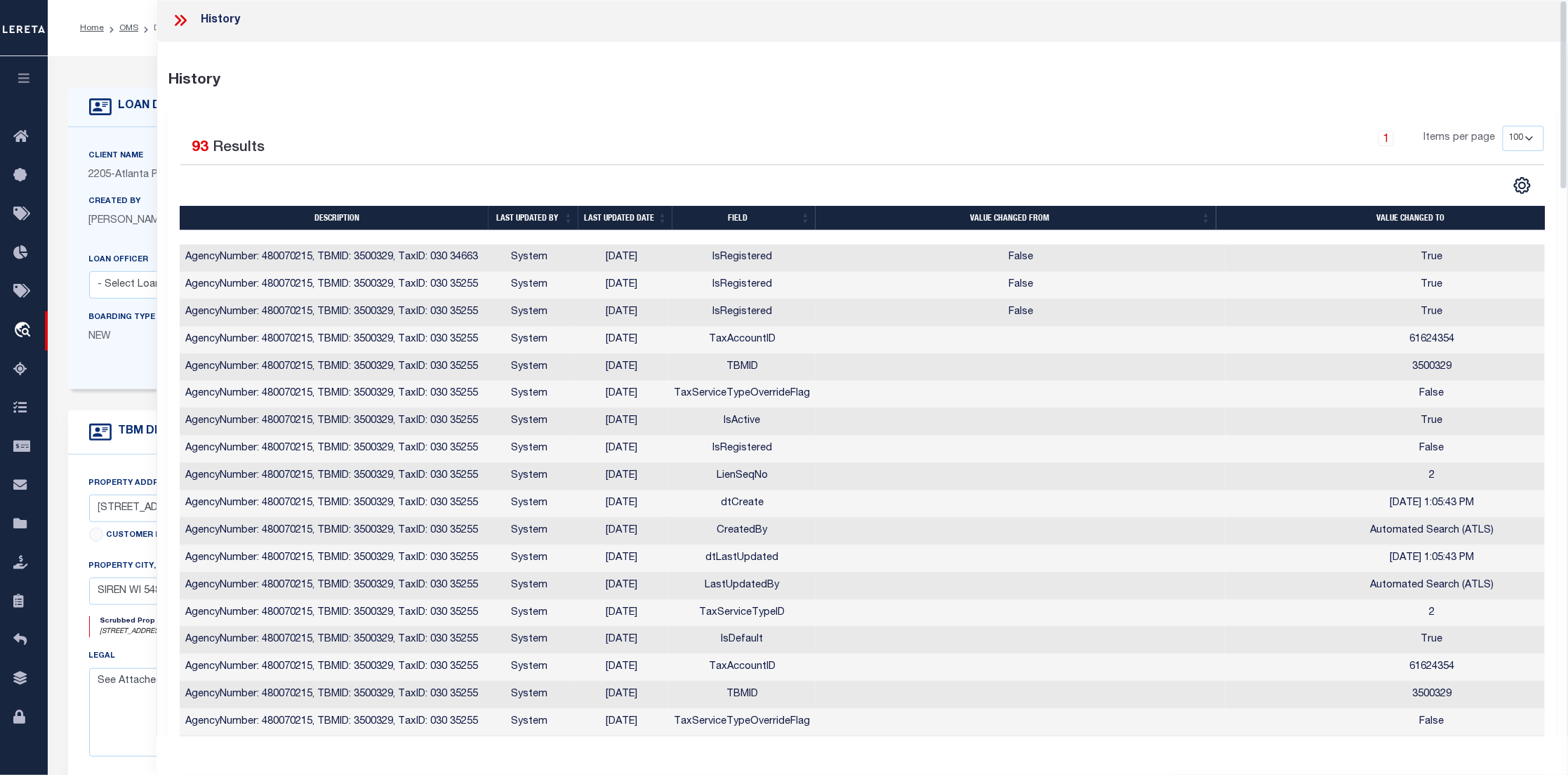
click at [453, 257] on td "AgencyNumber: 480070215, TBMID: 3500329, TaxID: 030 34663" at bounding box center [331, 257] width 304 height 27
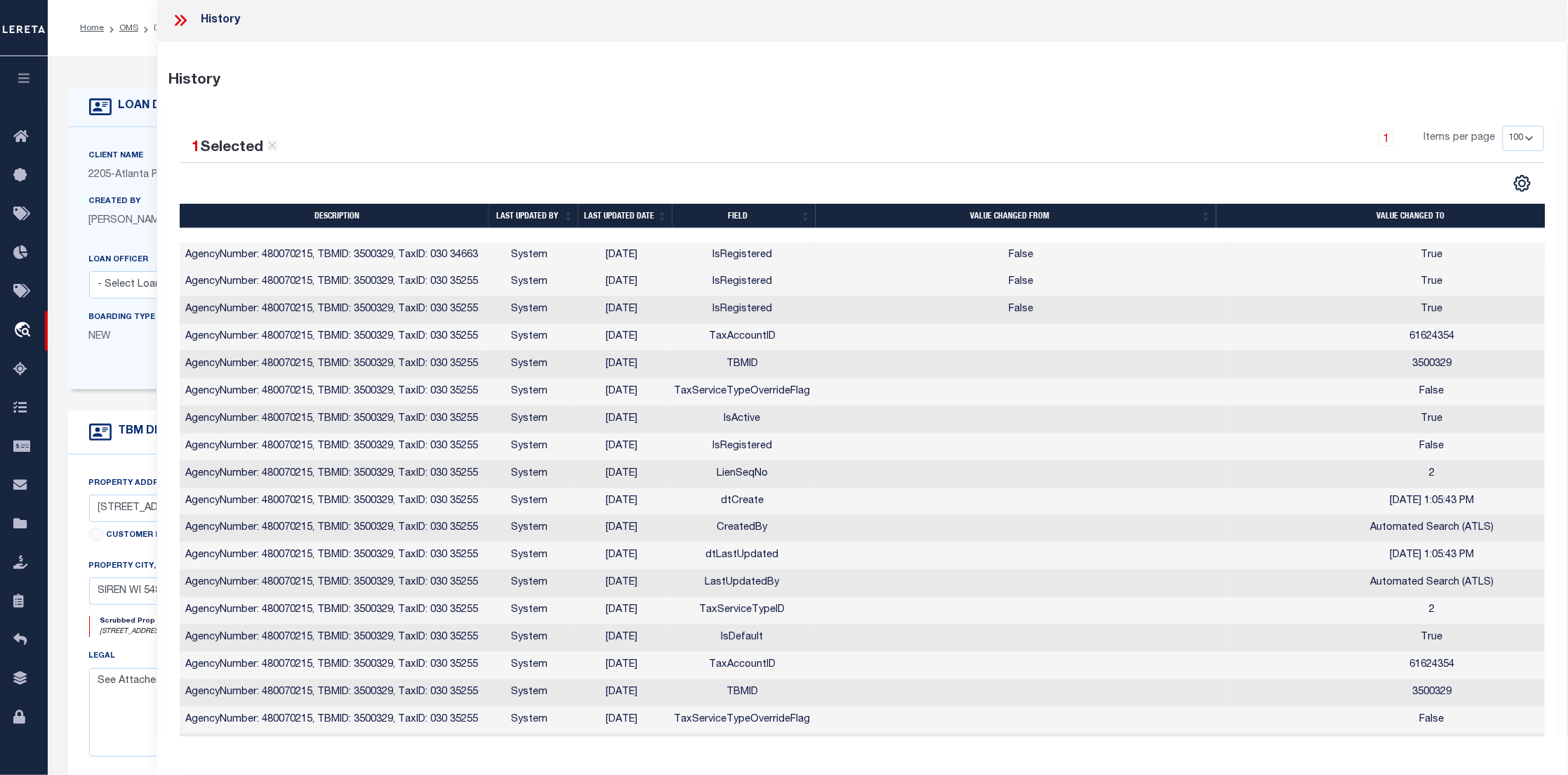
click at [179, 30] on div "History" at bounding box center [862, 20] width 1412 height 41
click at [176, 20] on icon at bounding box center [180, 20] width 18 height 18
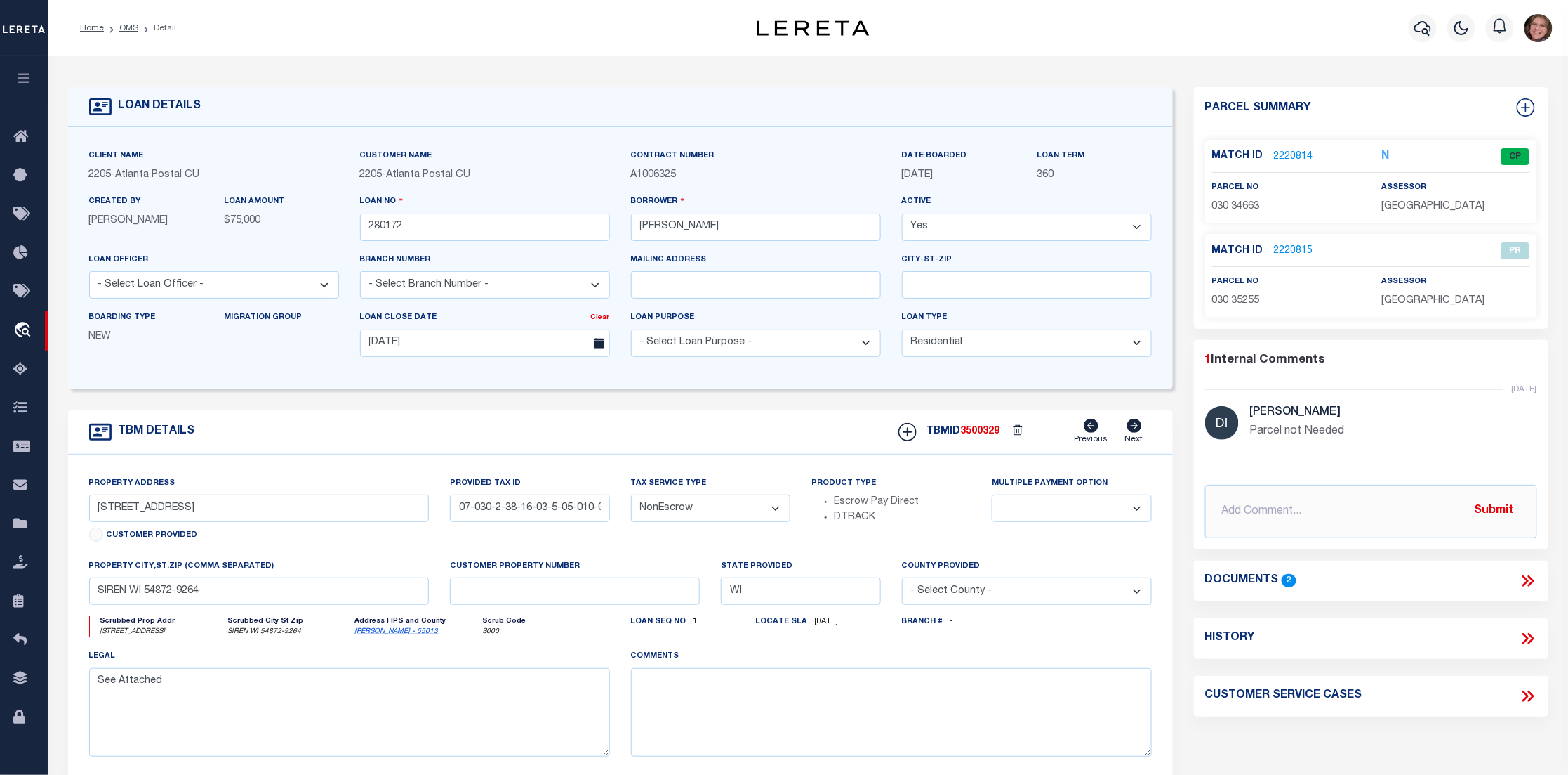
click at [1531, 694] on icon at bounding box center [1528, 695] width 18 height 18
select select "50"
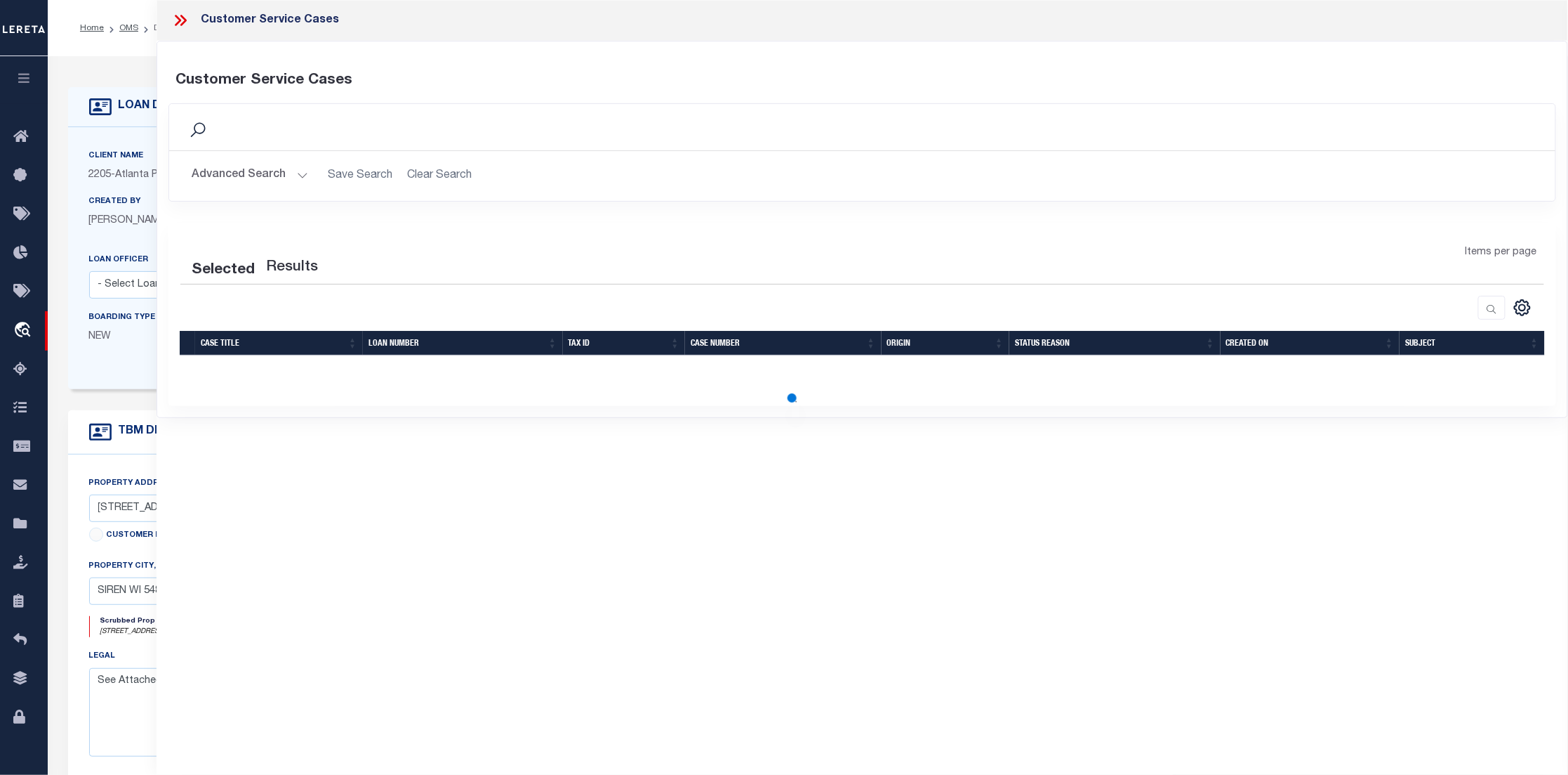
select select "50"
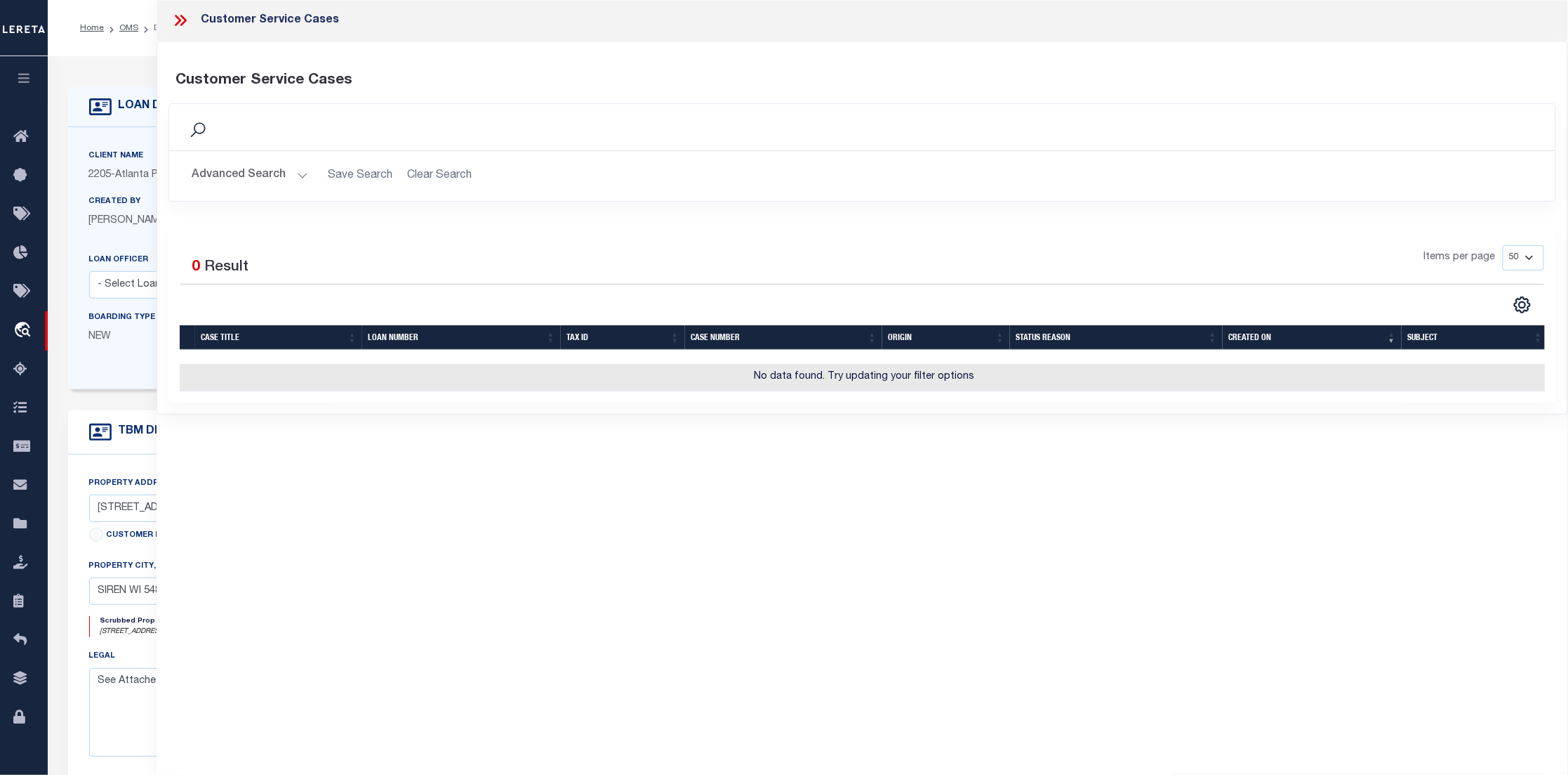
click at [175, 17] on icon at bounding box center [180, 20] width 18 height 18
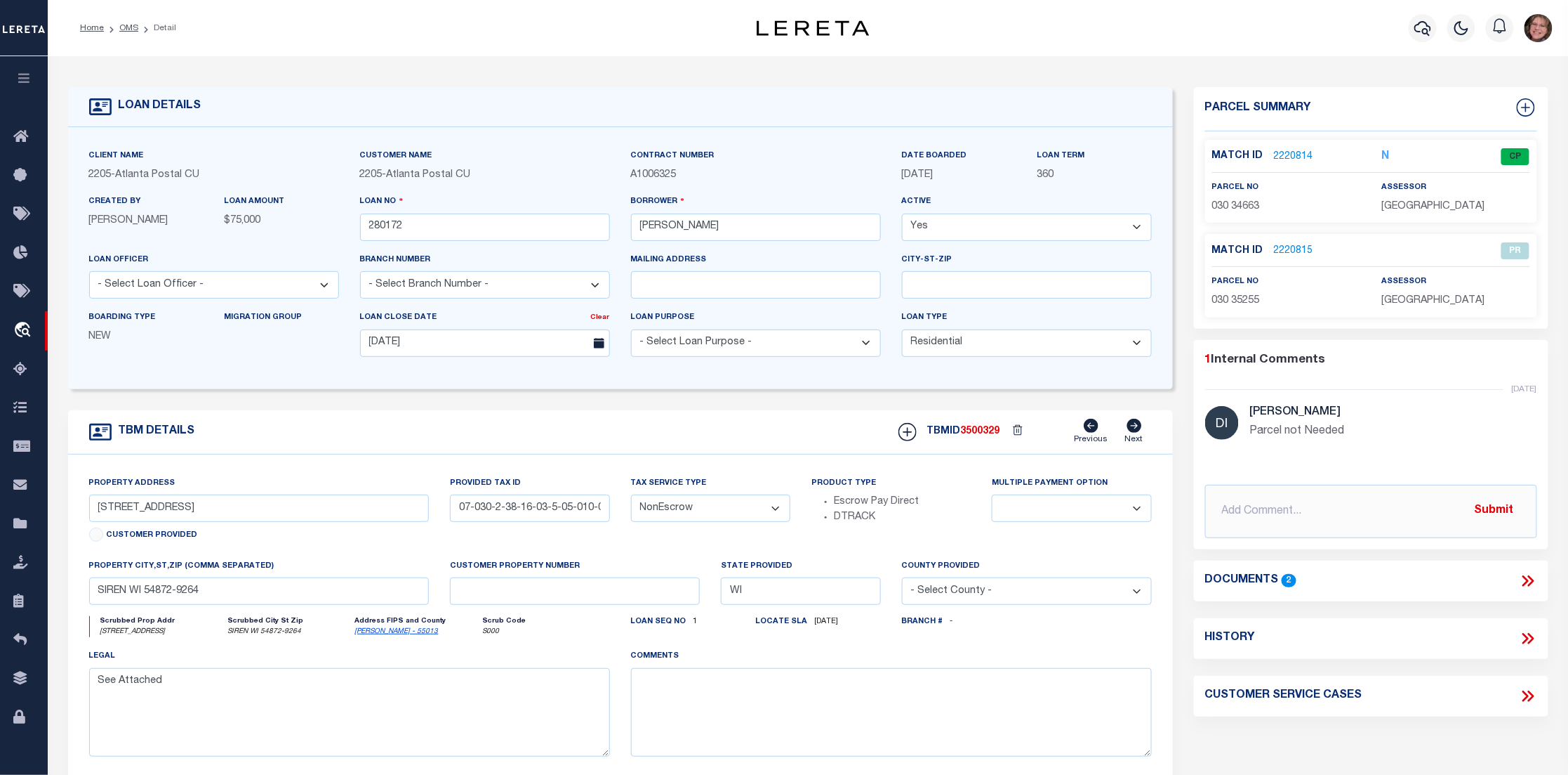
click at [1280, 150] on link "2220814" at bounding box center [1293, 156] width 39 height 15
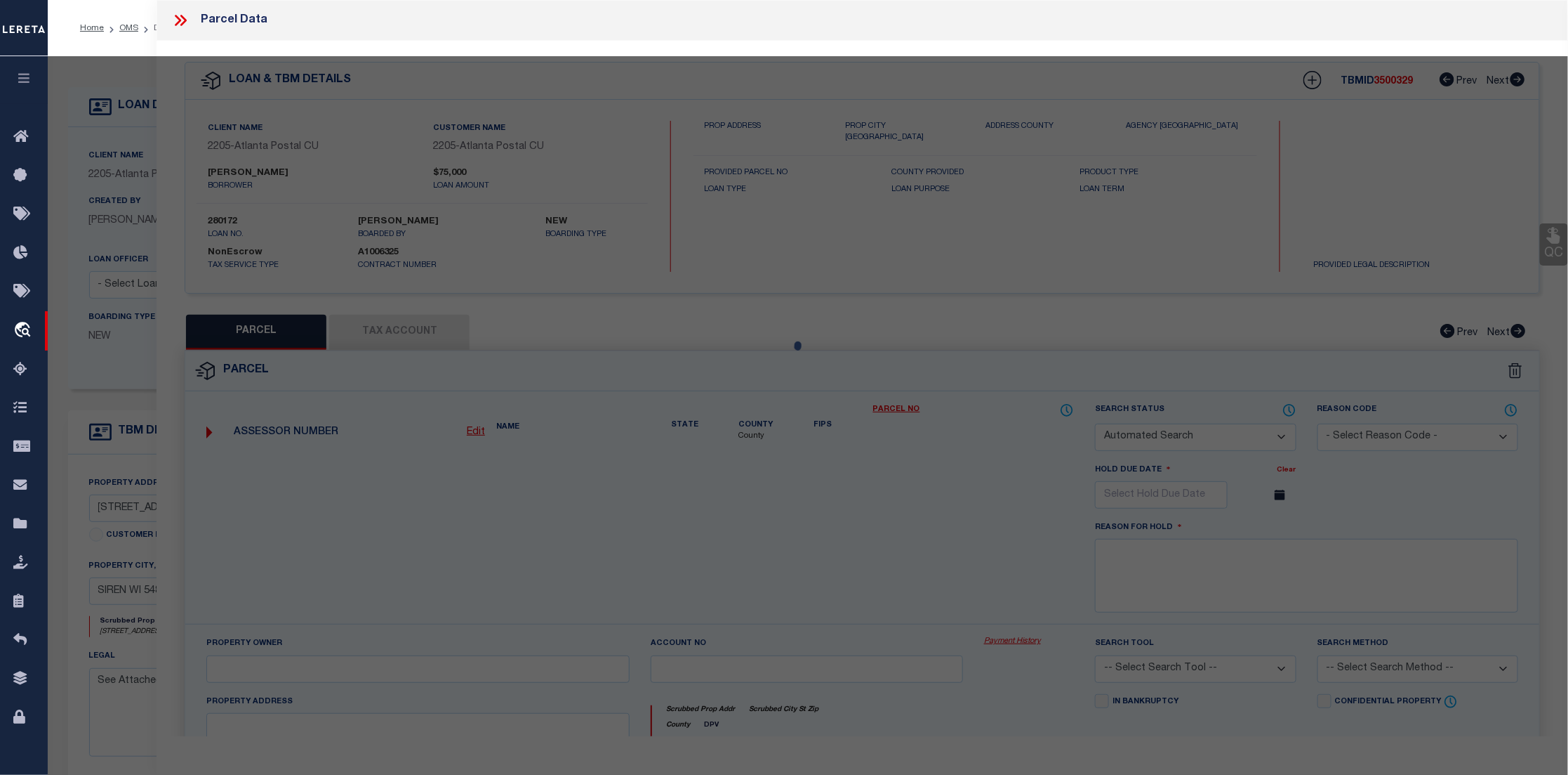
checkbox input "false"
select select "CP"
type input "HOLLENKAMP,TODD R & AMY L"
select select "AGW"
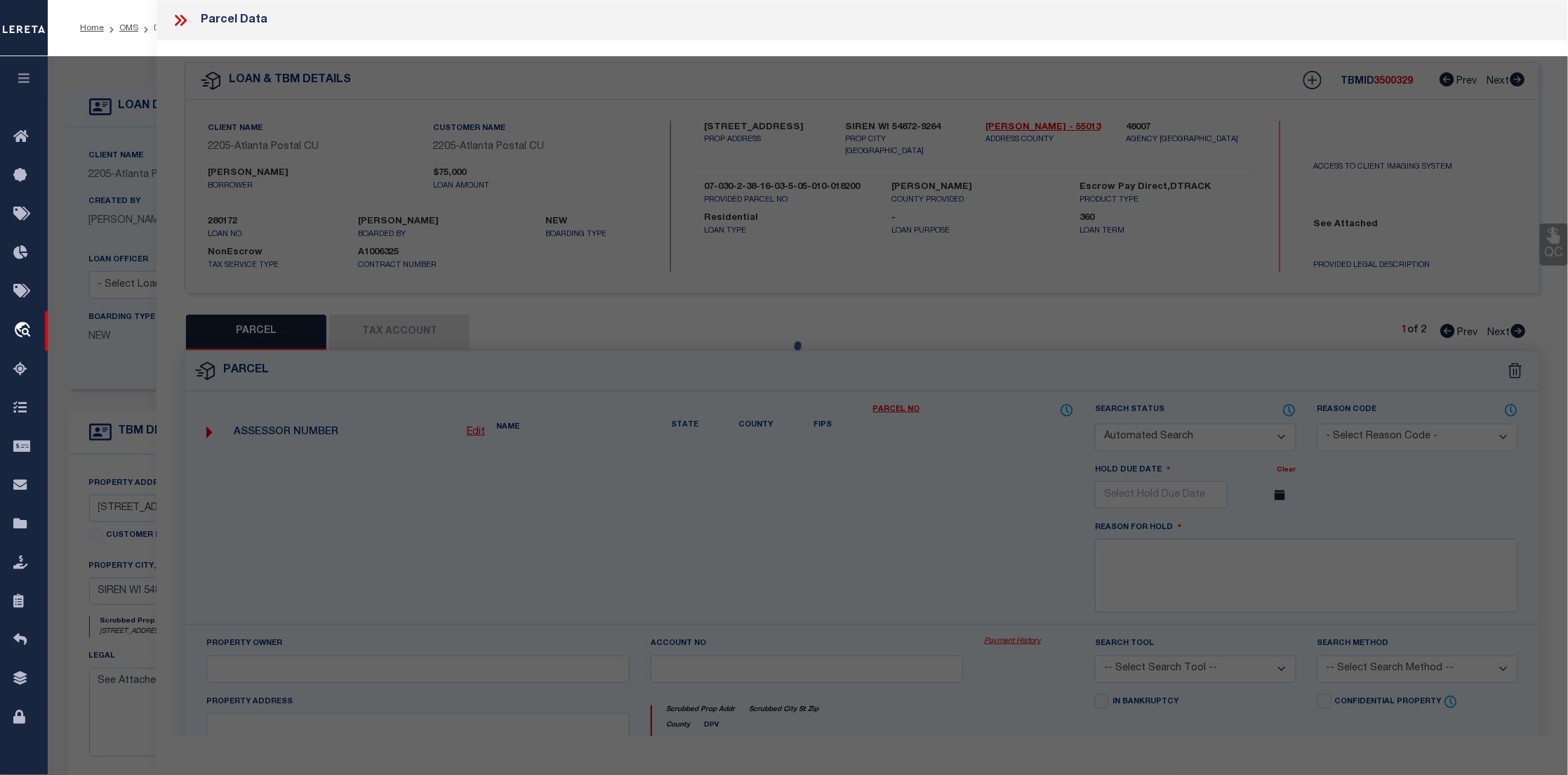
select select "LEG"
type input "6649 HIDEAWAY RD"
checkbox input "false"
type input "SIREN, WI 54872"
type textarea "LOT 2 CSM V26 P130 (SW SE GL 10 SEC 3 & GL 5 SEC 10)"
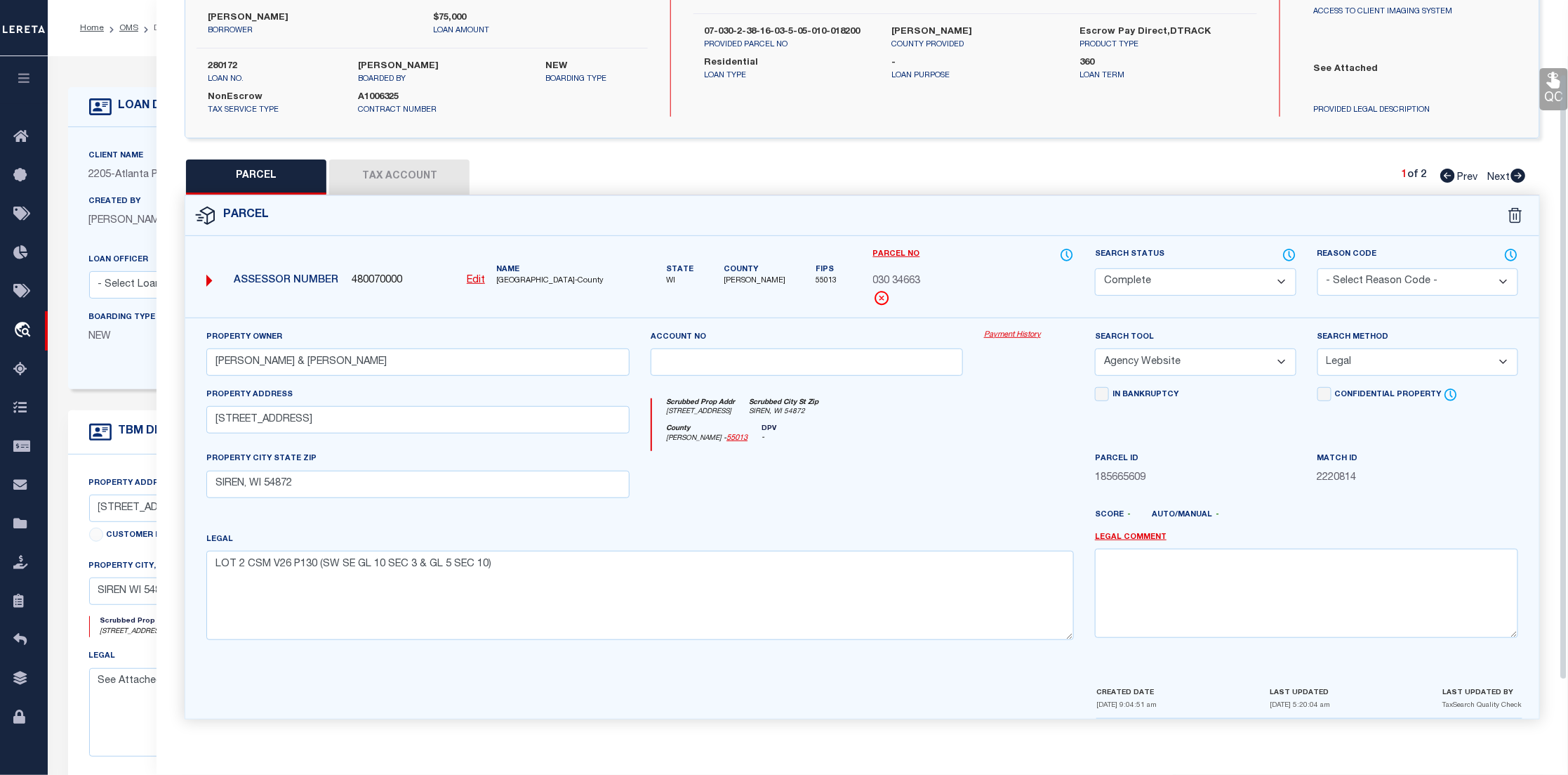
scroll to position [157, 0]
click at [1022, 335] on link "Payment History" at bounding box center [1028, 336] width 90 height 12
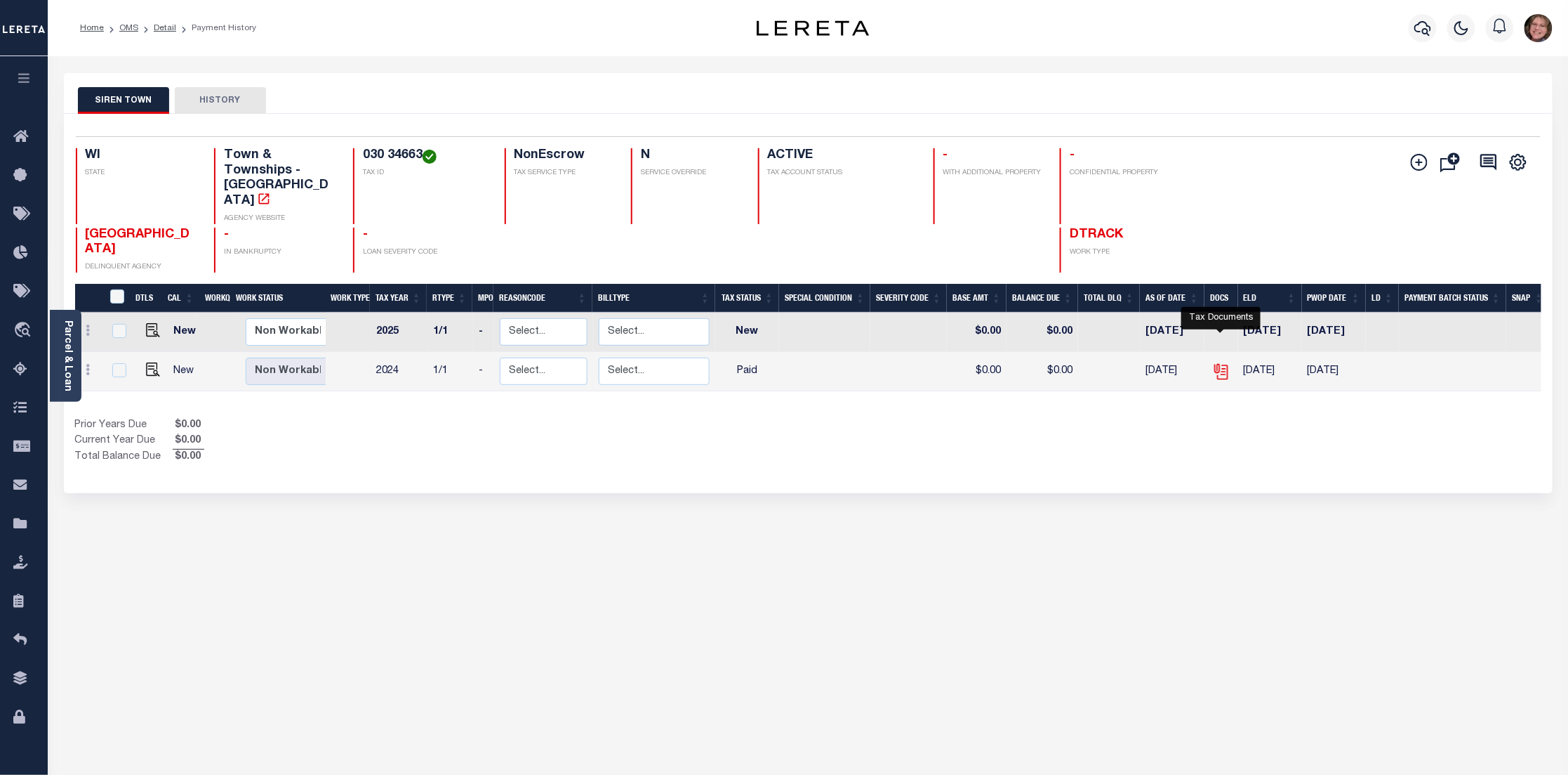
click at [1224, 363] on icon "" at bounding box center [1220, 368] width 11 height 11
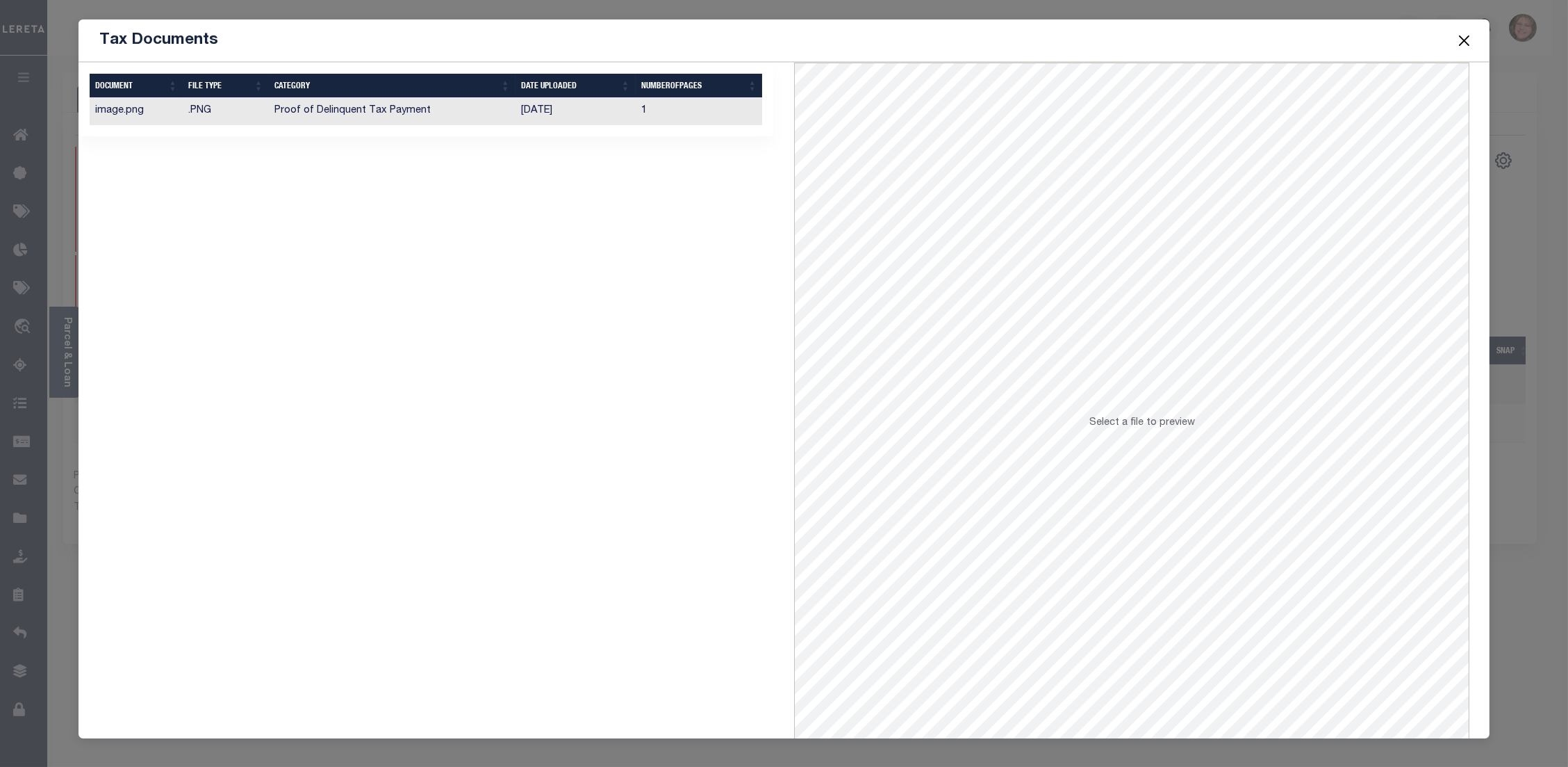
click at [397, 119] on td "Proof of Delinquent Tax Payment" at bounding box center [392, 110] width 246 height 27
click at [1468, 43] on button "Close" at bounding box center [1464, 40] width 18 height 18
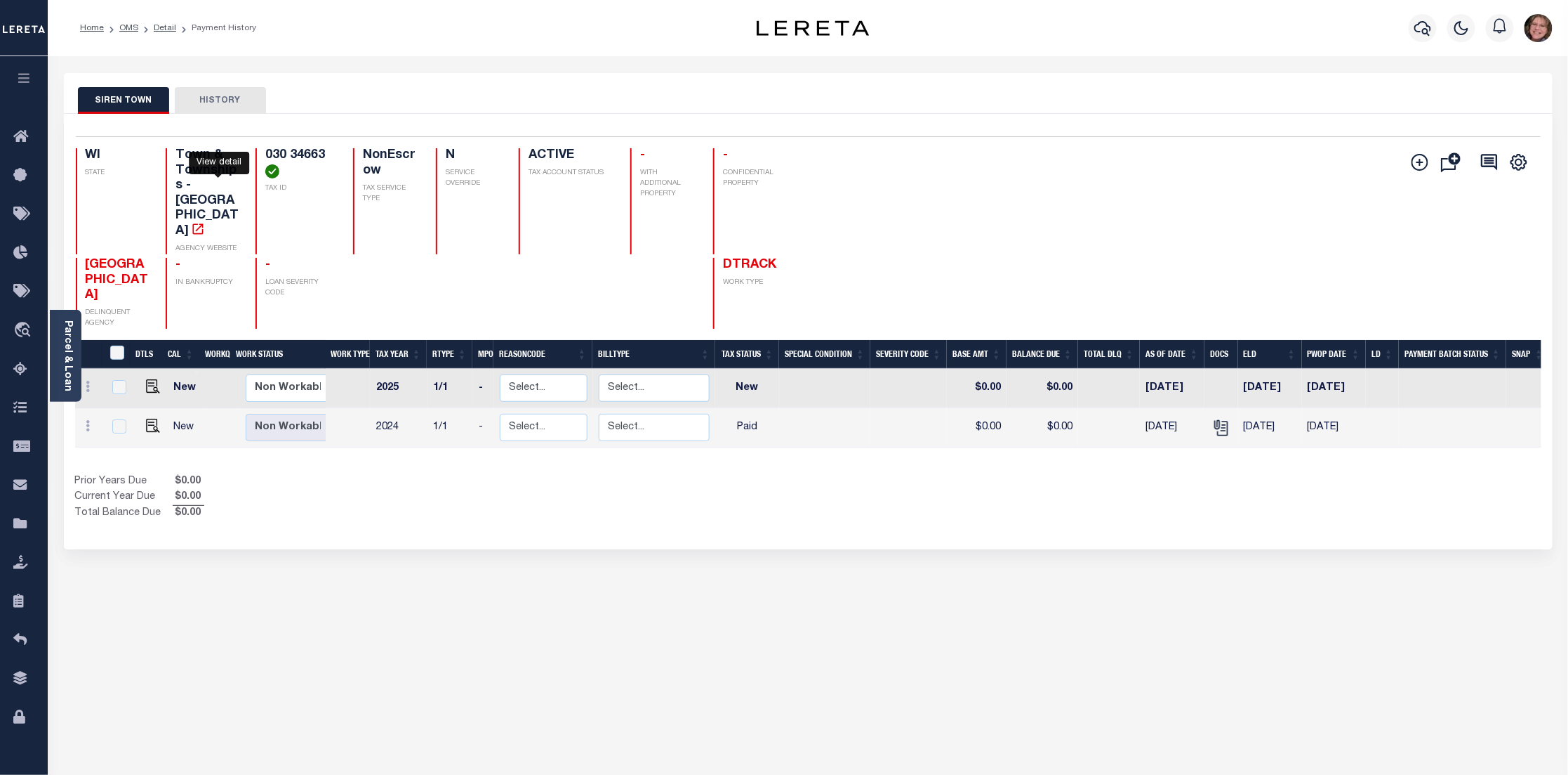
click at [205, 222] on icon "" at bounding box center [198, 229] width 14 height 14
click at [162, 25] on link "Detail" at bounding box center [164, 28] width 23 height 8
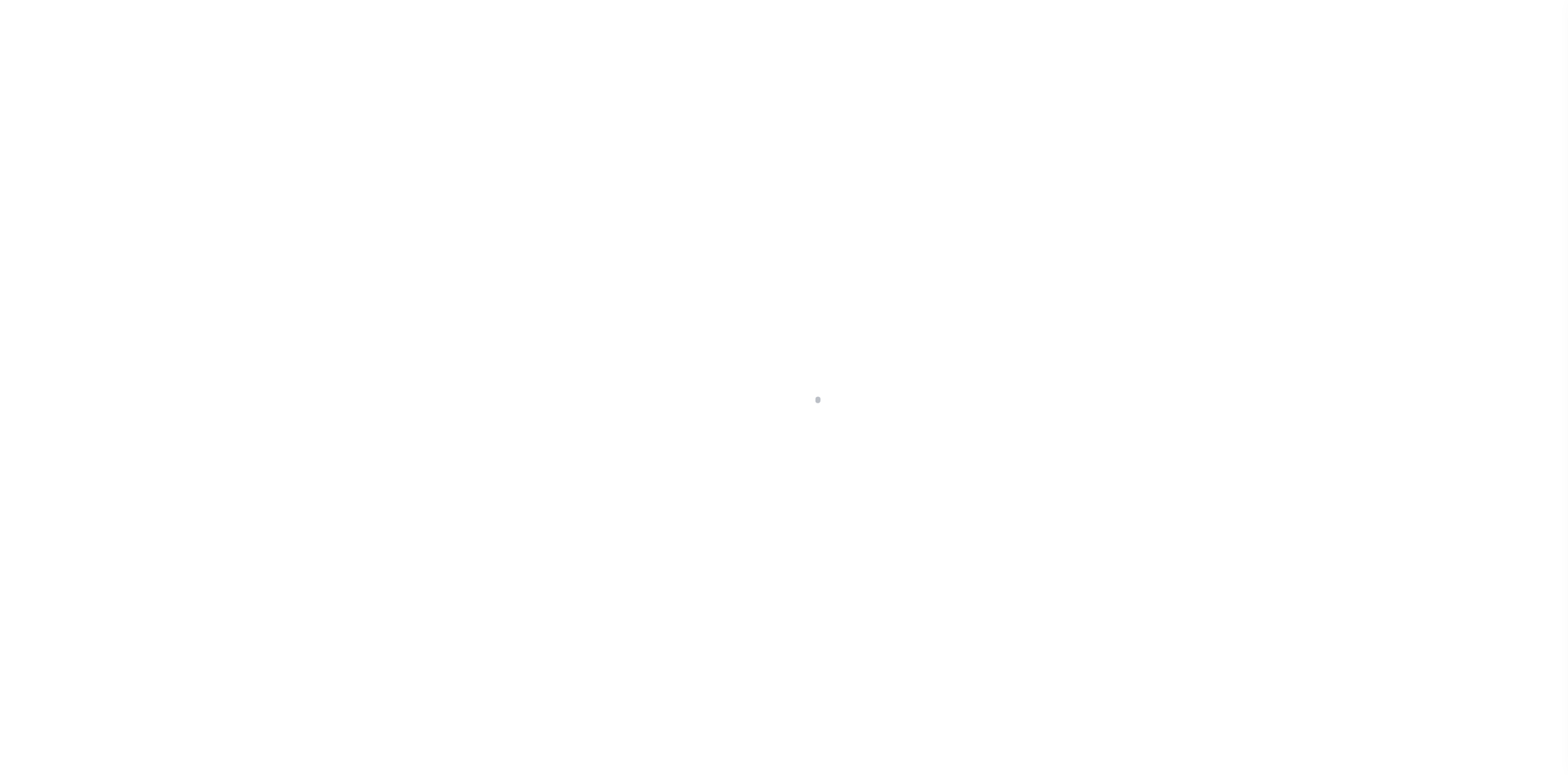
select select "10"
select select "NonEscrow"
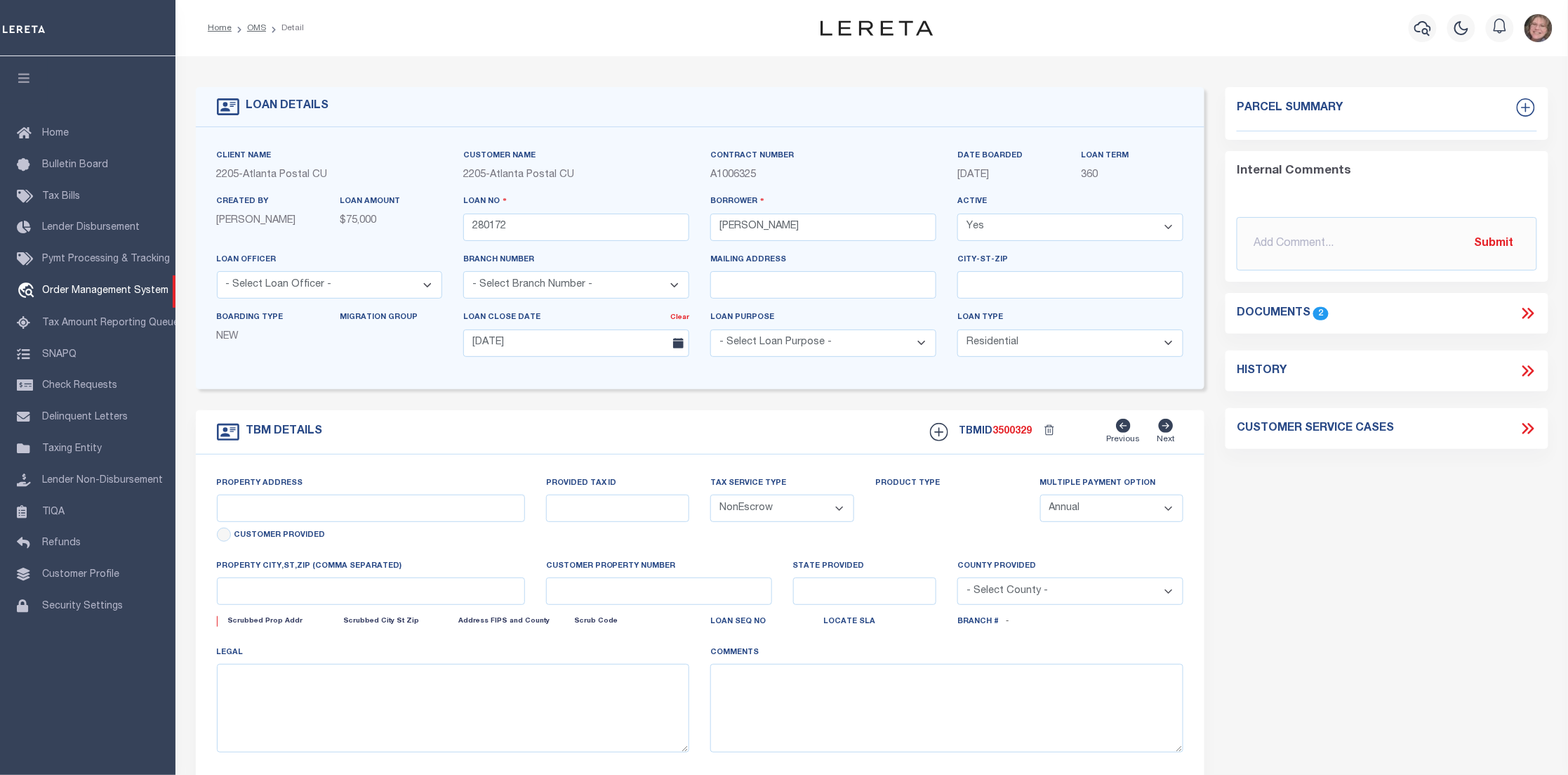
type input "[STREET_ADDRESS]"
type input "07-030-2-38-16-03-5-05-010-018200"
select select
type input "SIREN WI 54872-9264"
type input "WI"
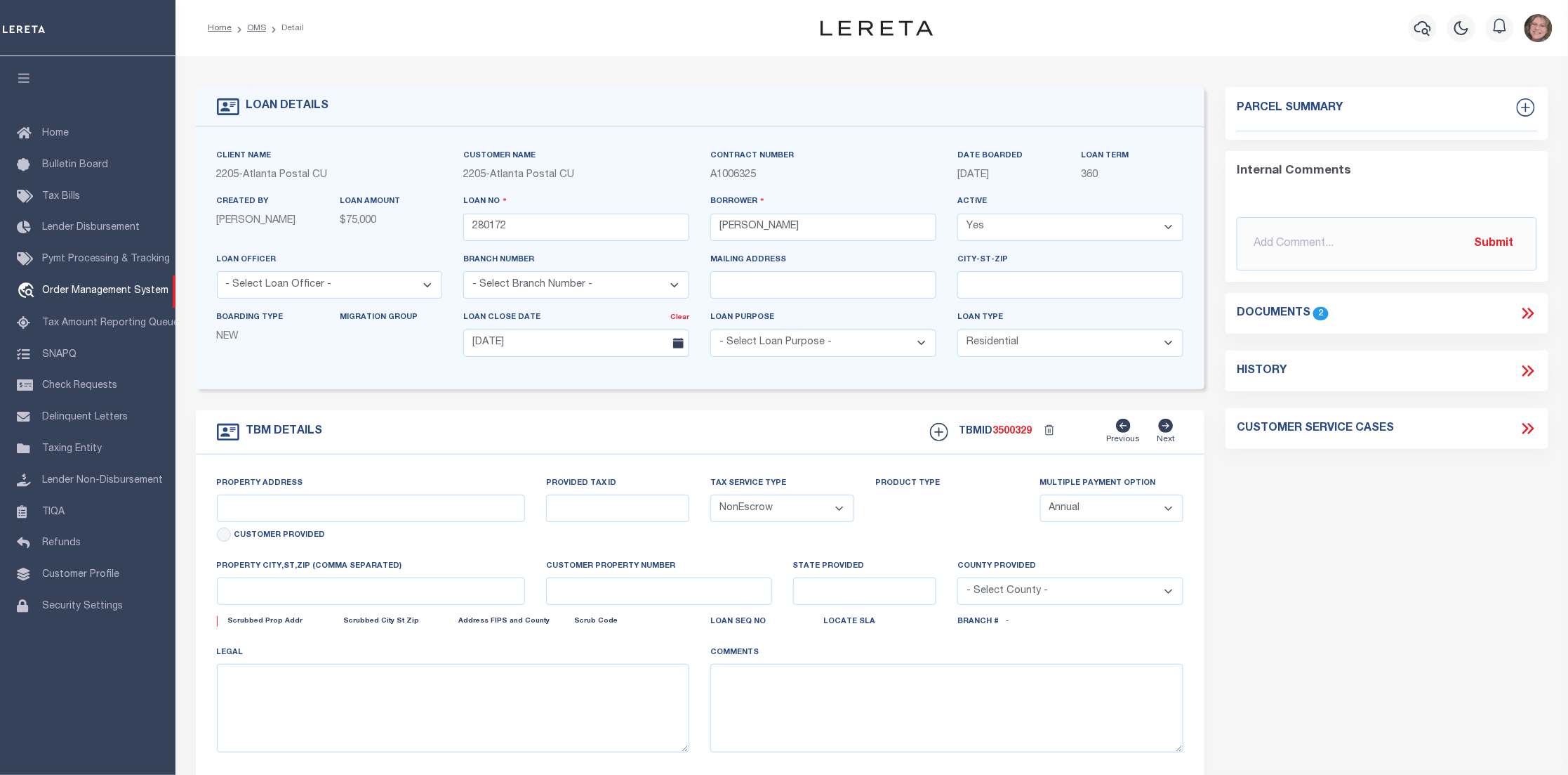
select select
type textarea "See Attached"
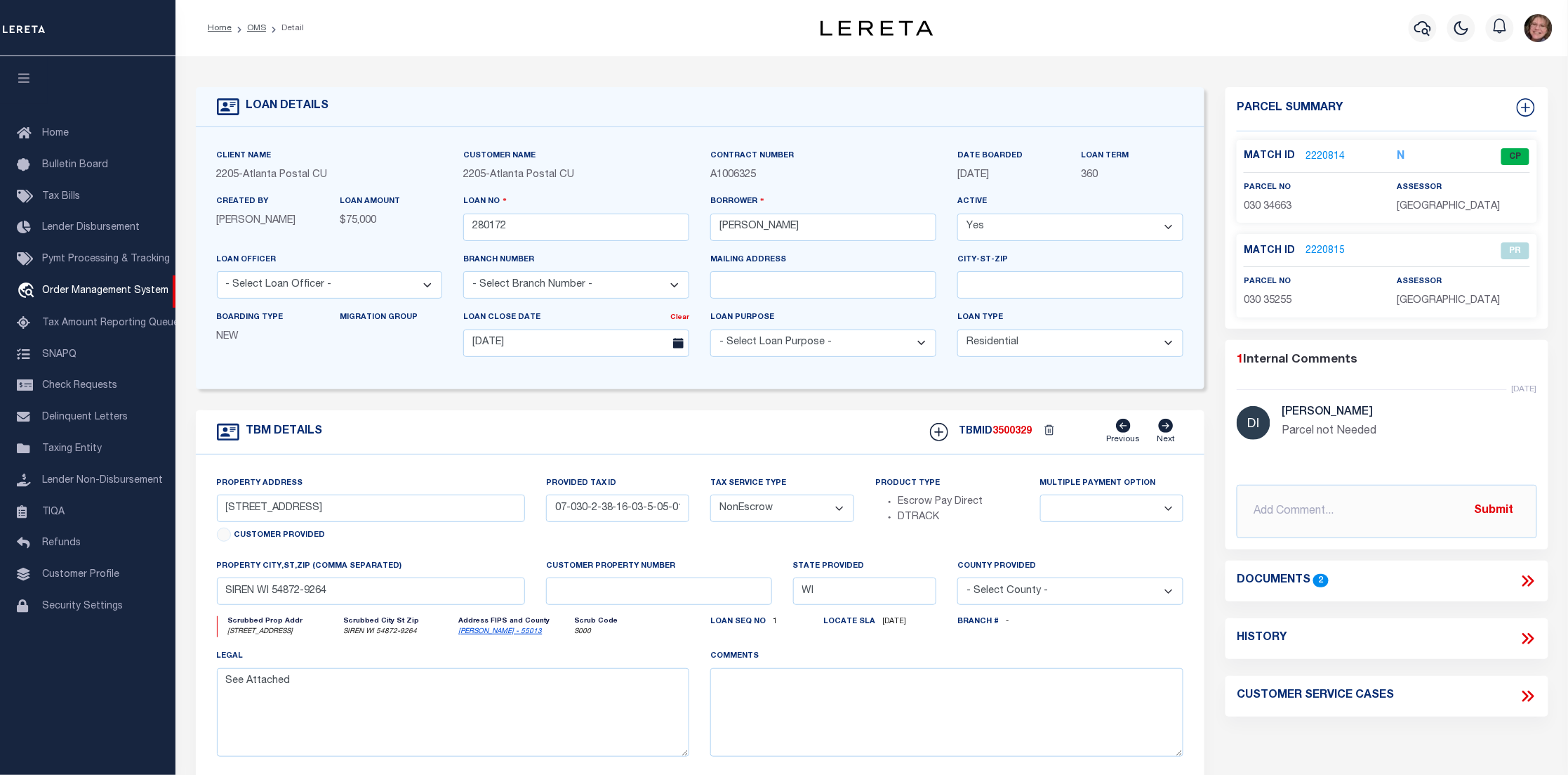
click at [1309, 152] on link "2220814" at bounding box center [1324, 156] width 39 height 15
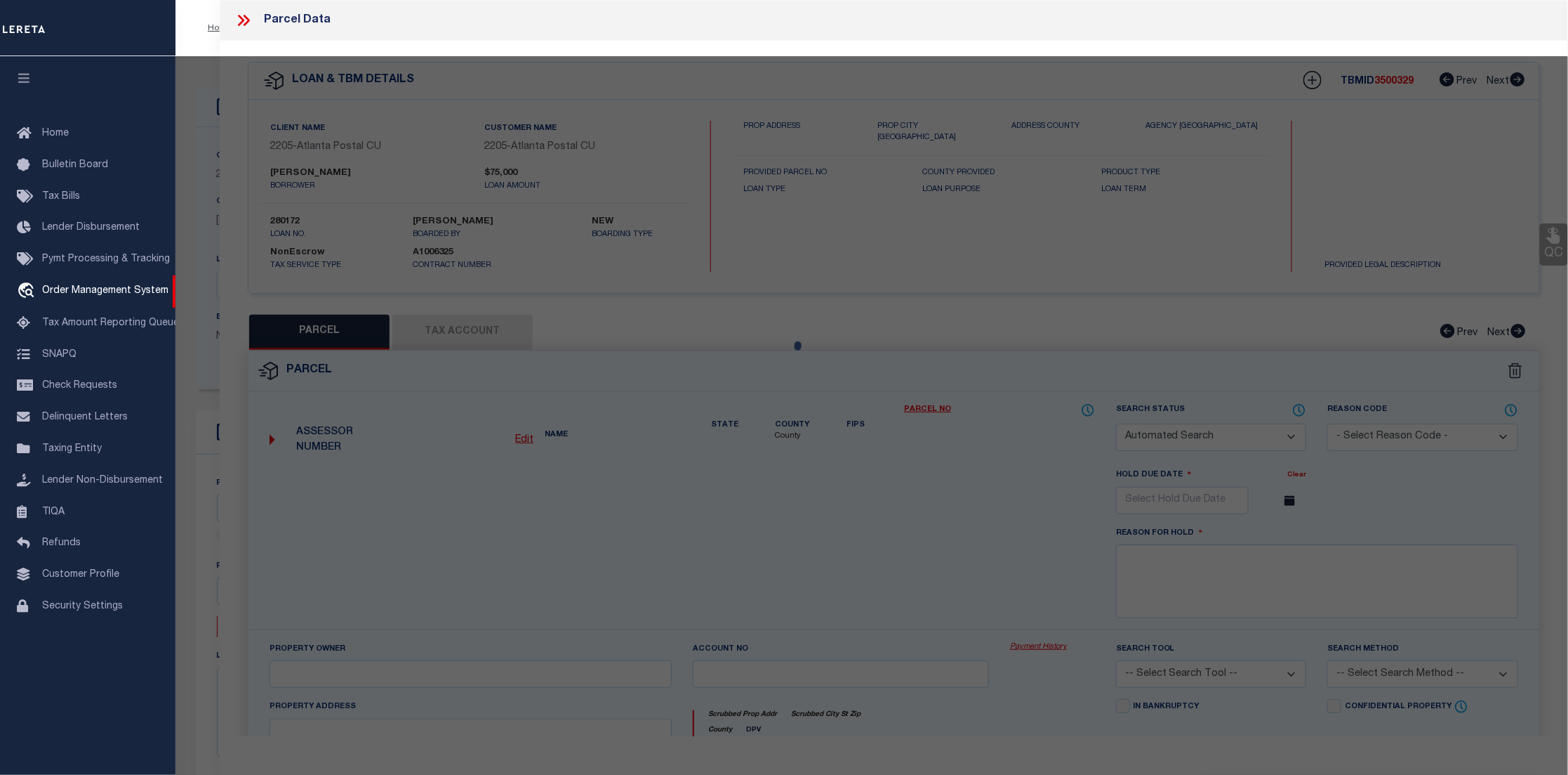
checkbox input "false"
select select "CP"
type input "HOLLENKAMP,TODD R & AMY L"
select select "AGW"
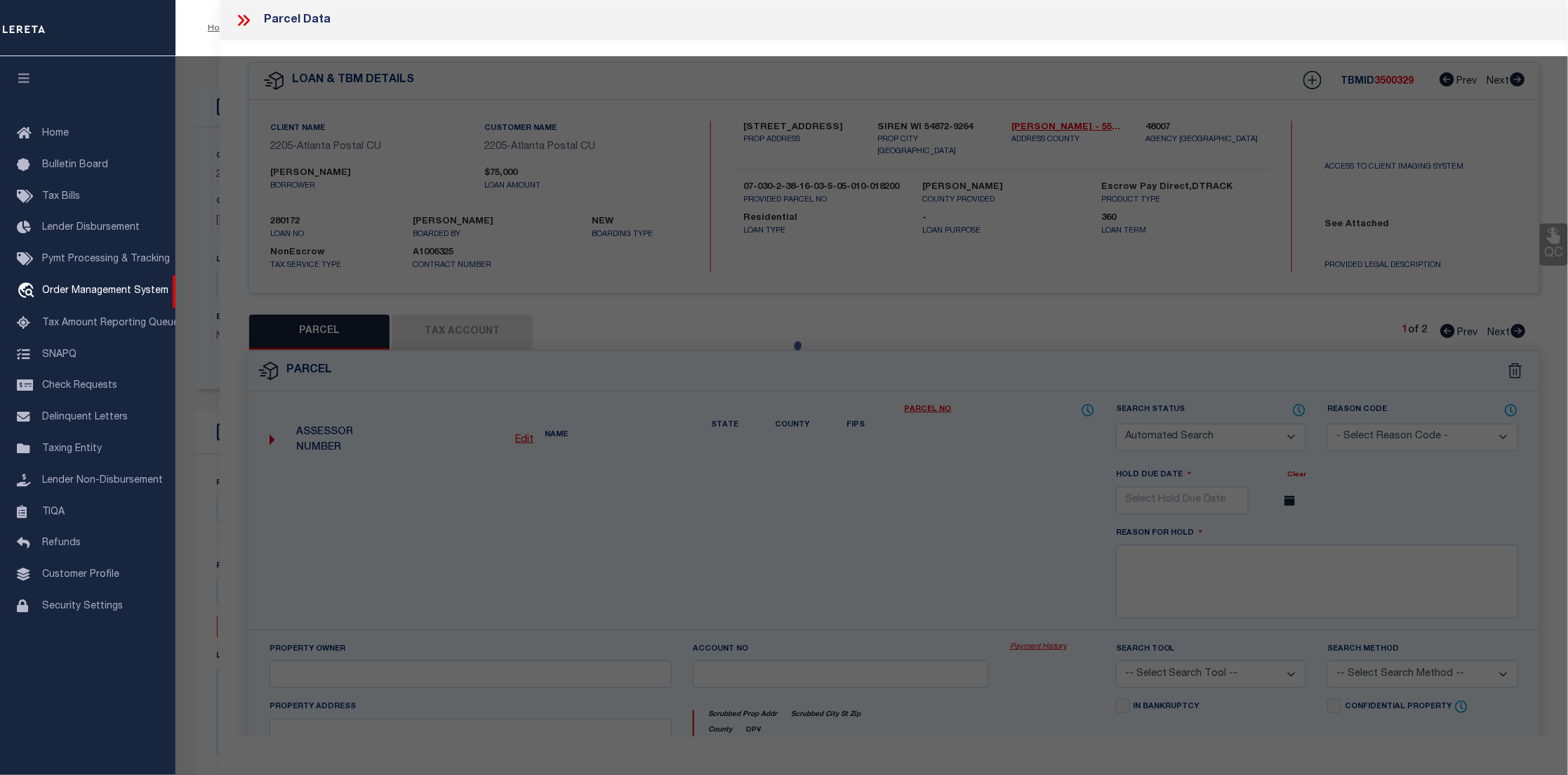
select select "LEG"
type input "6649 HIDEAWAY RD"
checkbox input "false"
type input "SIREN, WI 54872"
type textarea "LOT 2 CSM V26 P130 (SW SE GL 10 SEC 3 & GL 5 SEC 10)"
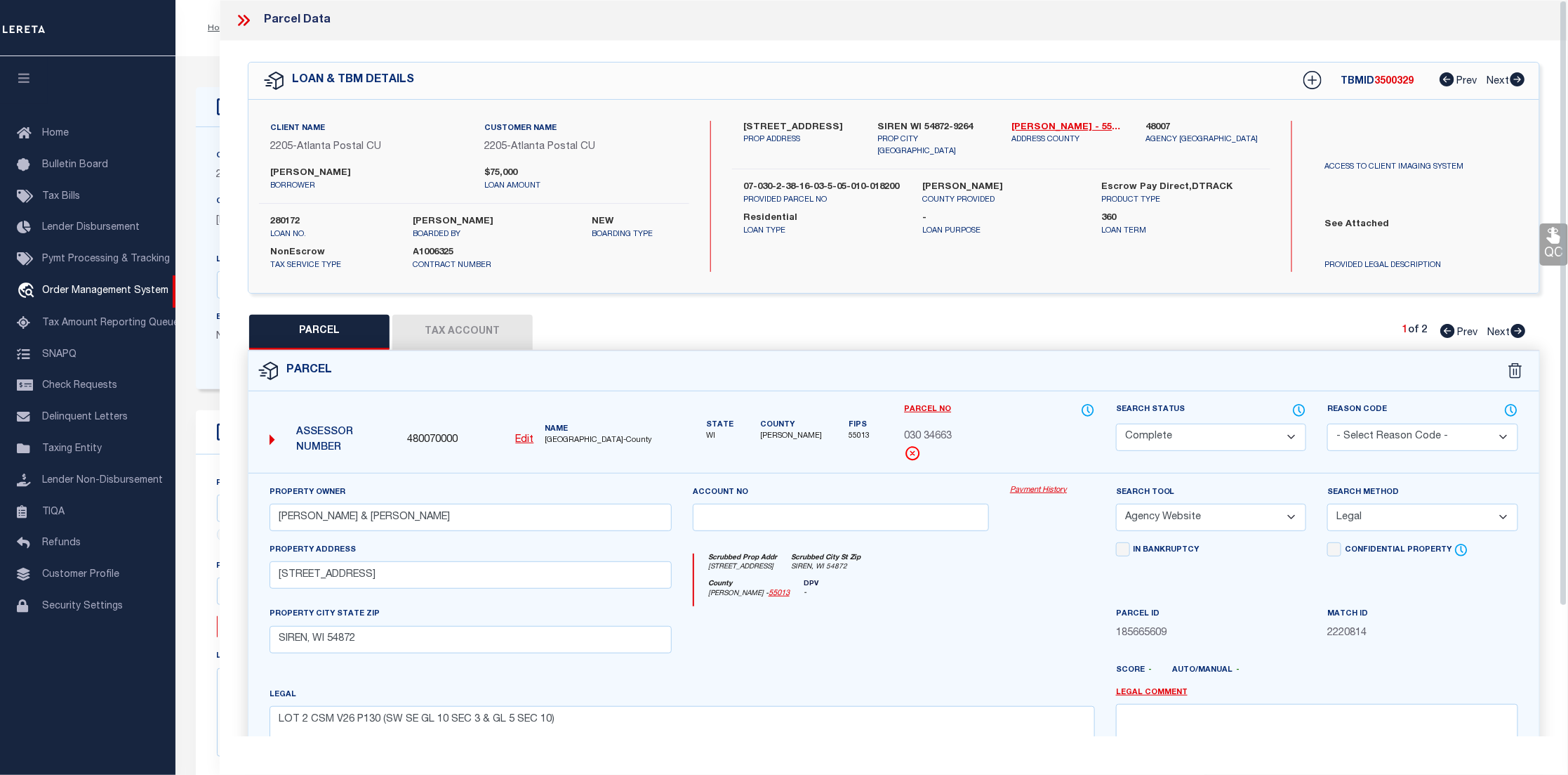
click at [455, 330] on button "Tax Account" at bounding box center [462, 332] width 140 height 35
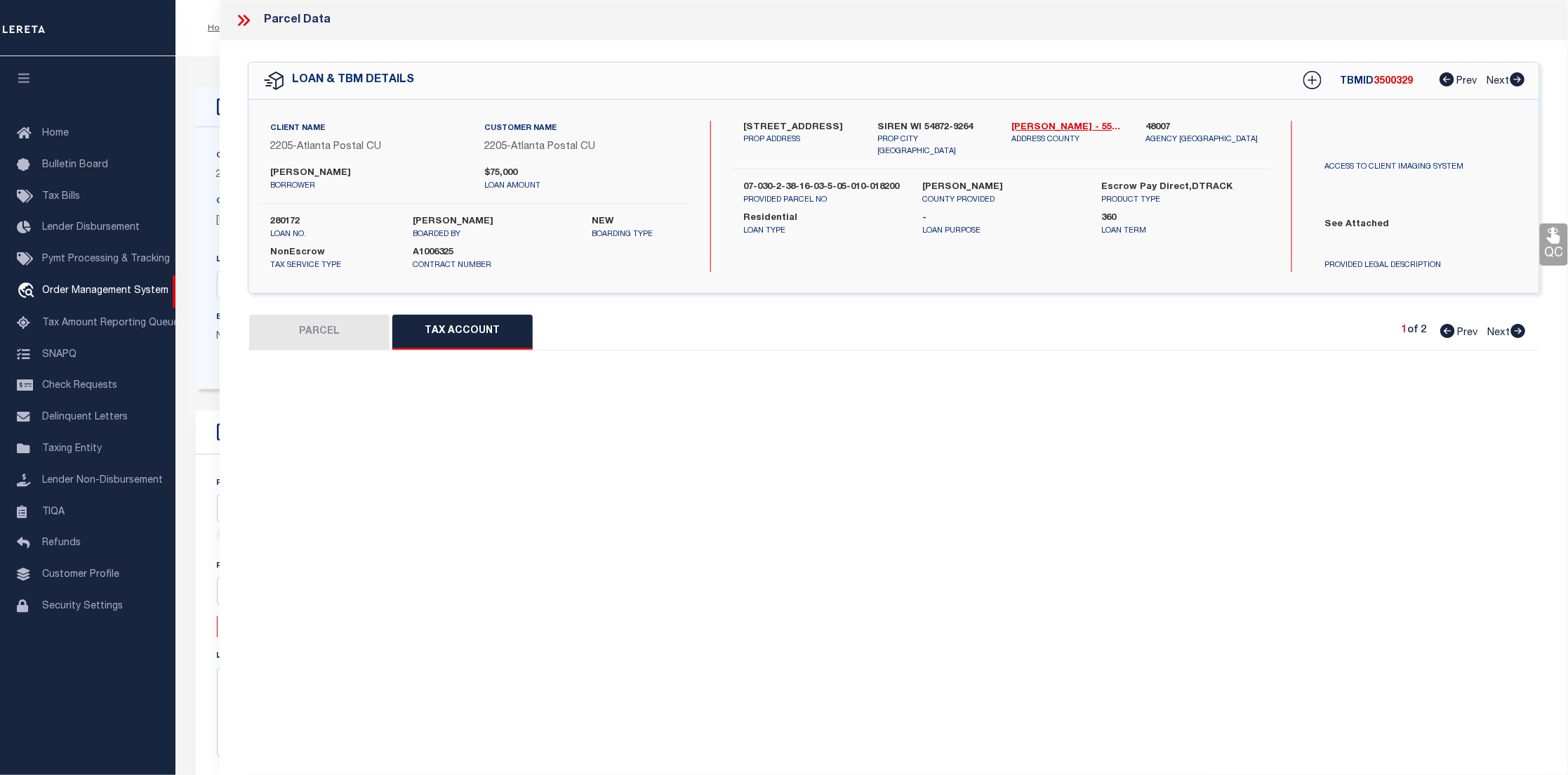
select select "100"
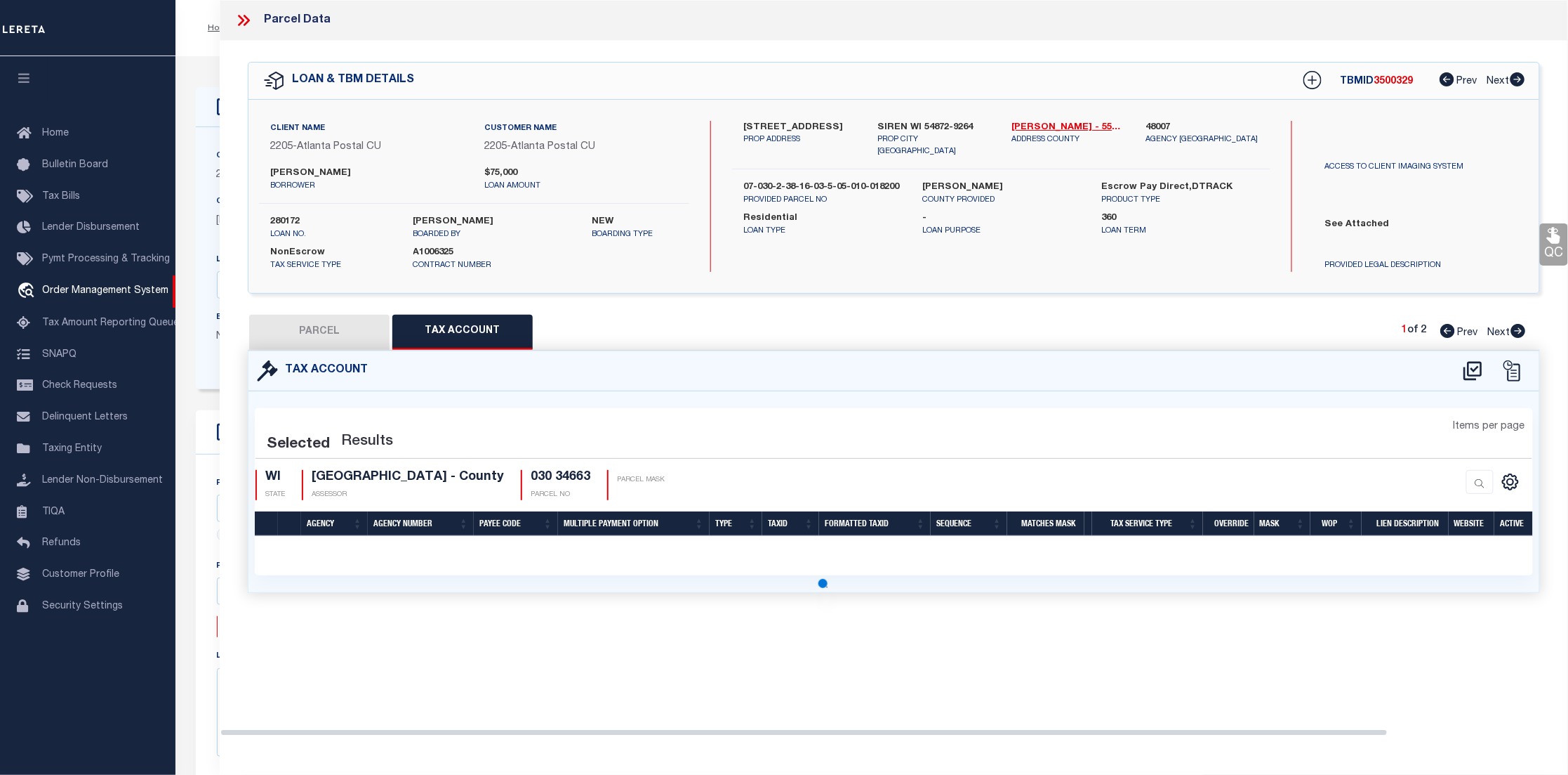
select select "100"
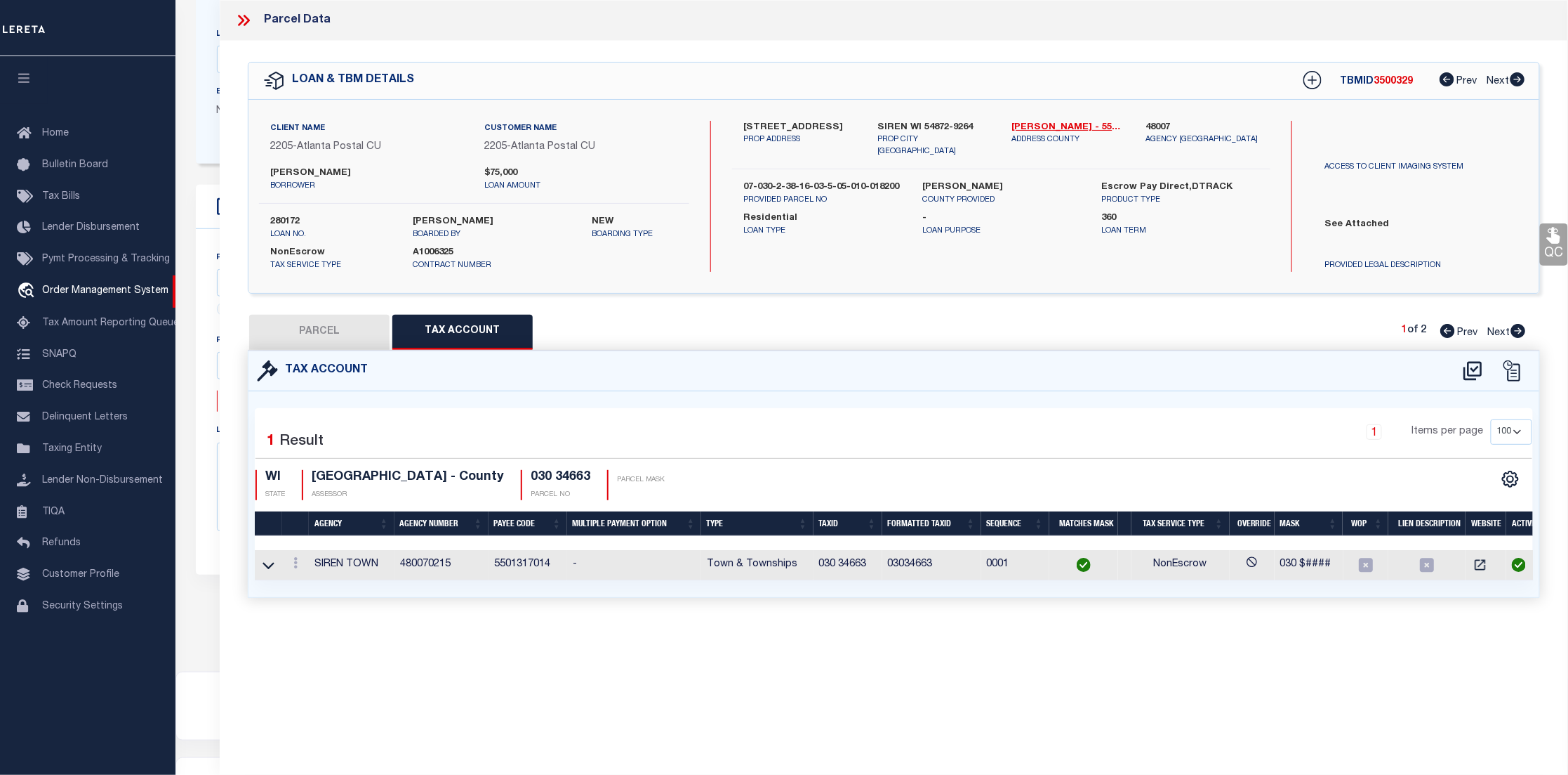
scroll to position [299, 0]
click at [272, 565] on icon at bounding box center [269, 565] width 12 height 7
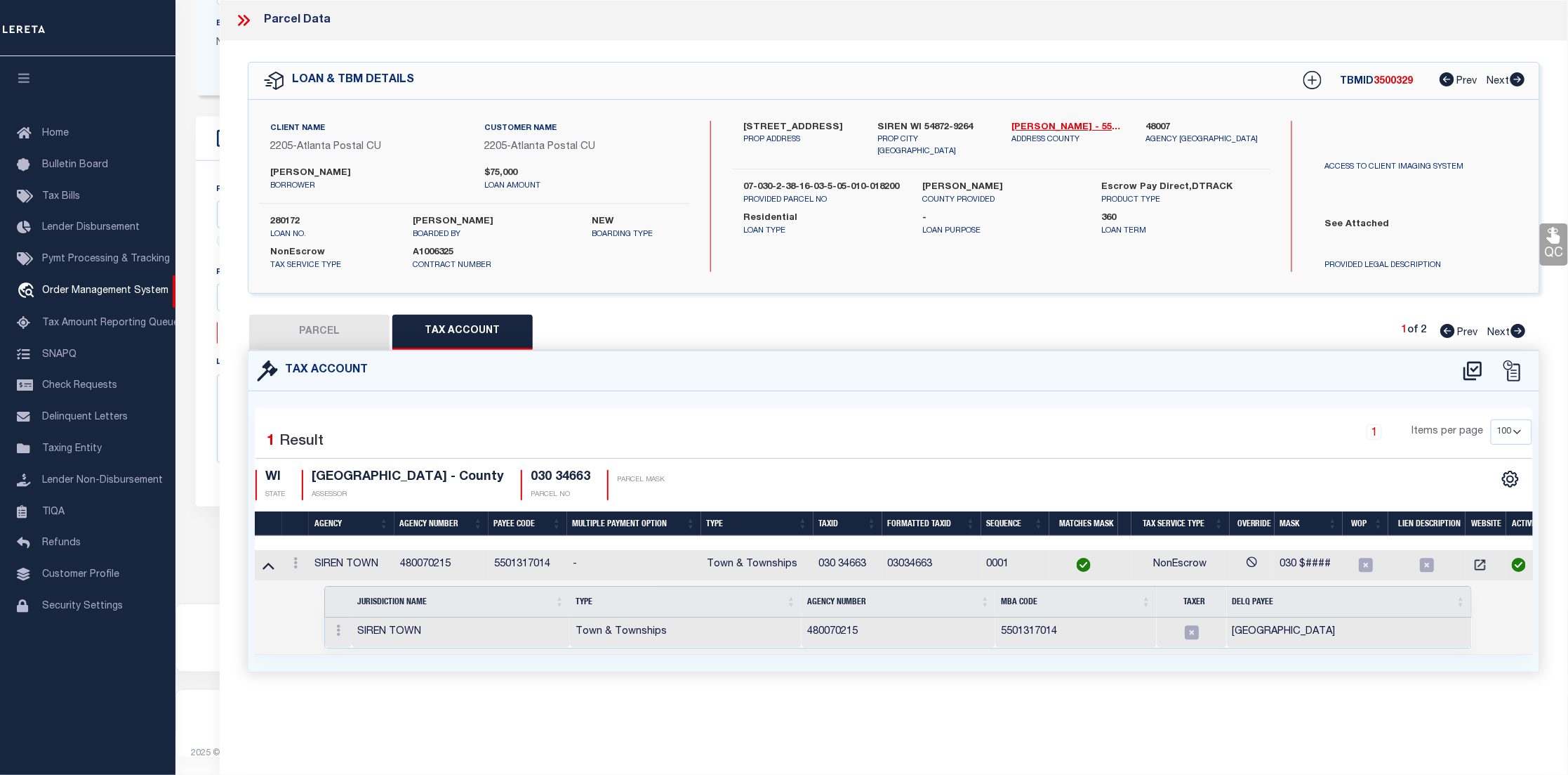
drag, startPoint x: 1507, startPoint y: 539, endPoint x: 1538, endPoint y: 538, distance: 31.0
click at [1538, 538] on div "Selected 1 Result 1 Items per page 10 25 50 100 WI STATE" at bounding box center [894, 531] width 1290 height 280
click at [1480, 566] on icon "" at bounding box center [1480, 565] width 14 height 14
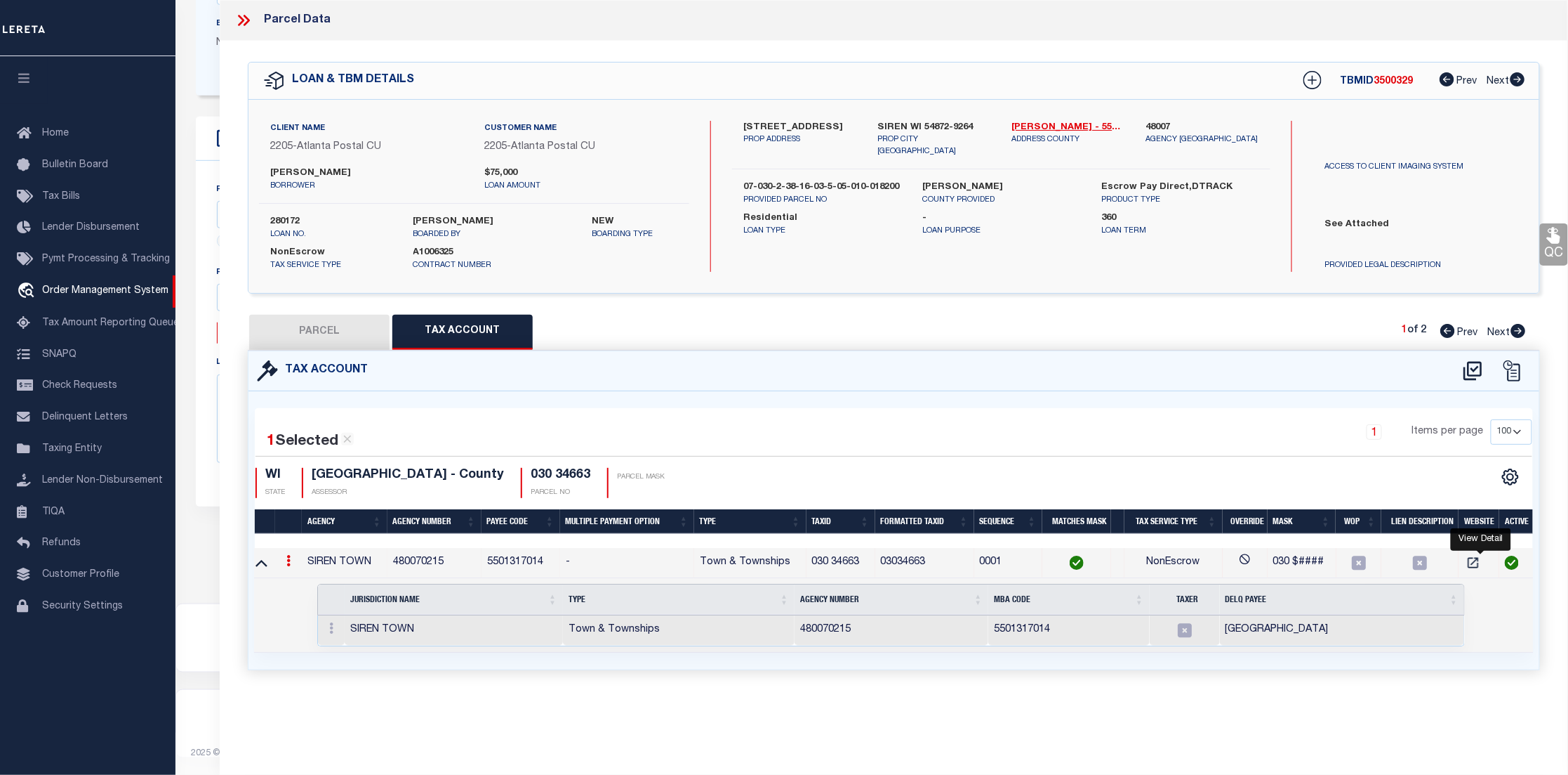
scroll to position [0, 0]
click at [295, 563] on icon at bounding box center [296, 560] width 4 height 11
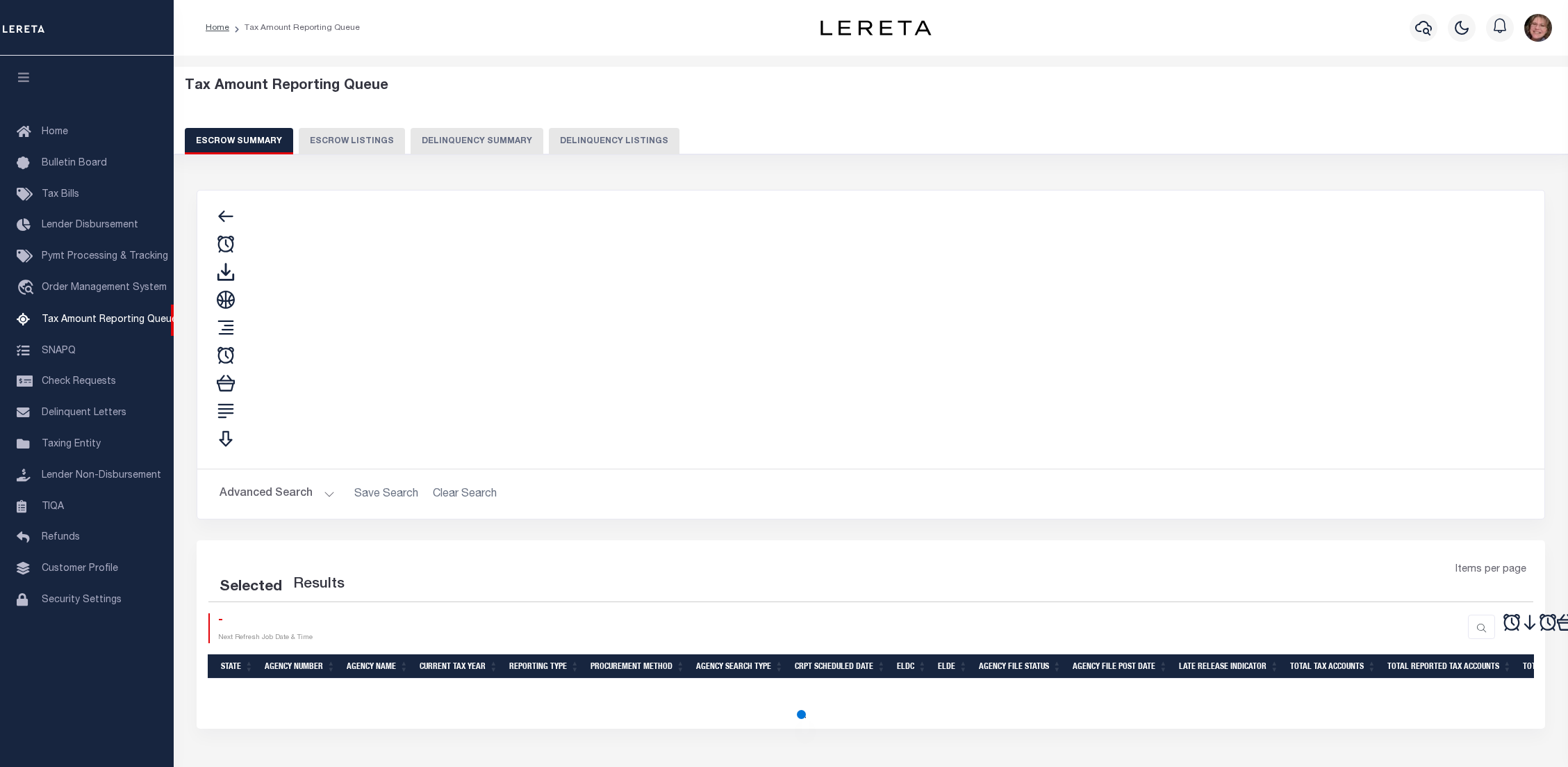
select select "100"
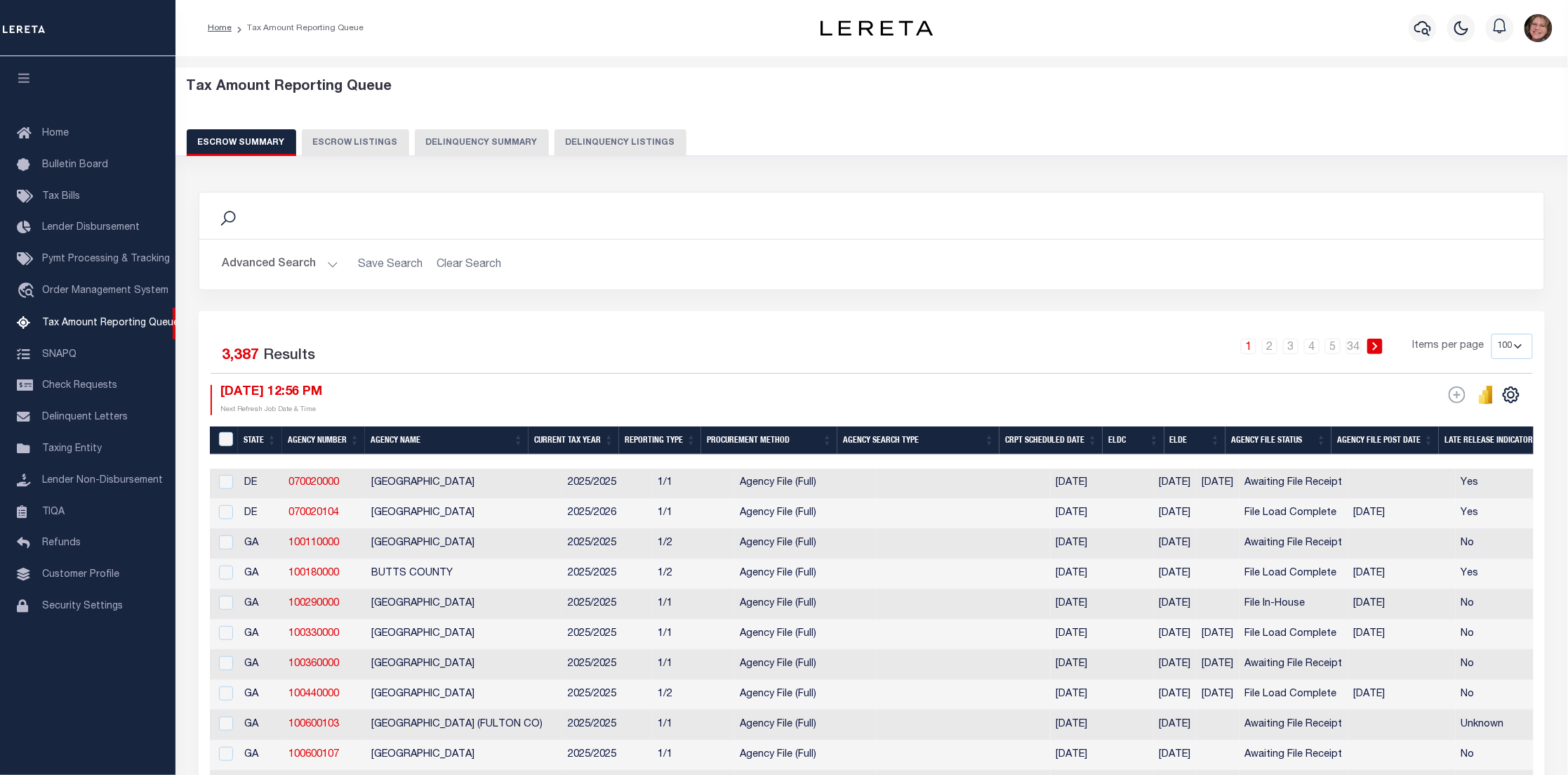
click at [449, 139] on button "Delinquency Summary" at bounding box center [482, 142] width 134 height 27
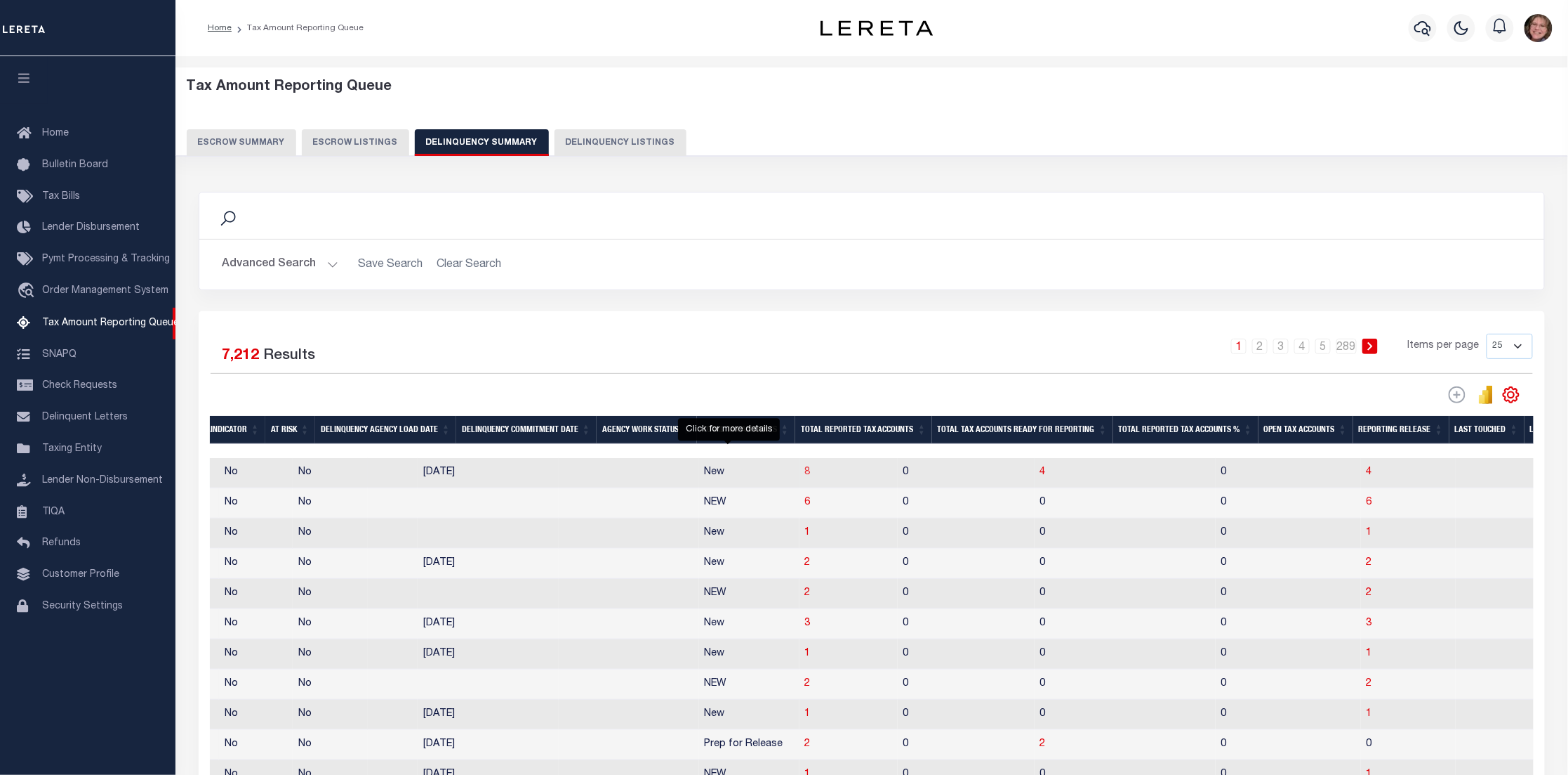
click at [805, 477] on span "8" at bounding box center [808, 472] width 6 height 10
select select "100"
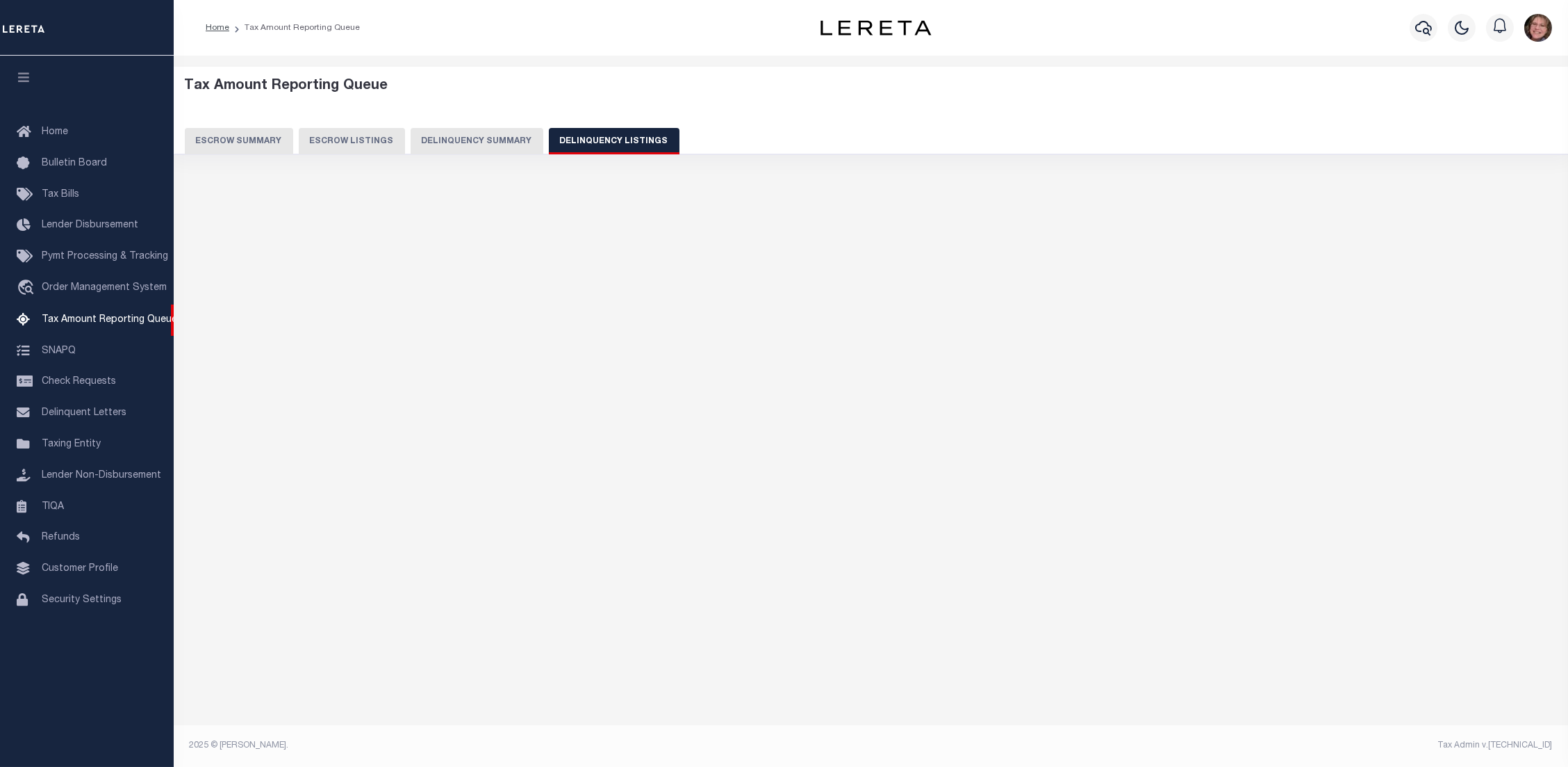
select select "100"
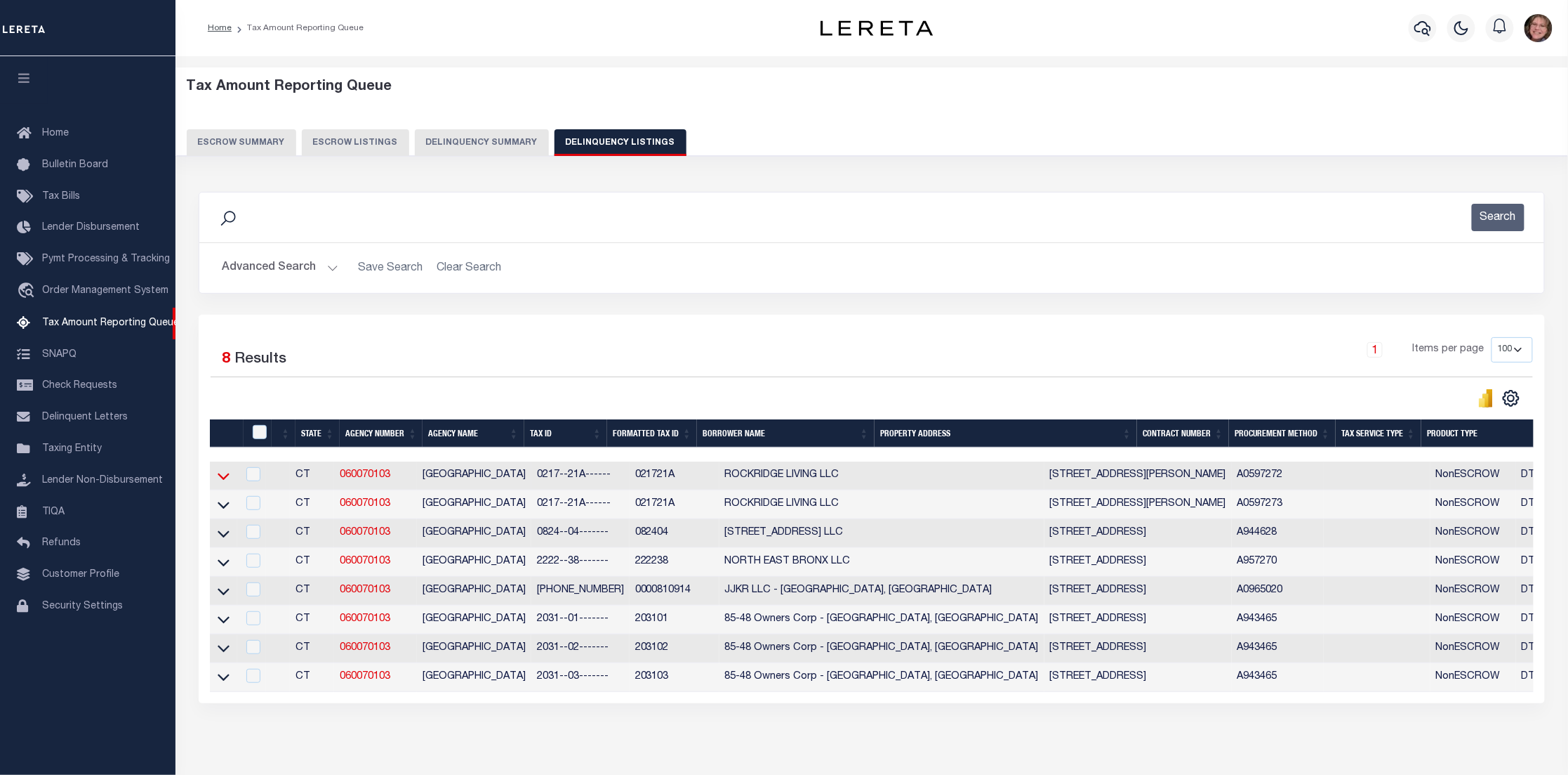
click at [222, 479] on icon at bounding box center [224, 475] width 12 height 15
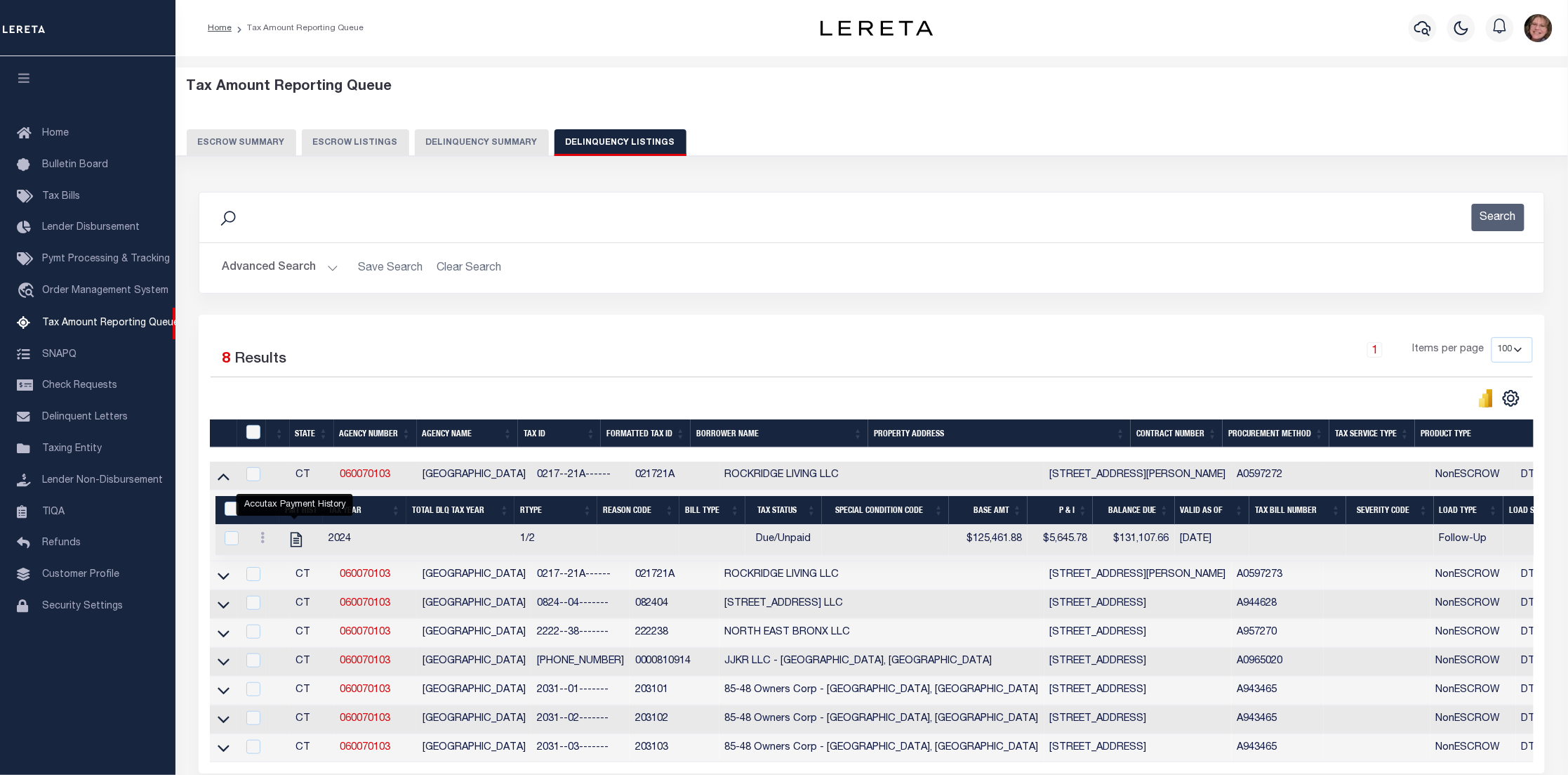
click at [246, 129] on button "Escrow Summary" at bounding box center [242, 142] width 110 height 27
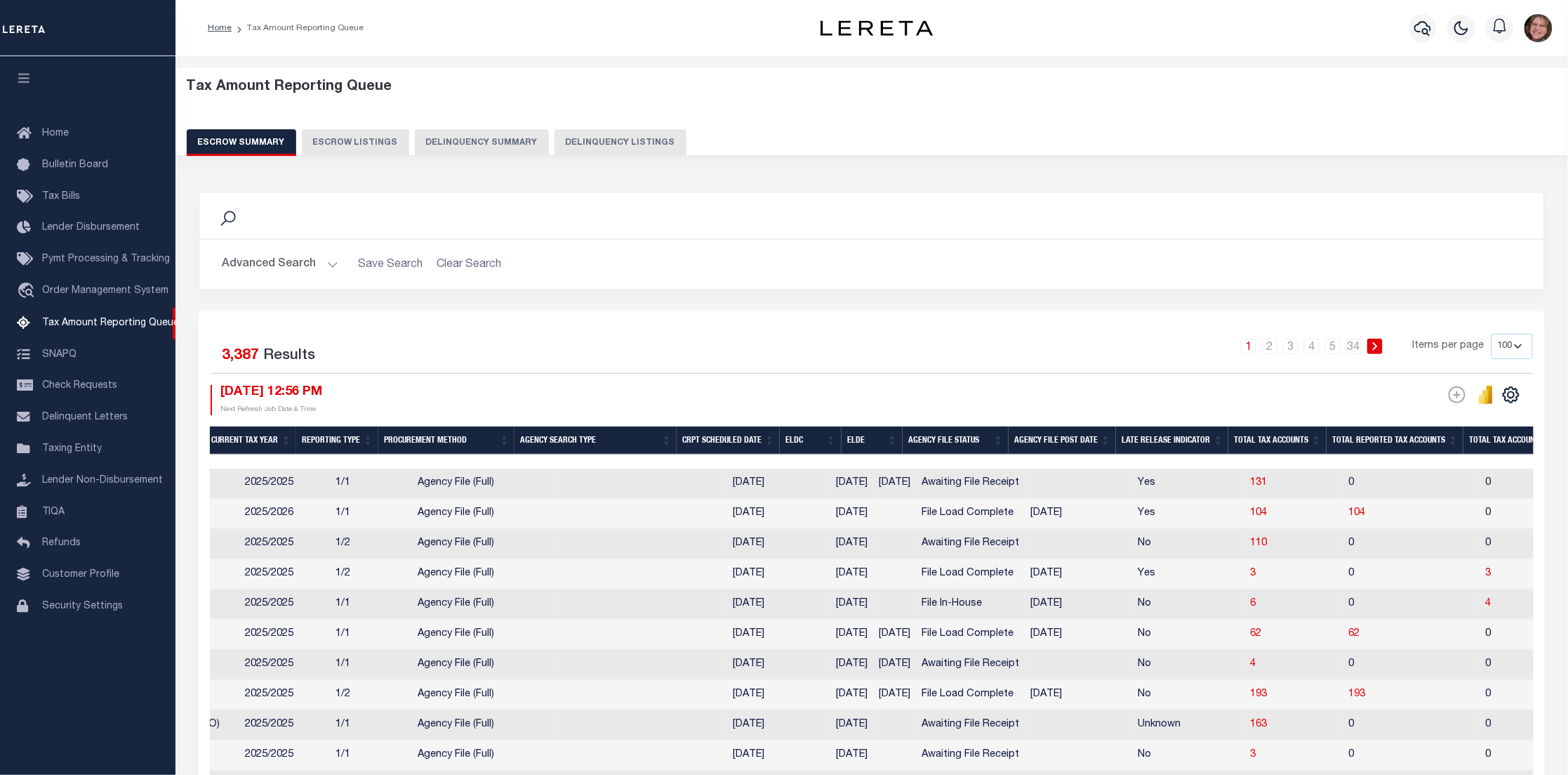
scroll to position [0, 426]
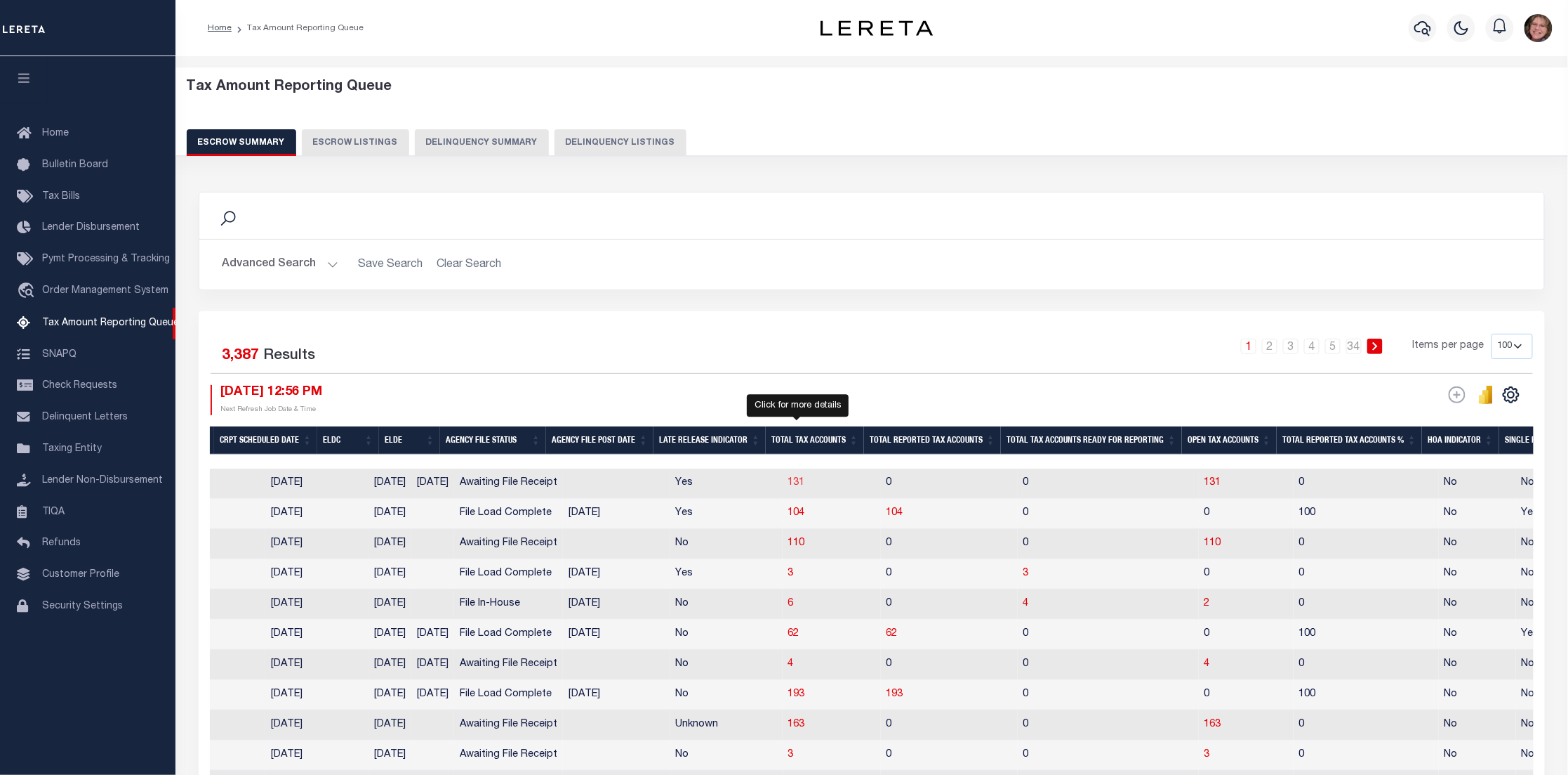
click at [801, 483] on span "131" at bounding box center [796, 482] width 17 height 10
select select "100"
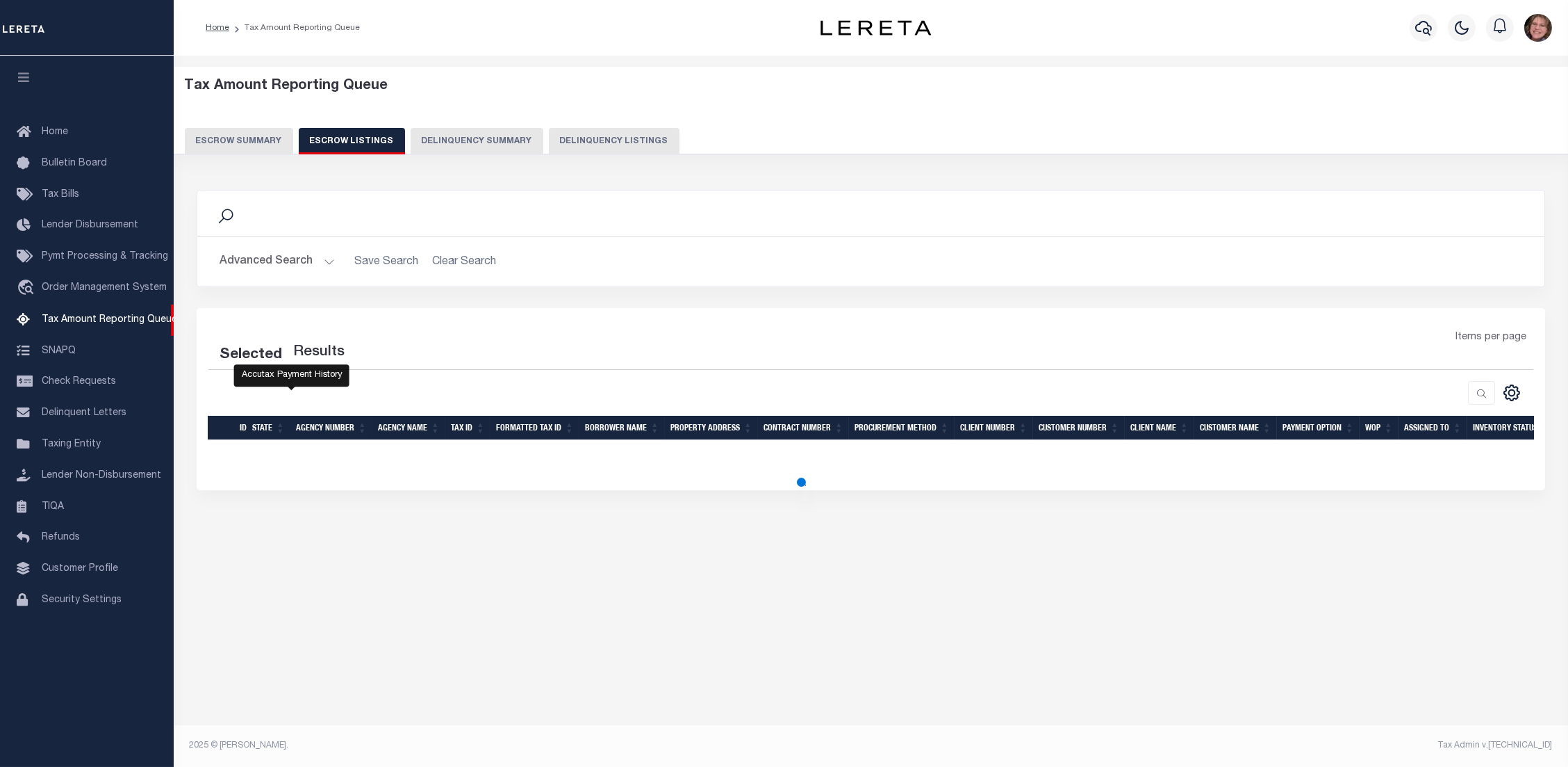
select select "100"
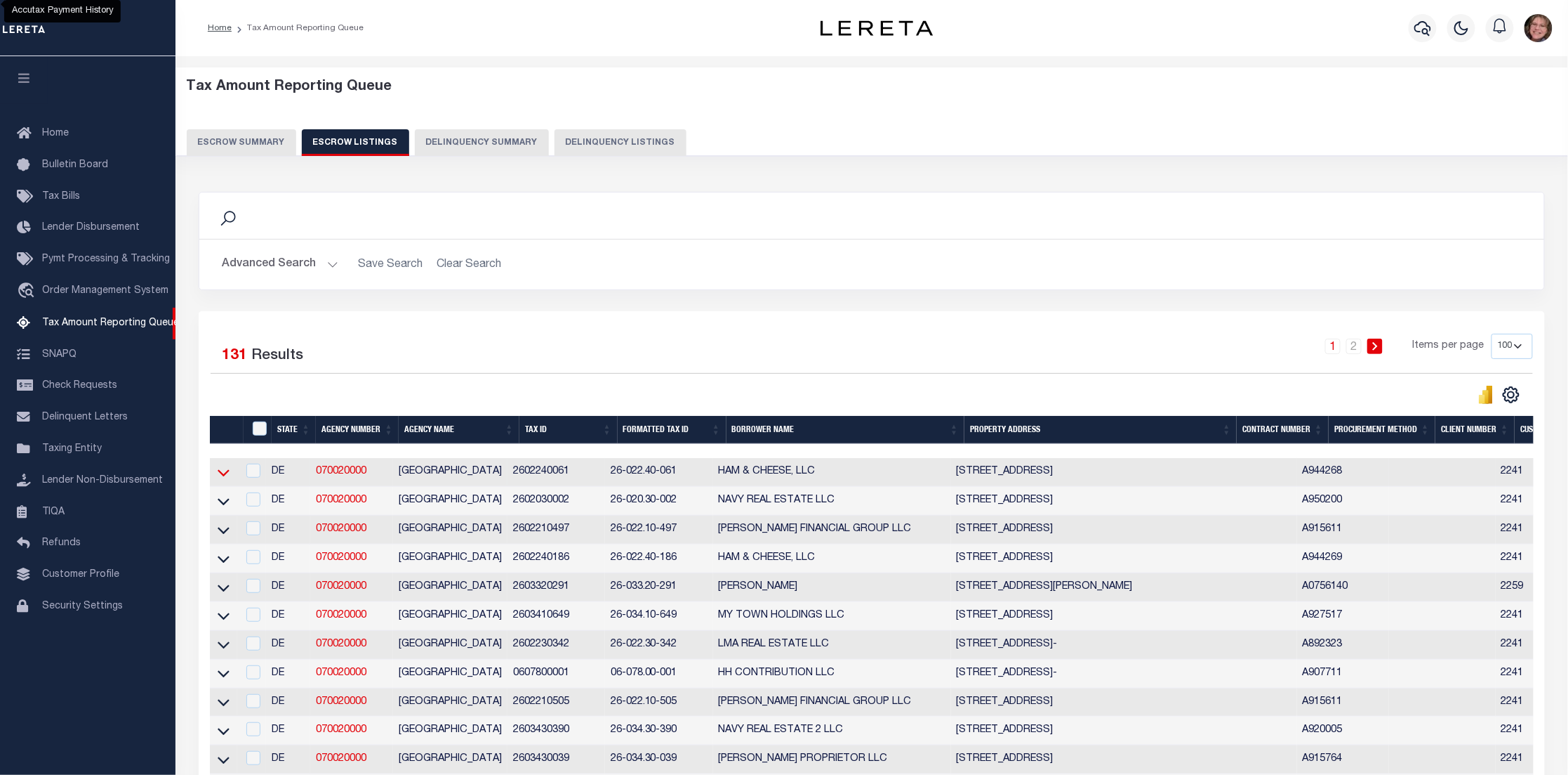
click at [222, 472] on icon at bounding box center [224, 472] width 12 height 15
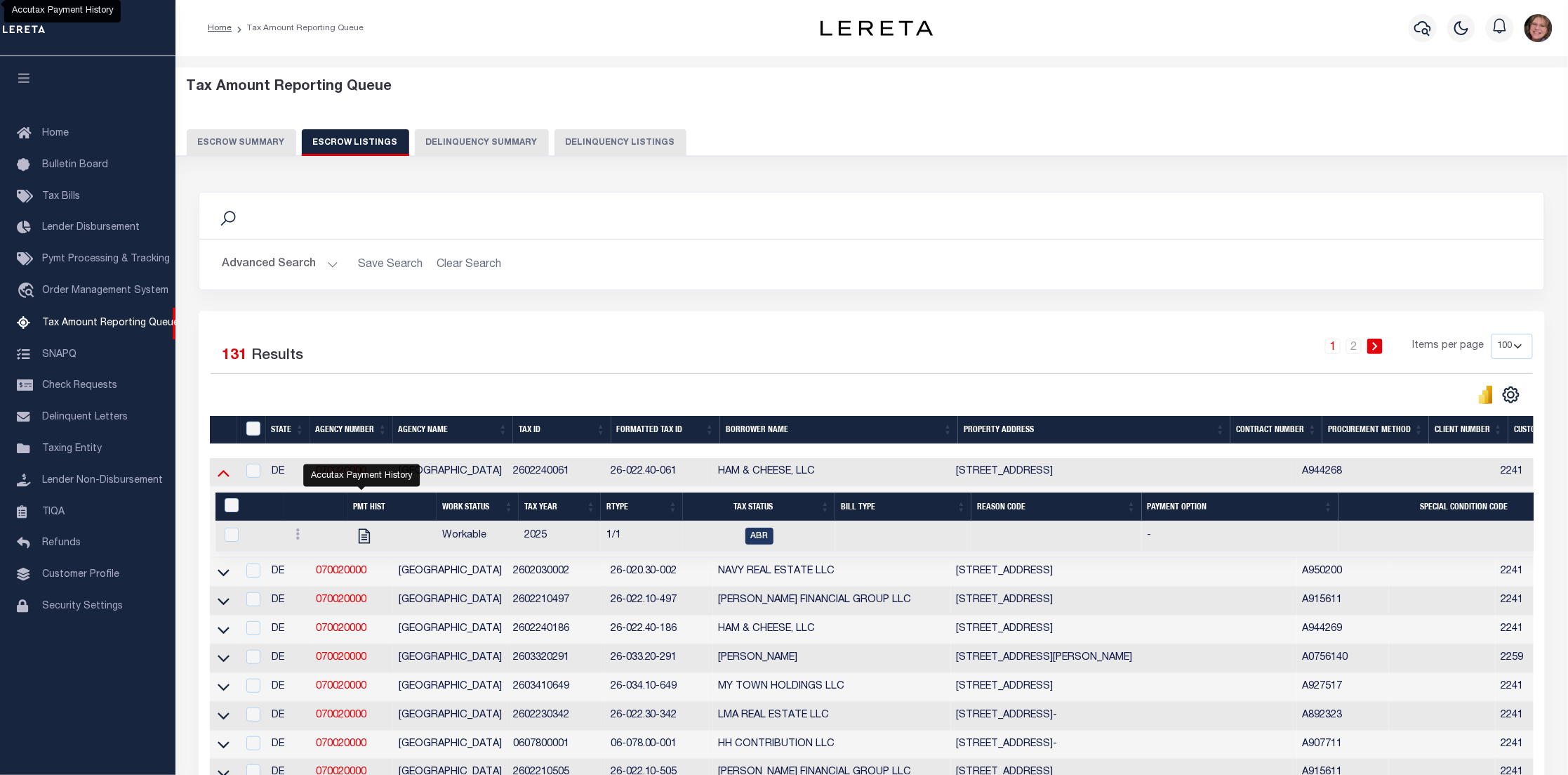
click at [220, 479] on icon at bounding box center [224, 472] width 12 height 15
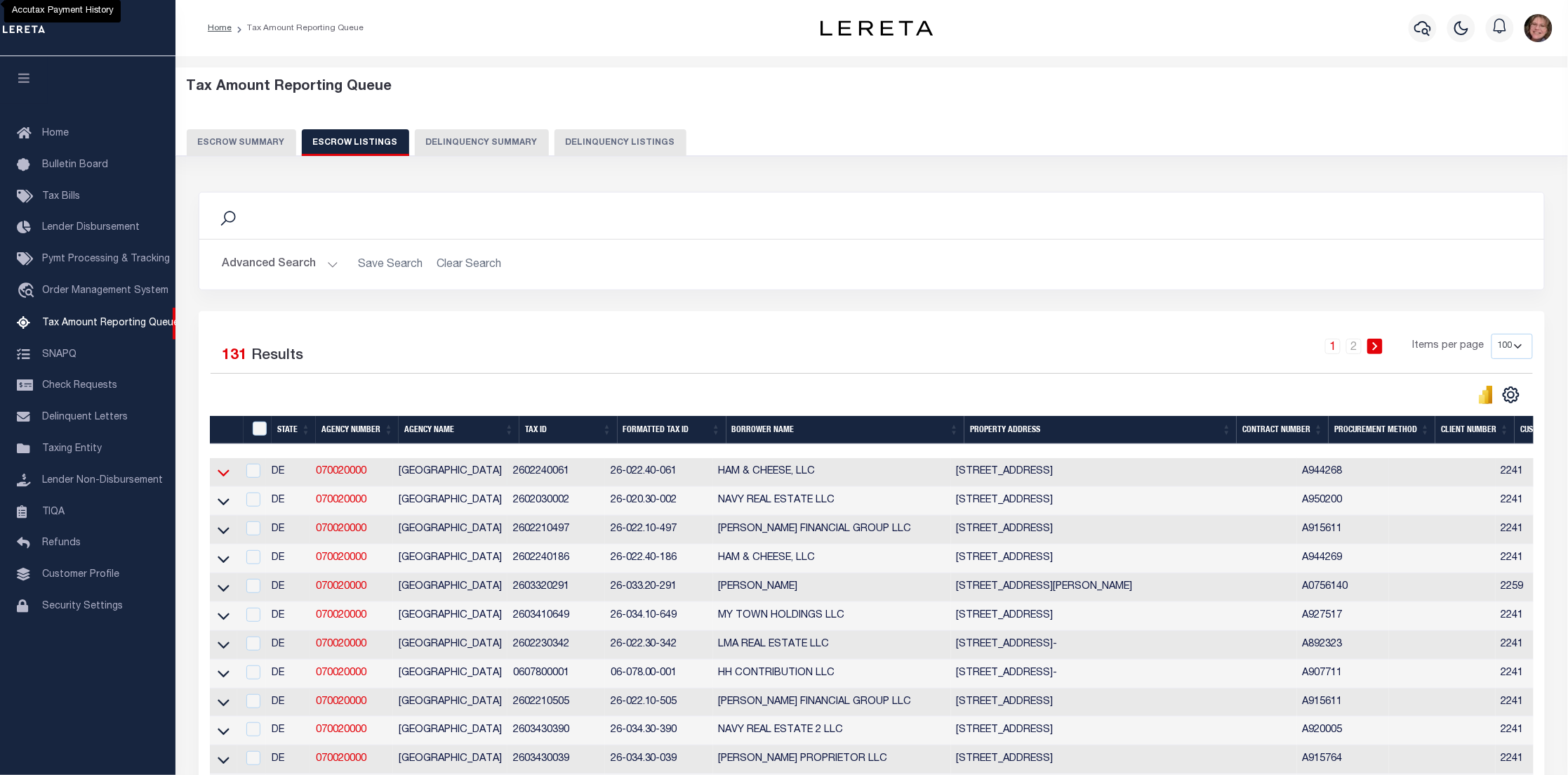
click at [223, 474] on icon at bounding box center [224, 472] width 12 height 15
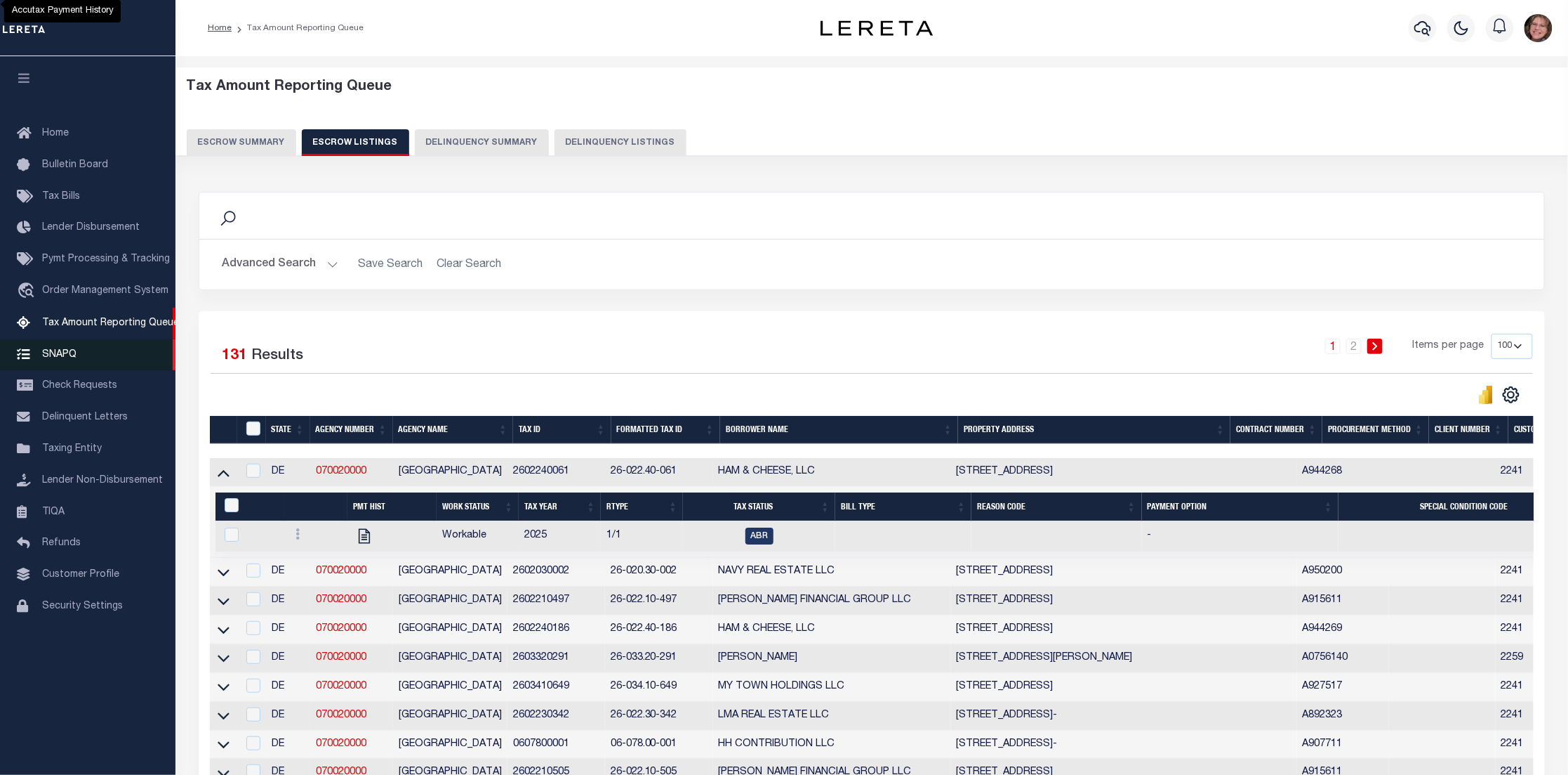
click at [47, 355] on span "SNAPQ" at bounding box center [59, 354] width 35 height 10
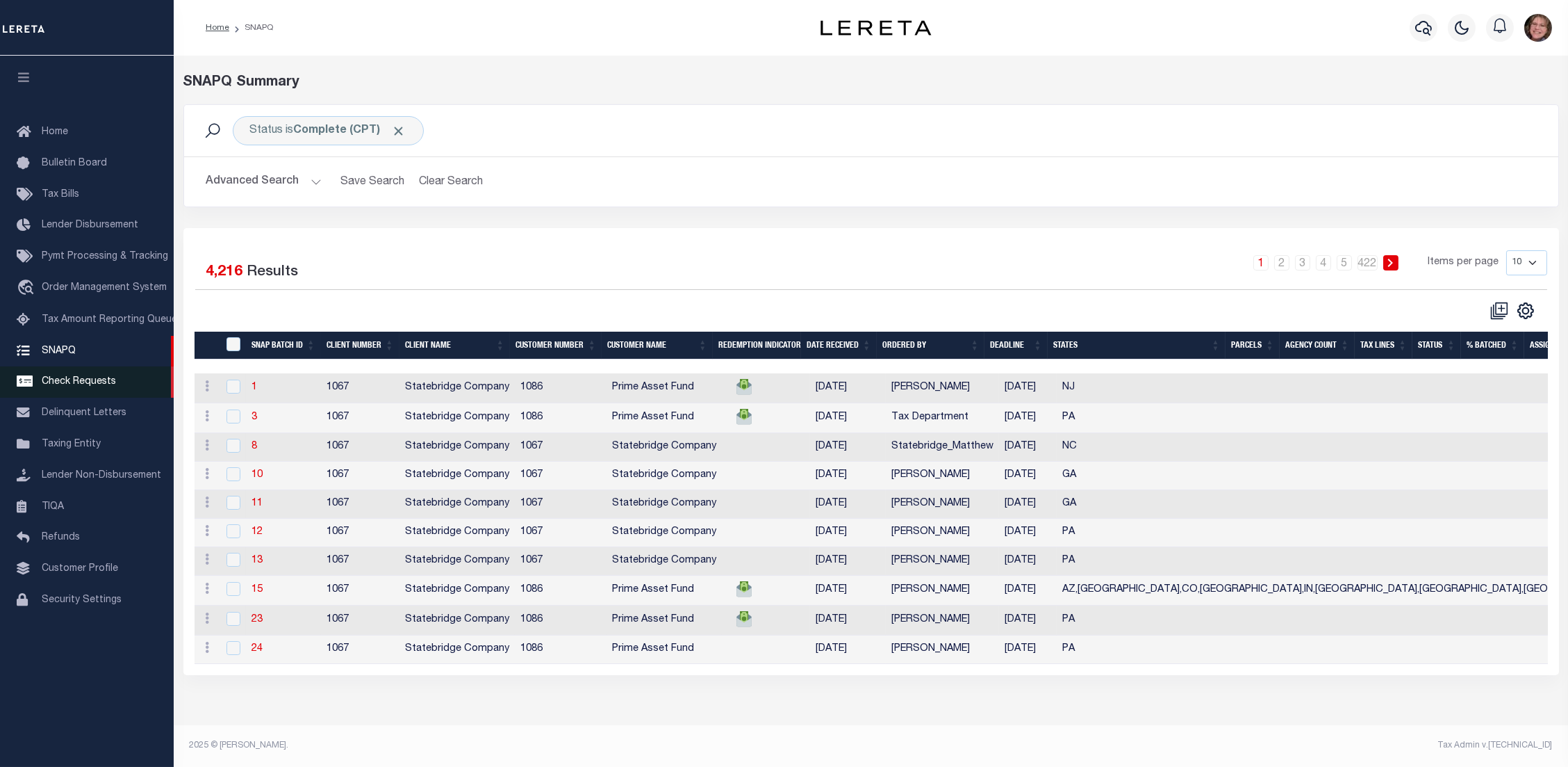
click at [58, 382] on span "Check Requests" at bounding box center [78, 382] width 74 height 10
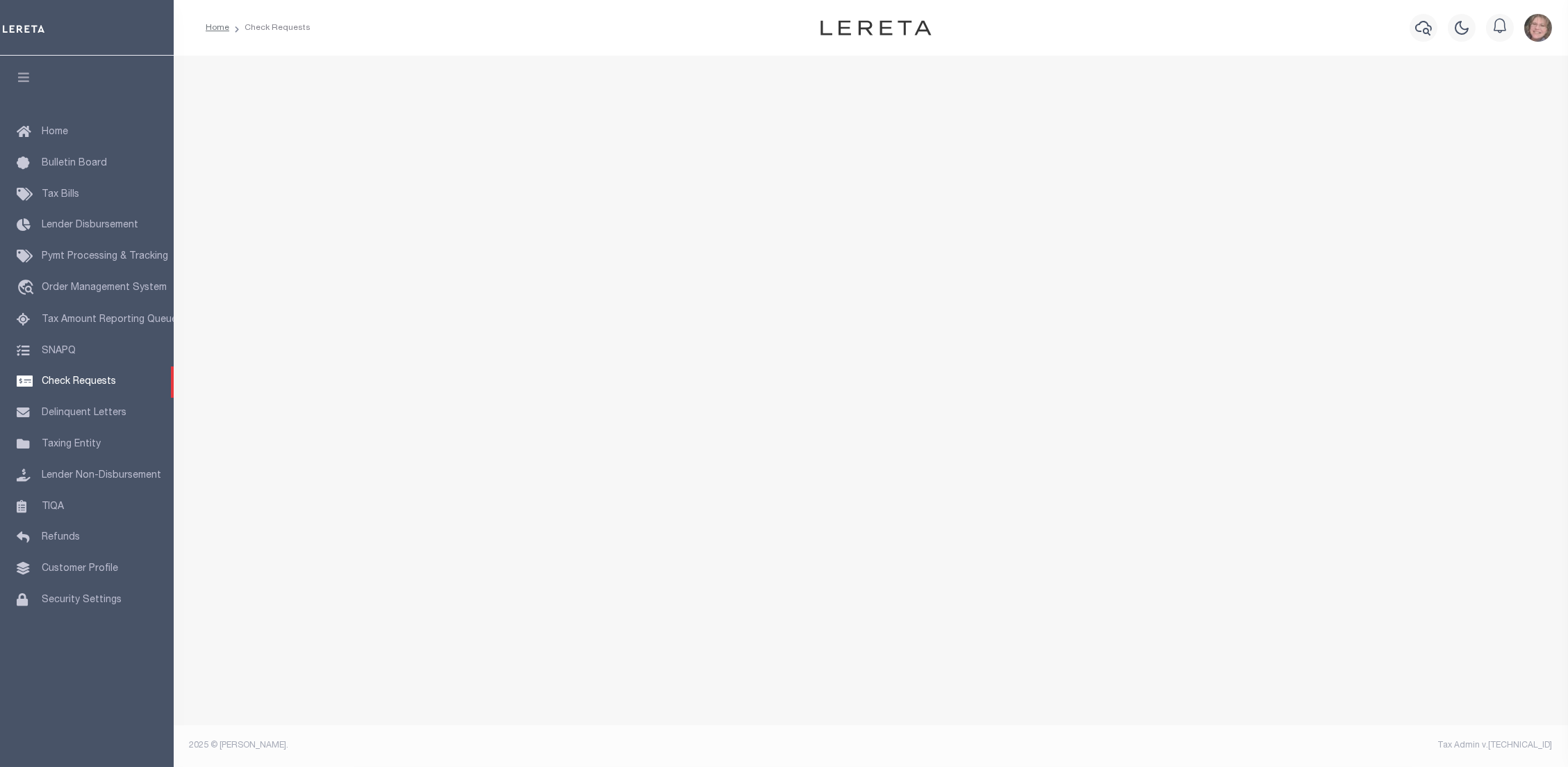
select select "50"
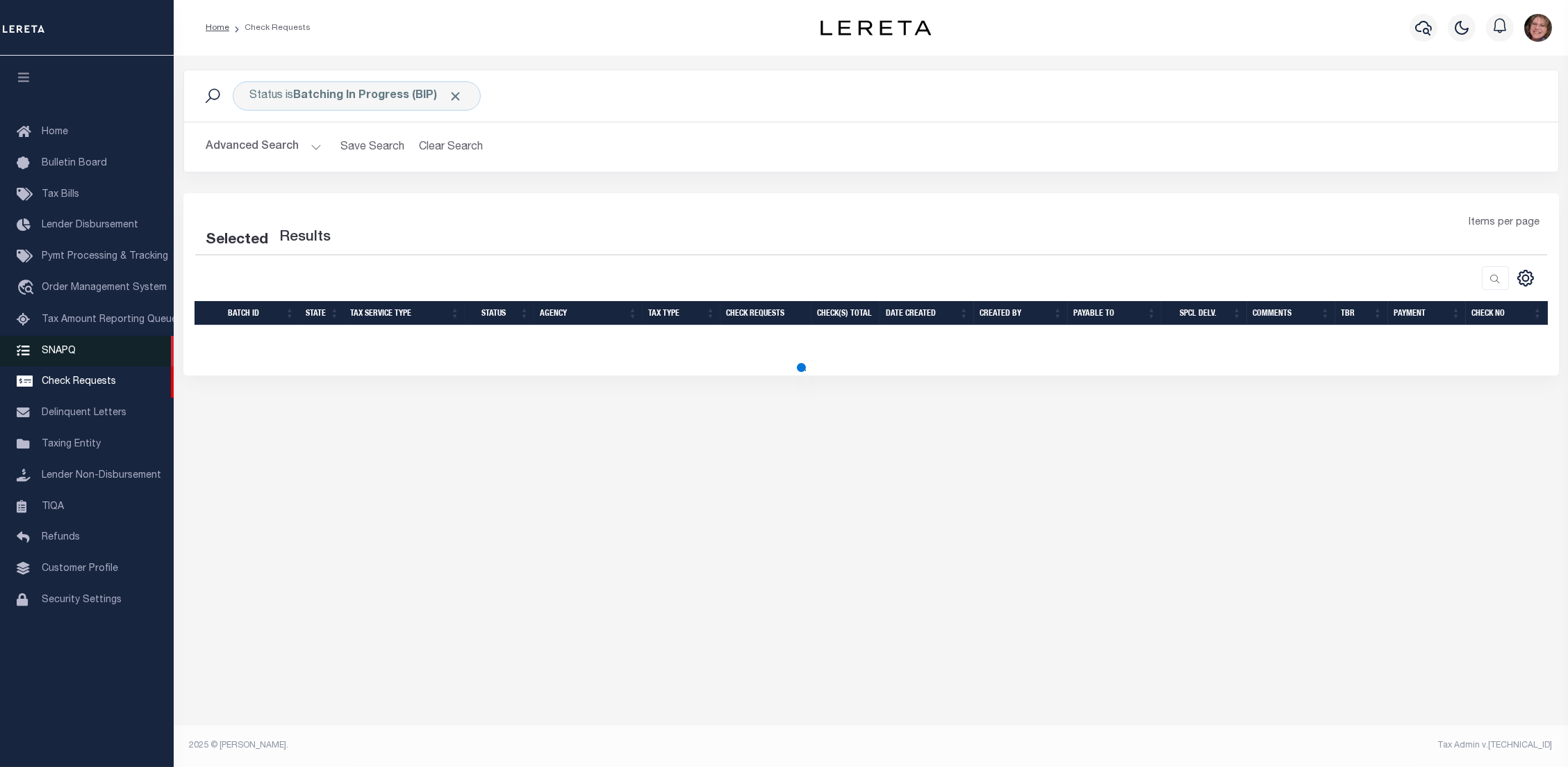
select select "50"
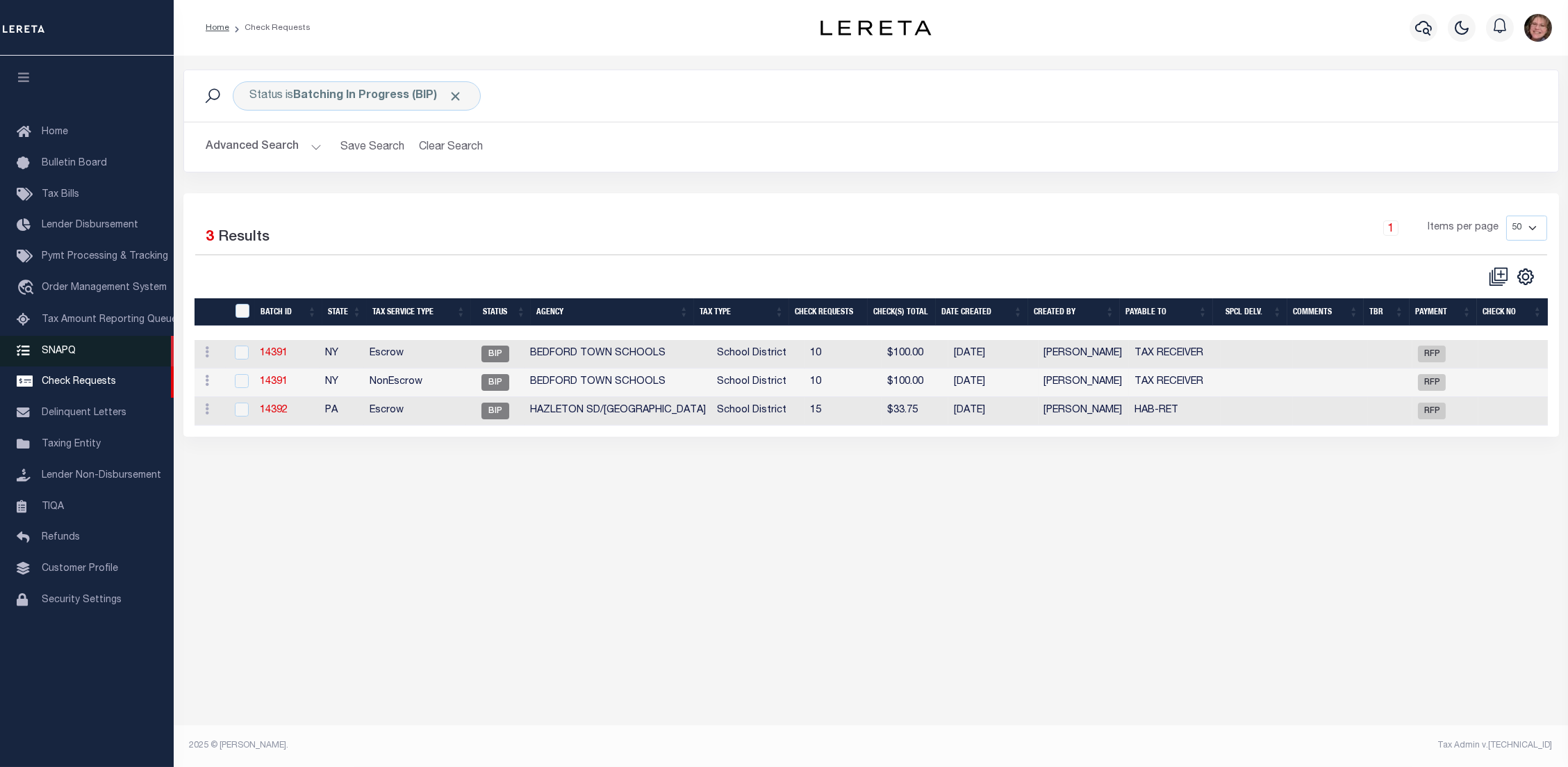
click at [64, 354] on span "SNAPQ" at bounding box center [58, 350] width 34 height 10
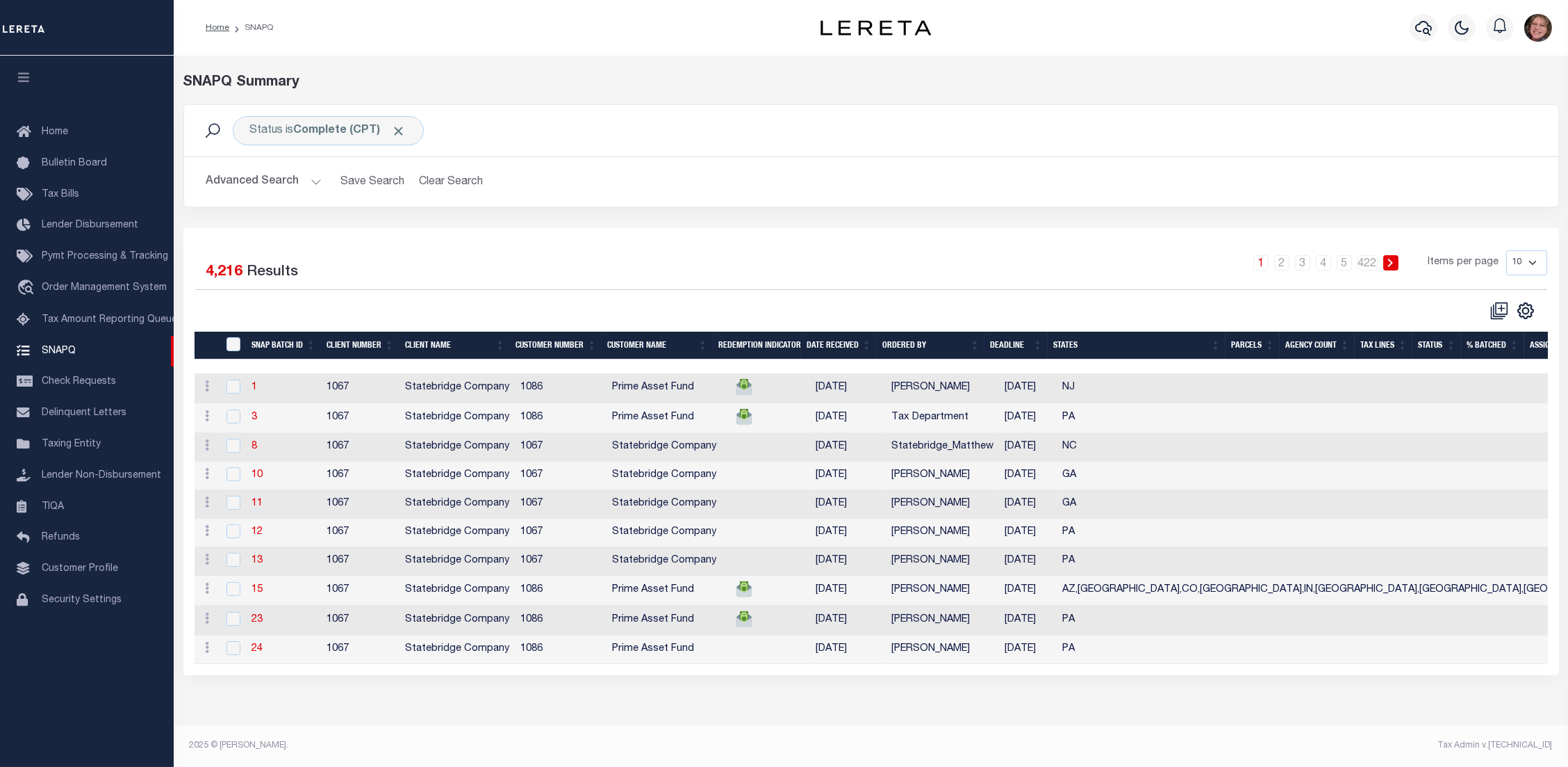
click at [1136, 243] on div "Selected 4,216 Results 1 2 3 4 5 … 422 Items per page 10 25 50 100" at bounding box center [871, 451] width 1376 height 447
click at [91, 384] on span "Check Requests" at bounding box center [78, 382] width 74 height 10
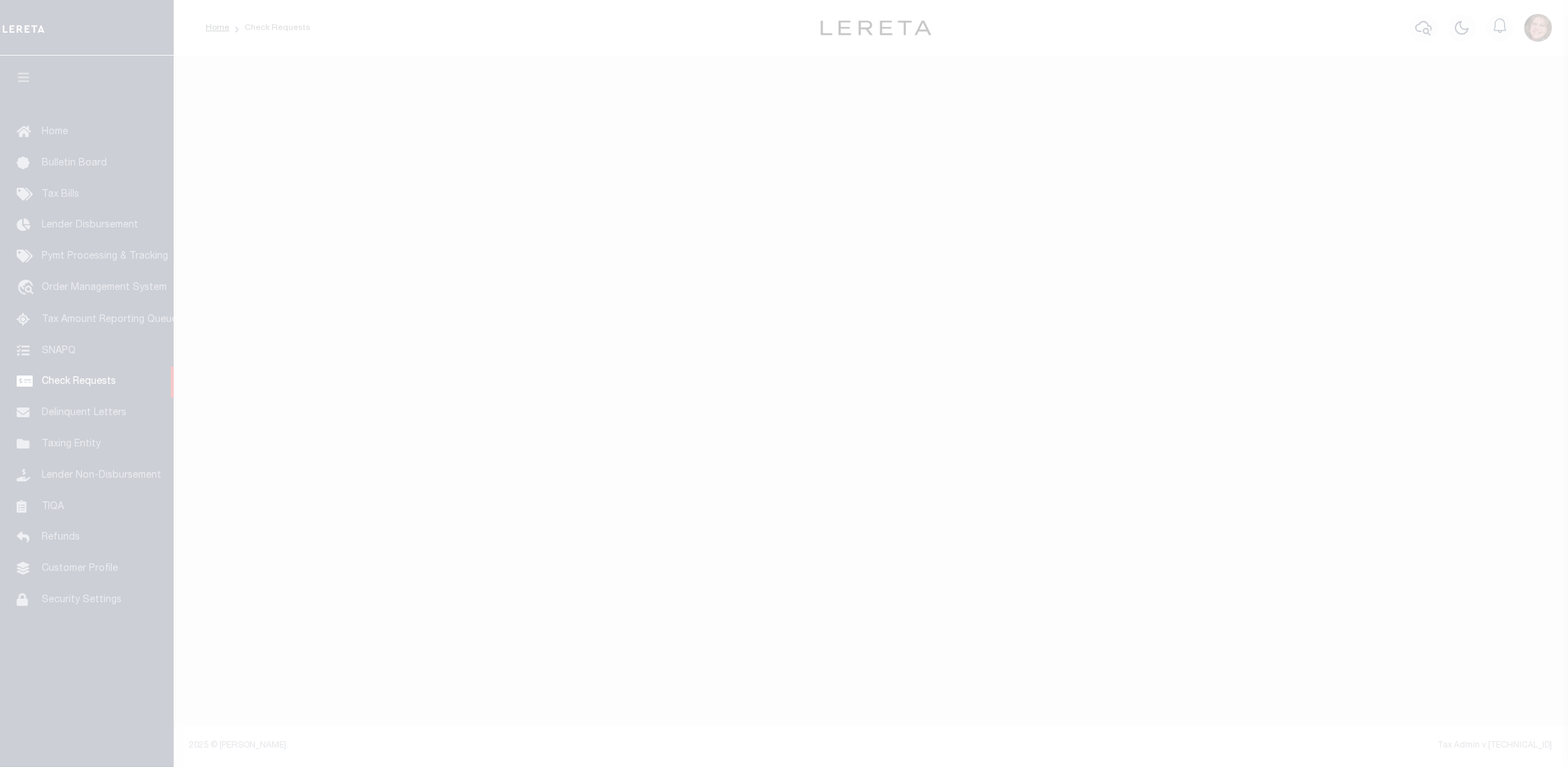
select select "50"
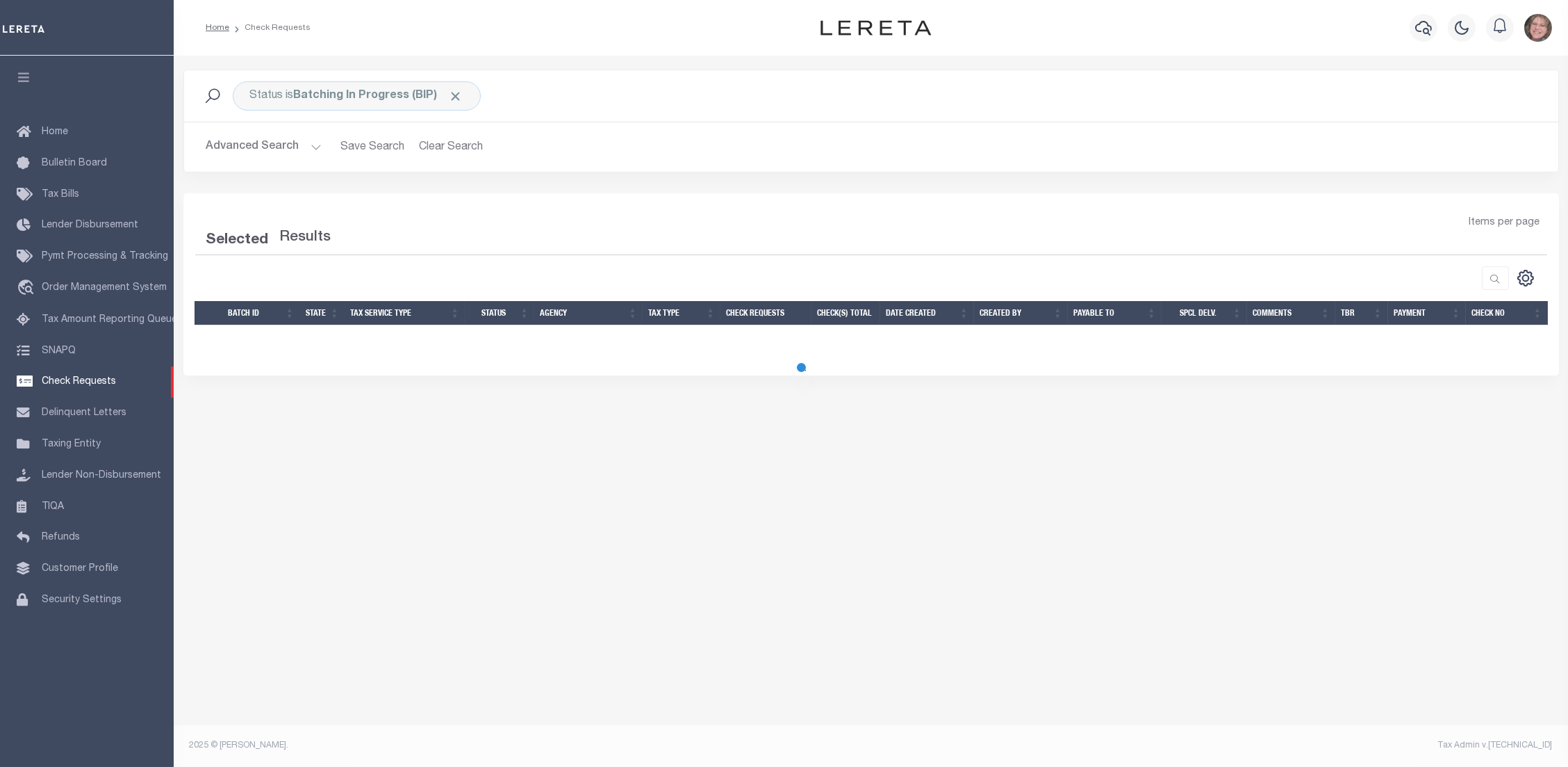
select select "50"
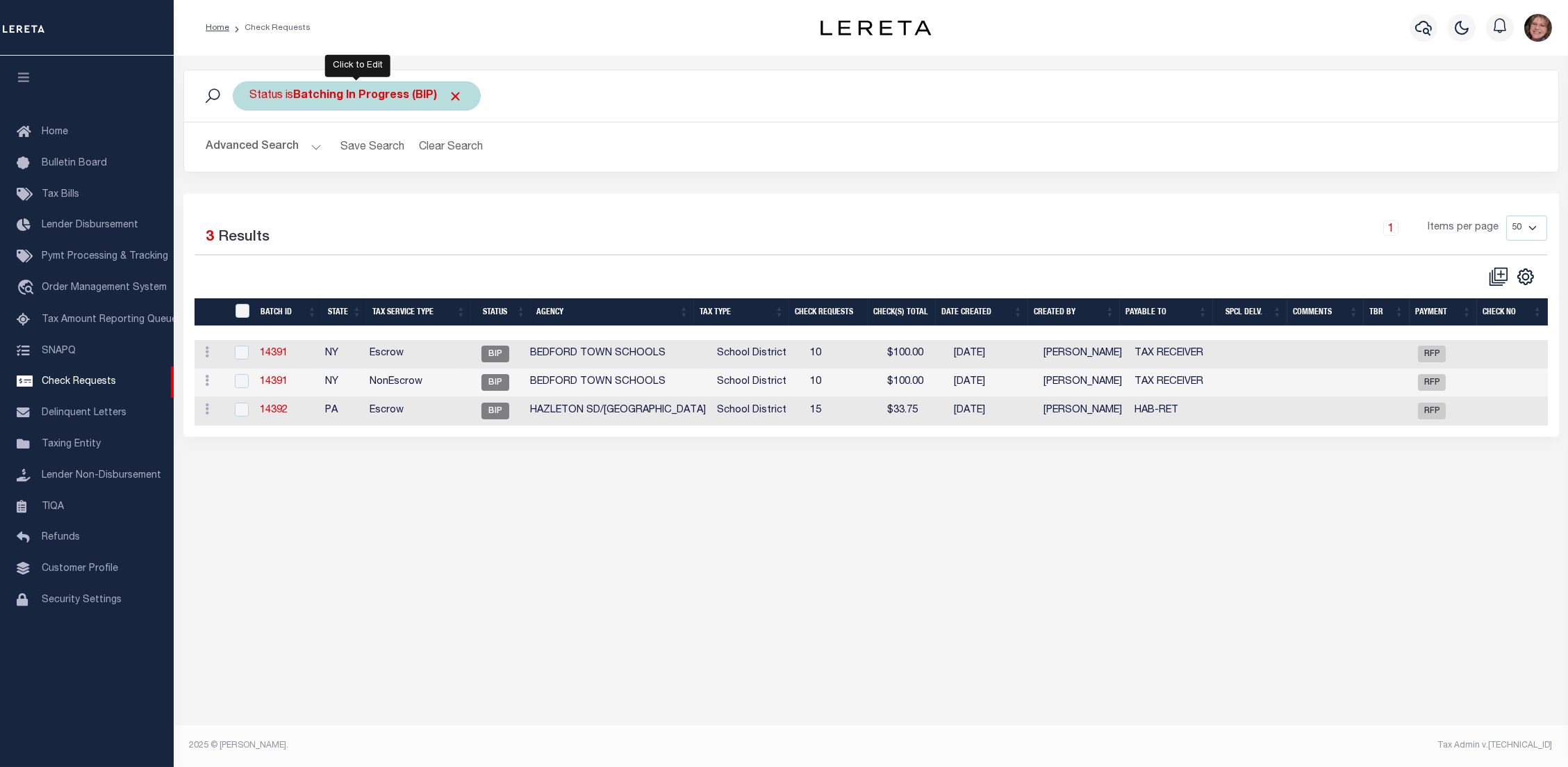
click at [394, 91] on b "Batching In Progress (BIP)" at bounding box center [378, 96] width 170 height 11
click at [343, 167] on select "Approval Needed (APN) Batching In Progress (BIP) Check Returned (CKR) Cleared a…" at bounding box center [352, 164] width 204 height 27
click at [250, 151] on select "Approval Needed (APN) Batching In Progress (BIP) Check Returned (CKR) Cleared a…" at bounding box center [352, 164] width 204 height 27
click at [392, 155] on select "Approval Needed (APN) Batching In Progress (BIP) Check Returned (CKR) Cleared a…" at bounding box center [352, 164] width 204 height 27
select select "APN"
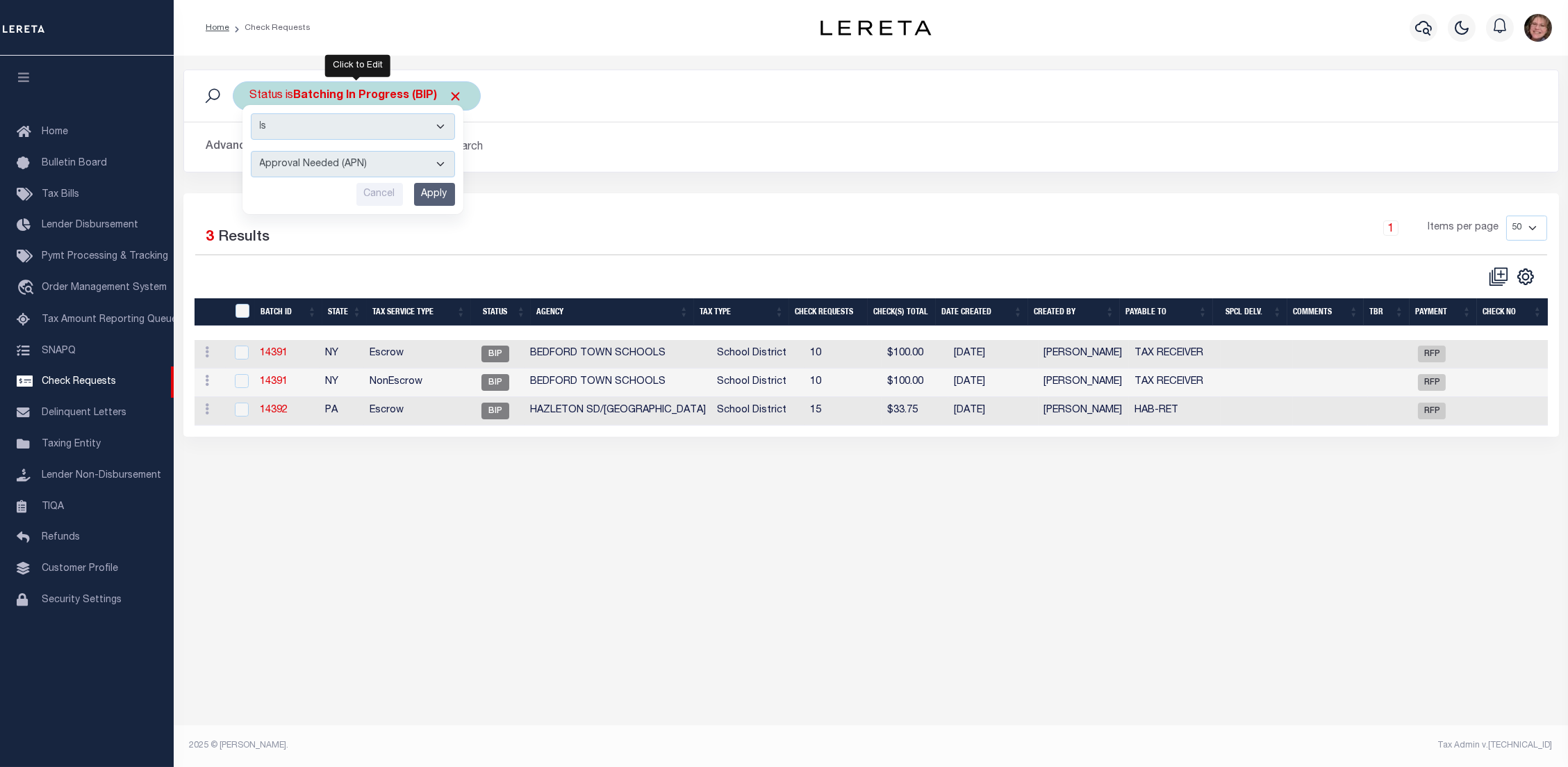
click at [250, 151] on select "Approval Needed (APN) Batching In Progress (BIP) Check Returned (CKR) Cleared a…" at bounding box center [352, 164] width 204 height 27
click at [428, 190] on input "Apply" at bounding box center [435, 193] width 41 height 23
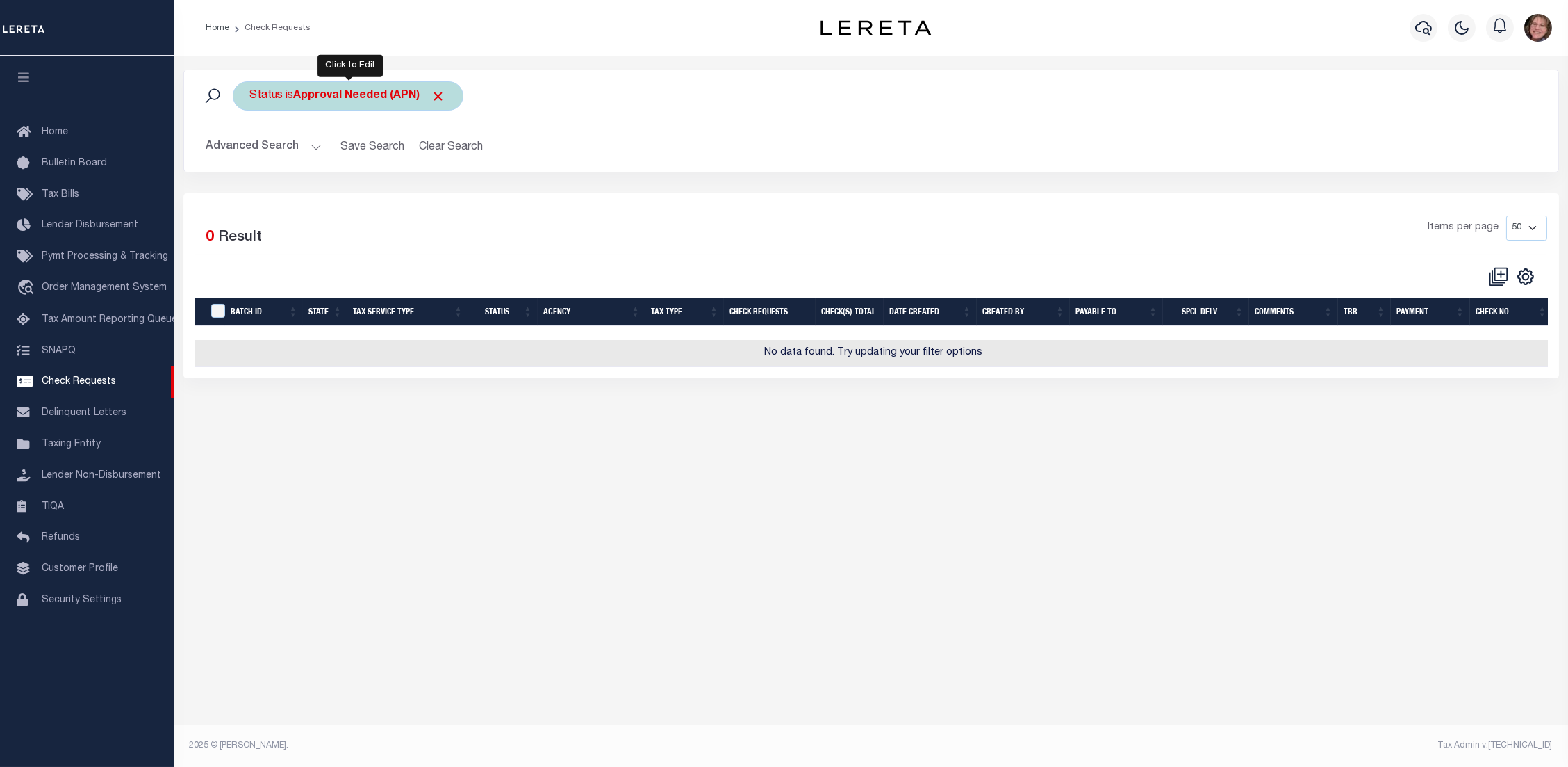
click at [387, 96] on b "Approval Needed (APN)" at bounding box center [370, 96] width 152 height 11
click at [401, 157] on select "Approval Needed (APN) Batching In Progress (BIP) Check Returned (CKR) Cleared a…" at bounding box center [352, 164] width 204 height 27
select select "CKR"
click at [250, 151] on select "Approval Needed (APN) Batching In Progress (BIP) Check Returned (CKR) Cleared a…" at bounding box center [352, 164] width 204 height 27
click at [424, 192] on input "Apply" at bounding box center [435, 193] width 41 height 23
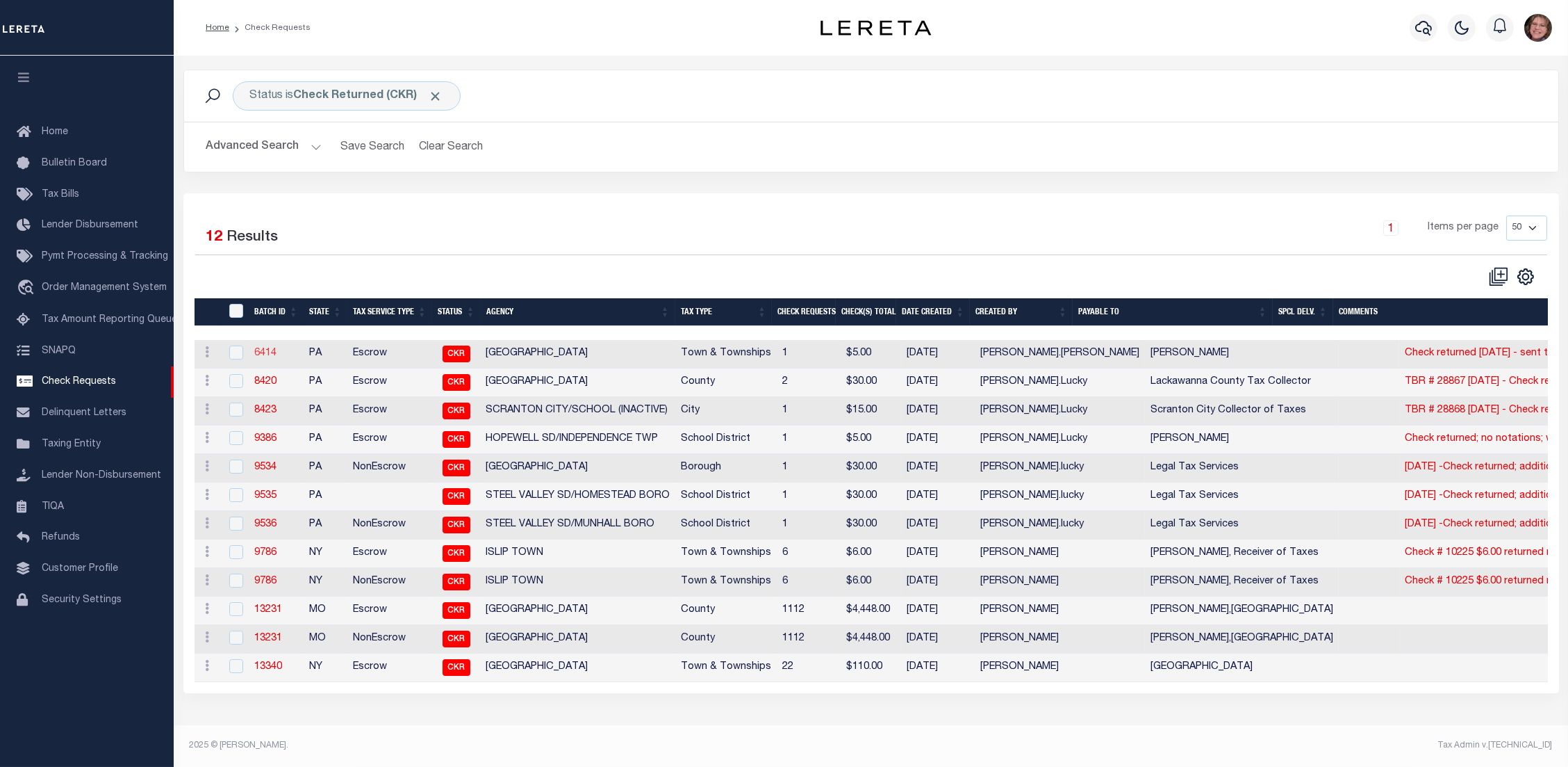
click at [260, 357] on link "6414" at bounding box center [265, 353] width 23 height 10
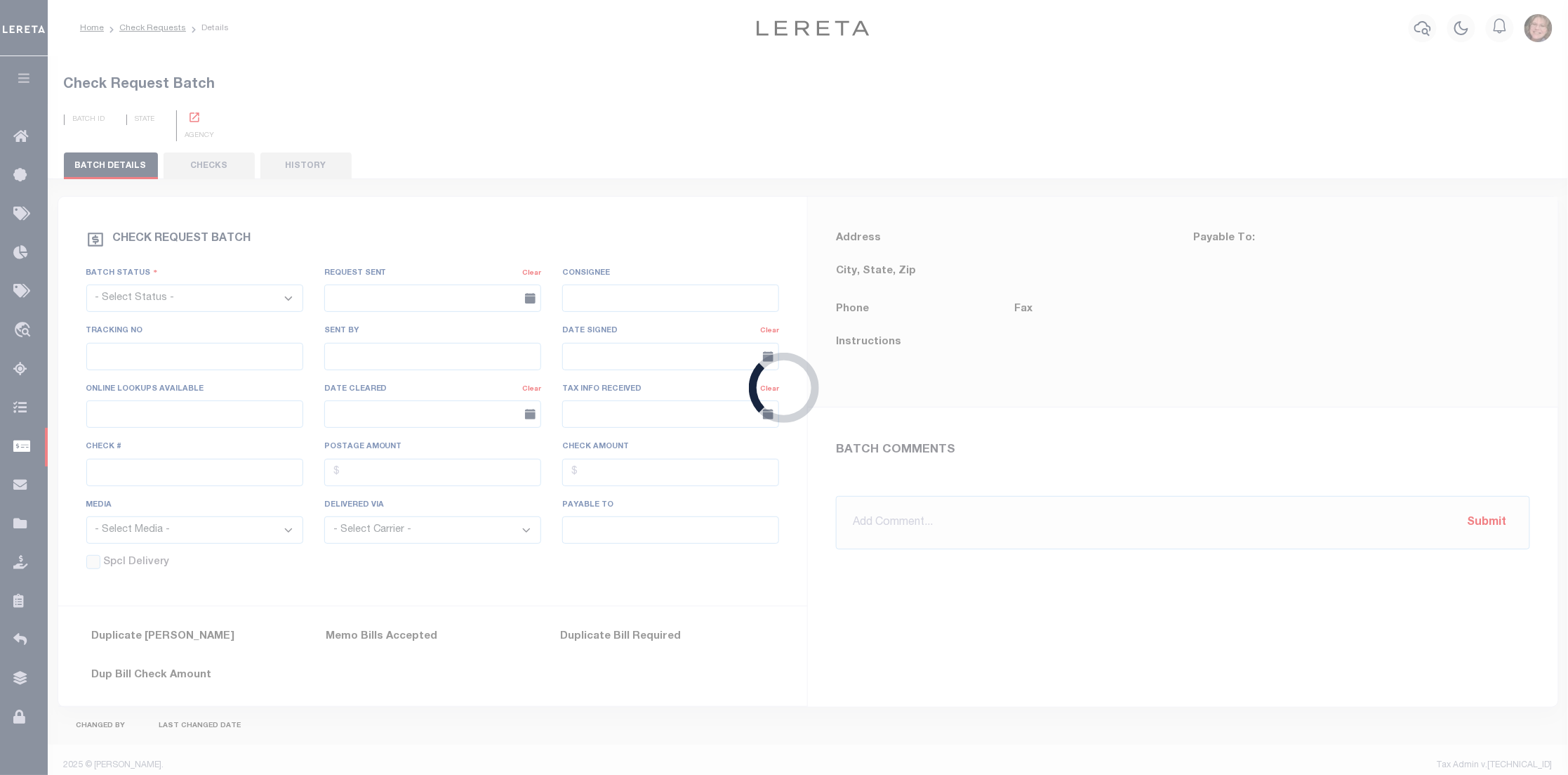
select select "CKR"
type input "02/11/2019"
type input "9405503699300415944769"
type input "Jo Ellen Lucky"
type input "No"
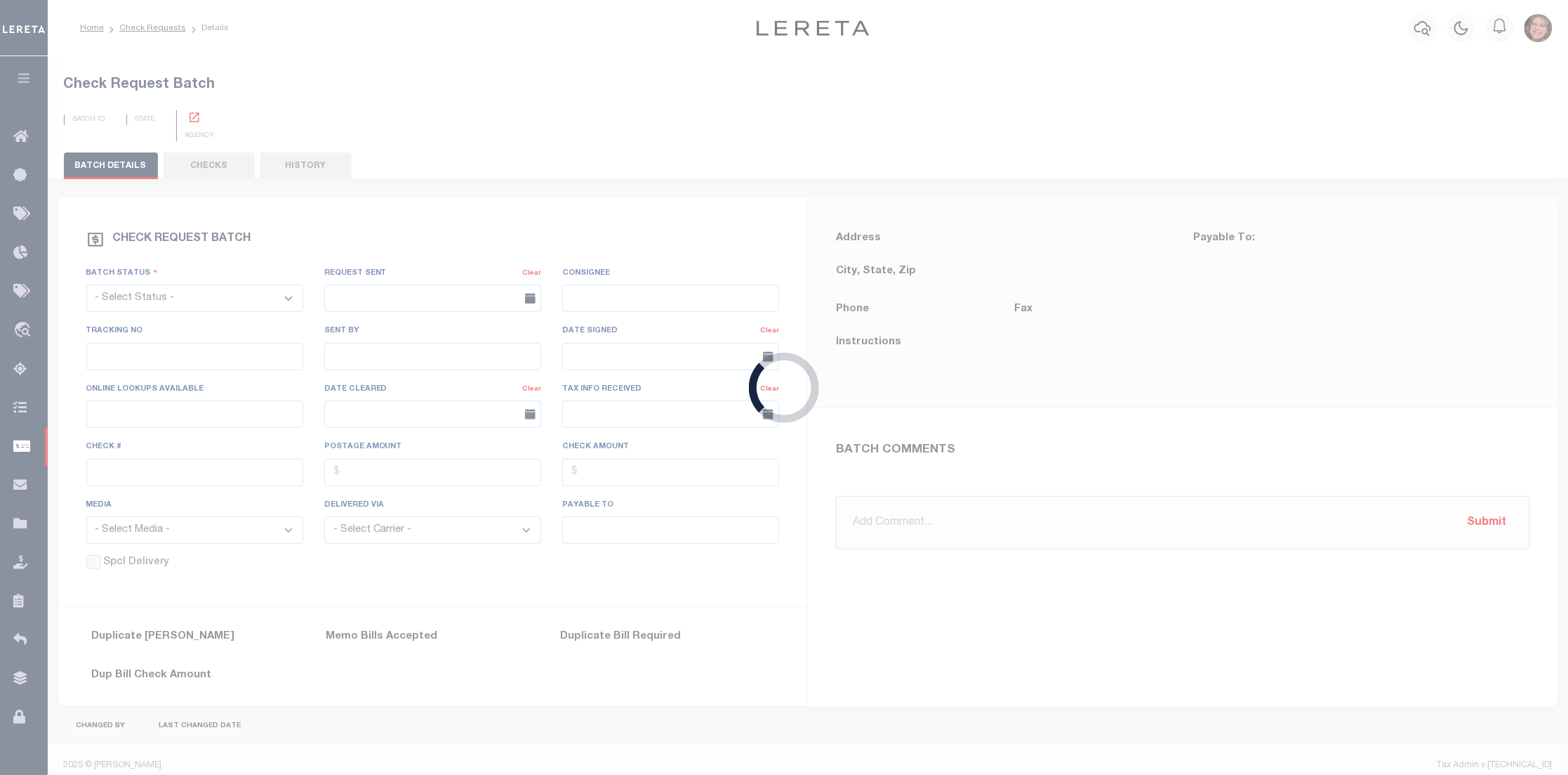
type input "290"
type input "$7.35"
type input "$5.00"
select select
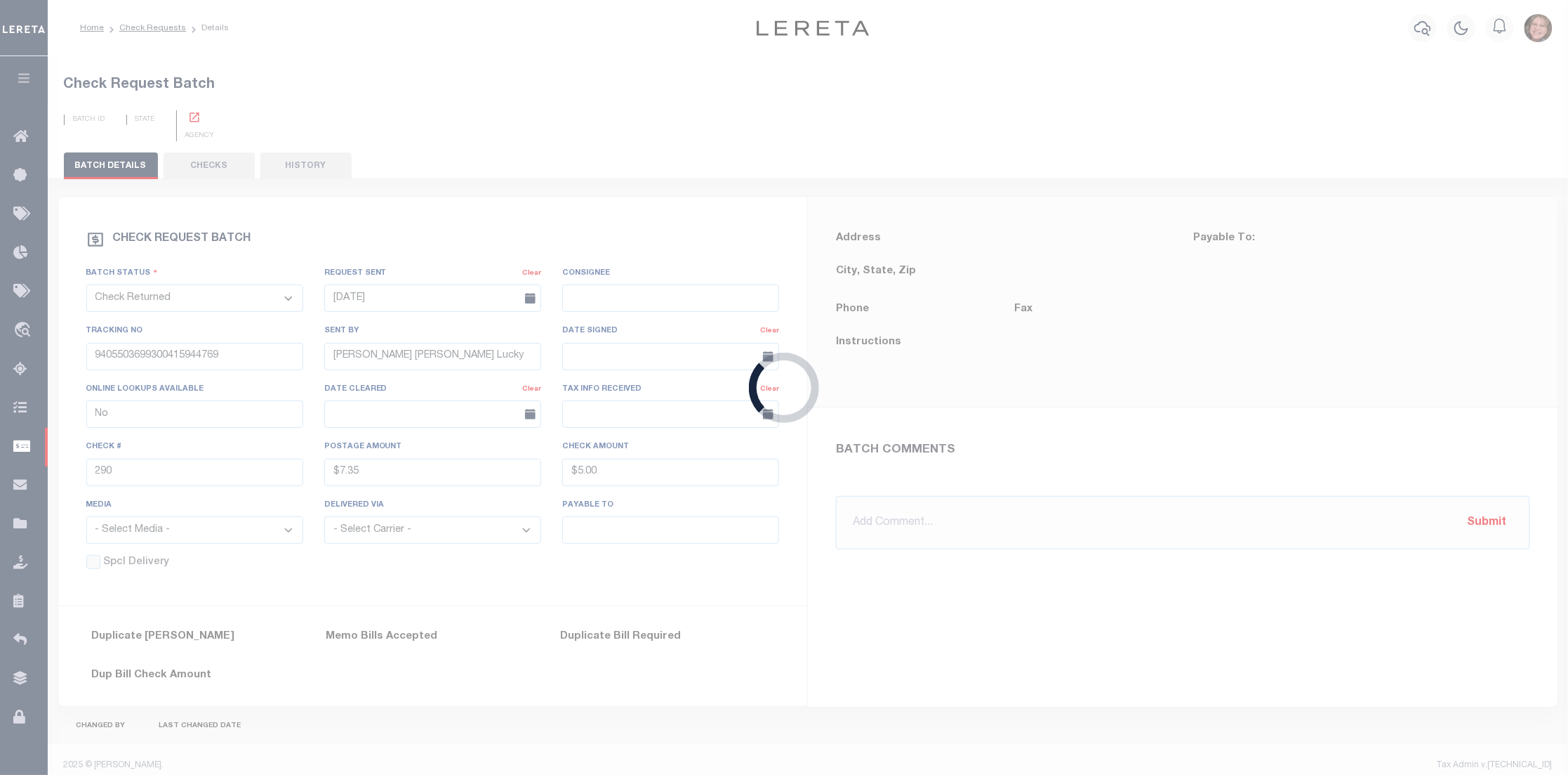
type input "Kimberly Little"
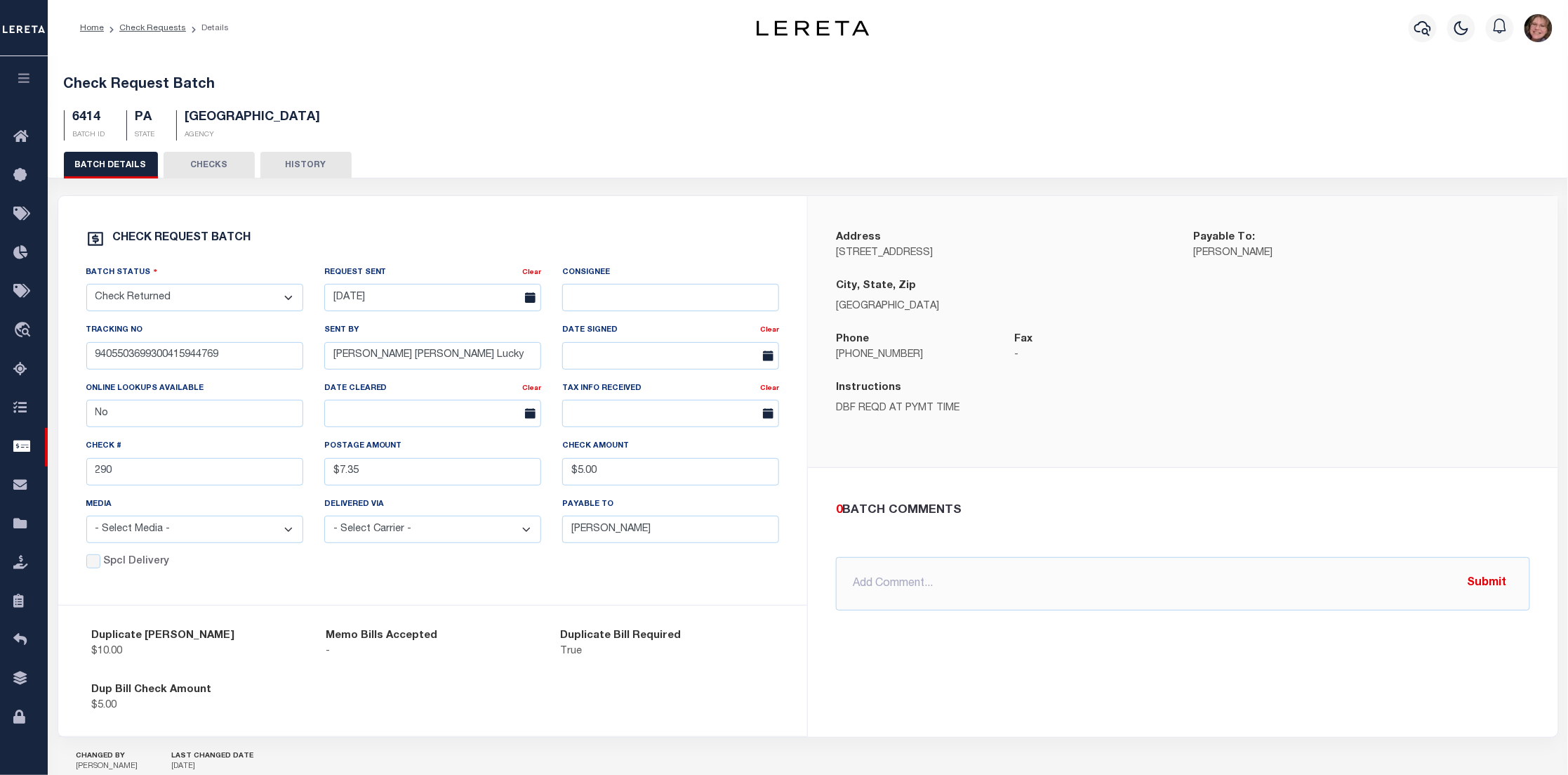
click at [213, 165] on button "CHECKS" at bounding box center [209, 164] width 92 height 27
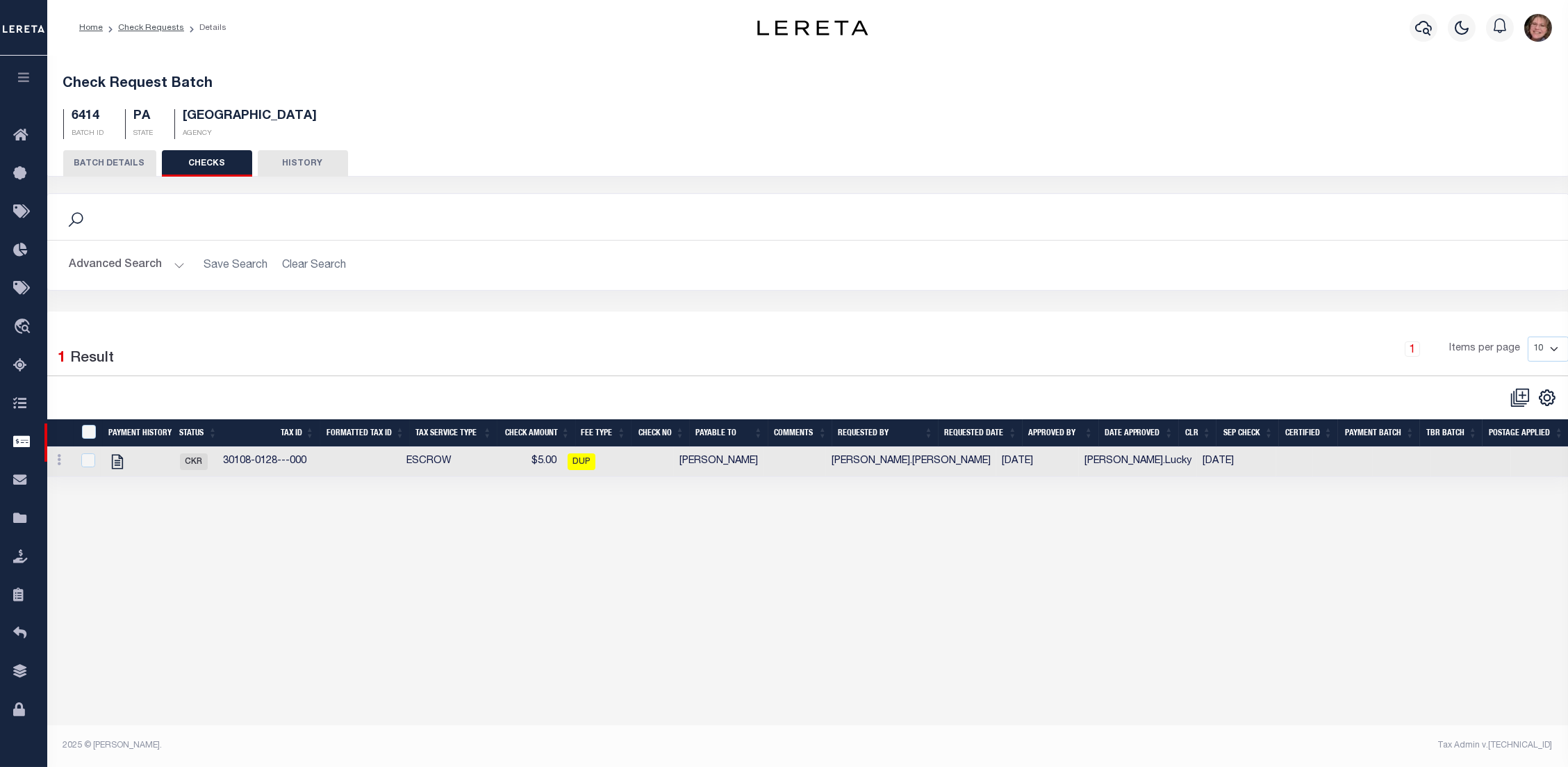
click at [301, 166] on button "HISTORY" at bounding box center [304, 163] width 91 height 27
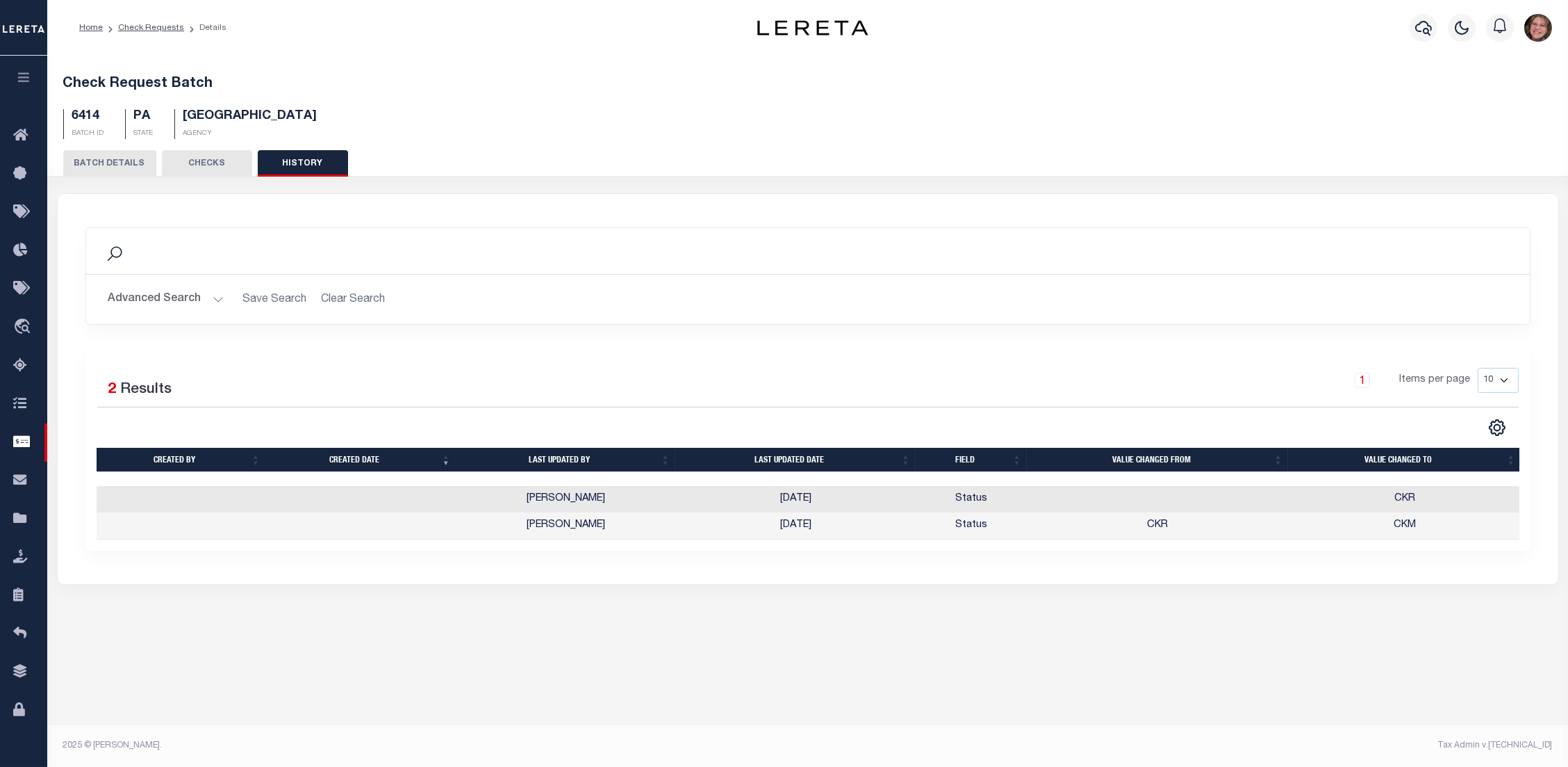
click at [93, 166] on button "BATCH DETAILS" at bounding box center [109, 163] width 93 height 27
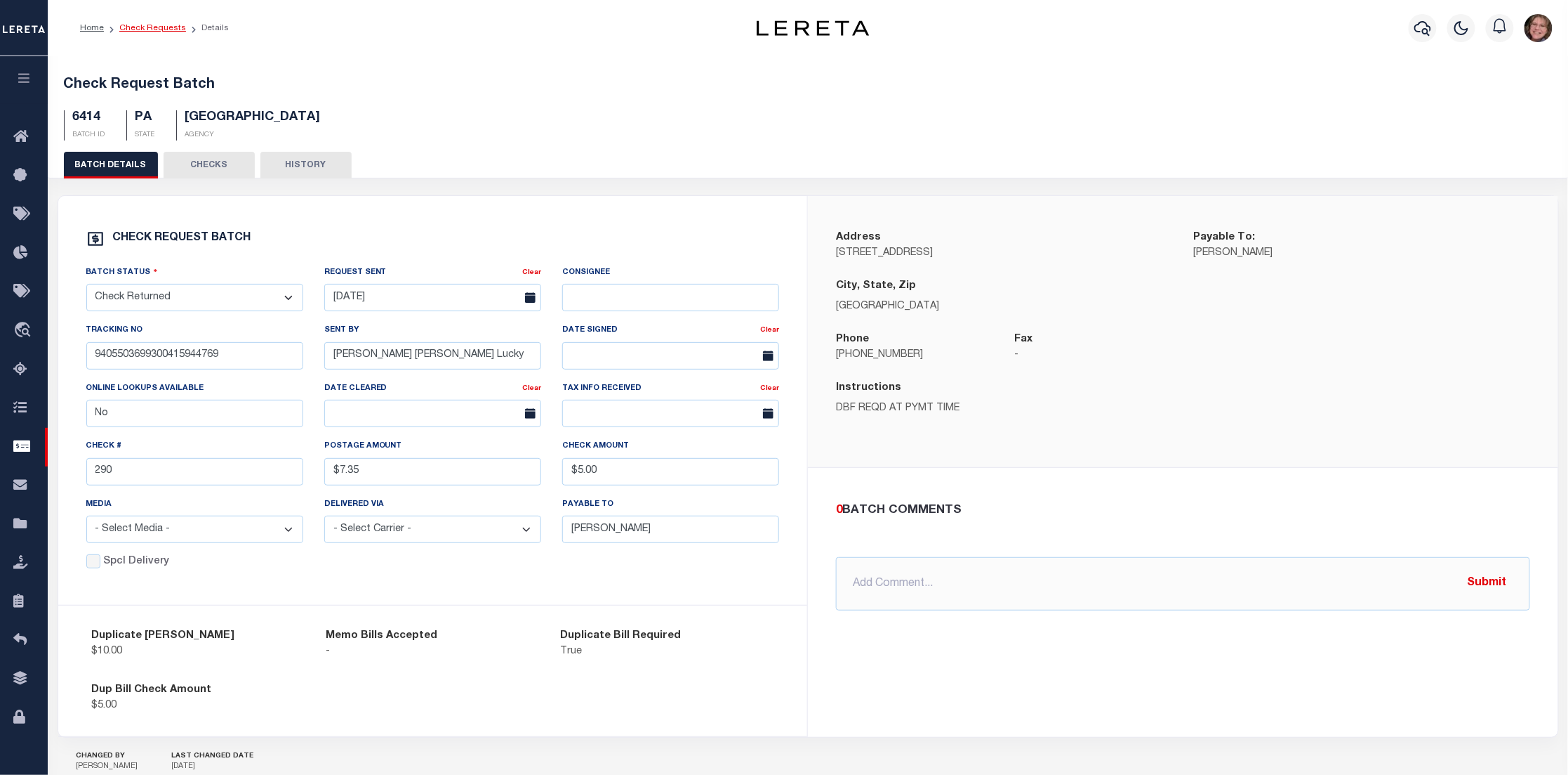
click at [156, 28] on link "Check Requests" at bounding box center [152, 28] width 67 height 8
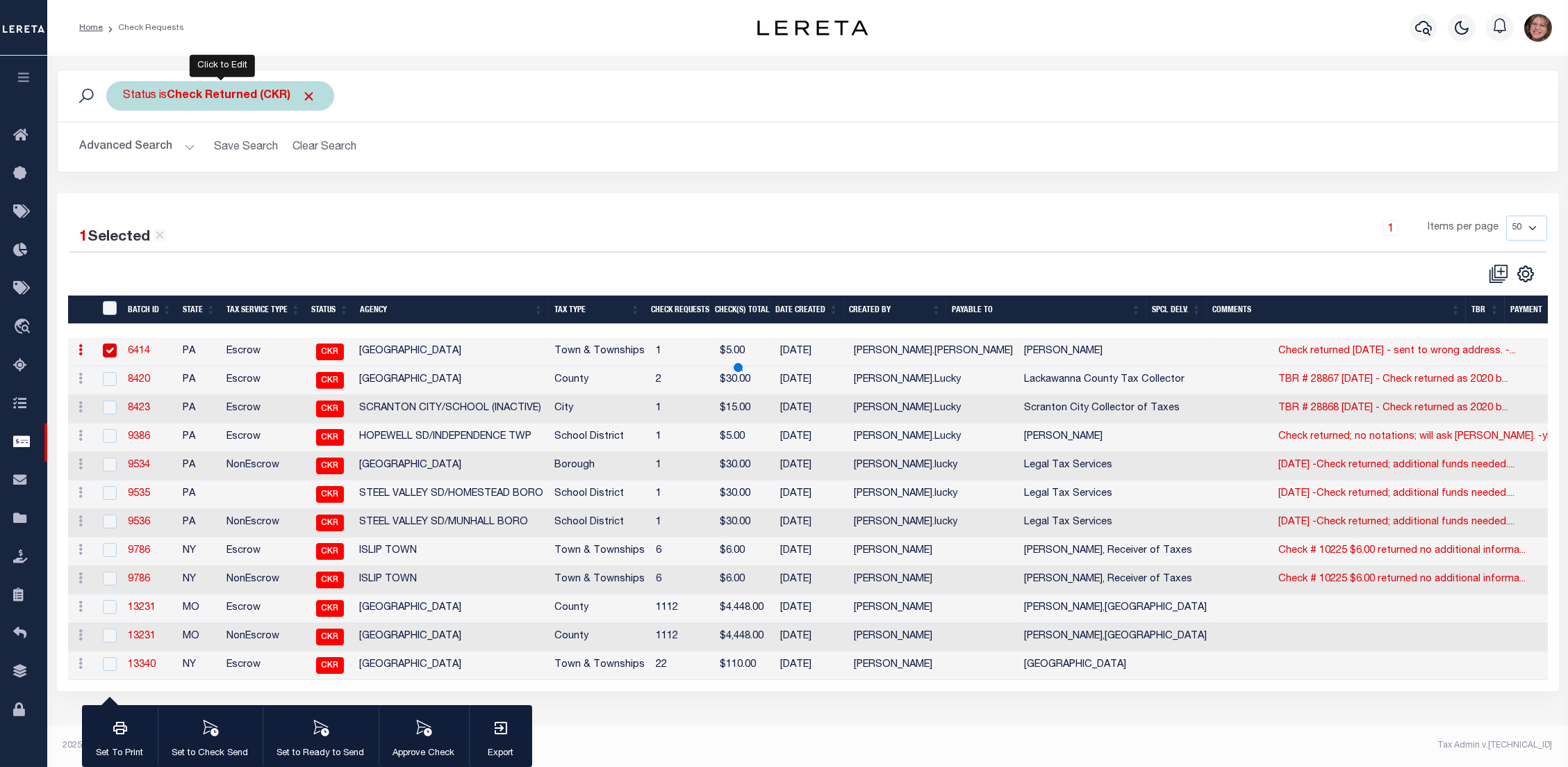
click at [178, 91] on b "Check Returned (CKR)" at bounding box center [242, 96] width 150 height 11
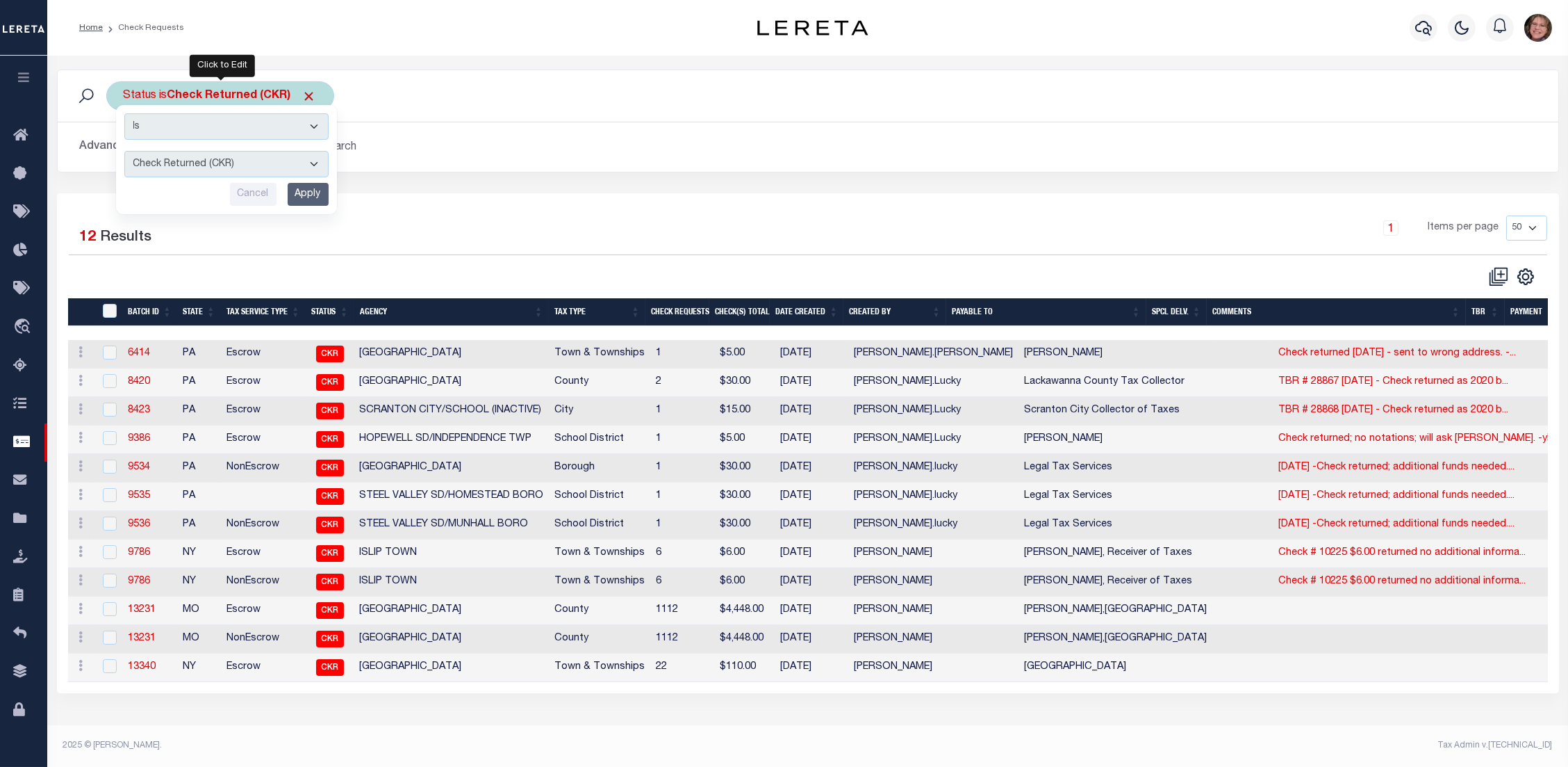
click at [195, 164] on select "Approval Needed (APN) Batching In Progress (BIP) Check Returned (CKR) Cleared a…" at bounding box center [226, 164] width 204 height 27
select select "RCD"
click at [124, 151] on select "Approval Needed (APN) Batching In Progress (BIP) Check Returned (CKR) Cleared a…" at bounding box center [226, 164] width 204 height 27
click at [307, 195] on input "Apply" at bounding box center [308, 193] width 41 height 23
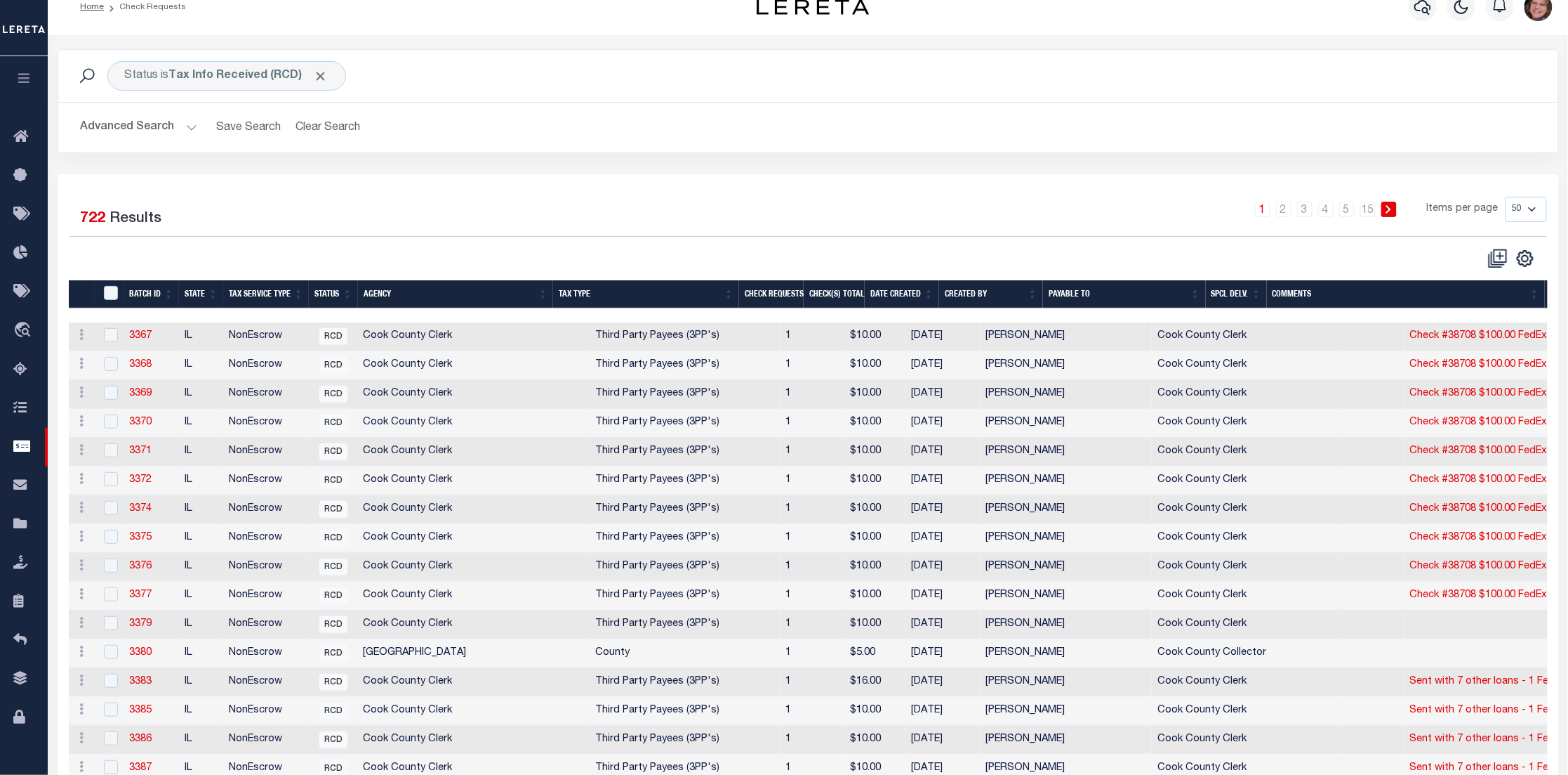
scroll to position [20, 0]
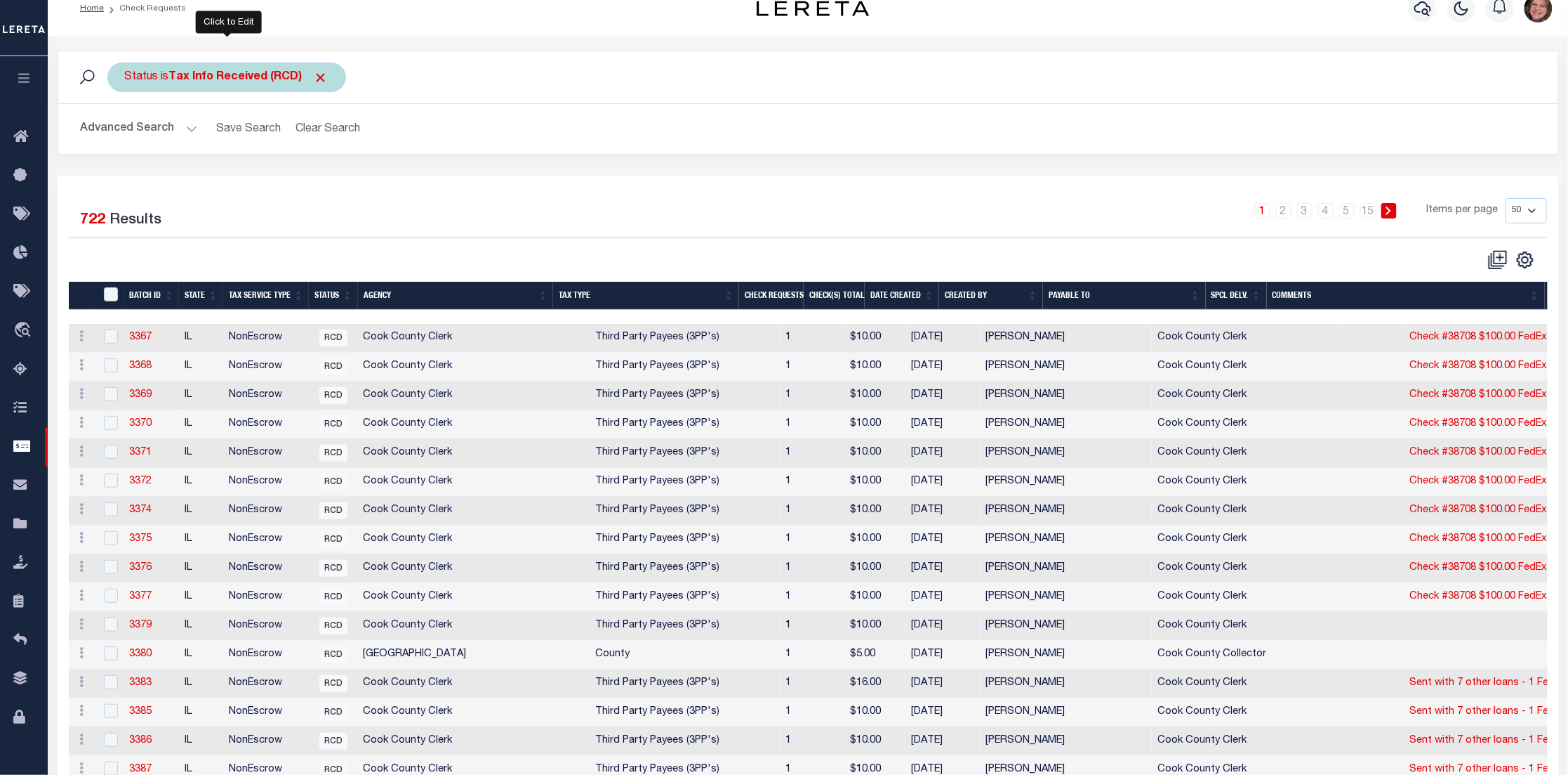
click at [265, 81] on b "Tax Info Received (RCD)" at bounding box center [249, 77] width 159 height 11
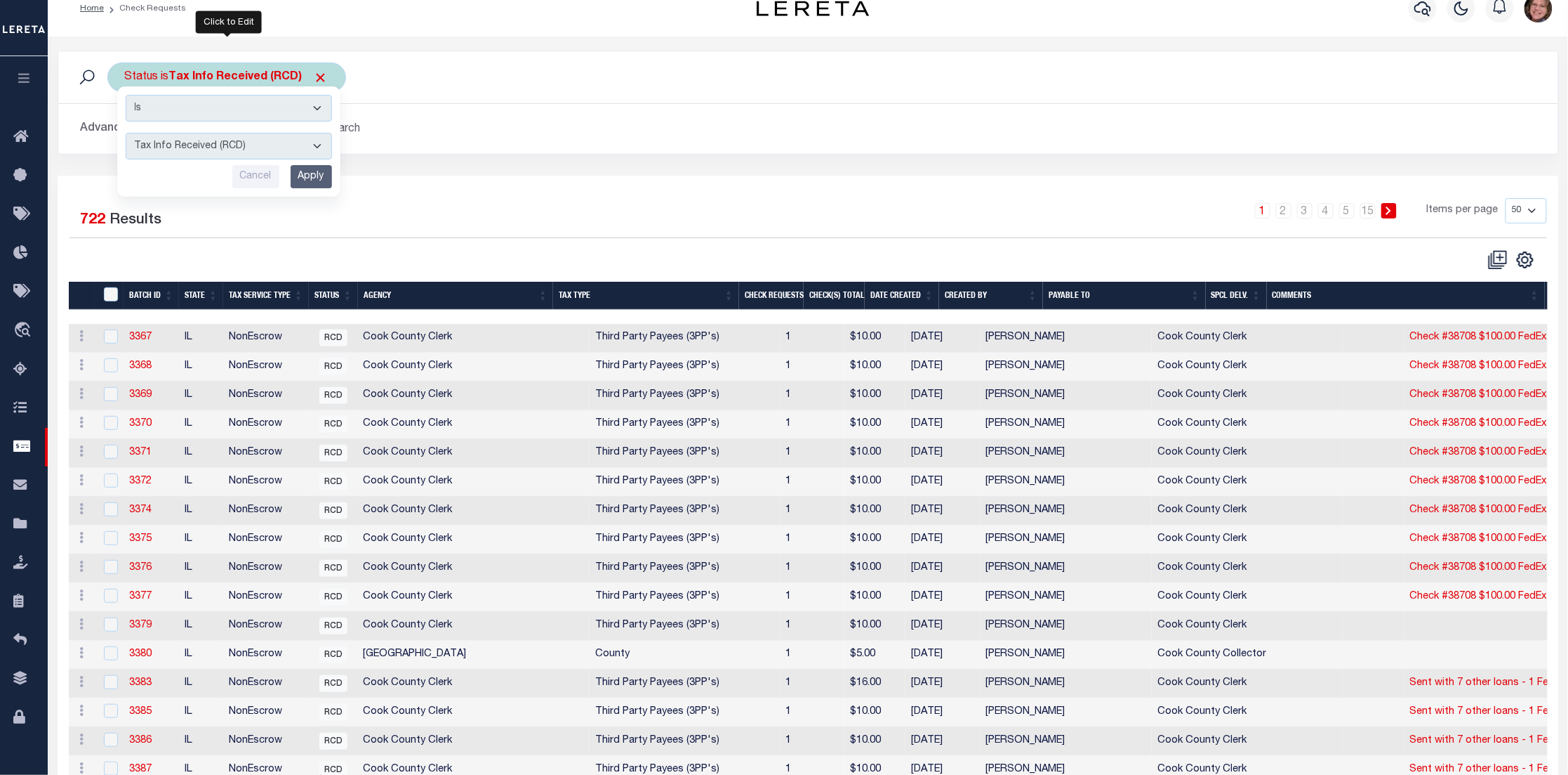
click at [263, 152] on select "Approval Needed (APN) Batching In Progress (BIP) Check Returned (CKR) Cleared a…" at bounding box center [228, 145] width 206 height 27
select select "VOI"
click at [125, 132] on select "Approval Needed (APN) Batching In Progress (BIP) Check Returned (CKR) Cleared a…" at bounding box center [228, 145] width 206 height 27
click at [299, 172] on input "Apply" at bounding box center [312, 176] width 42 height 23
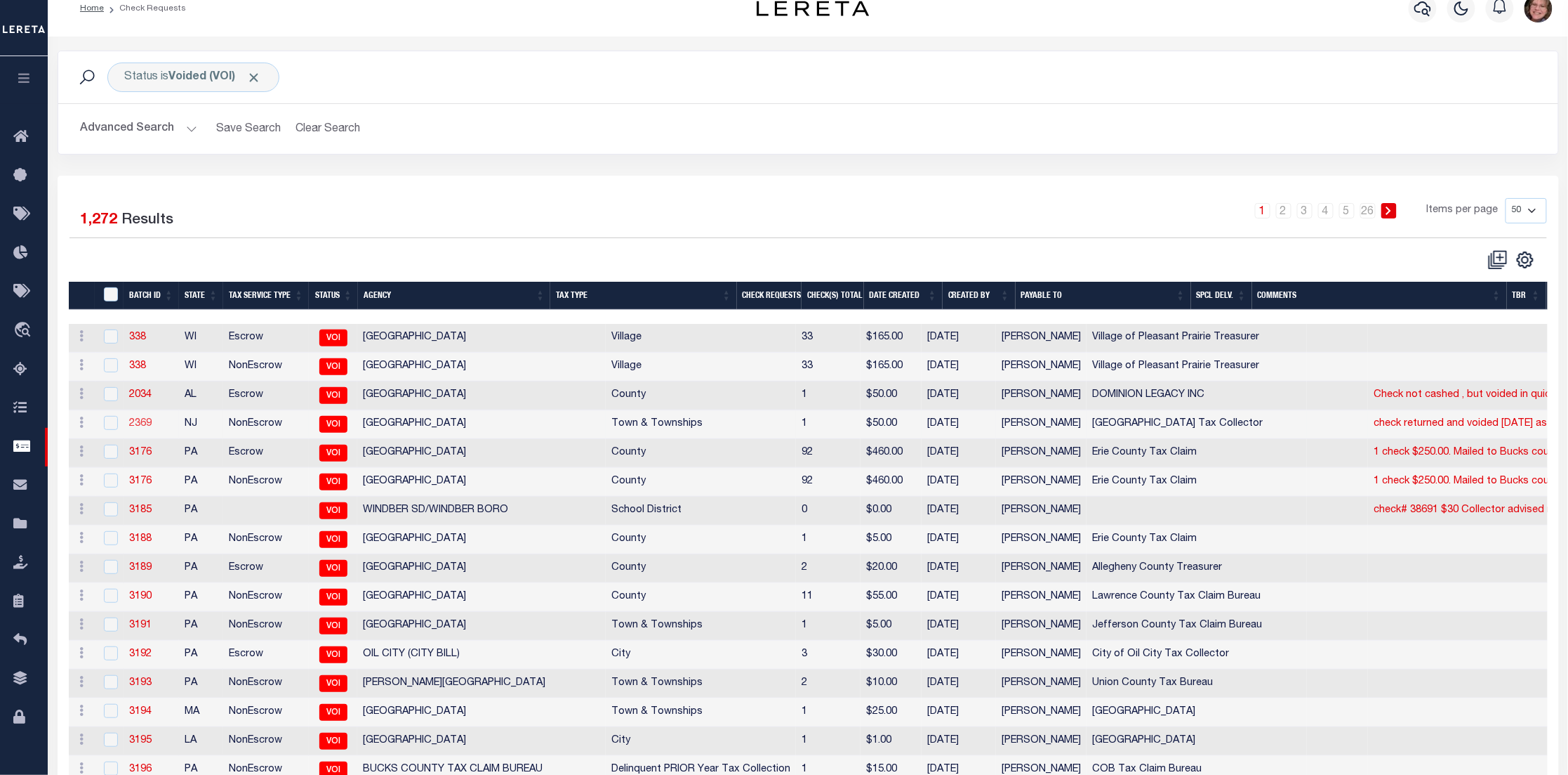
click at [134, 427] on link "2369" at bounding box center [140, 423] width 23 height 10
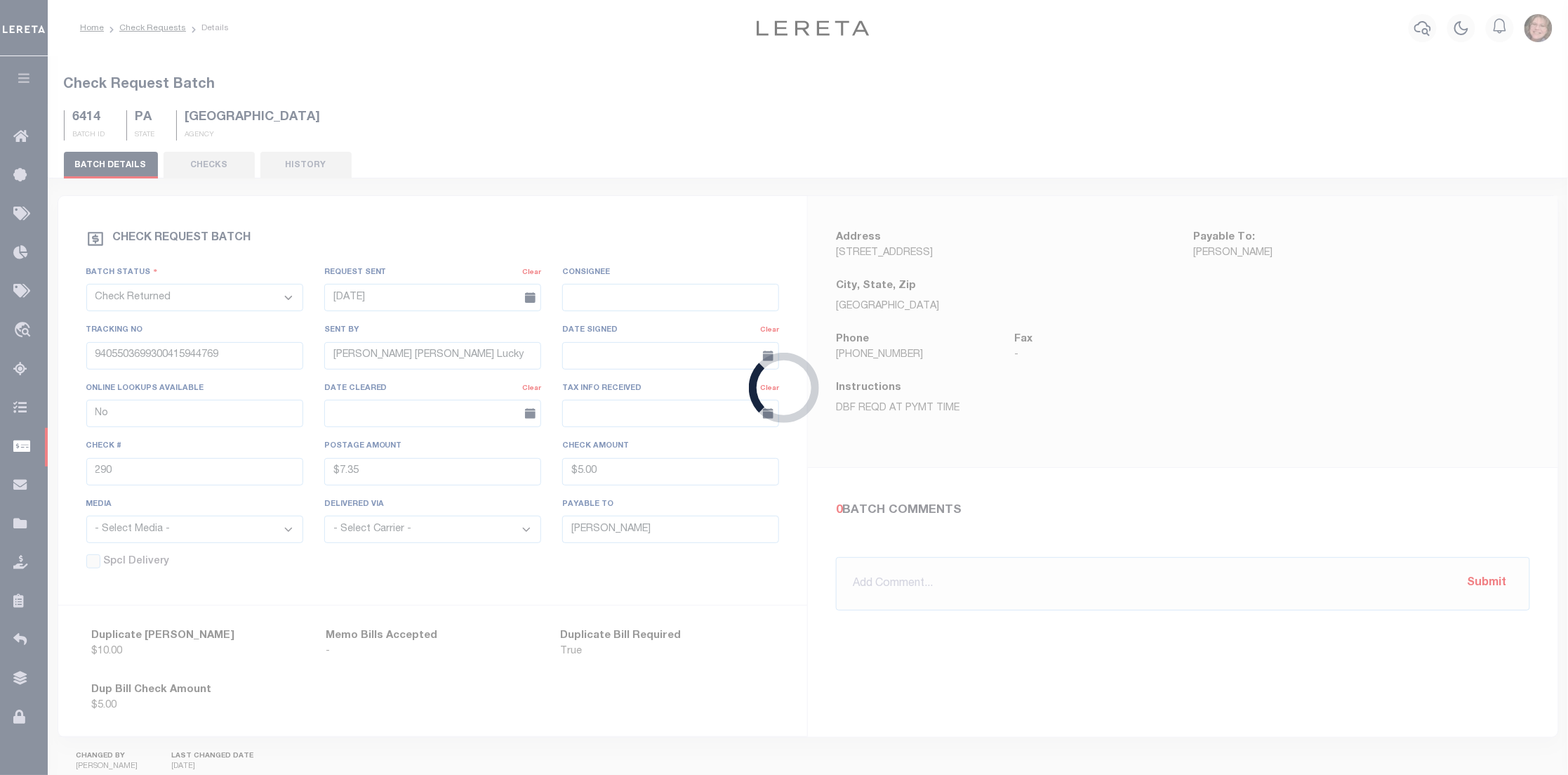
select select "VOI"
type input "Yes"
type input "$0.00"
select select
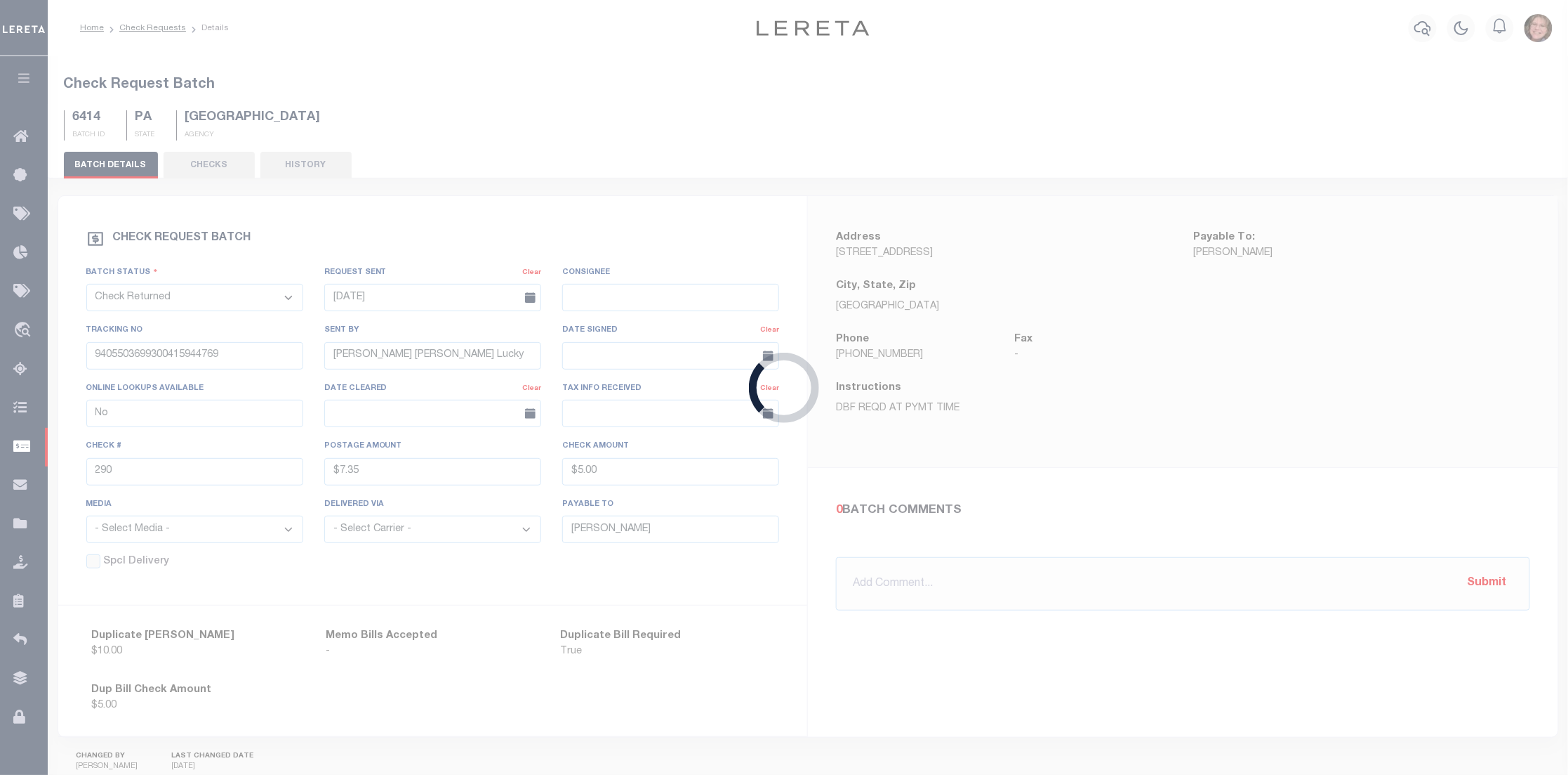
type input "Cherry Hill Township Tax Collector"
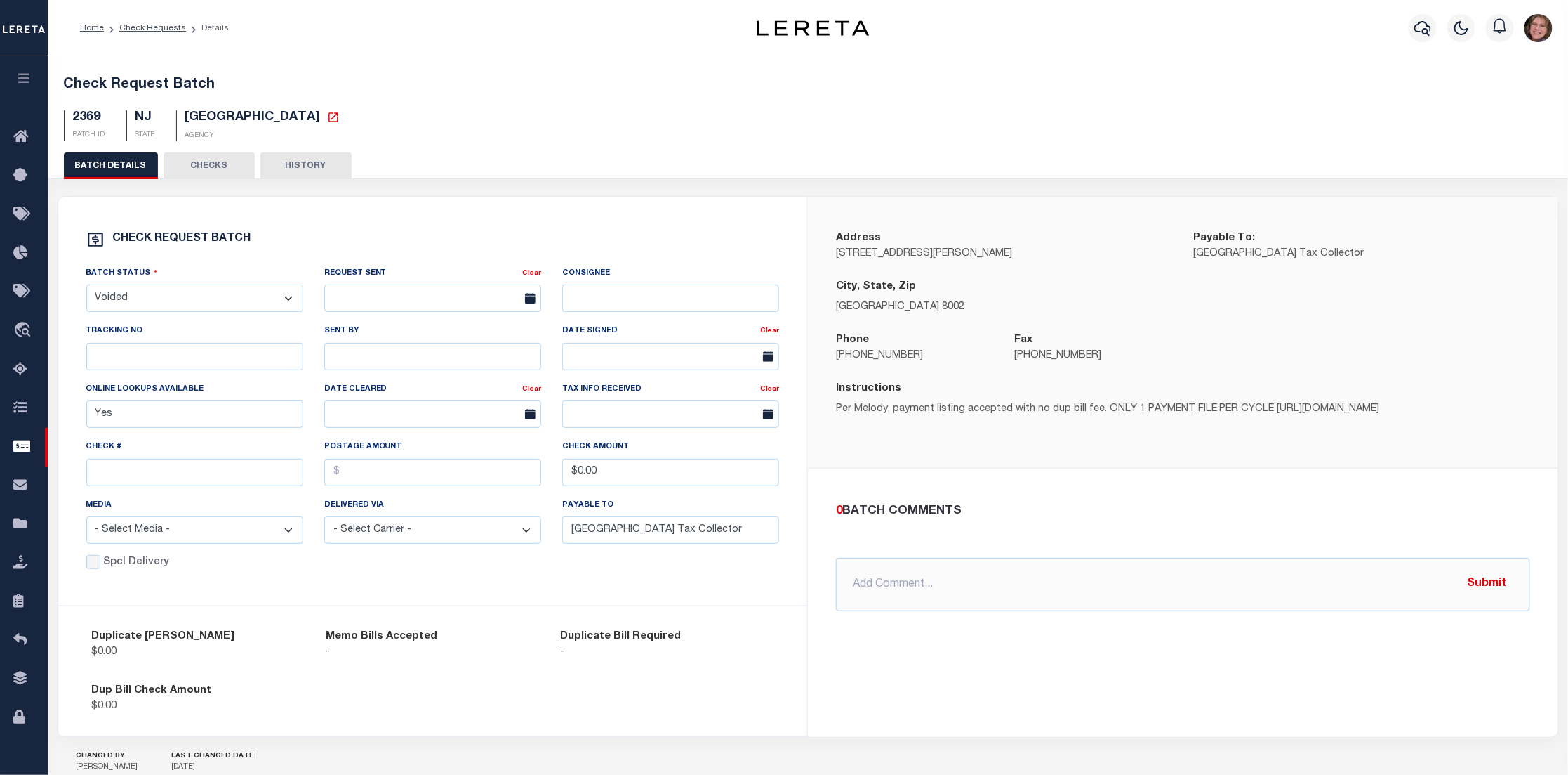
scroll to position [61, 0]
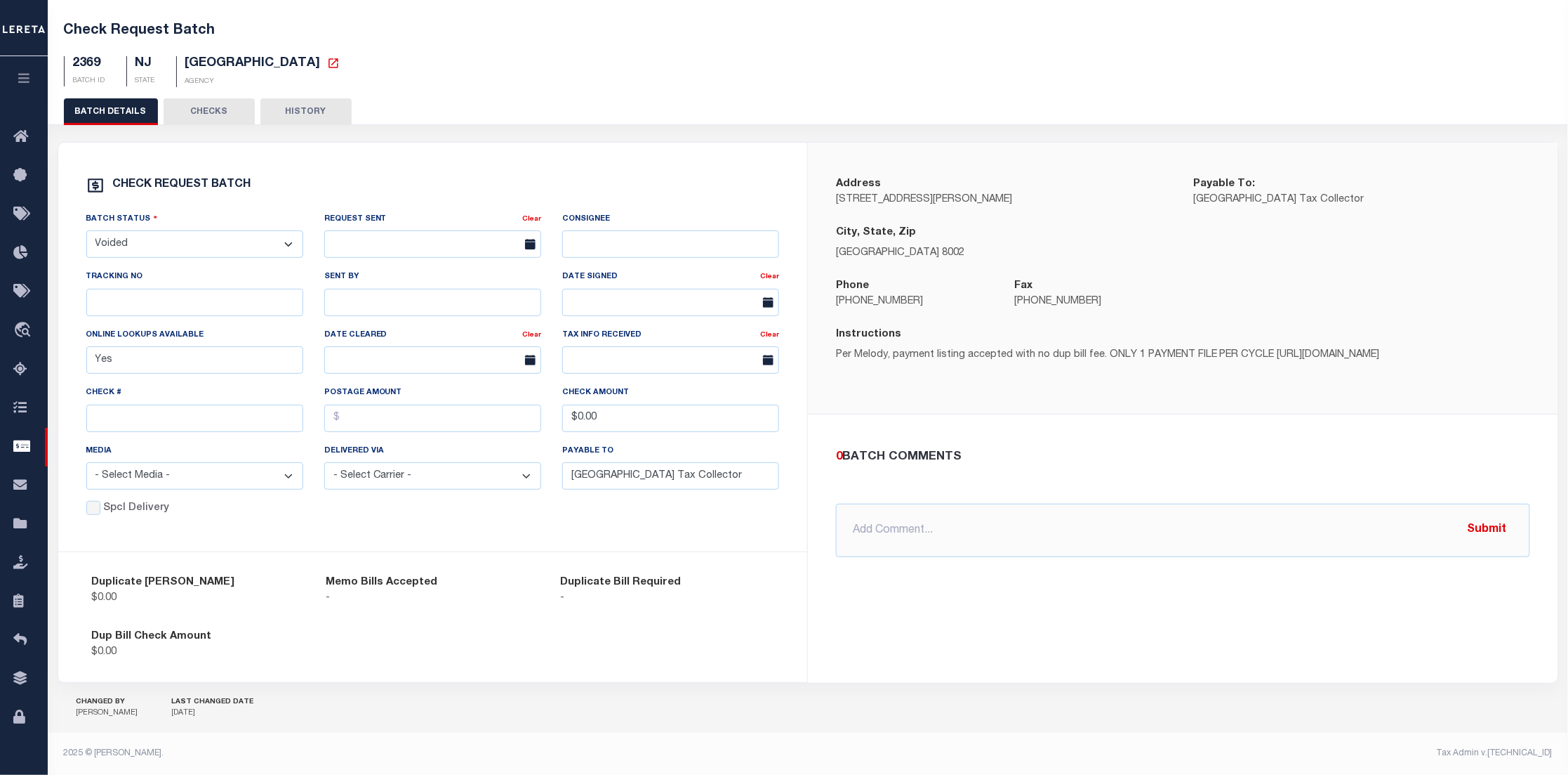
click at [225, 103] on button "CHECKS" at bounding box center [209, 112] width 92 height 27
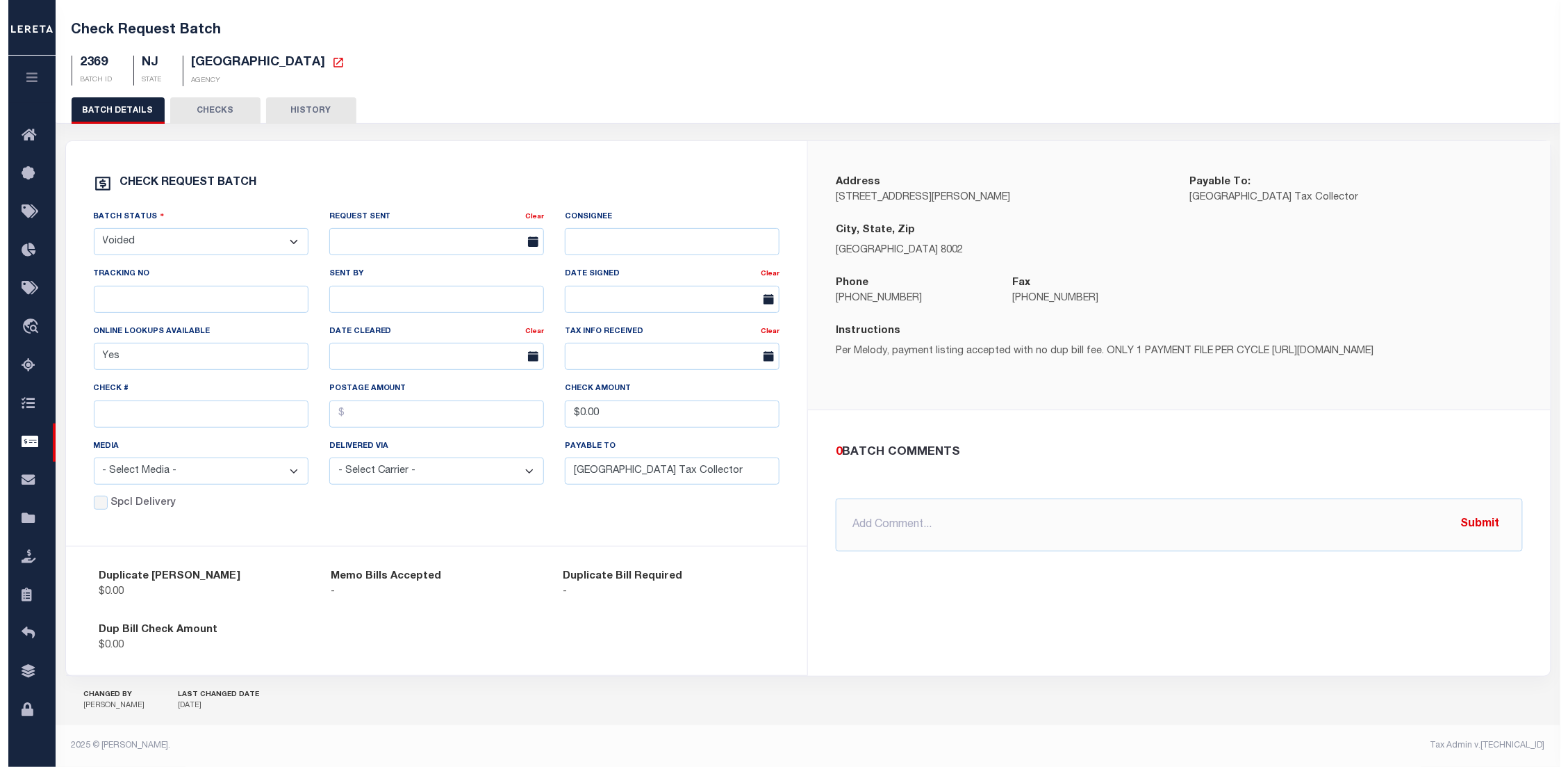
scroll to position [0, 0]
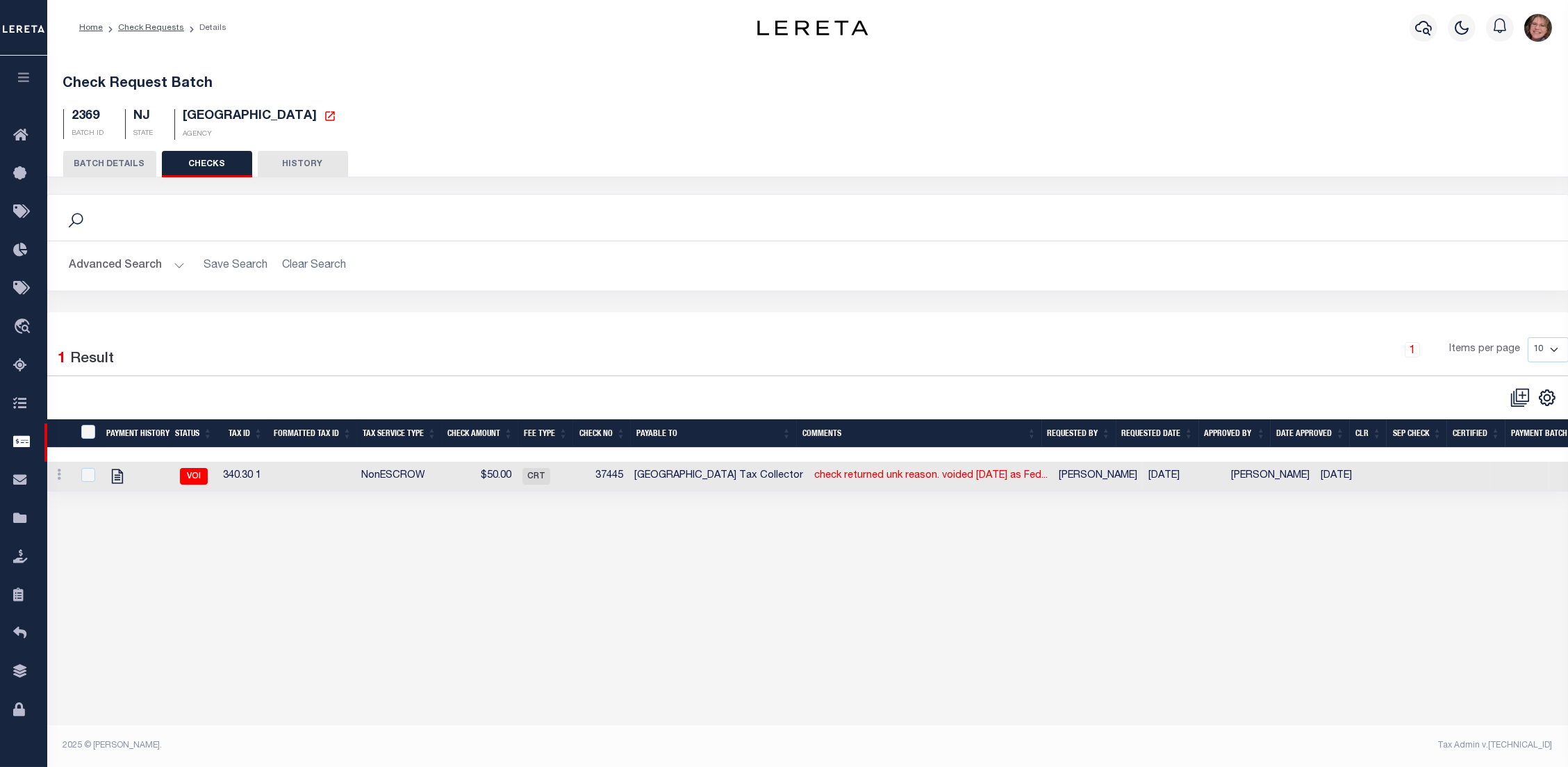
drag, startPoint x: 1037, startPoint y: 506, endPoint x: 468, endPoint y: 511, distance: 569.0
click at [1207, 491] on div "Payment History Status Tax ID Formatted Tax ID Tax Service Type Check Amount Fe…" at bounding box center [807, 476] width 1523 height 30
click at [282, 171] on button "HISTORY" at bounding box center [304, 164] width 91 height 27
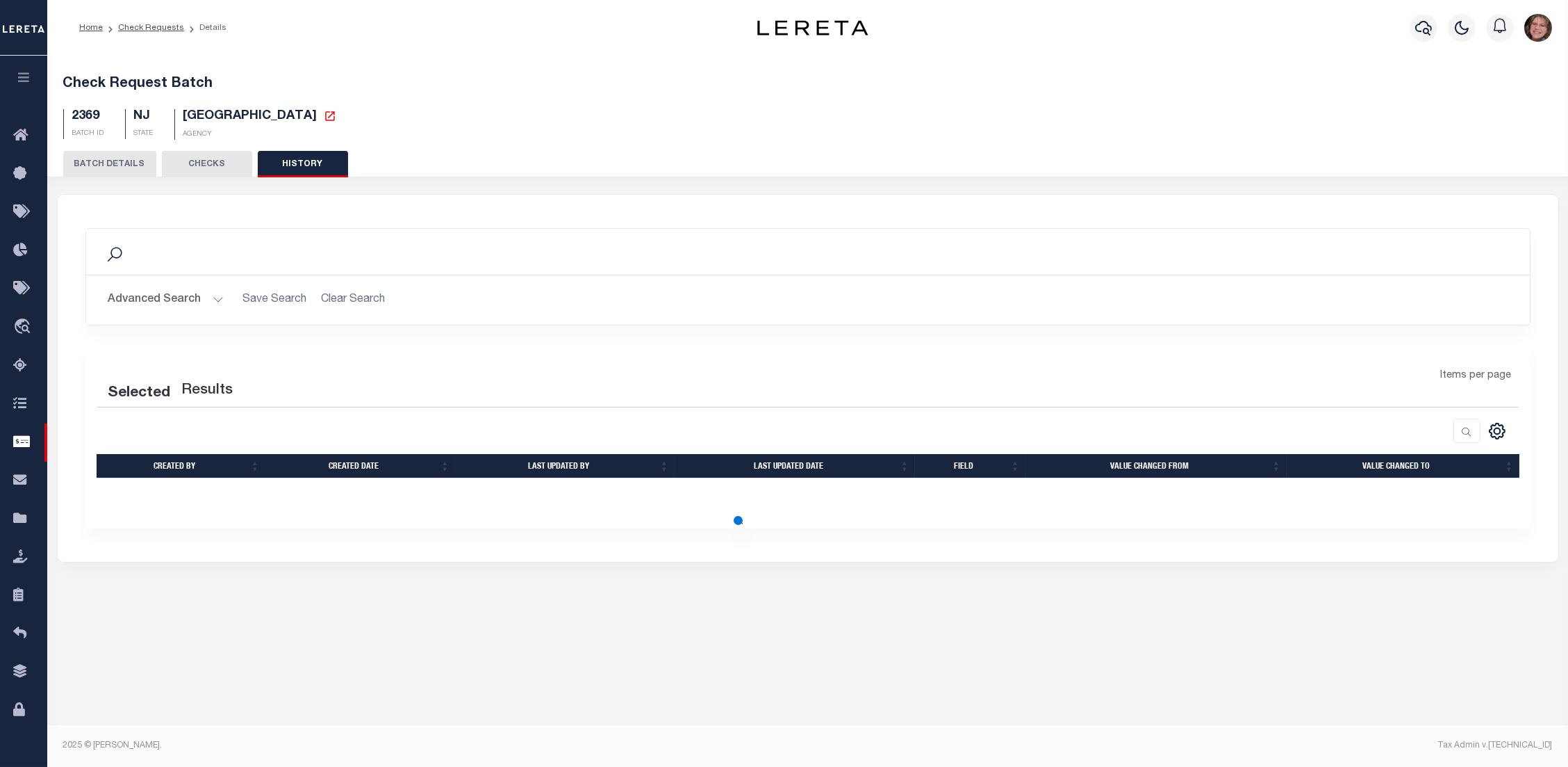
click at [196, 174] on button "CHECKS" at bounding box center [207, 164] width 91 height 27
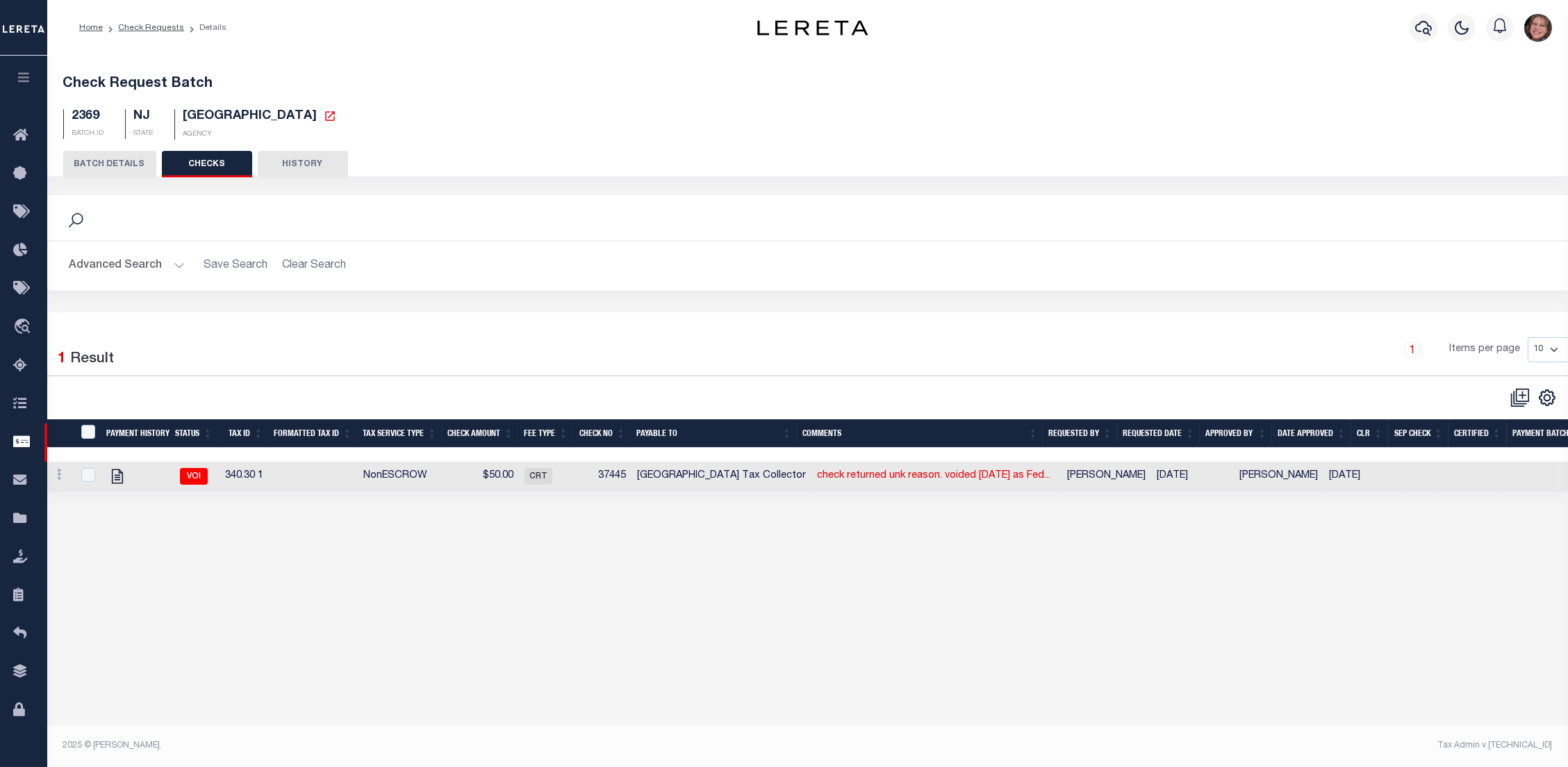
click at [121, 169] on button "BATCH DETAILS" at bounding box center [109, 164] width 93 height 27
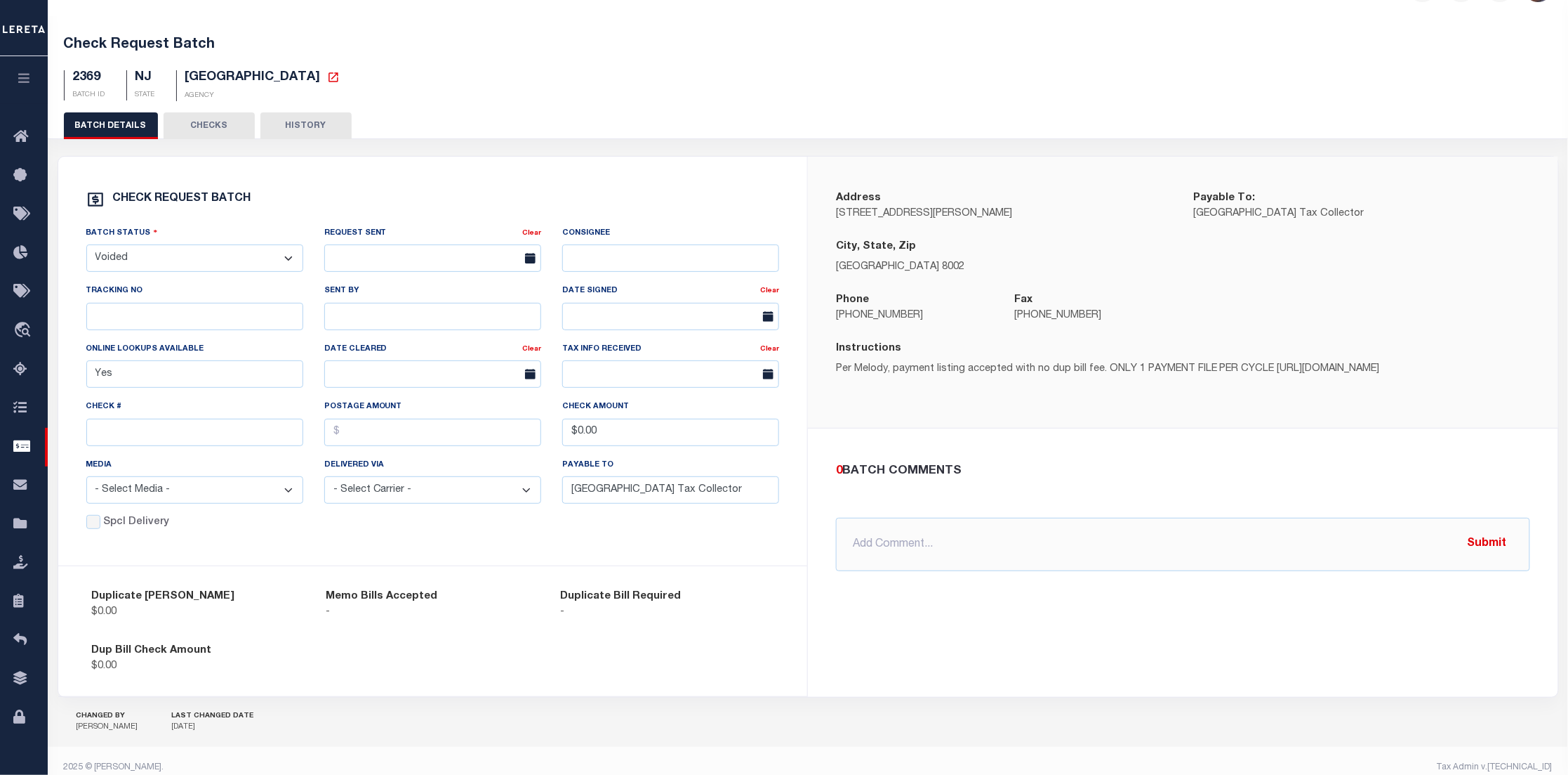
scroll to position [61, 0]
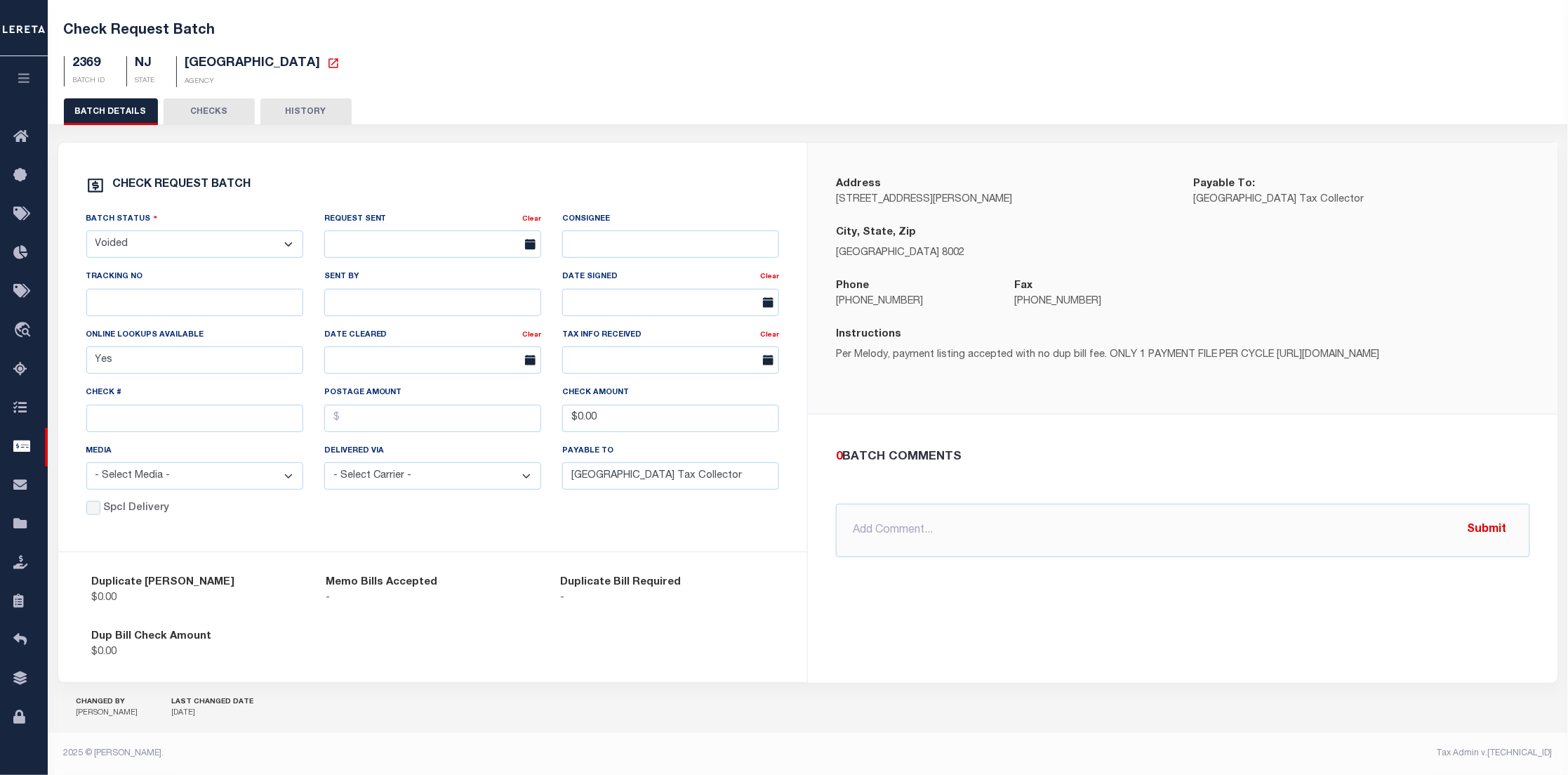
click at [210, 109] on button "CHECKS" at bounding box center [209, 112] width 92 height 27
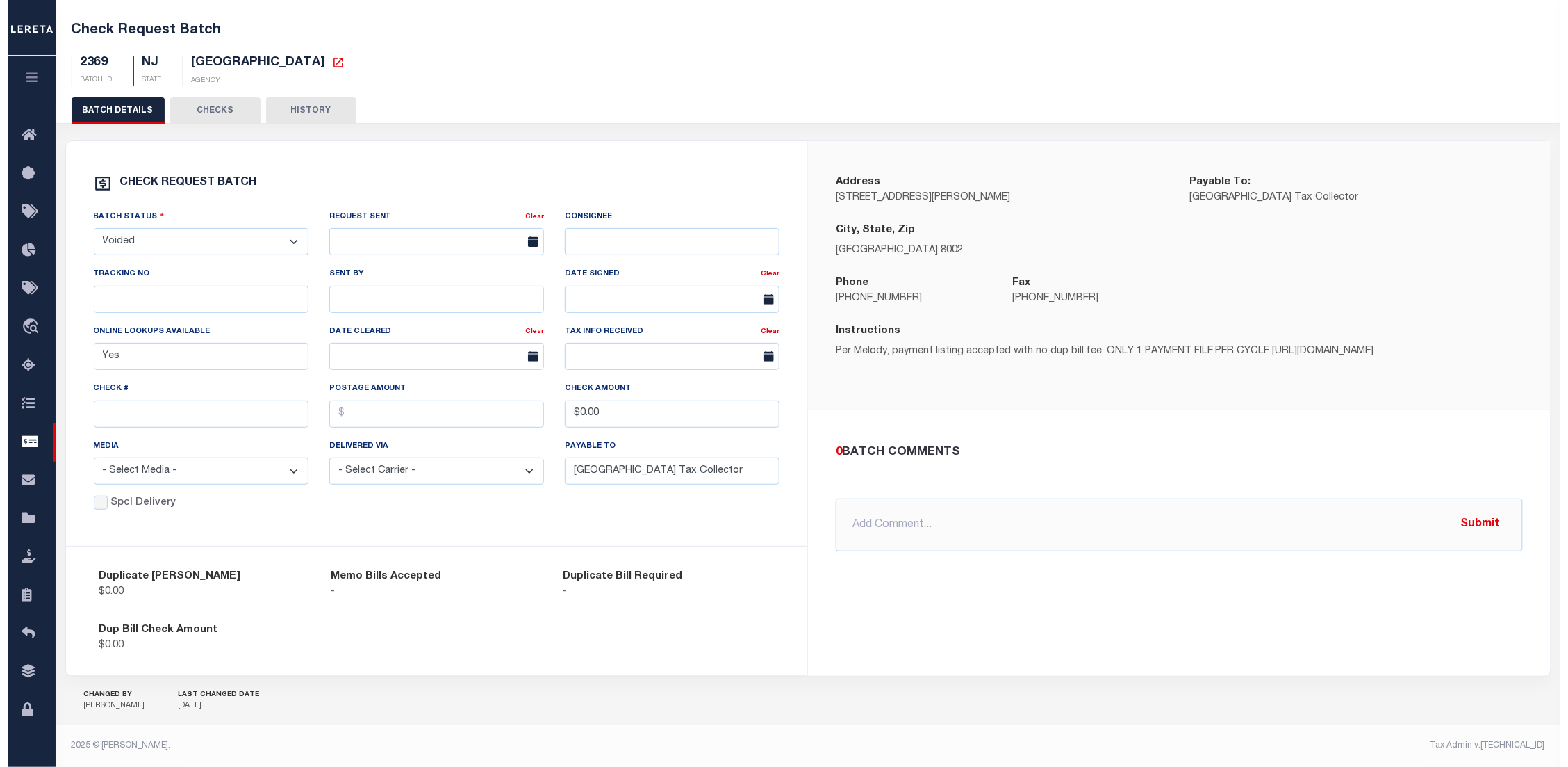
scroll to position [0, 0]
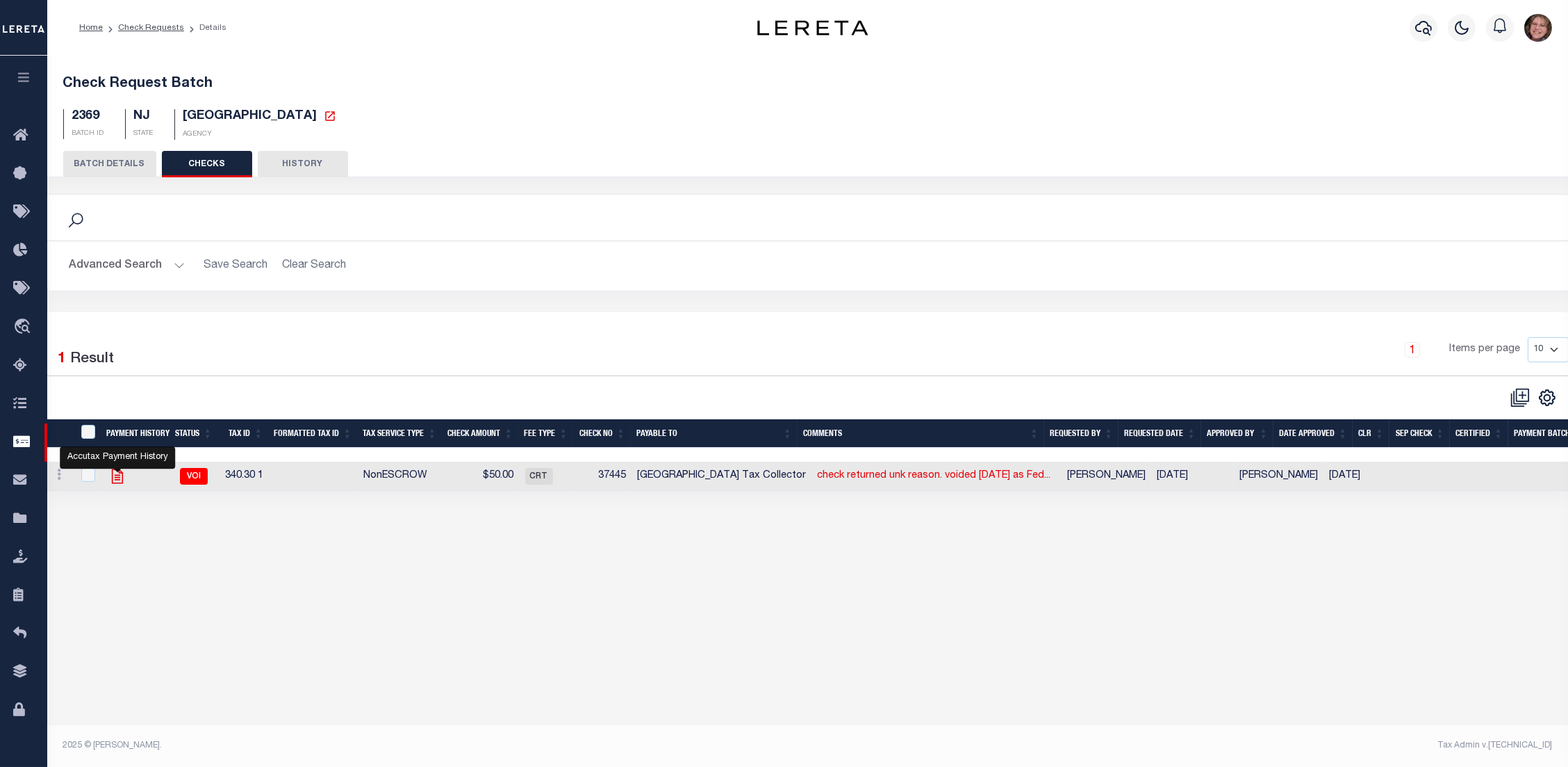
click at [121, 479] on icon "" at bounding box center [116, 476] width 11 height 15
checkbox input "true"
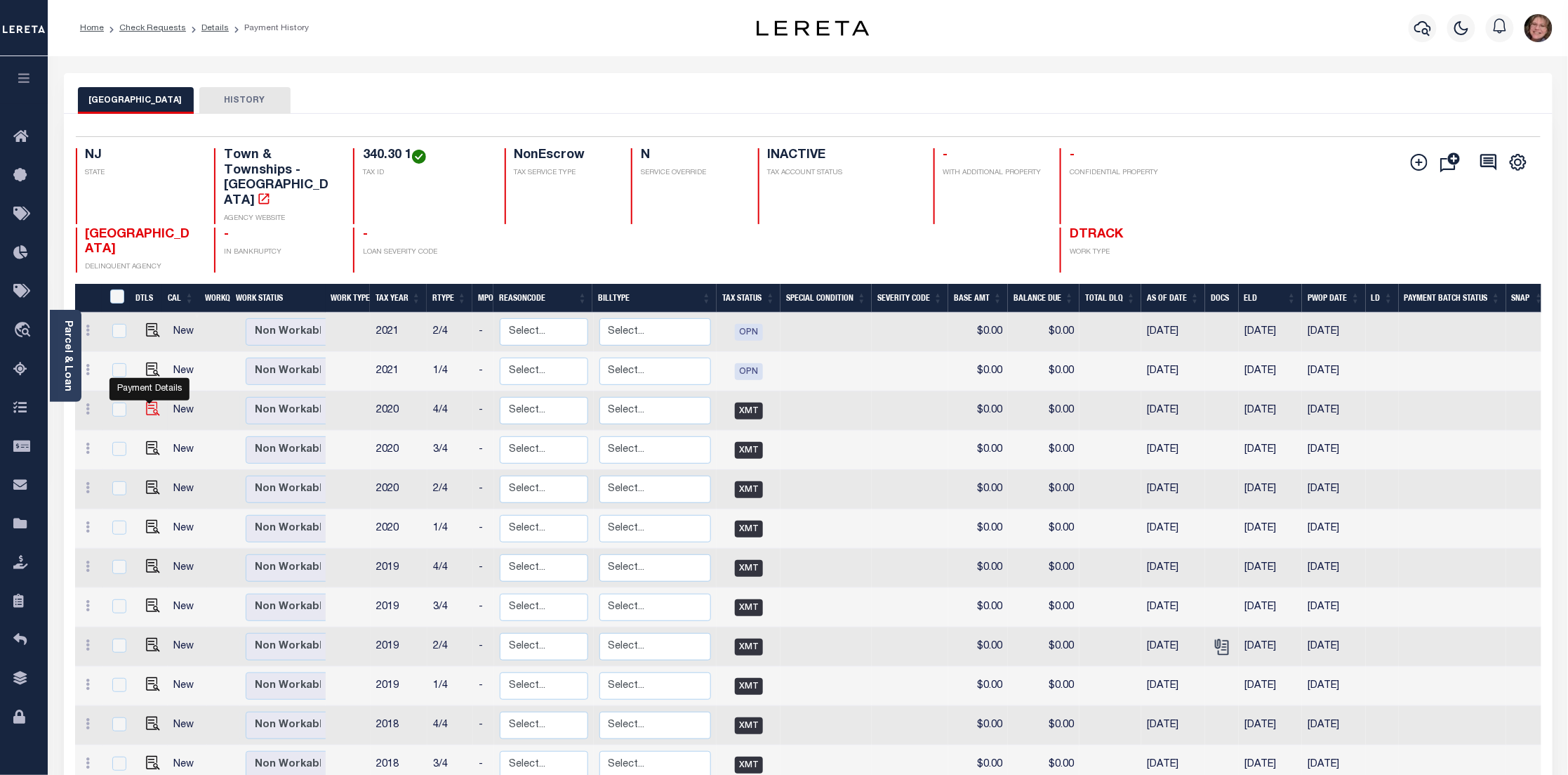
click at [148, 401] on img "" at bounding box center [153, 408] width 14 height 14
checkbox input "true"
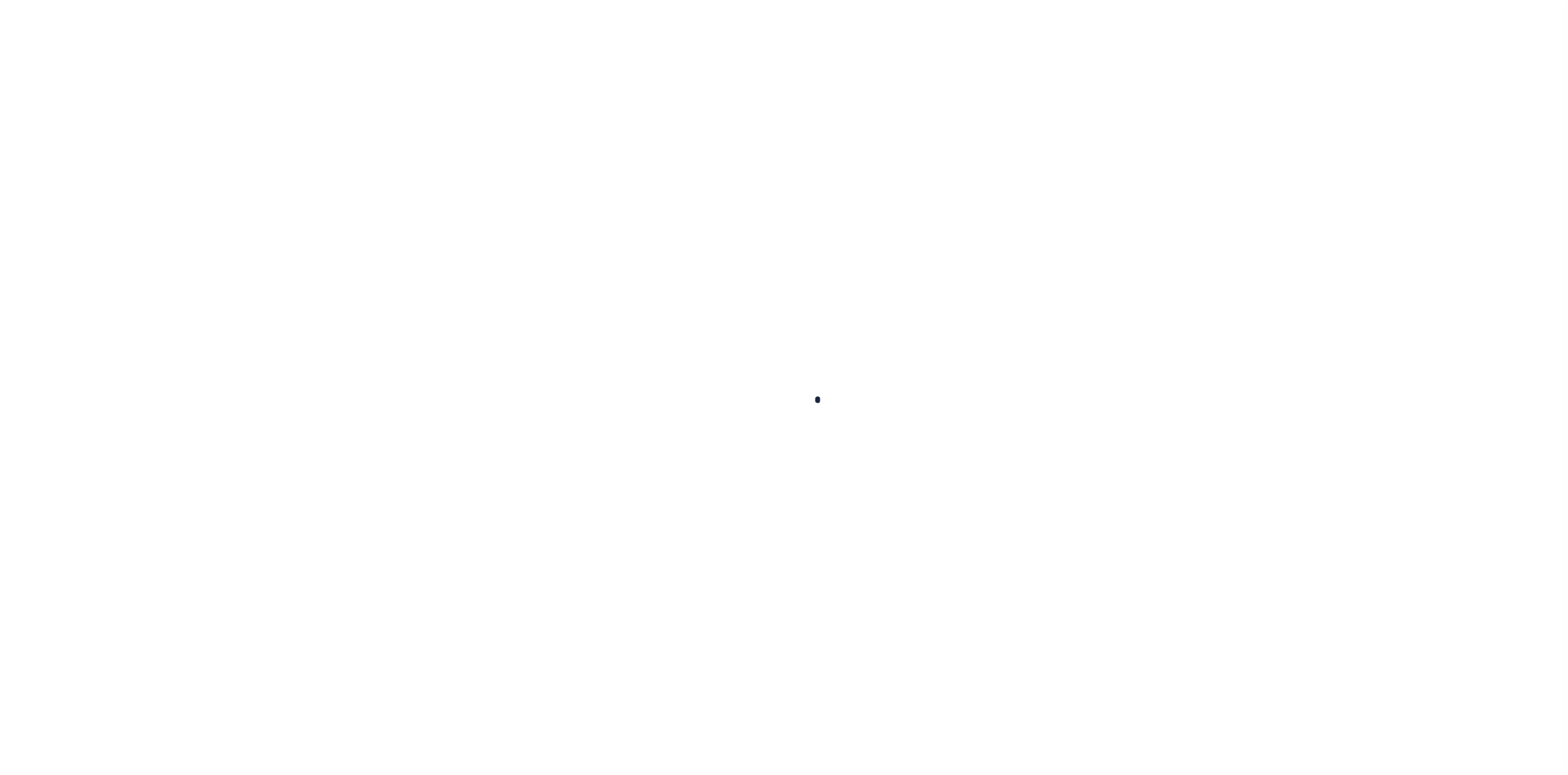
type input "[DATE]"
select select "XMT"
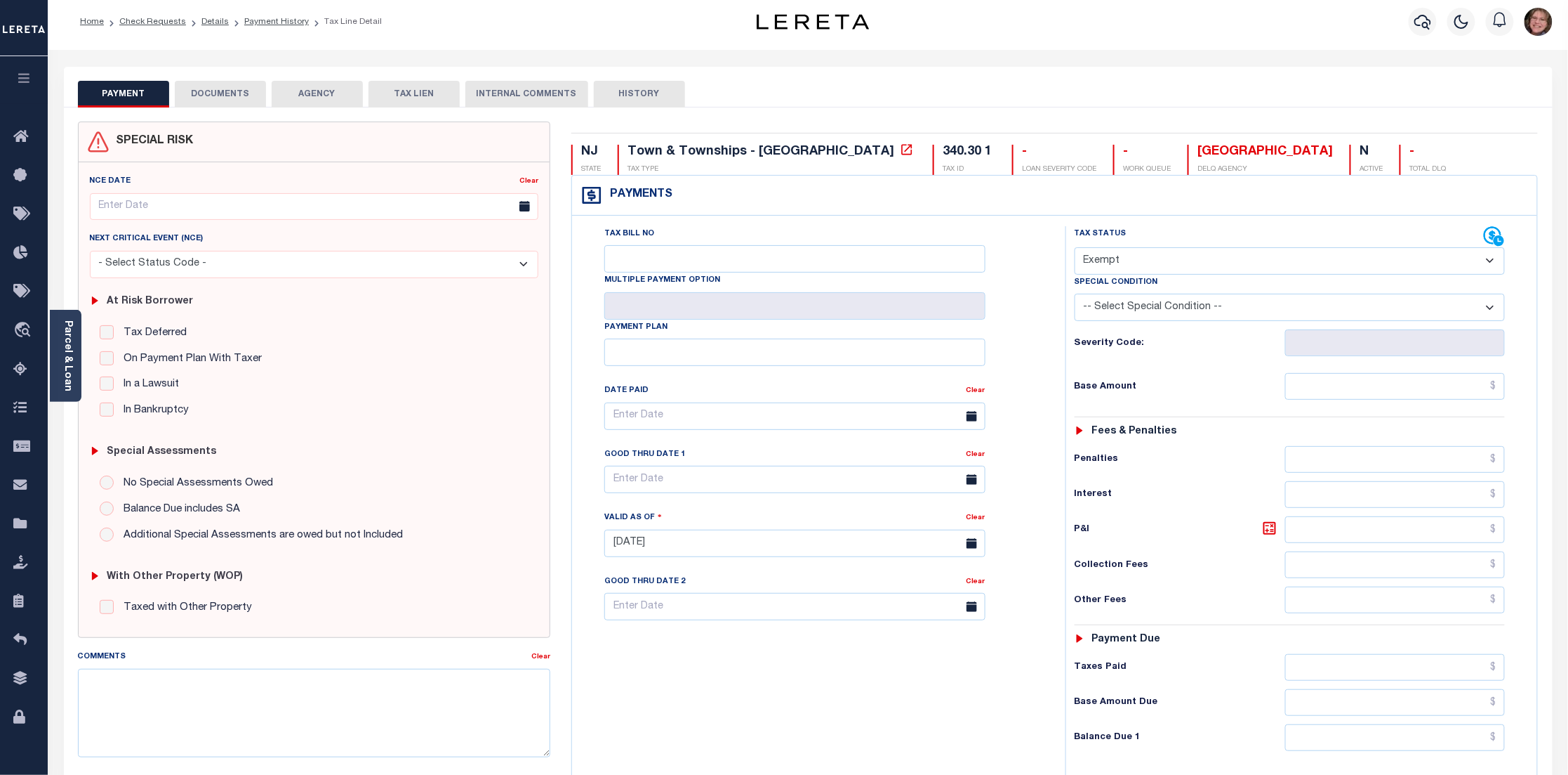
scroll to position [263, 0]
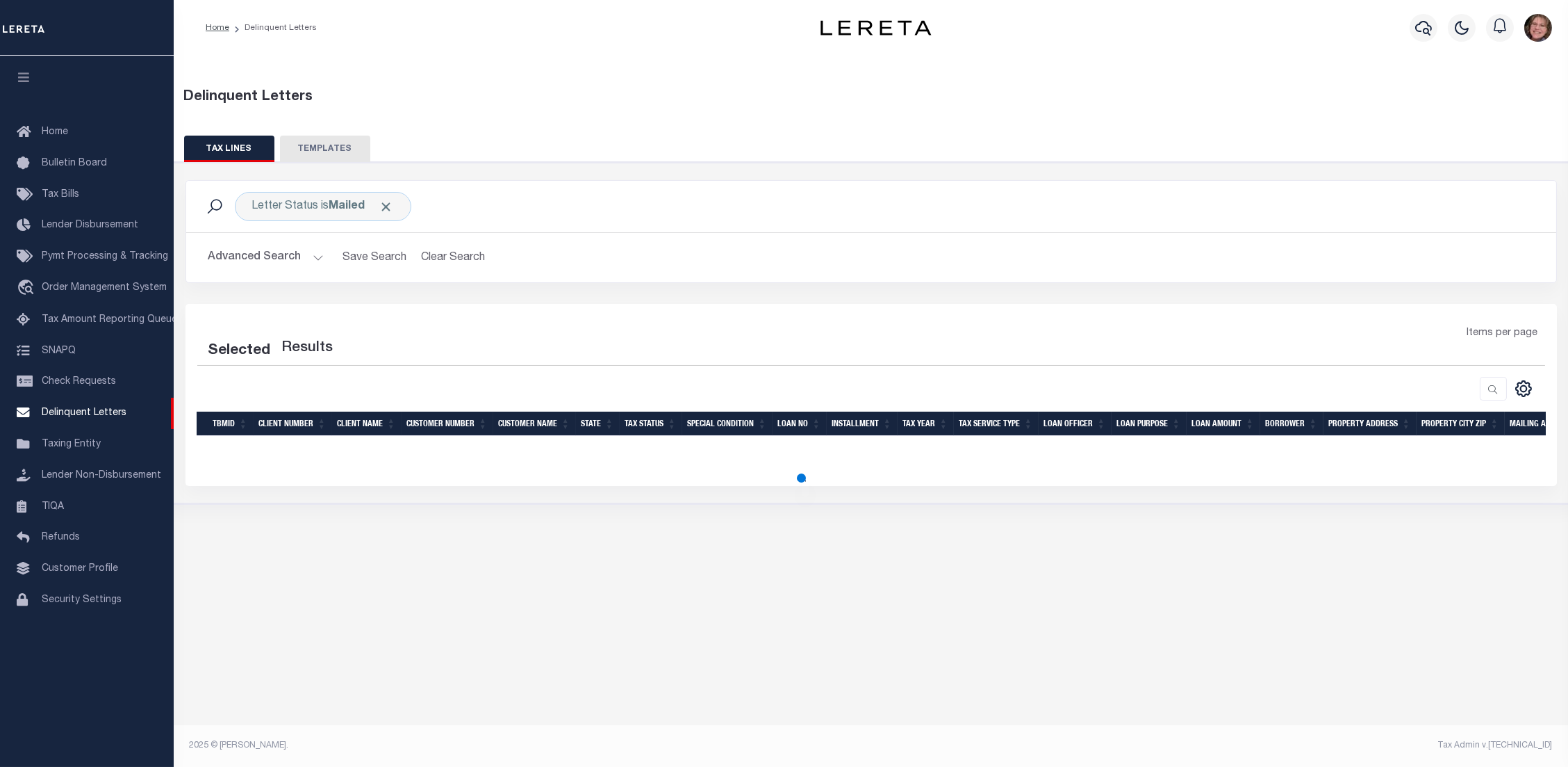
click at [333, 147] on button "TEMPLATES" at bounding box center [325, 148] width 91 height 27
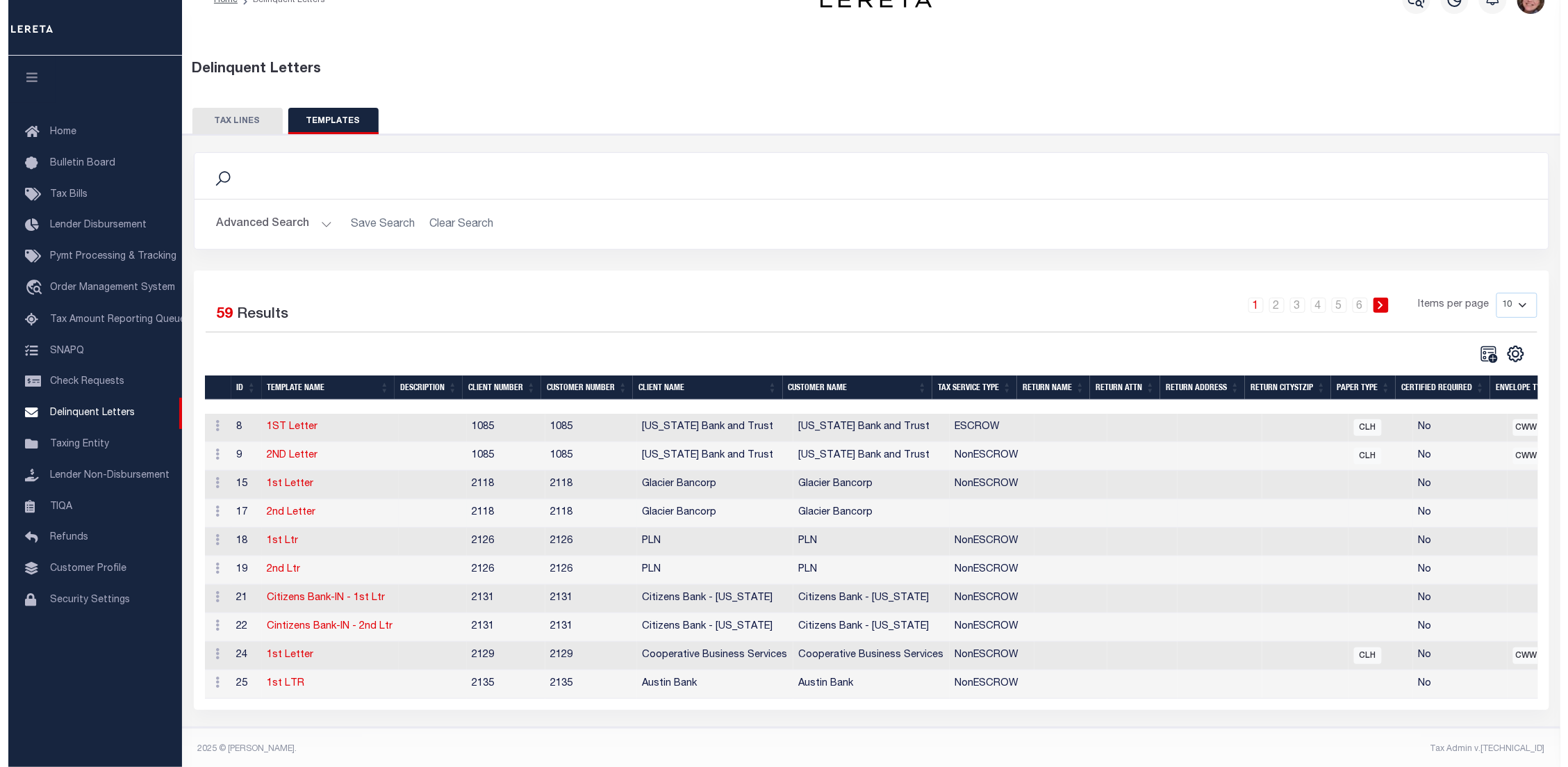
scroll to position [43, 0]
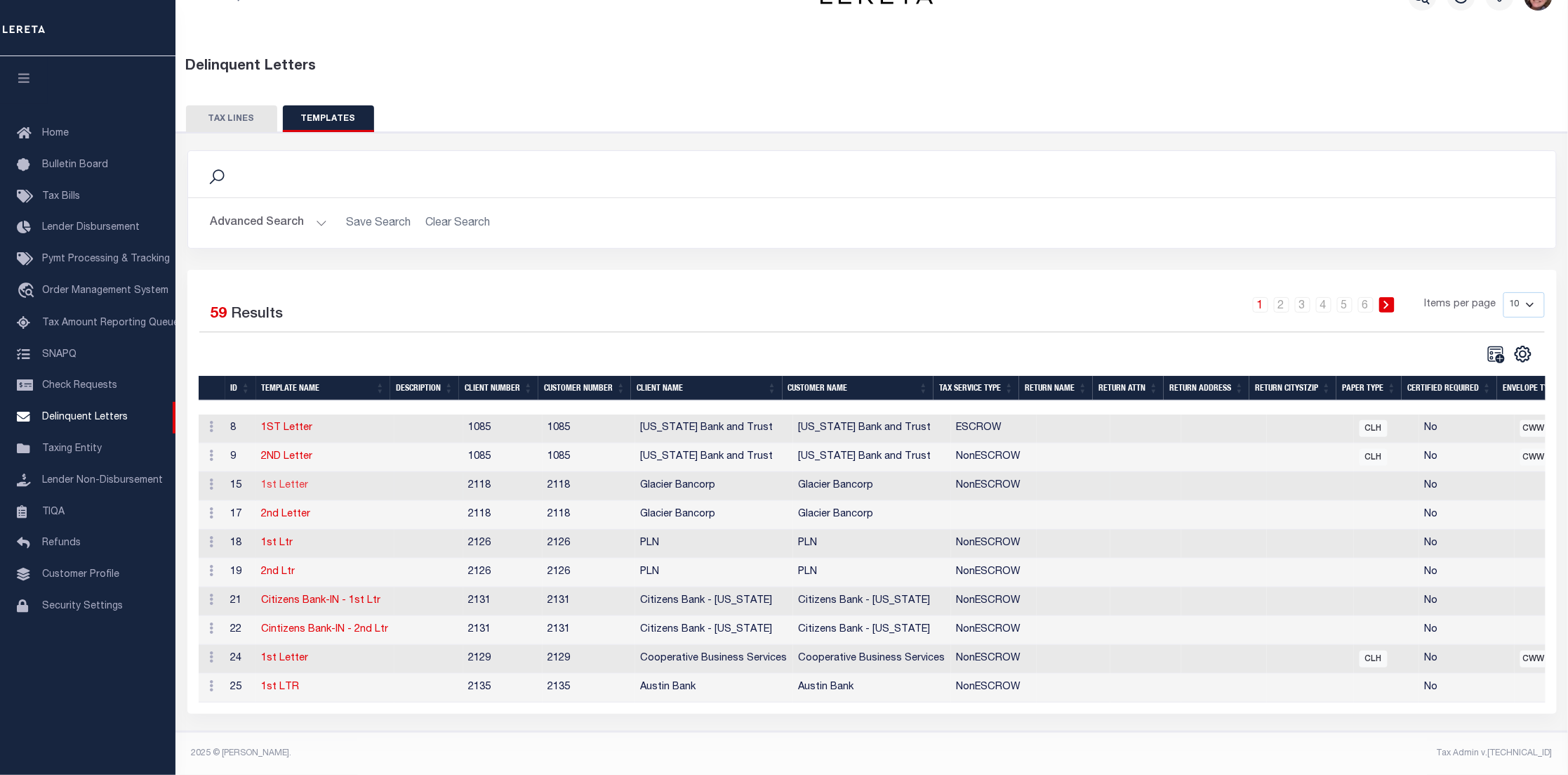
click at [296, 480] on link "1st Letter" at bounding box center [285, 485] width 47 height 10
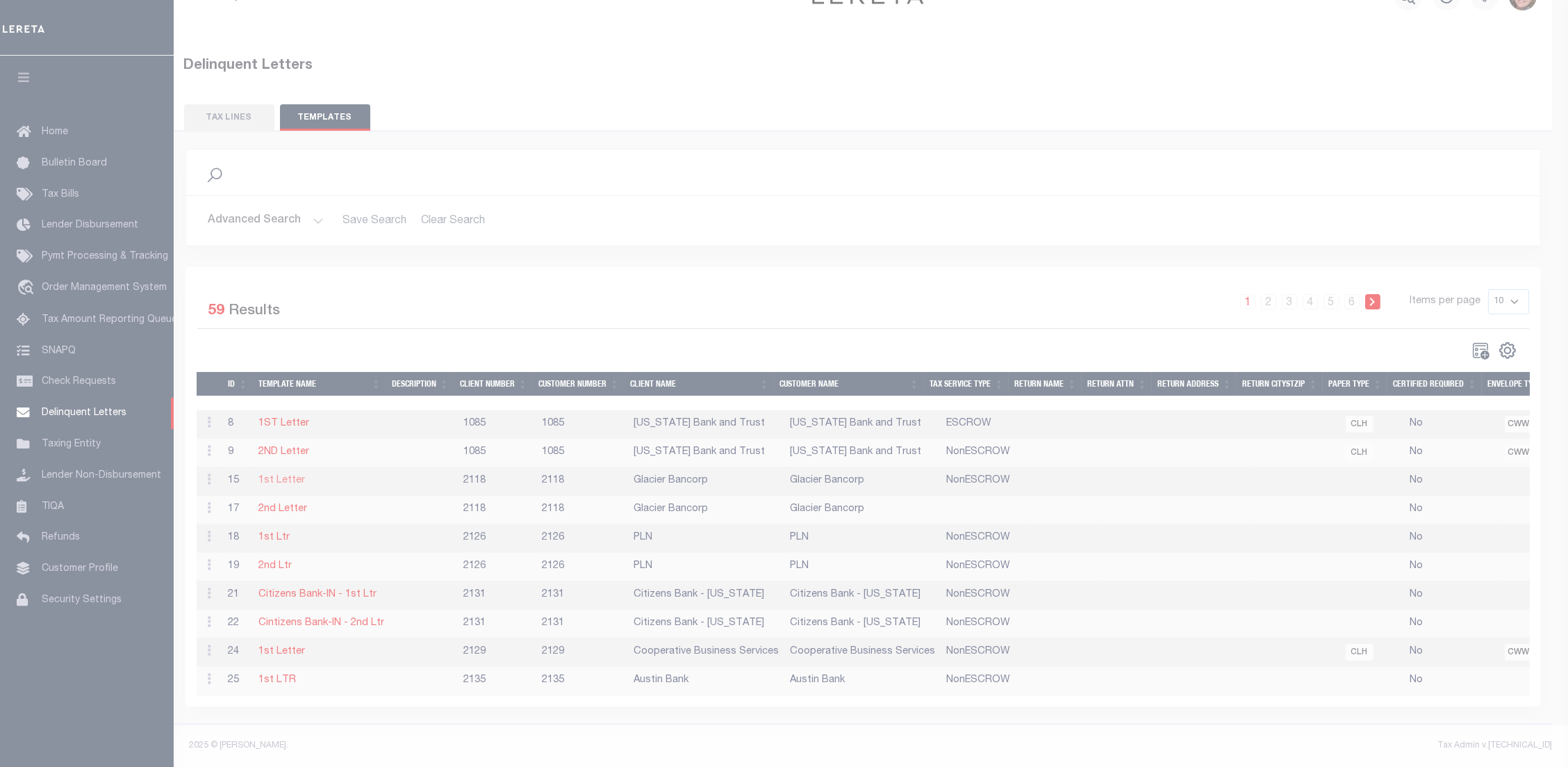
type textarea "<p style="text-align: right;">&nbsp;</p> <p style="text-align: right;">&nbsp;</…"
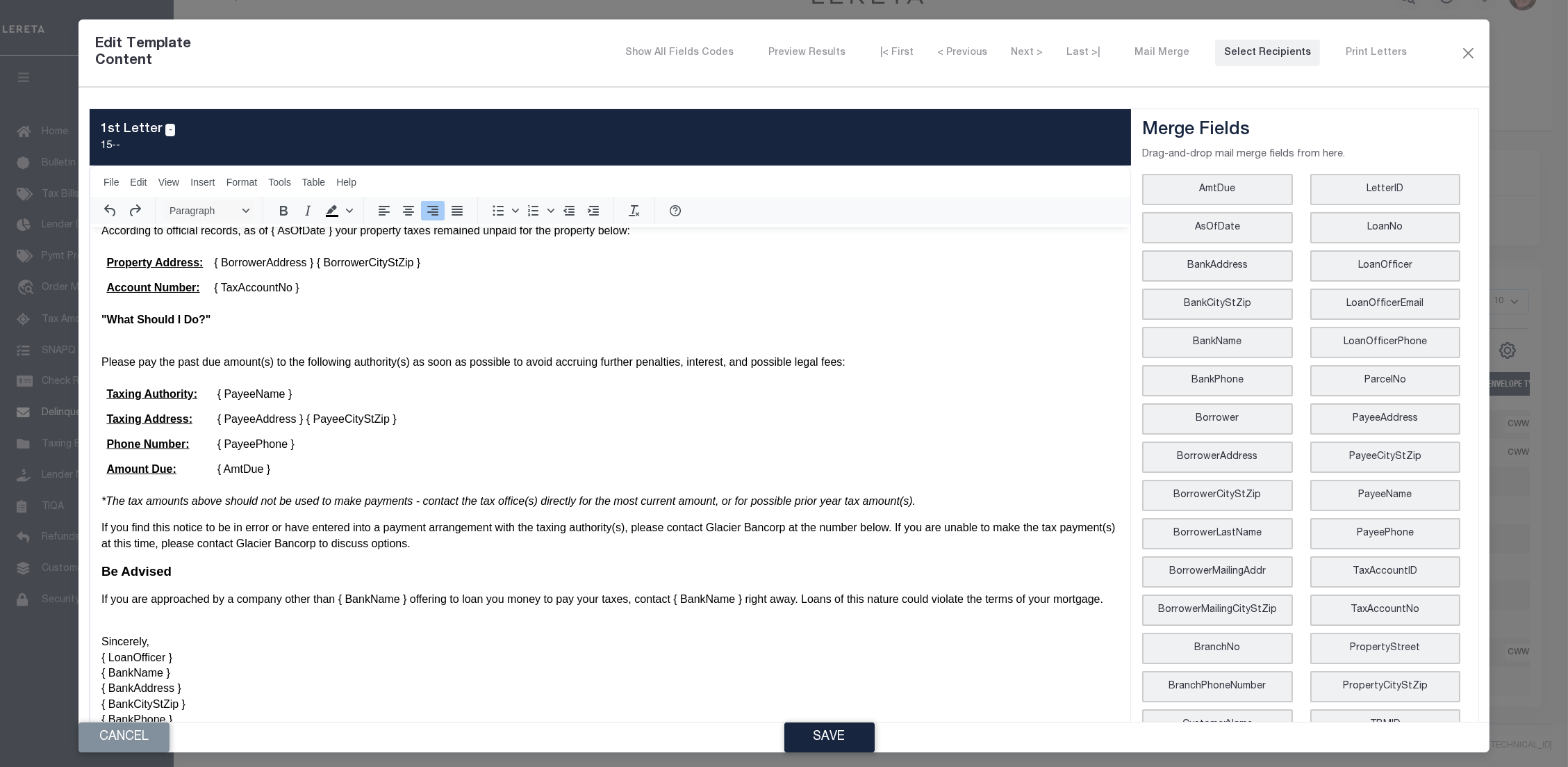
scroll to position [325, 0]
click at [1461, 48] on button "Close" at bounding box center [1468, 52] width 17 height 18
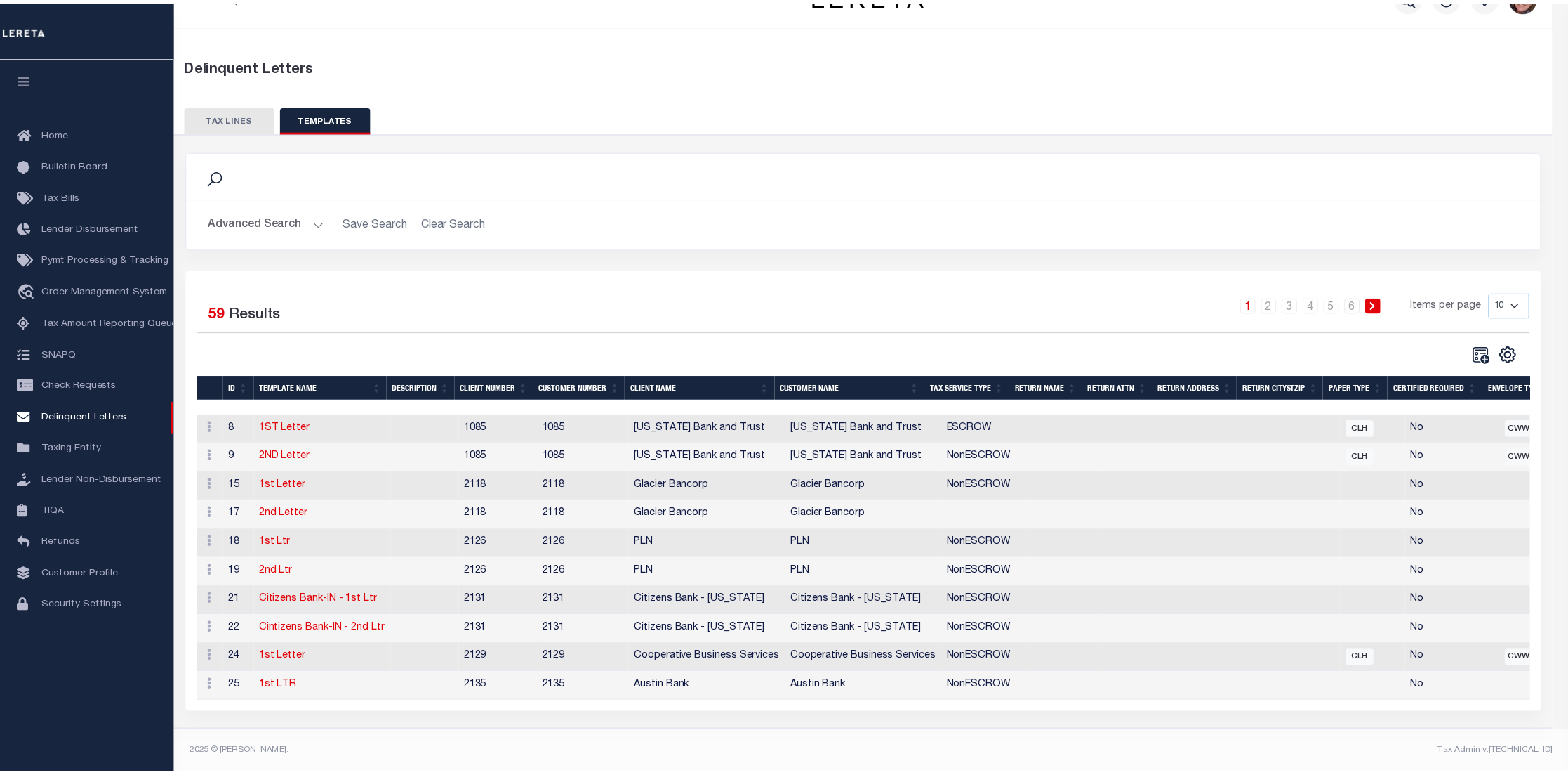
scroll to position [0, 0]
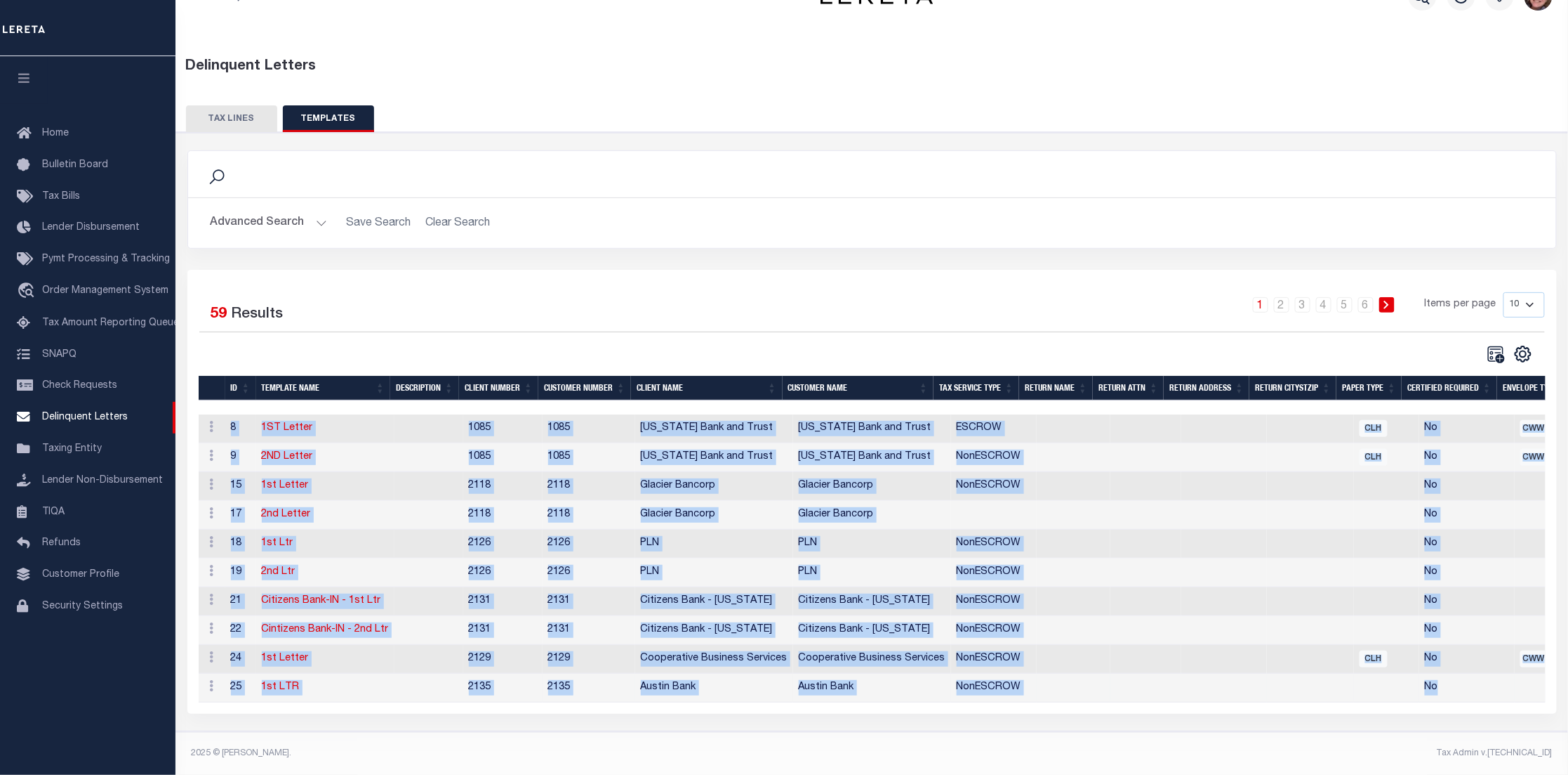
drag, startPoint x: 1336, startPoint y: 703, endPoint x: 1450, endPoint y: 690, distance: 114.7
click at [1450, 690] on div "Selected 59 Results 1 2 3 4 5 6 Items per page 10 25 50 100" at bounding box center [871, 492] width 1369 height 444
click at [212, 420] on icon at bounding box center [212, 425] width 4 height 11
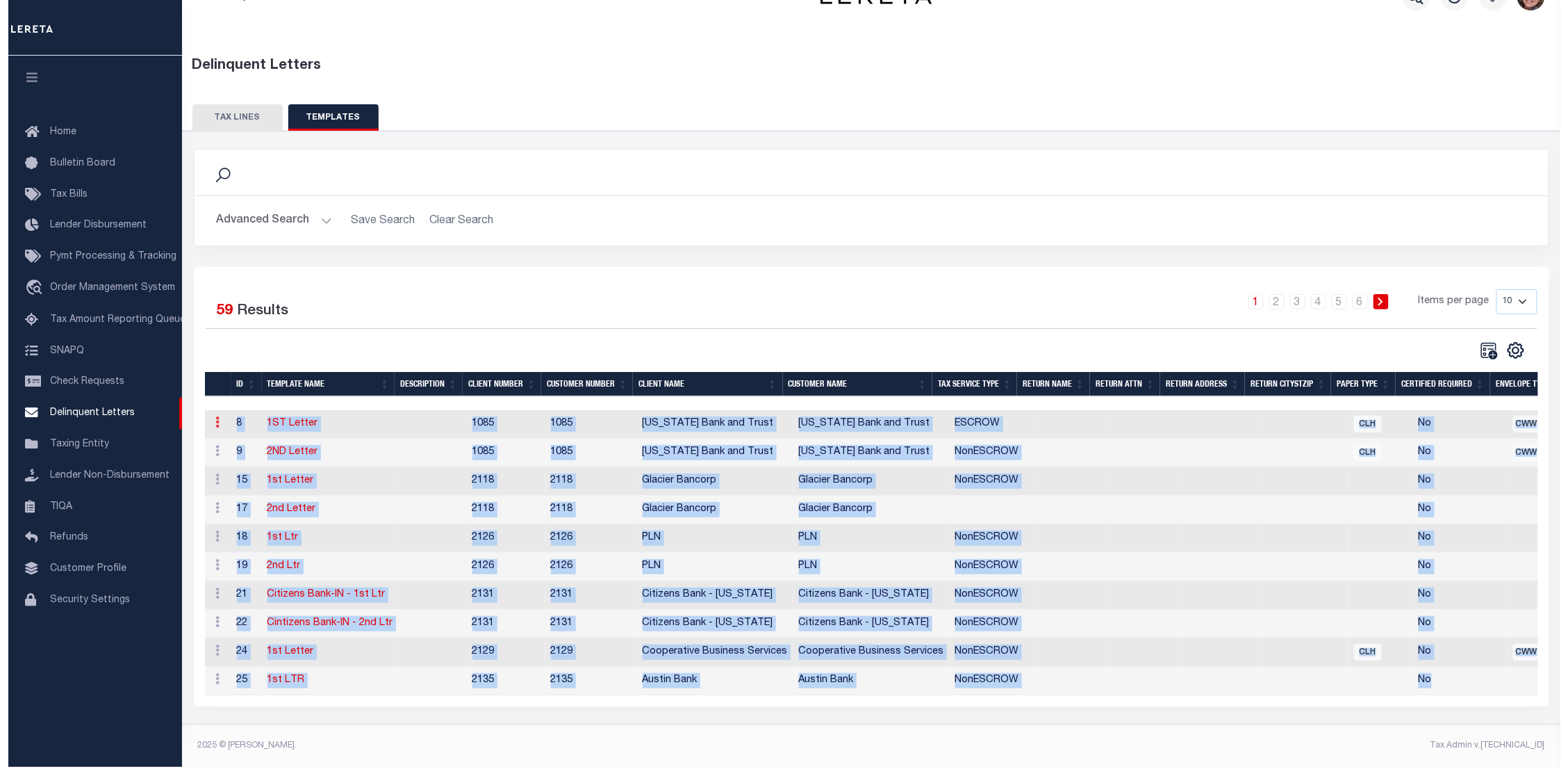
scroll to position [35, 0]
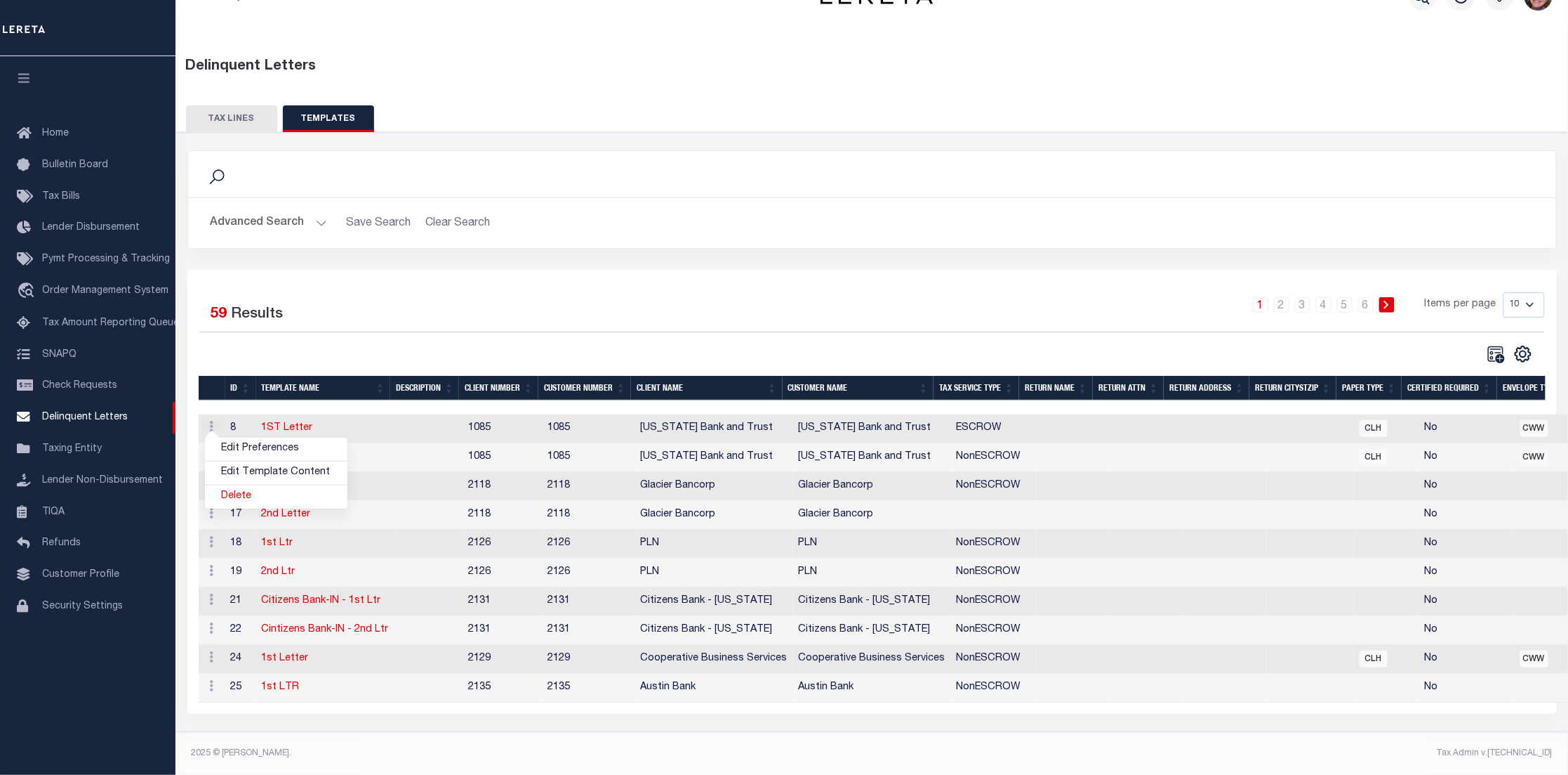
click at [330, 419] on td "1ST Letter" at bounding box center [325, 428] width 138 height 29
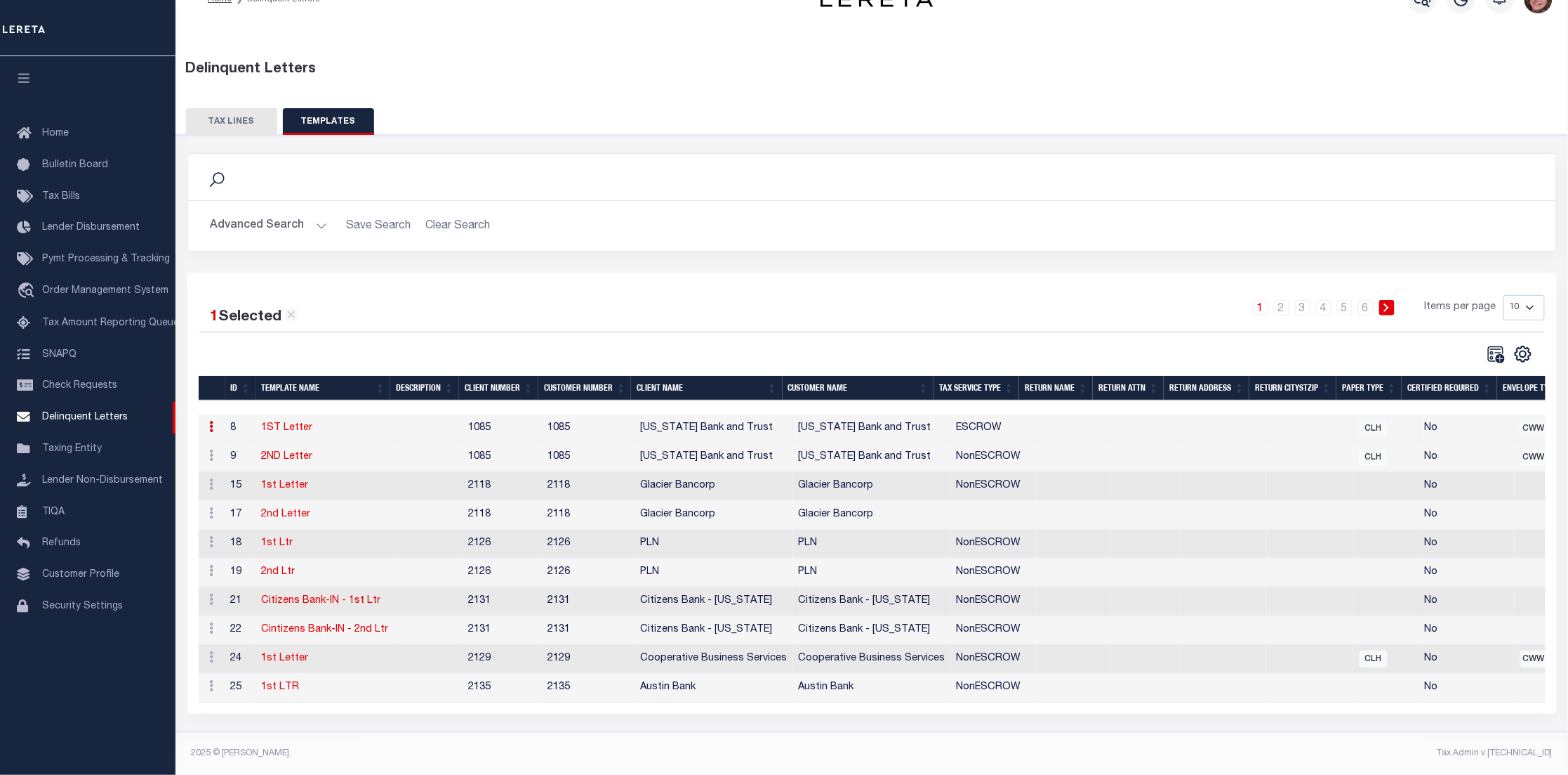
click at [301, 422] on link "1ST Letter" at bounding box center [287, 427] width 51 height 10
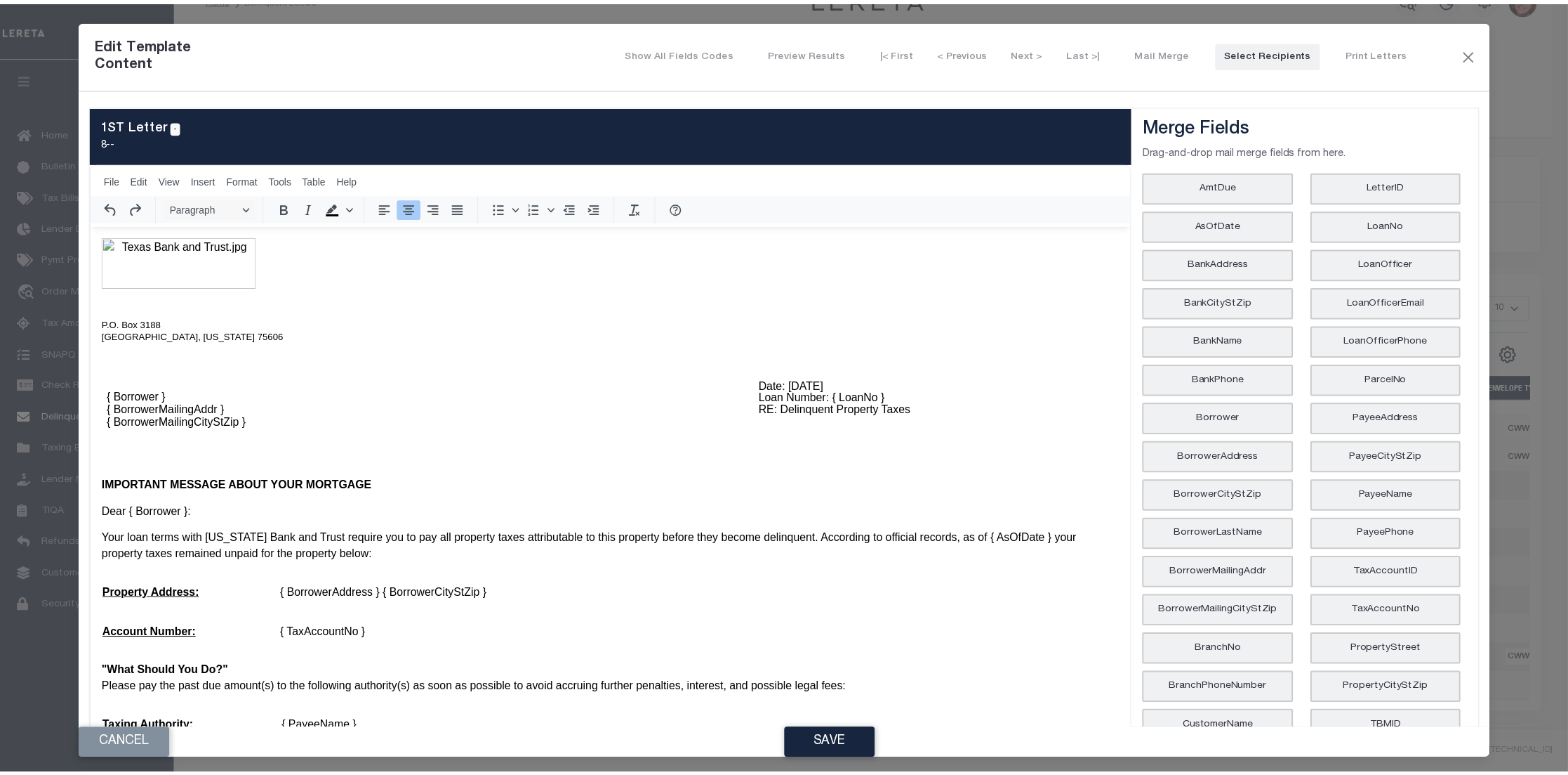
scroll to position [0, 0]
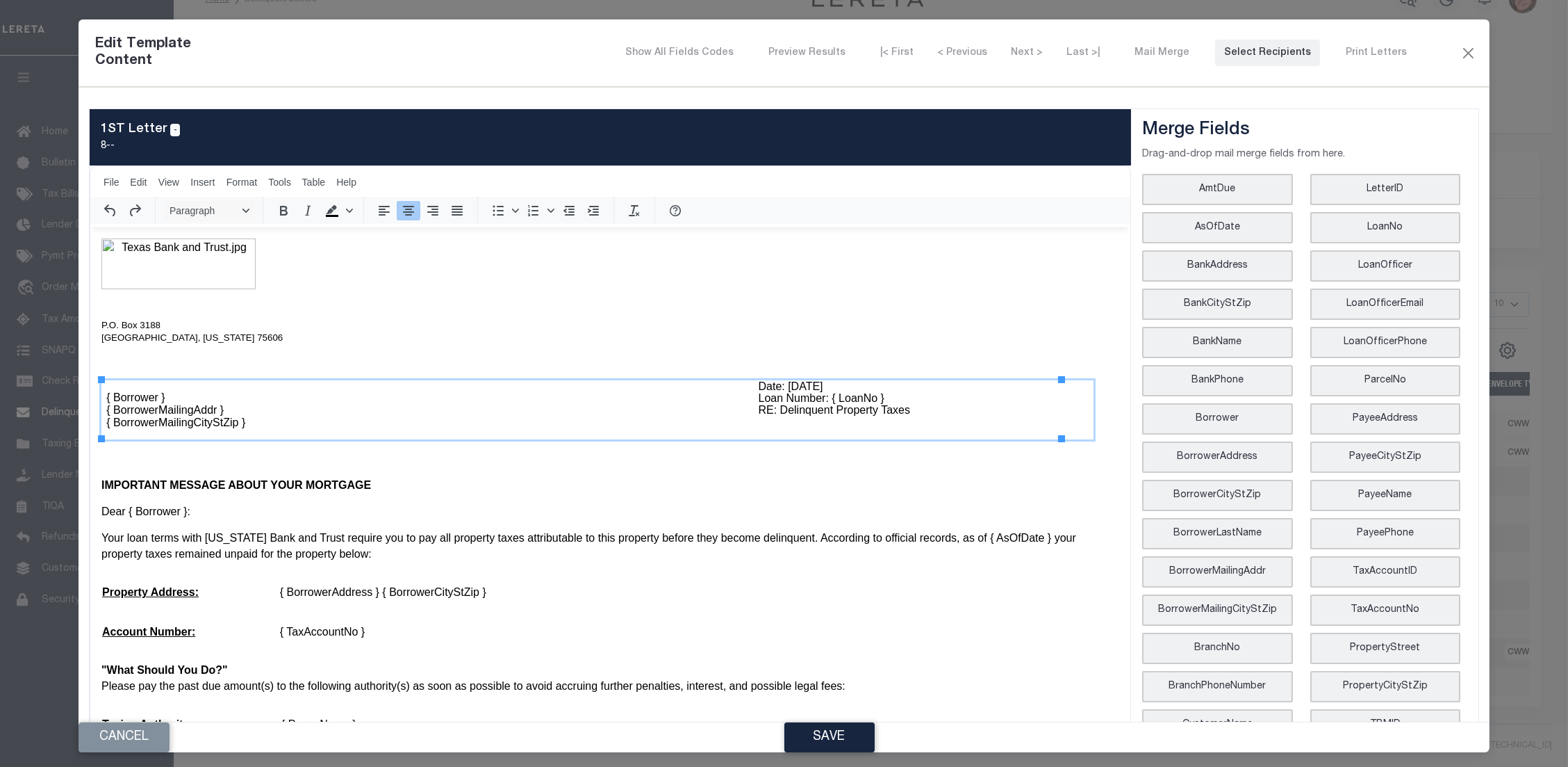
click at [175, 409] on p "{ Borrower } { BorrowerMailingAddr } { BorrowerMailingCityStZip }" at bounding box center [393, 410] width 576 height 37
click at [1461, 48] on button "Close" at bounding box center [1468, 52] width 17 height 18
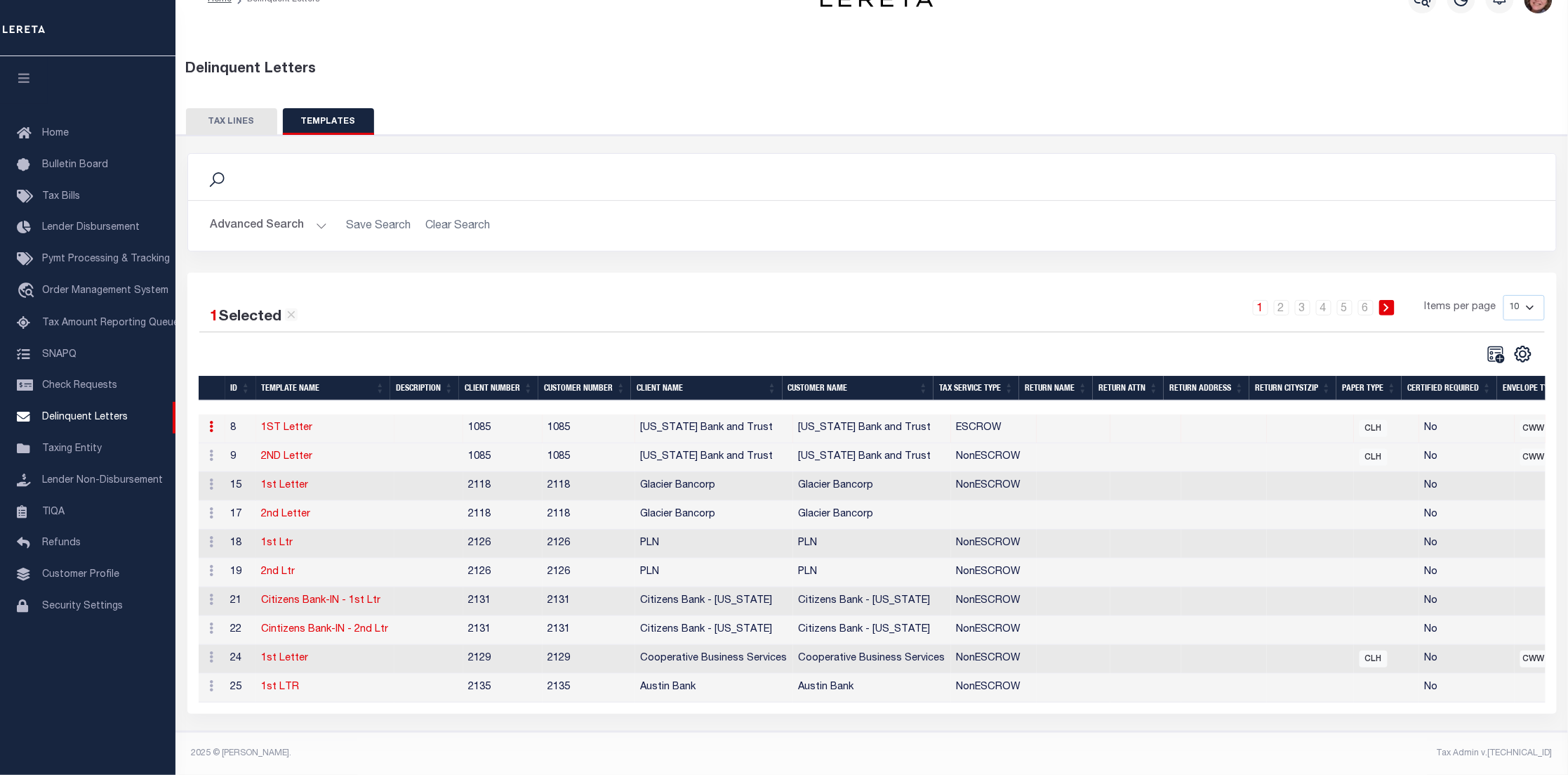
click at [239, 115] on button "TAX LINES" at bounding box center [232, 122] width 92 height 27
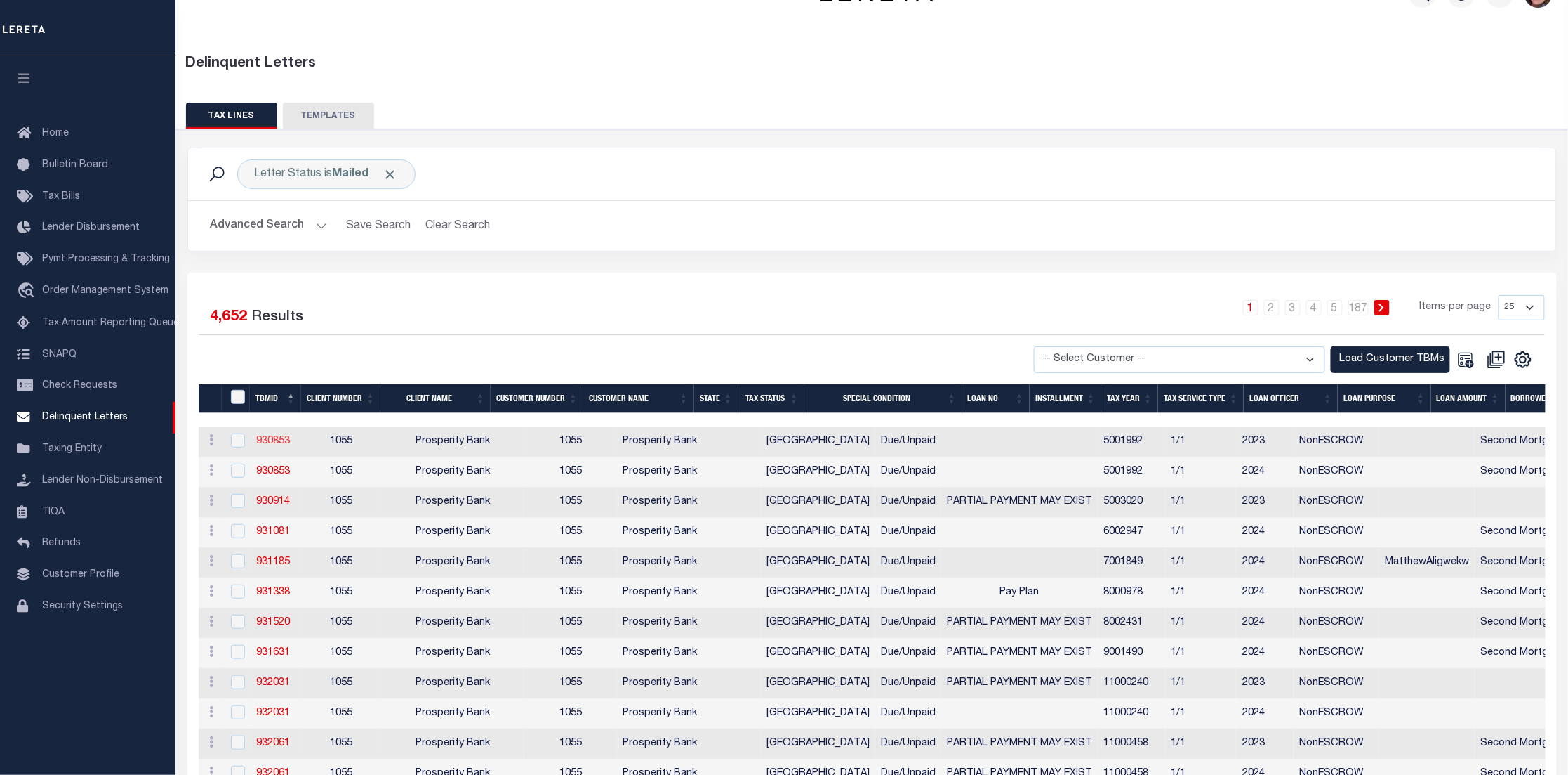
click at [278, 436] on link "930853" at bounding box center [273, 441] width 34 height 10
checkbox input "true"
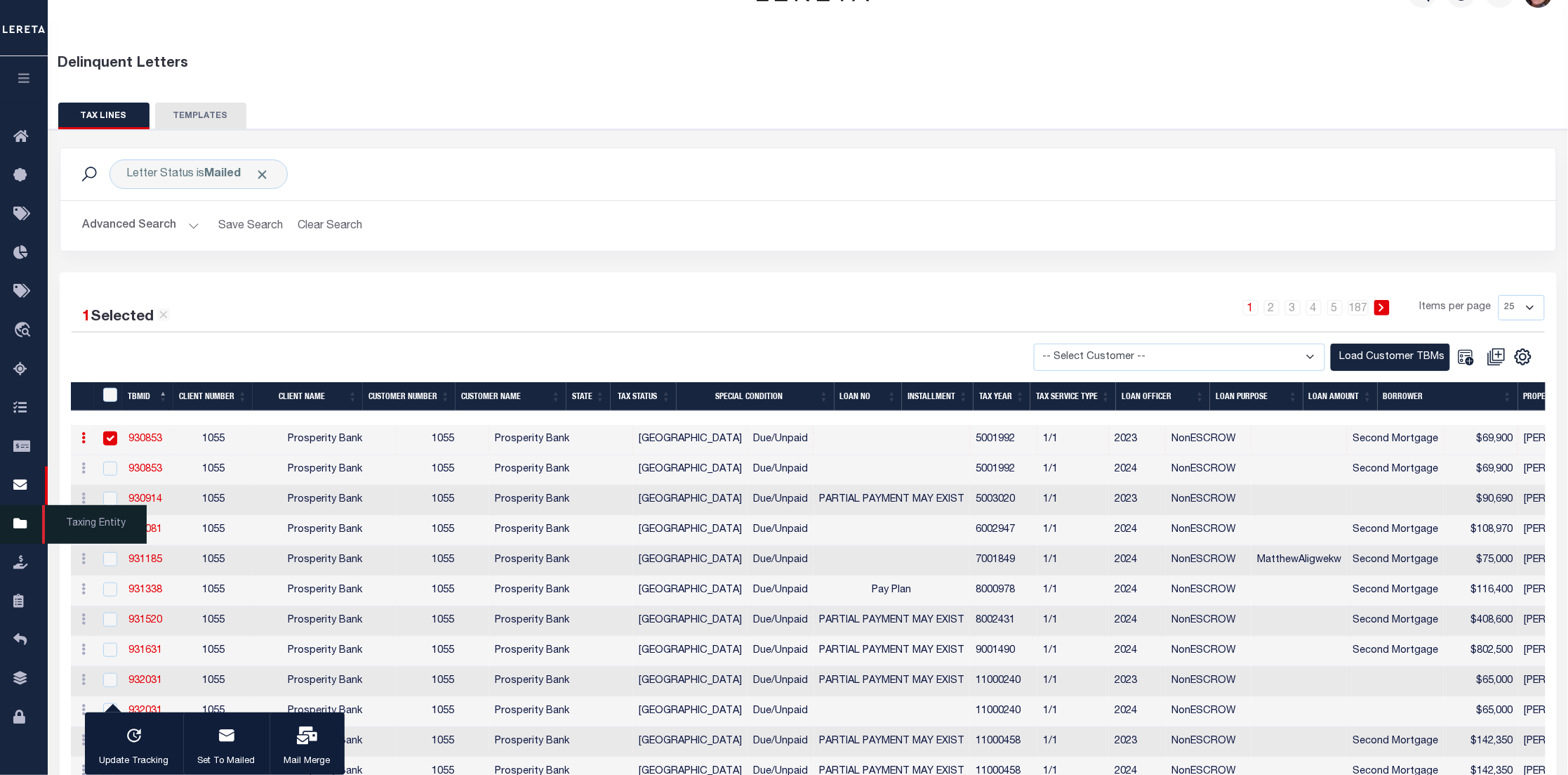
click at [20, 518] on icon at bounding box center [24, 524] width 23 height 18
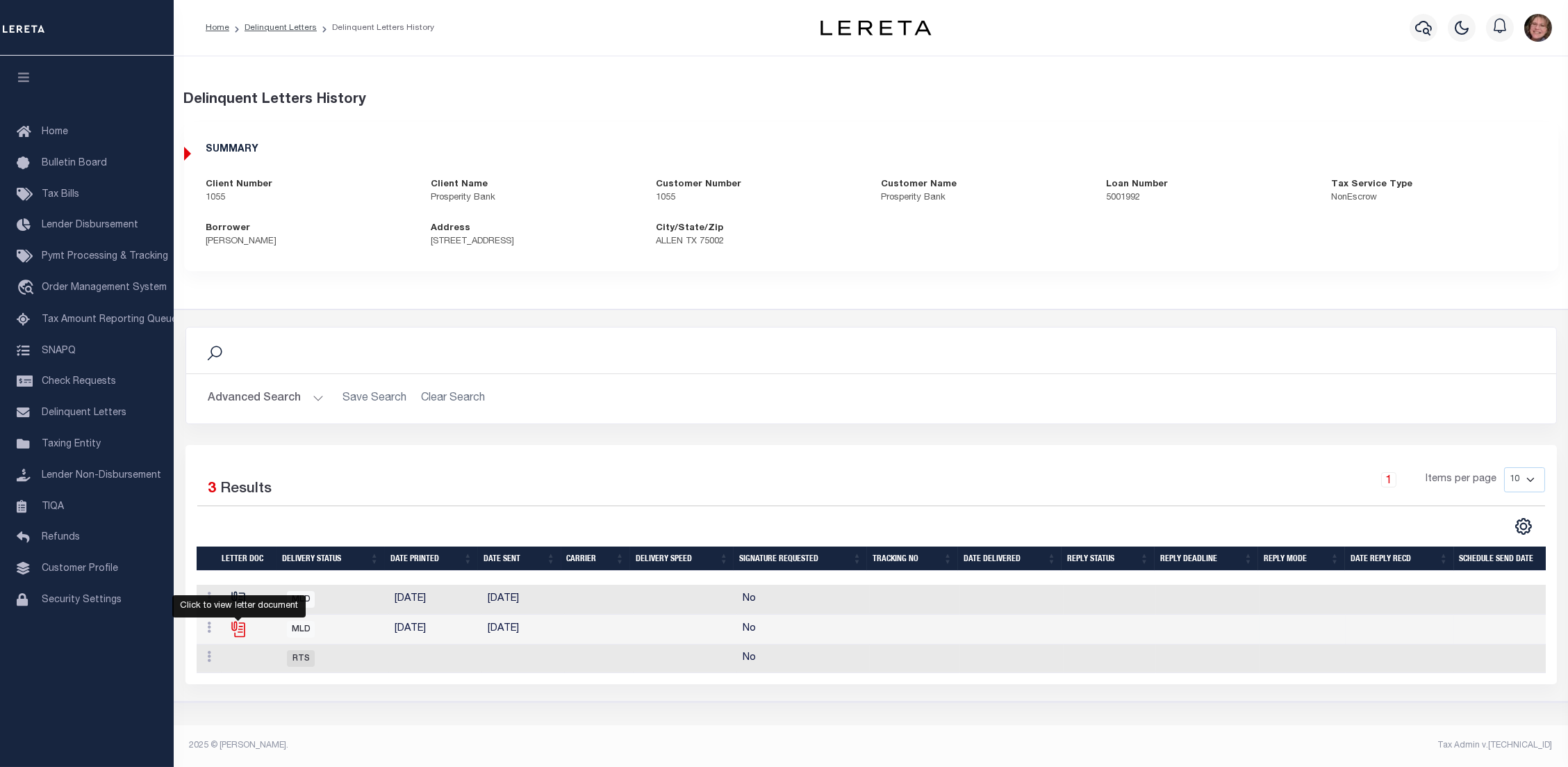
click at [235, 628] on icon "" at bounding box center [239, 629] width 18 height 18
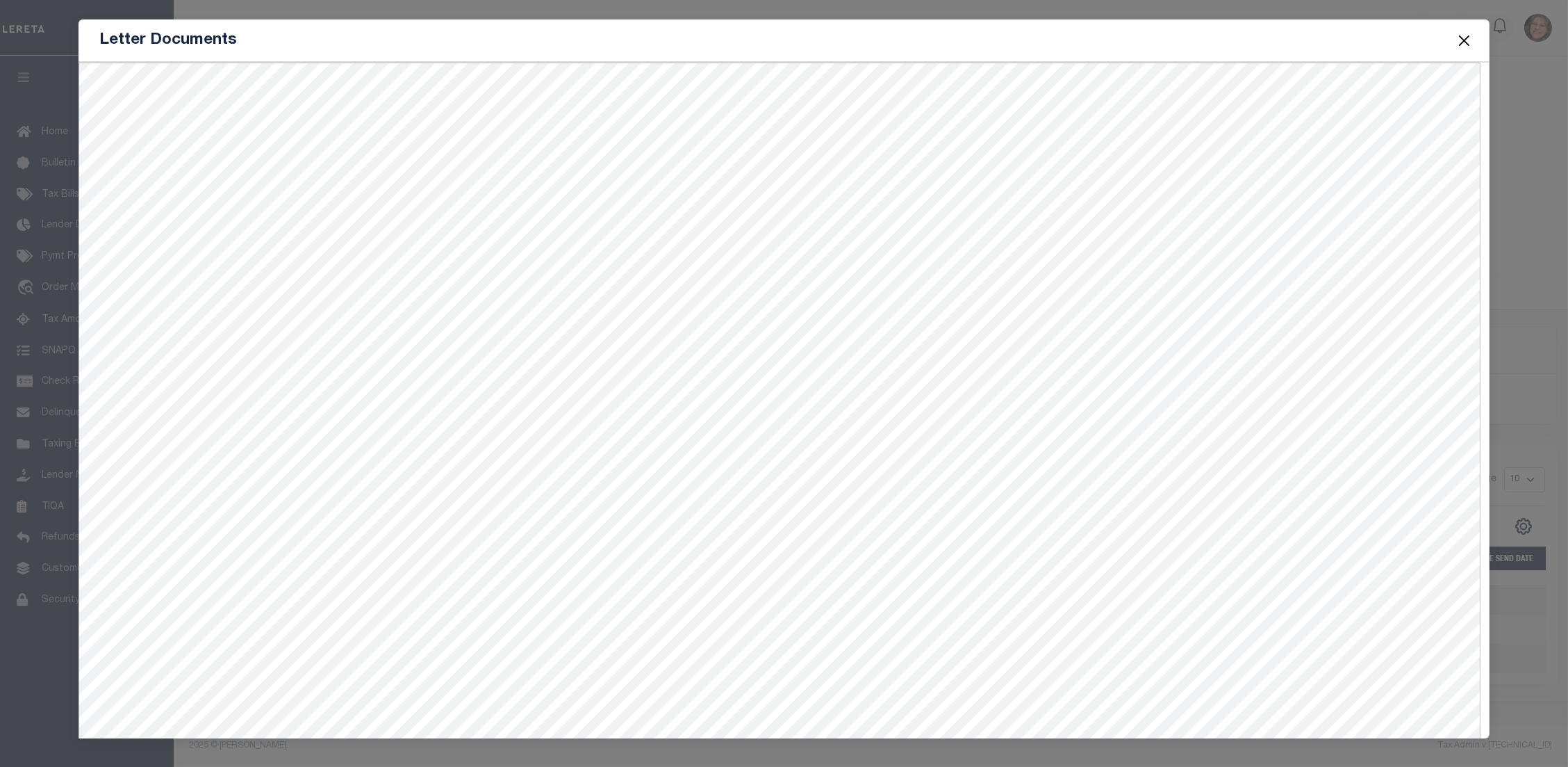
click at [1466, 35] on button "Close" at bounding box center [1464, 40] width 18 height 18
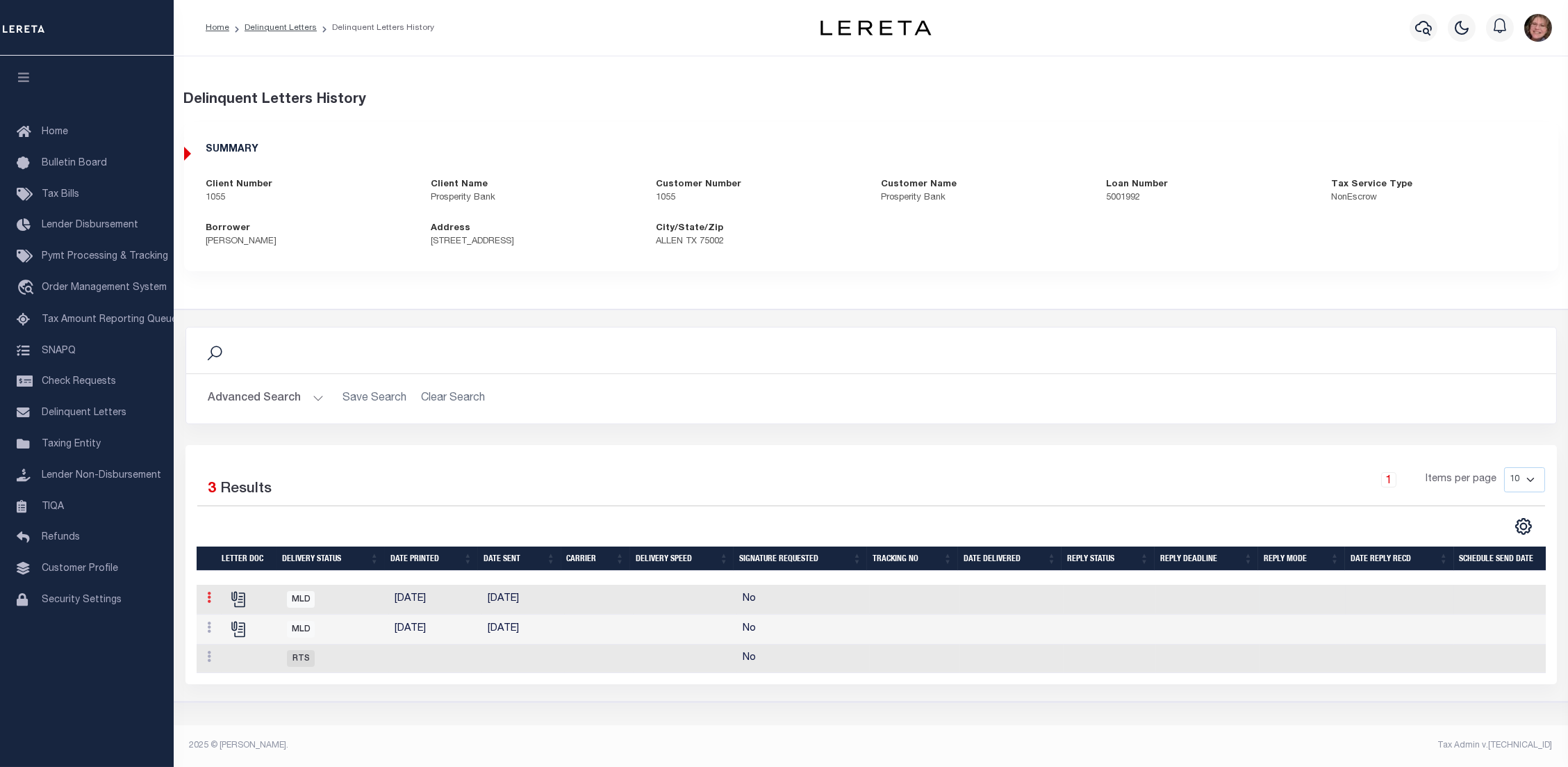
click at [211, 603] on link at bounding box center [210, 598] width 16 height 11
click at [237, 617] on link "Details" at bounding box center [236, 619] width 65 height 23
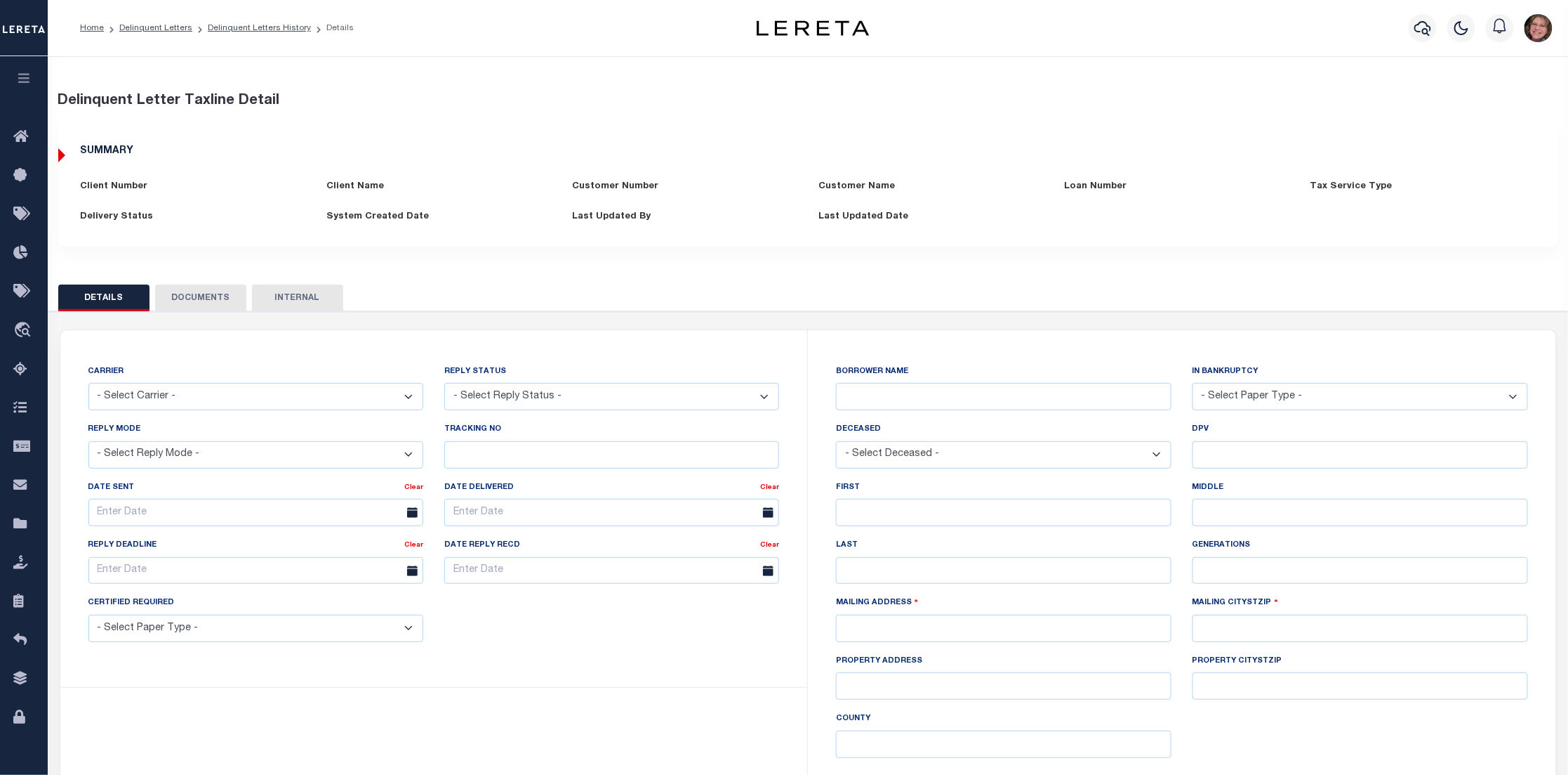
type input "[DATE]"
select select "False"
type input "[PERSON_NAME]"
select select "False"
type input "Y"
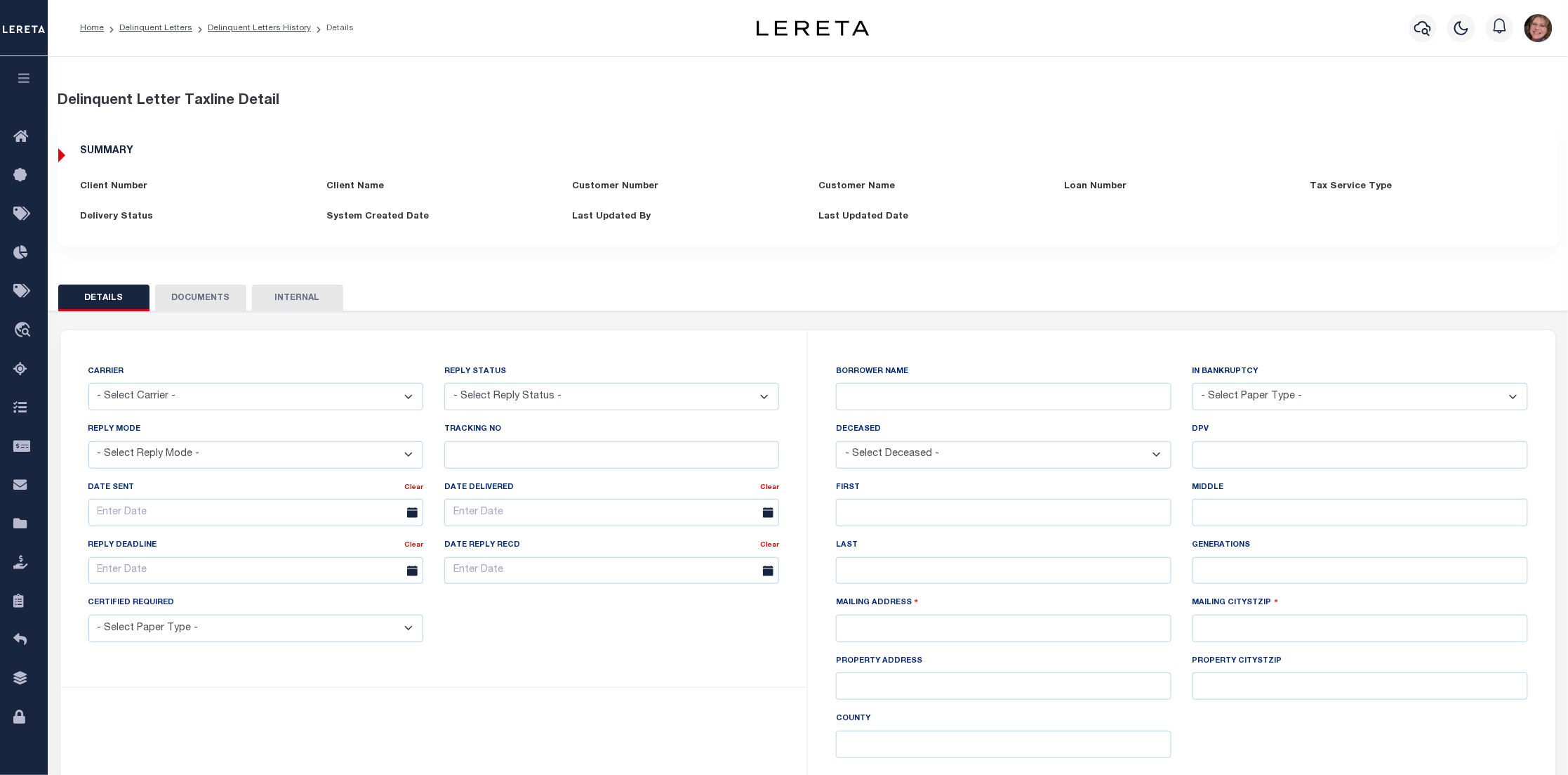
type input "[PERSON_NAME]"
type input "A"
type input "[PERSON_NAME]"
type input "324 REGAL DR"
type input "ALLEN TX 75002-3046"
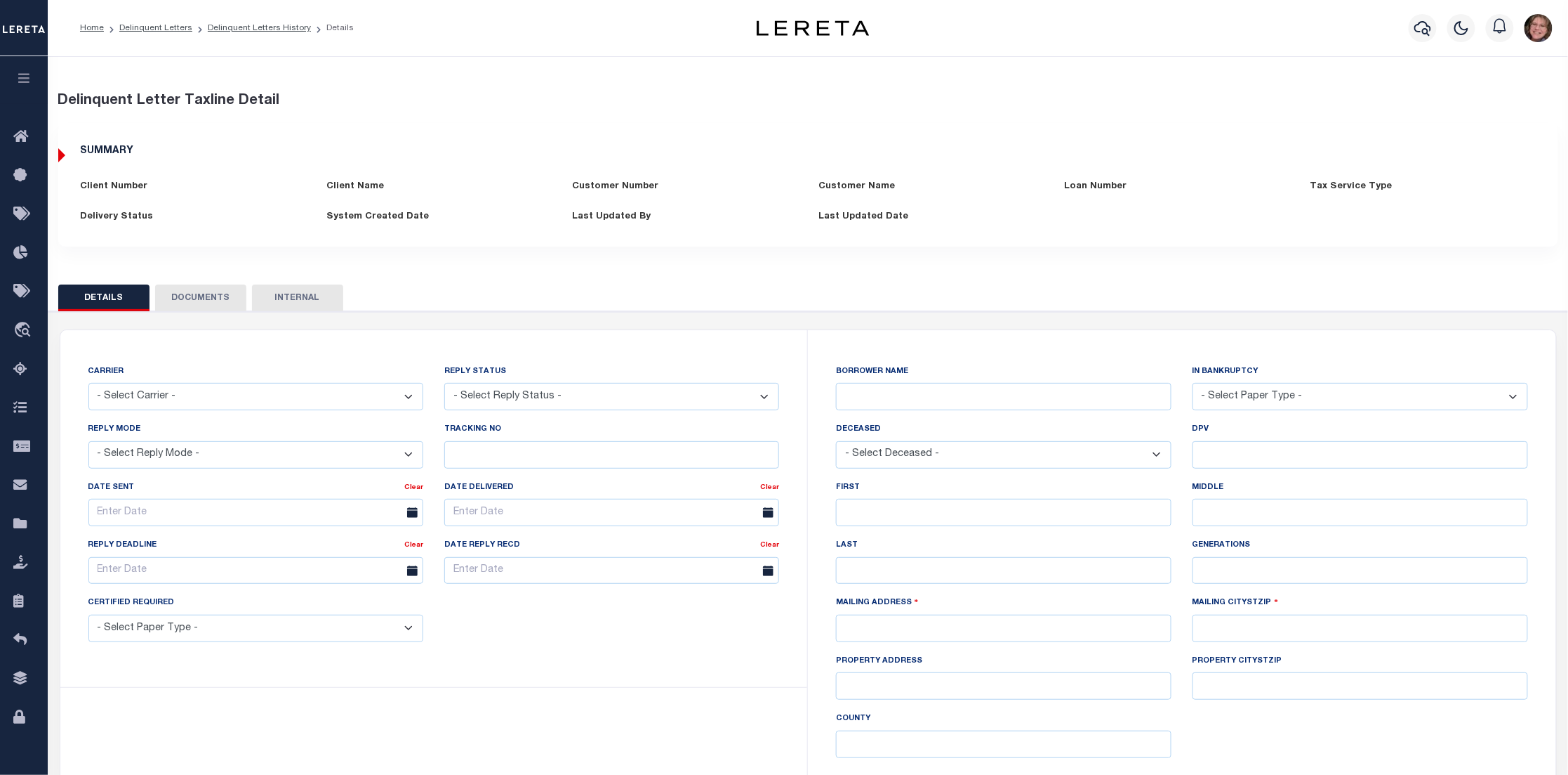
type input "[STREET_ADDRESS]"
type input "ALLEN TX 75002"
type input "[GEOGRAPHIC_DATA]"
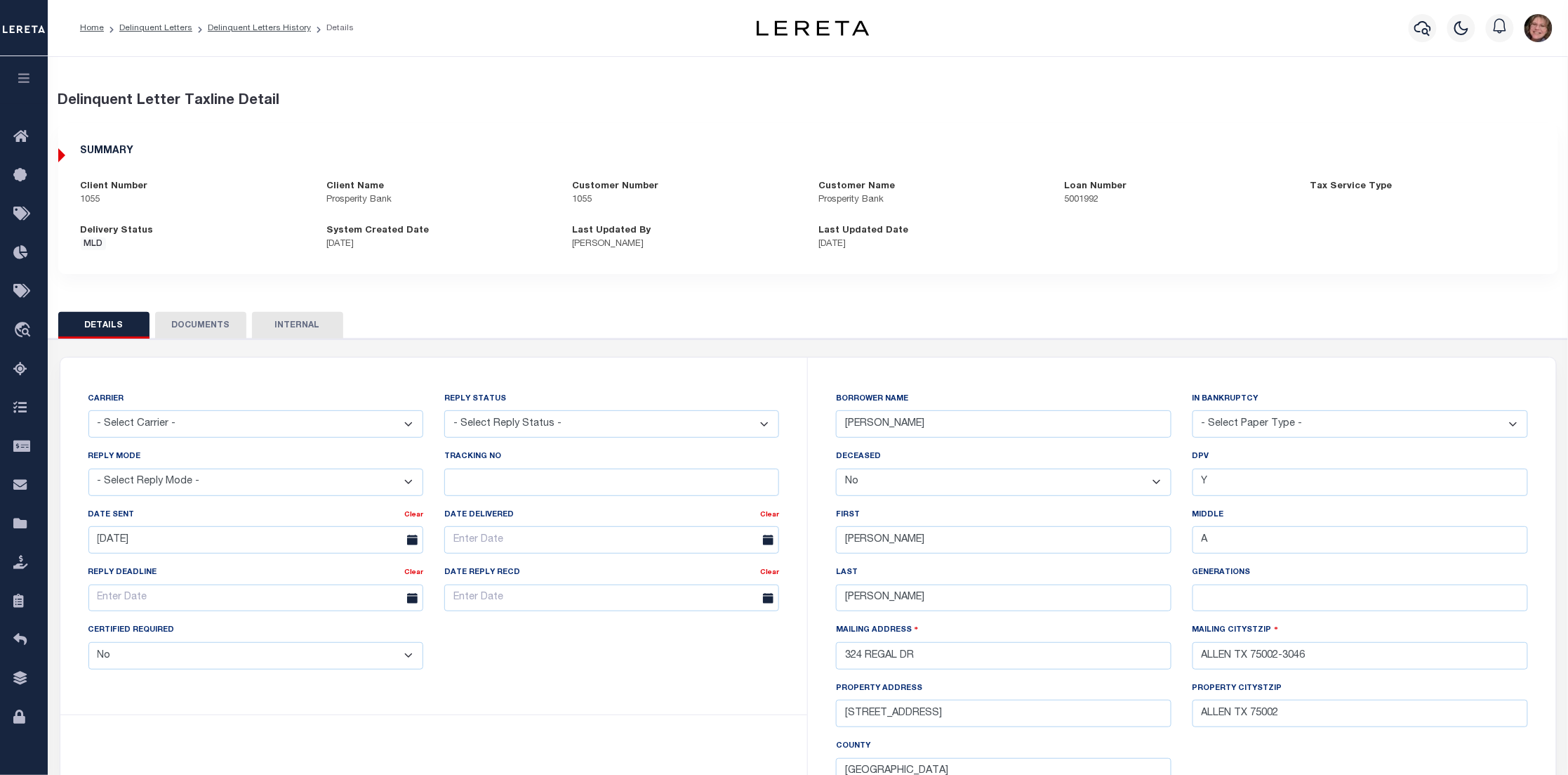
click at [200, 316] on button "DOCUMENTS" at bounding box center [201, 325] width 92 height 27
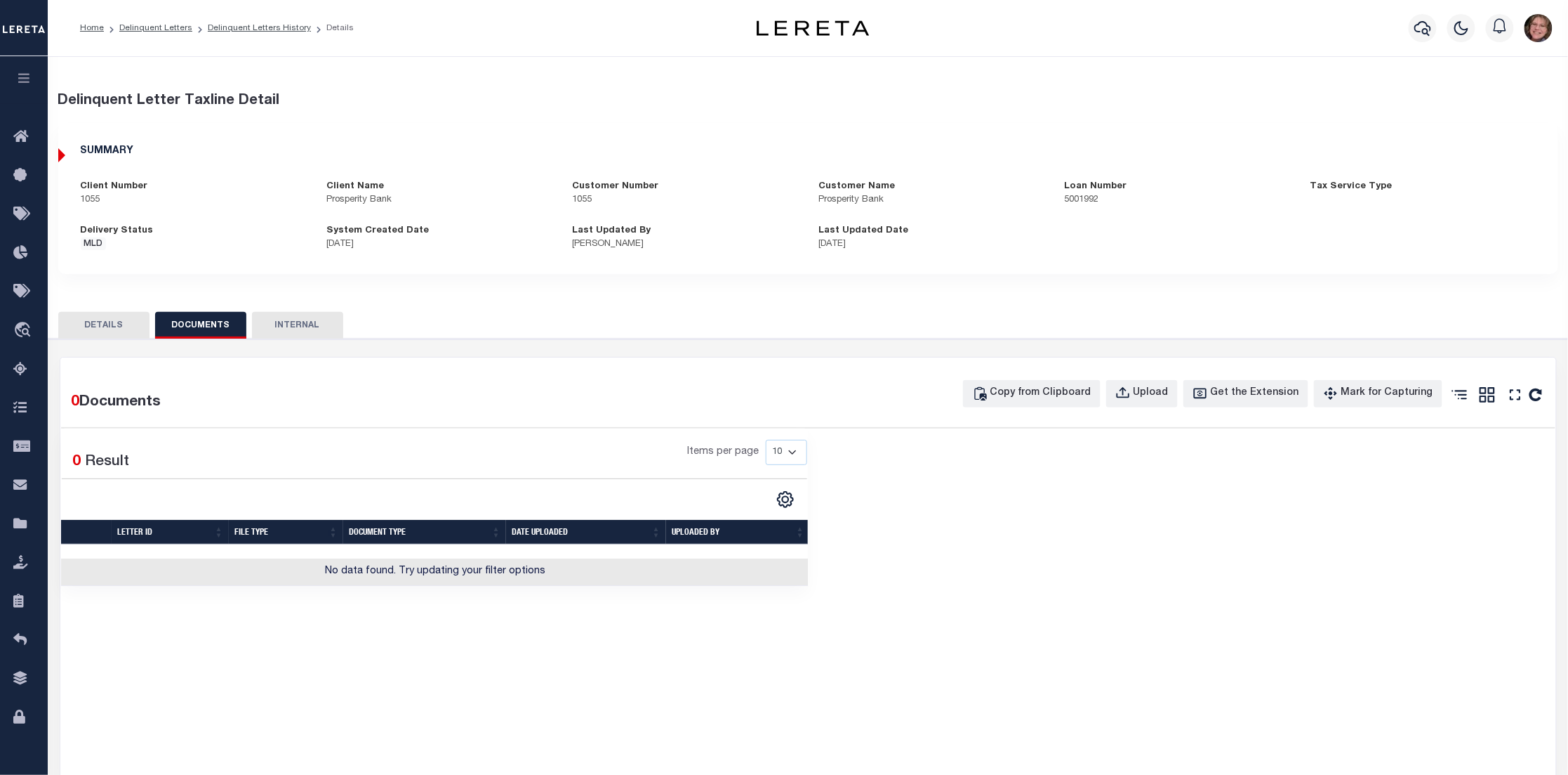
click at [296, 323] on button "INTERNAL" at bounding box center [298, 325] width 92 height 27
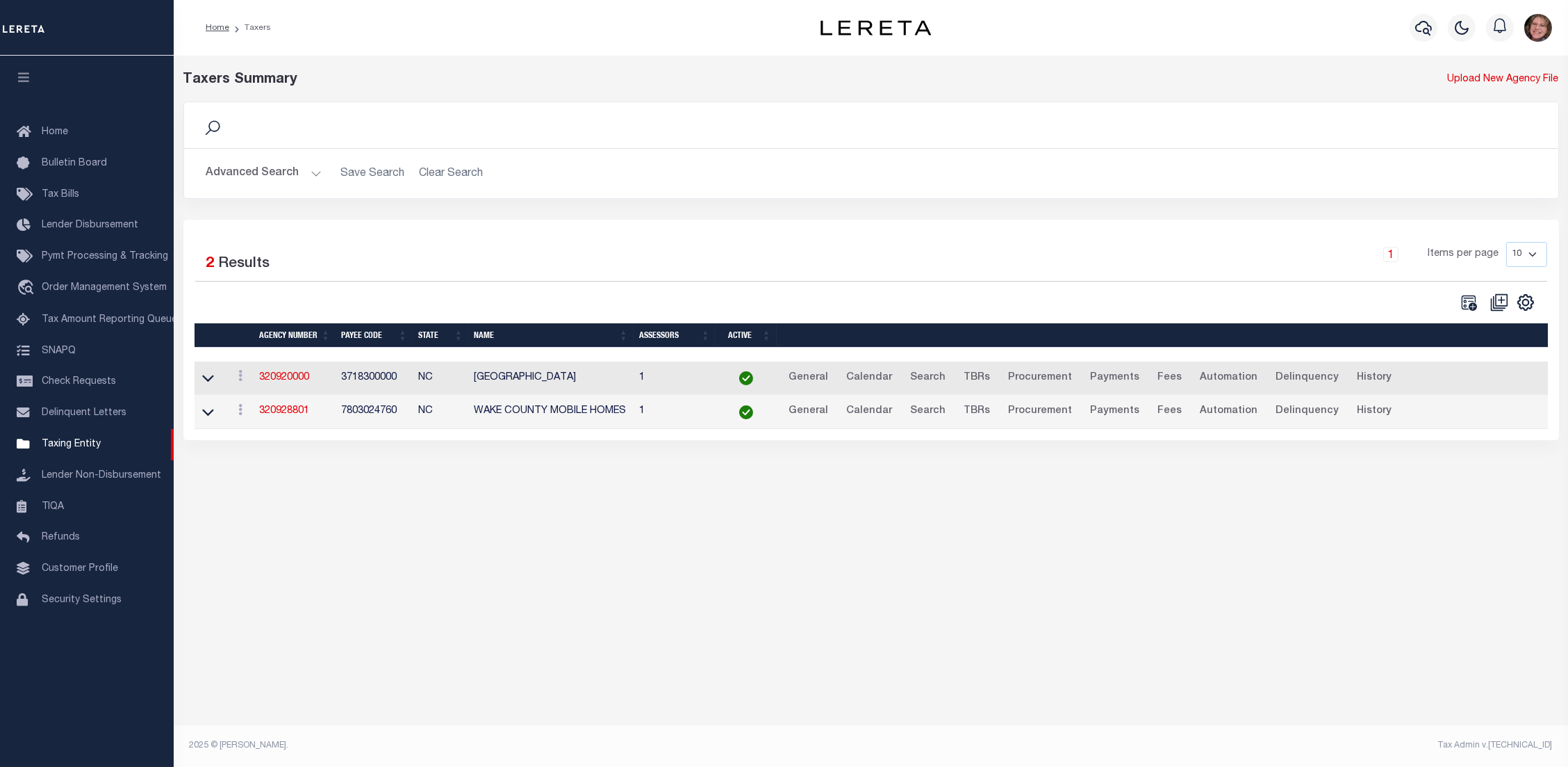
click at [432, 175] on h2 "Advanced Search Save Search Clear Search tblPayees_dynamictable_____DefaultSave…" at bounding box center [871, 173] width 1352 height 27
click at [444, 171] on h2 "Advanced Search Save Search Clear Search tblPayees_dynamictable_____DefaultSave…" at bounding box center [871, 173] width 1352 height 27
click at [309, 174] on button "Advanced Search" at bounding box center [263, 173] width 115 height 27
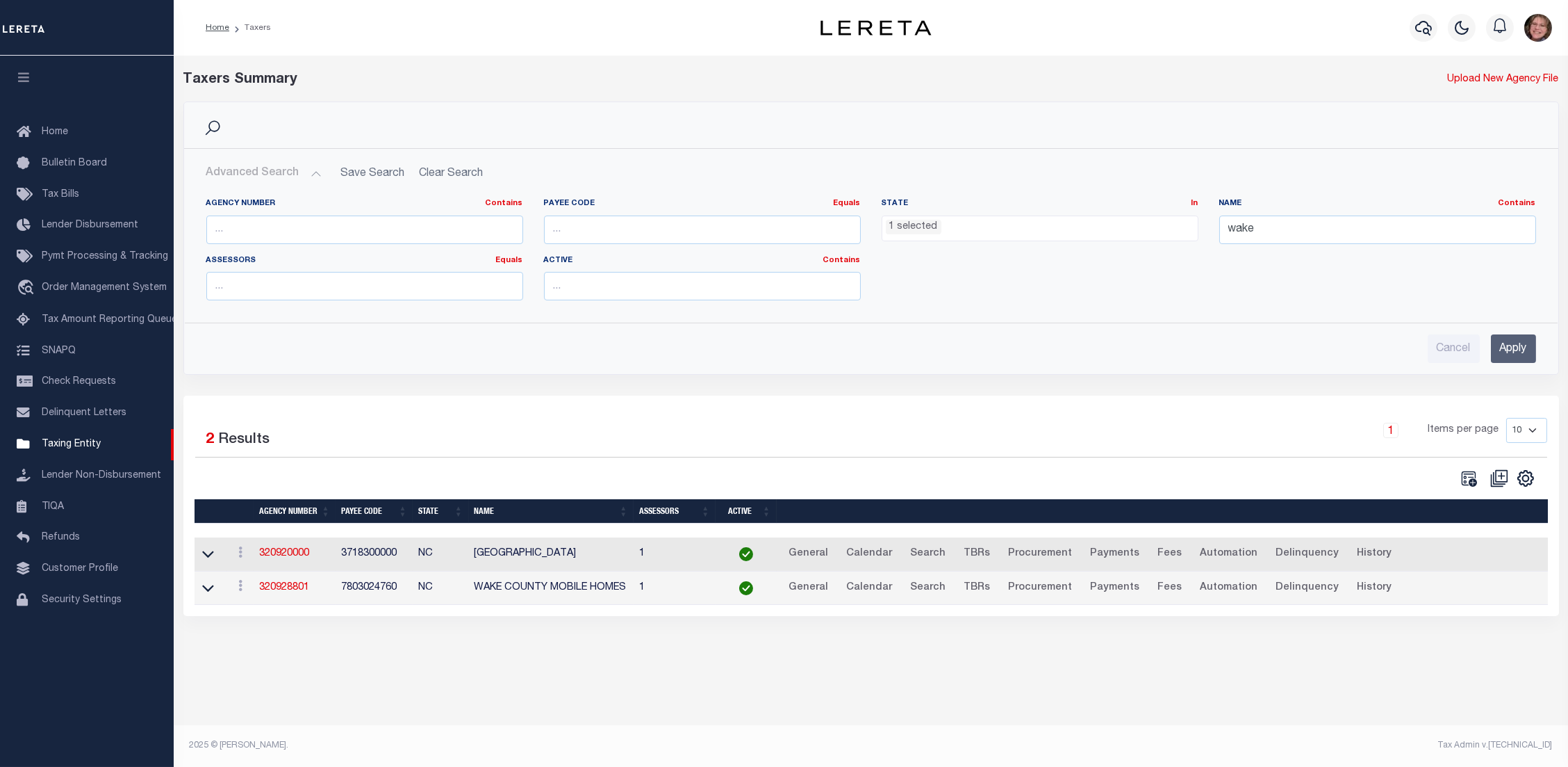
click at [1103, 230] on ul "1 selected" at bounding box center [1040, 225] width 315 height 19
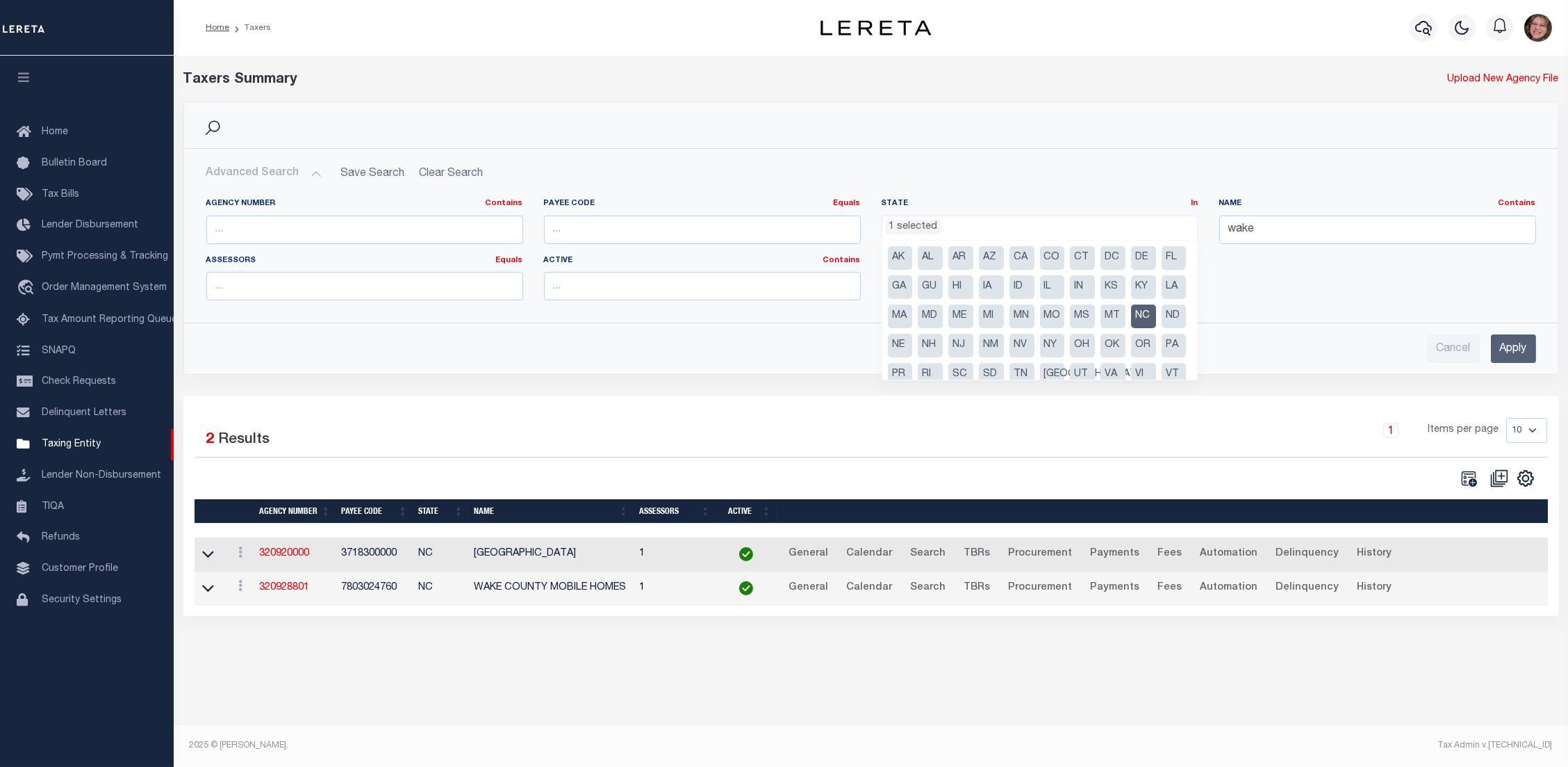
click at [1131, 328] on li "NC" at bounding box center [1143, 316] width 25 height 24
select select
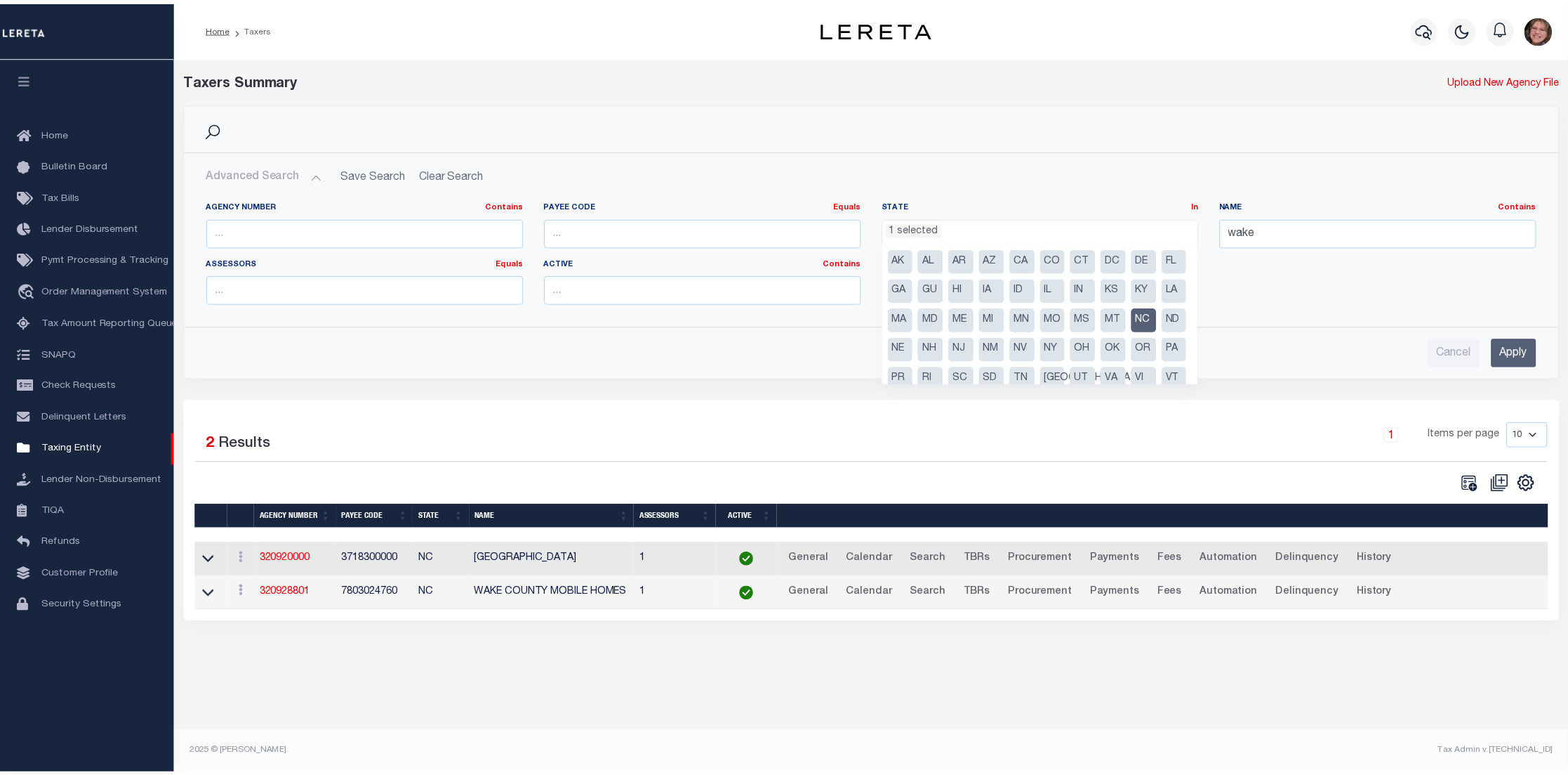
scroll to position [368, 0]
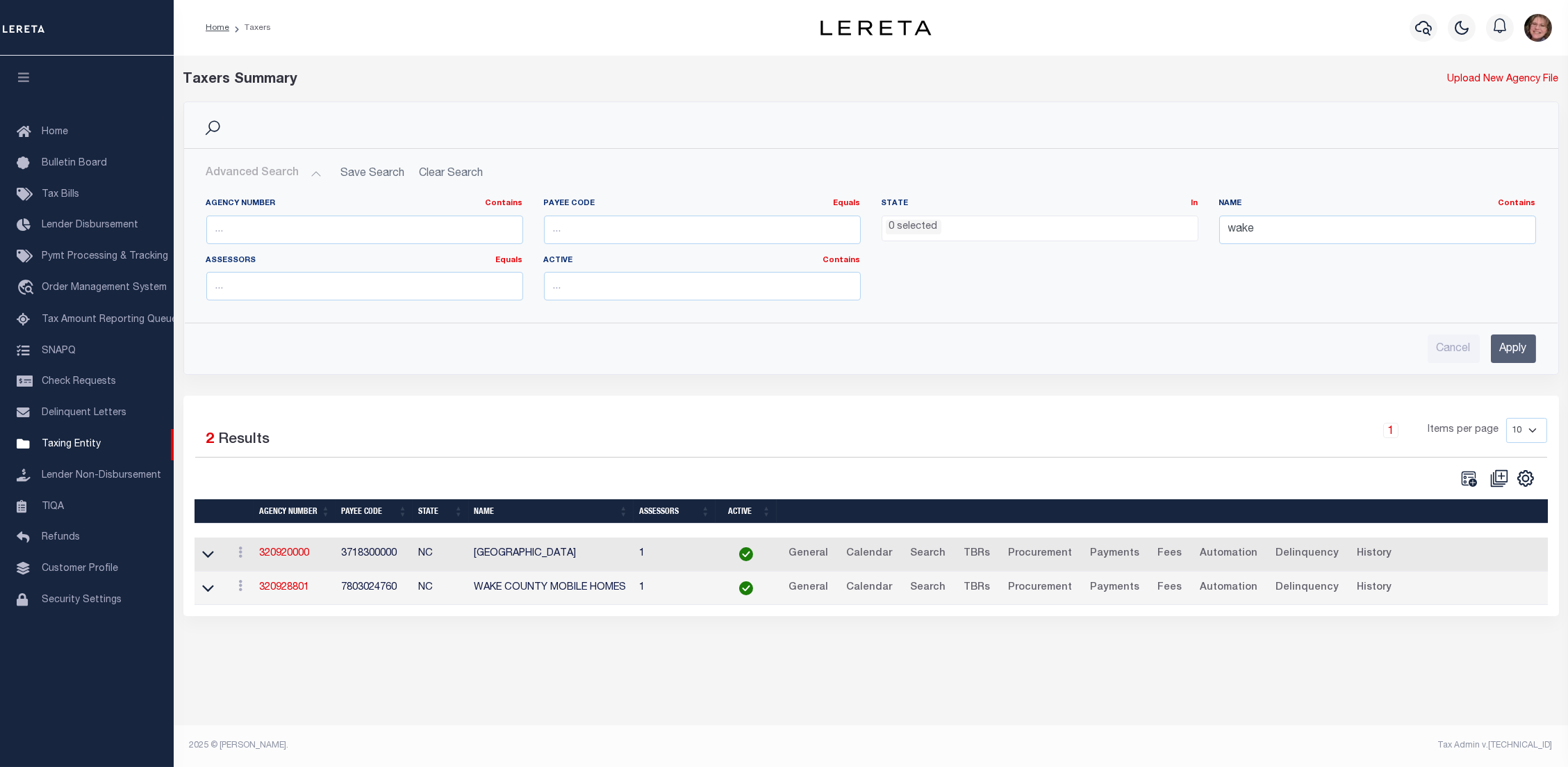
click at [1510, 352] on input "Apply" at bounding box center [1514, 348] width 45 height 29
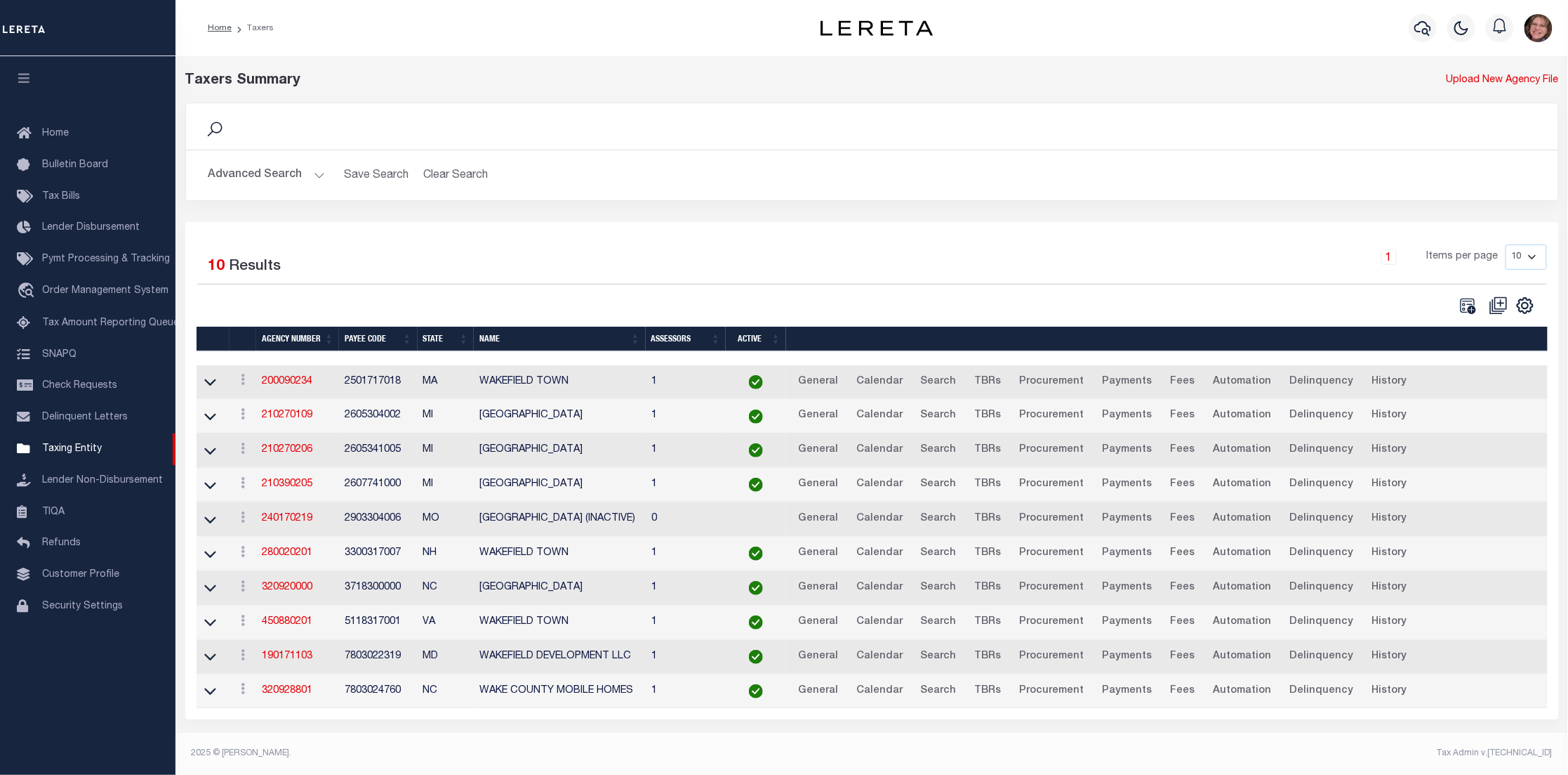
click at [318, 175] on button "Advanced Search" at bounding box center [266, 174] width 116 height 27
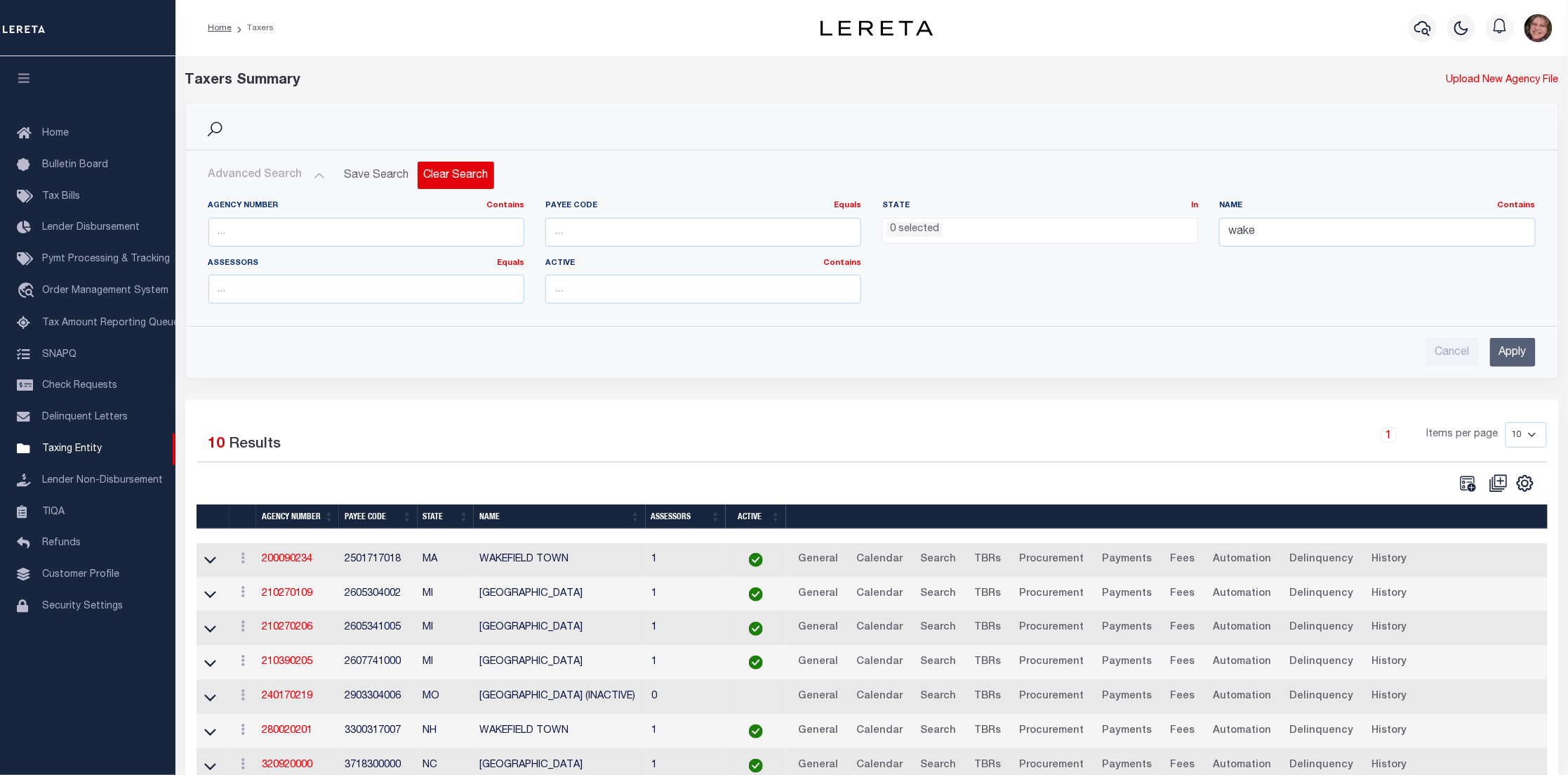
click at [462, 175] on button "Clear Search" at bounding box center [455, 174] width 77 height 27
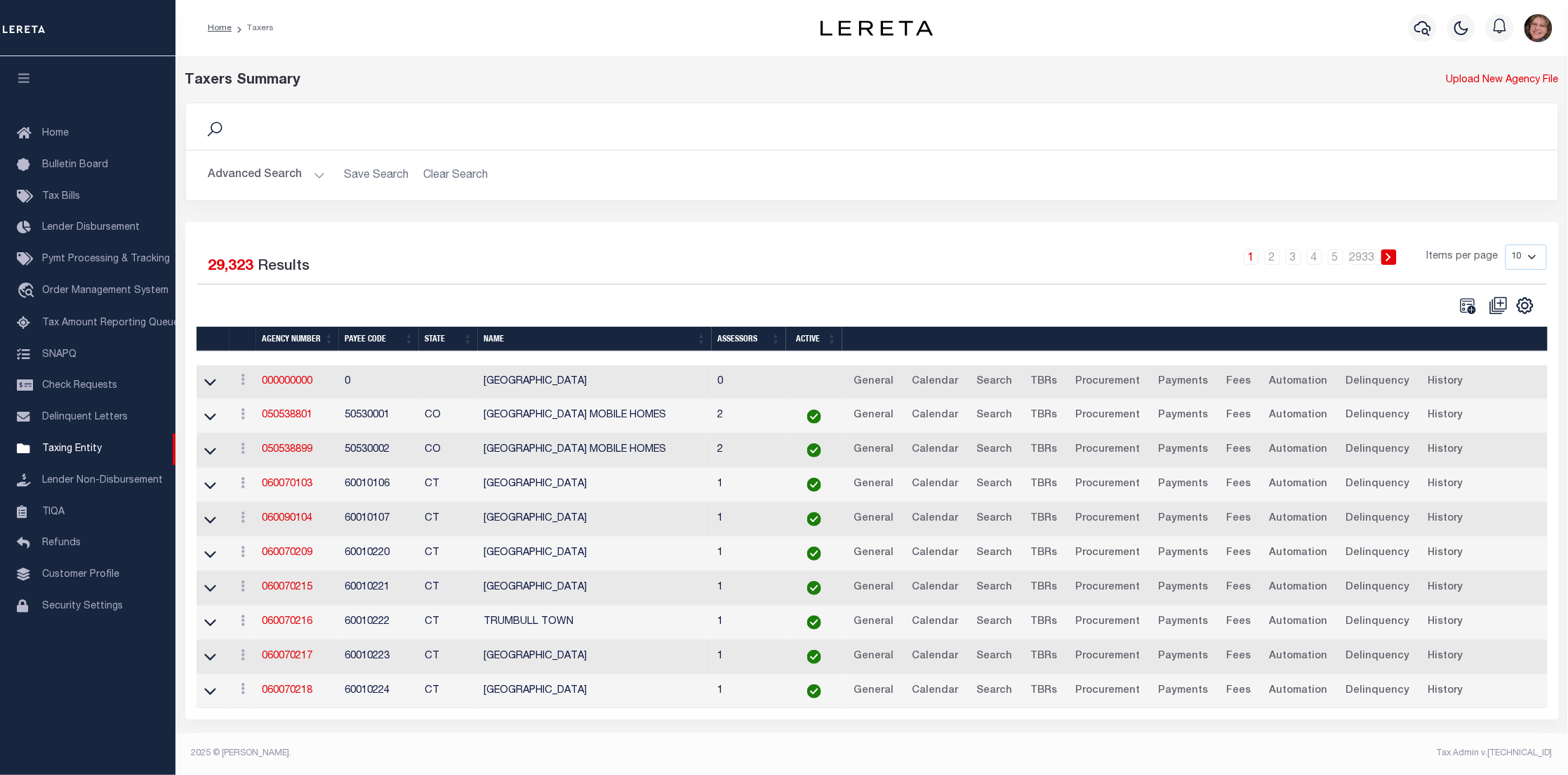
scroll to position [1, 0]
click at [582, 575] on td "[GEOGRAPHIC_DATA]" at bounding box center [594, 588] width 234 height 35
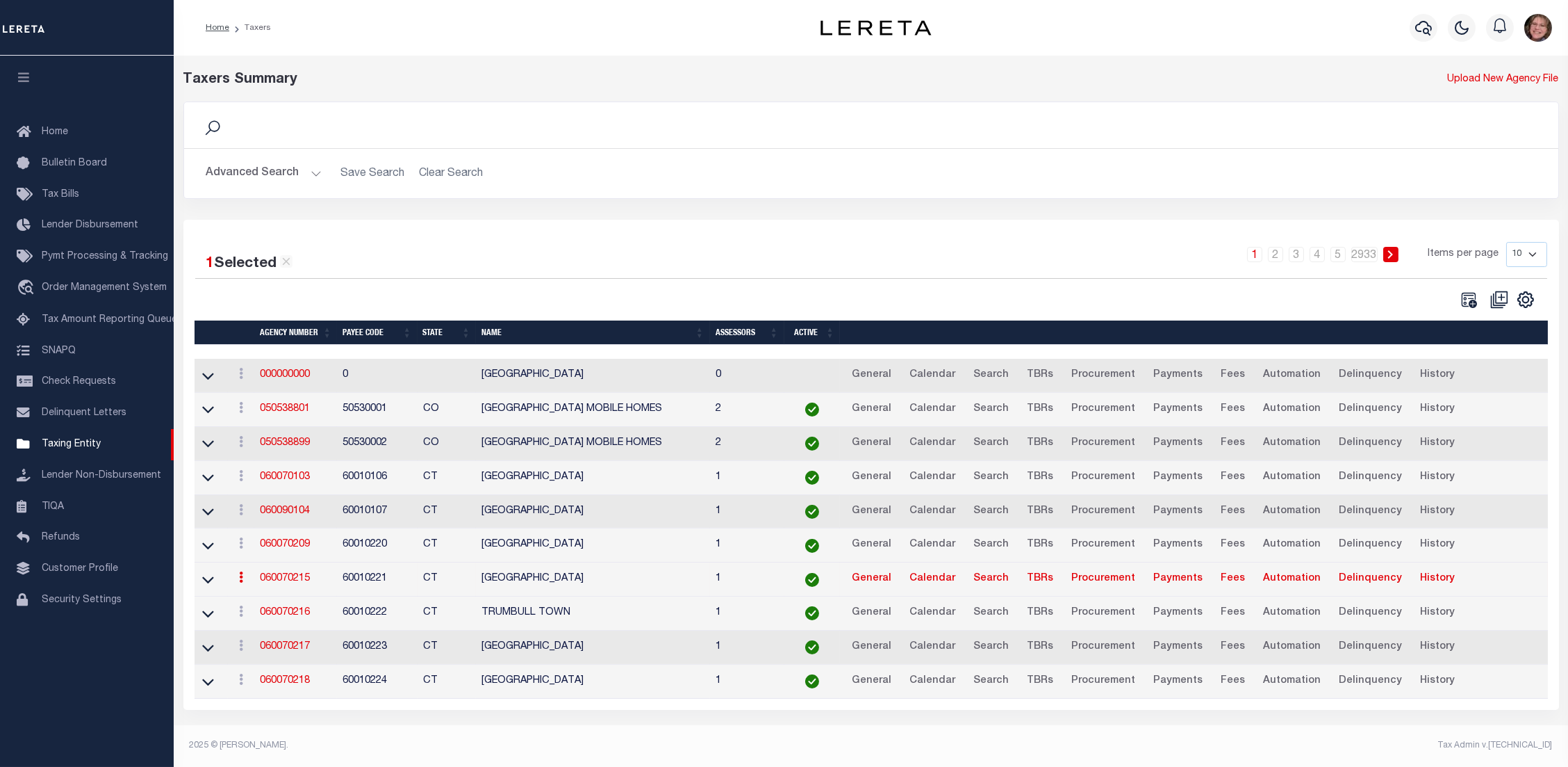
click at [303, 175] on button "Advanced Search" at bounding box center [263, 173] width 115 height 27
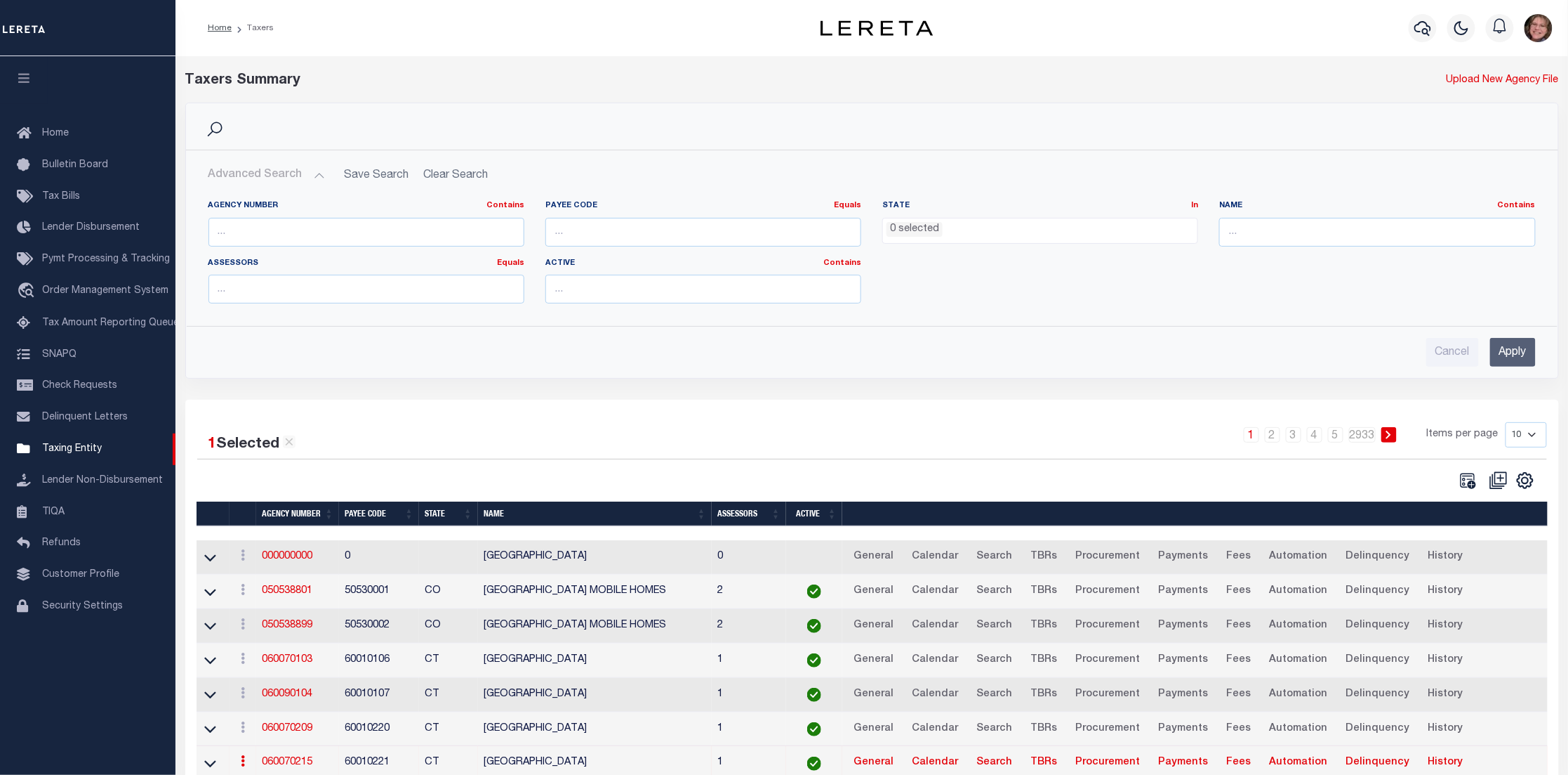
click at [969, 240] on span "0 selected" at bounding box center [1039, 231] width 316 height 27
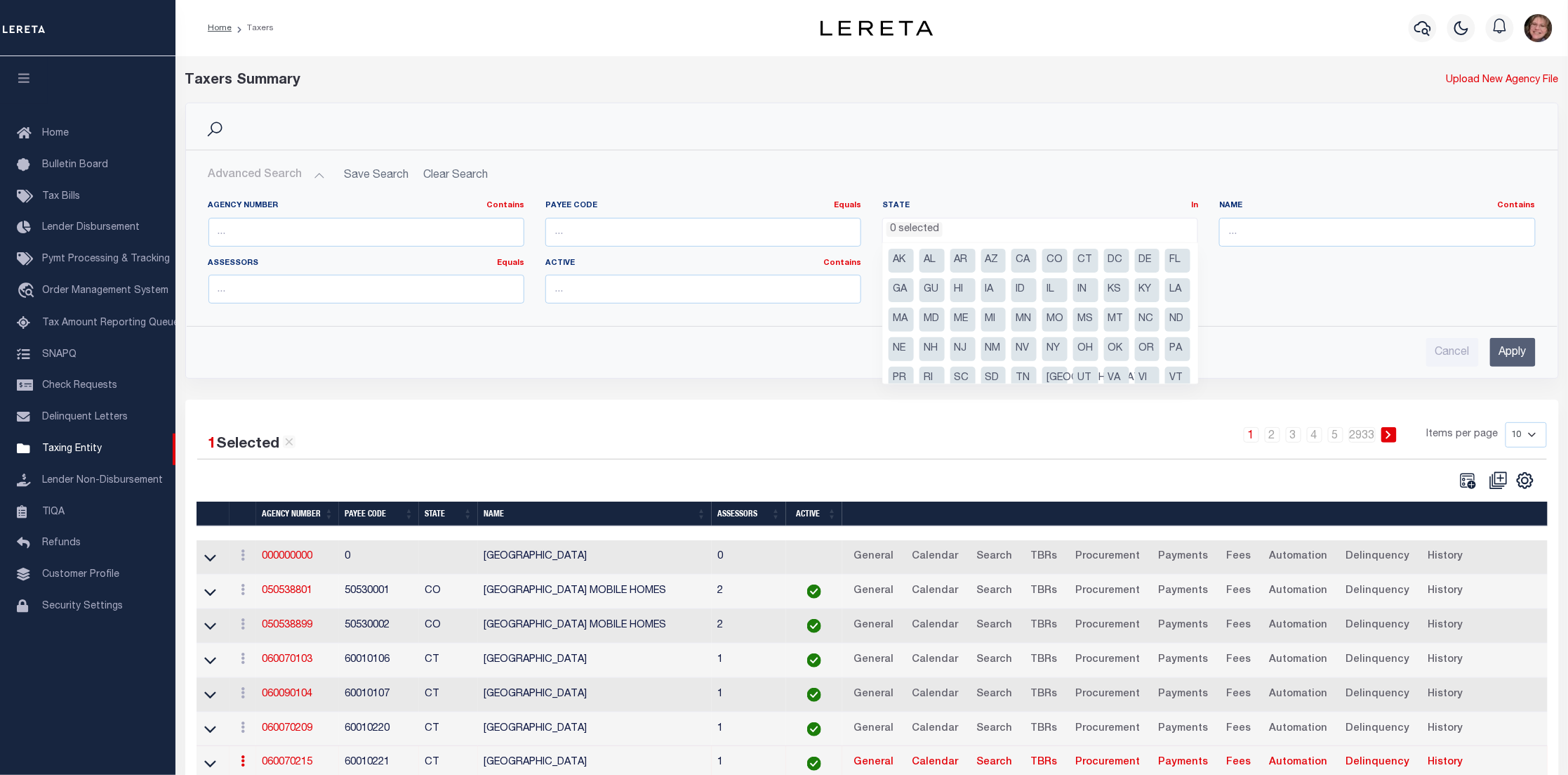
click at [1022, 266] on li "CA" at bounding box center [1023, 261] width 25 height 24
select select "CA"
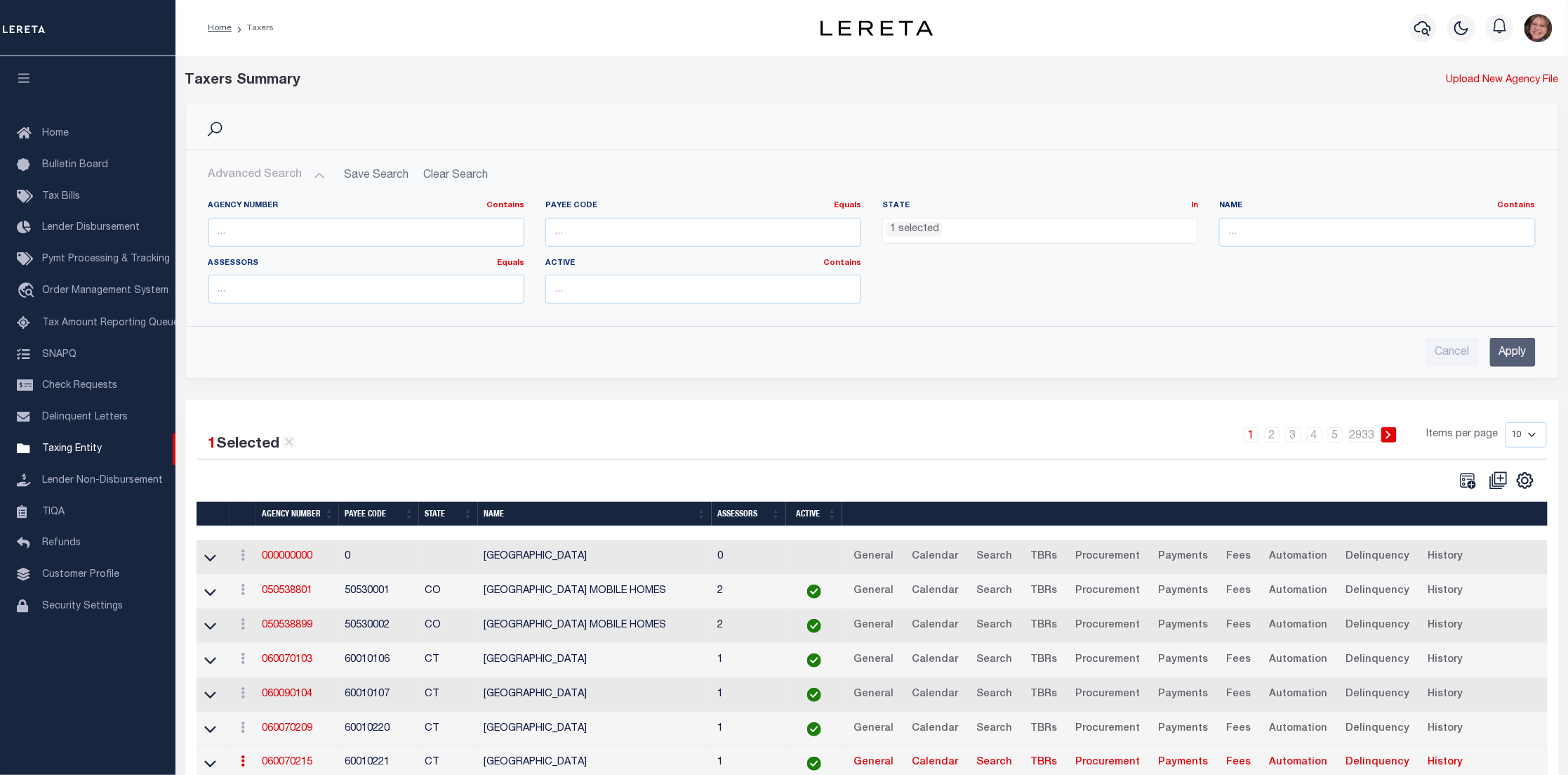
click at [1522, 361] on input "Apply" at bounding box center [1513, 352] width 46 height 29
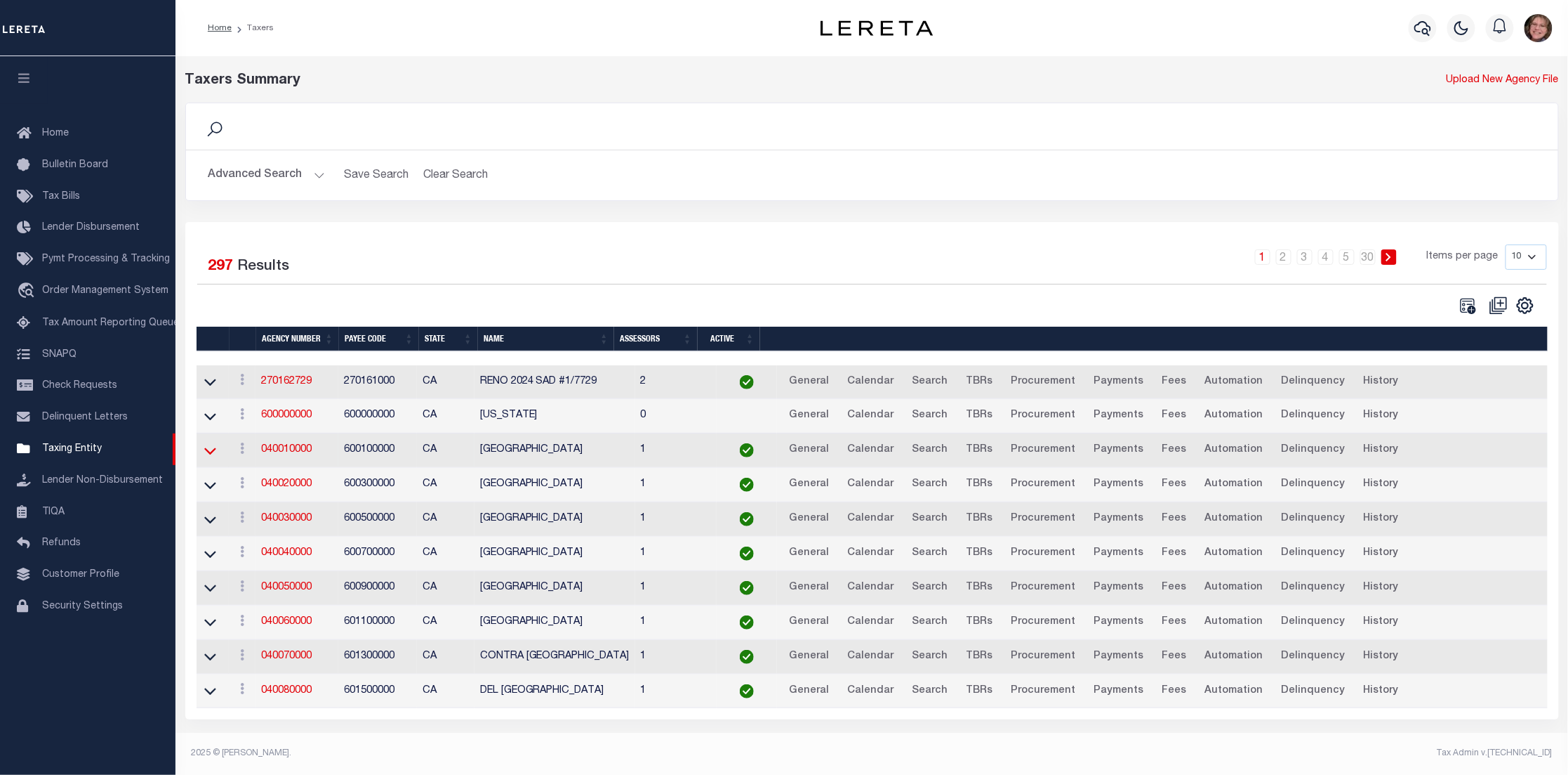
click at [211, 454] on icon at bounding box center [210, 450] width 12 height 7
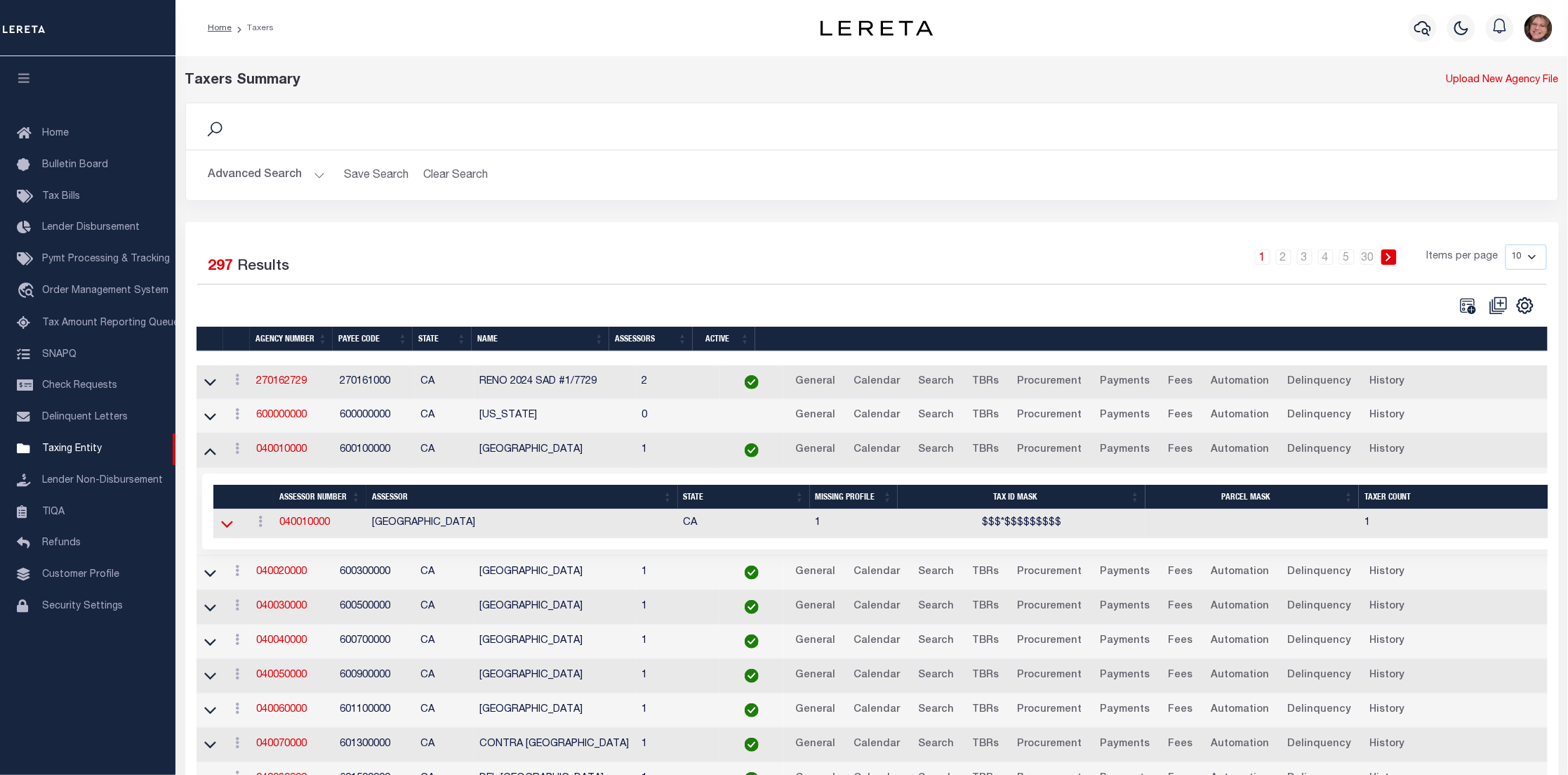
click at [226, 528] on icon at bounding box center [227, 523] width 12 height 15
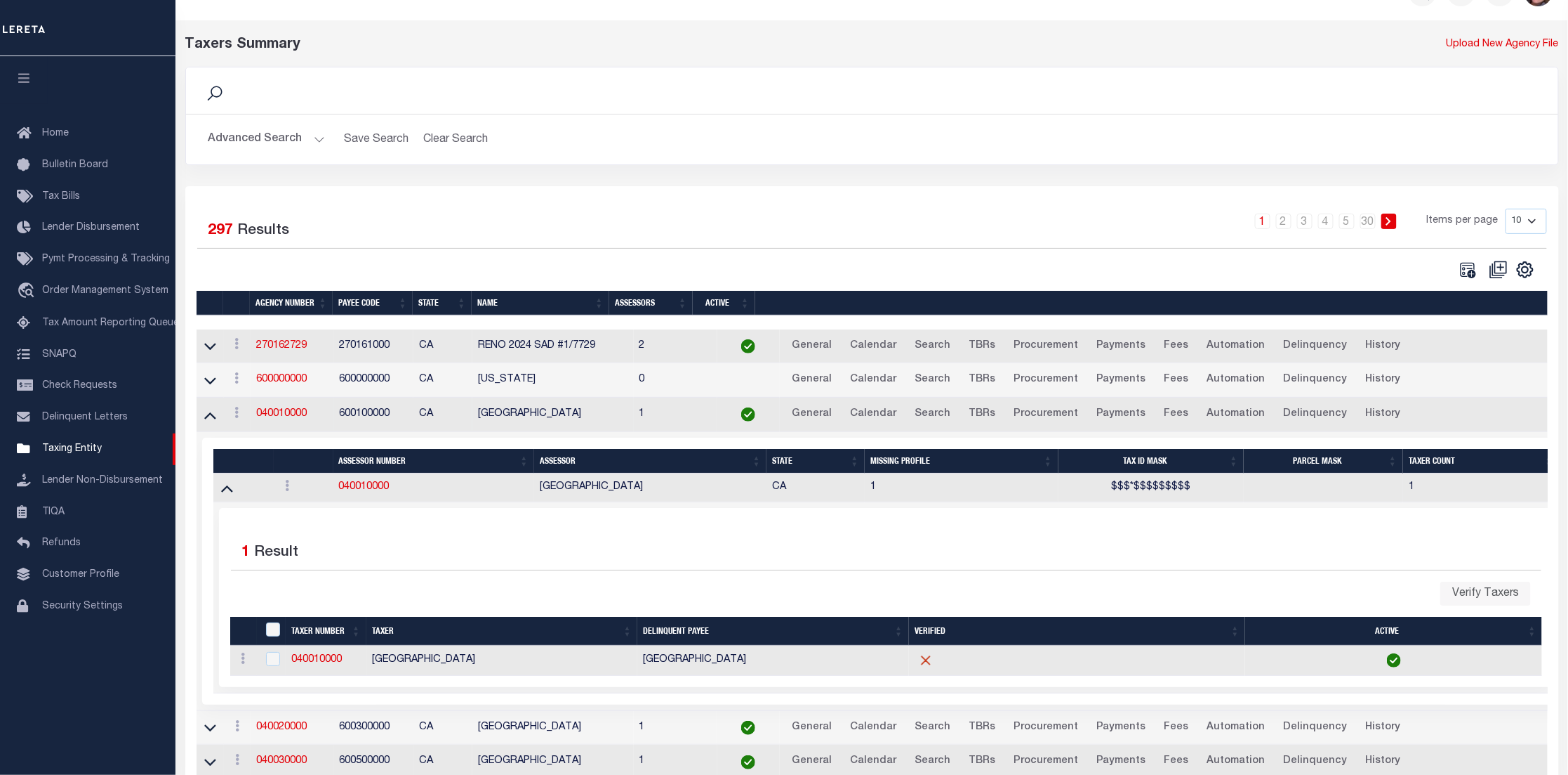
scroll to position [0, 0]
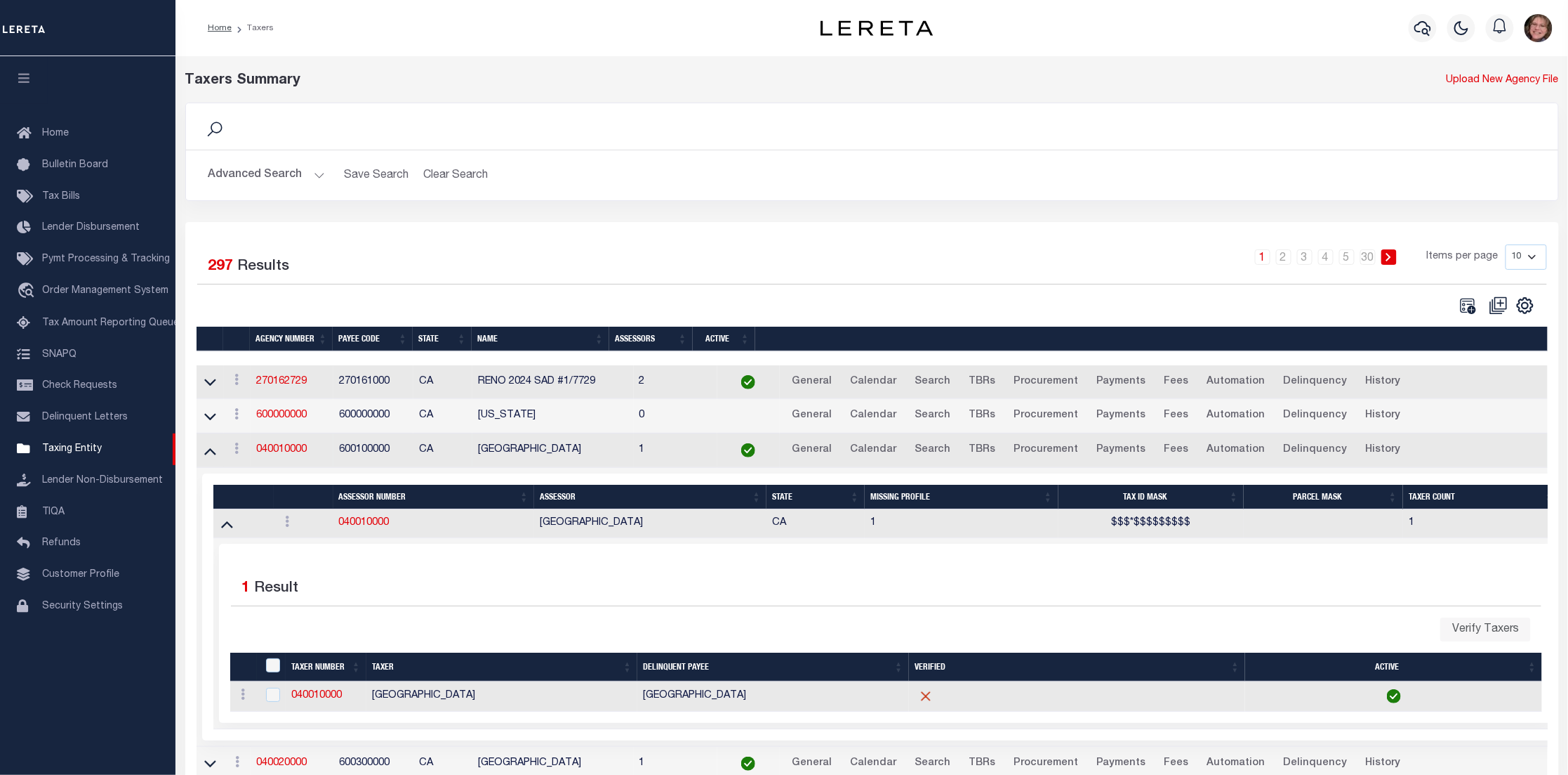
click at [306, 174] on button "Advanced Search" at bounding box center [266, 174] width 116 height 27
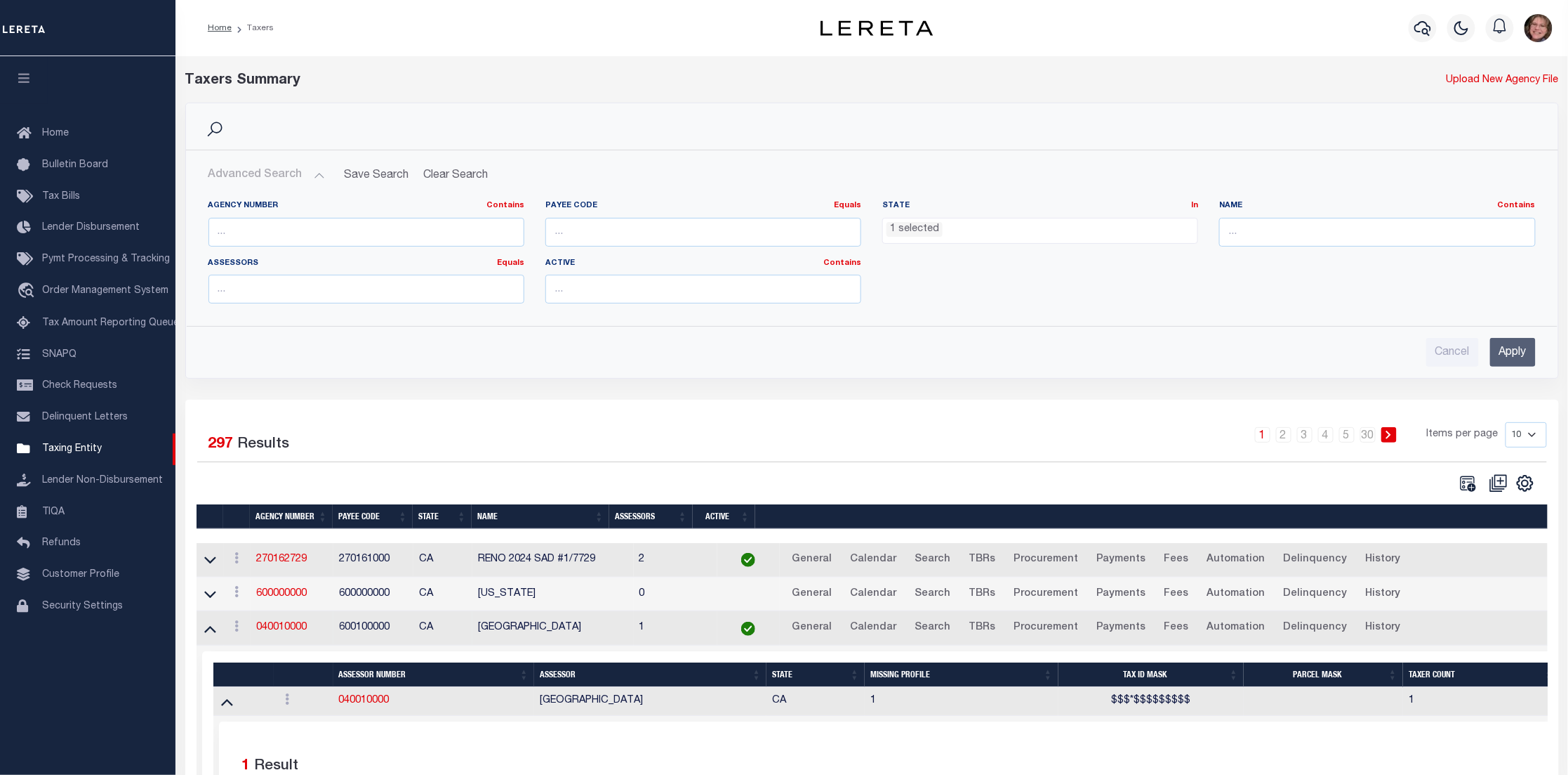
click at [943, 234] on ul "1 selected" at bounding box center [1040, 227] width 315 height 19
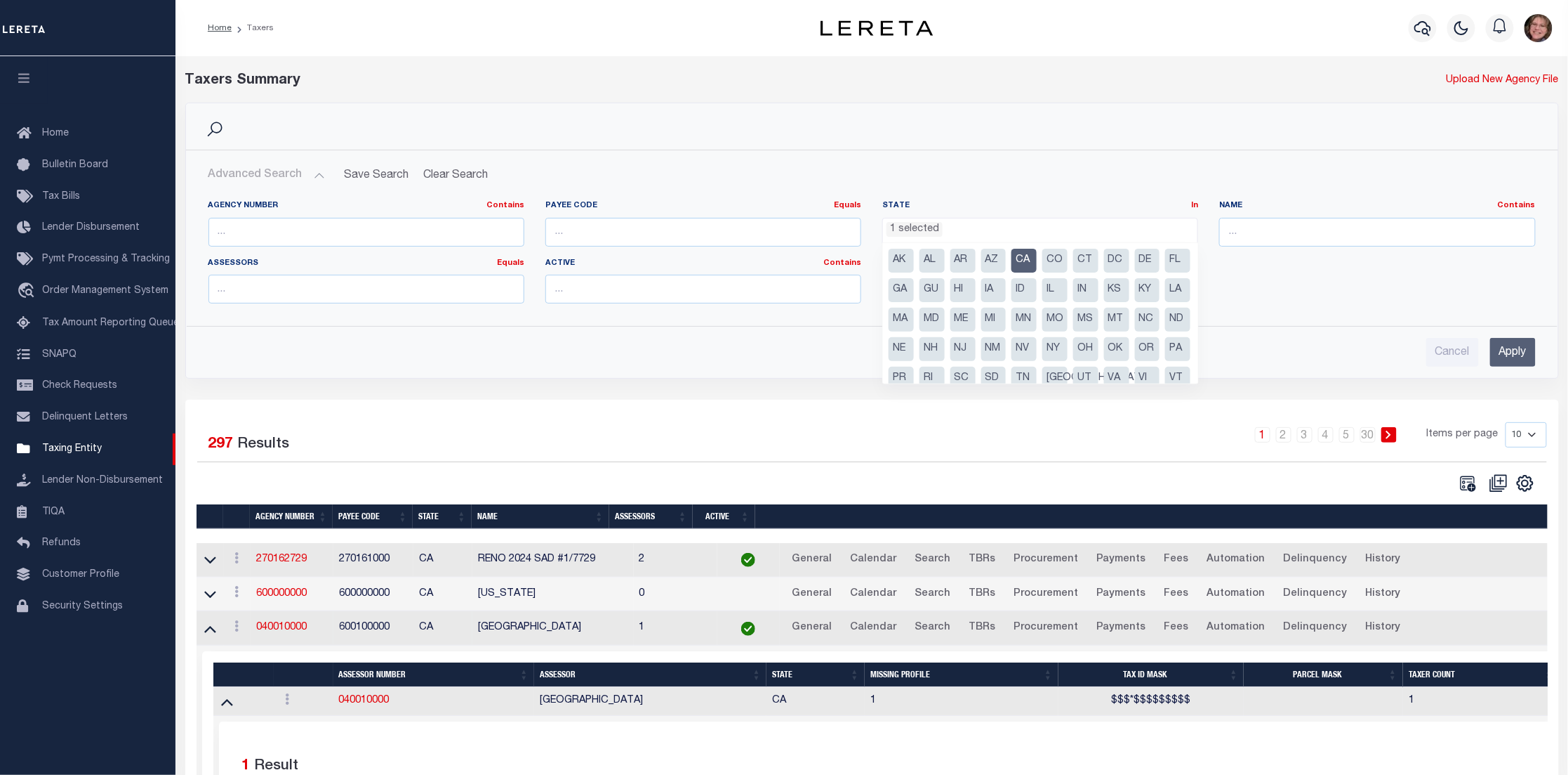
click at [1022, 263] on li "CA" at bounding box center [1023, 261] width 25 height 24
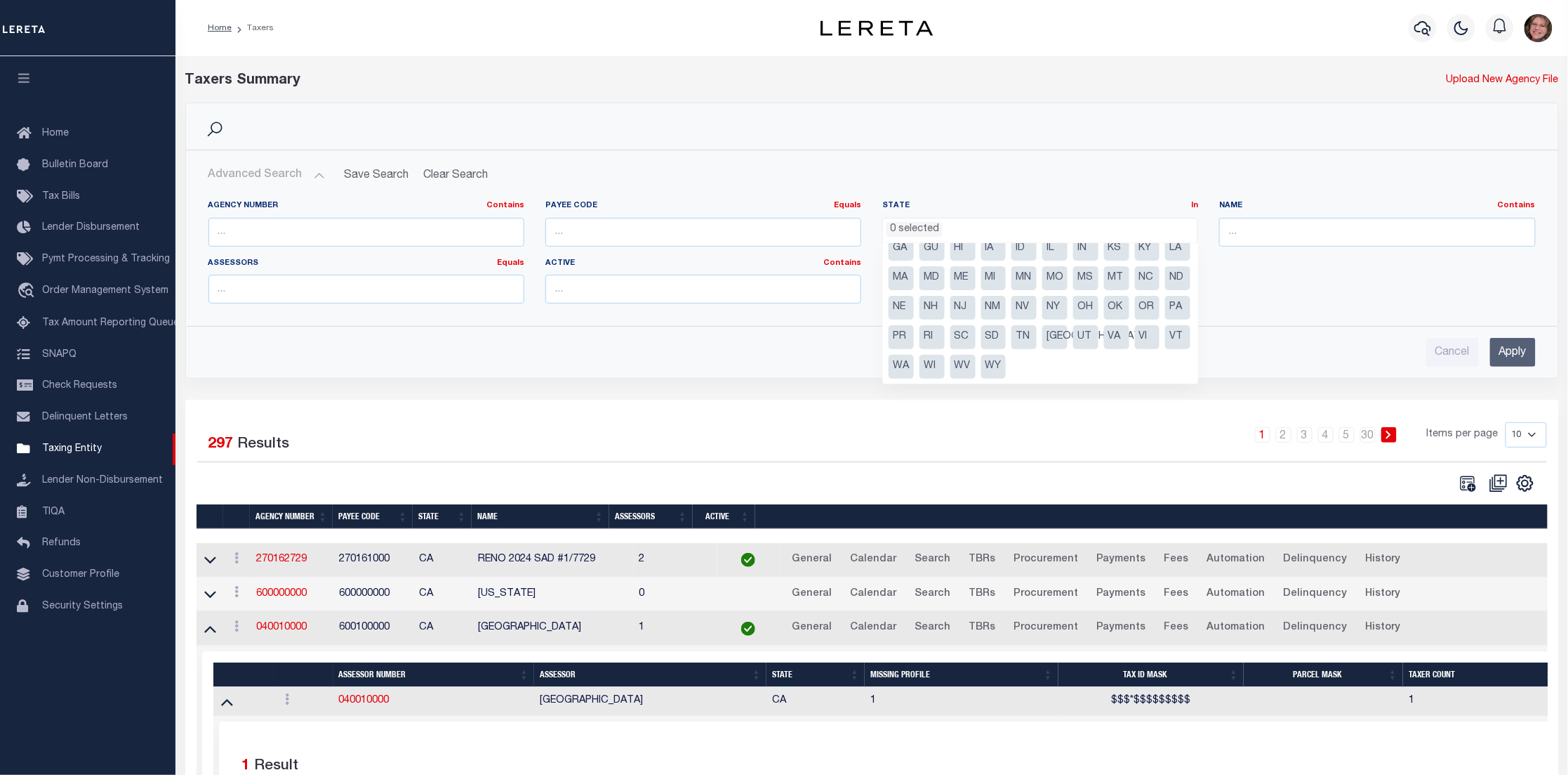
click at [1135, 290] on li "NC" at bounding box center [1147, 278] width 25 height 24
select select "NC"
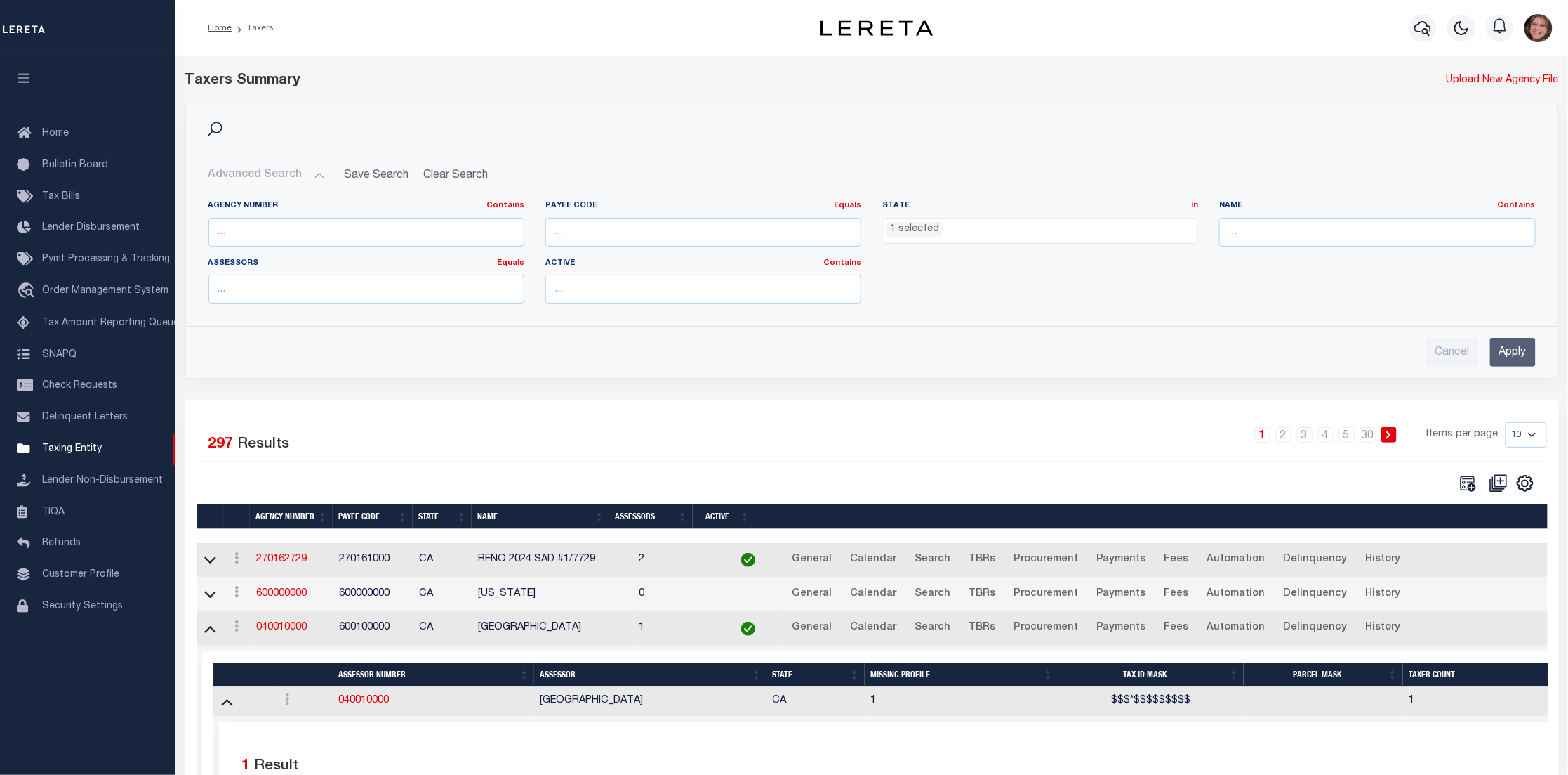
click at [1531, 349] on input "Apply" at bounding box center [1513, 352] width 46 height 29
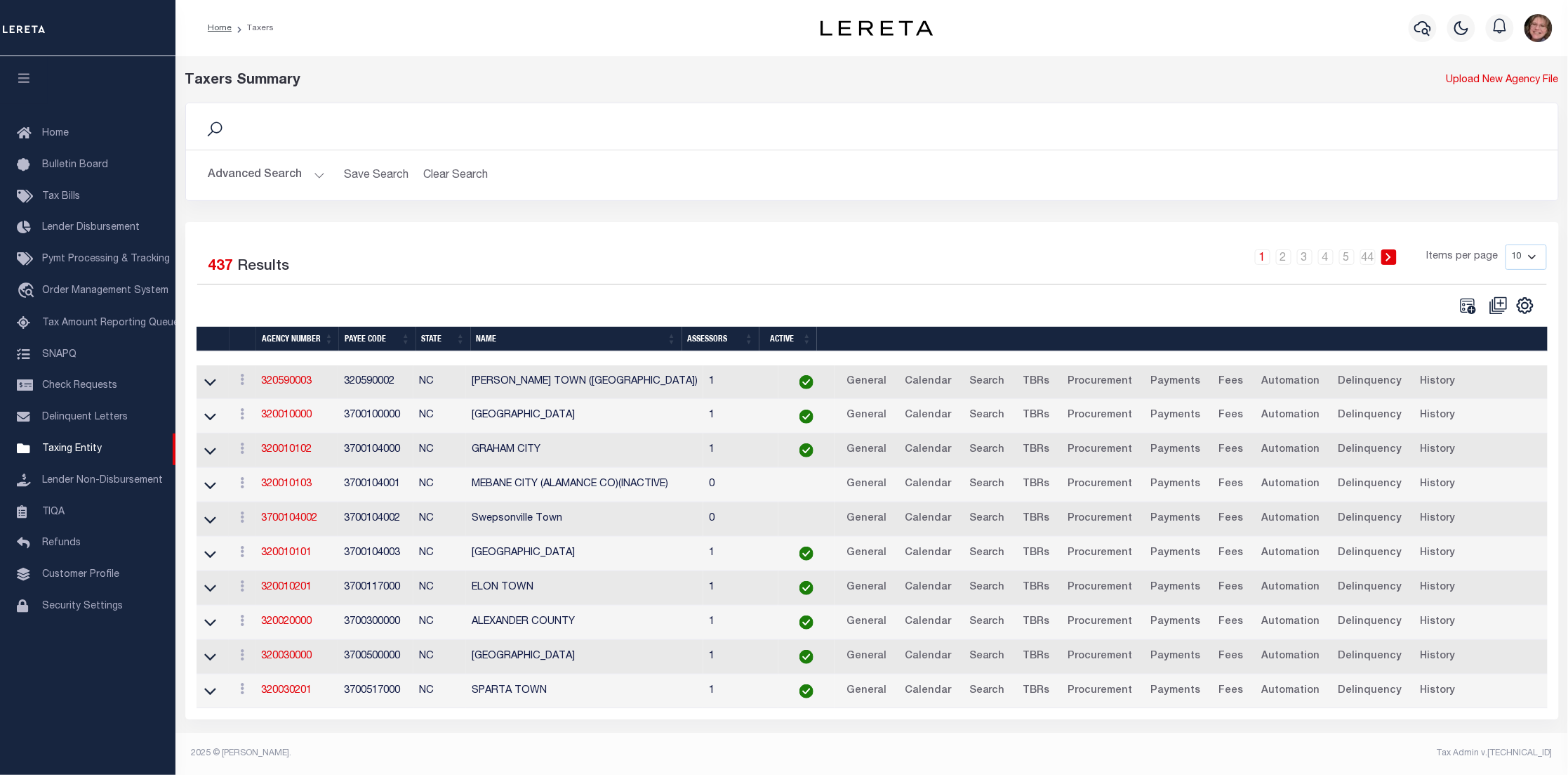
click at [484, 340] on th "Name" at bounding box center [576, 339] width 211 height 25
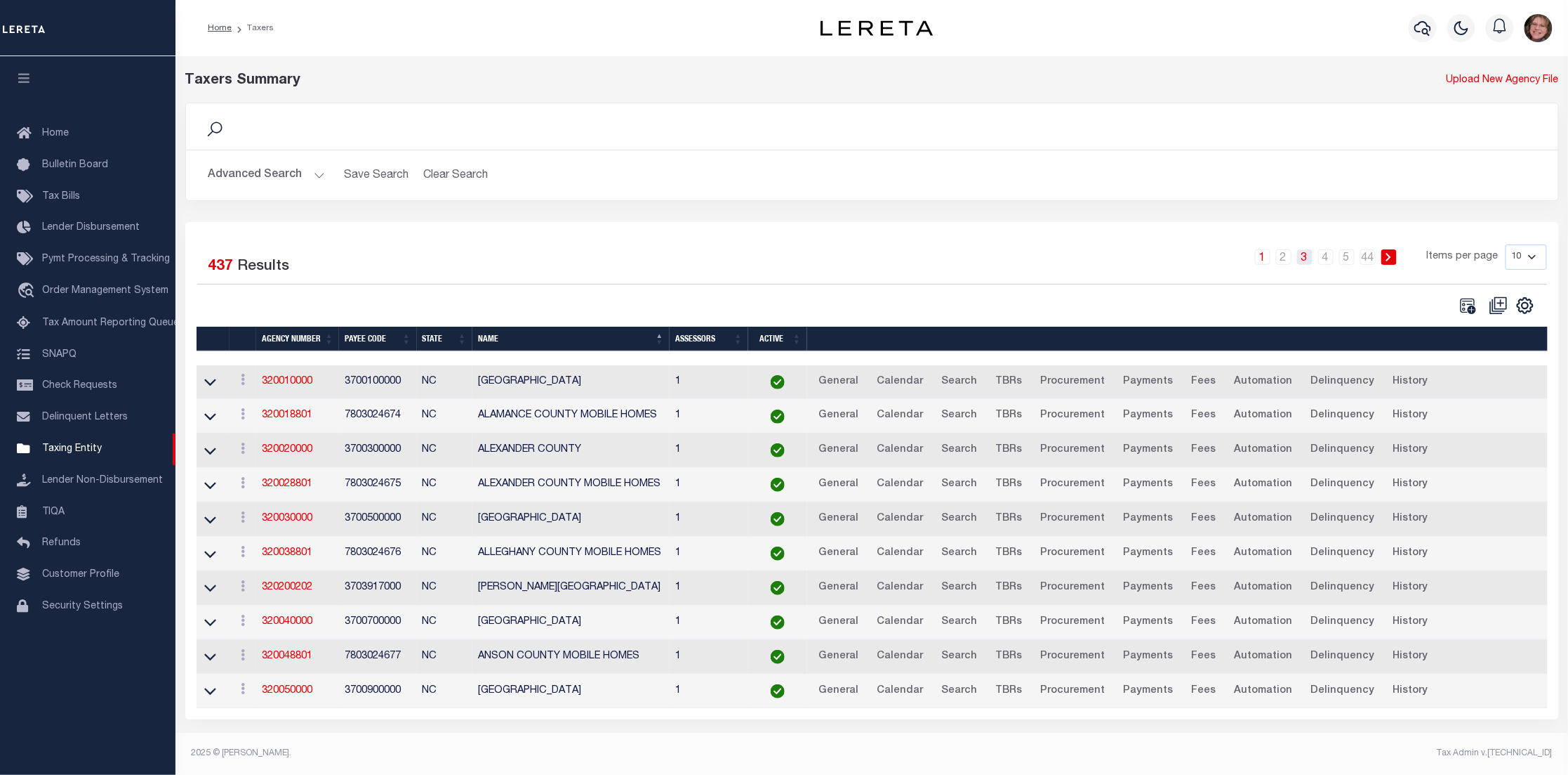
click at [1300, 257] on link "3" at bounding box center [1305, 257] width 16 height 16
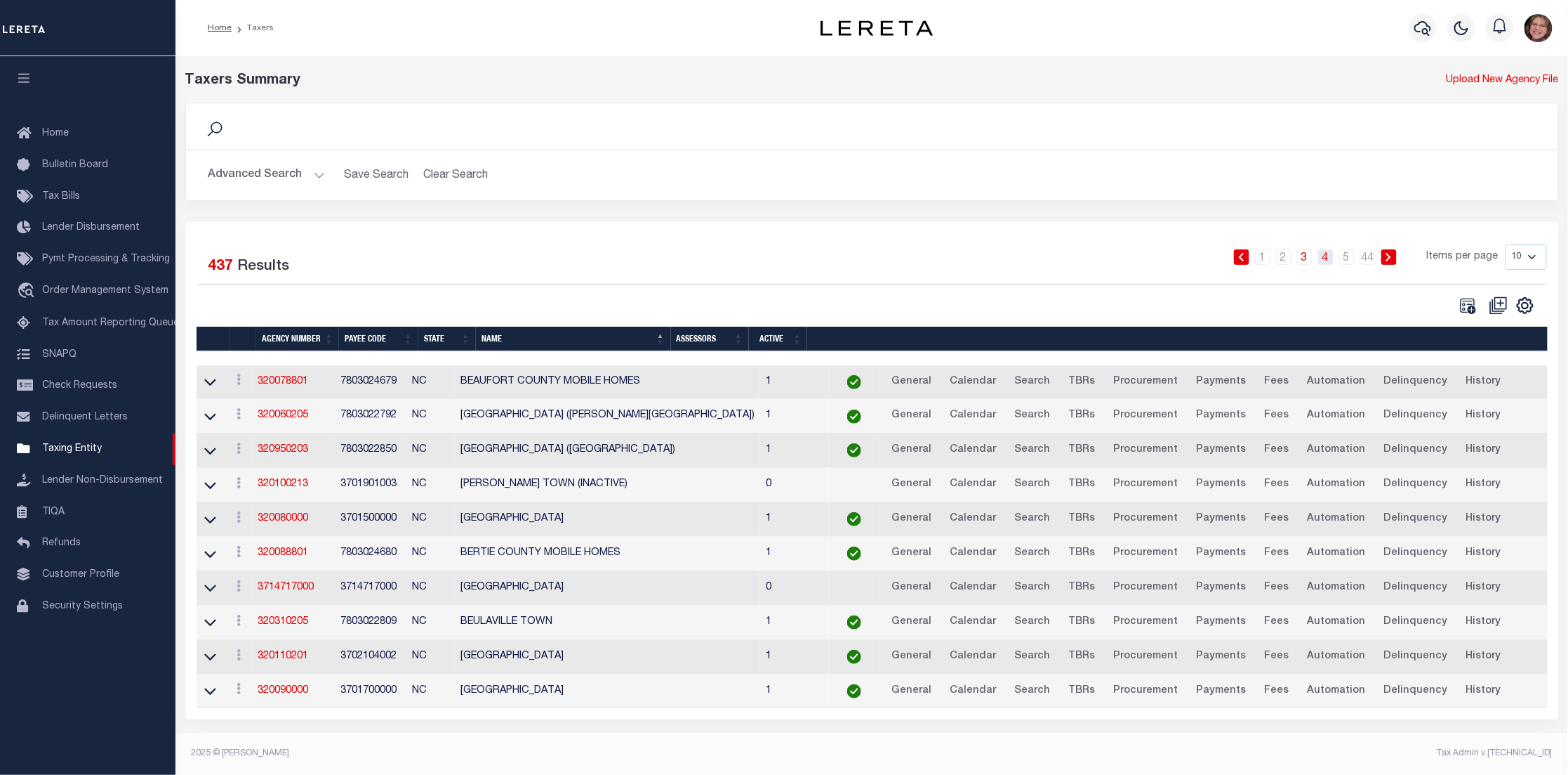
click at [1326, 261] on link "4" at bounding box center [1326, 257] width 16 height 16
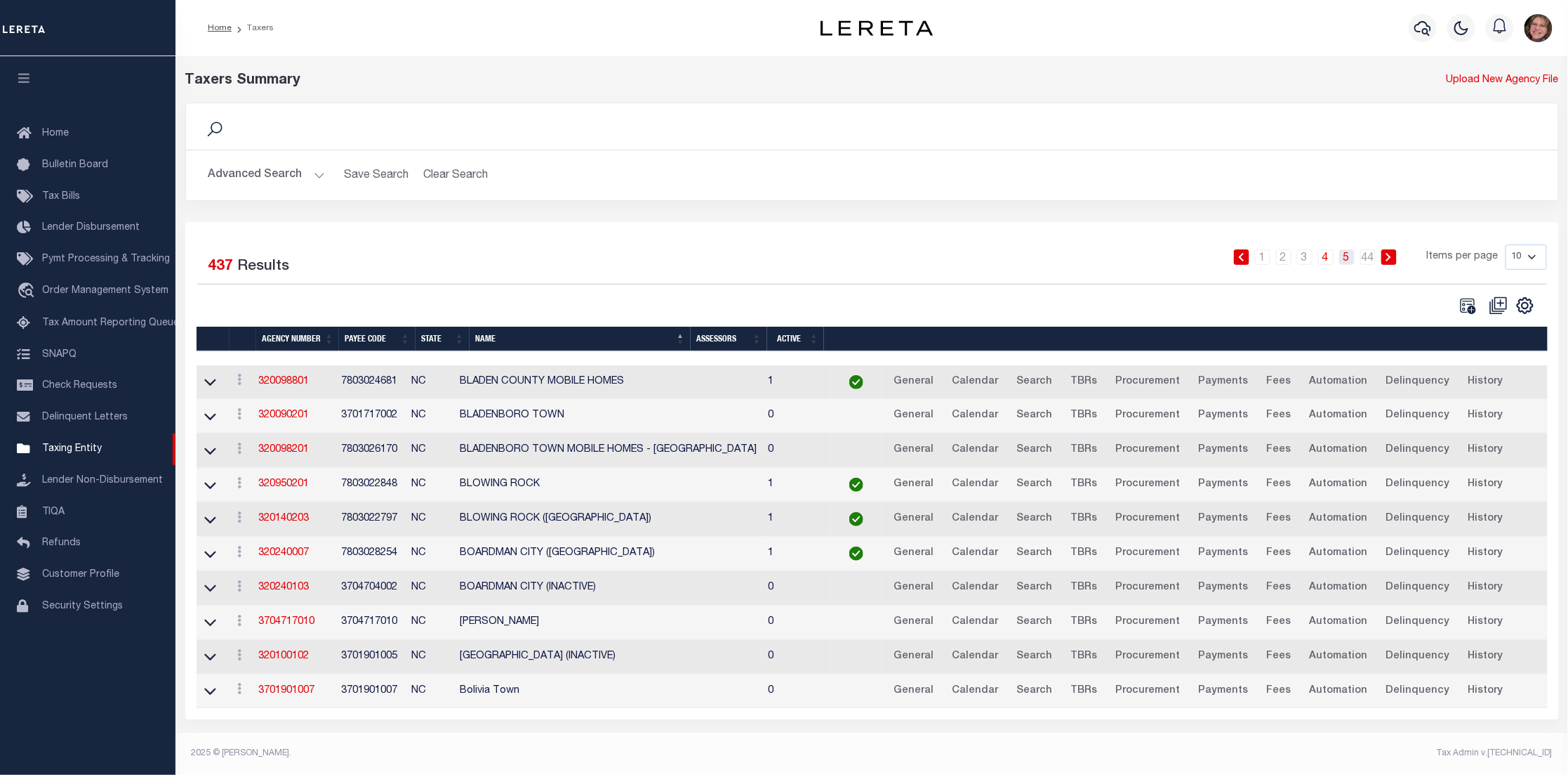
click at [1353, 259] on link "5" at bounding box center [1347, 257] width 16 height 16
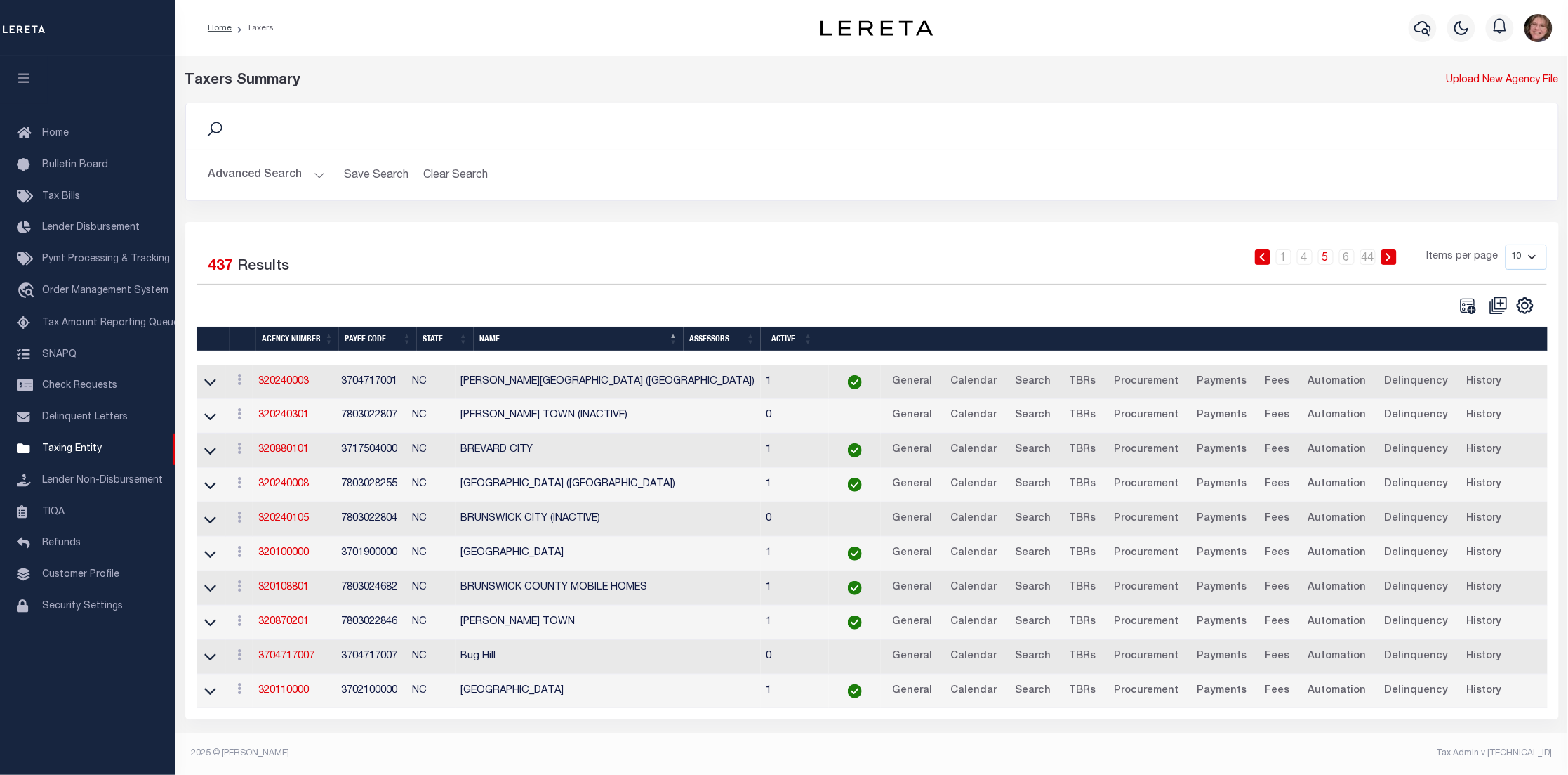
click at [315, 172] on button "Advanced Search" at bounding box center [266, 174] width 116 height 27
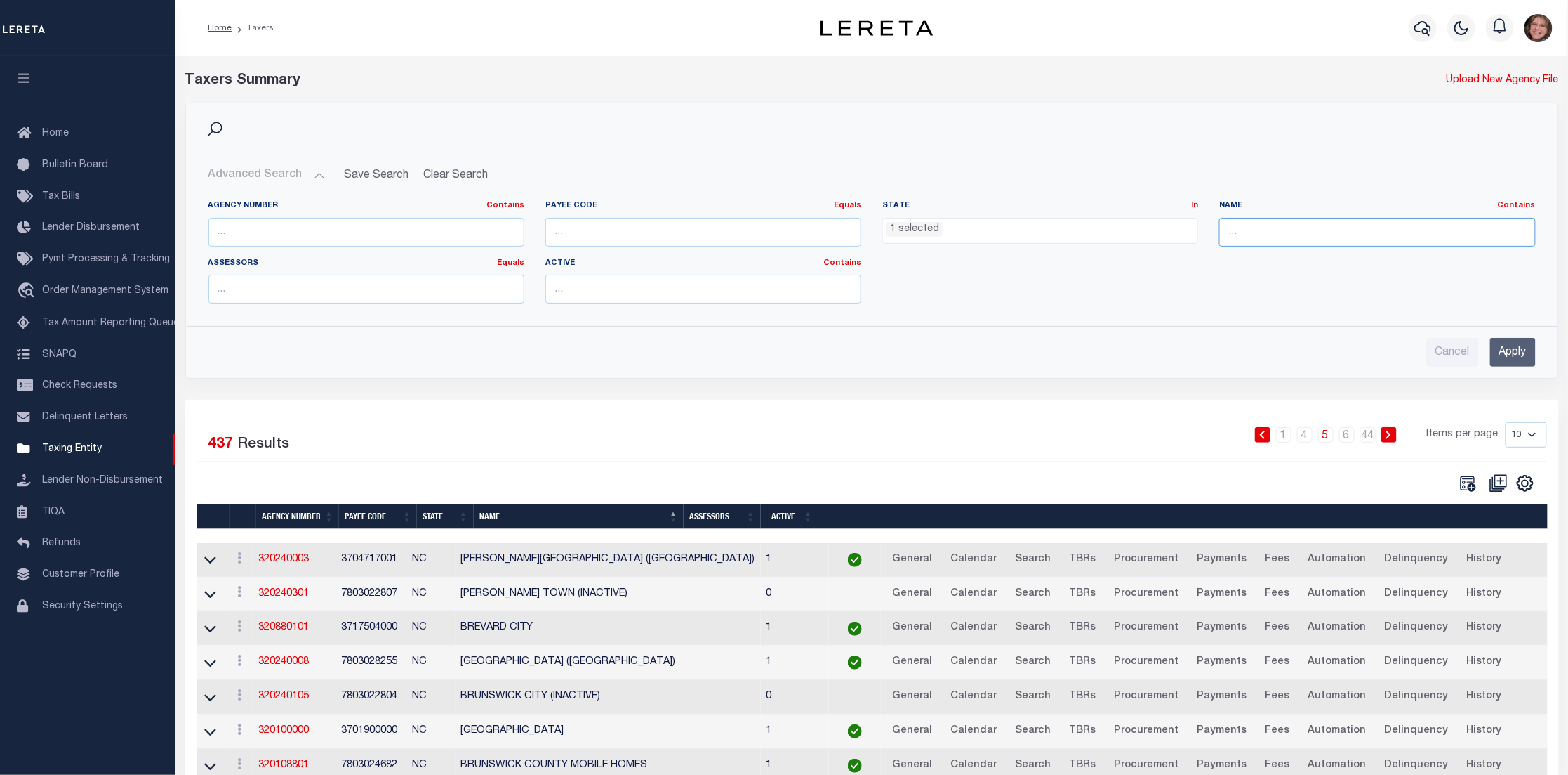
drag, startPoint x: 1240, startPoint y: 225, endPoint x: 1224, endPoint y: 220, distance: 16.8
click at [1238, 225] on input "text" at bounding box center [1377, 232] width 316 height 29
type input "for"
drag, startPoint x: 1475, startPoint y: 350, endPoint x: 1496, endPoint y: 351, distance: 21.0
click at [1496, 351] on div "Cancel Apply" at bounding box center [871, 352] width 1327 height 29
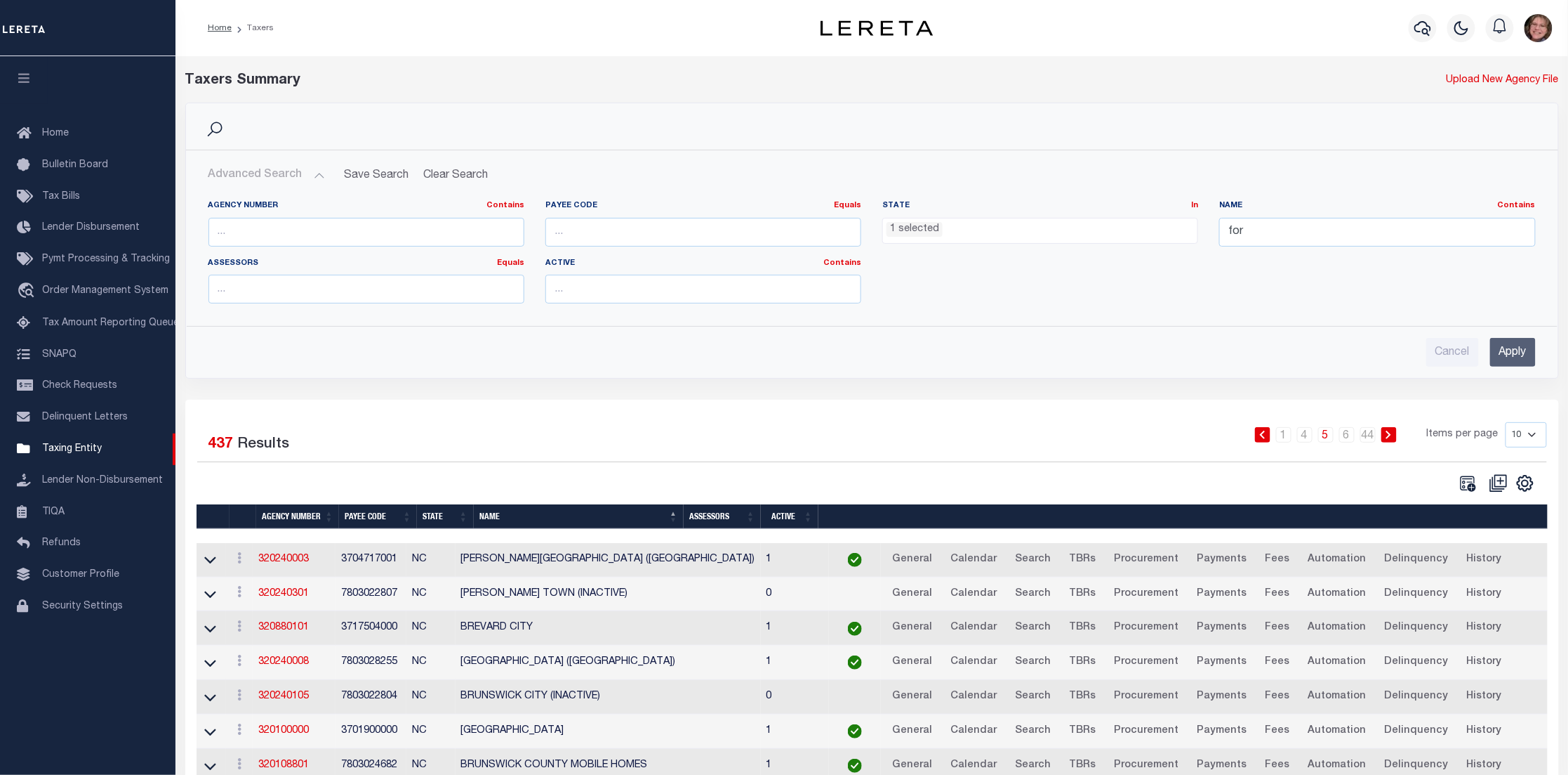
click at [1500, 352] on input "Apply" at bounding box center [1513, 352] width 46 height 29
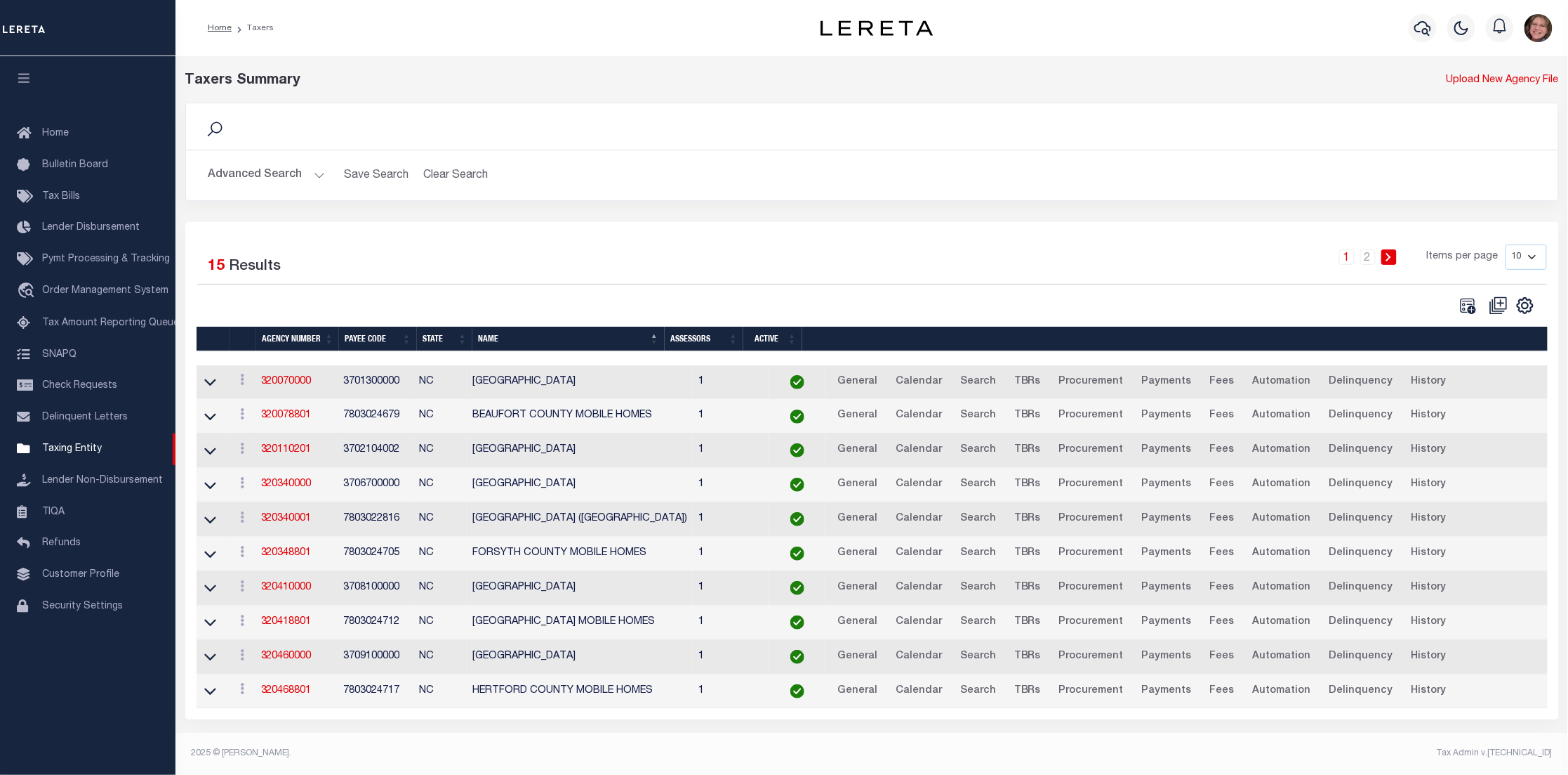
click at [320, 172] on button "Advanced Search" at bounding box center [266, 174] width 116 height 27
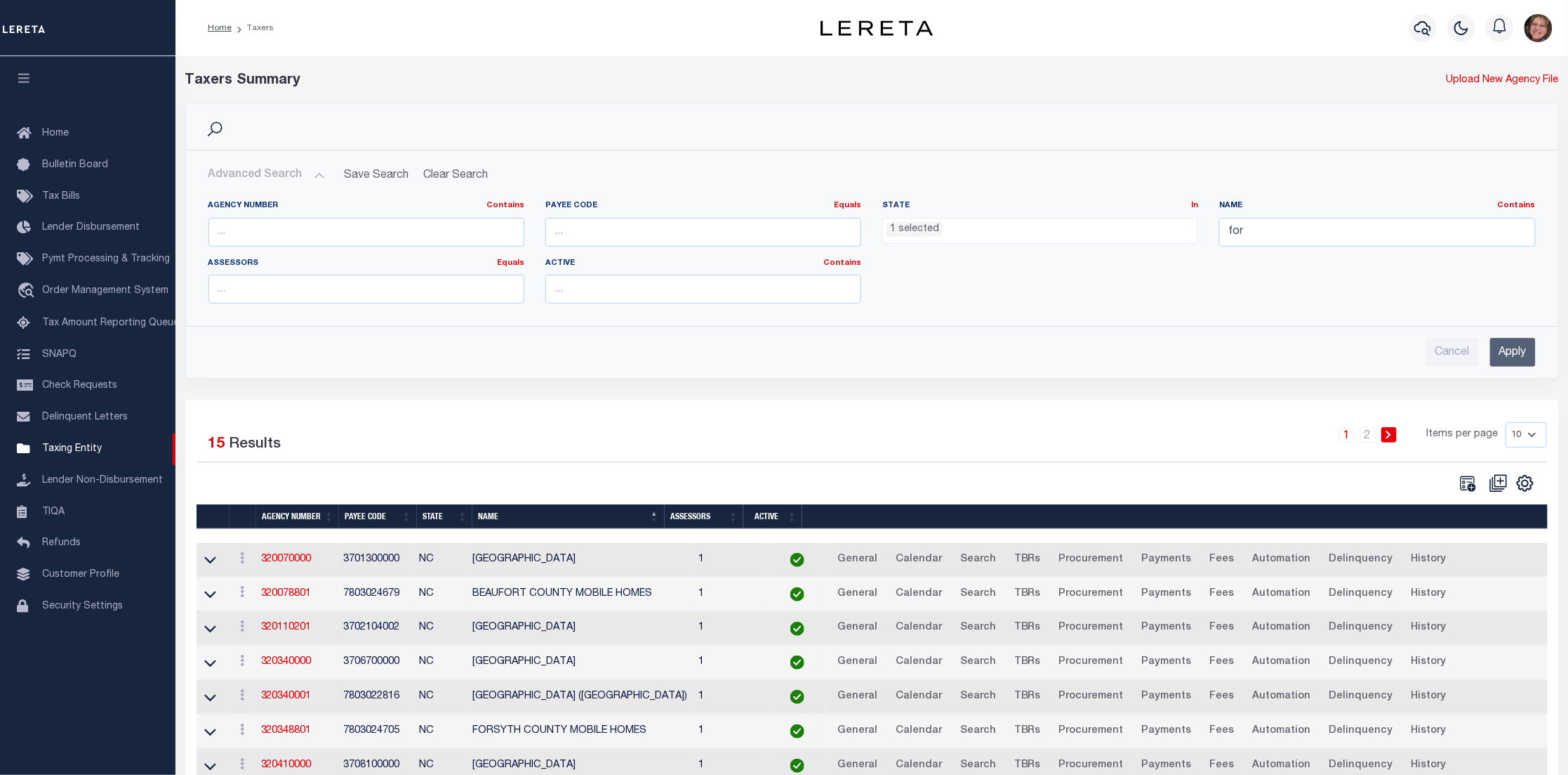
click at [1520, 355] on input "Apply" at bounding box center [1513, 352] width 46 height 29
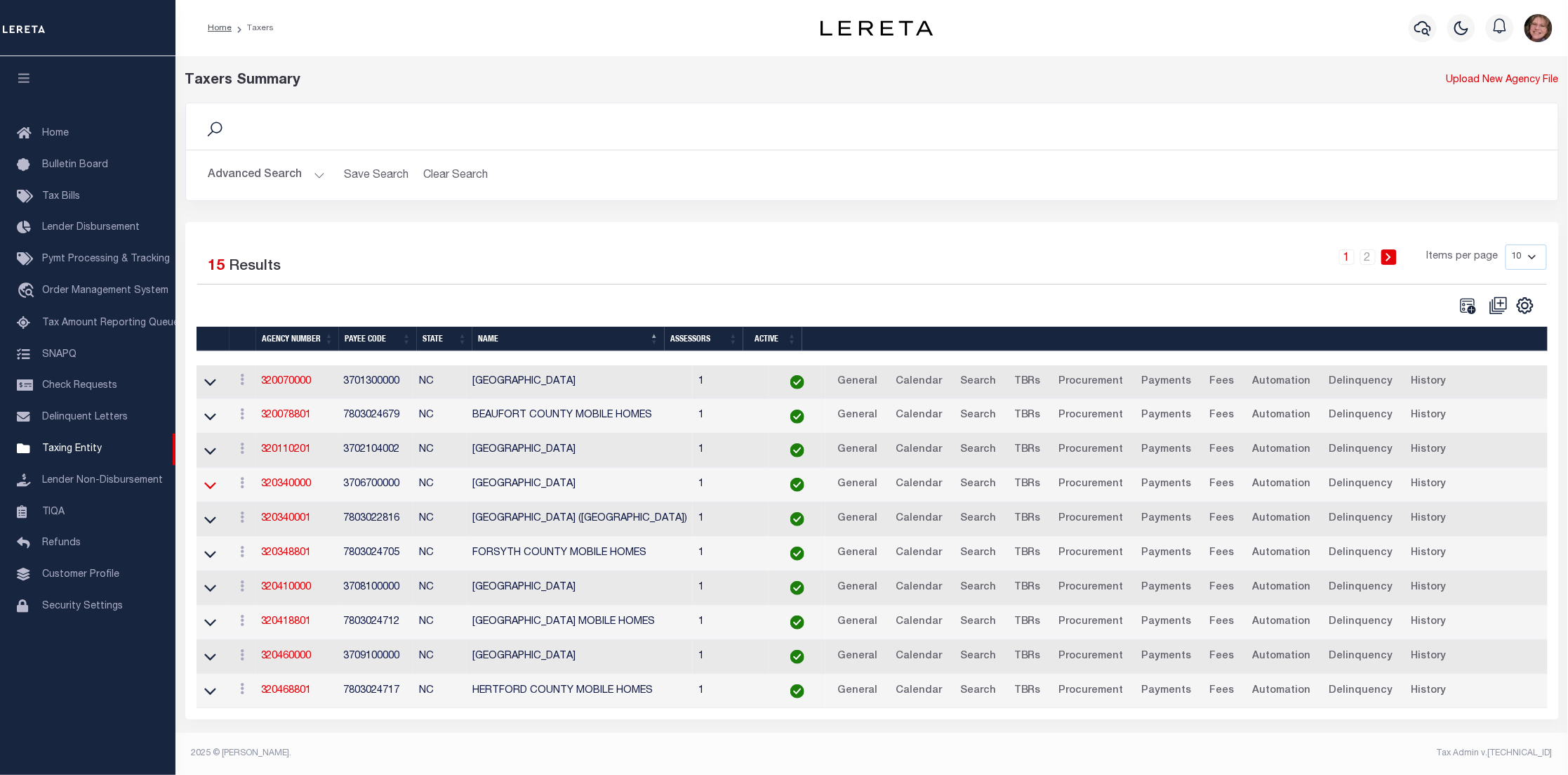
click at [211, 484] on icon at bounding box center [210, 484] width 12 height 15
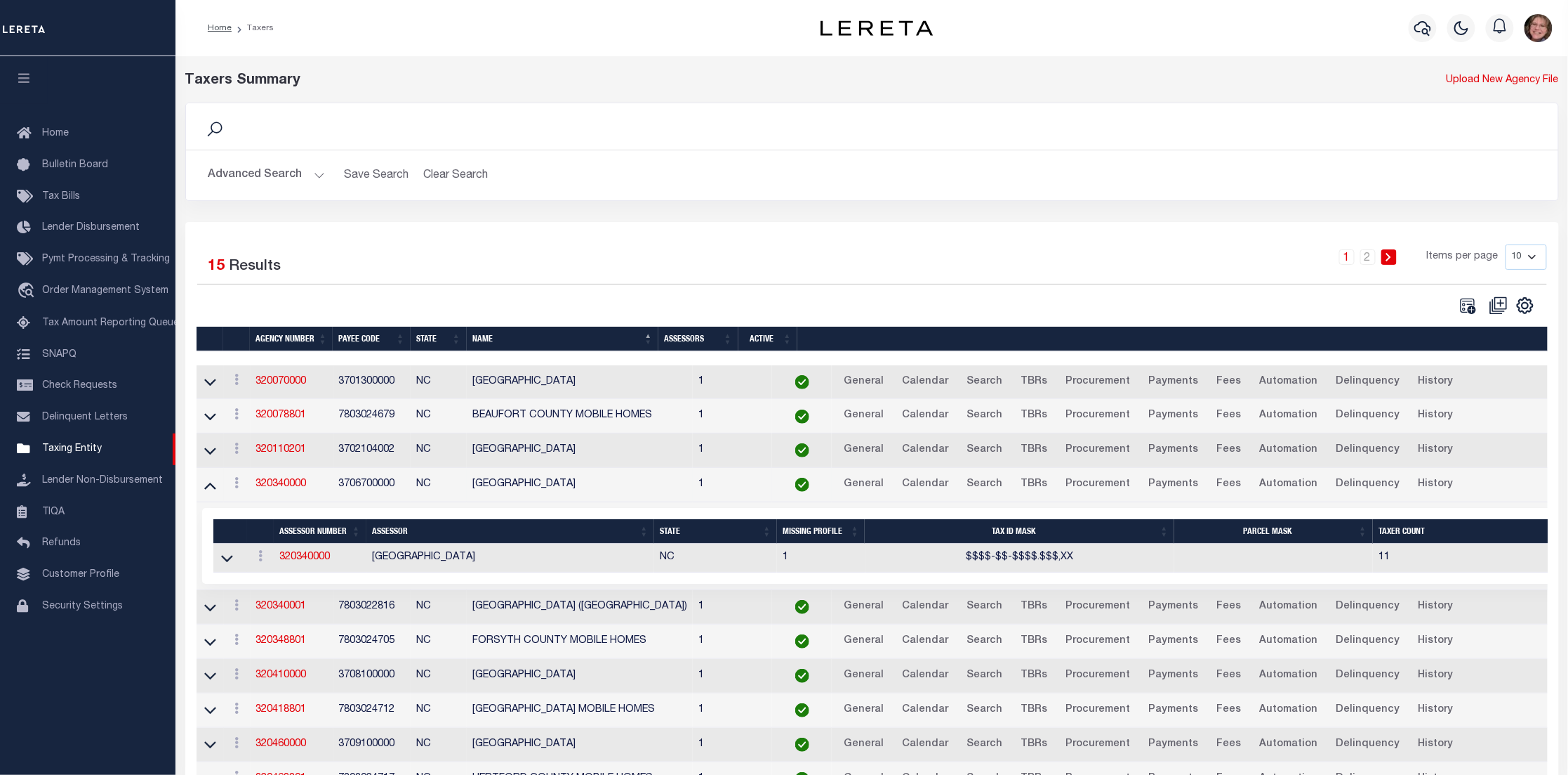
scroll to position [90, 0]
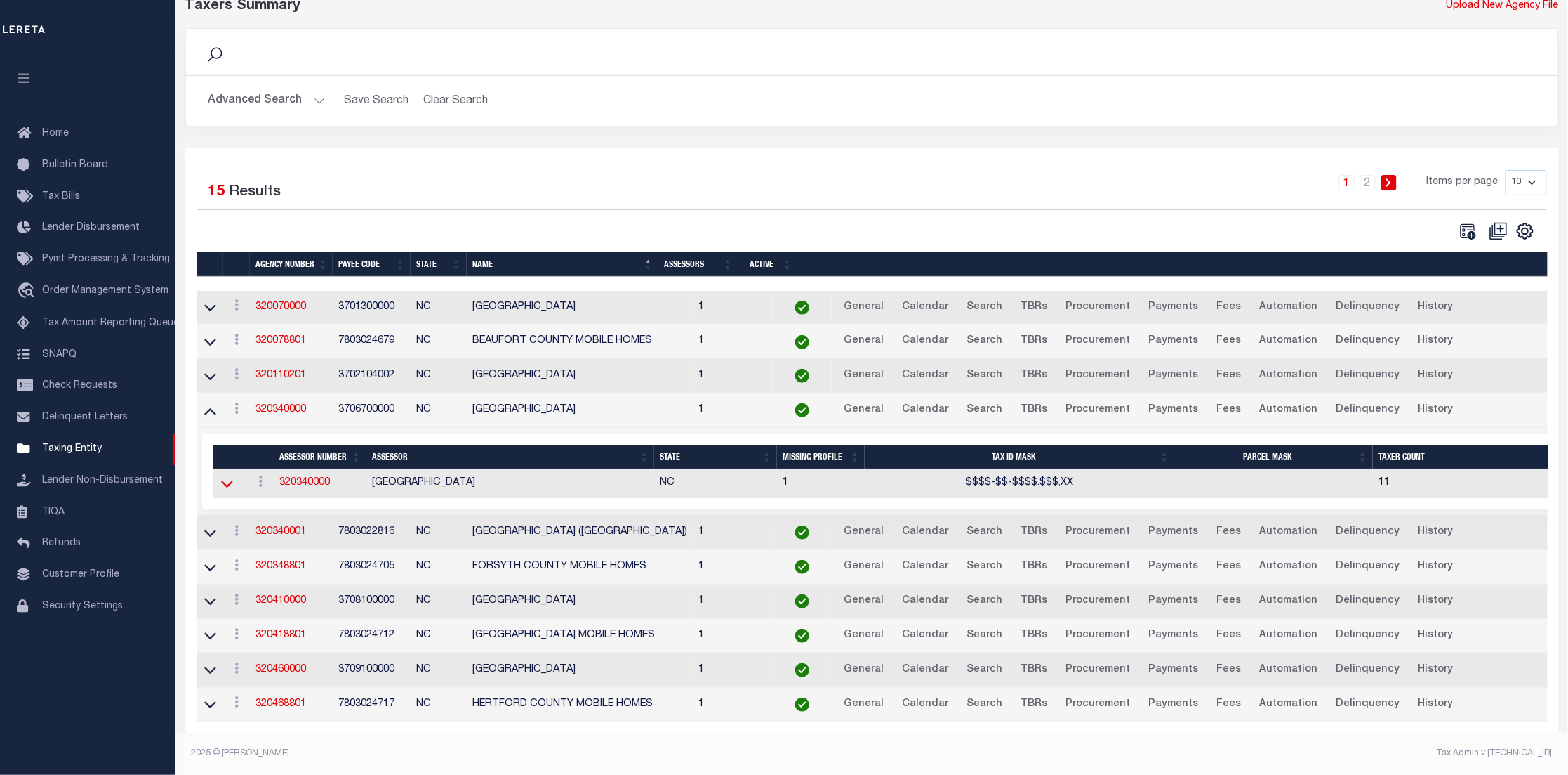
click at [228, 476] on icon at bounding box center [227, 483] width 12 height 15
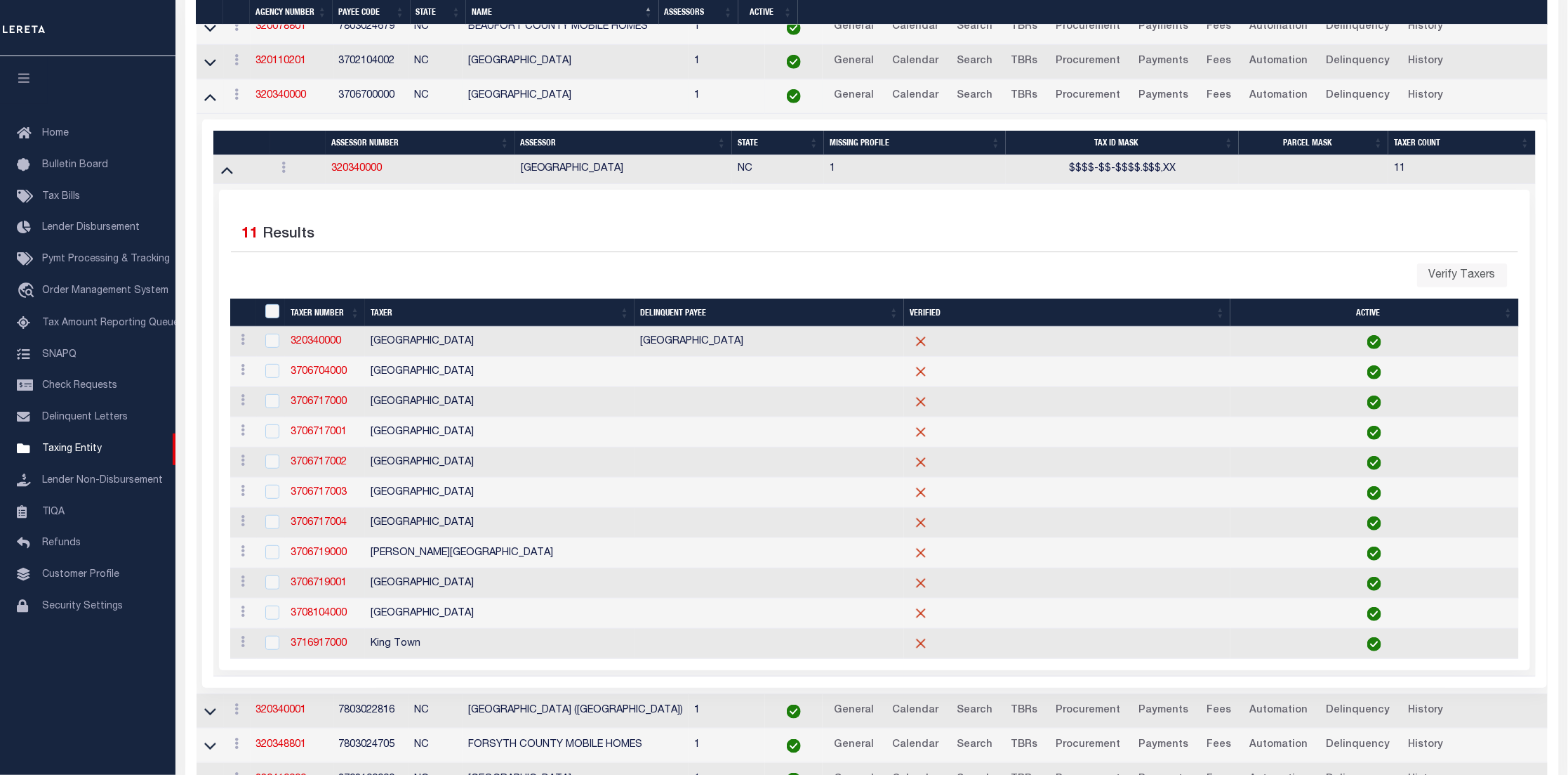
scroll to position [405, 0]
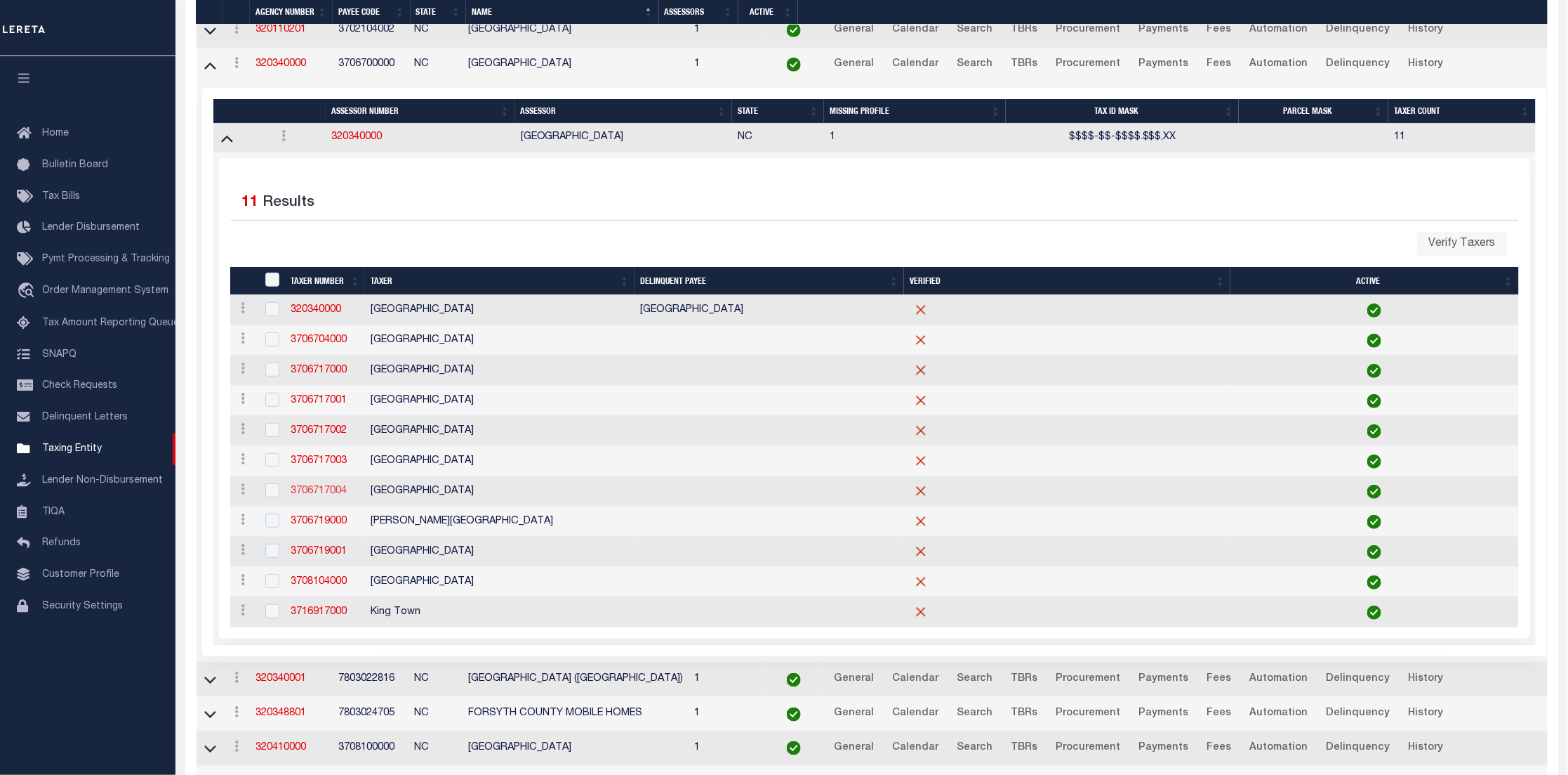
click at [331, 495] on link "3706717004" at bounding box center [319, 491] width 56 height 10
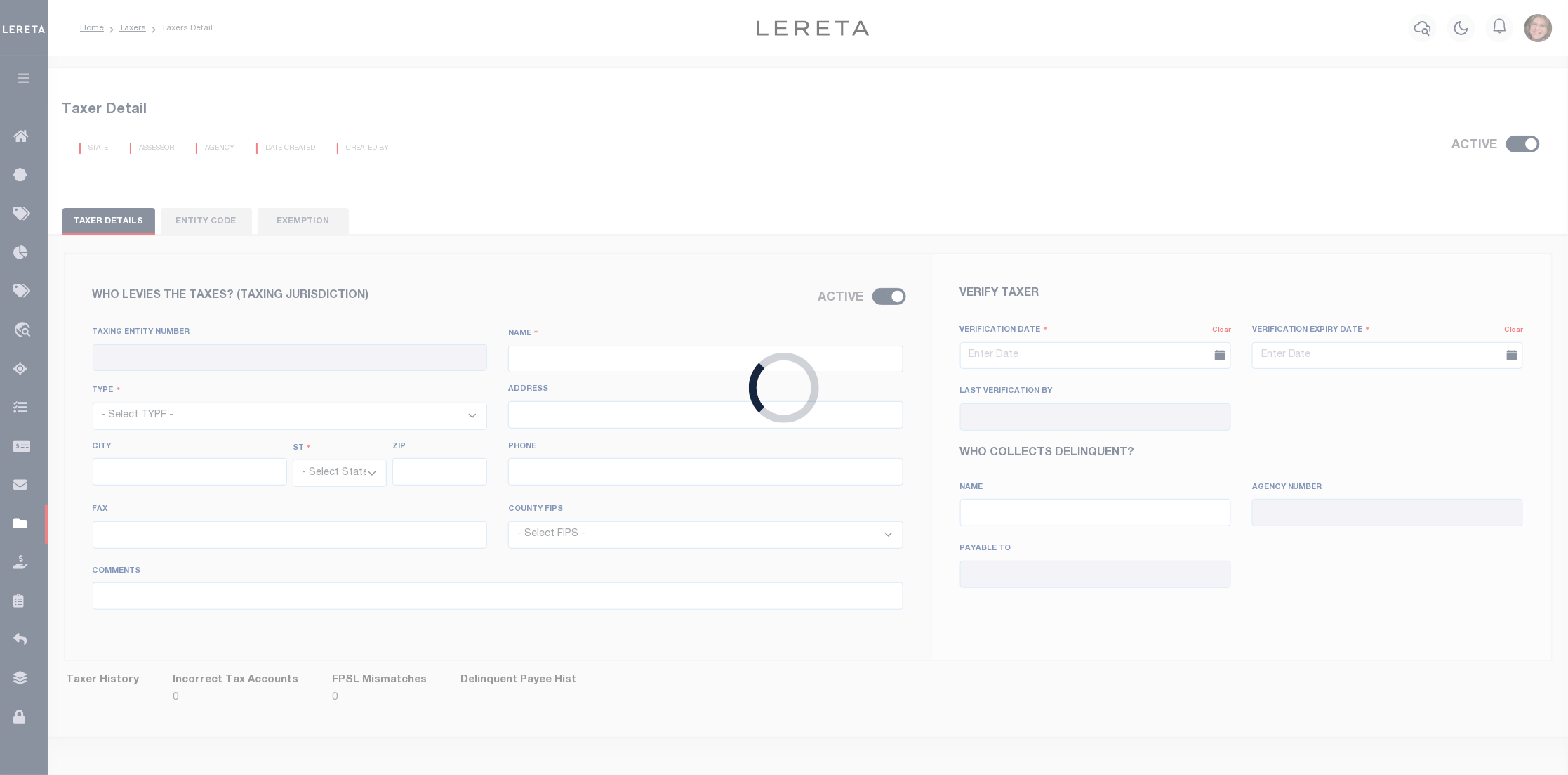
checkbox input "true"
type input "3706717004"
type input "[GEOGRAPHIC_DATA]"
select select "17"
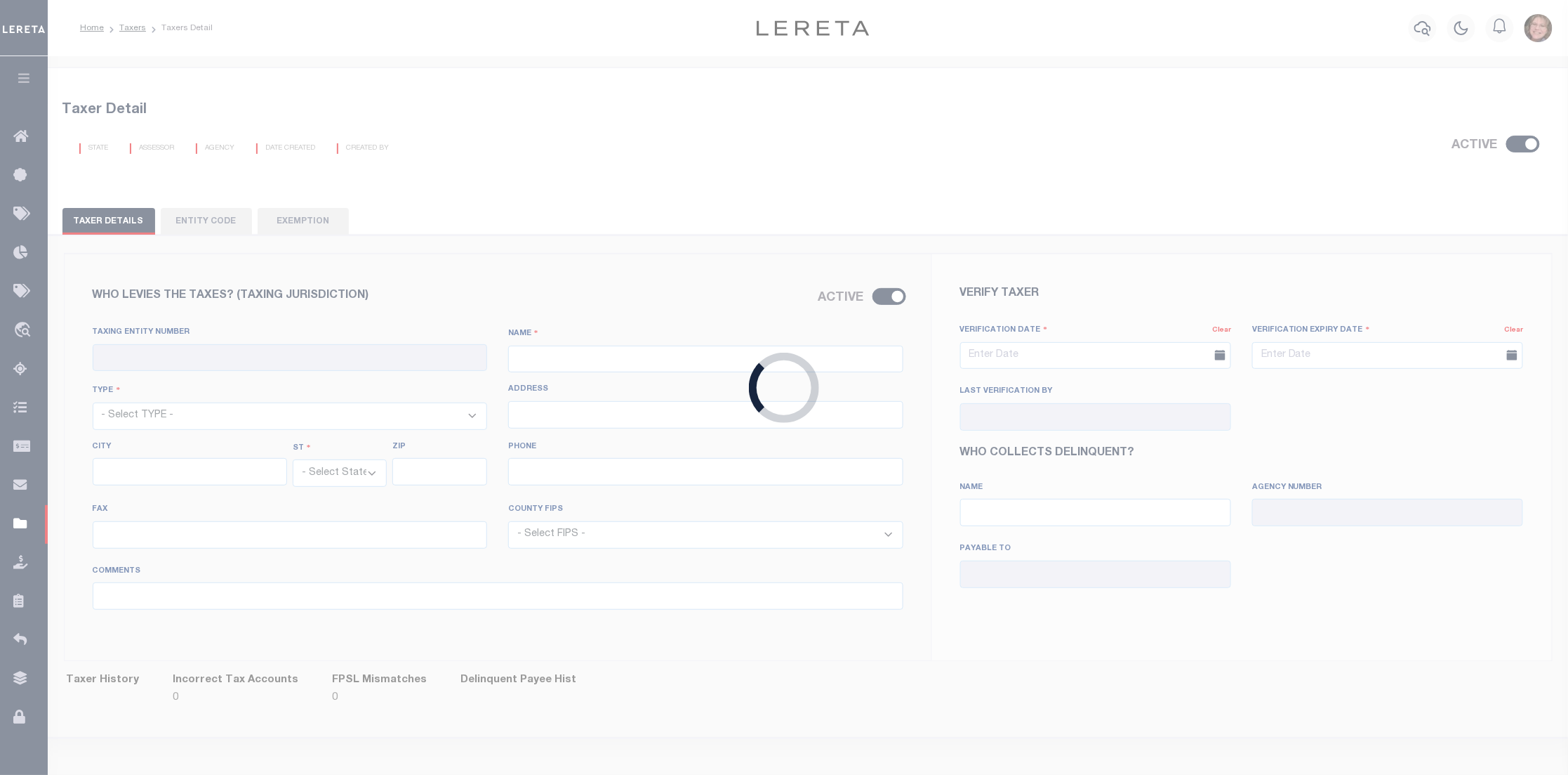
select select "NC"
select select "37067"
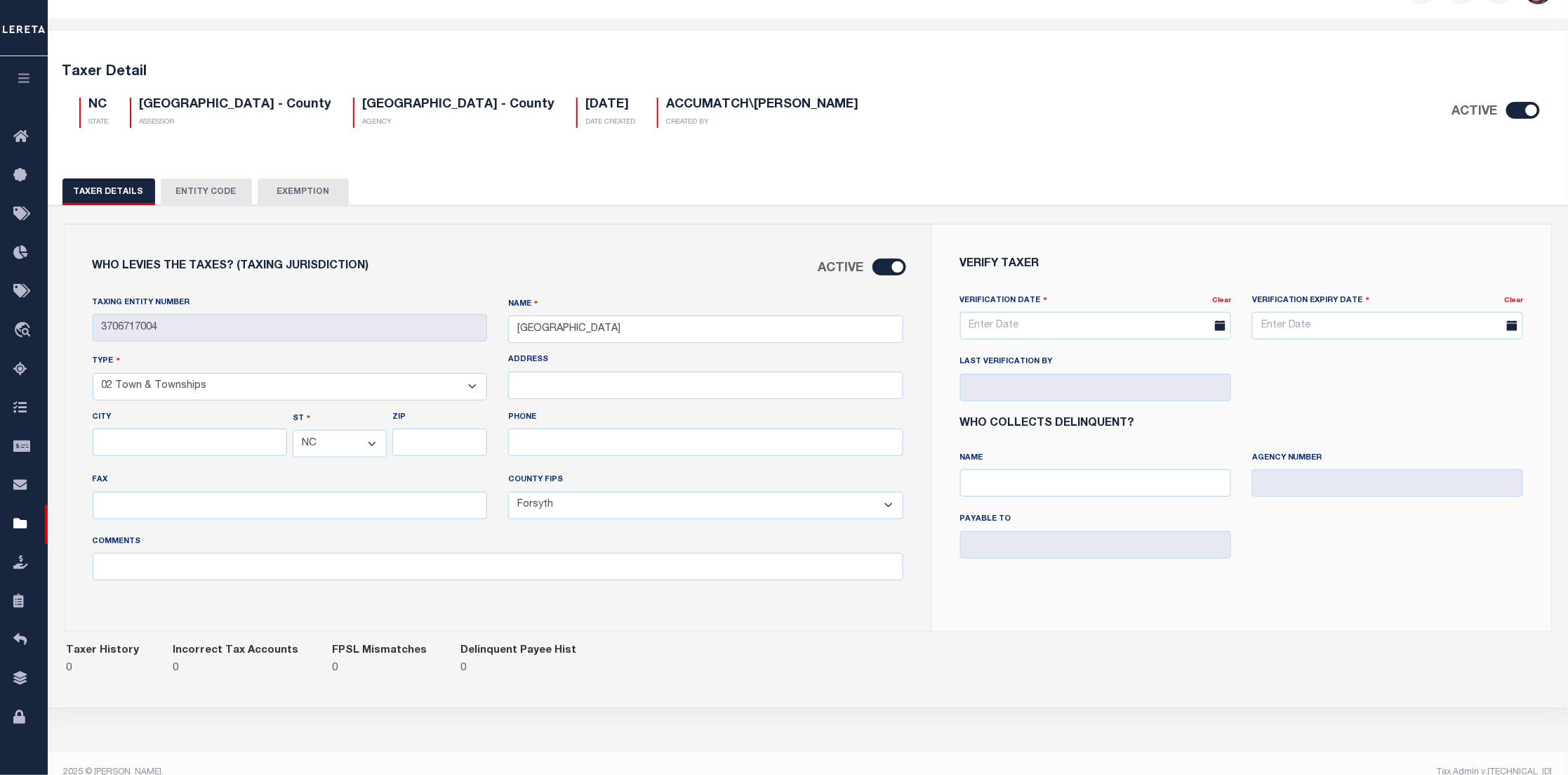
scroll to position [56, 0]
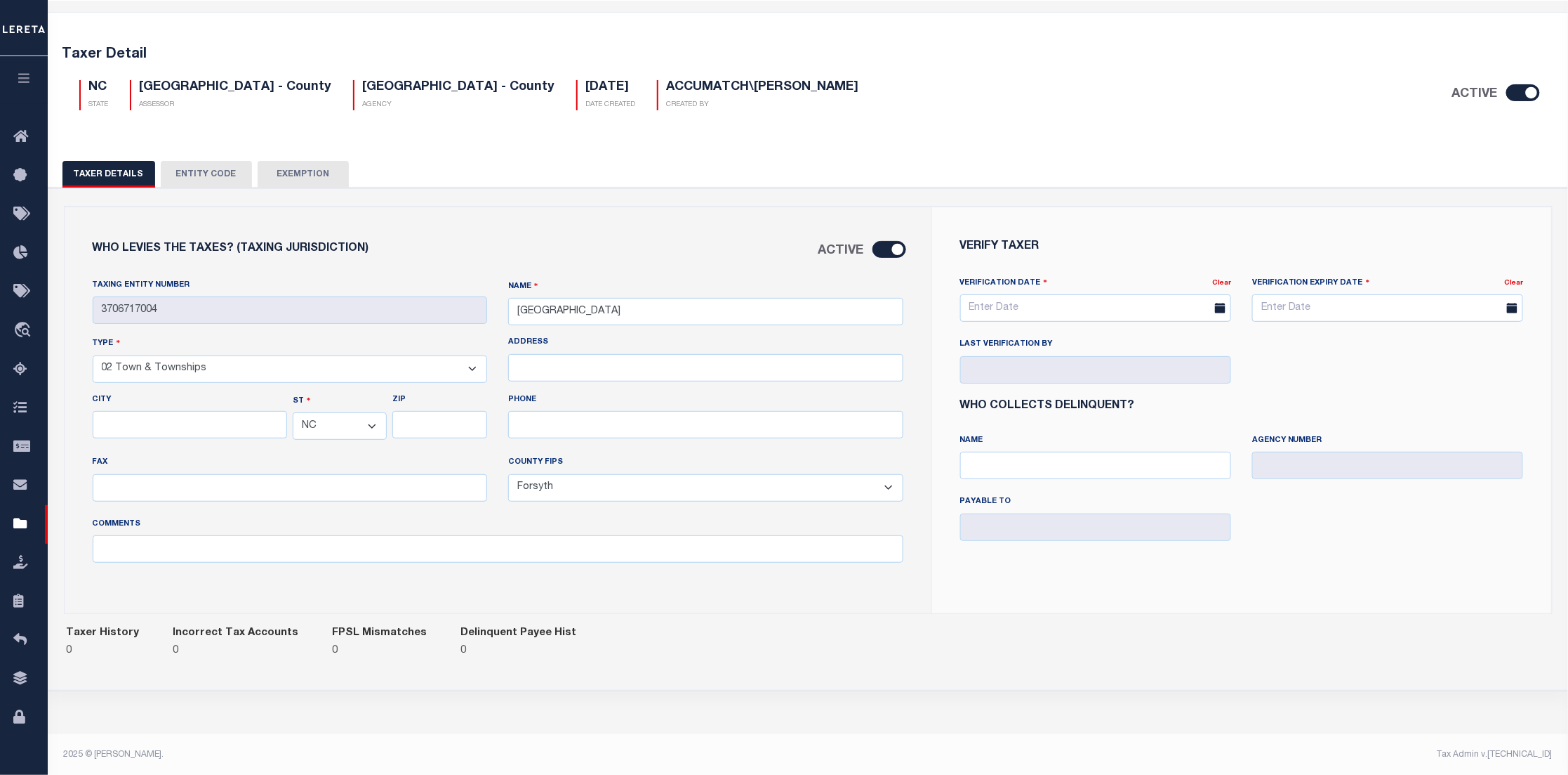
click at [216, 175] on button "Entity Code" at bounding box center [206, 173] width 92 height 27
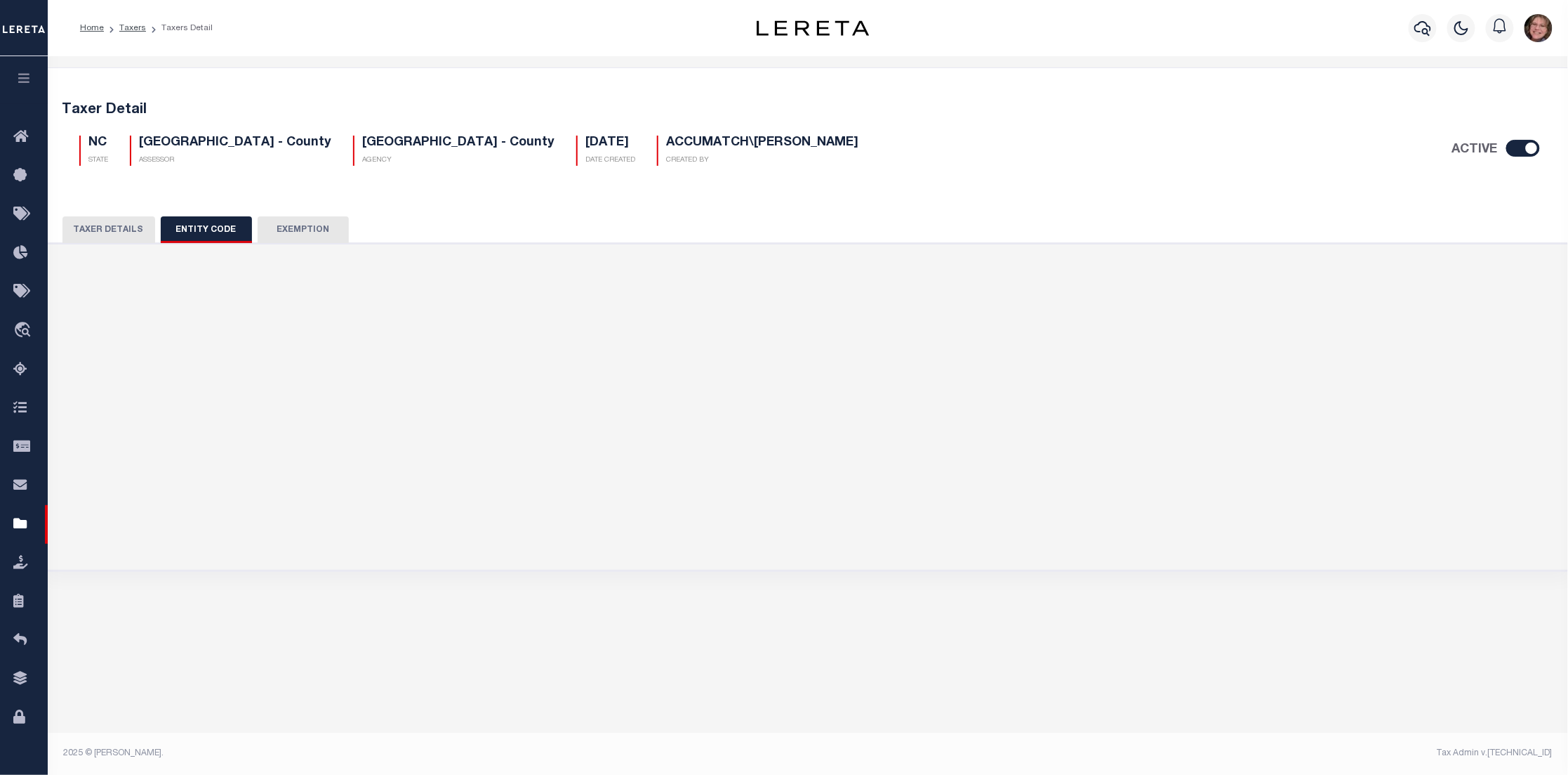
scroll to position [0, 0]
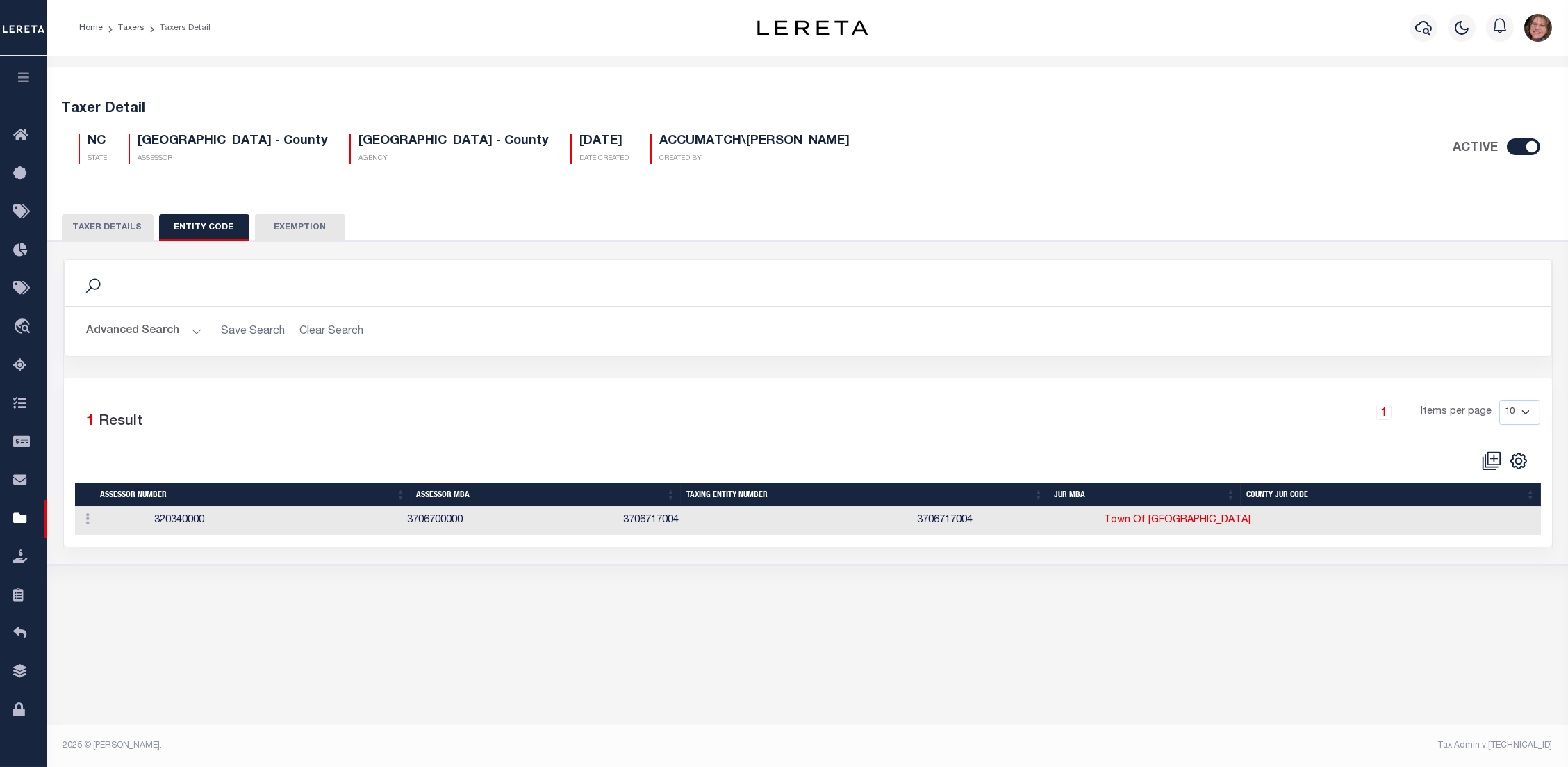
click at [315, 233] on button "Exemption" at bounding box center [301, 227] width 91 height 27
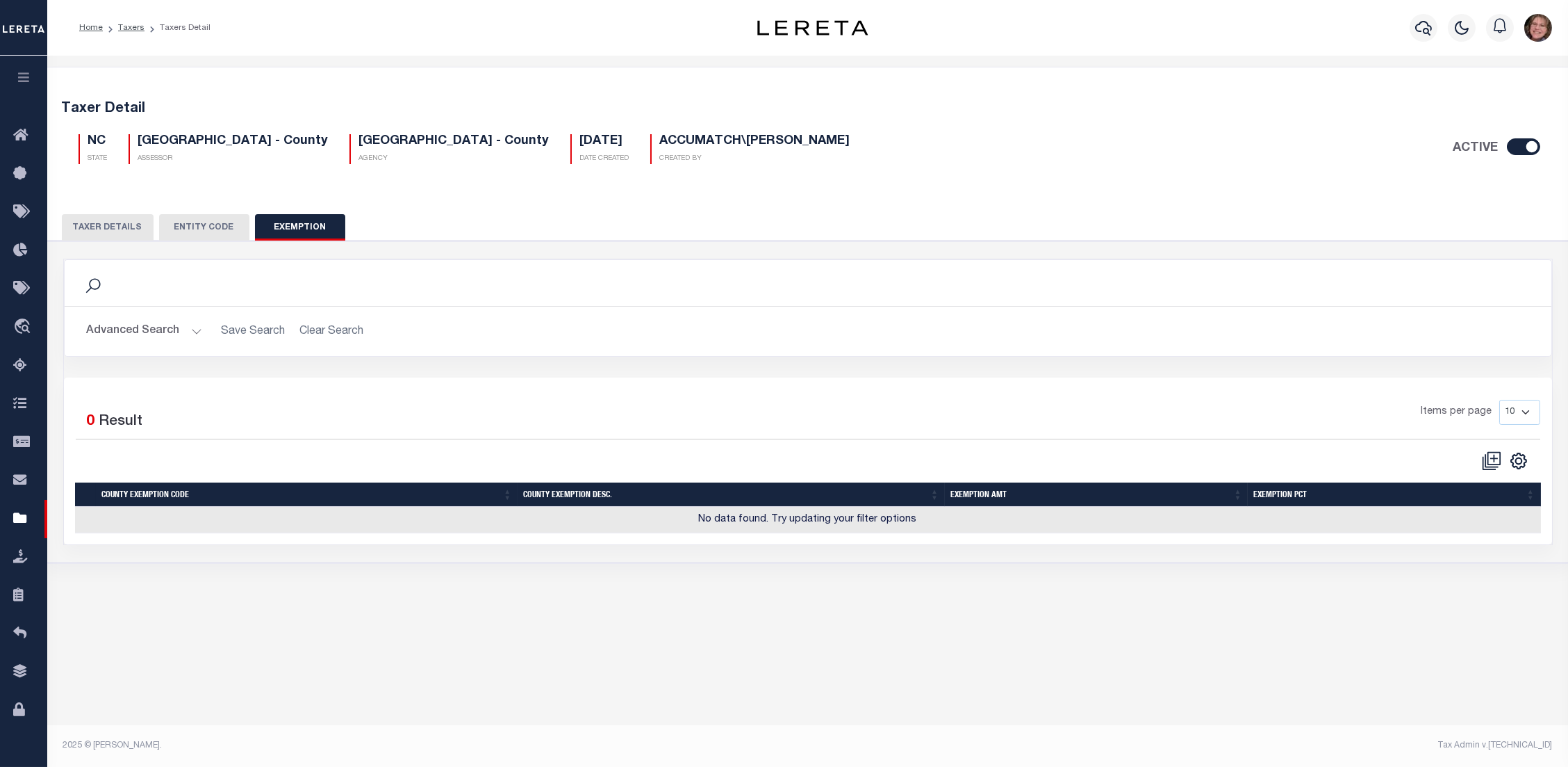
click at [207, 218] on button "Entity Code" at bounding box center [204, 227] width 91 height 27
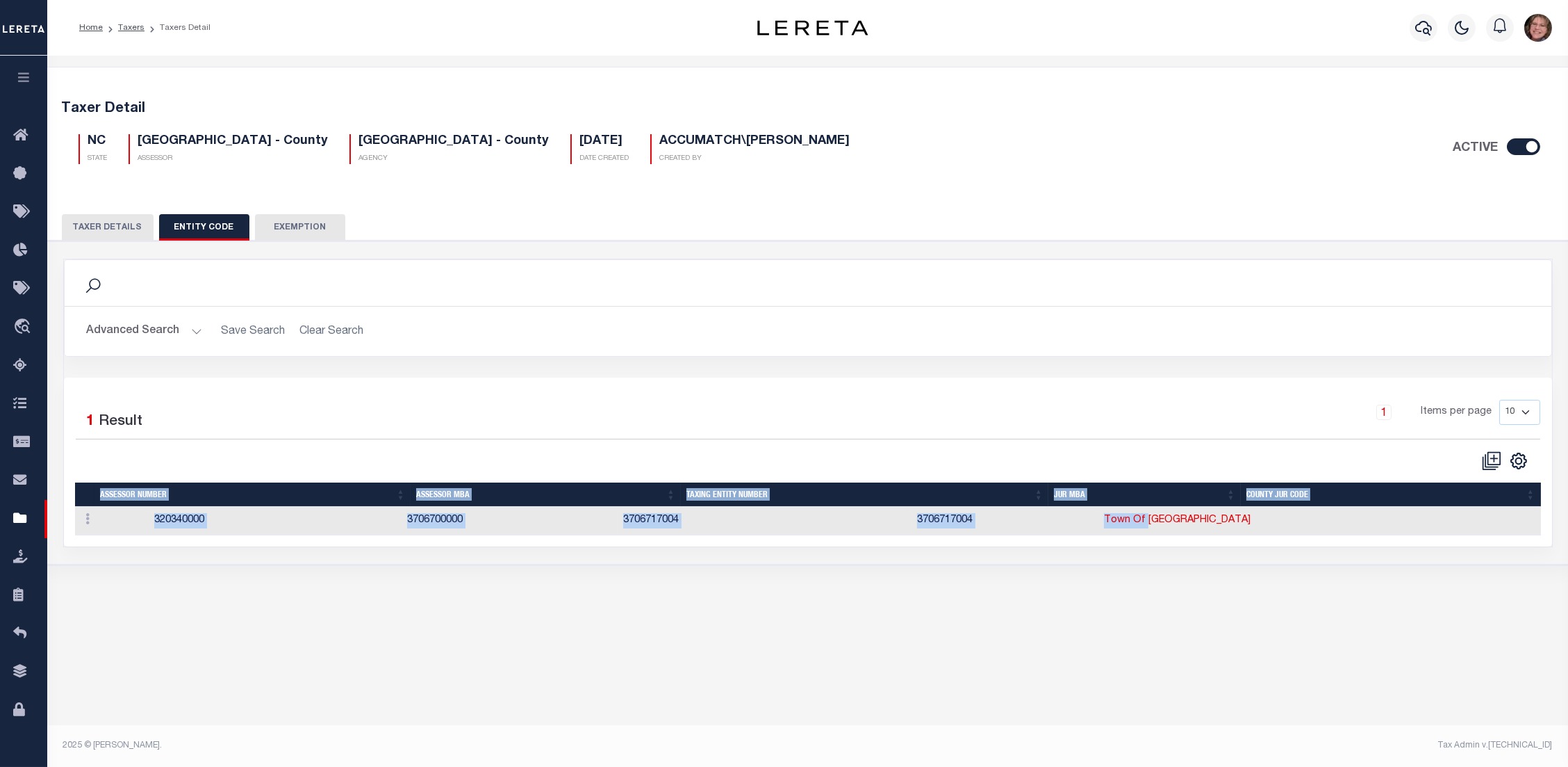
drag, startPoint x: 1167, startPoint y: 468, endPoint x: 1259, endPoint y: 524, distance: 107.7
click at [1259, 524] on div "Selected 1 Result 1 Items per page 10 25 50 100" at bounding box center [808, 461] width 1488 height 169
click at [1251, 523] on link "Town Of [GEOGRAPHIC_DATA]" at bounding box center [1177, 520] width 147 height 10
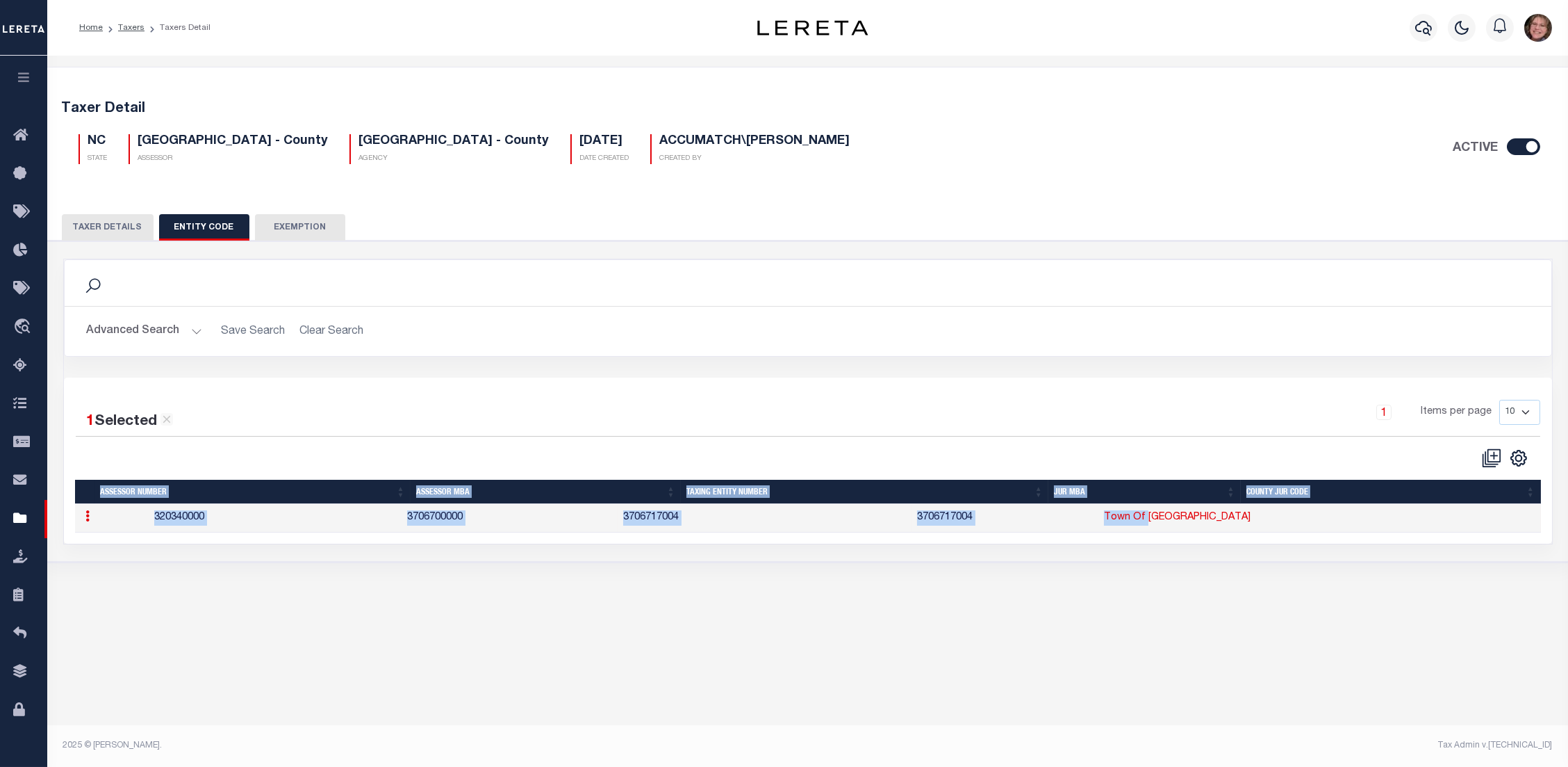
click at [1251, 517] on link "Town Of [GEOGRAPHIC_DATA]" at bounding box center [1177, 518] width 147 height 10
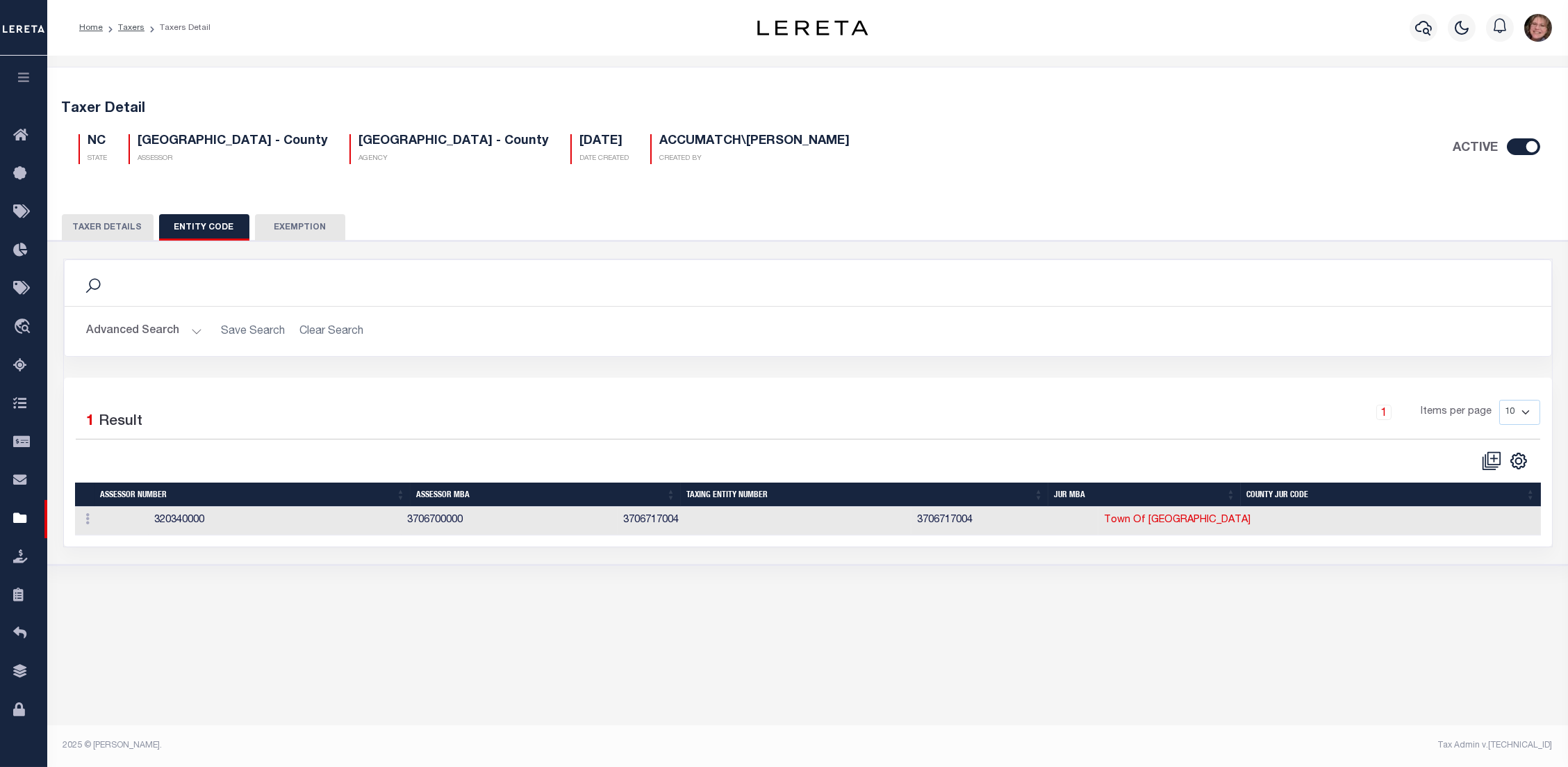
click at [1245, 636] on div "Taxer Detail NC STATE FORSYTH COUNTY - County ASSESSOR AGENCY ACTIVE" at bounding box center [807, 352] width 1521 height 593
click at [1251, 520] on link "Town Of [GEOGRAPHIC_DATA]" at bounding box center [1177, 520] width 147 height 10
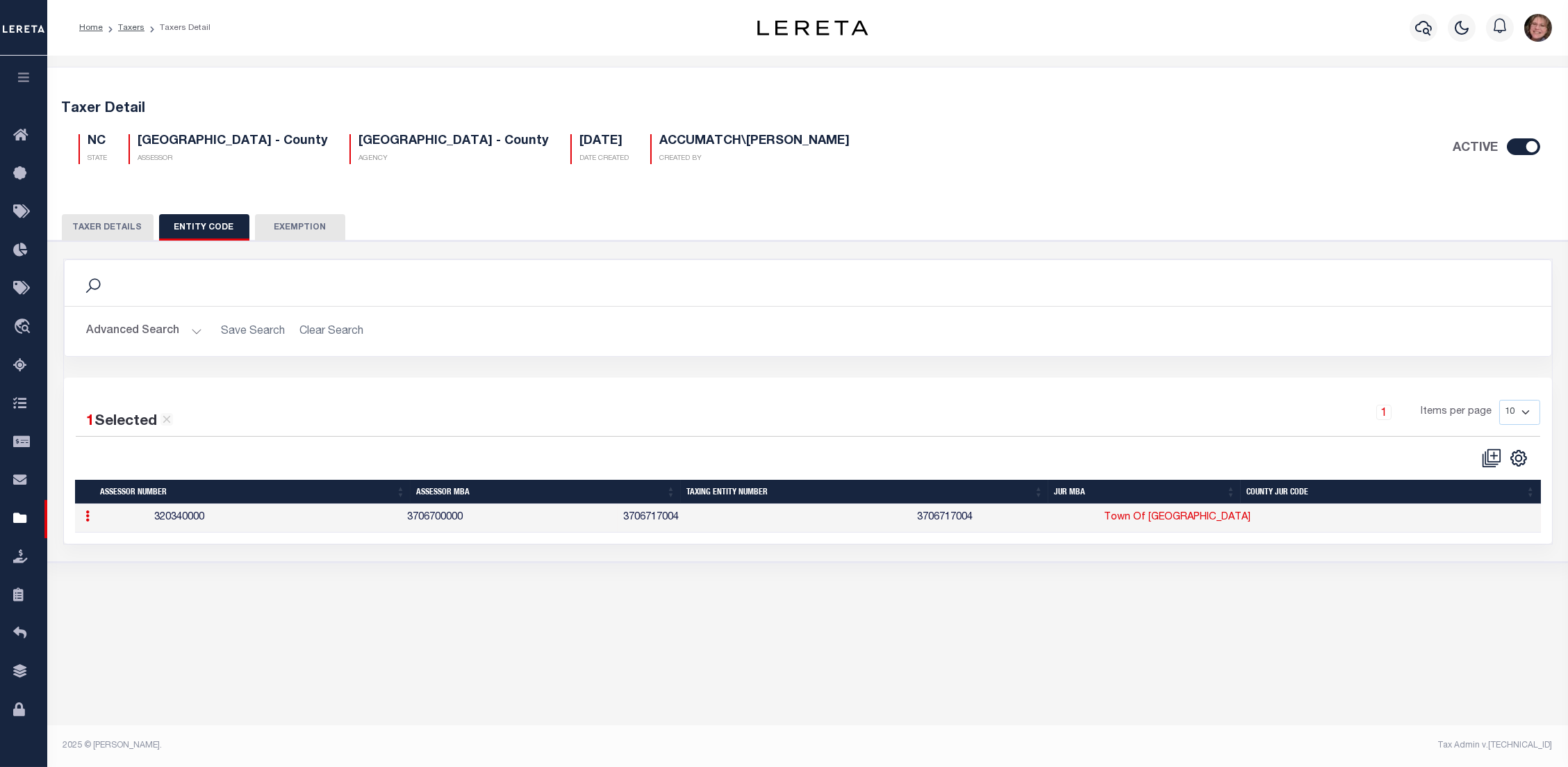
click at [1251, 520] on link "Town Of [GEOGRAPHIC_DATA]" at bounding box center [1177, 518] width 147 height 10
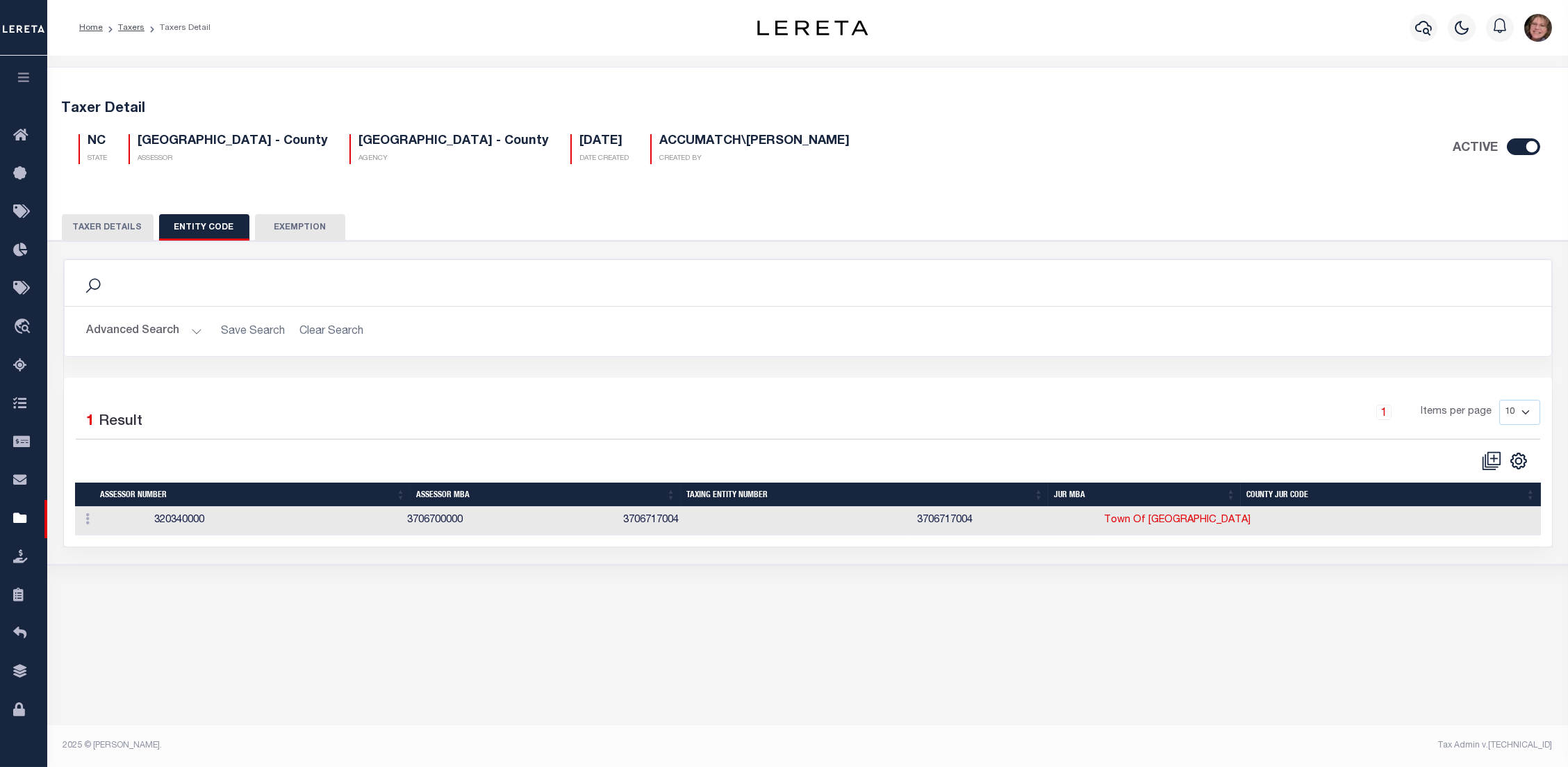
click at [1251, 520] on link "Town Of [GEOGRAPHIC_DATA]" at bounding box center [1177, 520] width 147 height 10
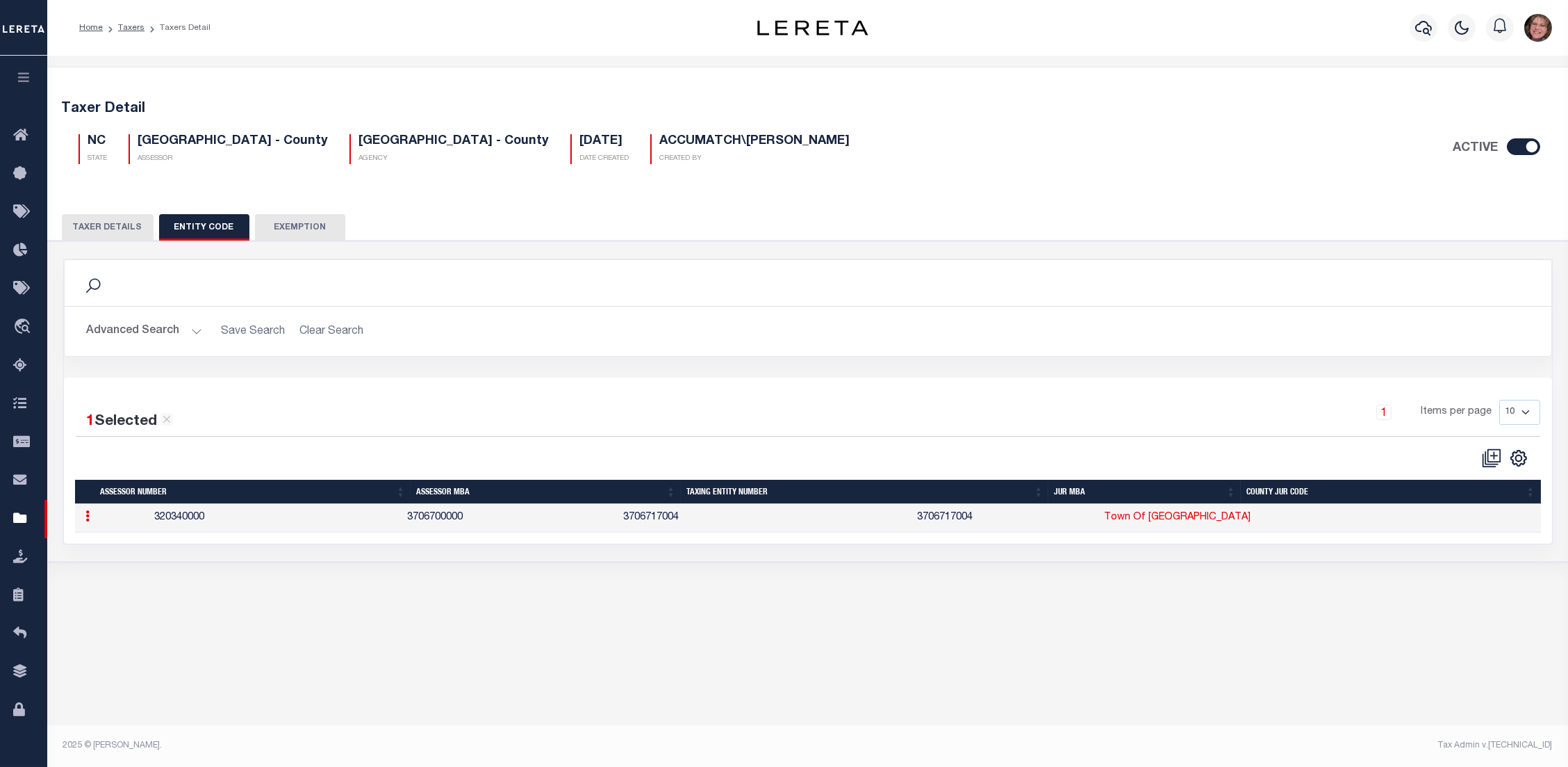
click at [86, 518] on icon at bounding box center [88, 515] width 4 height 11
click at [337, 611] on div "Taxer Detail NC STATE FORSYTH COUNTY - County ASSESSOR AGENCY ACTIVE" at bounding box center [807, 350] width 1521 height 591
drag, startPoint x: 125, startPoint y: 237, endPoint x: 125, endPoint y: 224, distance: 13.0
click at [125, 228] on button "Taxer Details" at bounding box center [107, 227] width 92 height 27
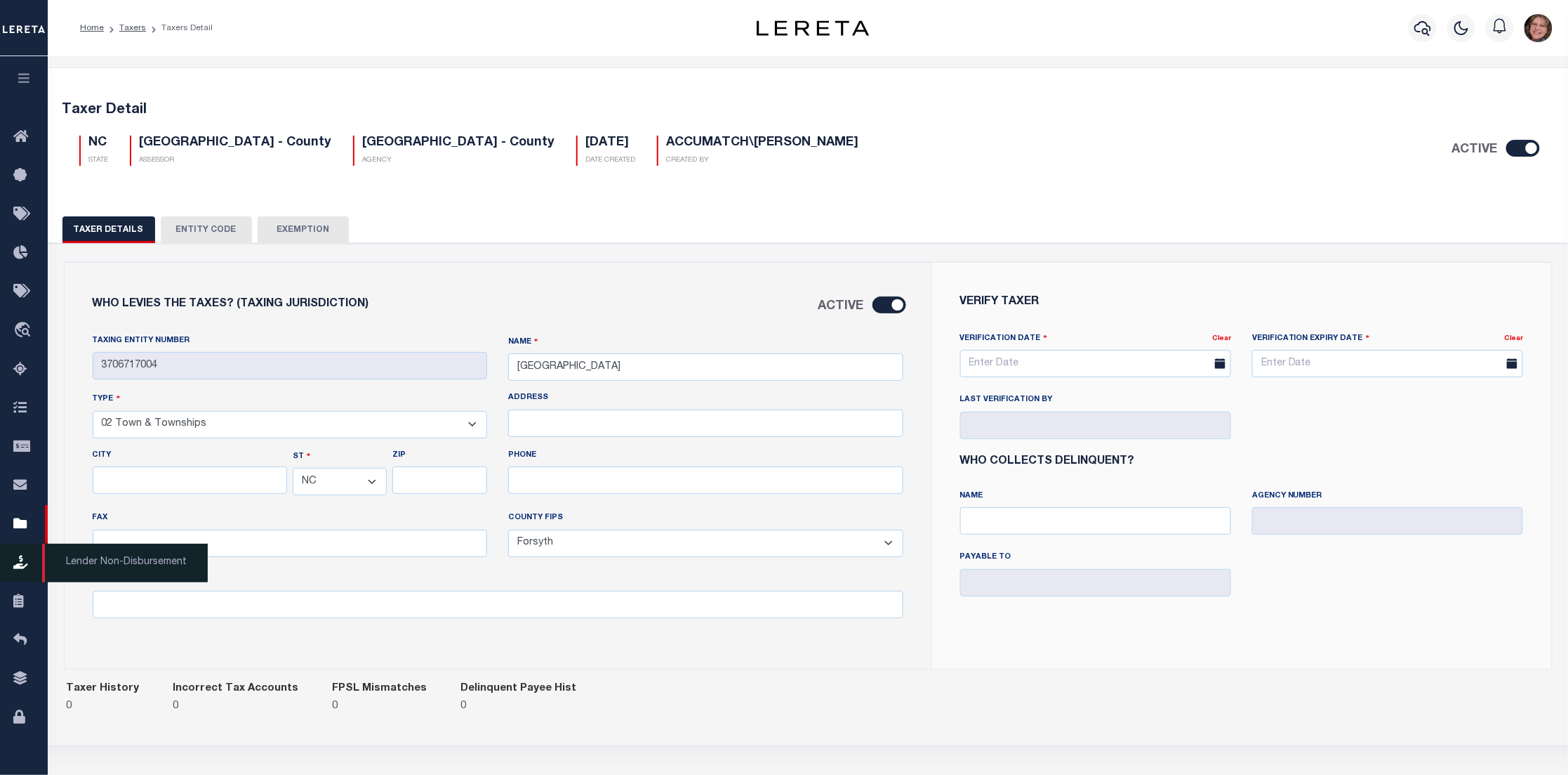
click at [30, 557] on icon at bounding box center [24, 563] width 23 height 18
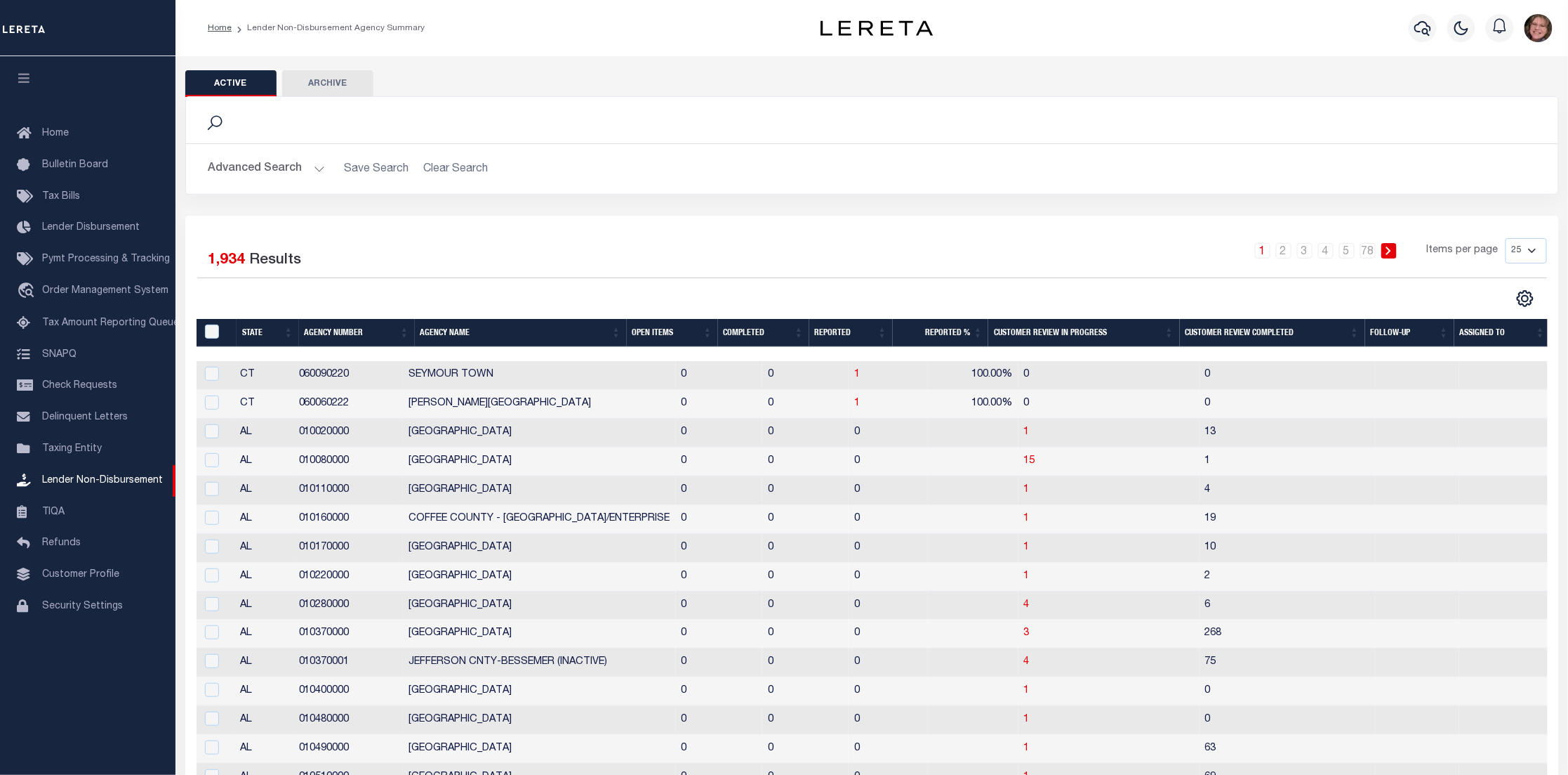
click at [319, 161] on button "Advanced Search" at bounding box center [266, 168] width 116 height 27
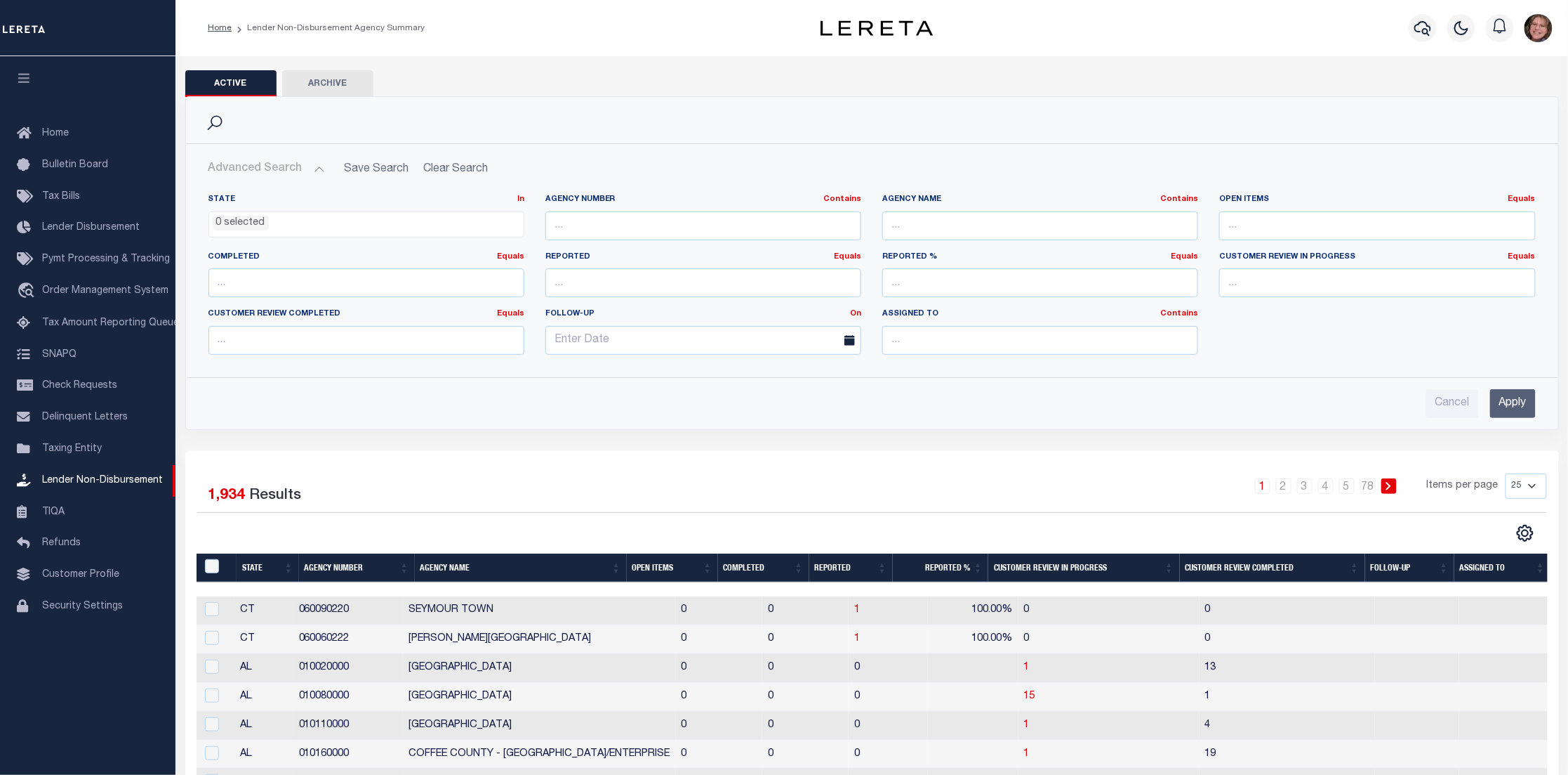
click at [440, 170] on h2 "Advanced Search Save Search Clear Search" at bounding box center [872, 168] width 1350 height 27
click at [461, 167] on h2 "Advanced Search Save Search Clear Search" at bounding box center [872, 168] width 1350 height 27
click at [451, 168] on h2 "Advanced Search Save Search Clear Search" at bounding box center [872, 168] width 1350 height 27
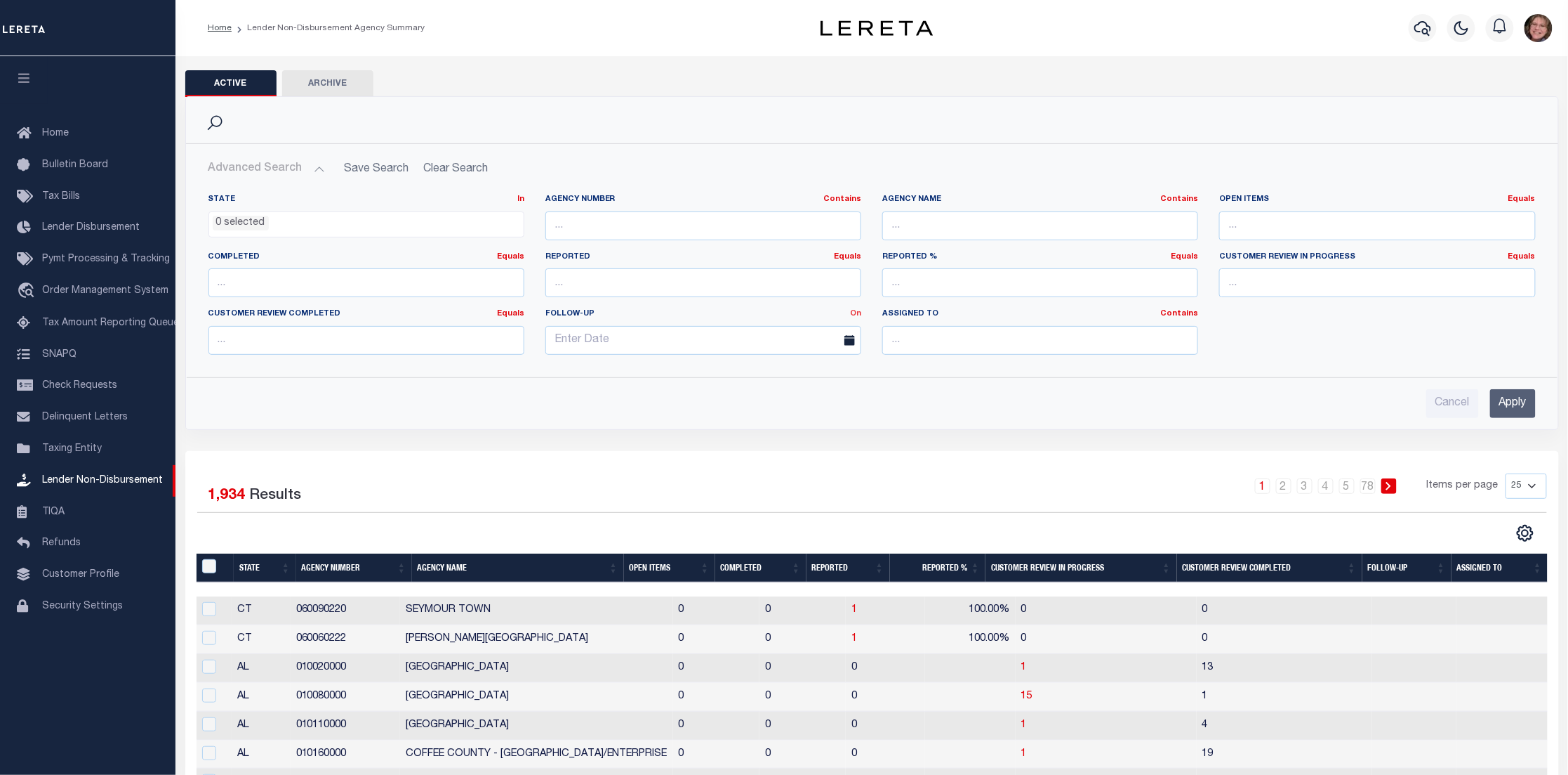
click at [852, 315] on link "On" at bounding box center [855, 314] width 11 height 8
click at [790, 354] on link "After" at bounding box center [804, 351] width 111 height 20
click at [850, 336] on icon at bounding box center [849, 340] width 11 height 11
click at [812, 341] on input "text" at bounding box center [703, 340] width 316 height 29
click at [551, 373] on span at bounding box center [558, 368] width 24 height 24
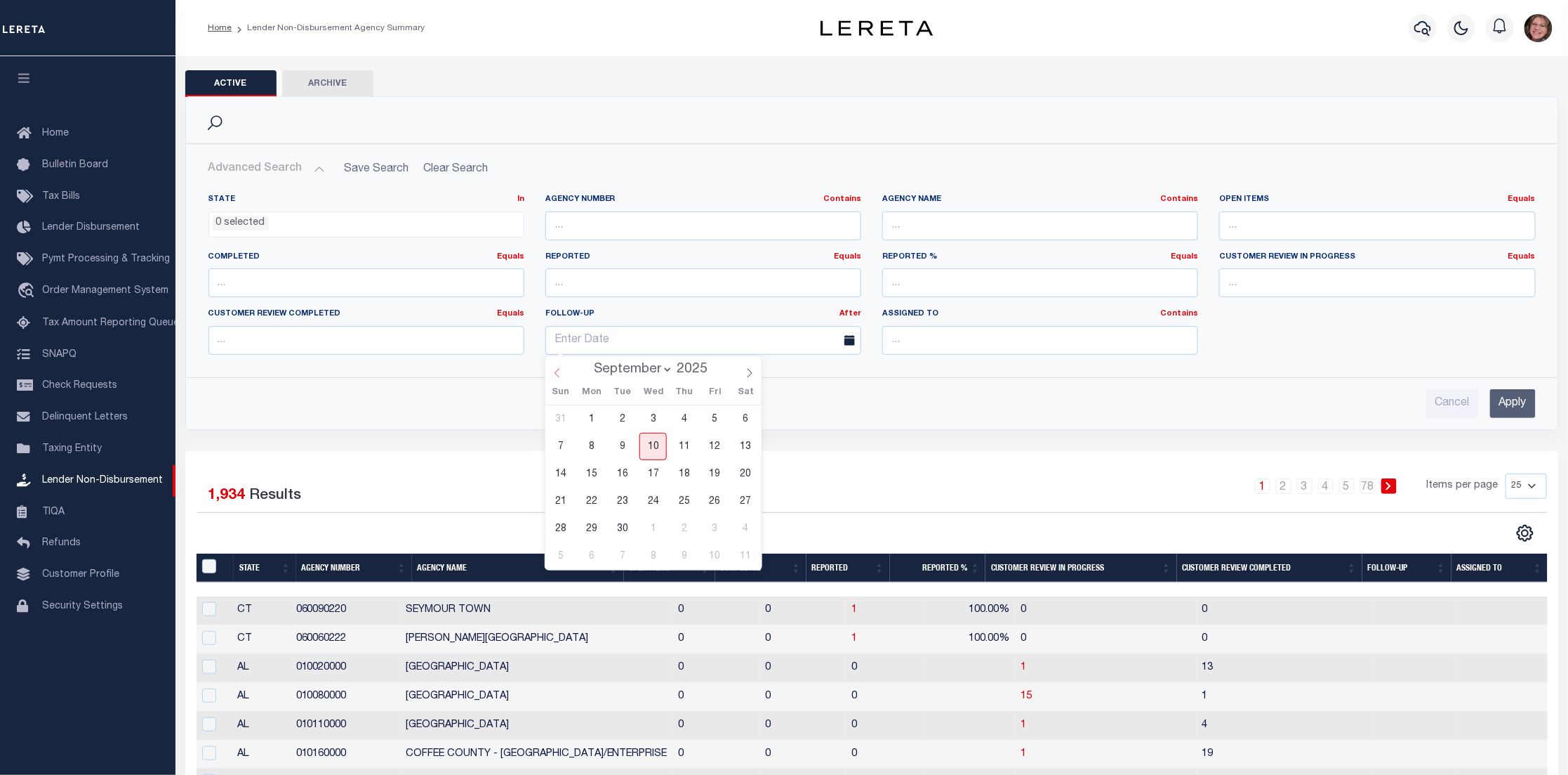
select select "7"
click at [720, 423] on span "1" at bounding box center [714, 418] width 27 height 27
type input "[DATE]"
drag, startPoint x: 1495, startPoint y: 409, endPoint x: 1498, endPoint y: 391, distance: 18.2
click at [1497, 408] on input "Apply" at bounding box center [1513, 403] width 46 height 29
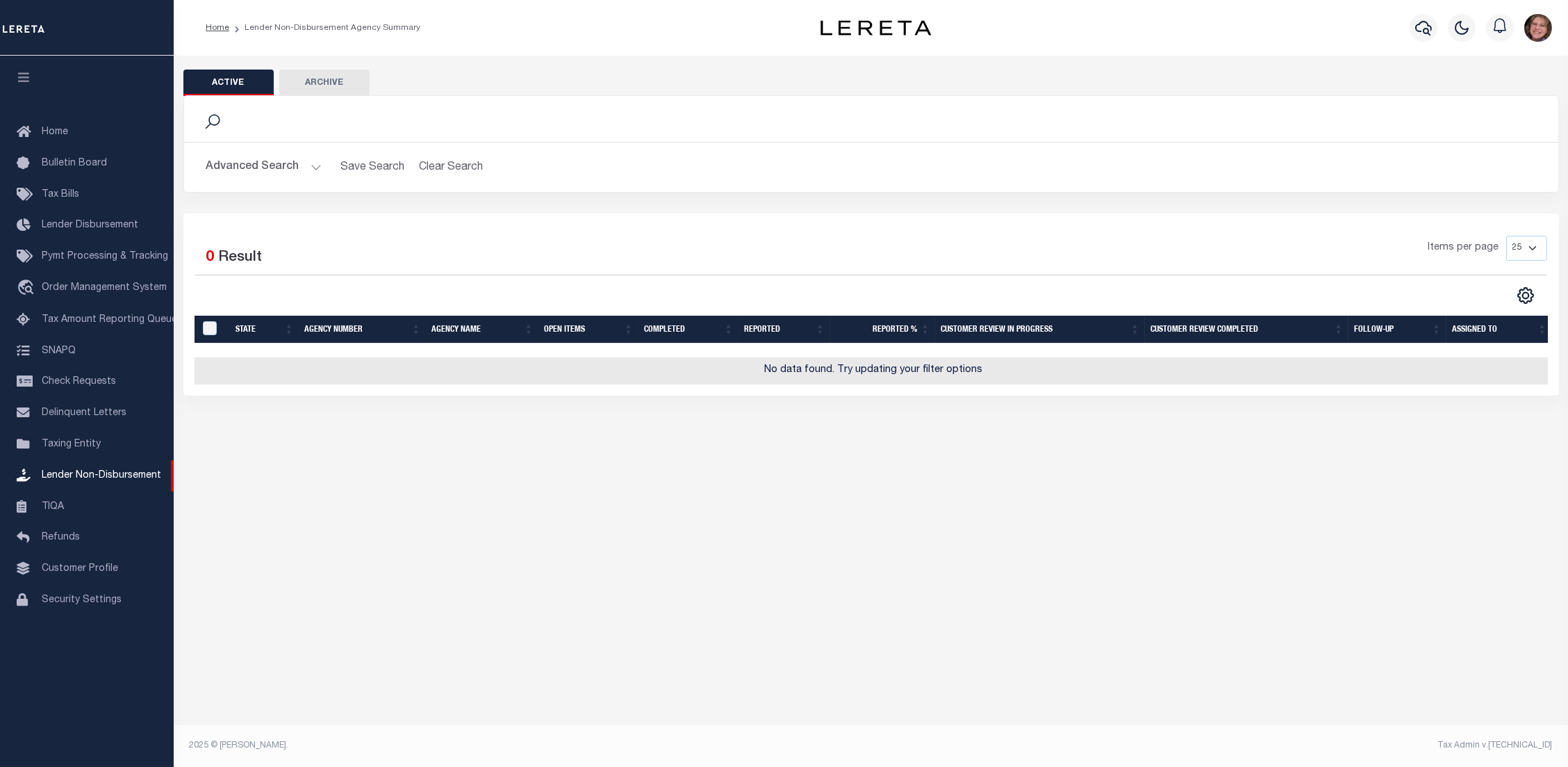
click at [310, 169] on button "Advanced Search" at bounding box center [263, 167] width 115 height 27
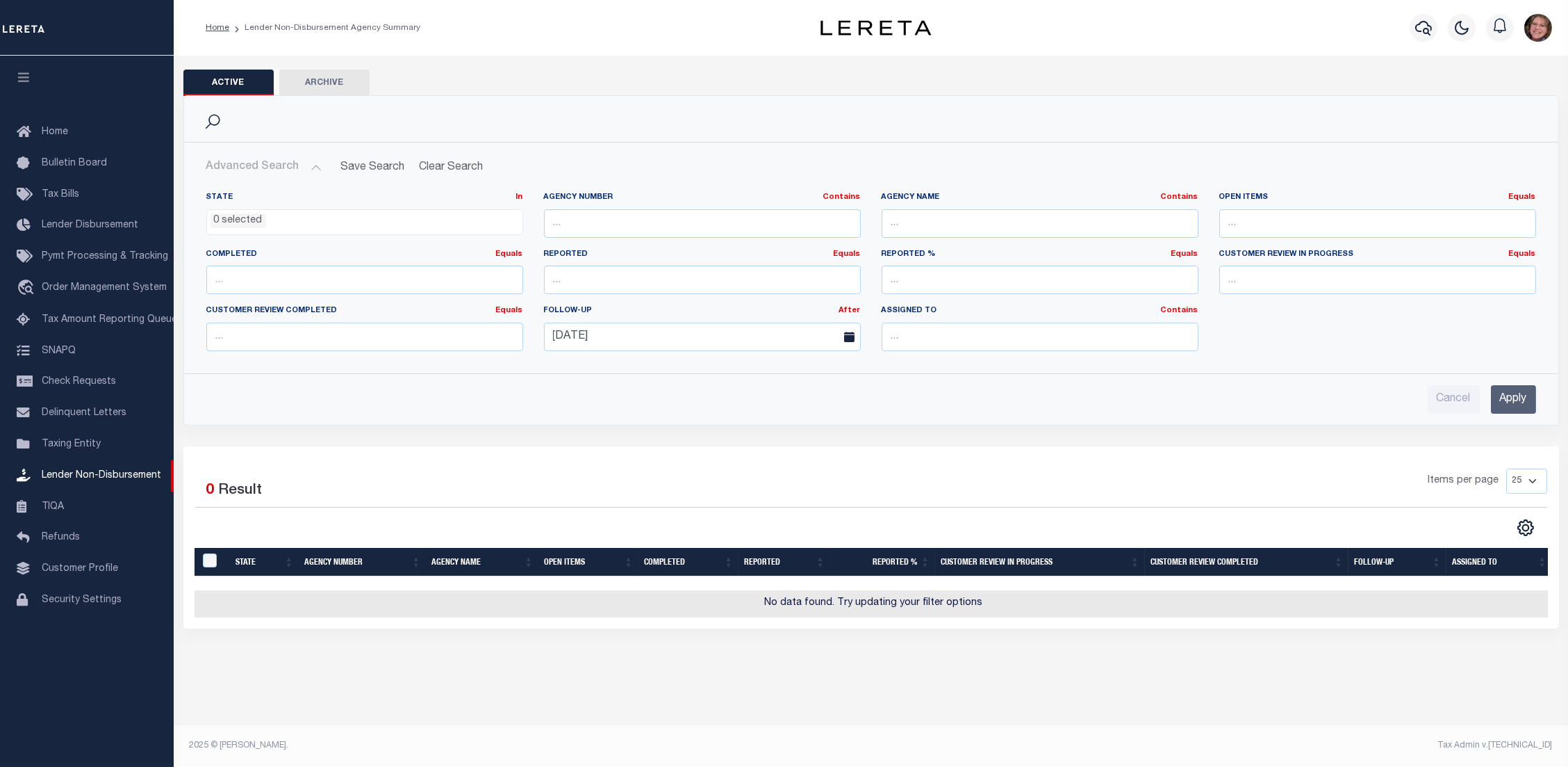
click at [852, 337] on icon at bounding box center [850, 336] width 11 height 11
click at [852, 335] on icon at bounding box center [850, 336] width 11 height 11
click at [809, 335] on input "[DATE]" at bounding box center [702, 336] width 316 height 29
click at [558, 369] on icon at bounding box center [556, 369] width 10 height 10
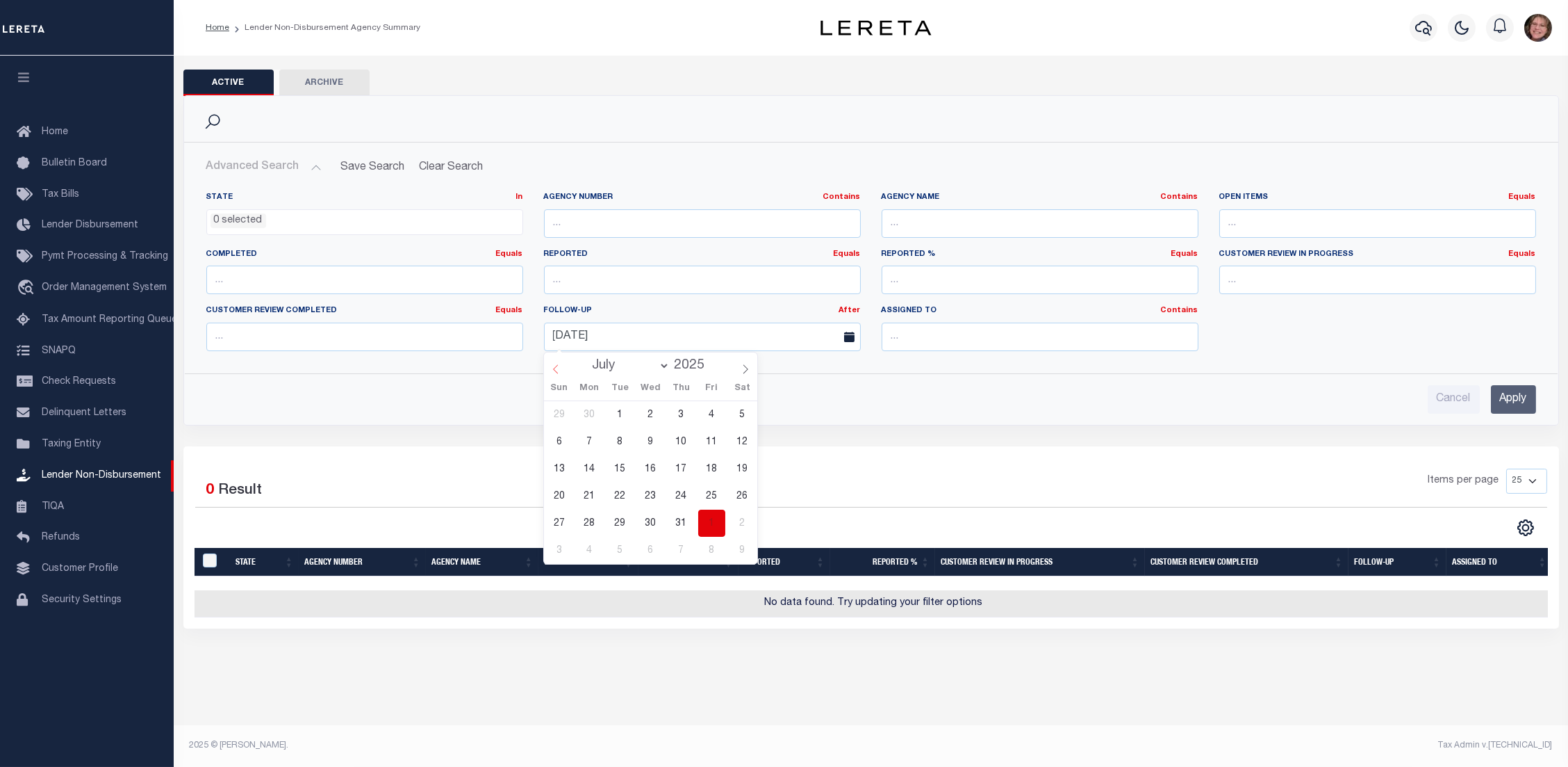
select select "5"
click at [559, 404] on span "1" at bounding box center [558, 414] width 27 height 27
type input "[DATE]"
click at [1497, 394] on input "Apply" at bounding box center [1514, 399] width 45 height 29
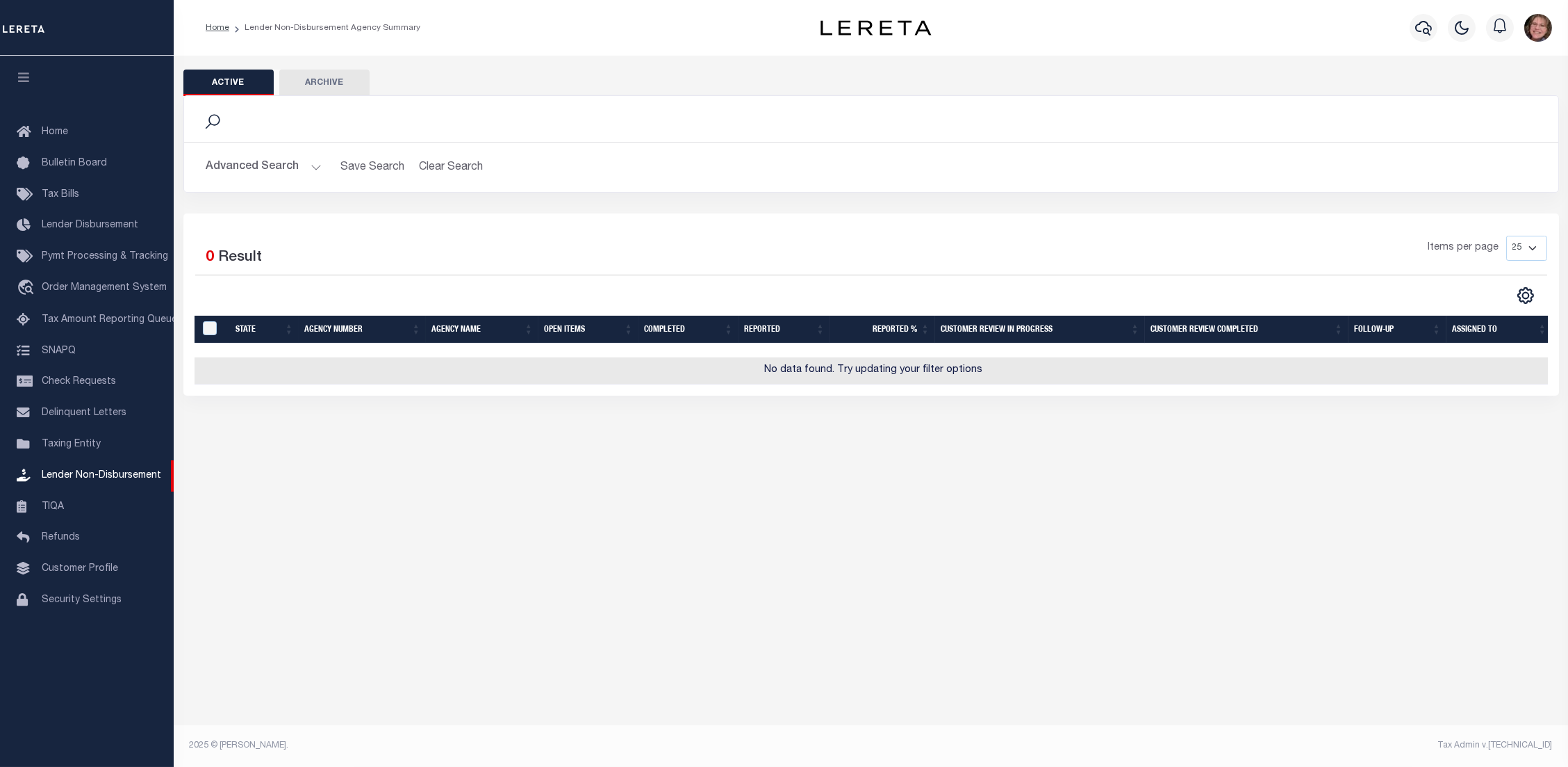
click at [316, 164] on button "Advanced Search" at bounding box center [263, 167] width 115 height 27
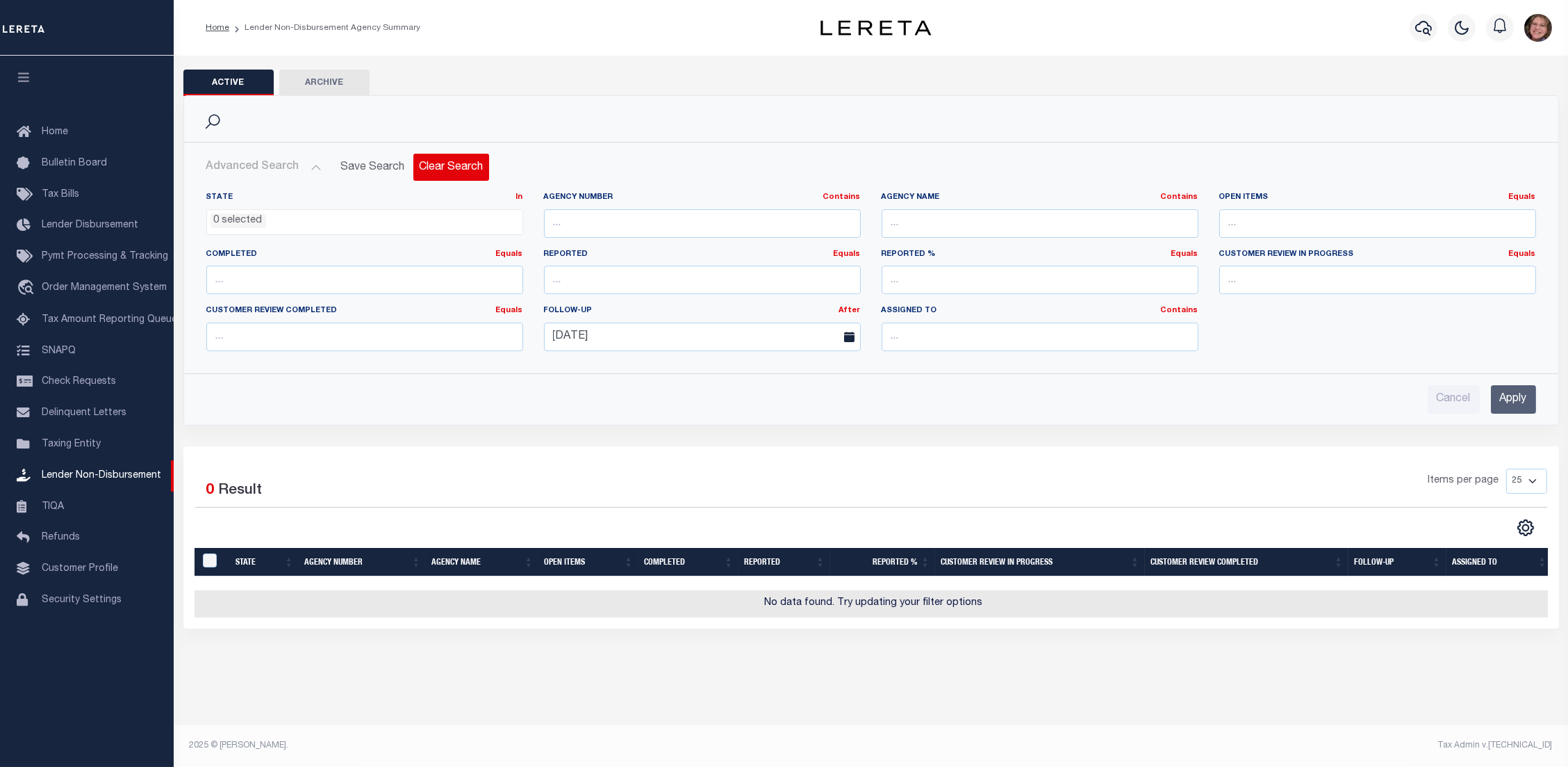
click at [447, 159] on button "Clear Search" at bounding box center [450, 167] width 76 height 27
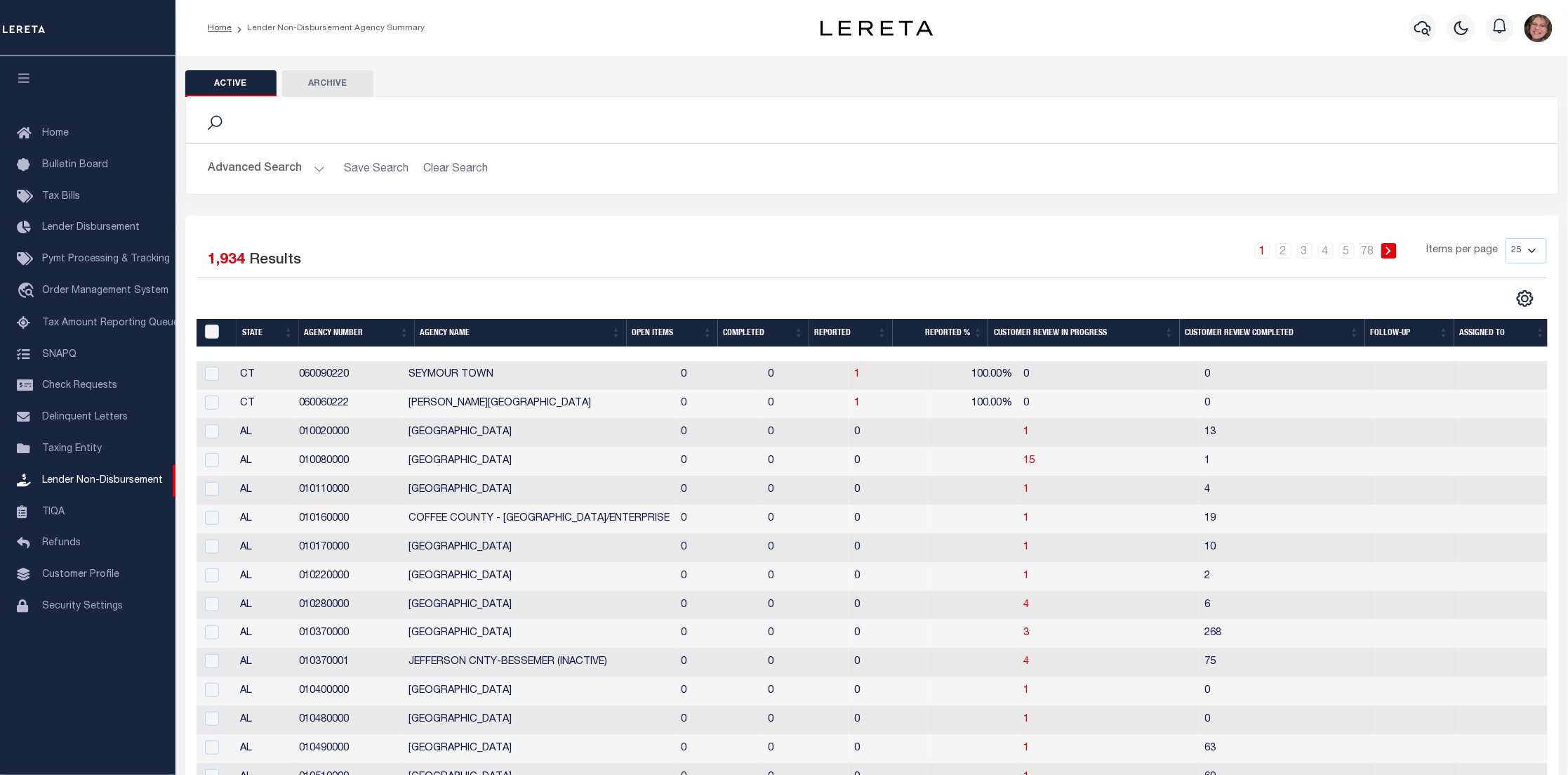
click at [306, 168] on button "Advanced Search" at bounding box center [266, 168] width 116 height 27
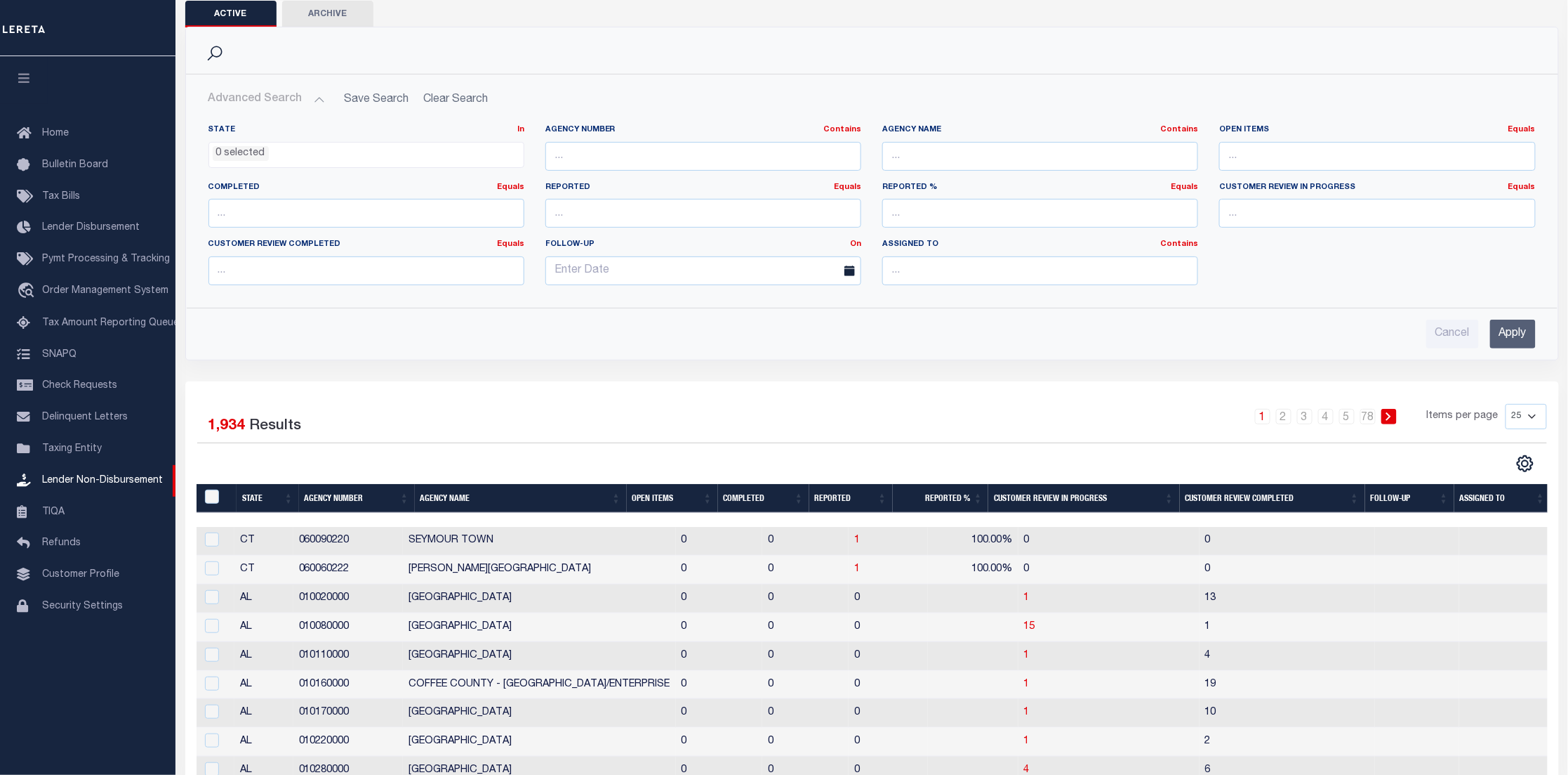
scroll to position [210, 0]
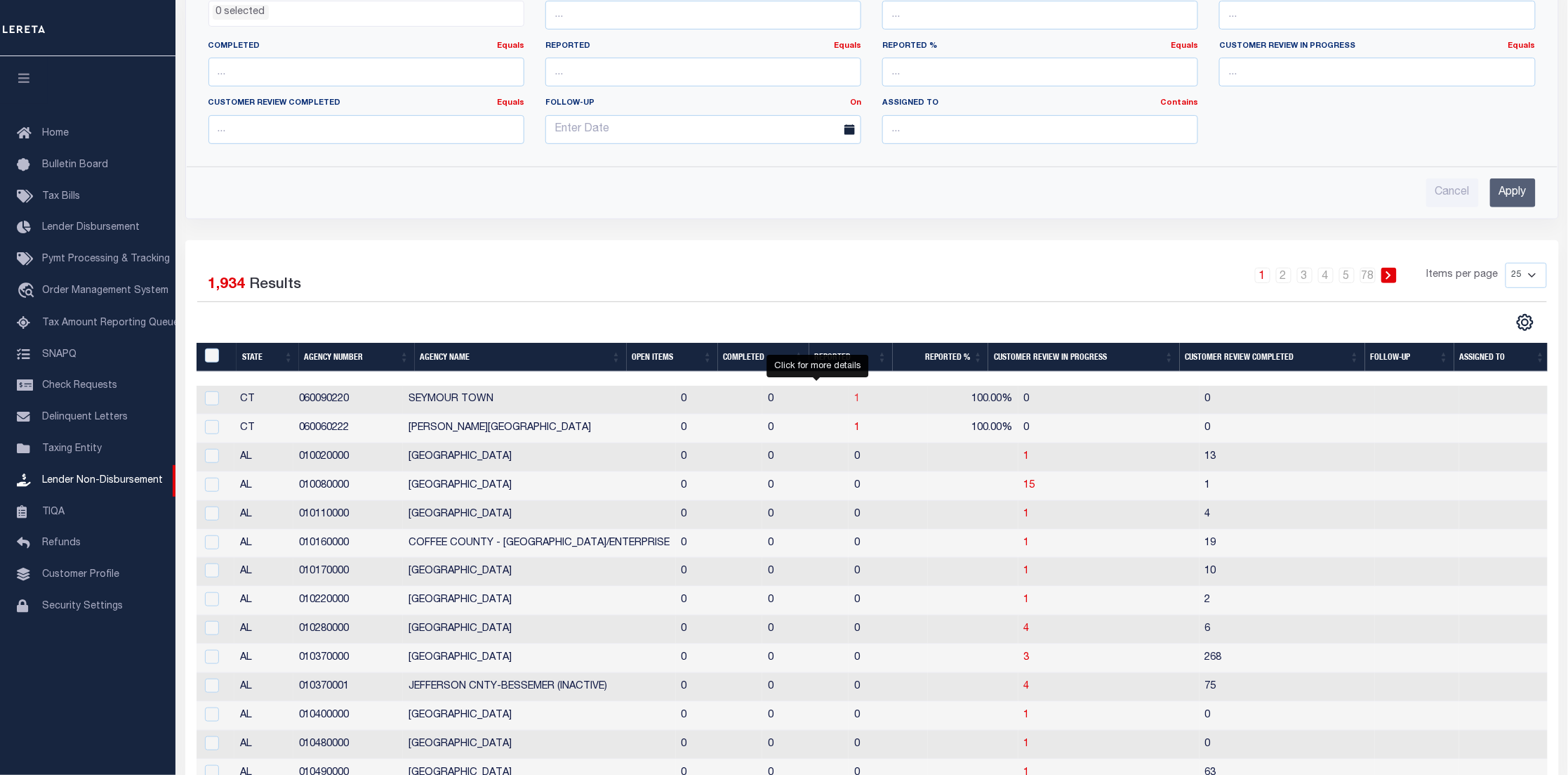
click at [854, 403] on span "1" at bounding box center [857, 398] width 6 height 10
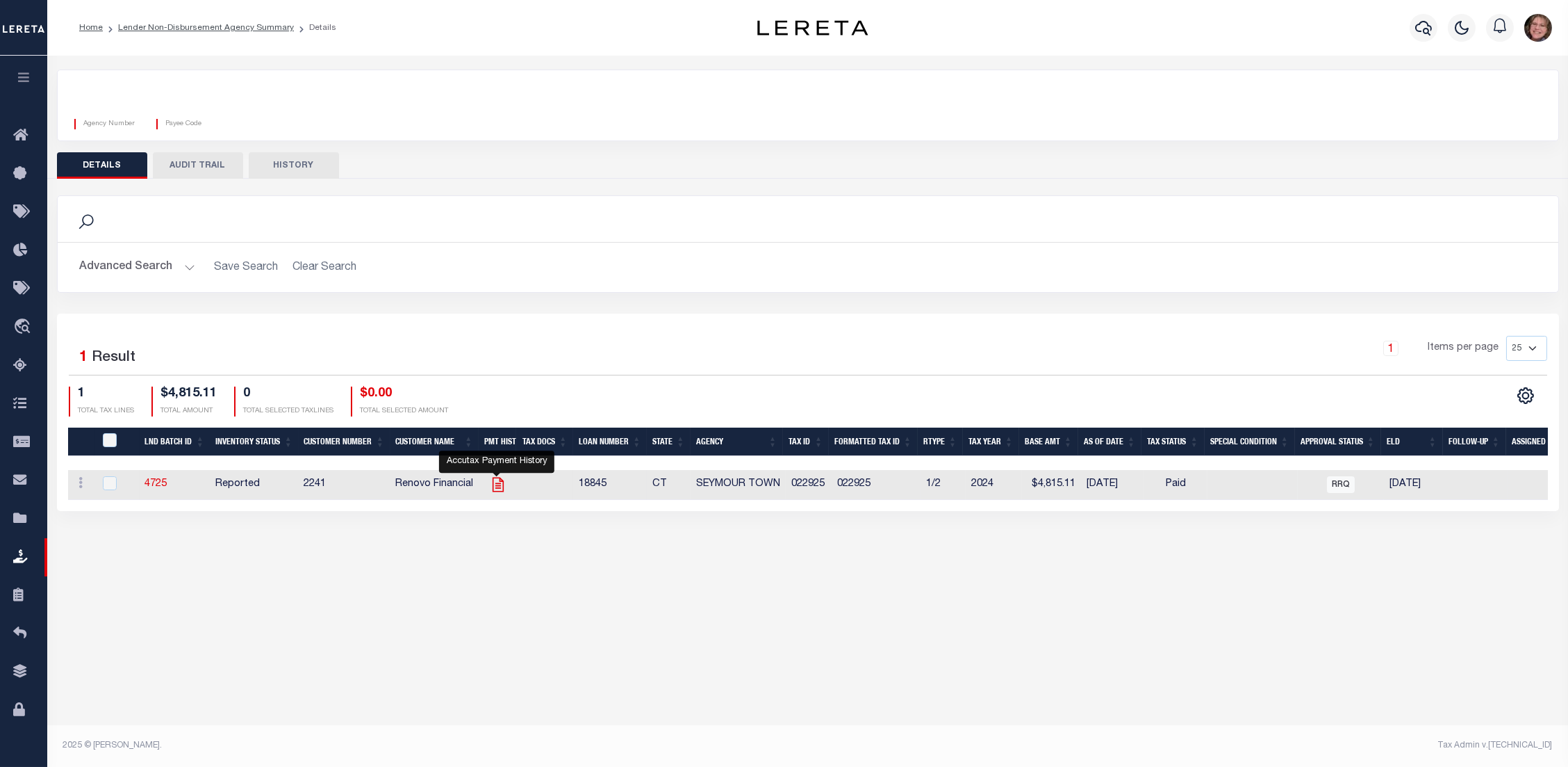
click at [500, 484] on icon "" at bounding box center [497, 484] width 11 height 15
checkbox input "true"
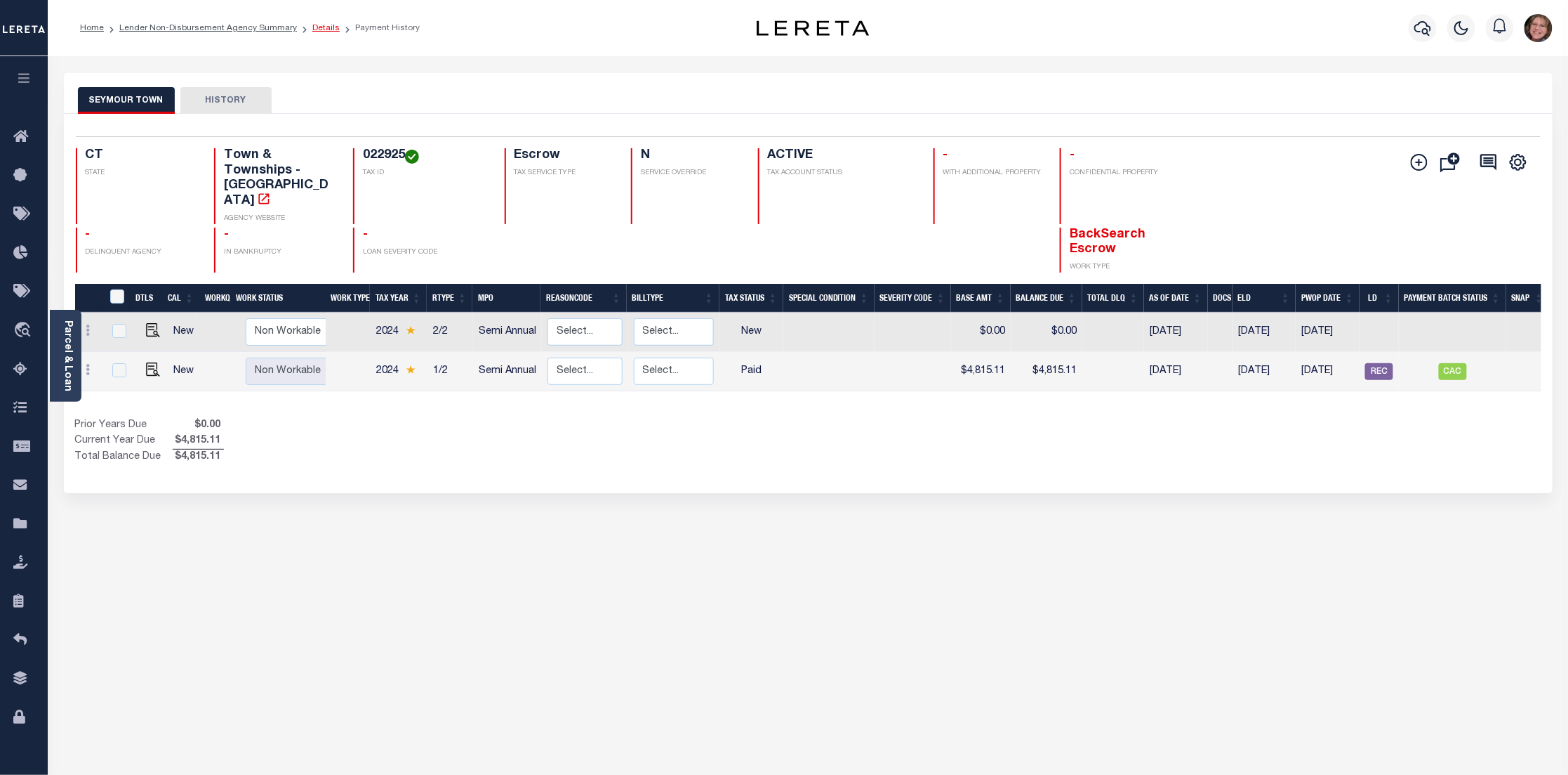
click at [318, 31] on link "Details" at bounding box center [326, 28] width 27 height 8
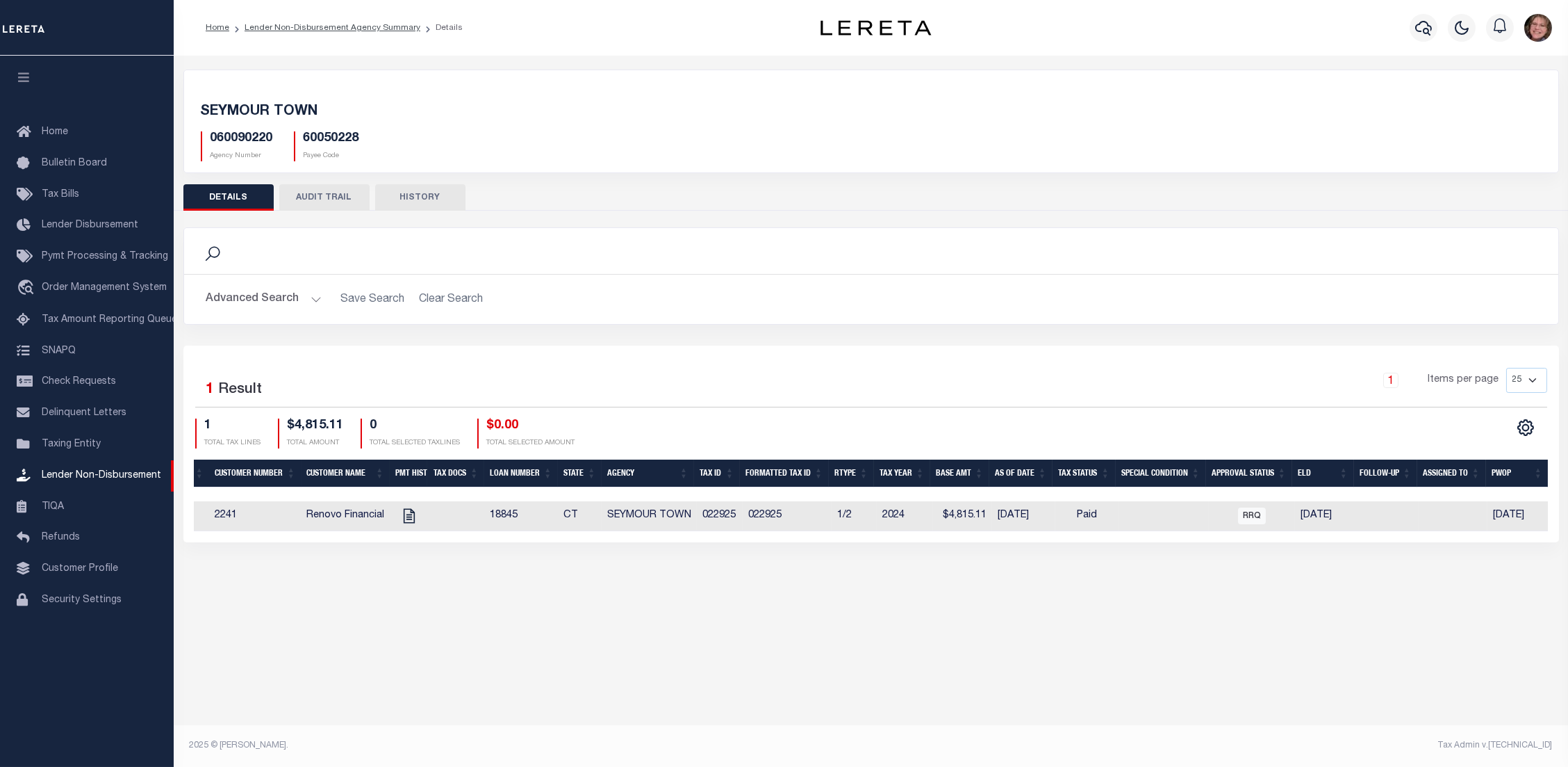
drag, startPoint x: 1261, startPoint y: 542, endPoint x: 1353, endPoint y: 544, distance: 92.0
click at [1353, 542] on div "Selected 1 Result 1 Items per page 25 50 100 200 1 TOTAL TAX LINES" at bounding box center [871, 444] width 1376 height 197
click at [344, 30] on link "Lender Non-Disbursement Agency Summary" at bounding box center [332, 28] width 175 height 8
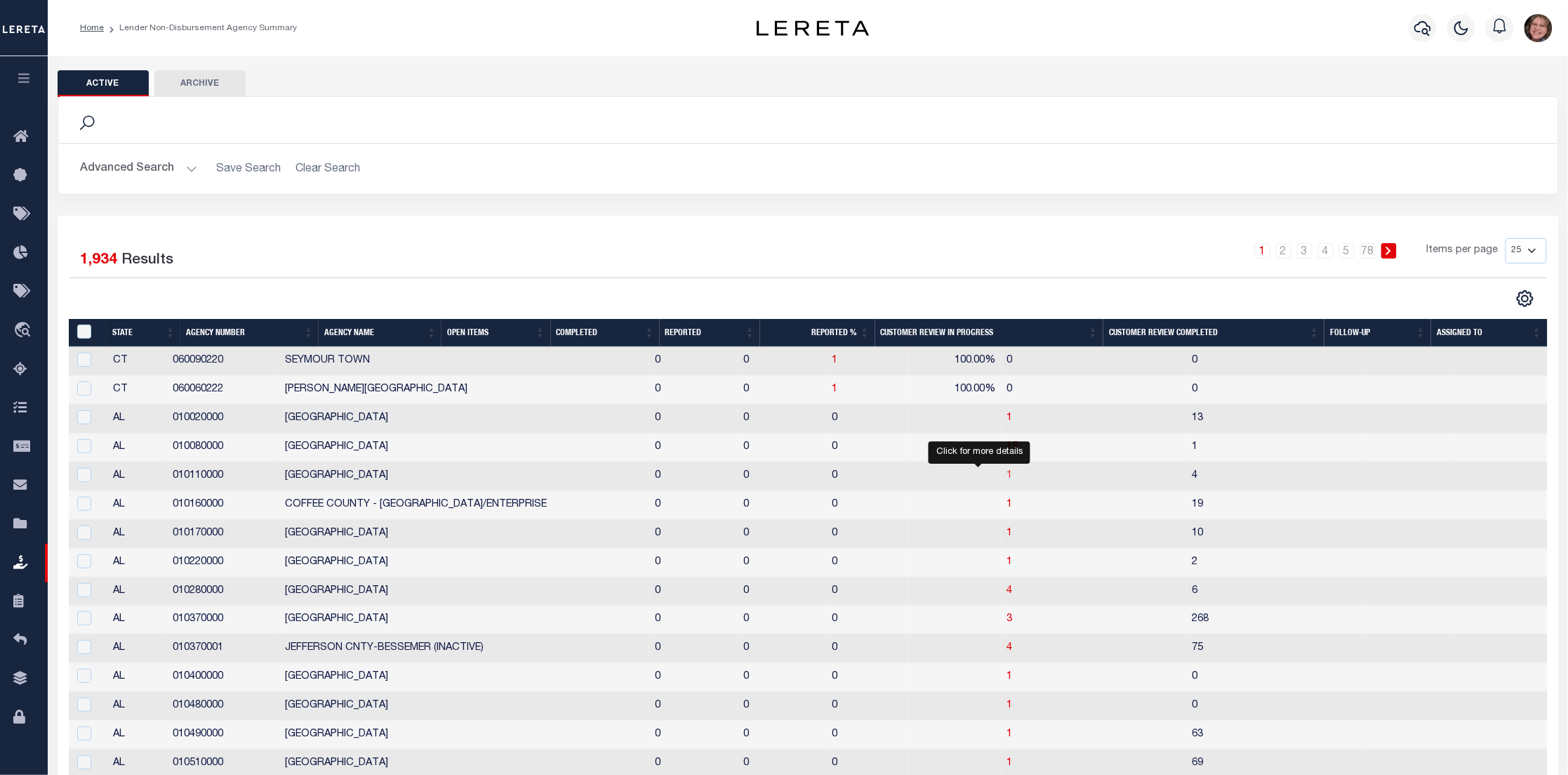
click at [1008, 477] on span "1" at bounding box center [1010, 475] width 6 height 10
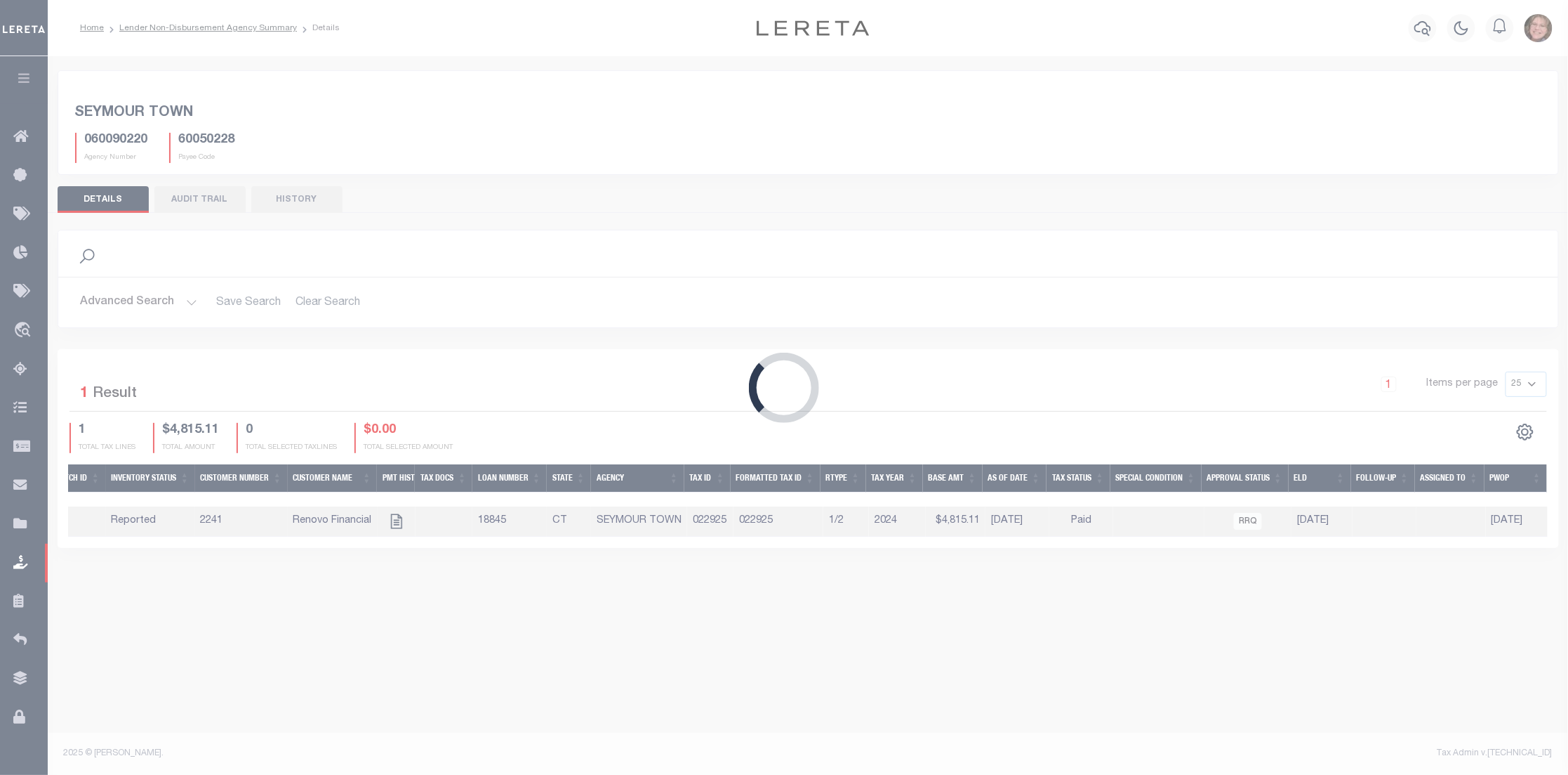
scroll to position [0, 90]
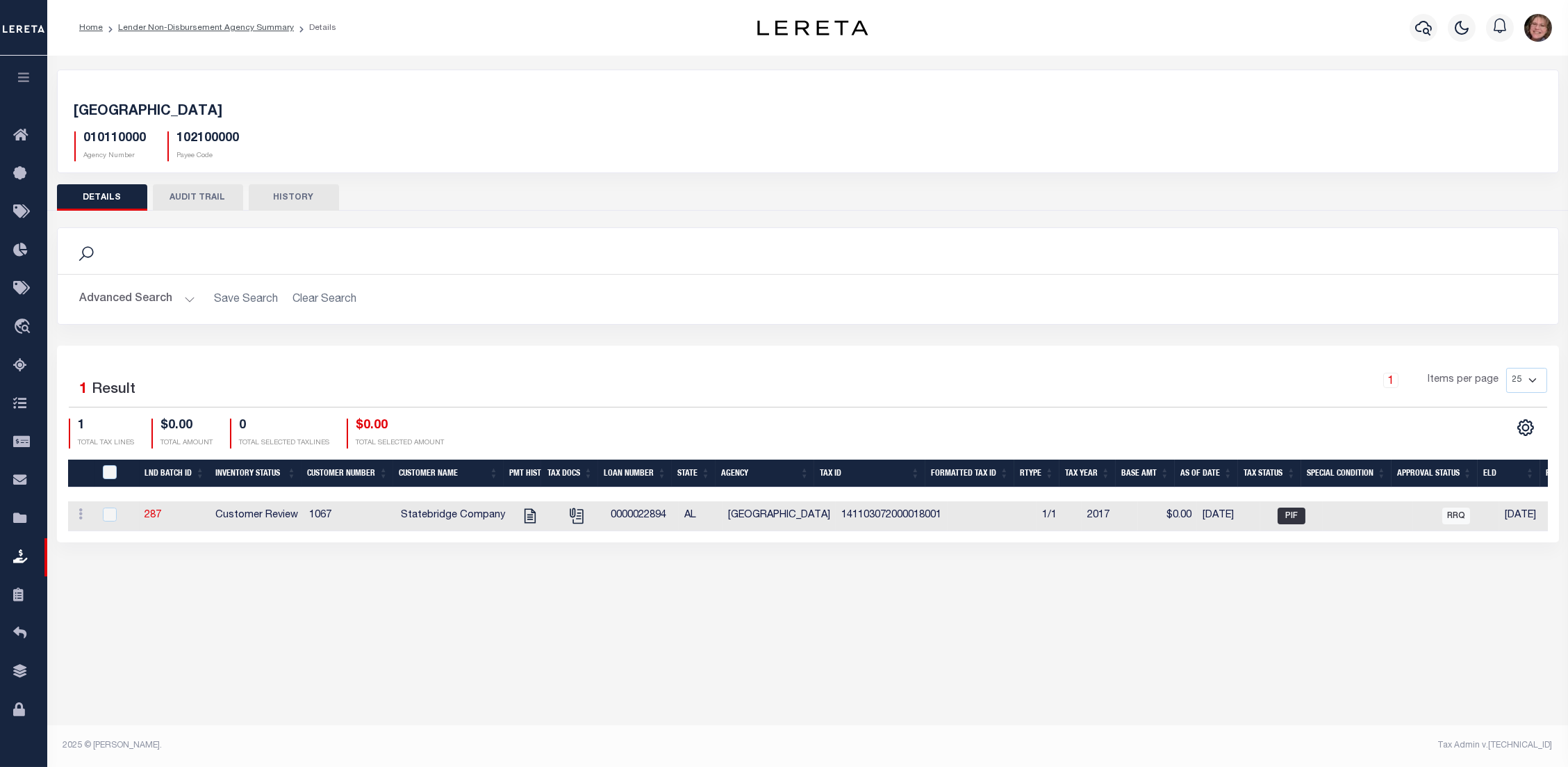
drag, startPoint x: 1235, startPoint y: 544, endPoint x: 1526, endPoint y: 533, distance: 291.2
click at [1526, 533] on div "Selected 1 Result 1 Items per page 25 50 100 200 1 TOTAL TAX LINES" at bounding box center [808, 444] width 1502 height 197
click at [154, 26] on link "Lender Non-Disbursement Agency Summary" at bounding box center [206, 28] width 175 height 8
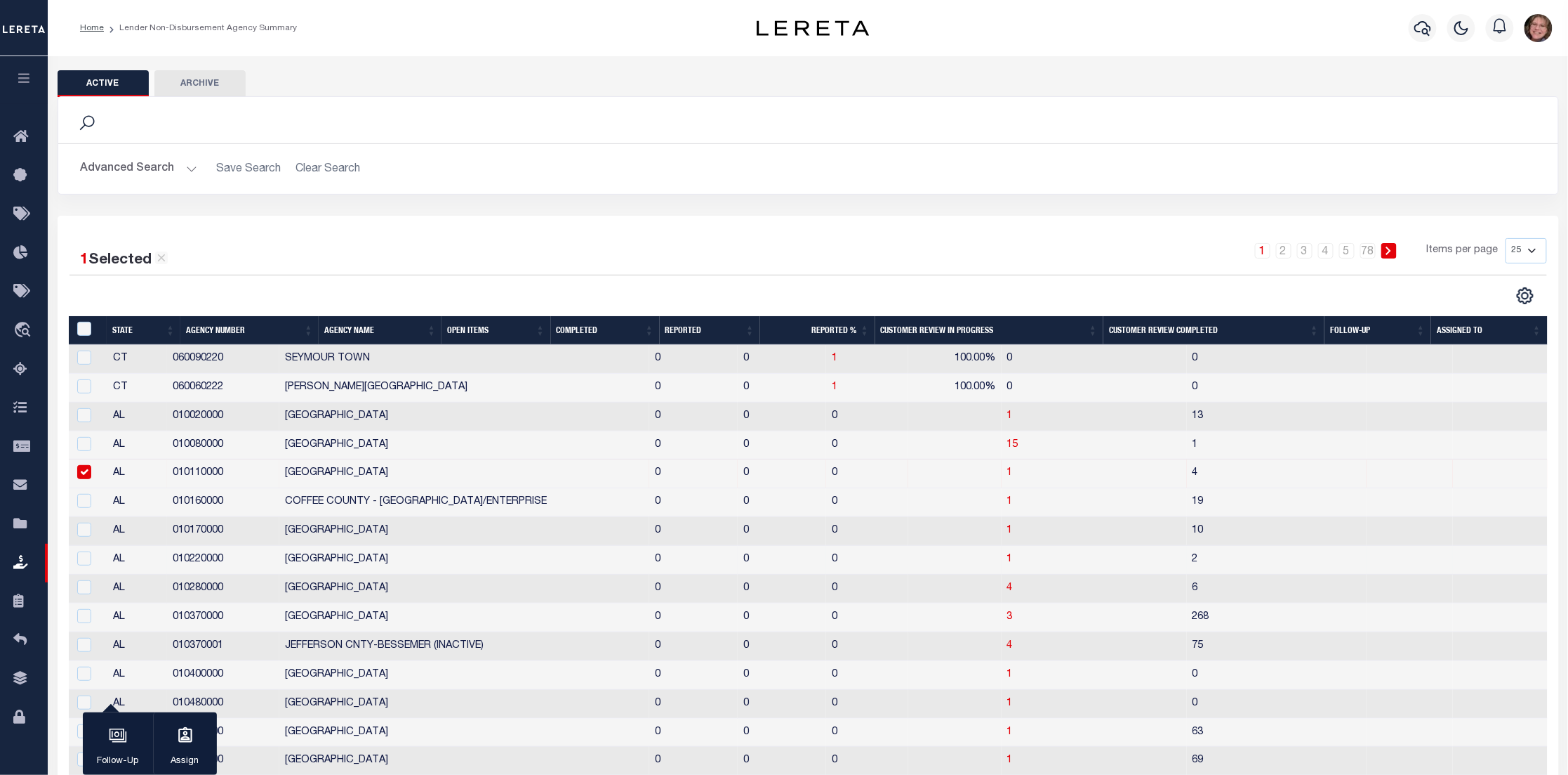
click at [1187, 562] on td "2" at bounding box center [1276, 560] width 179 height 29
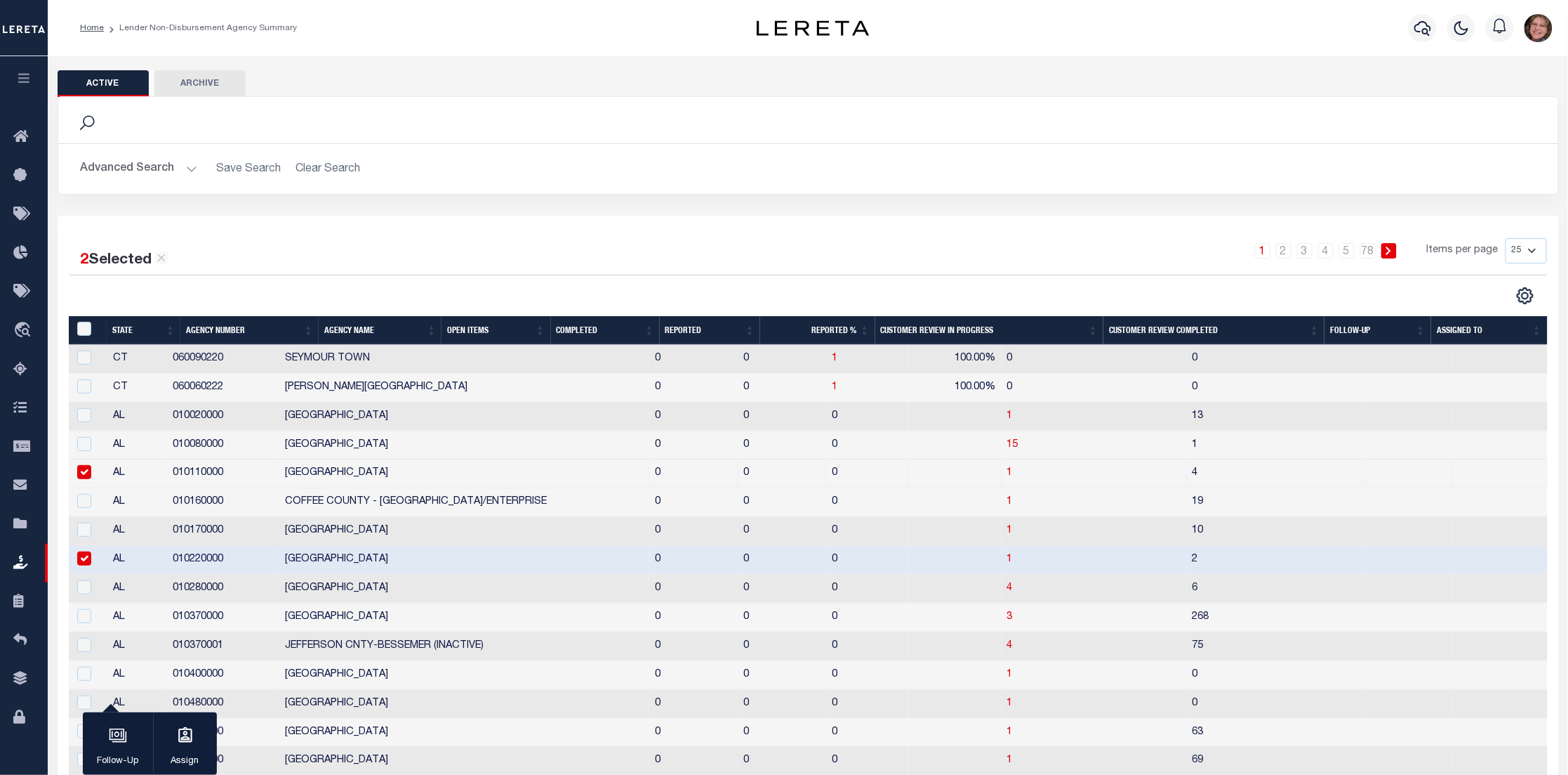
click at [1187, 562] on td "2" at bounding box center [1276, 560] width 179 height 29
checkbox input "false"
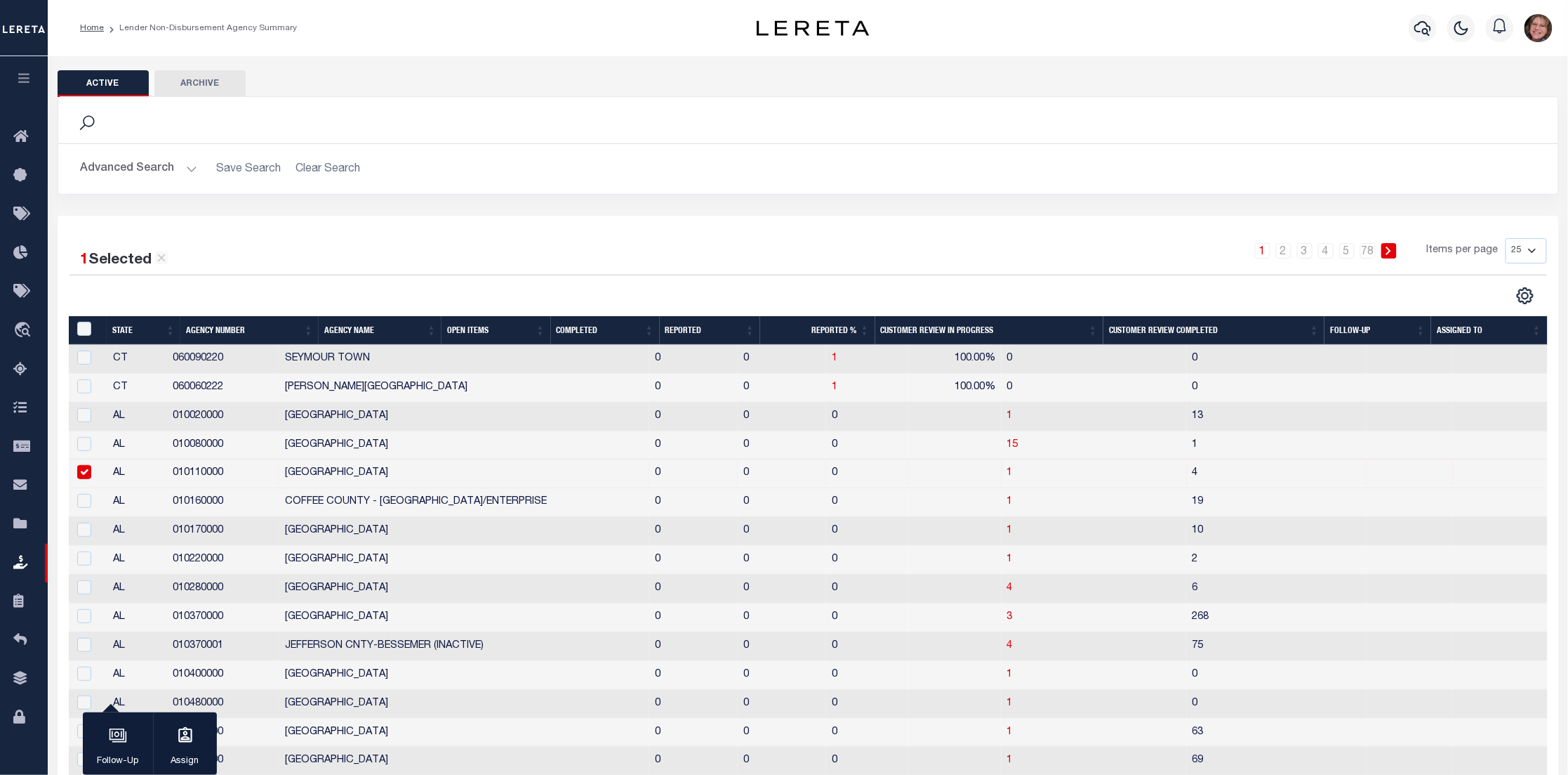
click at [1187, 474] on td "4" at bounding box center [1276, 473] width 179 height 29
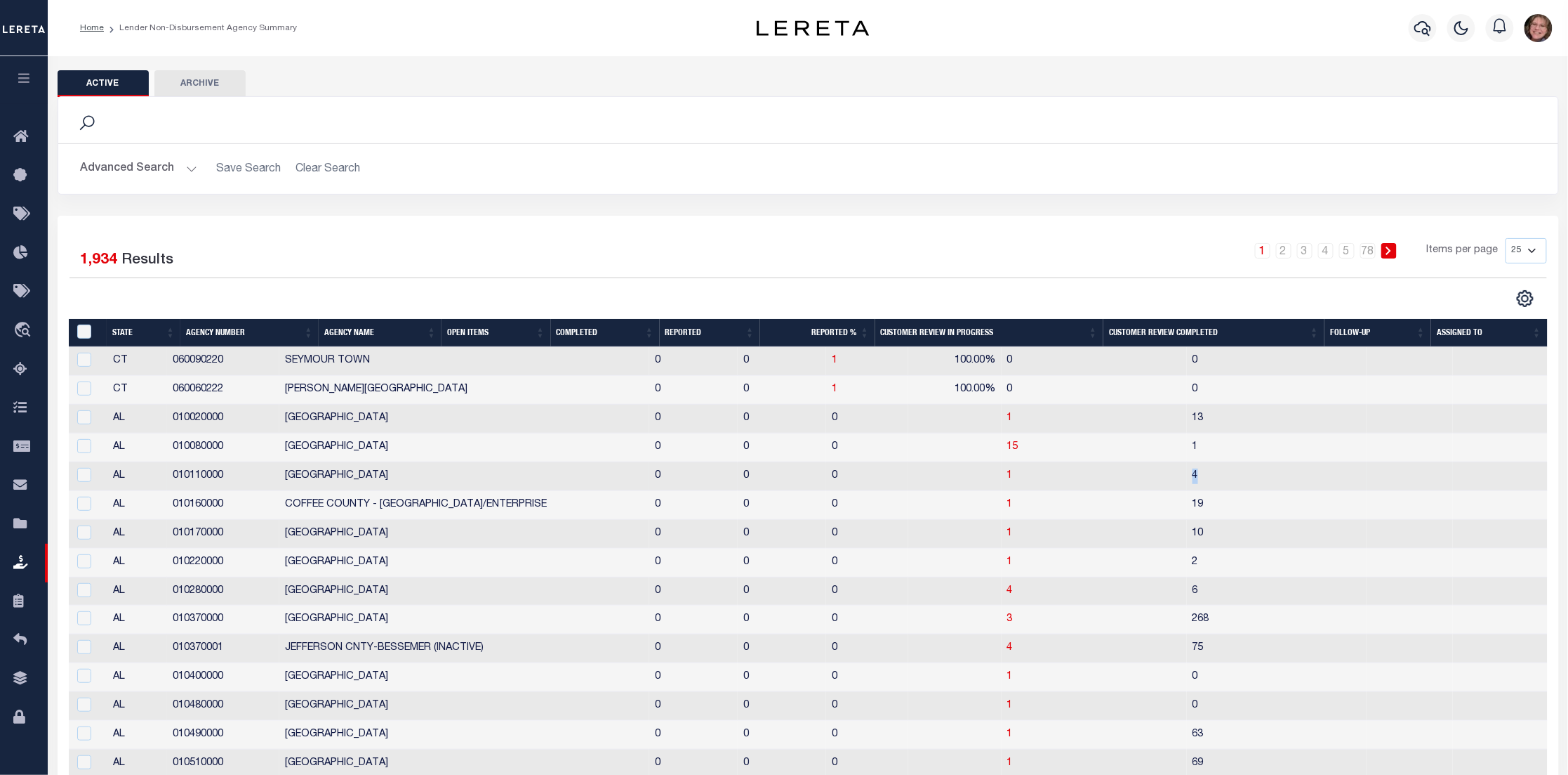
click at [1187, 474] on td "4" at bounding box center [1276, 476] width 179 height 29
checkbox input "true"
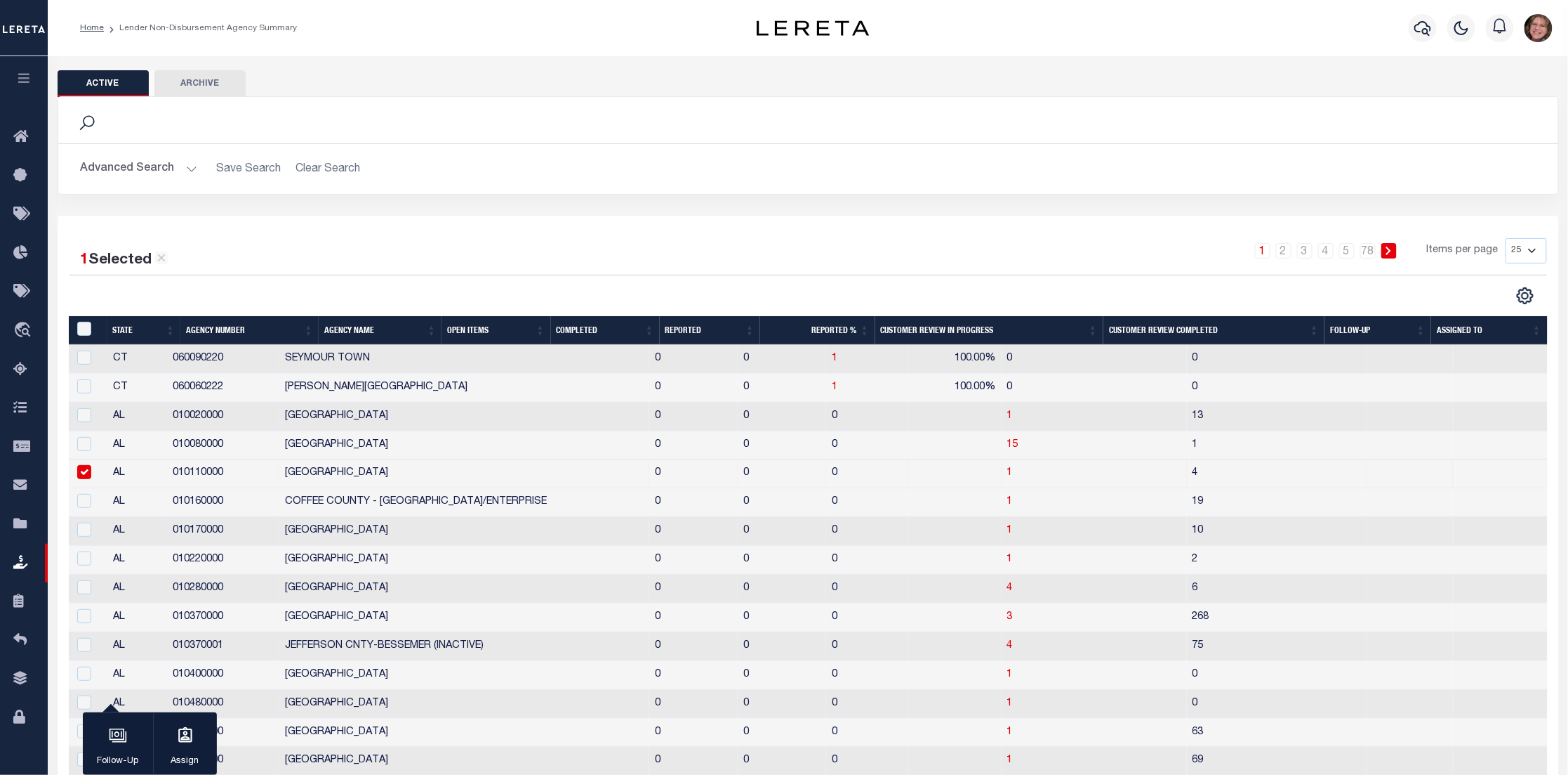
click at [591, 573] on td "CULLMAN COUNTY" at bounding box center [465, 560] width 370 height 29
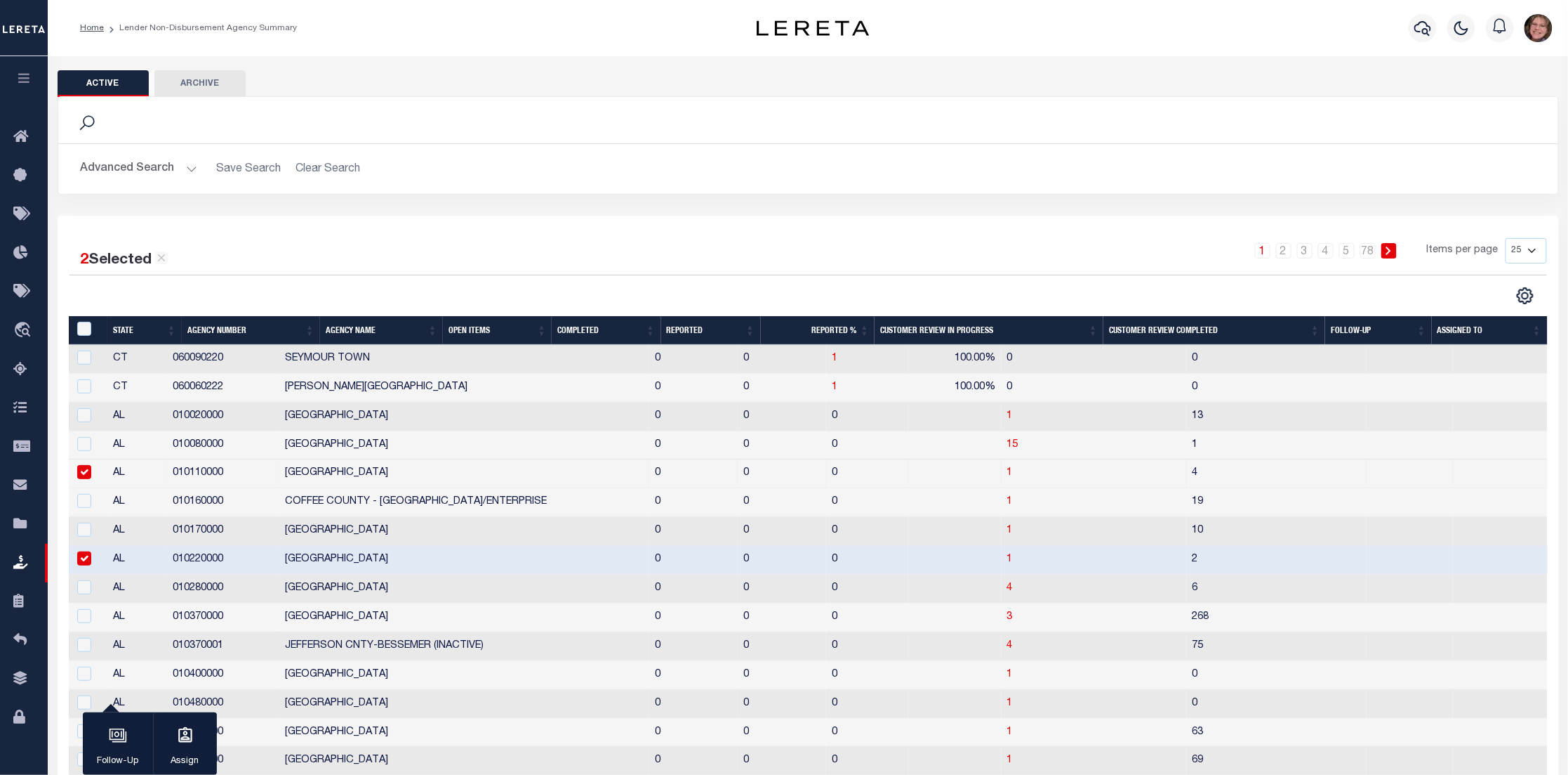
click at [88, 560] on input "checkbox" at bounding box center [85, 558] width 14 height 14
checkbox input "false"
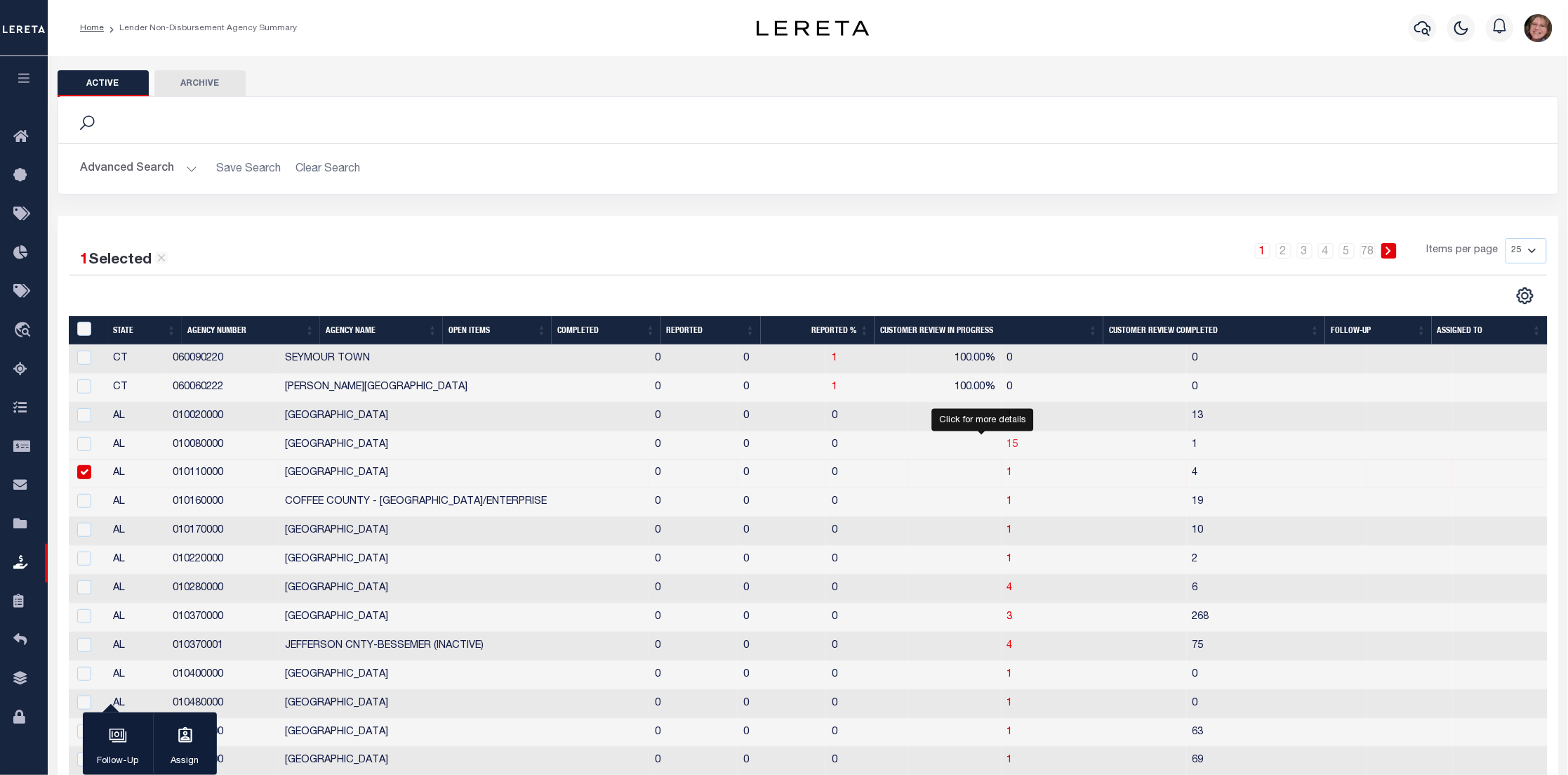
click at [1008, 447] on span "15" at bounding box center [1012, 444] width 11 height 10
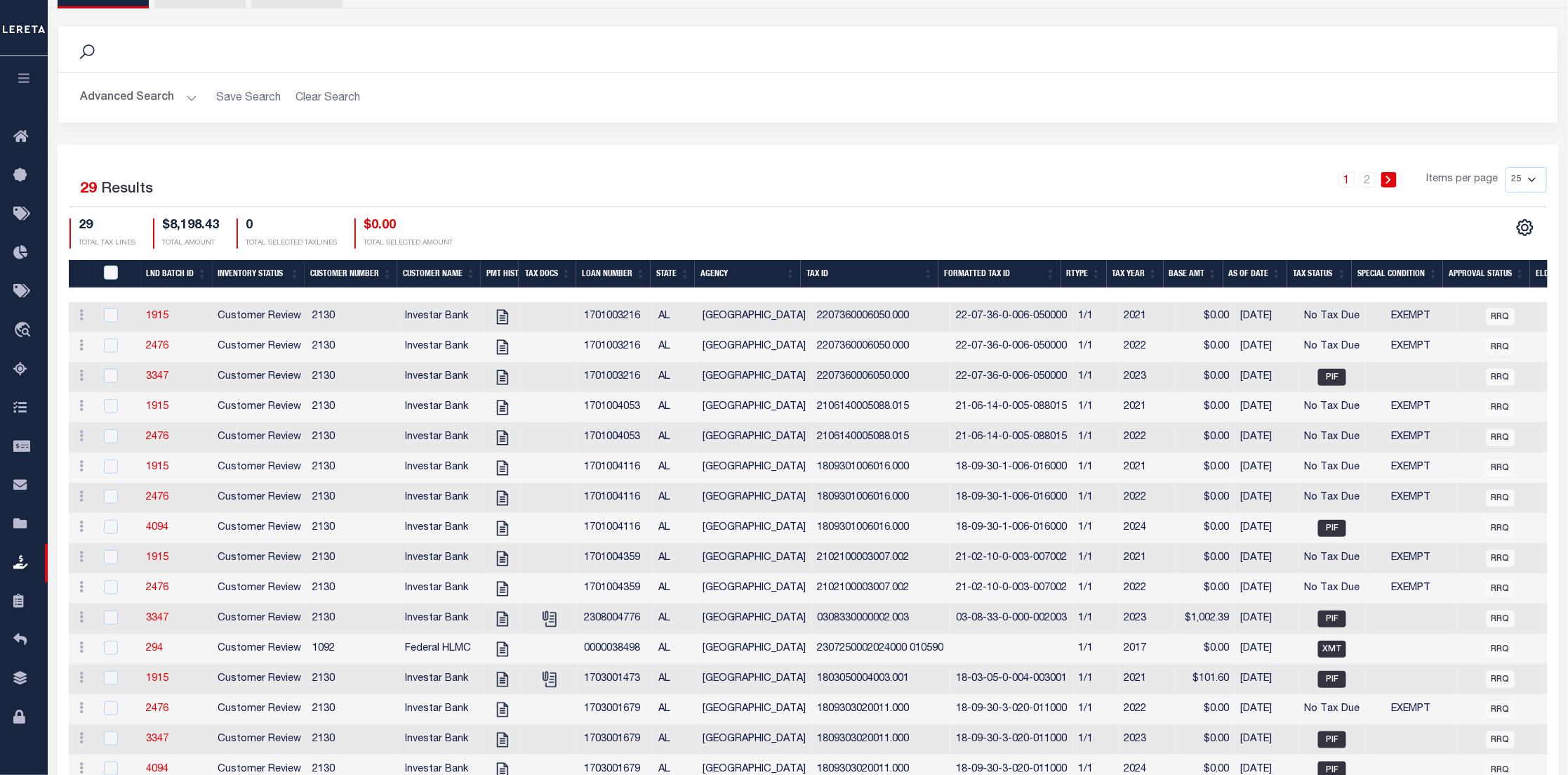
scroll to position [90, 0]
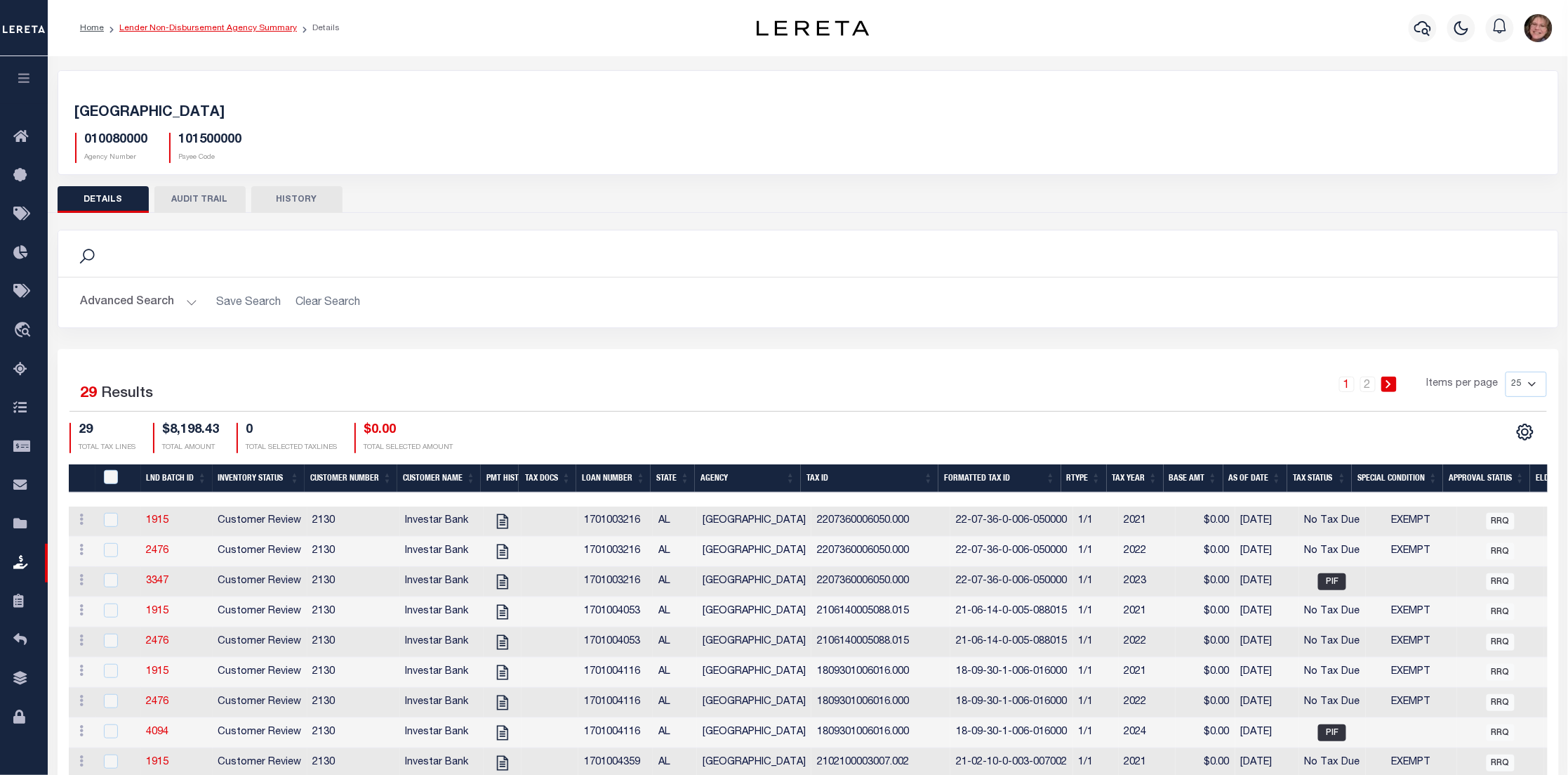
click at [211, 26] on link "Lender Non-Disbursement Agency Summary" at bounding box center [208, 28] width 177 height 8
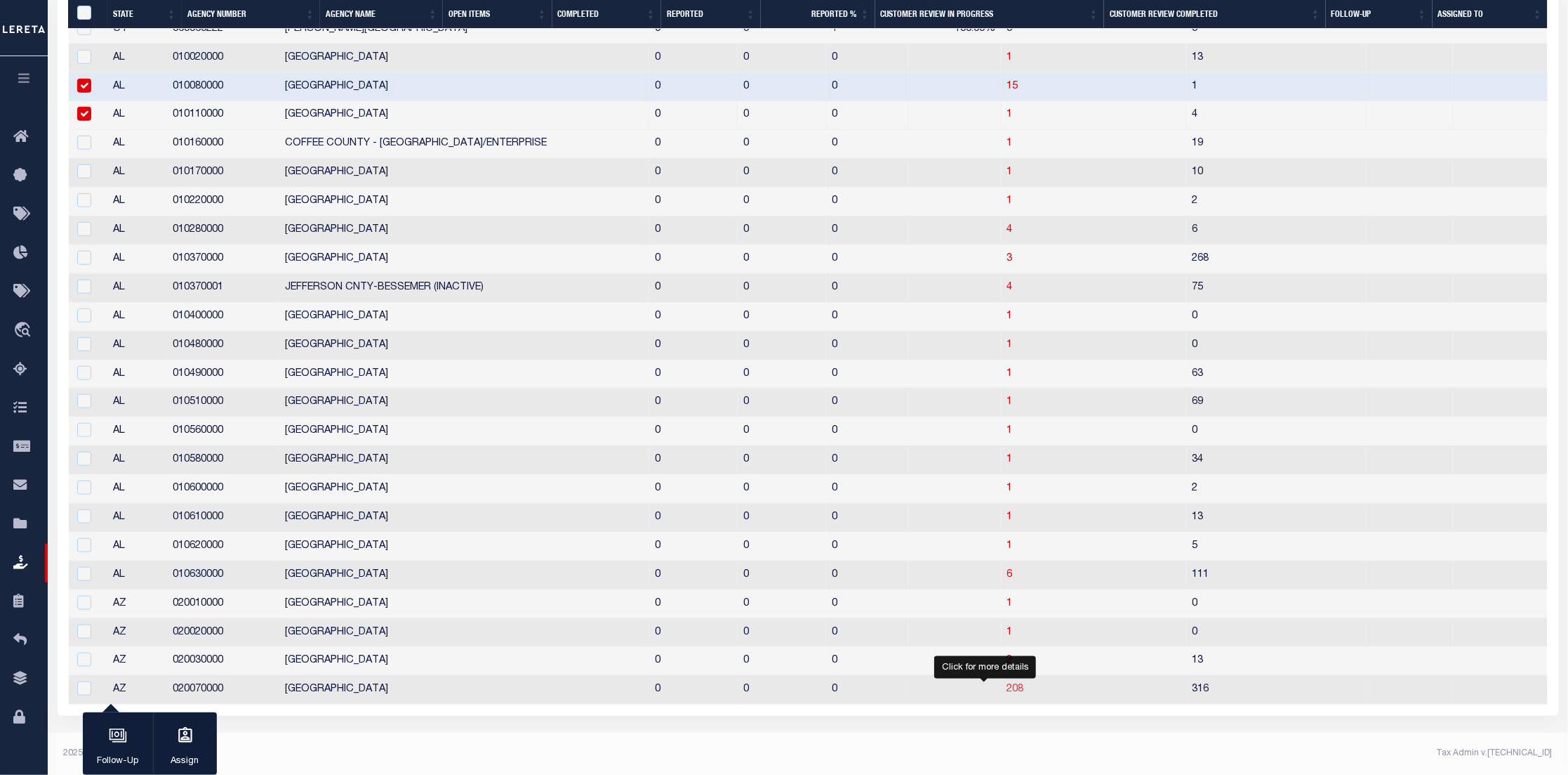
click at [1008, 689] on span "208" at bounding box center [1015, 689] width 17 height 10
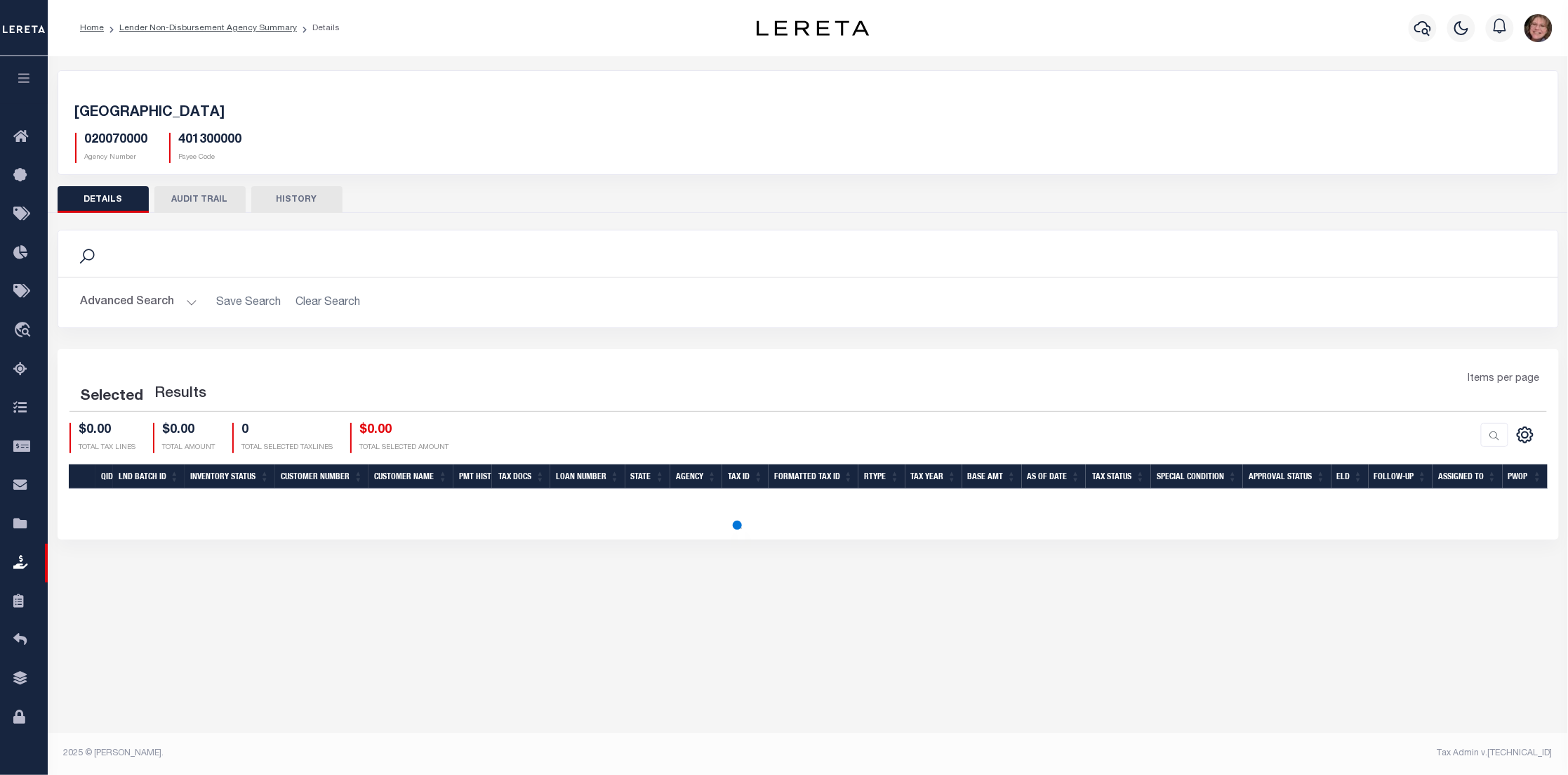
click at [188, 199] on button "AUDIT TRAIL" at bounding box center [200, 199] width 92 height 27
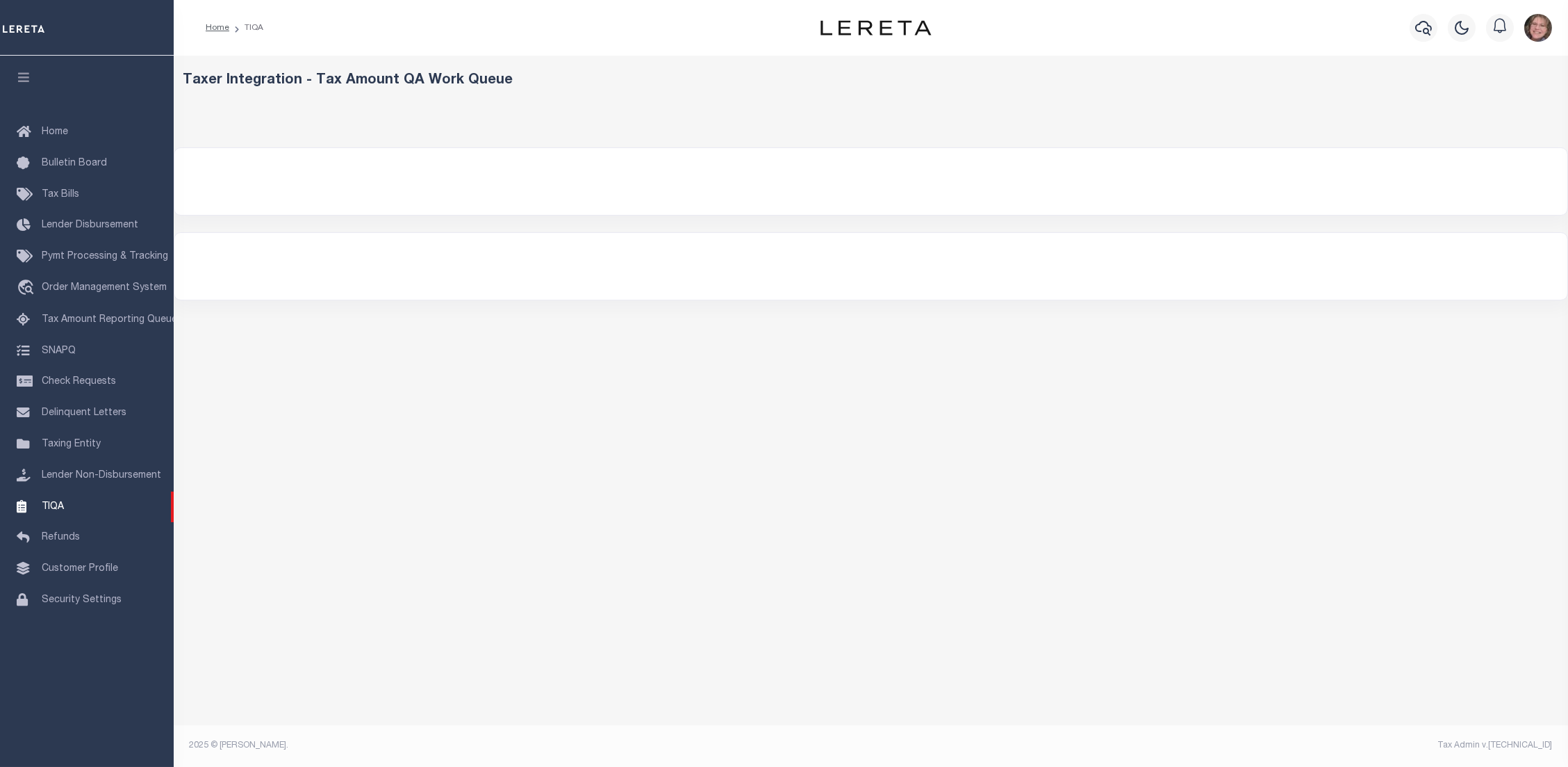
select select "200"
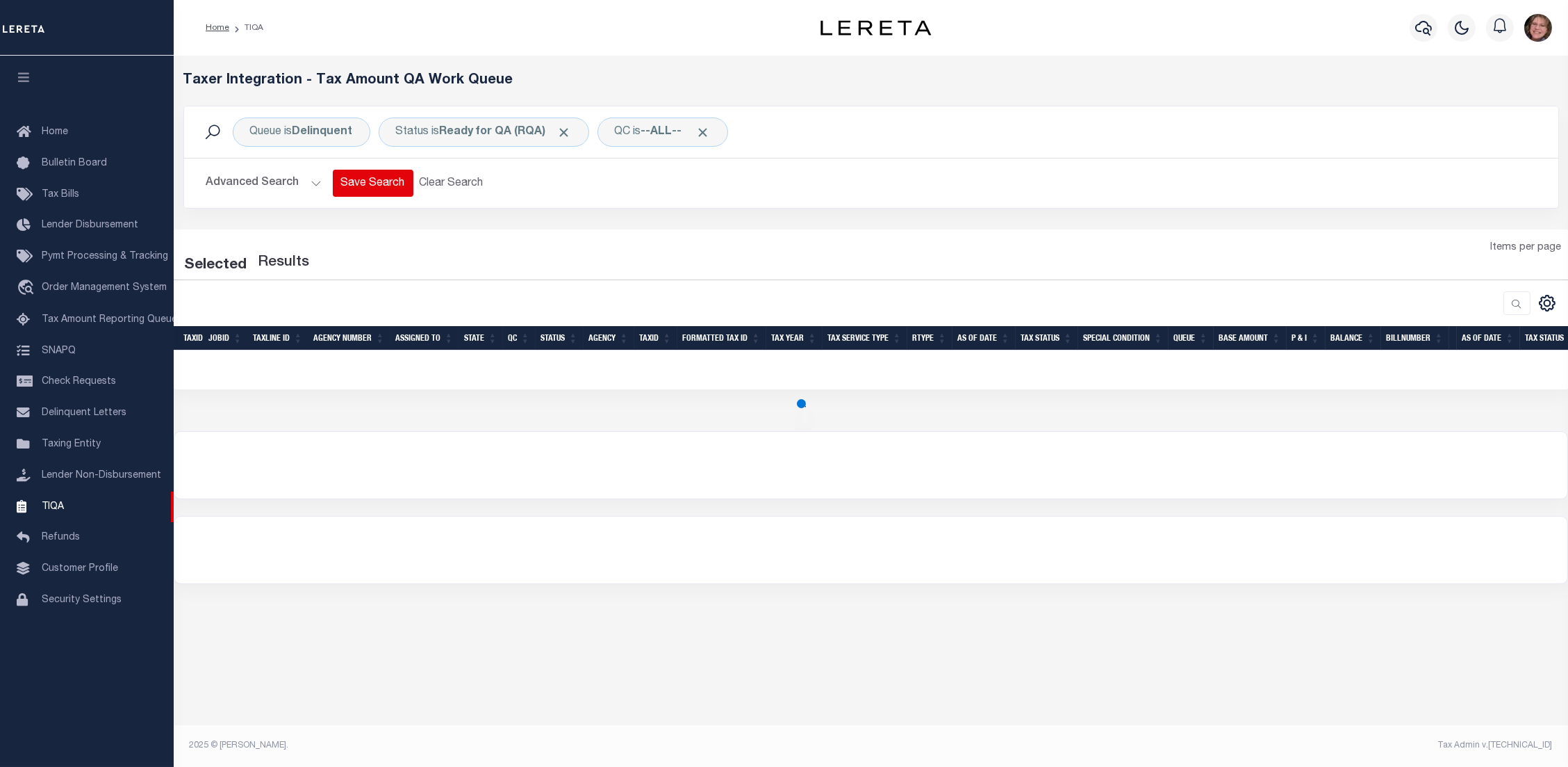
select select "200"
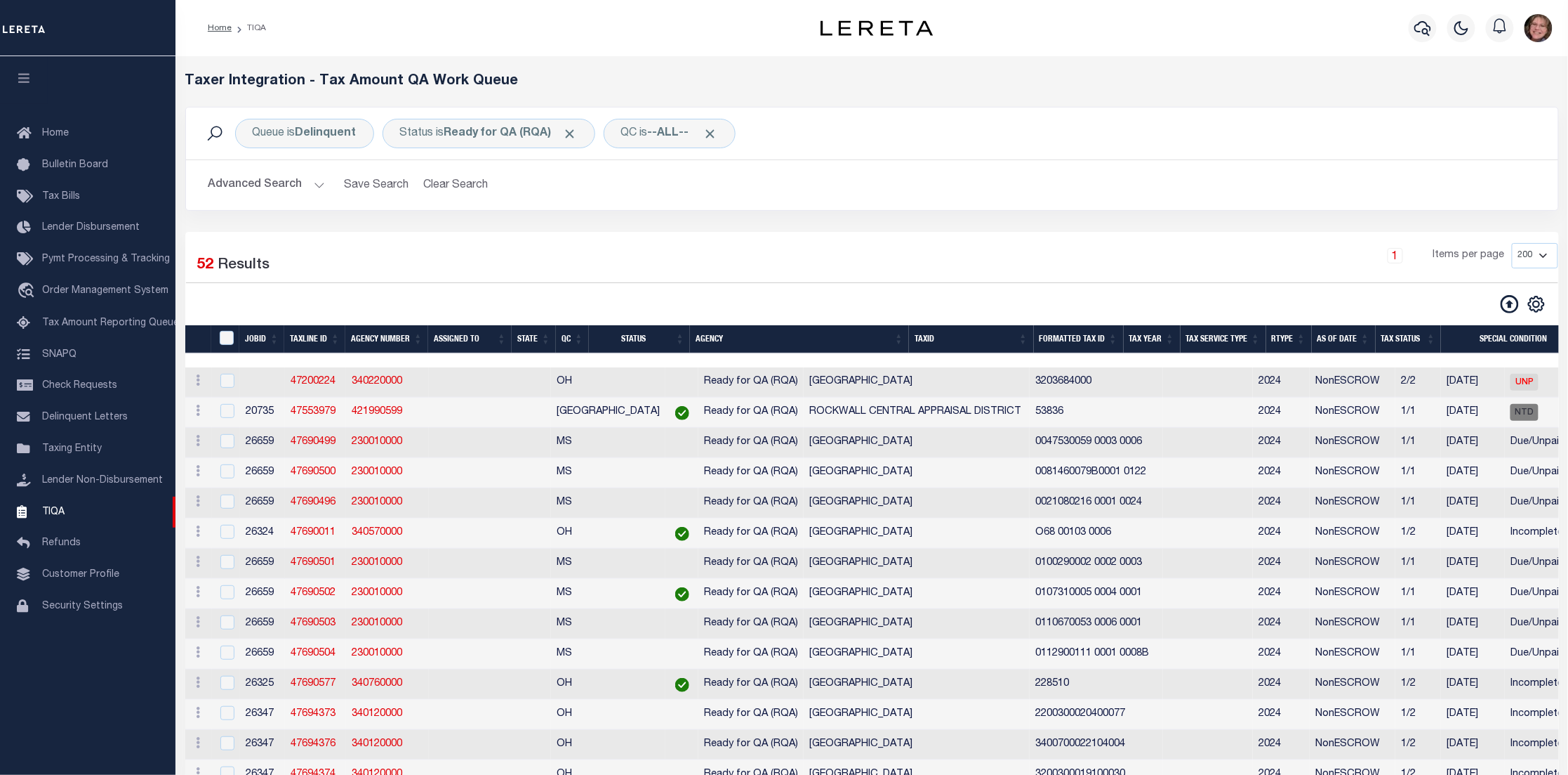
click at [1354, 342] on th "As Of Date" at bounding box center [1344, 339] width 64 height 29
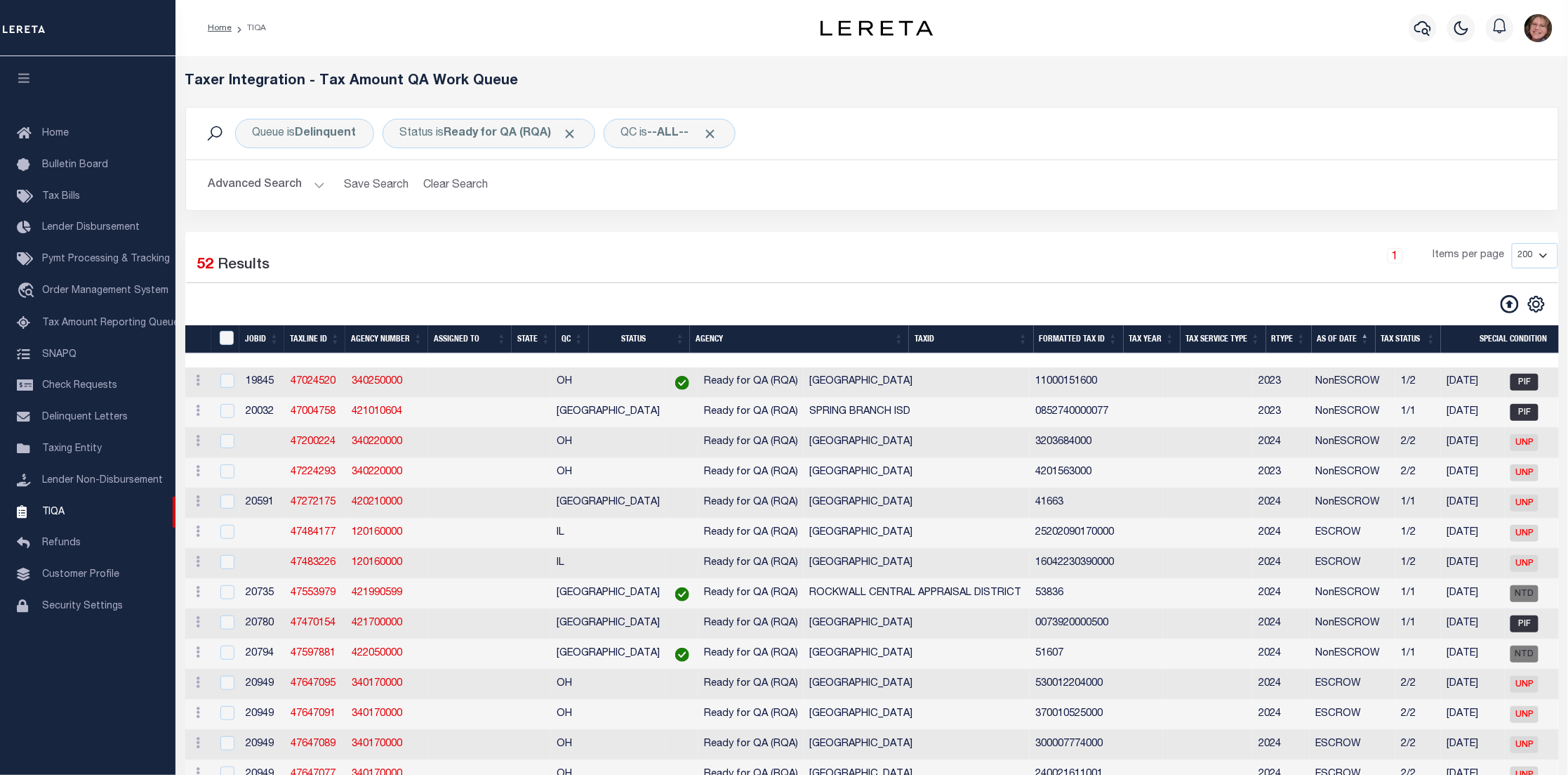
click at [1344, 343] on th "As Of Date" at bounding box center [1344, 339] width 64 height 29
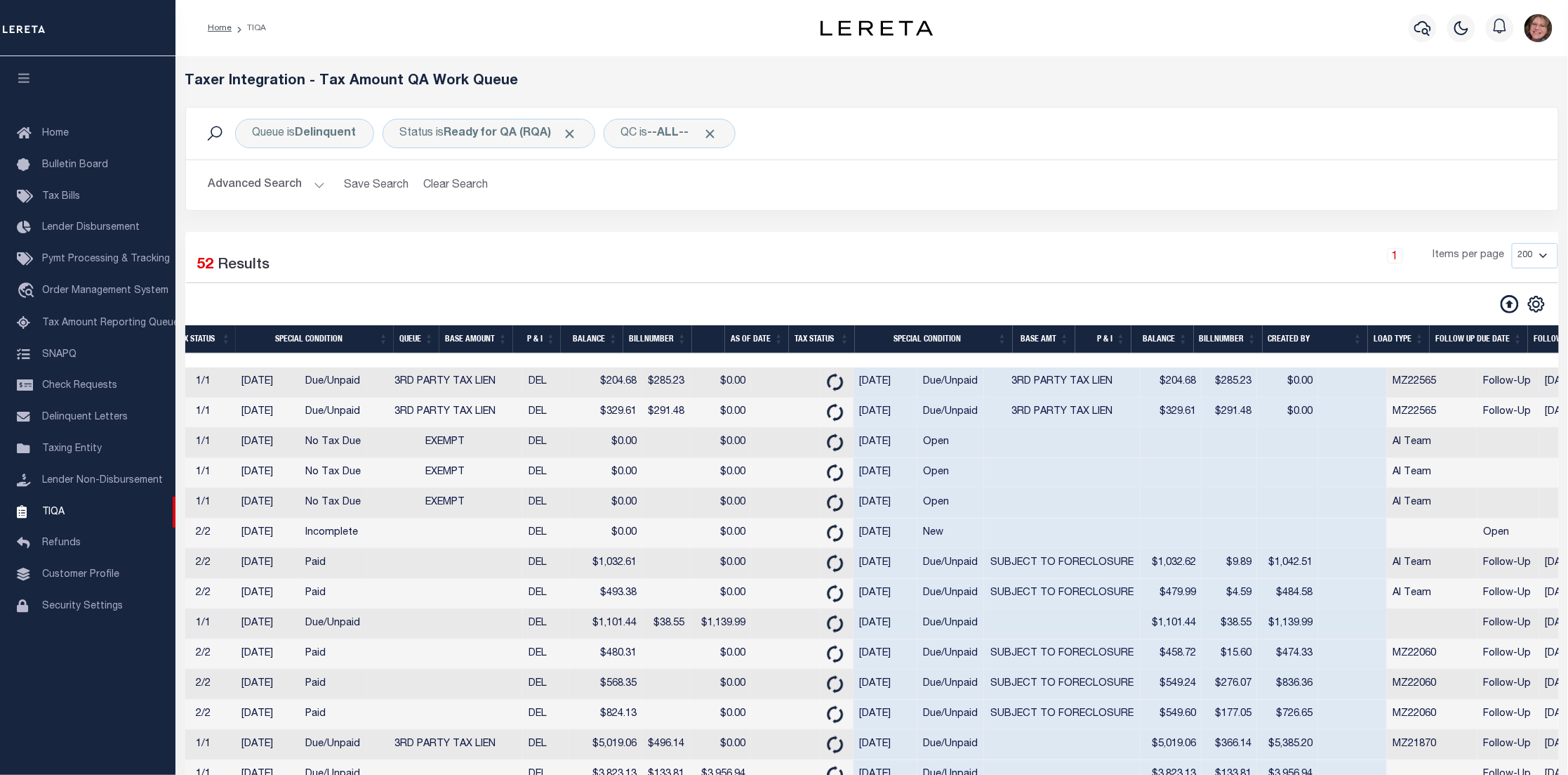
click at [1141, 415] on td "$329.61" at bounding box center [1171, 412] width 61 height 30
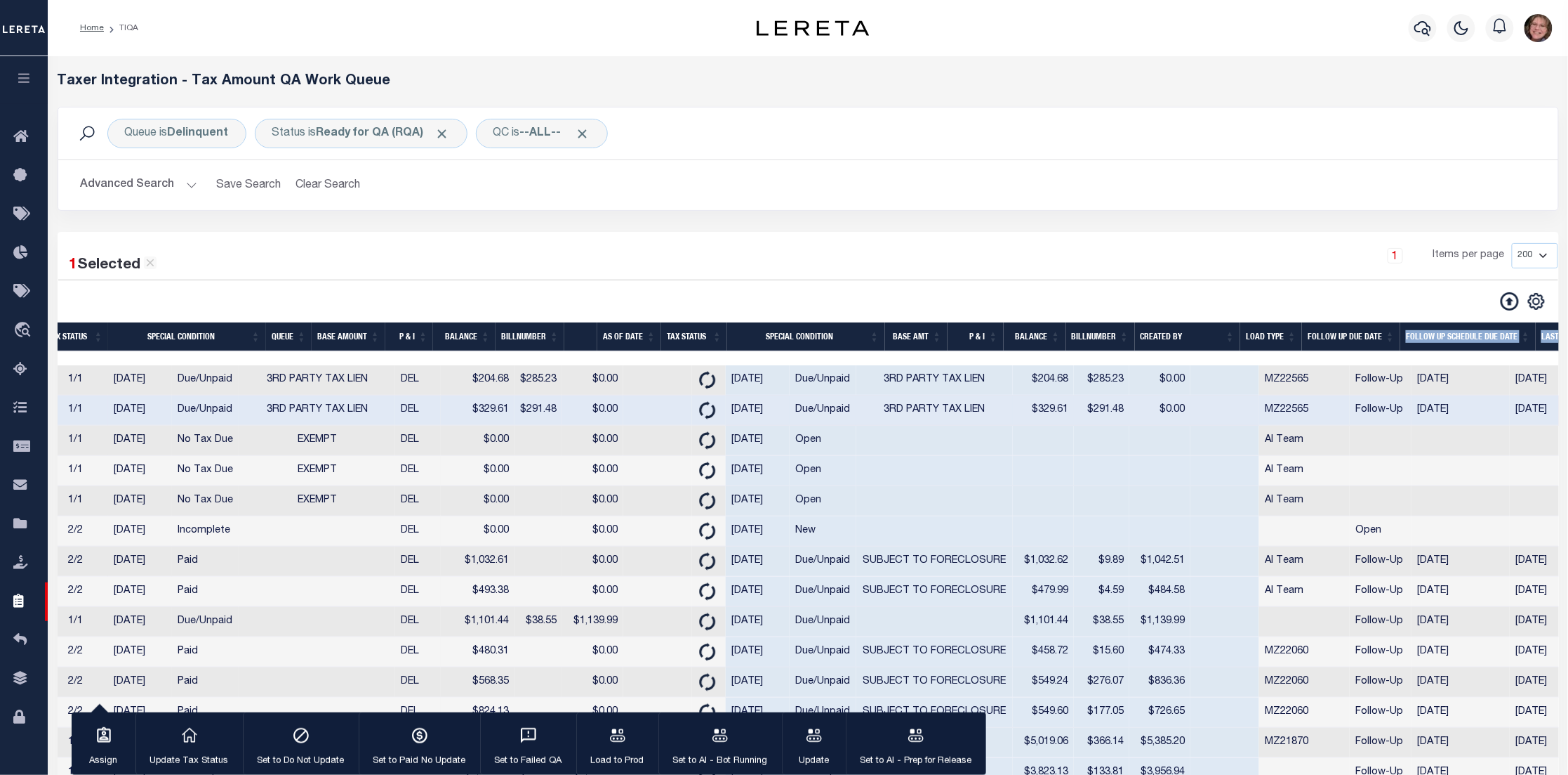
drag, startPoint x: 1173, startPoint y: 359, endPoint x: 1304, endPoint y: 361, distance: 131.0
click at [1374, 358] on div at bounding box center [294, 358] width 2884 height 14
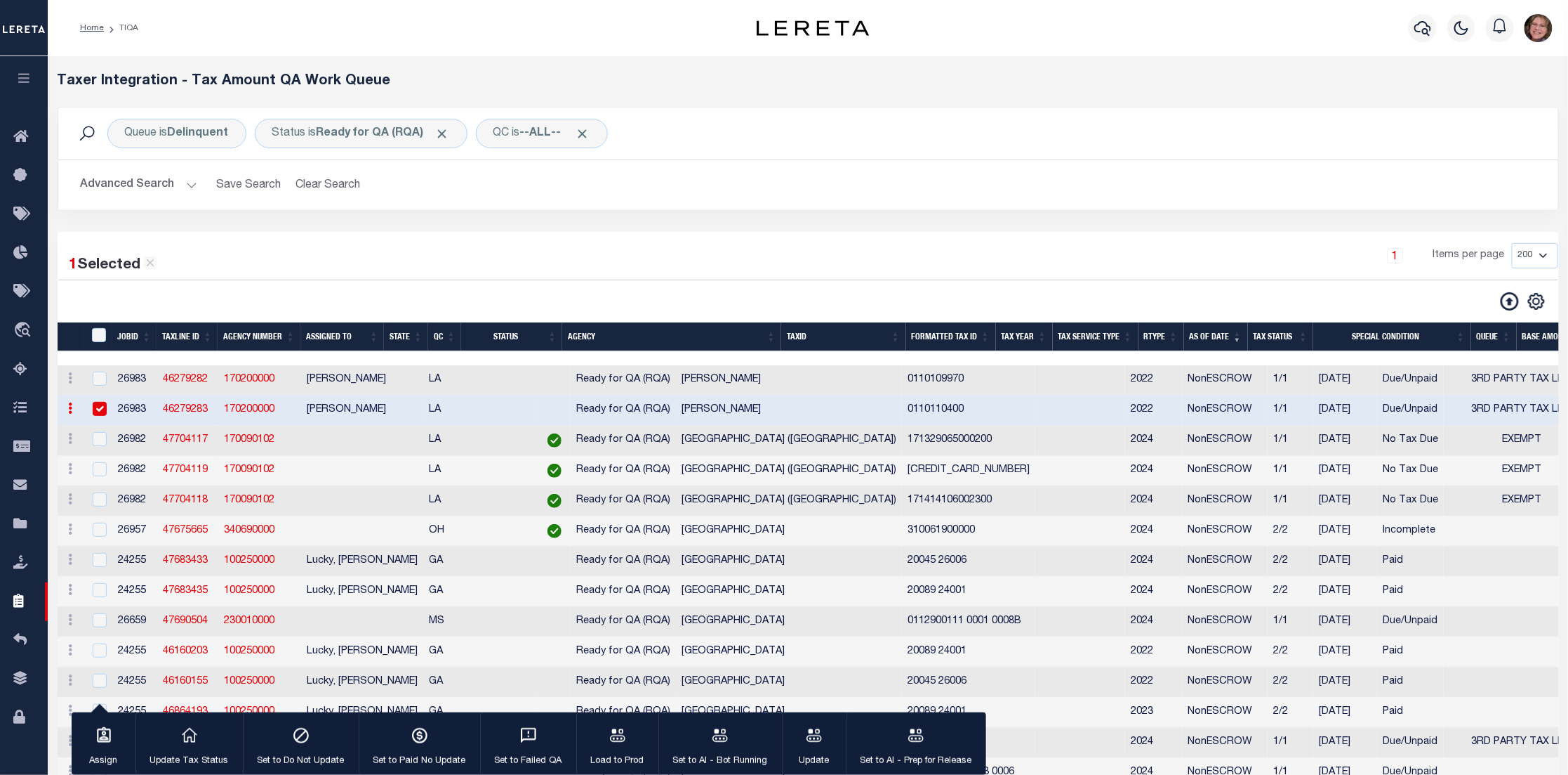
click at [96, 410] on input "checkbox" at bounding box center [100, 408] width 14 height 14
checkbox input "false"
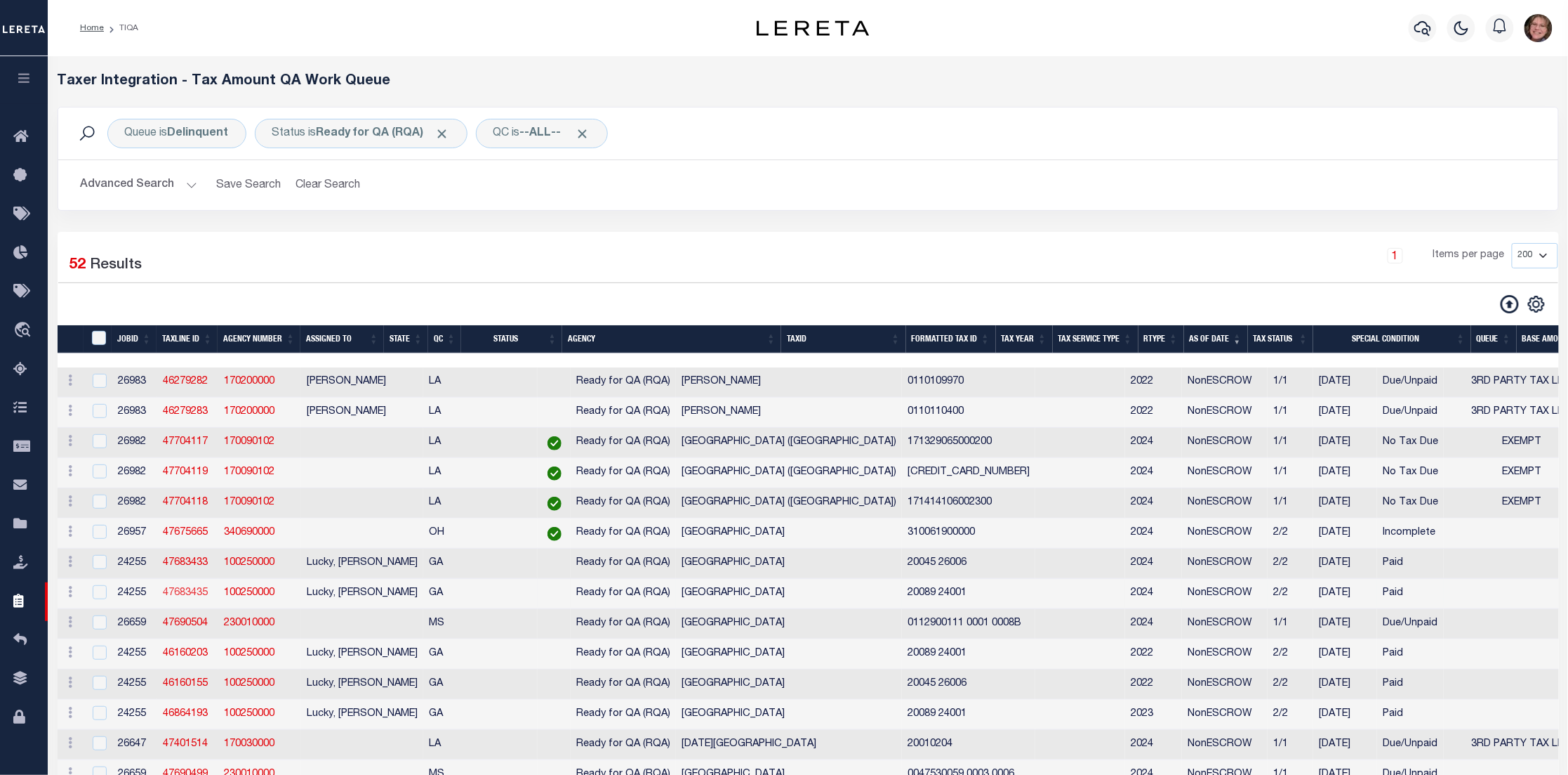
click at [187, 598] on link "47683435" at bounding box center [185, 593] width 45 height 10
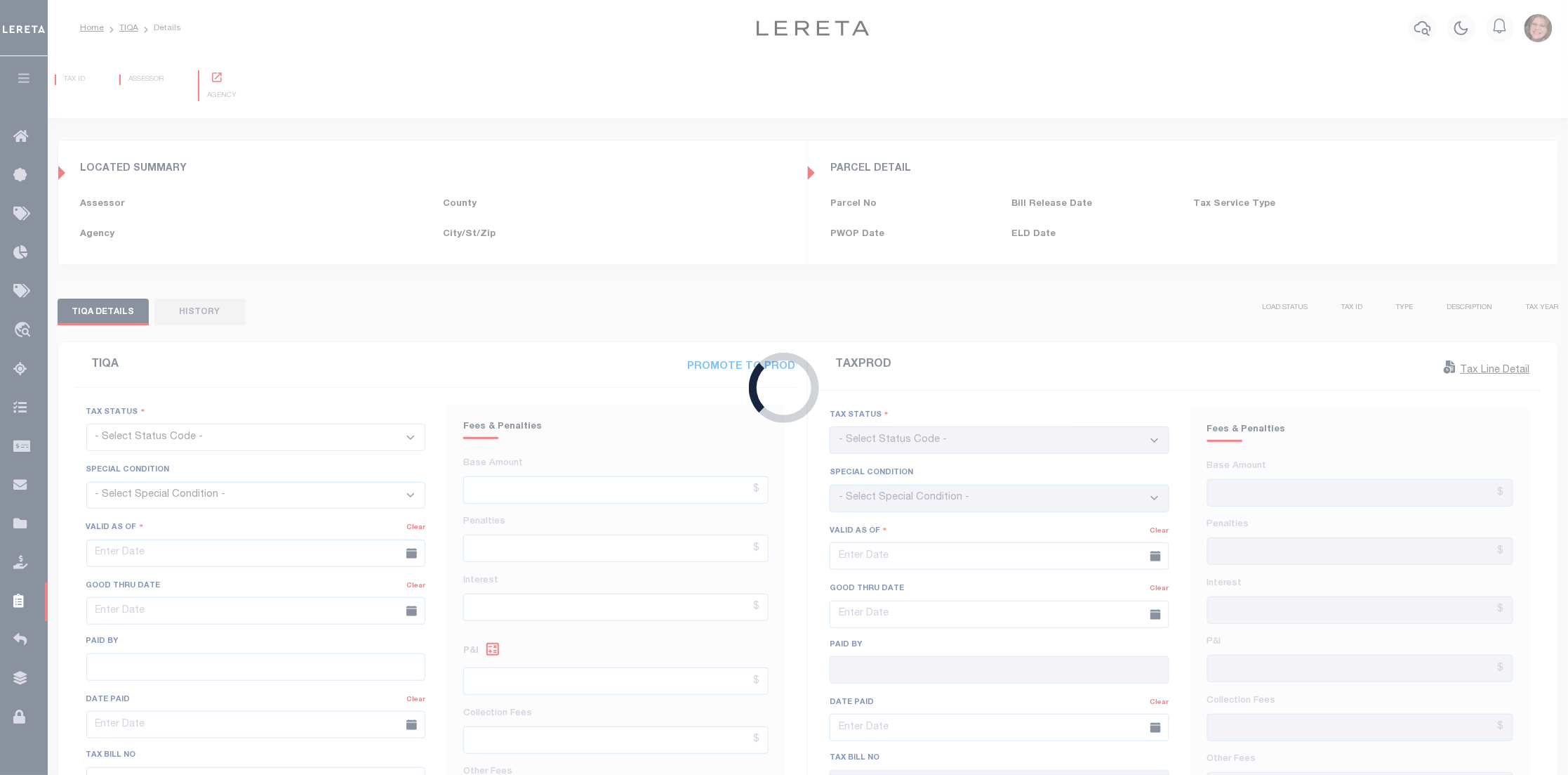
type input "[DATE]"
checkbox input "false"
type input "$493.38"
type input "$0"
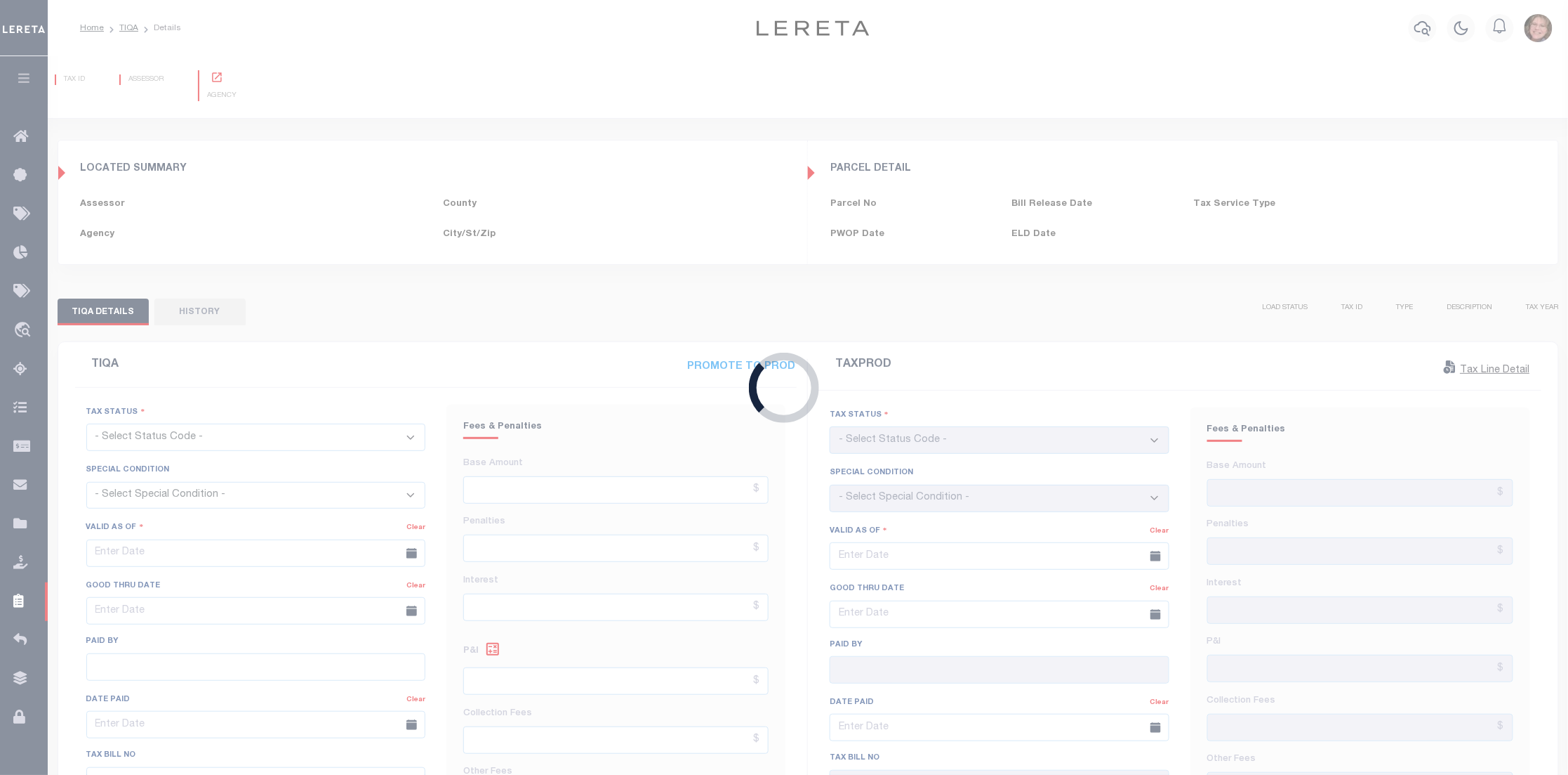
select select "23"
type input "[DATE]"
checkbox input "false"
type textarea "[DATE]- new owner FTF Lending Case Status Tax Sale File # Levy Date Sale Date A…"
type input "$479.99"
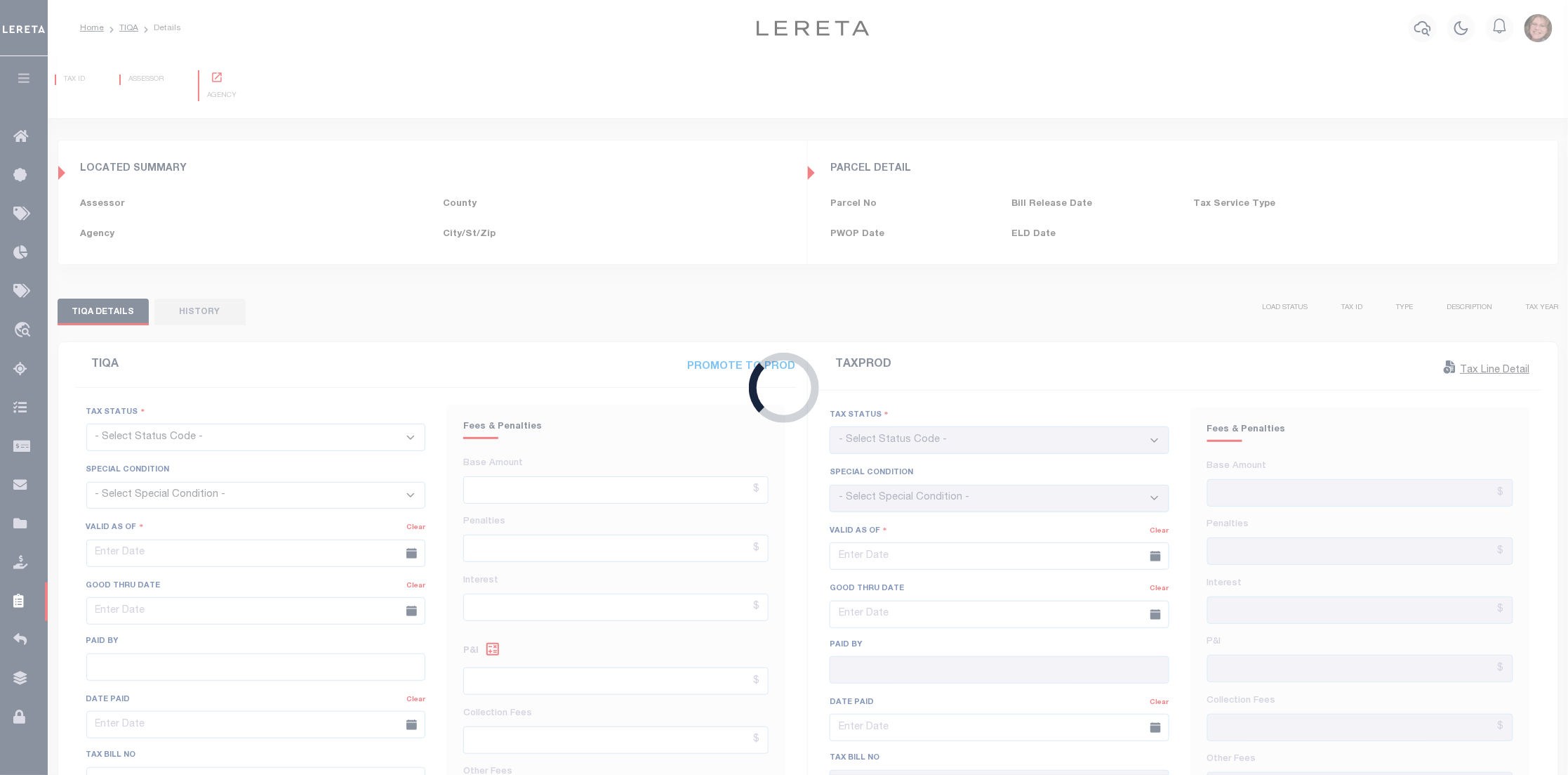
type input "$4.59"
type input "$484.58"
select select "PYD"
select select "DUE"
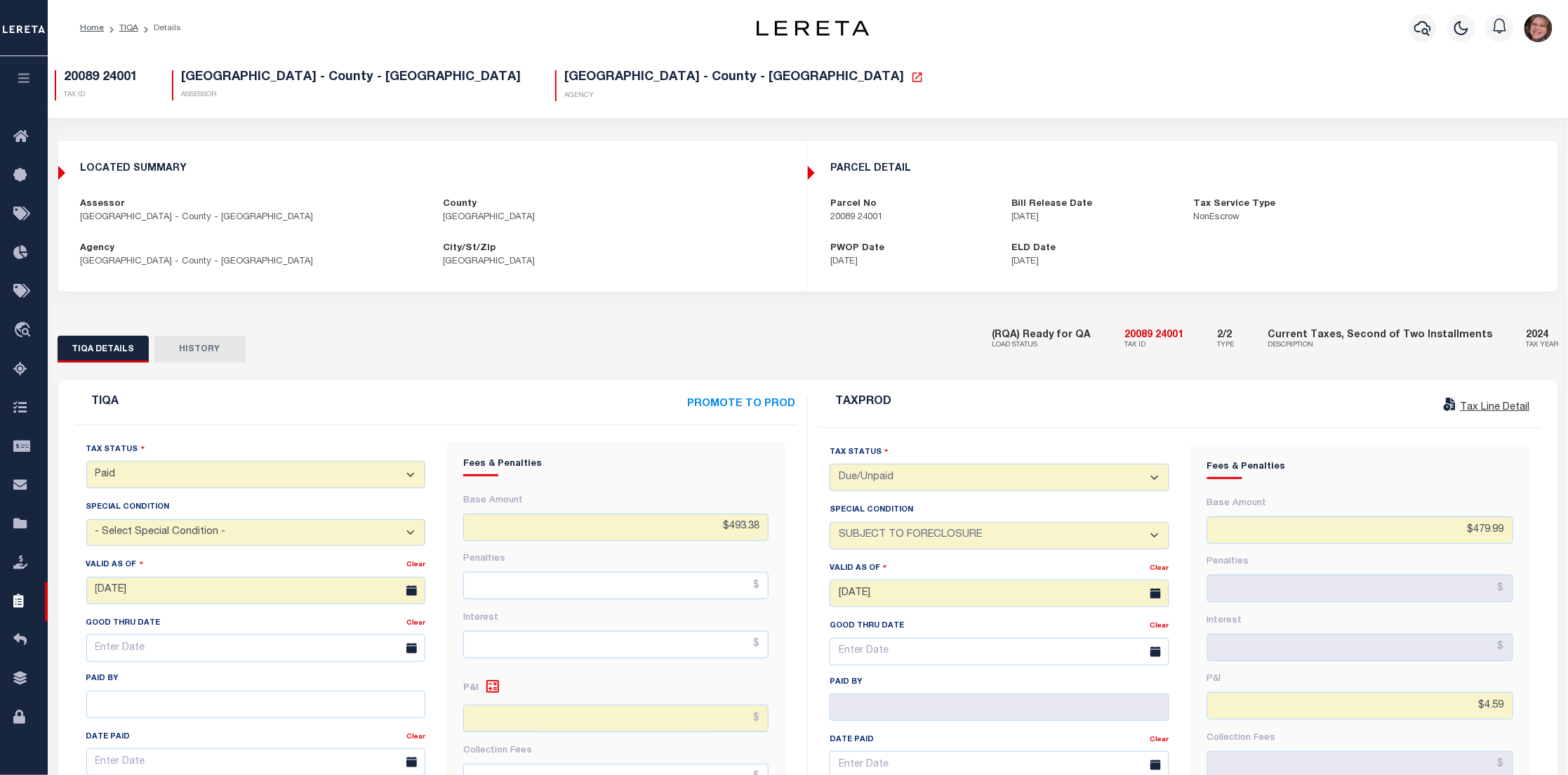
click at [210, 354] on button "HISTORY" at bounding box center [200, 349] width 92 height 27
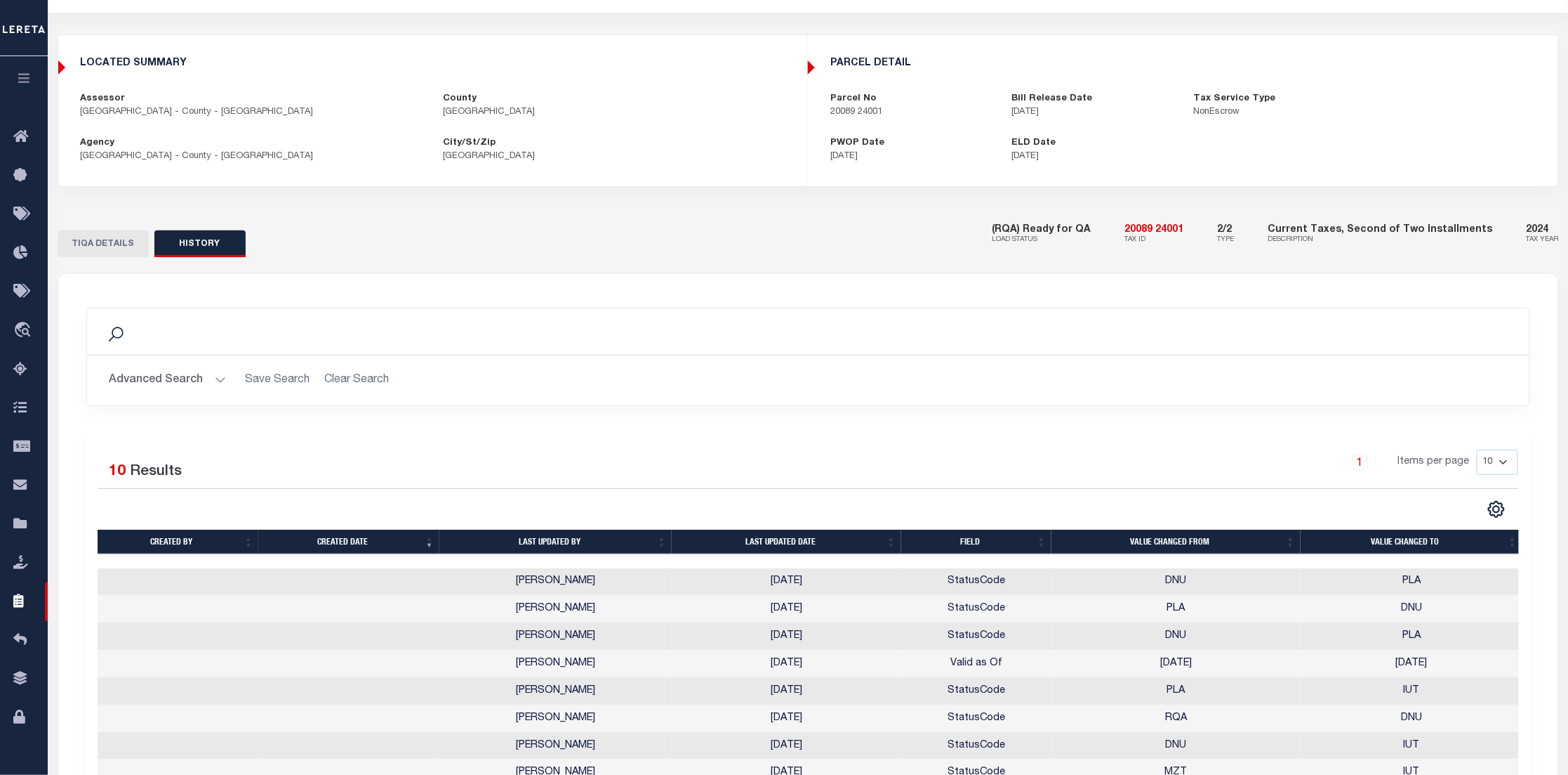
click at [96, 246] on button "TIQA DETAILS" at bounding box center [104, 243] width 92 height 27
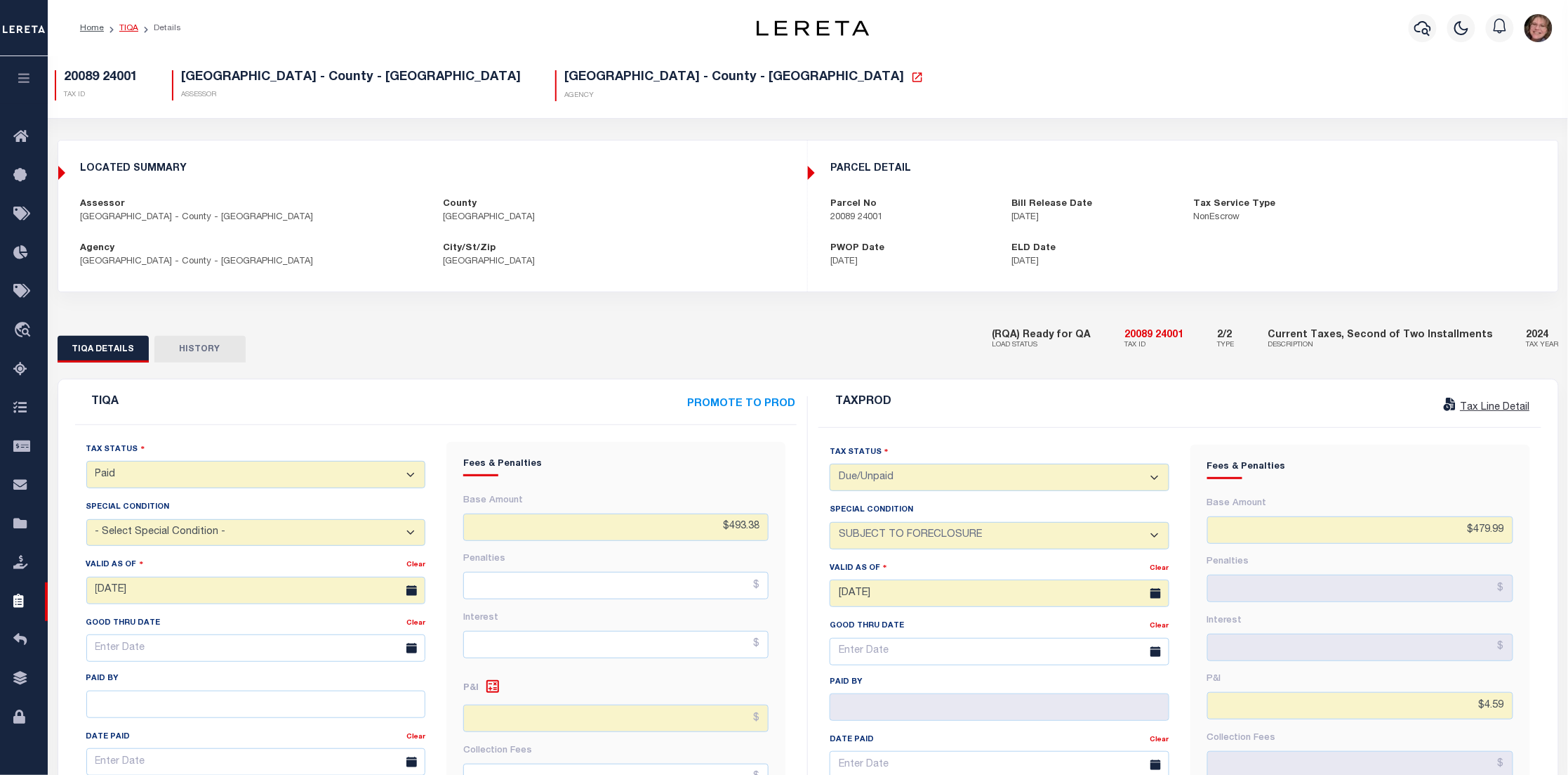
click at [126, 25] on link "TIQA" at bounding box center [128, 28] width 19 height 8
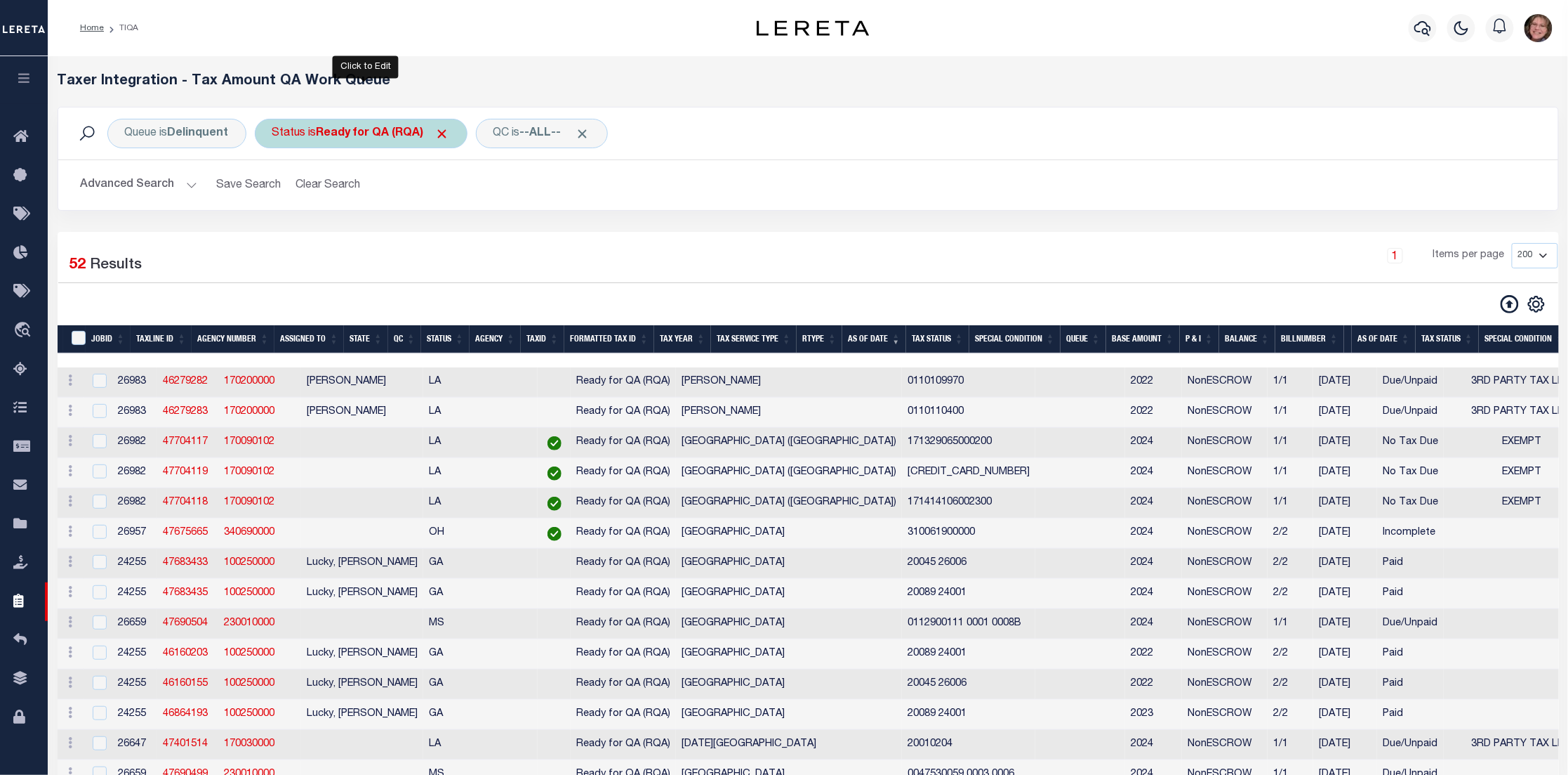
select select "RQA"
select select "200"
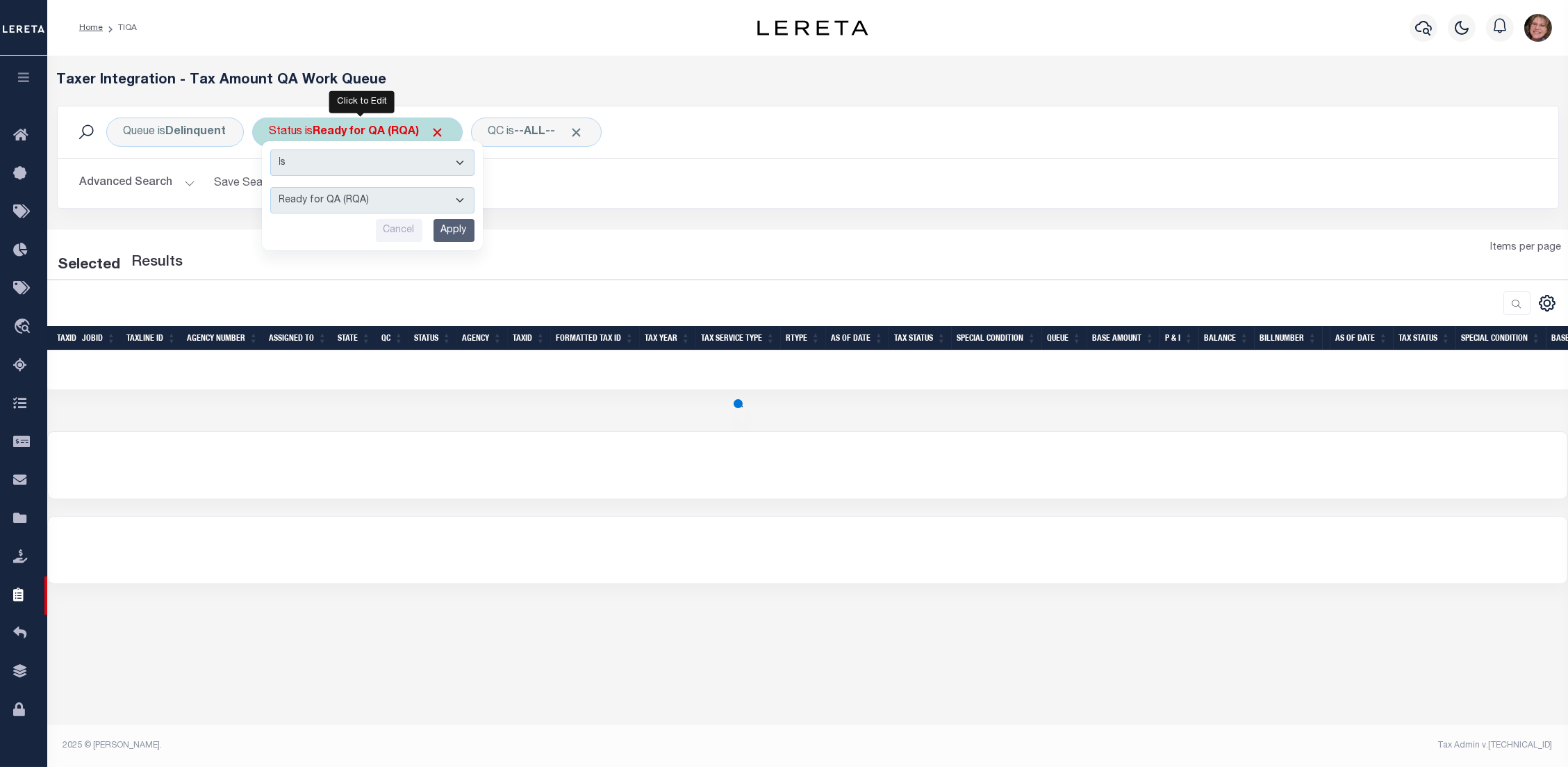
select select "200"
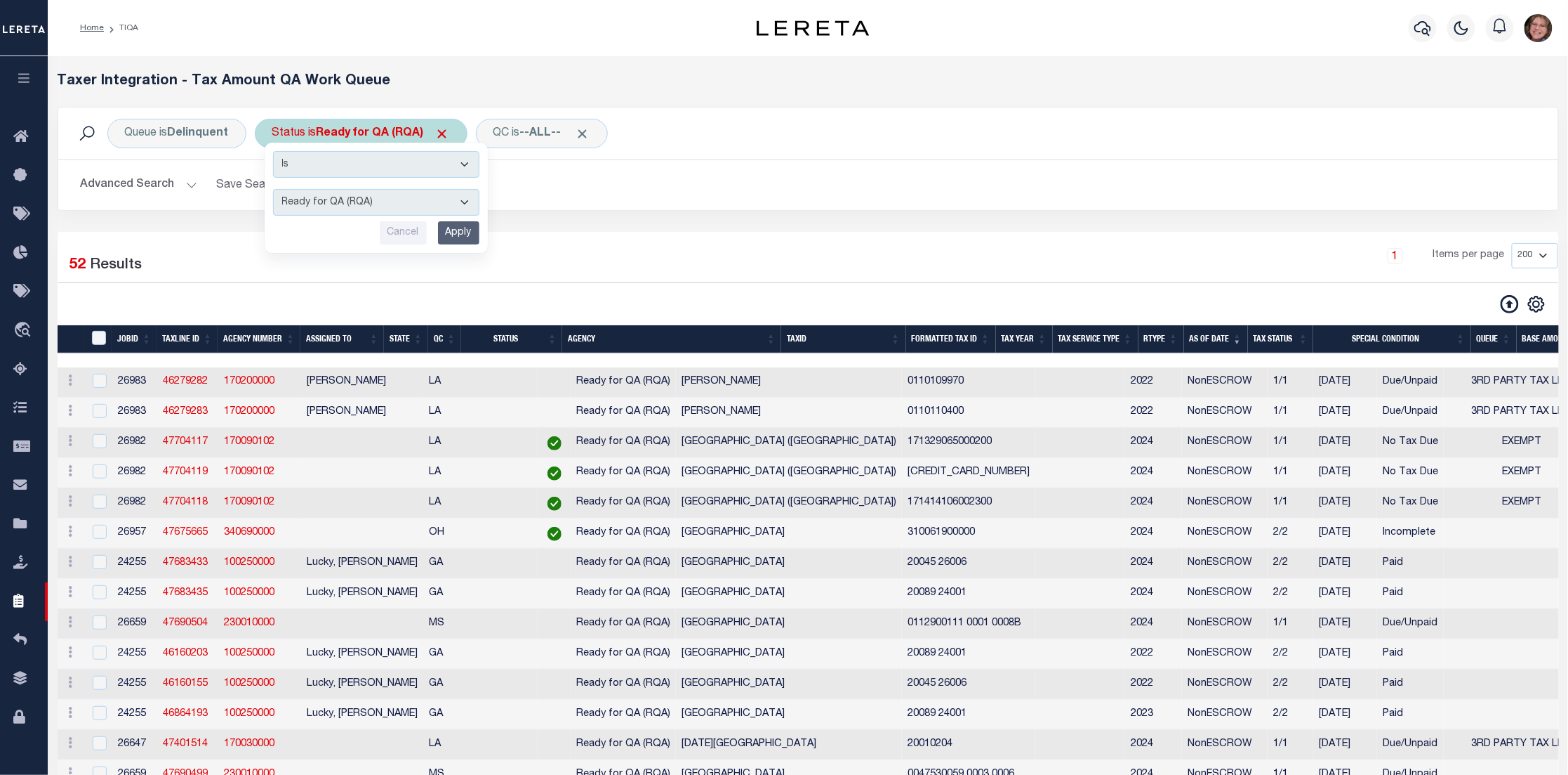
click at [385, 197] on select "AI - Bot Exception (ERR) AI - Bot Running (PLA) AI - Failed QA (FQA) AI - Prep …" at bounding box center [375, 202] width 206 height 27
click at [624, 208] on div "Advanced Search Save Search Clear Search Tax Service Type Is Is Contains ESCROW…" at bounding box center [808, 185] width 1500 height 50
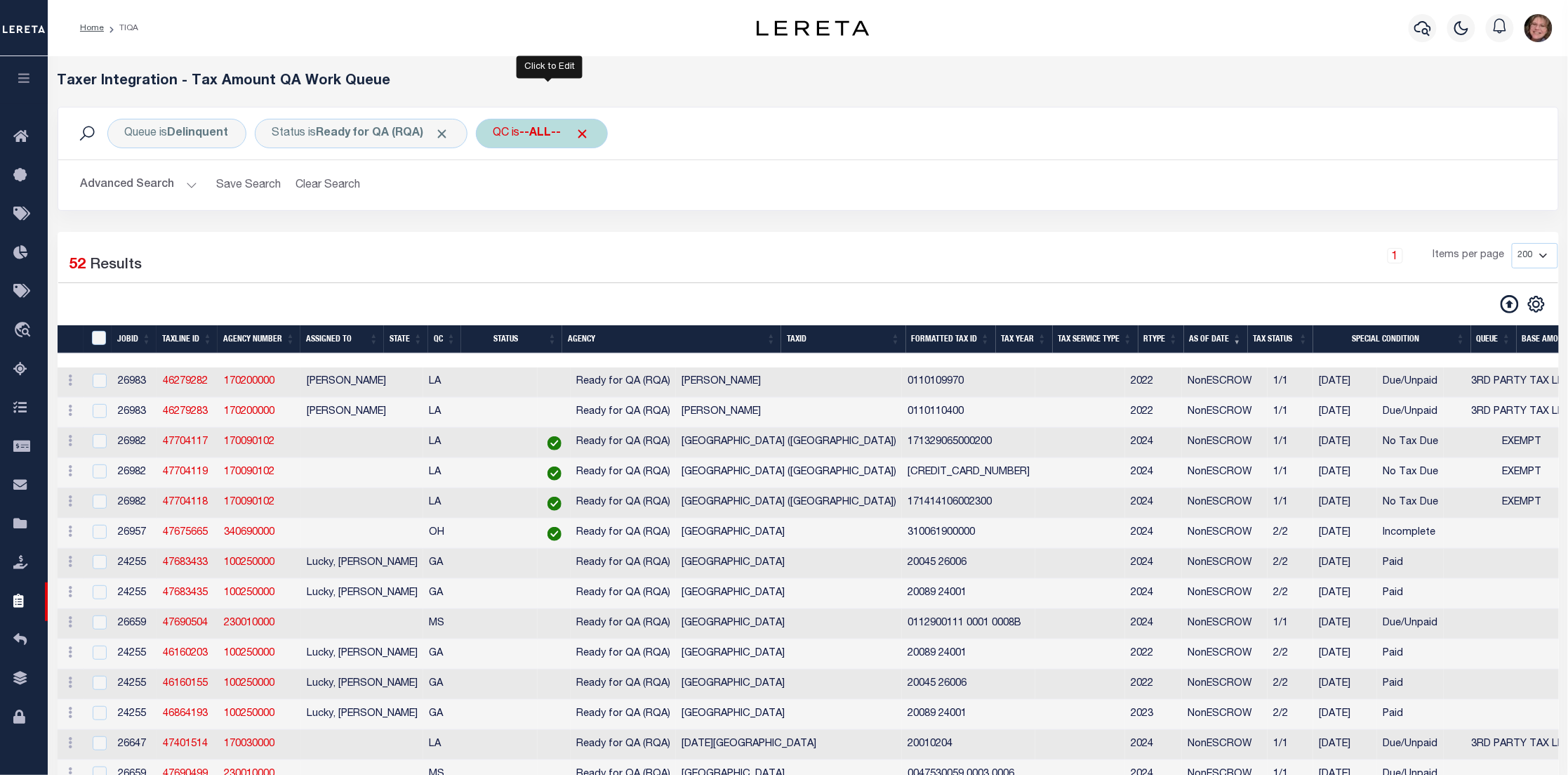
click at [554, 131] on b "--ALL--" at bounding box center [541, 132] width 42 height 11
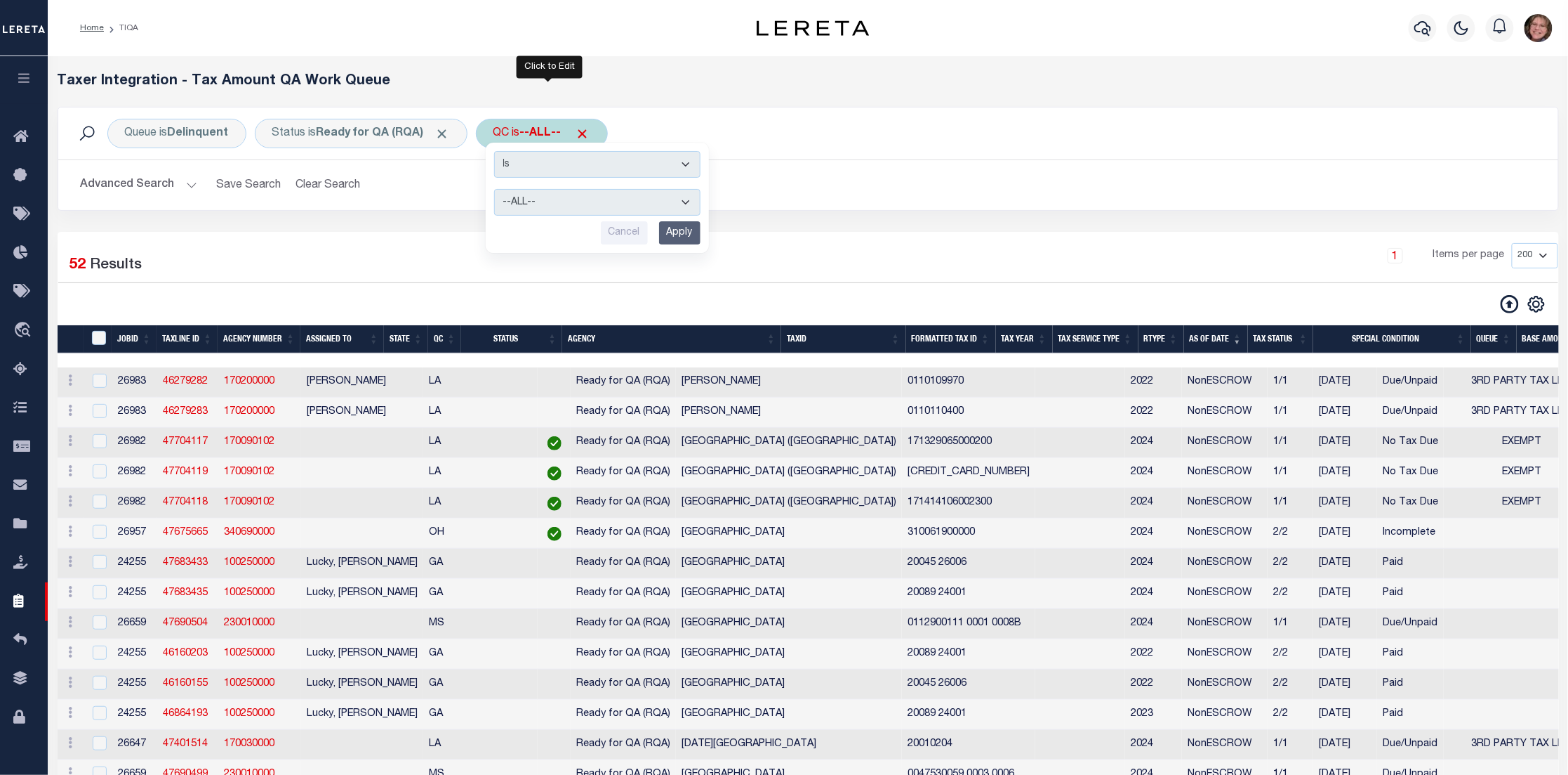
click at [549, 203] on select "--ALL-- Selected for [GEOGRAPHIC_DATA] Not Selected for QC" at bounding box center [596, 202] width 206 height 27
click at [156, 130] on div "Queue is Delinquent" at bounding box center [177, 133] width 139 height 30
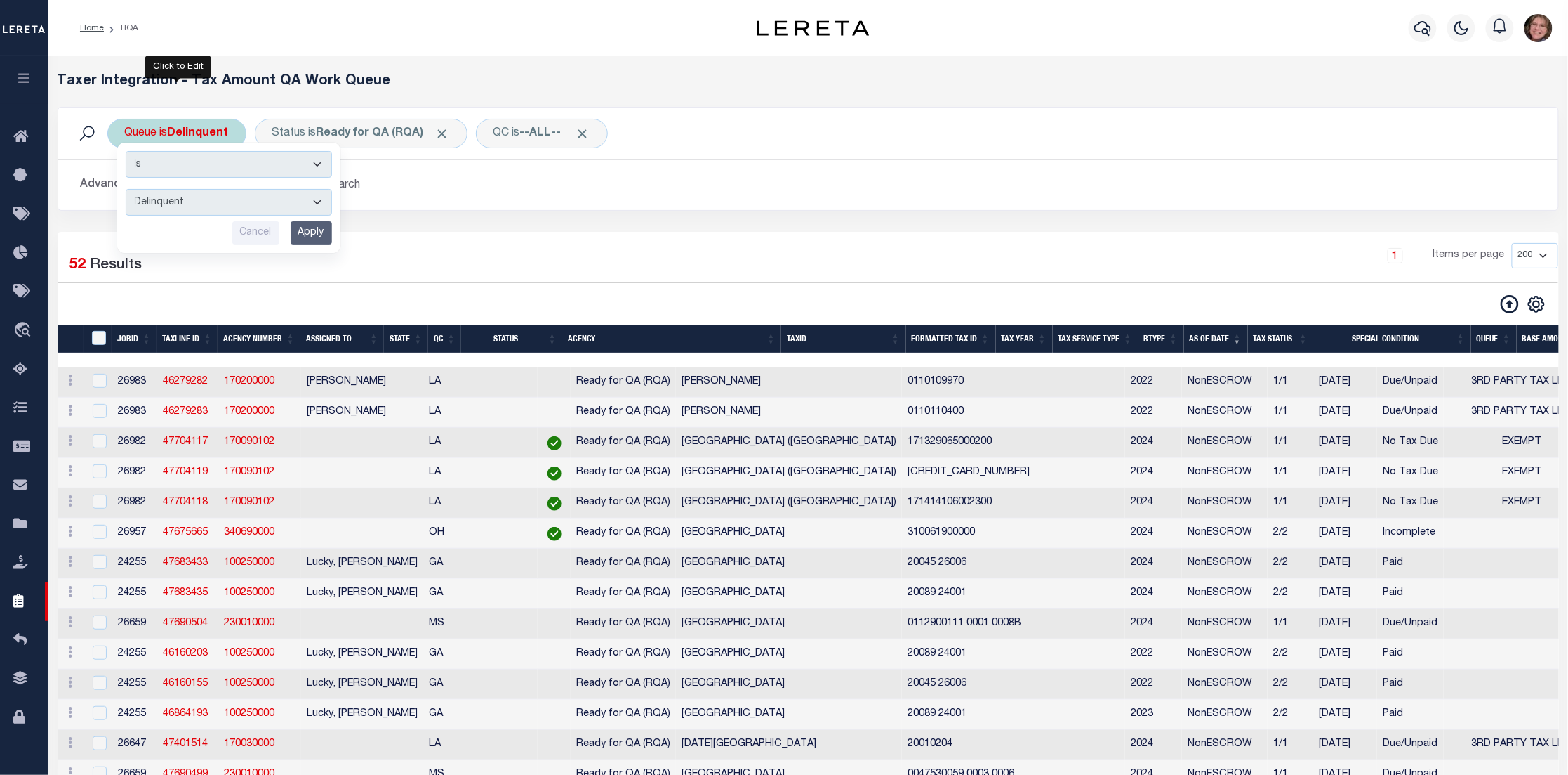
click at [191, 204] on select "--ALL-- Delinquent Escrow" at bounding box center [228, 202] width 206 height 27
click at [125, 189] on select "--ALL-- Delinquent Escrow" at bounding box center [228, 202] width 206 height 27
drag, startPoint x: 265, startPoint y: 195, endPoint x: 265, endPoint y: 205, distance: 10.0
click at [265, 205] on select "--ALL-- Delinquent Escrow" at bounding box center [228, 202] width 206 height 27
select select "DEL"
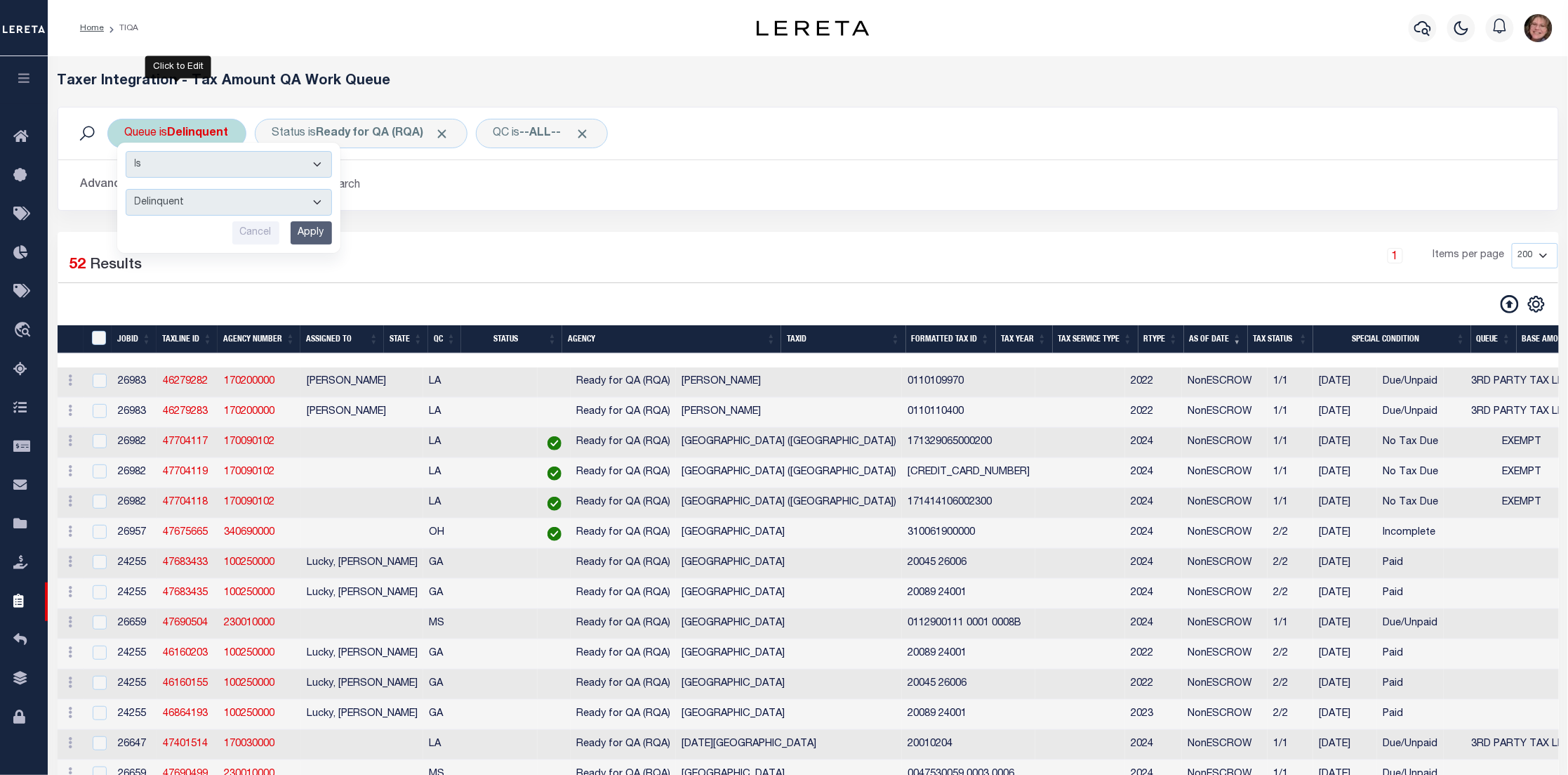
click at [125, 189] on select "--ALL-- Delinquent Escrow" at bounding box center [228, 202] width 206 height 27
click at [268, 232] on input "Cancel" at bounding box center [255, 232] width 47 height 23
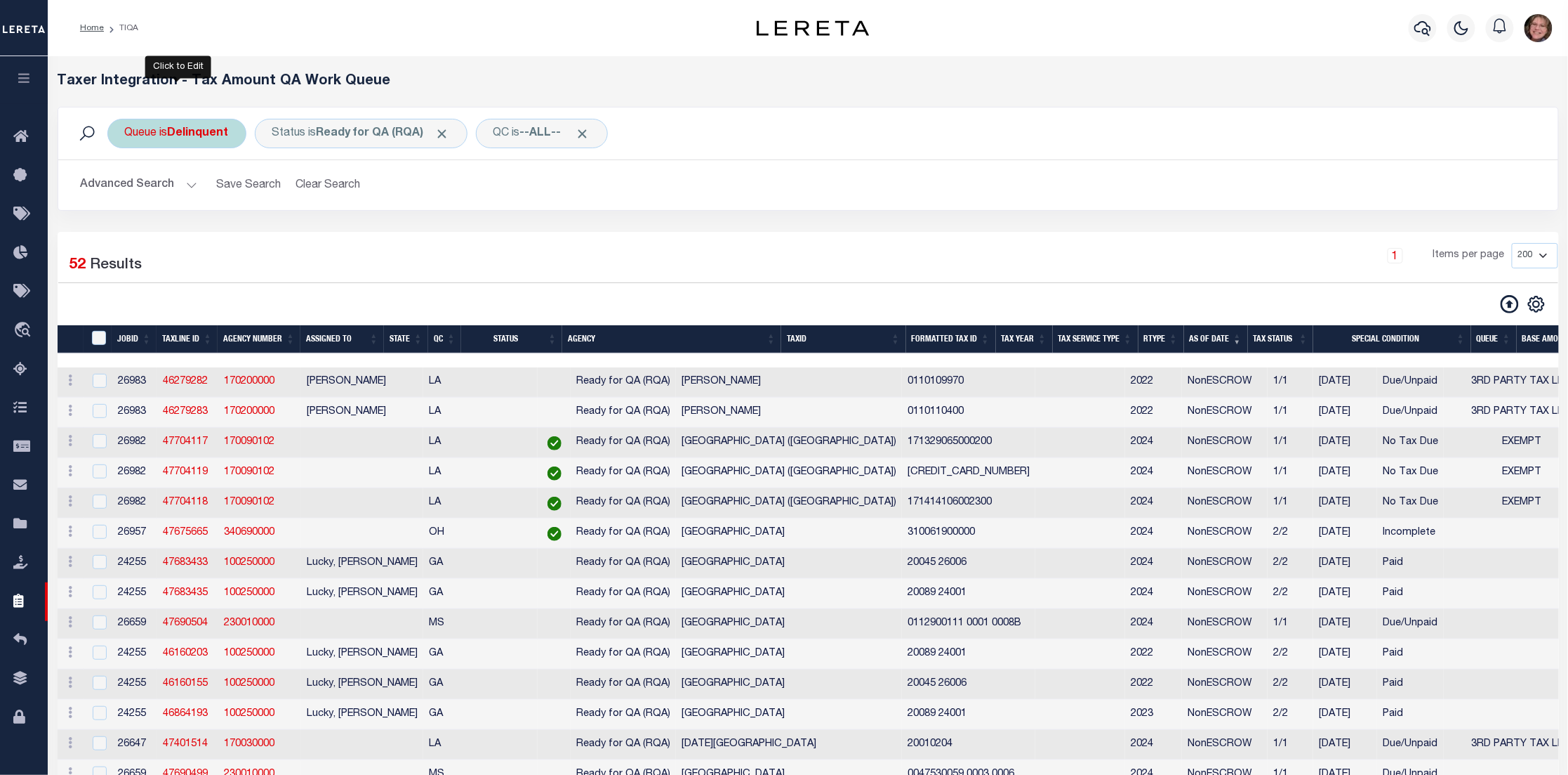
click at [191, 184] on button "Advanced Search" at bounding box center [138, 184] width 116 height 27
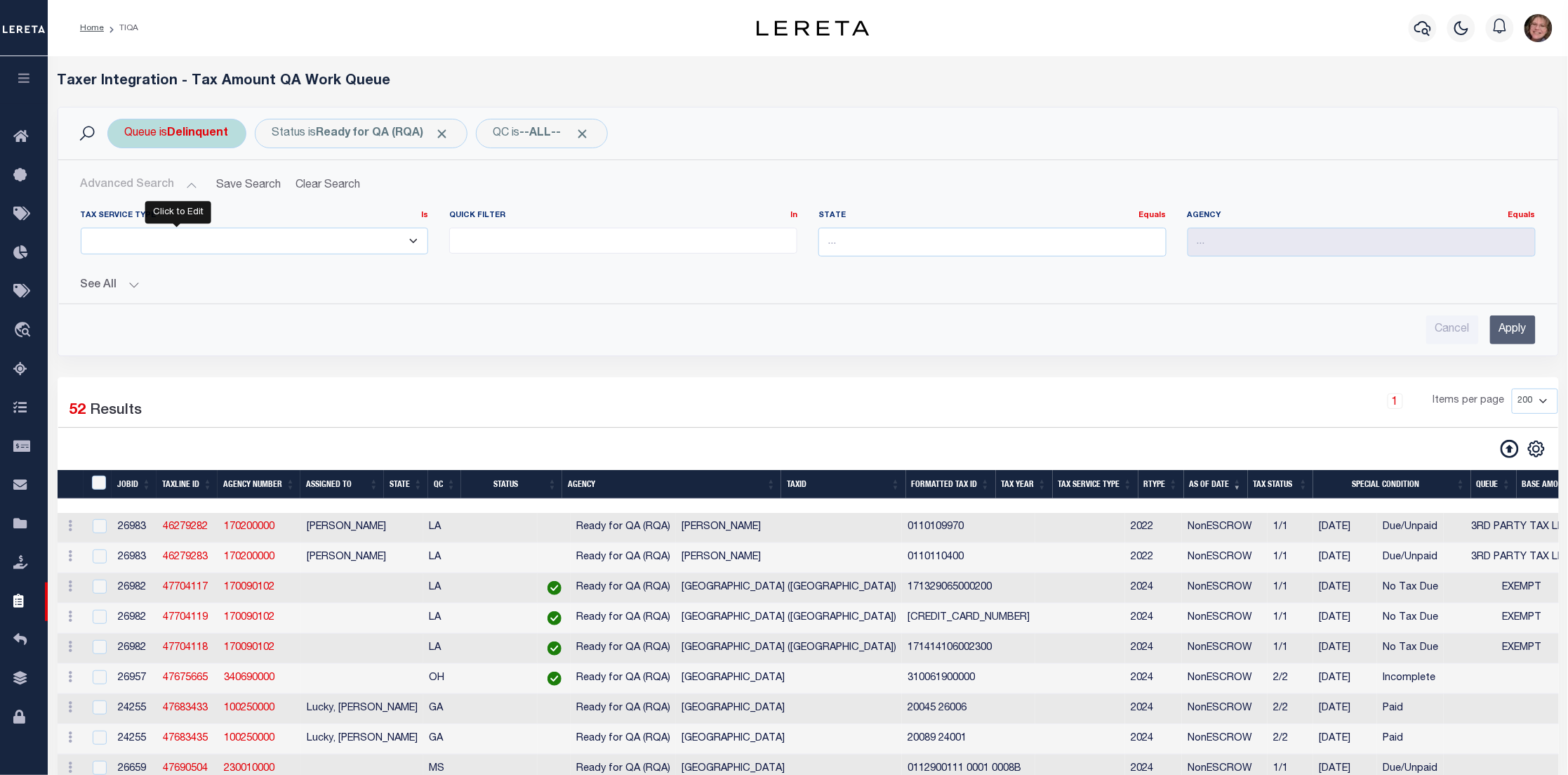
click at [420, 240] on select "ESCROW NonESCROW" at bounding box center [255, 240] width 348 height 27
click at [127, 291] on button "See All" at bounding box center [807, 285] width 1455 height 13
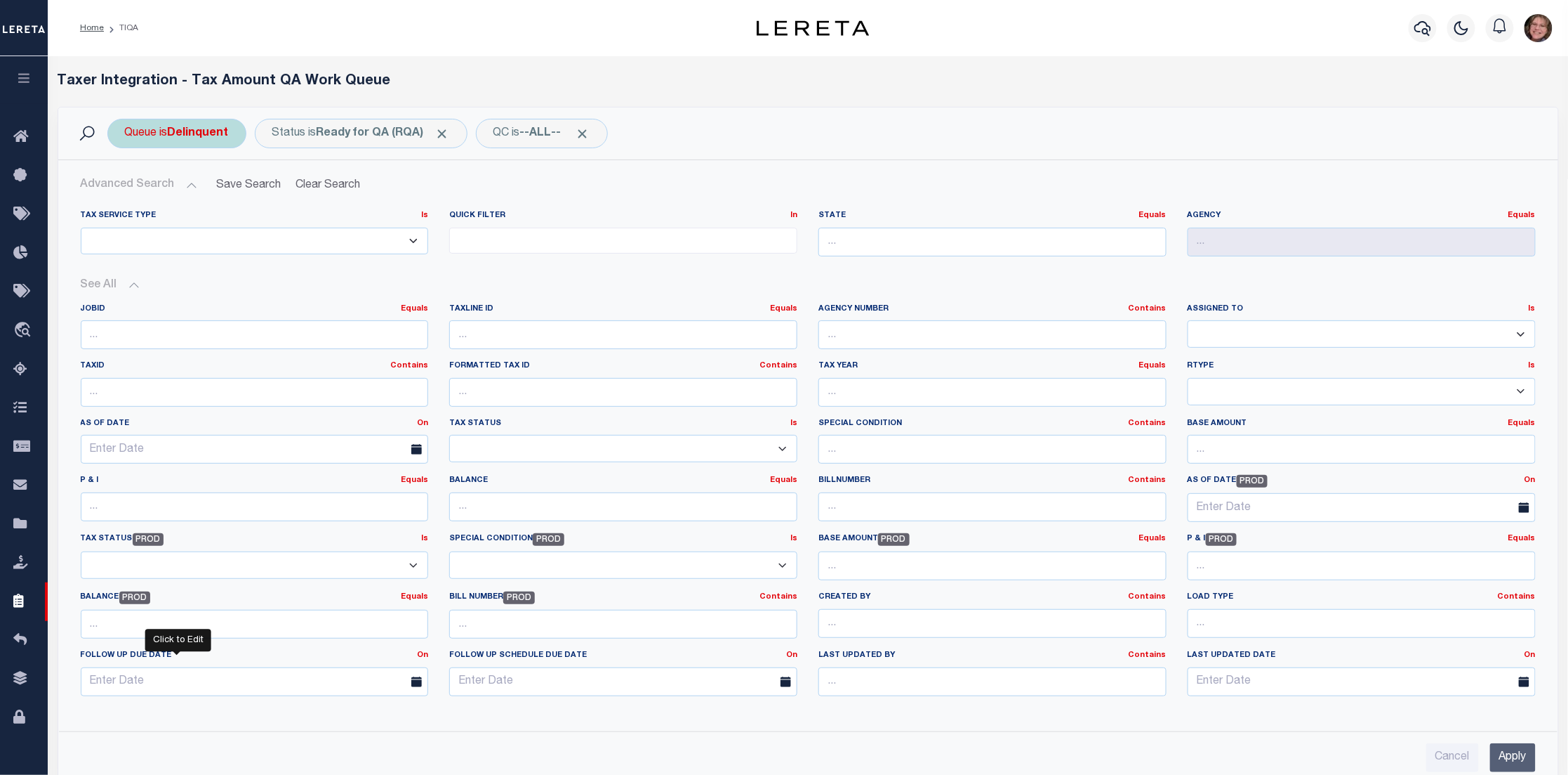
click at [526, 239] on ul at bounding box center [623, 237] width 346 height 19
click at [1254, 289] on button "See All" at bounding box center [807, 285] width 1455 height 13
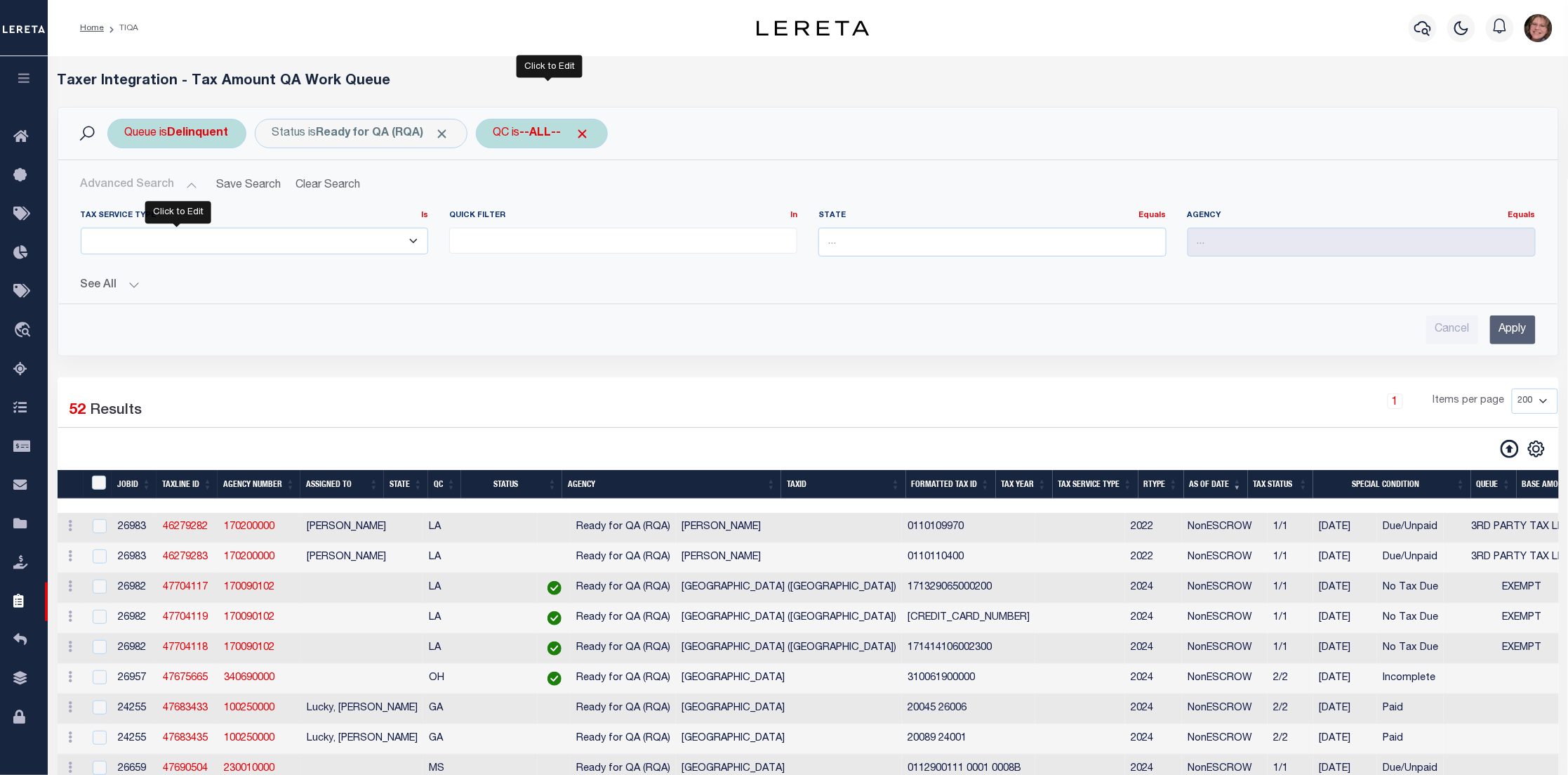
click at [542, 132] on b "--ALL--" at bounding box center [541, 132] width 42 height 11
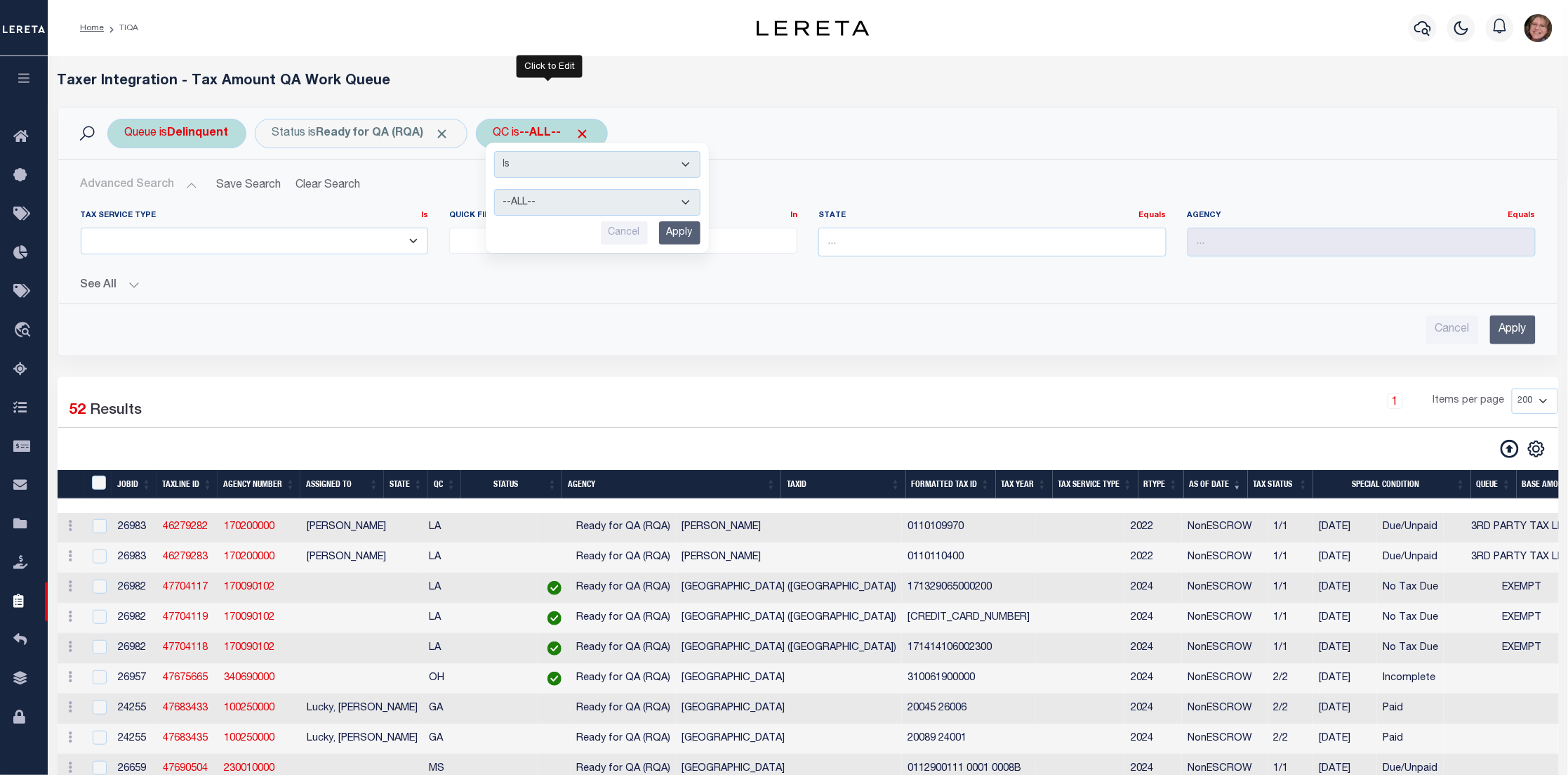
click at [568, 203] on select "--ALL-- Selected for QC Not Selected for QC" at bounding box center [596, 202] width 206 height 27
click at [822, 94] on div "Taxer Integration - Tax Amount QA Work Queue" at bounding box center [807, 90] width 1522 height 34
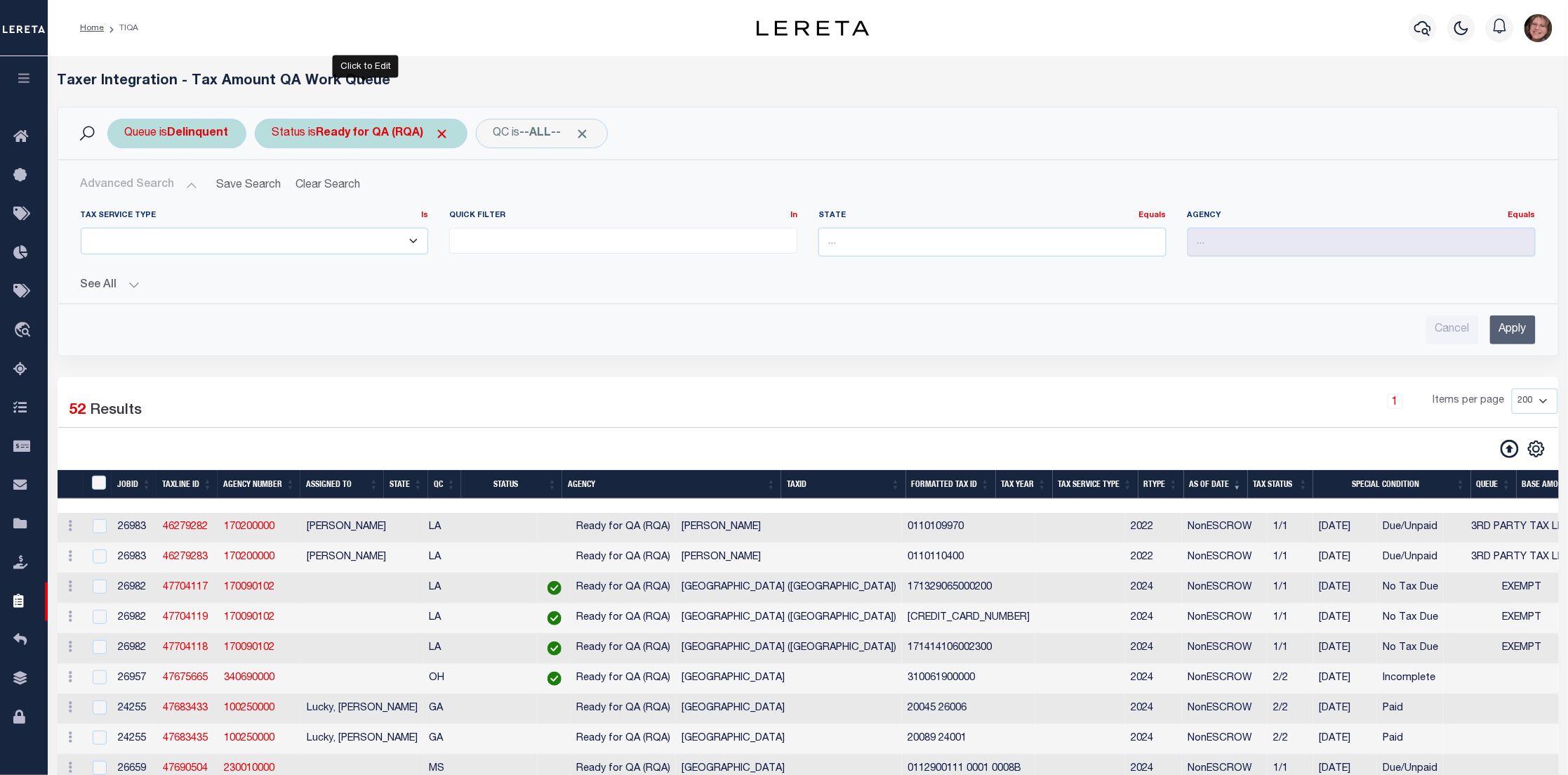
click at [347, 135] on b "Ready for QA (RQA)" at bounding box center [383, 132] width 133 height 11
select select "RQA"
click at [372, 316] on div "Cancel Apply" at bounding box center [807, 330] width 1455 height 29
click at [127, 283] on button "See All" at bounding box center [807, 285] width 1455 height 13
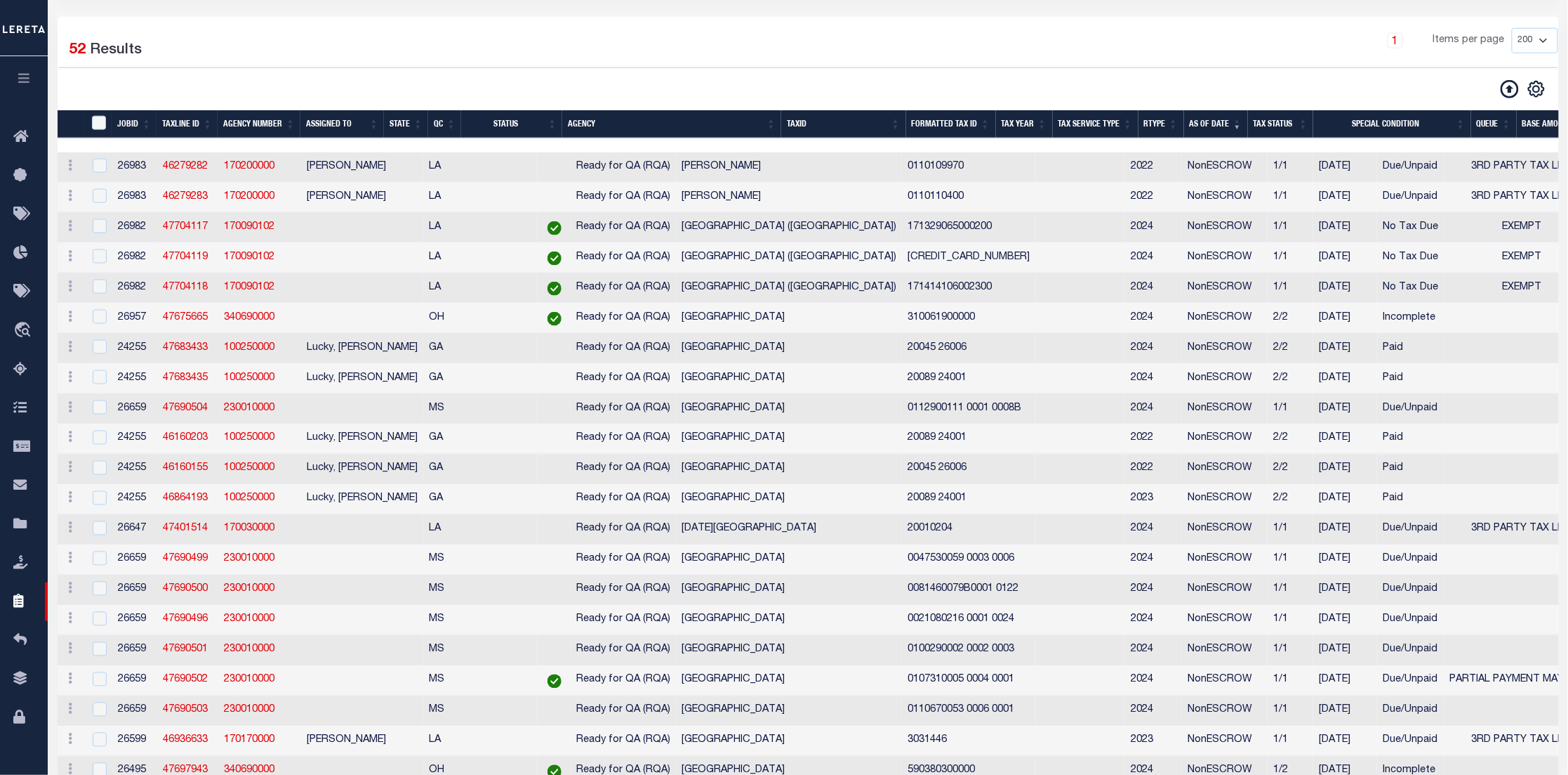
scroll to position [737, 0]
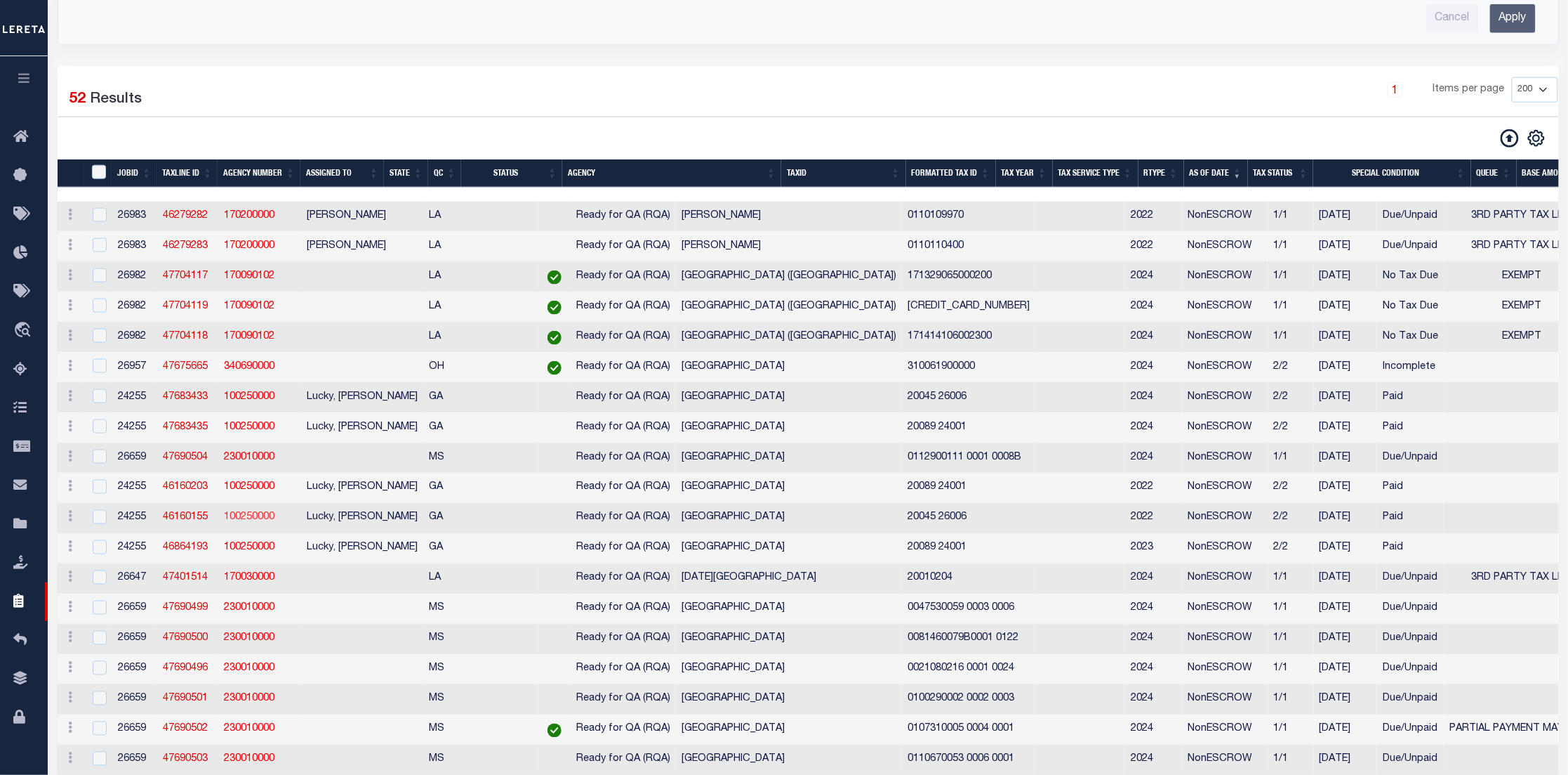
click at [240, 522] on link "100250000" at bounding box center [249, 518] width 51 height 10
checkbox input "true"
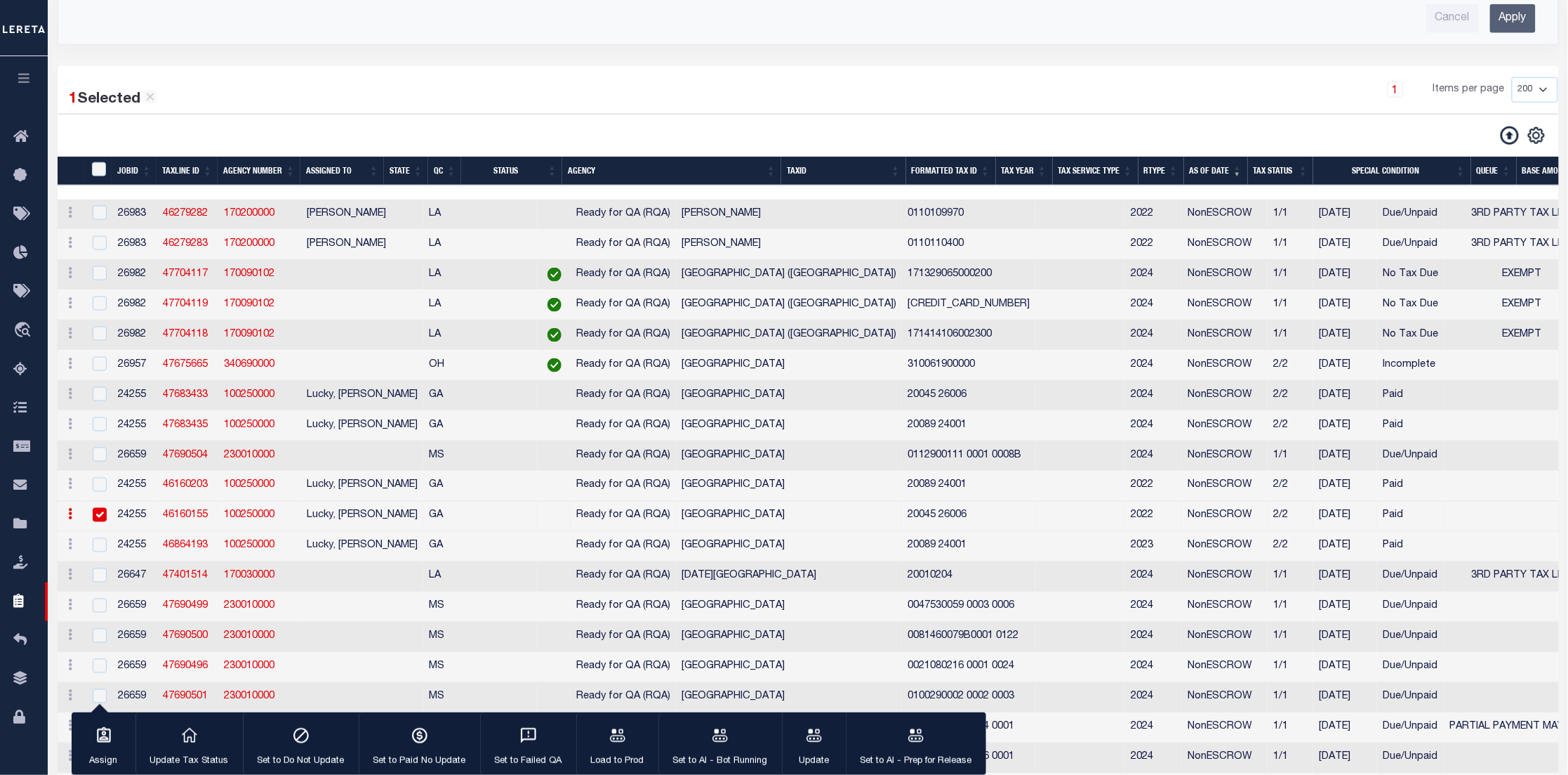
click at [189, 520] on link "46160155" at bounding box center [185, 516] width 45 height 10
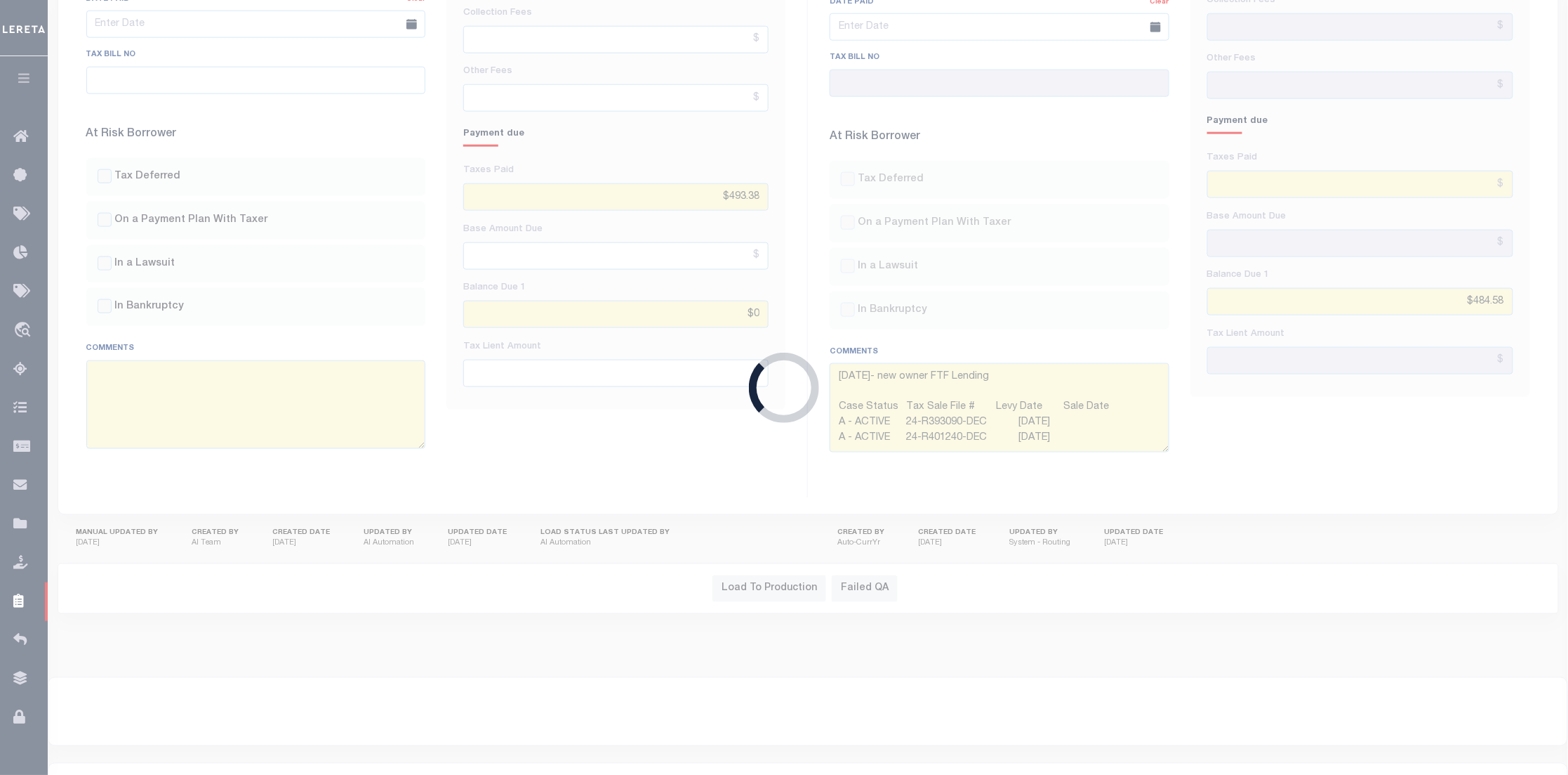
type input "$568.35"
type input "$0"
type textarea "call collector for details no penalty and interest reflected. Tax Sale File # S…"
type input "$549.24"
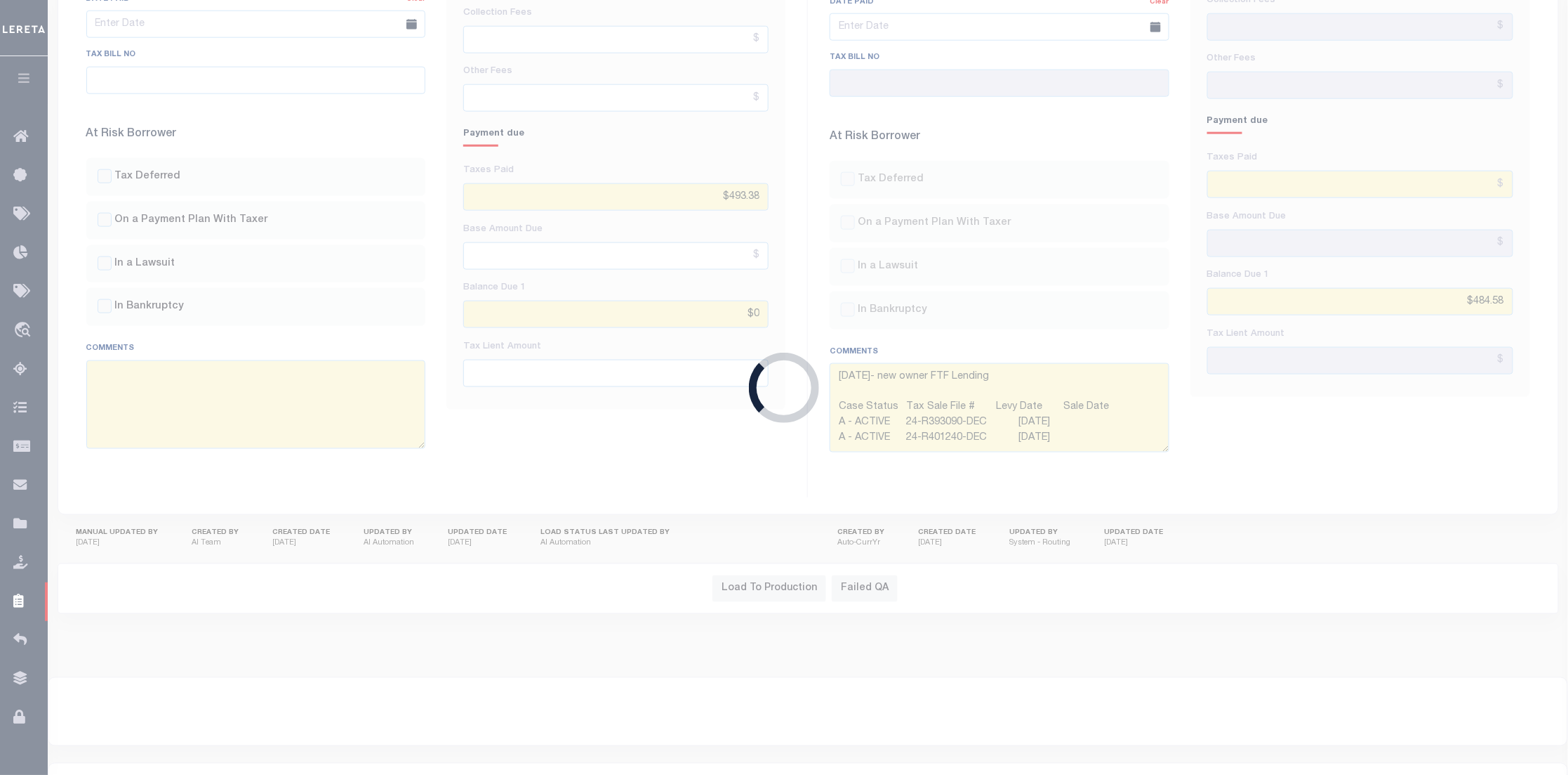
type input "$276.07"
type input "$836.36"
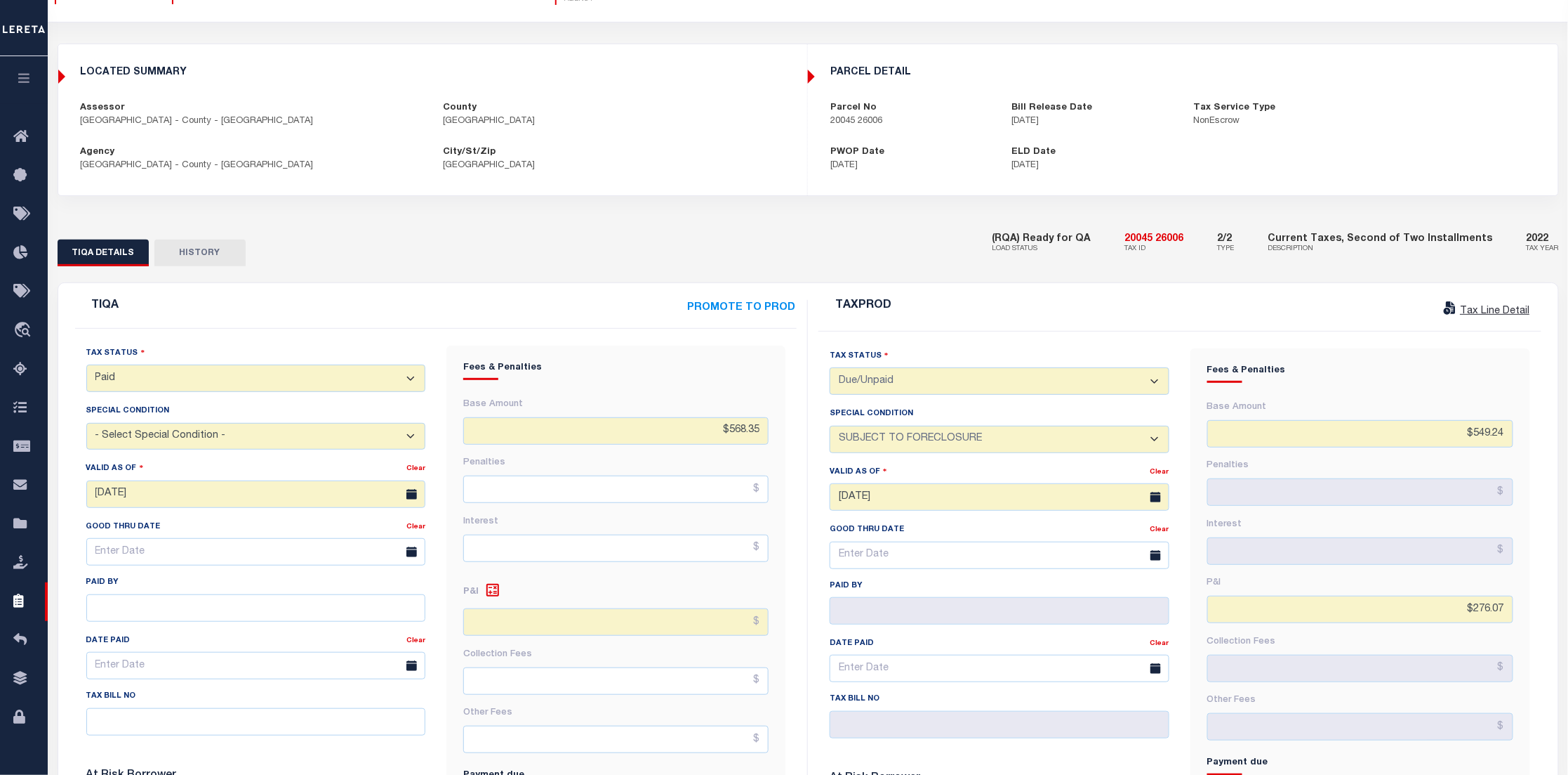
scroll to position [210, 0]
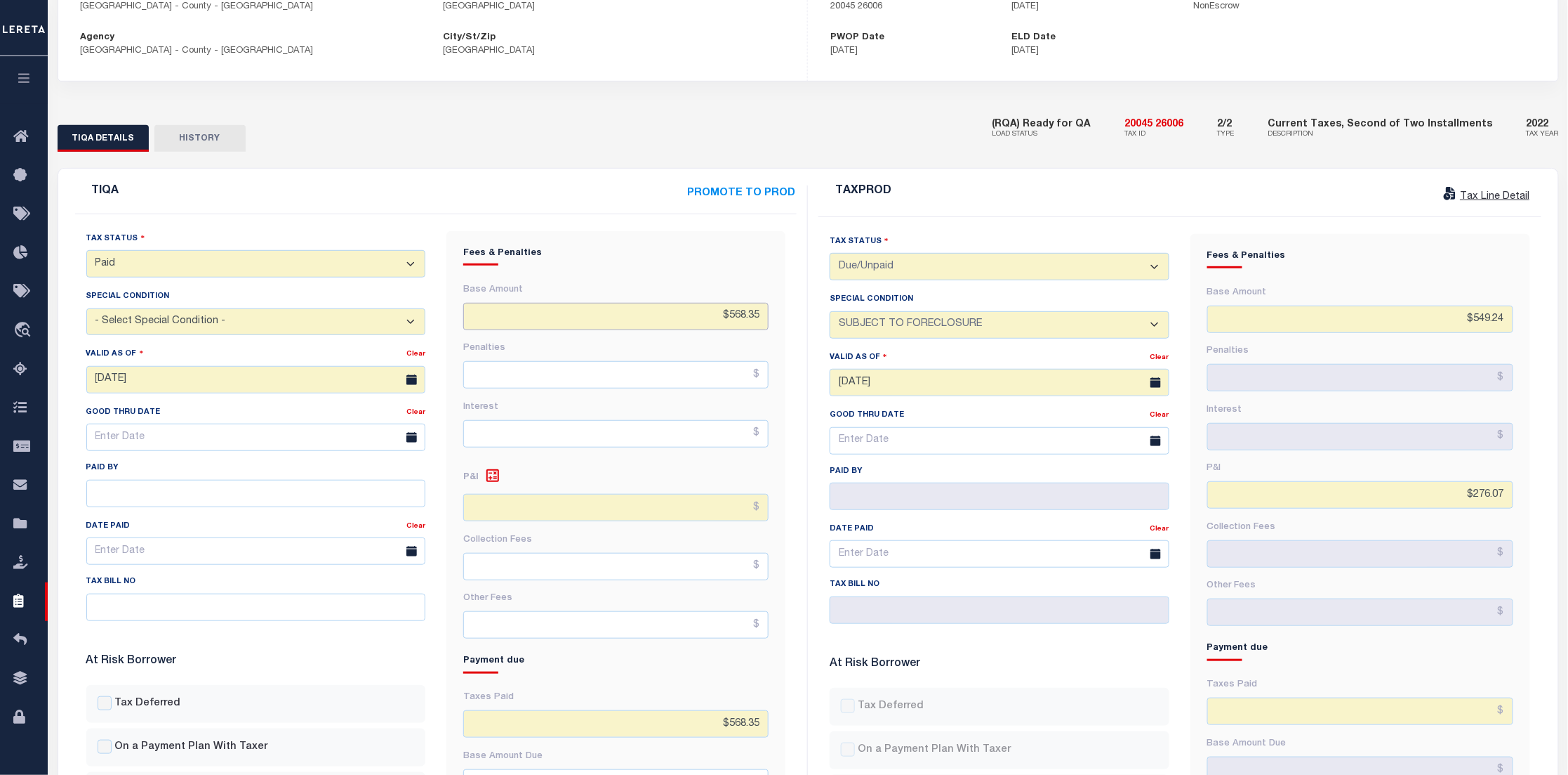
click at [692, 320] on input "$568.35" at bounding box center [615, 316] width 306 height 27
click at [672, 440] on input "text" at bounding box center [615, 433] width 306 height 27
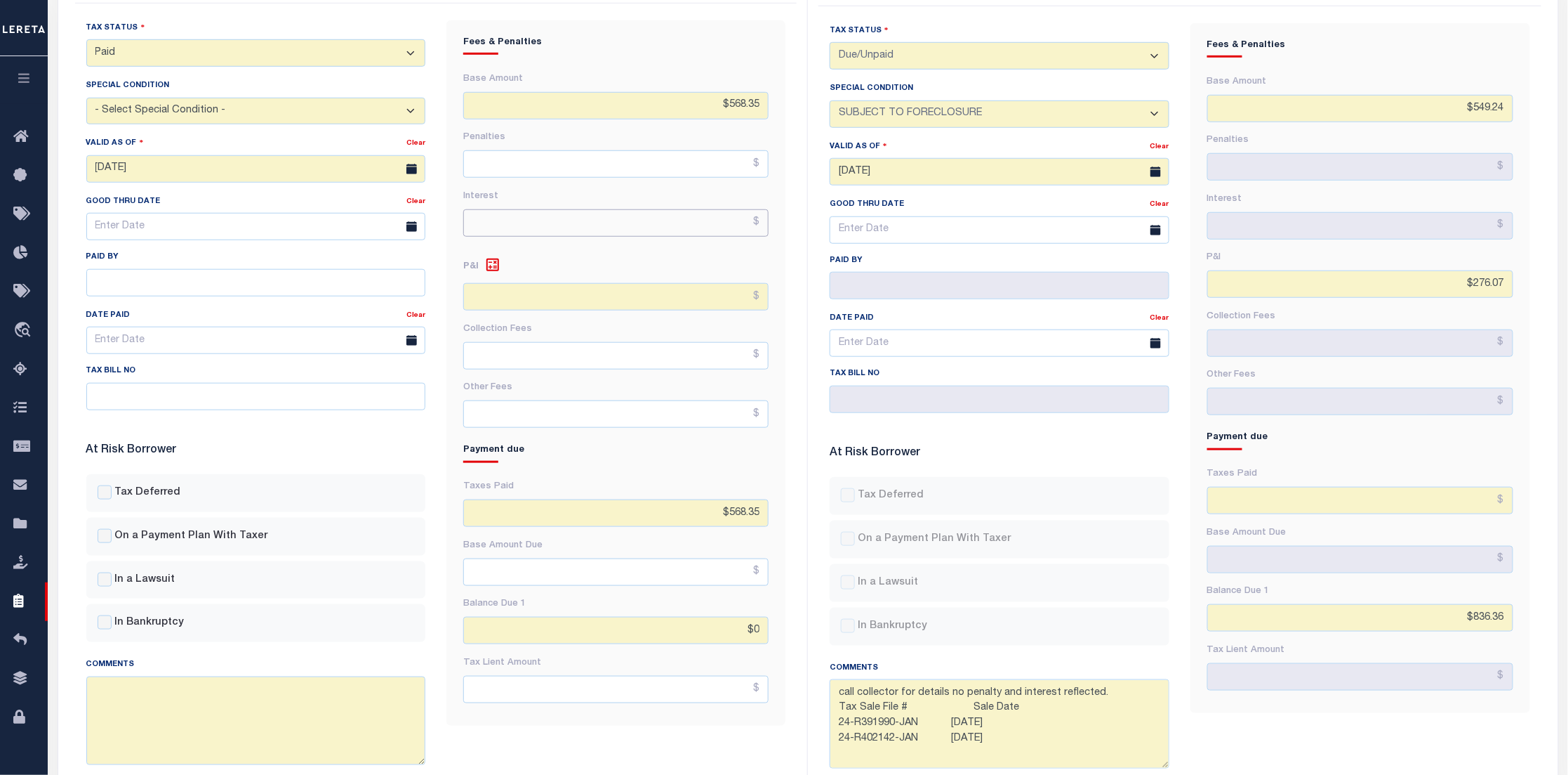
scroll to position [0, 0]
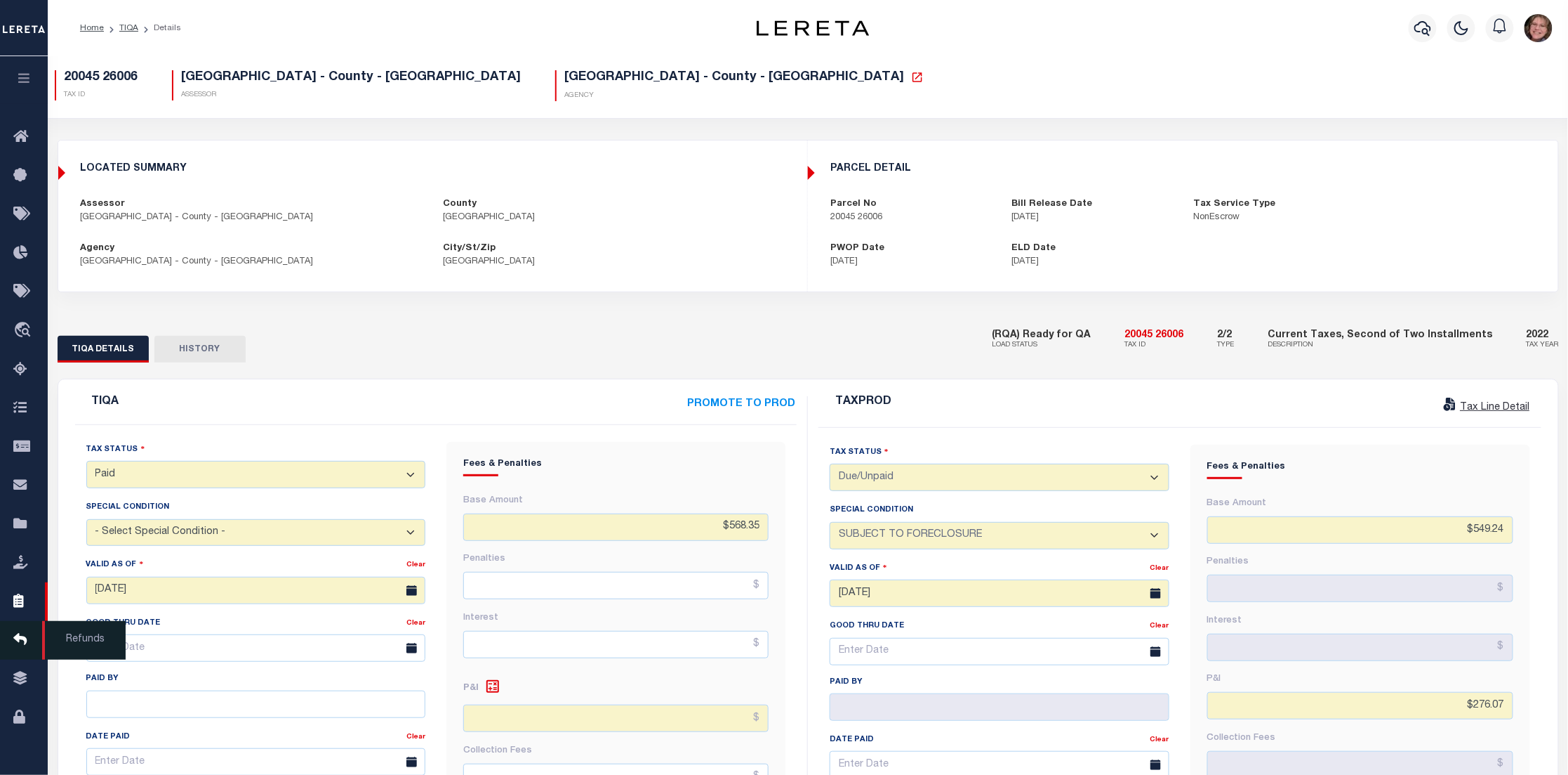
click at [20, 635] on icon at bounding box center [24, 641] width 23 height 18
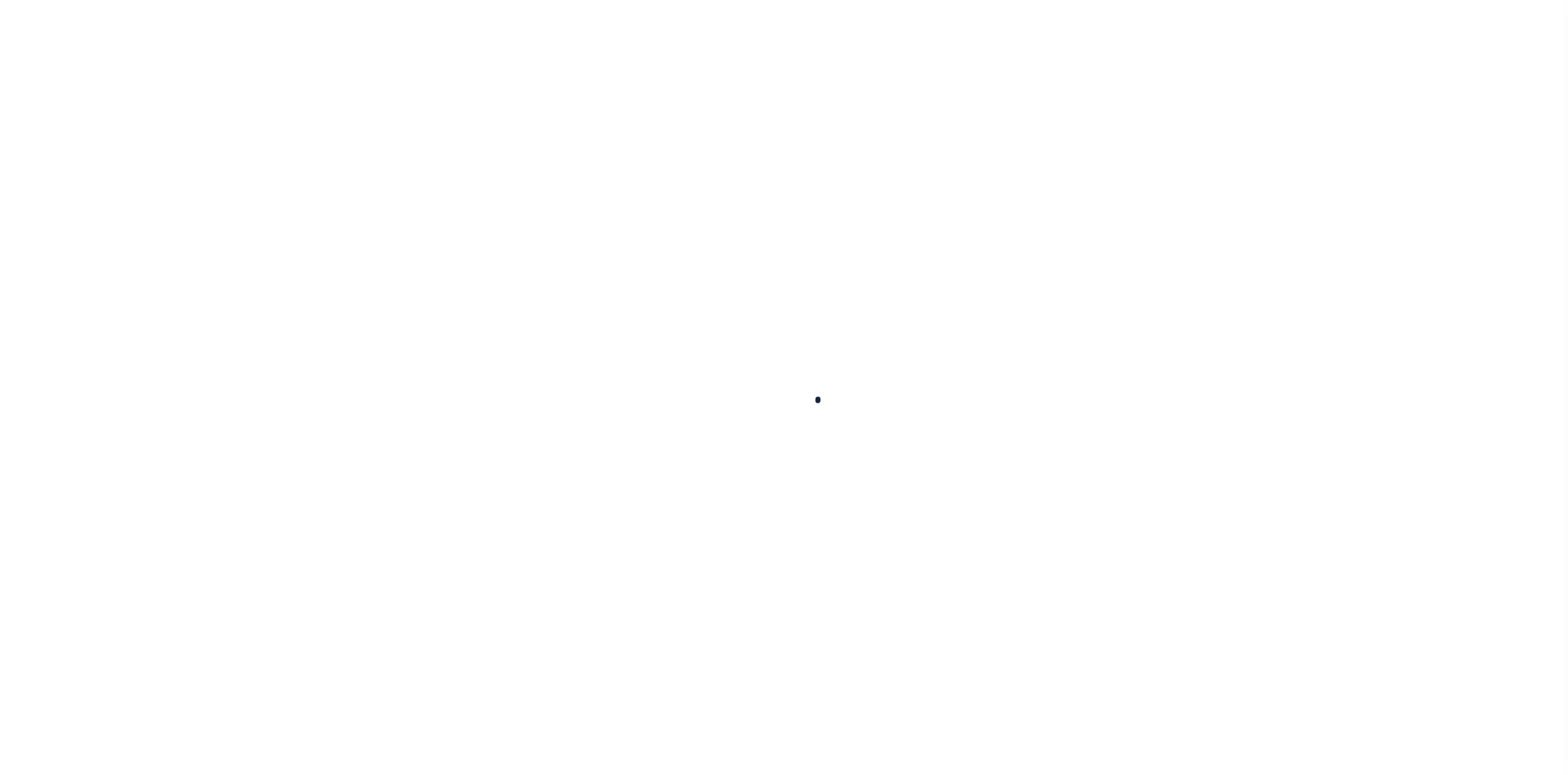
select select
checkbox input "false"
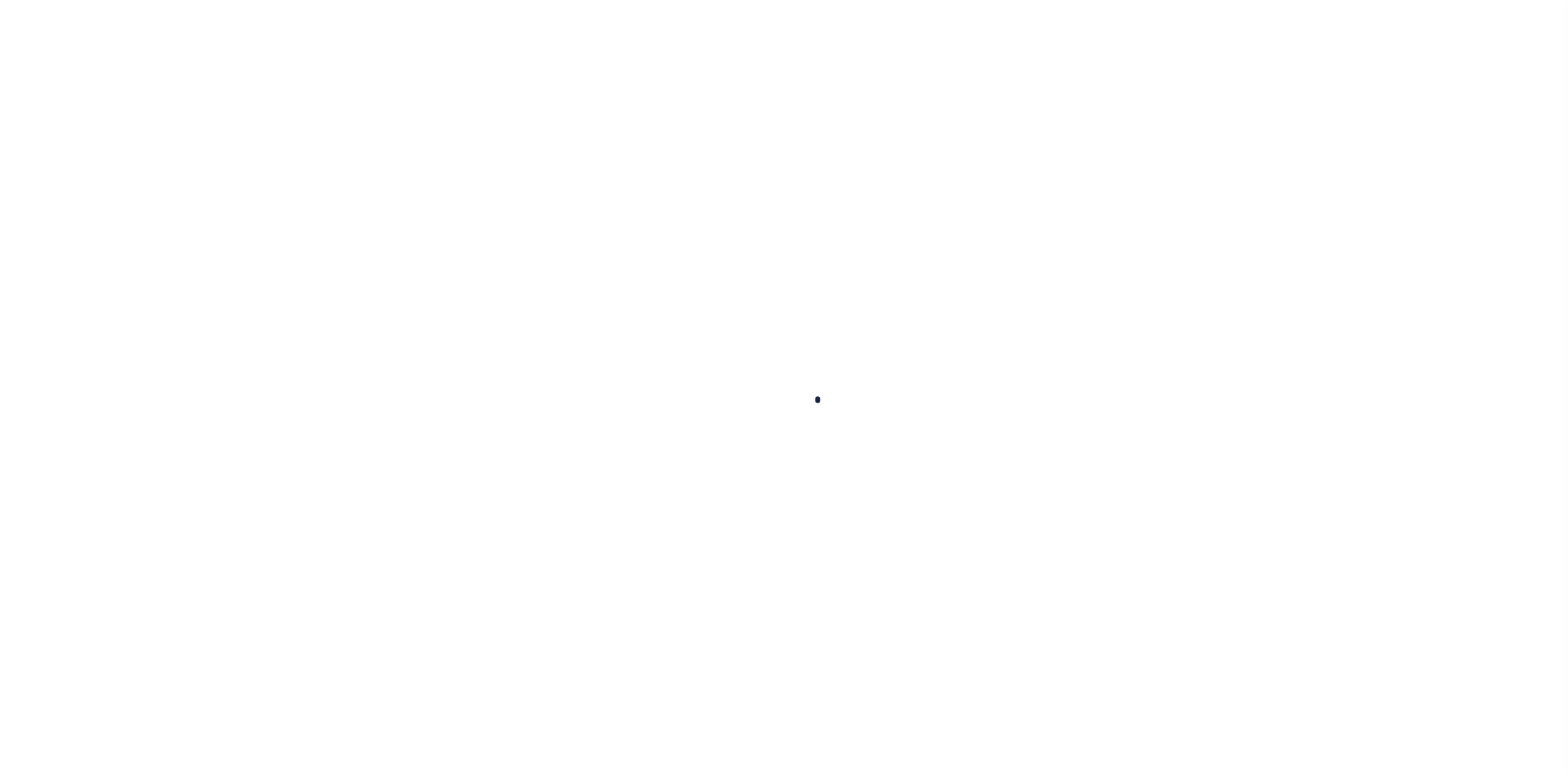
checkbox input "false"
type input "1305100000"
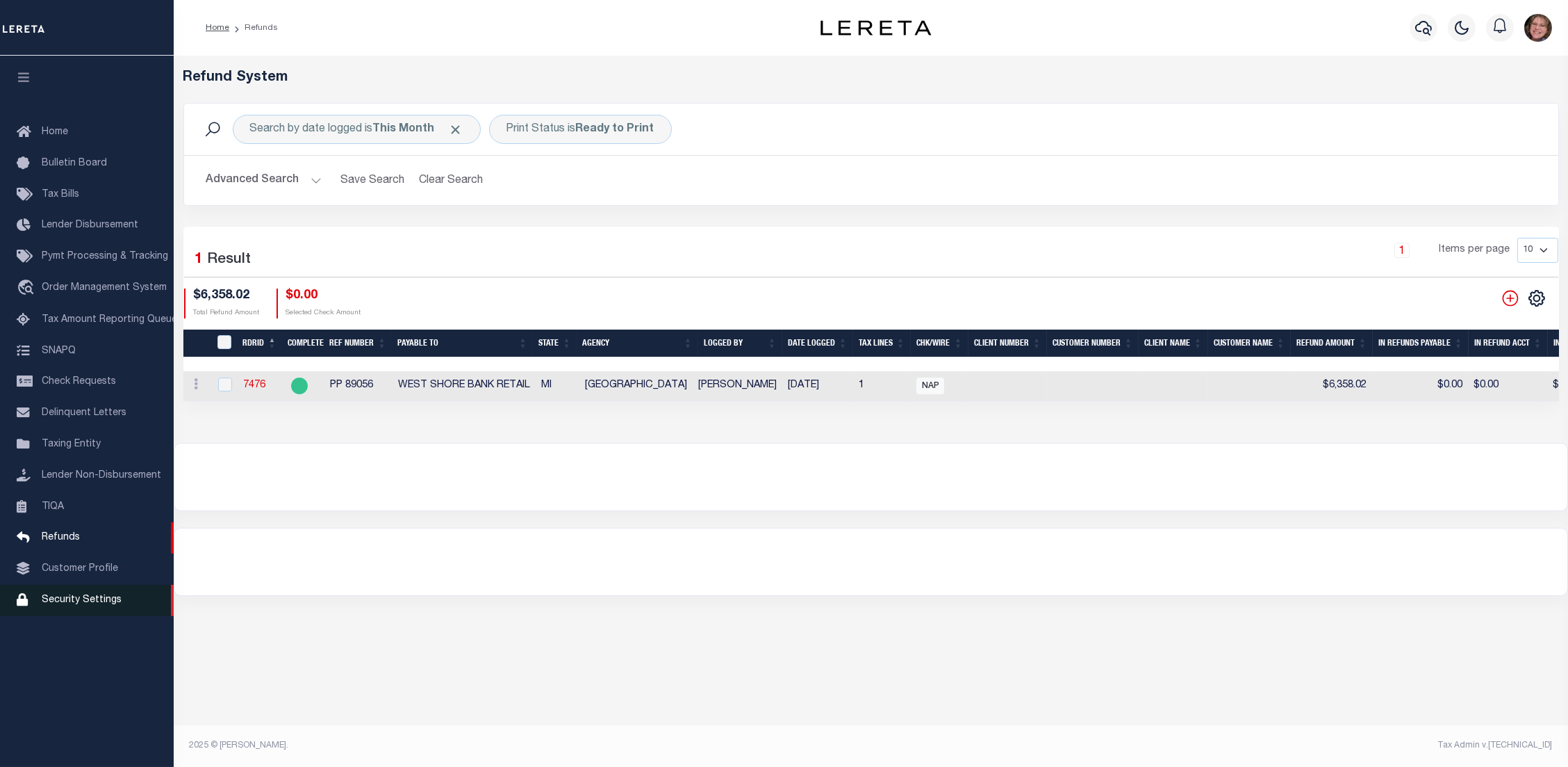
click at [71, 602] on span "Security Settings" at bounding box center [81, 599] width 80 height 10
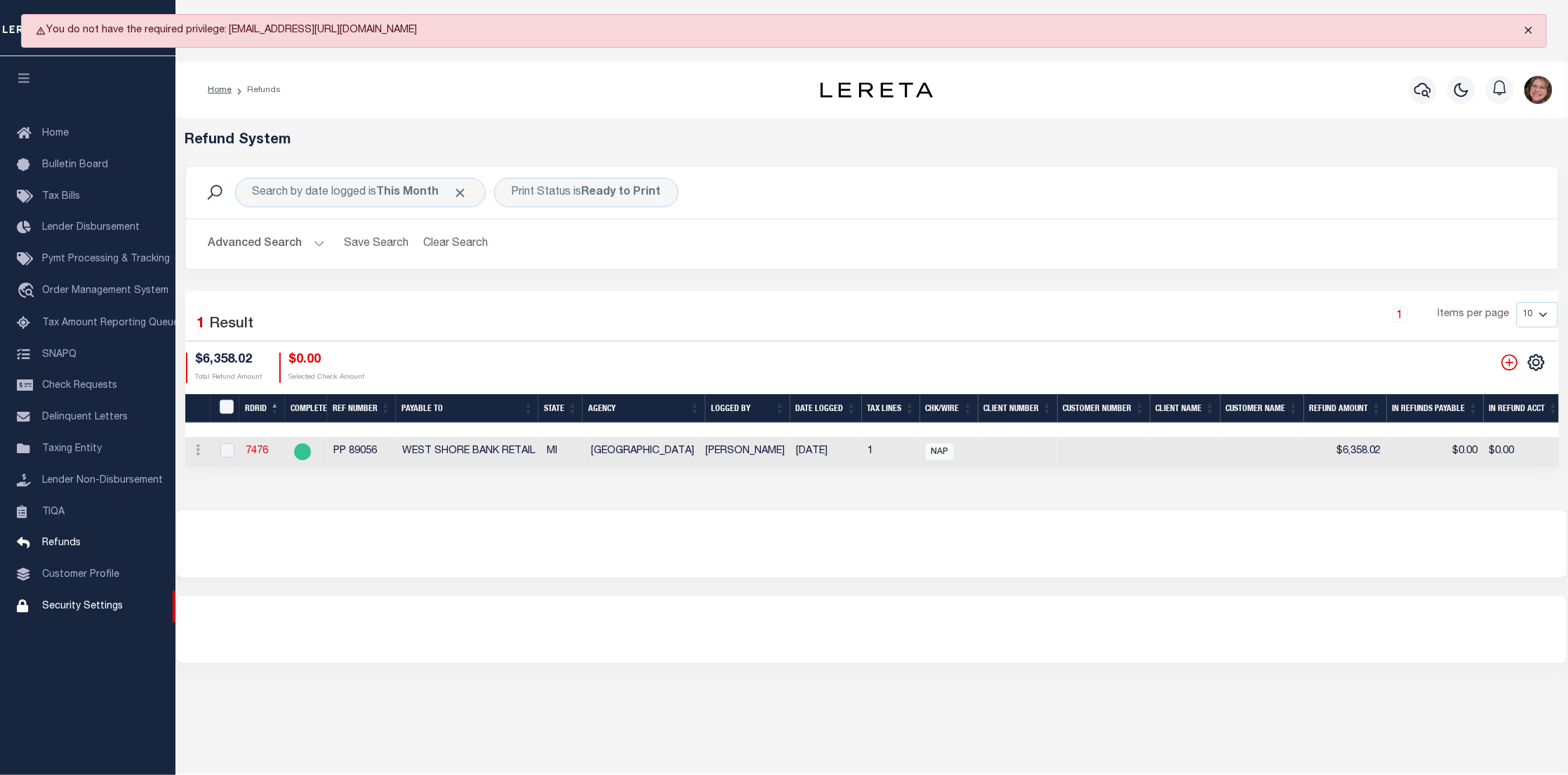
click at [1528, 28] on button "Close" at bounding box center [1528, 30] width 35 height 31
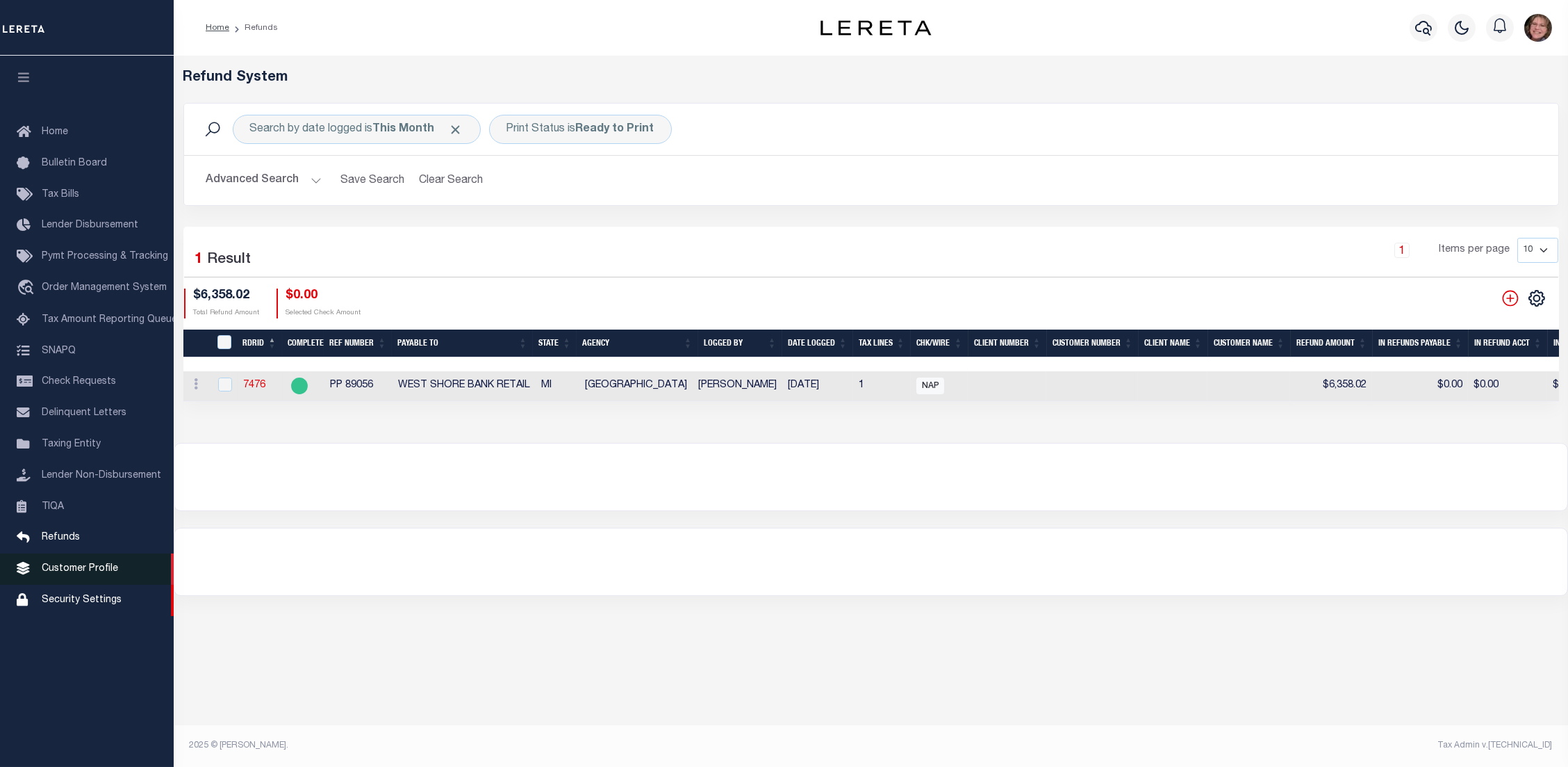
click at [66, 564] on span "Customer Profile" at bounding box center [80, 569] width 77 height 10
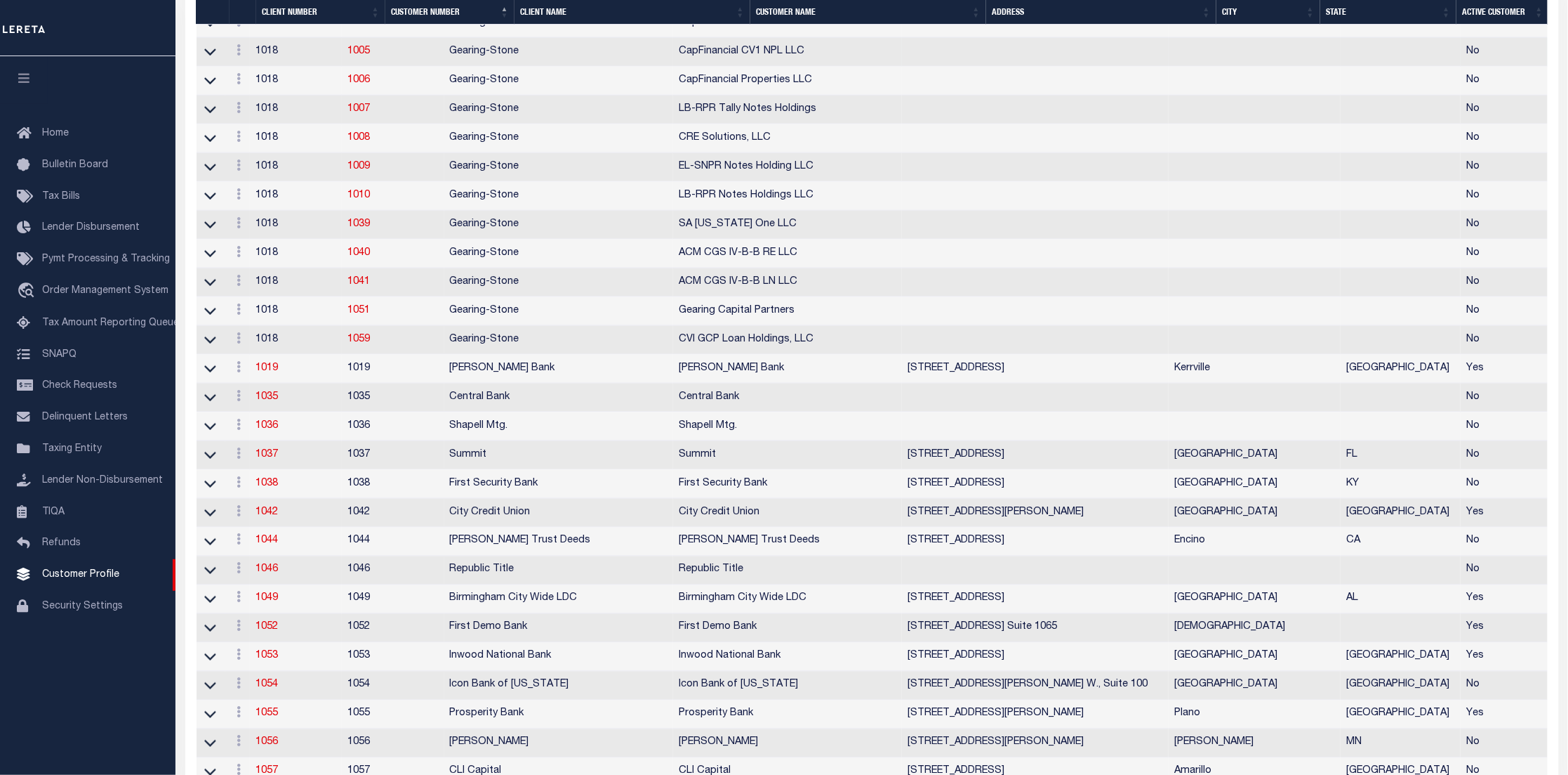
scroll to position [527, 0]
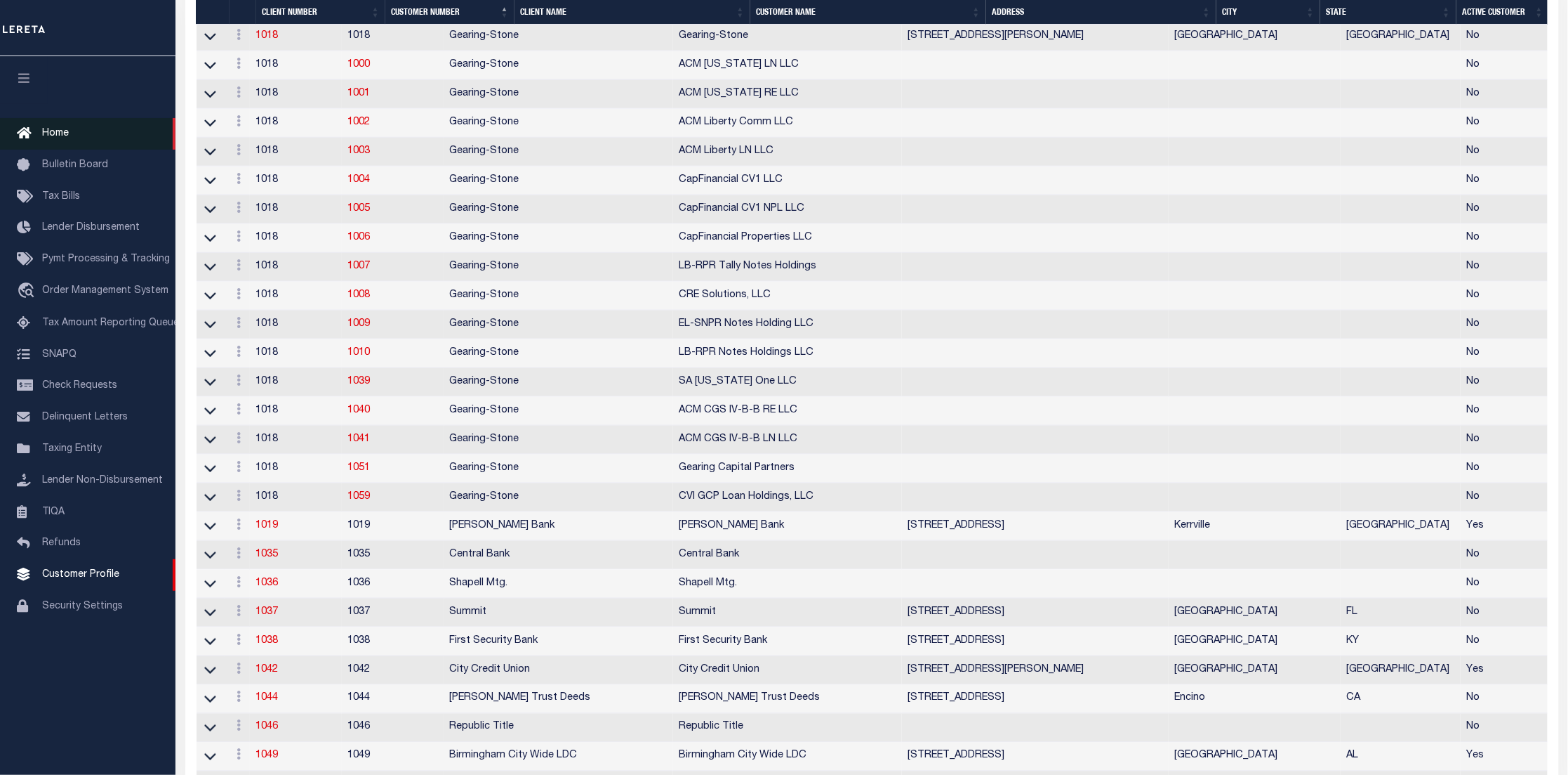
click at [63, 130] on span "Home" at bounding box center [55, 133] width 27 height 10
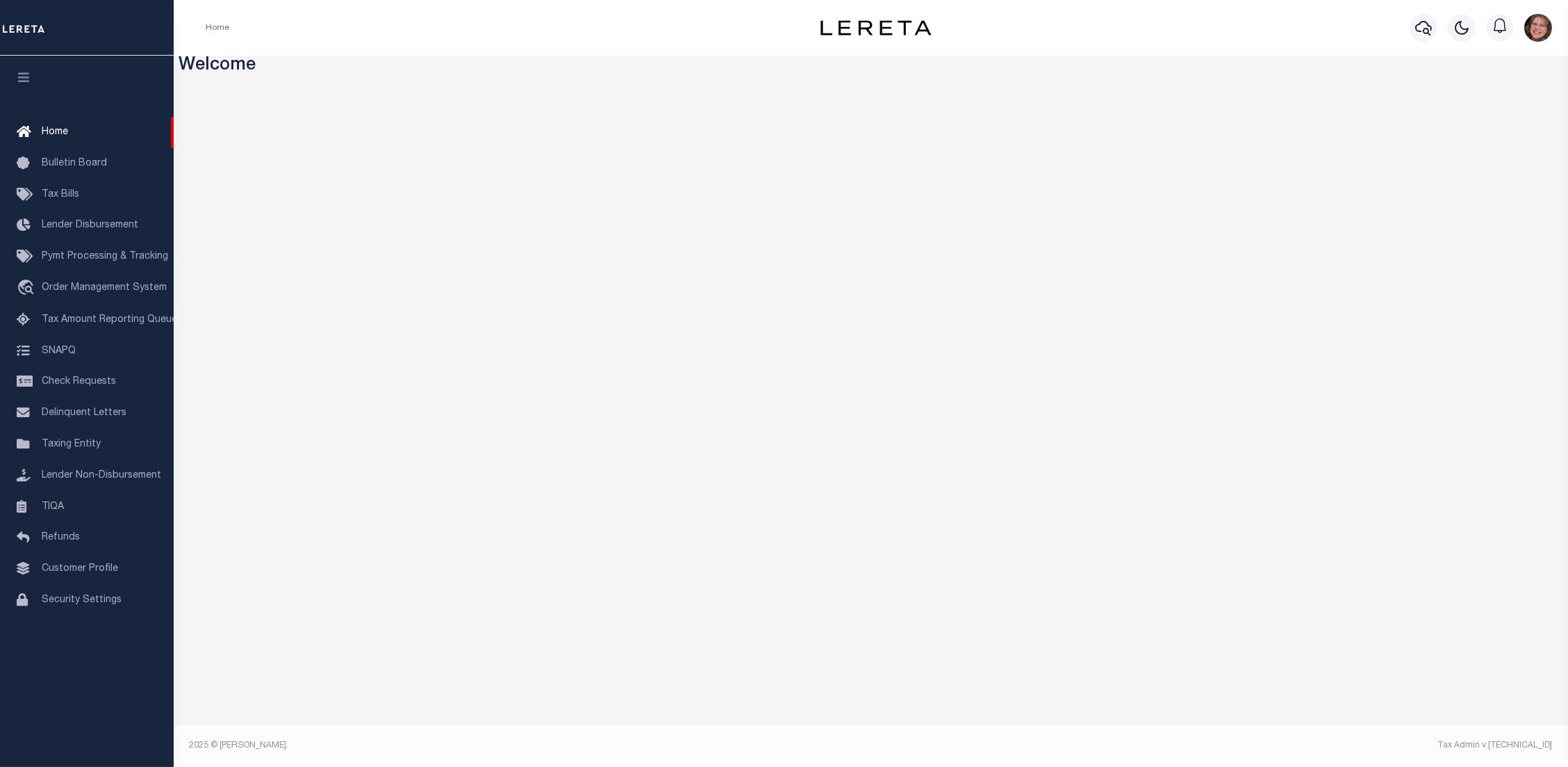
click at [1531, 26] on img "button" at bounding box center [1538, 28] width 28 height 28
click at [1499, 104] on span "Sign out" at bounding box center [1483, 99] width 39 height 10
